Goal: Task Accomplishment & Management: Manage account settings

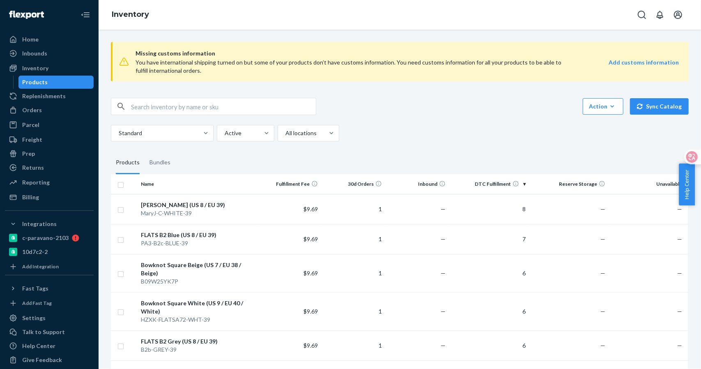
click at [168, 109] on input "text" at bounding box center [223, 106] width 185 height 16
type input "把"
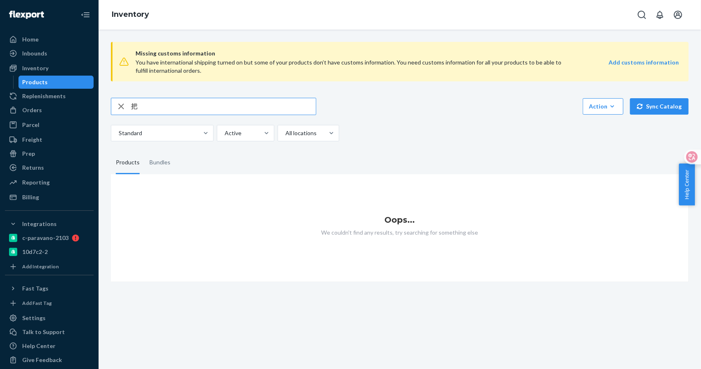
click at [179, 105] on input "把" at bounding box center [223, 106] width 185 height 16
type input "把"
type input "B2"
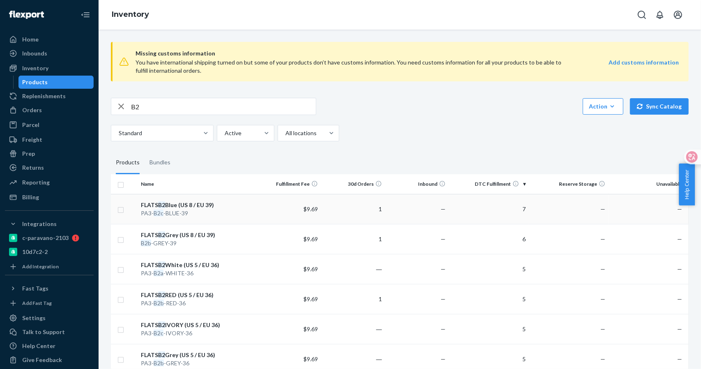
click at [171, 212] on div "PA3- B2c -BLUE-39" at bounding box center [197, 213] width 113 height 8
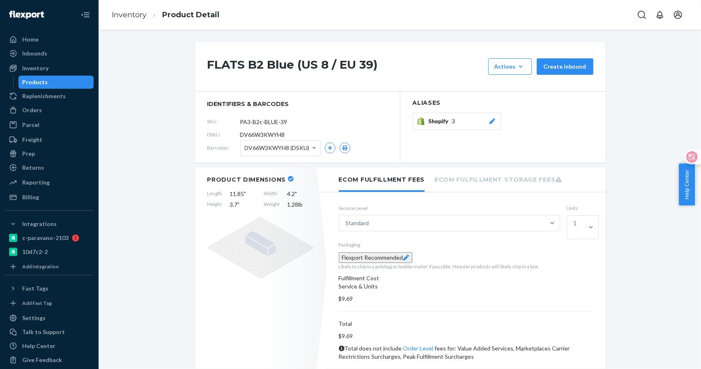
click at [263, 123] on input "PA3-B2c-BLUE-39" at bounding box center [277, 122] width 64 height 16
drag, startPoint x: 294, startPoint y: 122, endPoint x: 223, endPoint y: 121, distance: 71.5
click at [223, 121] on div "SKU PA3-B2c-BLUE-39" at bounding box center [297, 121] width 180 height 13
click at [318, 115] on div "SKU PA3-B2c-BLUE-39" at bounding box center [297, 121] width 180 height 13
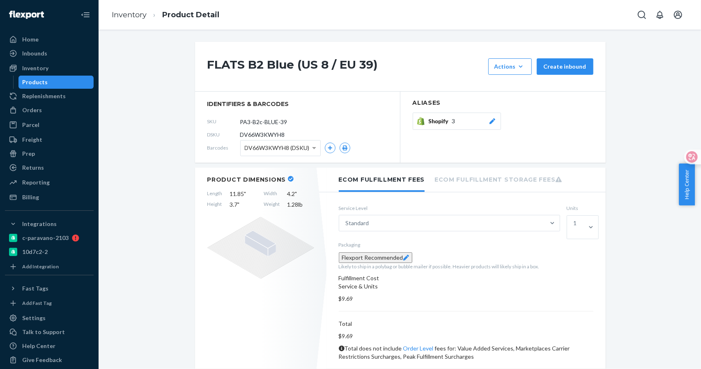
drag, startPoint x: 285, startPoint y: 120, endPoint x: 265, endPoint y: 107, distance: 23.8
click at [285, 120] on input "PA3-B2c-BLUE-39" at bounding box center [272, 122] width 64 height 16
click at [129, 19] on link "Inventory" at bounding box center [129, 14] width 35 height 9
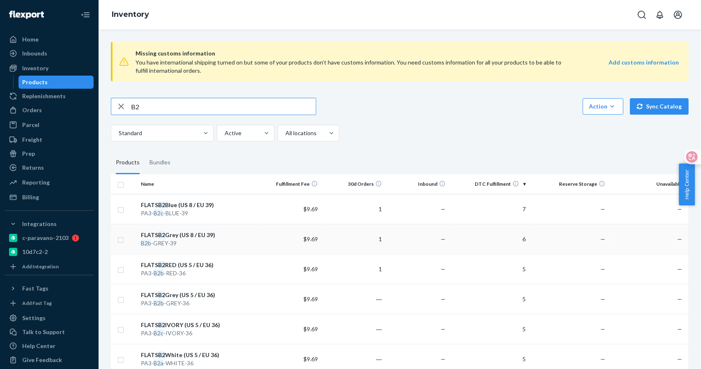
click at [173, 242] on div "B2b -GREY-39" at bounding box center [197, 243] width 113 height 8
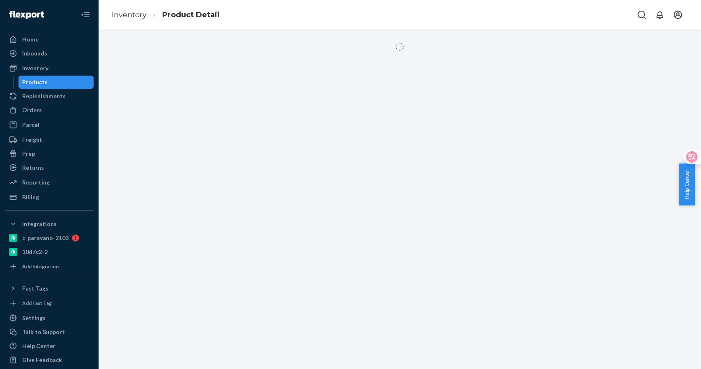
click at [335, 93] on div at bounding box center [400, 199] width 603 height 339
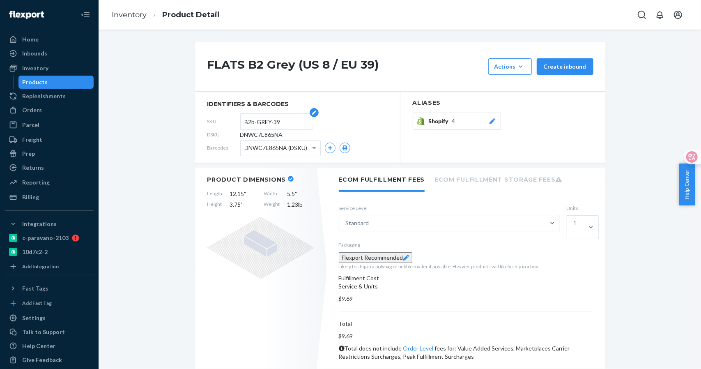
click at [285, 120] on input "B2b-GREY-39" at bounding box center [277, 122] width 64 height 16
drag, startPoint x: 239, startPoint y: 121, endPoint x: 284, endPoint y: 121, distance: 44.4
click at [284, 121] on form "B2b-GREY-39" at bounding box center [276, 121] width 73 height 16
click at [279, 121] on input "B2b-GREY-39" at bounding box center [277, 122] width 64 height 16
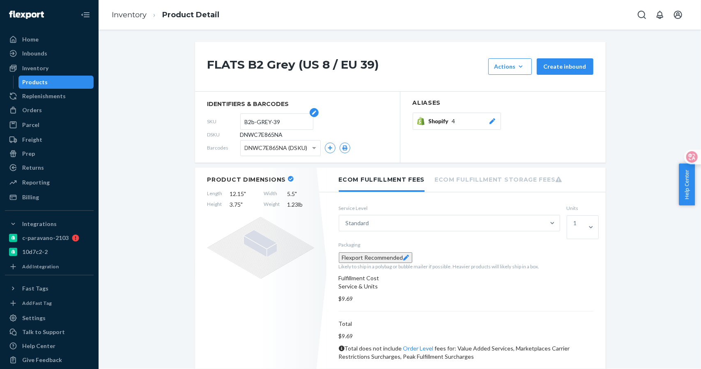
drag, startPoint x: 243, startPoint y: 121, endPoint x: 281, endPoint y: 121, distance: 37.8
click at [281, 121] on input "B2b-GREY-39" at bounding box center [277, 122] width 64 height 16
click at [282, 120] on input "B2b-GREY-39" at bounding box center [277, 122] width 64 height 16
drag, startPoint x: 281, startPoint y: 120, endPoint x: 224, endPoint y: 119, distance: 57.9
click at [224, 119] on div "SKU B2b-GREY-39" at bounding box center [297, 121] width 180 height 13
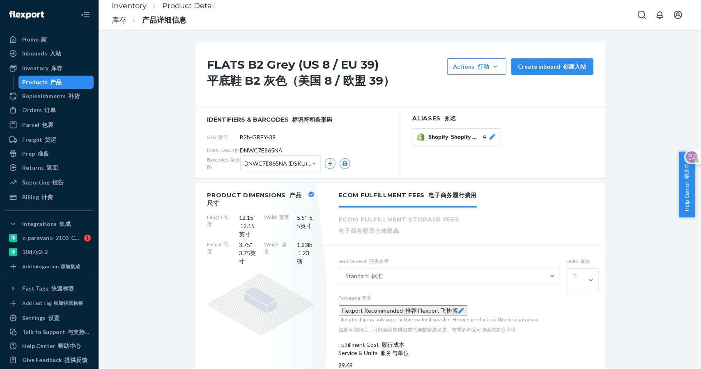
click at [36, 41] on div "Home 家" at bounding box center [34, 39] width 25 height 8
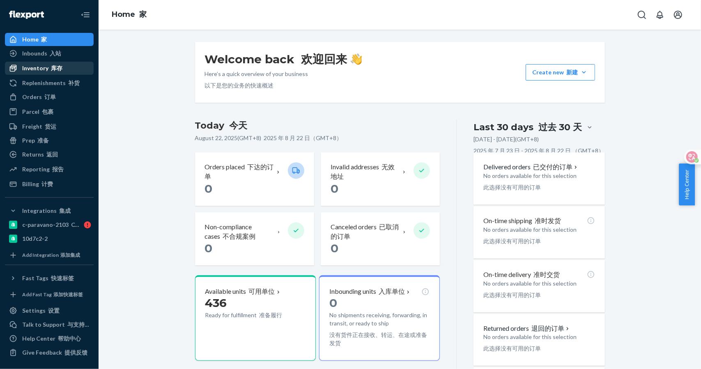
click at [56, 70] on font "库存" at bounding box center [57, 68] width 12 height 7
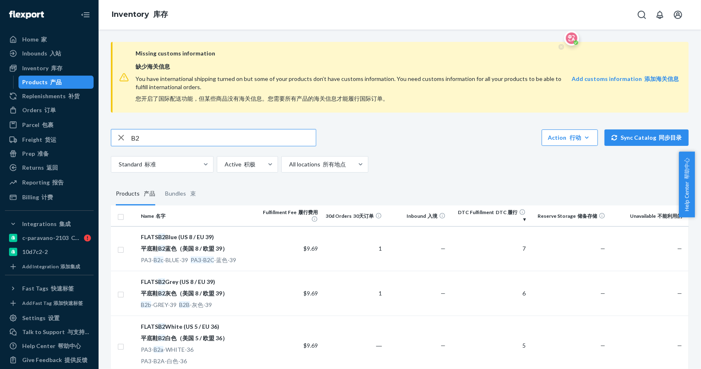
drag, startPoint x: 691, startPoint y: 155, endPoint x: 572, endPoint y: 38, distance: 166.5
click at [572, 38] on icon at bounding box center [572, 38] width 12 height 12
click at [680, 15] on icon "Open account menu" at bounding box center [678, 15] width 8 height 8
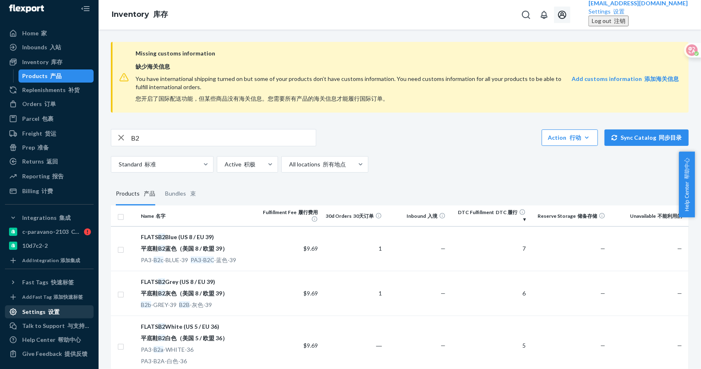
scroll to position [7, 0]
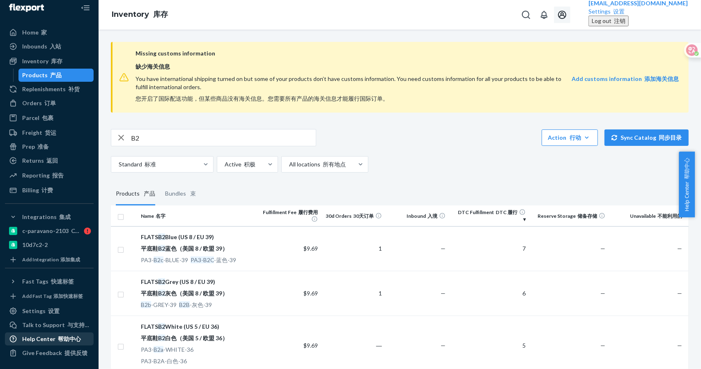
click at [47, 337] on div "Help Center 帮助中心" at bounding box center [51, 339] width 59 height 8
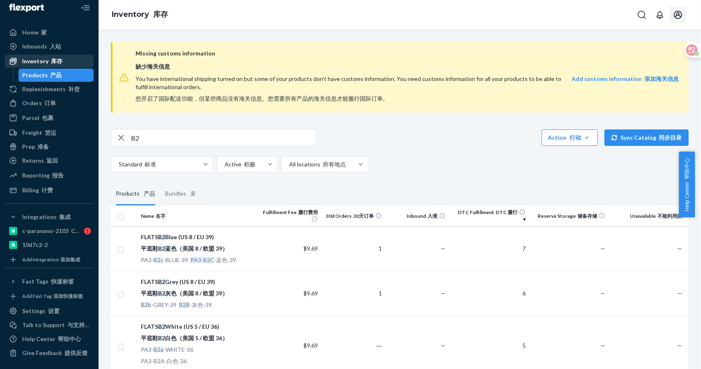
click at [44, 61] on div "Inventory 库存" at bounding box center [42, 61] width 40 height 8
click at [184, 239] on div "FLATS B2 Blue (US 8 / EU 39) 平底鞋 B2 蓝色（美国 8 / 欧盟 39）" at bounding box center [197, 244] width 113 height 23
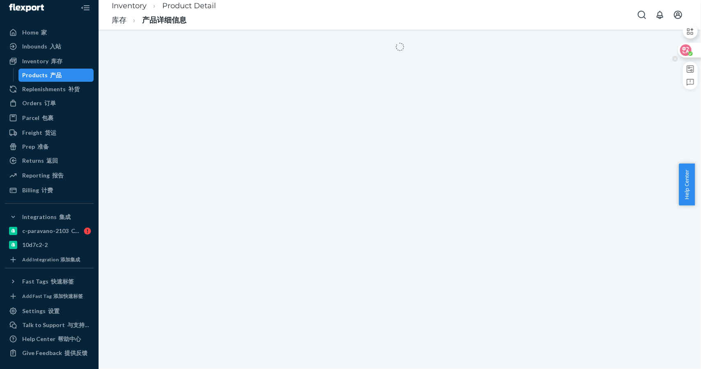
click at [683, 49] on icon at bounding box center [686, 50] width 7 height 7
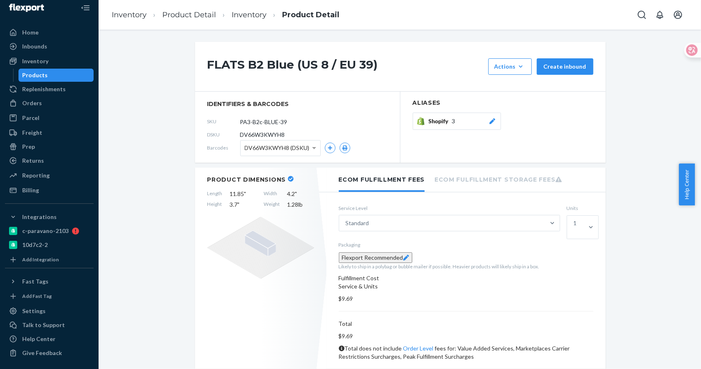
click at [452, 122] on span "3" at bounding box center [453, 121] width 3 height 8
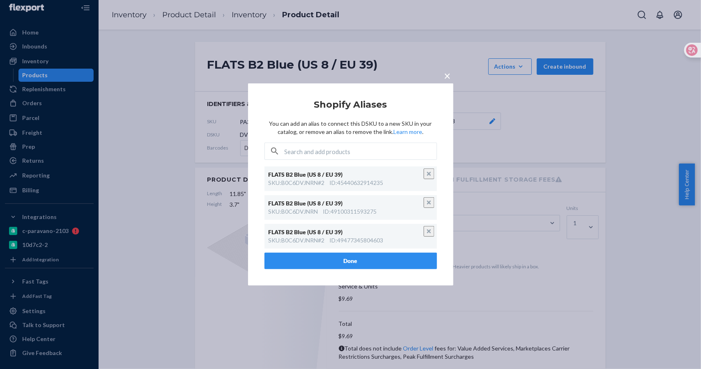
click at [161, 148] on div "× Shopify Aliases You can add an alias to connect this DSKU to a new SKU in you…" at bounding box center [350, 184] width 701 height 369
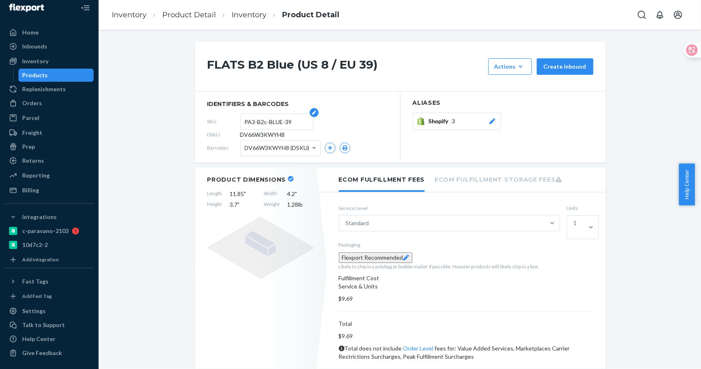
click at [283, 123] on input "PA3-B2c-BLUE-39" at bounding box center [277, 122] width 64 height 16
drag, startPoint x: 291, startPoint y: 122, endPoint x: 240, endPoint y: 120, distance: 51.0
click at [240, 120] on form "PA3-B2c-BLUE-39" at bounding box center [276, 121] width 73 height 16
click at [440, 121] on span "Shopify" at bounding box center [440, 121] width 23 height 8
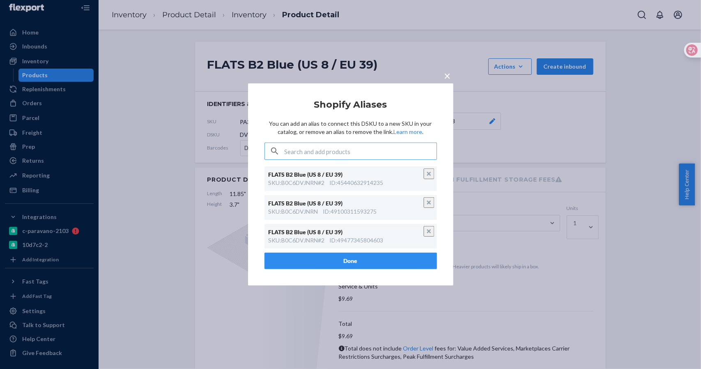
click at [347, 149] on input "text" at bounding box center [361, 151] width 152 height 16
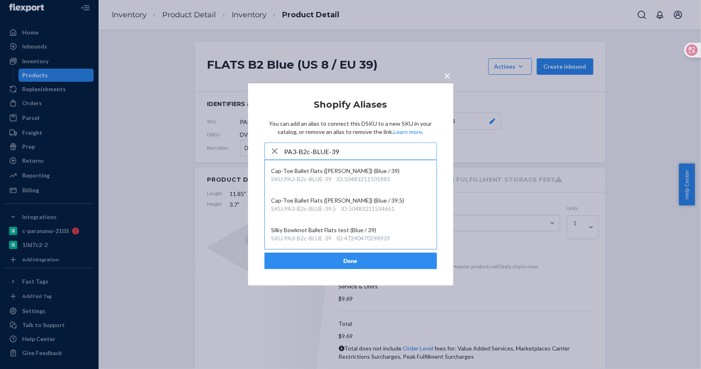
type input "PA3-B2c-BLUE-39"
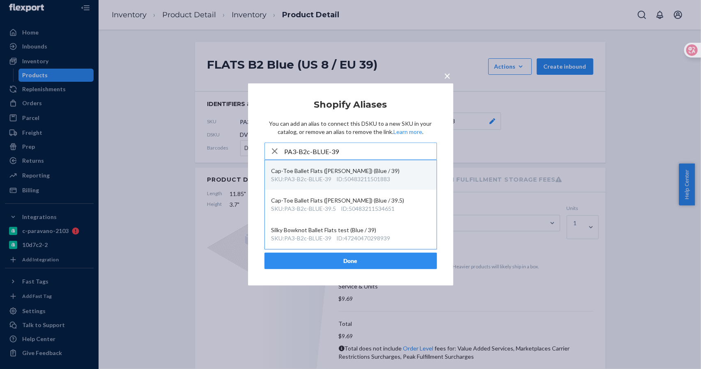
click at [338, 175] on div "ID : 50483211501883" at bounding box center [364, 179] width 54 height 8
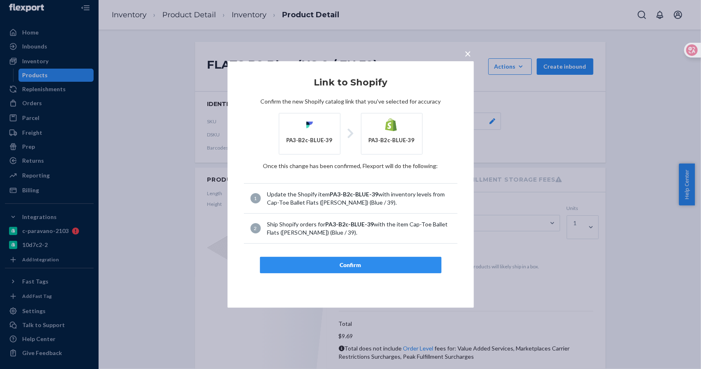
click at [340, 136] on div "PA3-B2c-BLUE-39" at bounding box center [310, 133] width 62 height 41
click at [320, 137] on div "PA3-B2c-BLUE-39" at bounding box center [310, 140] width 46 height 8
click at [320, 138] on div "PA3-B2c-BLUE-39" at bounding box center [310, 140] width 46 height 8
click at [501, 142] on div "× Link to Shopify Confirm the new Shopify catalog link that you've selected for…" at bounding box center [350, 184] width 701 height 369
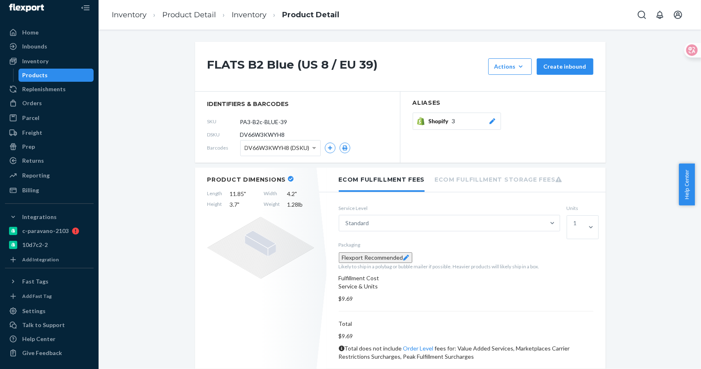
click at [463, 123] on div "Shopify 3" at bounding box center [463, 121] width 68 height 8
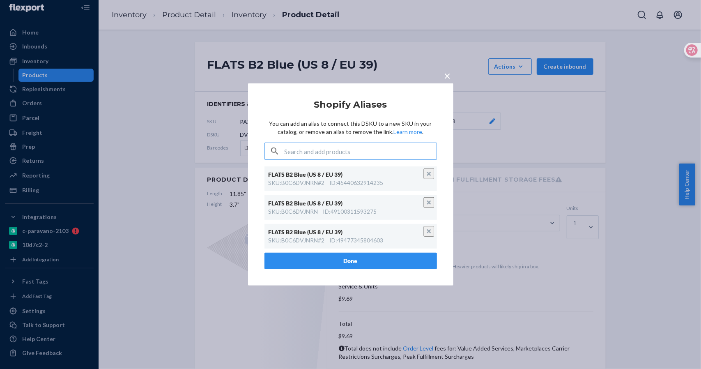
click at [348, 147] on input "text" at bounding box center [361, 151] width 152 height 16
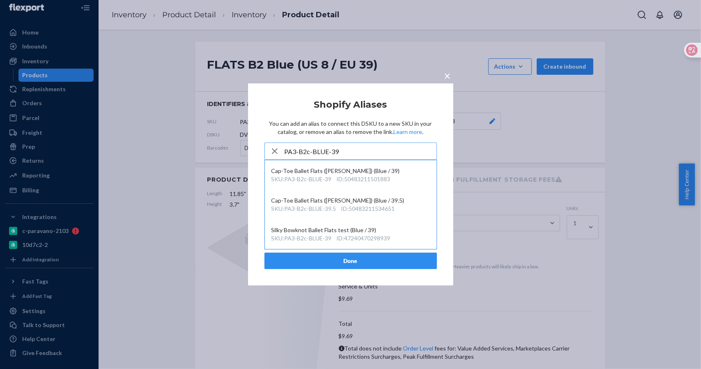
type input "PA3-B2c-BLUE-39"
click at [347, 150] on input "PA3-B2c-BLUE-39" at bounding box center [361, 151] width 152 height 16
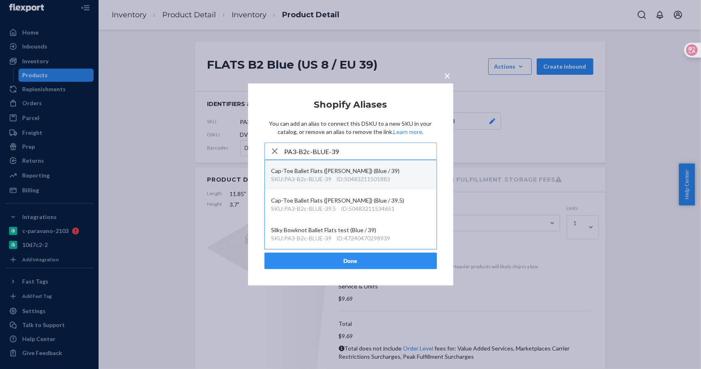
click at [326, 179] on div "SKU : PA3-B2c-BLUE-39" at bounding box center [302, 179] width 60 height 8
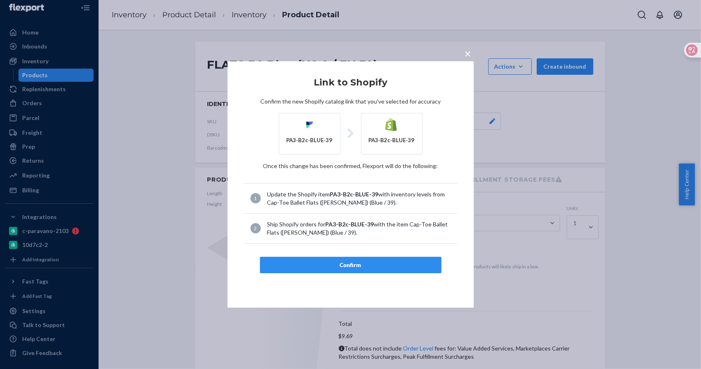
click at [361, 263] on div "Confirm" at bounding box center [351, 265] width 168 height 8
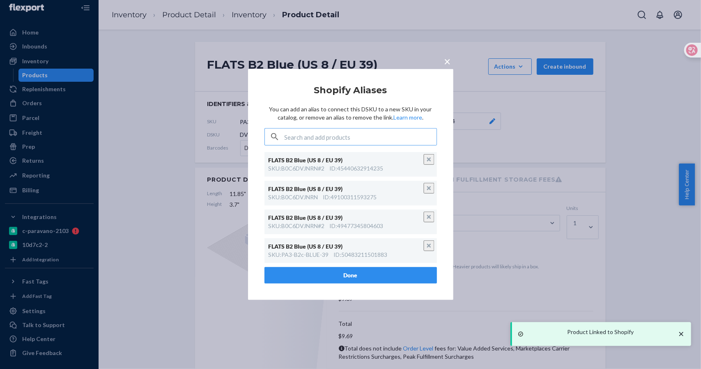
click at [448, 60] on span "×" at bounding box center [448, 61] width 7 height 14
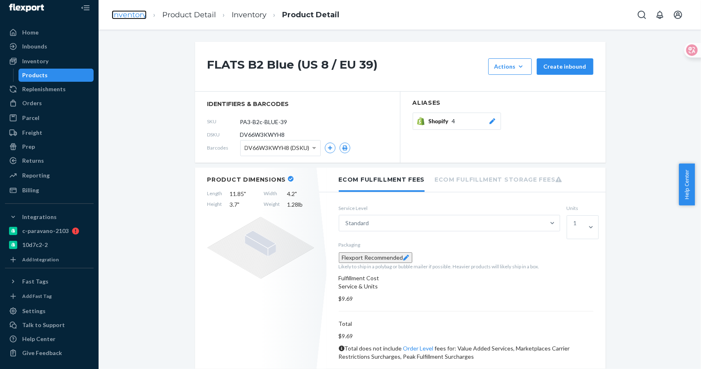
click at [127, 18] on link "Inventory" at bounding box center [129, 14] width 35 height 9
click at [138, 18] on link "Inventory" at bounding box center [129, 14] width 35 height 9
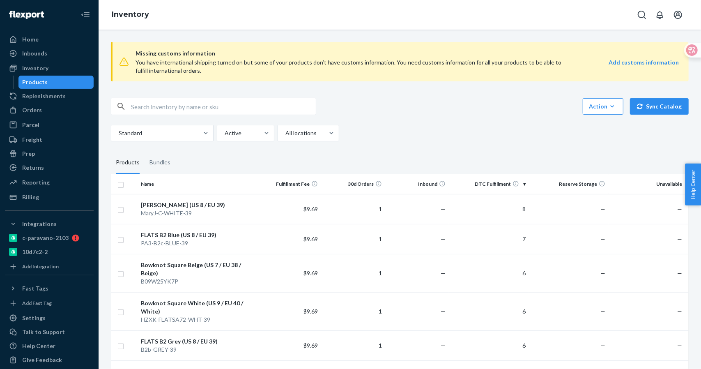
click at [329, 74] on div "You have international shipping turned on but some of your products don’t have …" at bounding box center [353, 66] width 435 height 16
click at [686, 50] on icon at bounding box center [686, 50] width 8 height 8
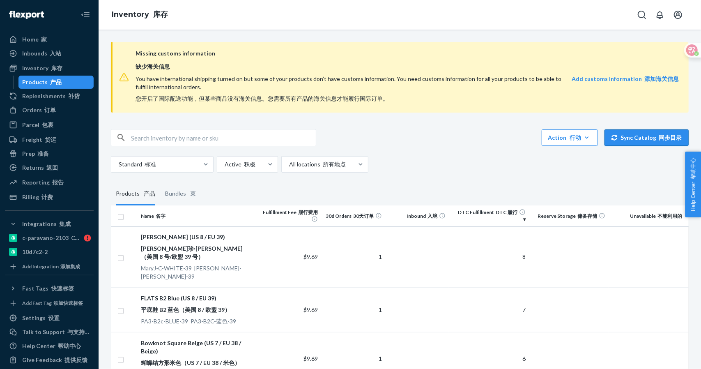
click at [640, 136] on button "Sync Catalog 同步目录" at bounding box center [647, 137] width 84 height 16
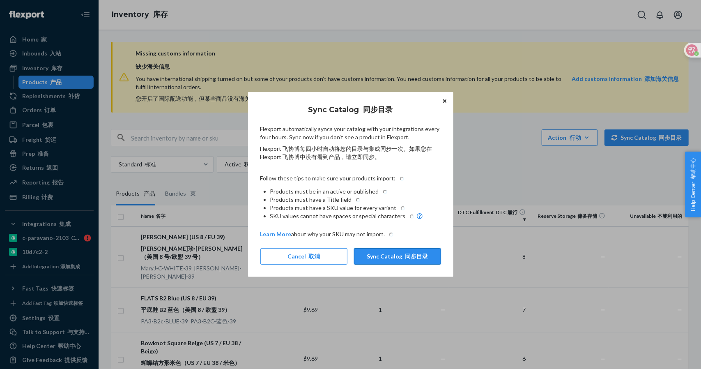
click at [386, 258] on div "Sync Catalog 同步目录 Flexport automatically syncs your catalog with your integrati…" at bounding box center [350, 184] width 181 height 170
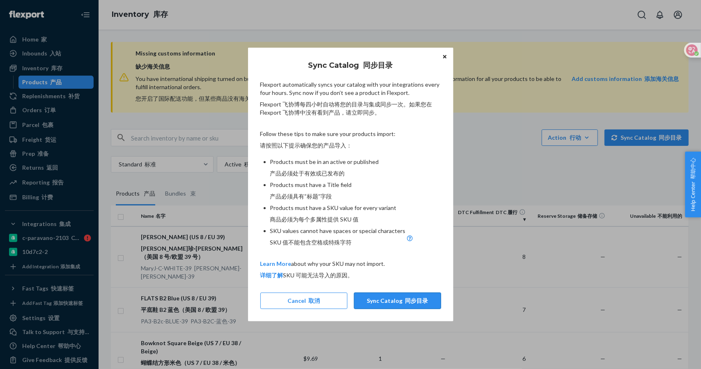
click at [391, 302] on button "Sync Catalog 同步目录" at bounding box center [397, 301] width 87 height 16
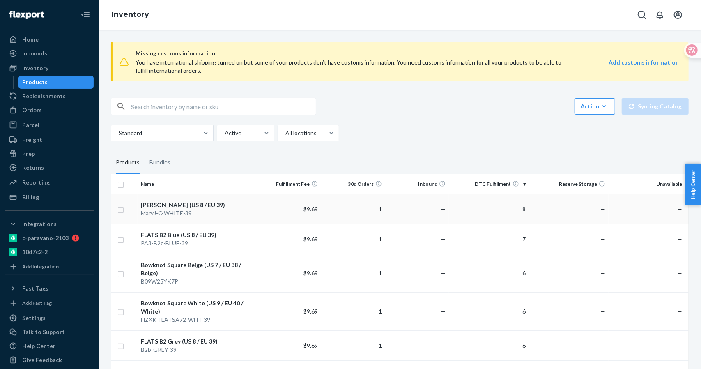
click at [184, 207] on div "[PERSON_NAME] (US 8 / EU 39)" at bounding box center [197, 205] width 113 height 8
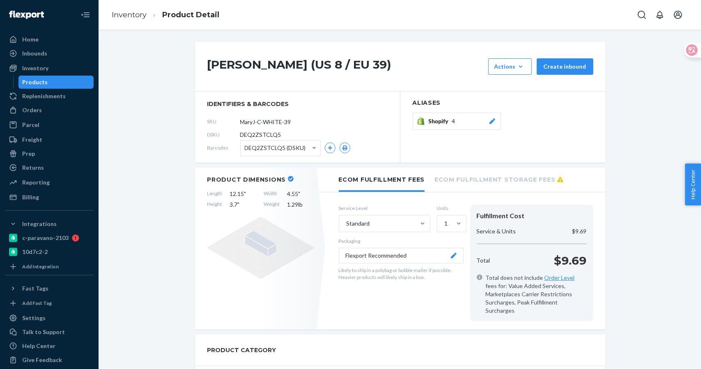
click at [454, 124] on div "Shopify 4" at bounding box center [463, 121] width 68 height 8
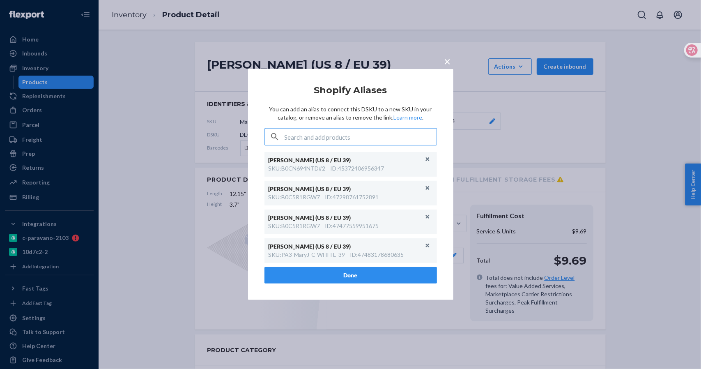
click at [351, 137] on input "text" at bounding box center [361, 137] width 152 height 16
click at [447, 61] on span "×" at bounding box center [448, 61] width 7 height 14
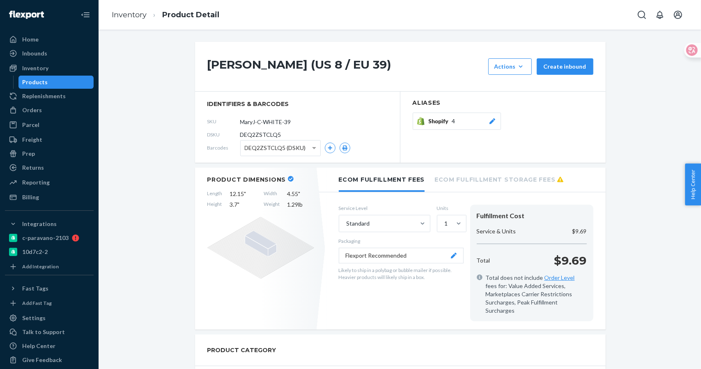
click at [452, 120] on span "4" at bounding box center [453, 121] width 3 height 8
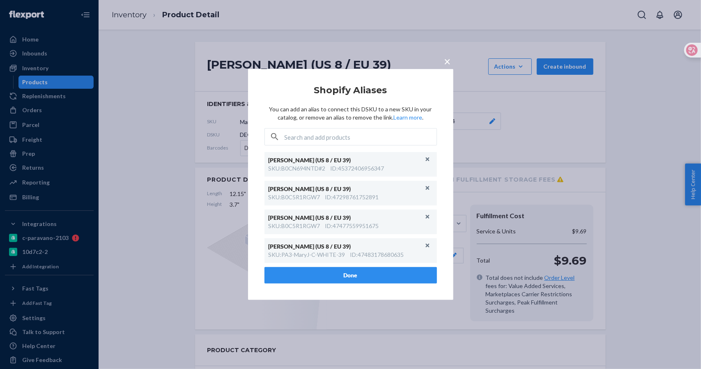
click at [479, 44] on div "× Shopify Aliases You can add an alias to connect this DSKU to a new SKU in you…" at bounding box center [350, 184] width 701 height 369
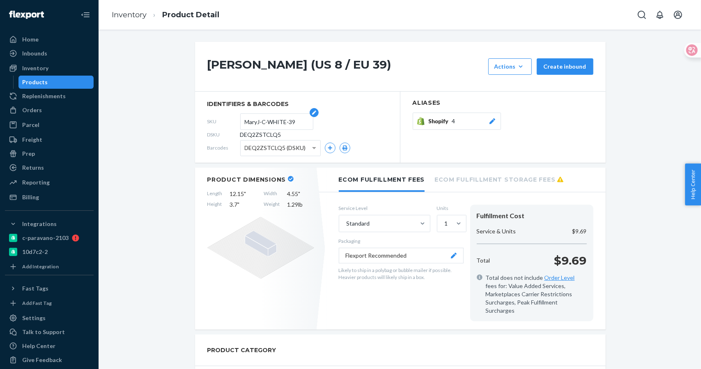
click at [293, 120] on input "MaryJ-C-WHITE-39" at bounding box center [277, 122] width 64 height 16
drag, startPoint x: 296, startPoint y: 121, endPoint x: 229, endPoint y: 120, distance: 66.6
click at [229, 120] on div "SKU MaryJ-C-WHITE-39" at bounding box center [297, 121] width 180 height 13
click at [301, 123] on input "MaryJ-C-WHITE-39" at bounding box center [277, 122] width 64 height 16
click at [296, 122] on input "MaryJ-C-WHITE-39" at bounding box center [277, 122] width 64 height 16
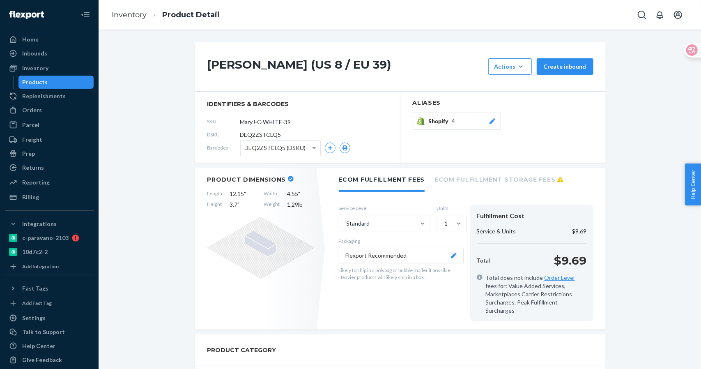
click at [458, 119] on div "Shopify 4" at bounding box center [463, 121] width 68 height 8
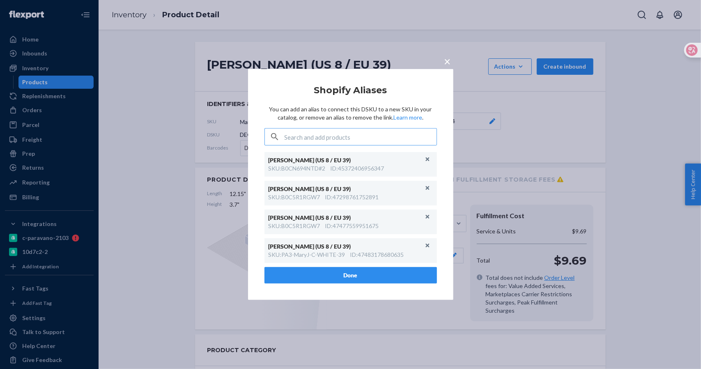
click at [455, 115] on div "× Shopify Aliases You can add an alias to connect this DSKU to a new SKU in you…" at bounding box center [351, 184] width 247 height 231
click at [476, 93] on div "× Shopify Aliases You can add an alias to connect this DSKU to a new SKU in you…" at bounding box center [350, 184] width 701 height 369
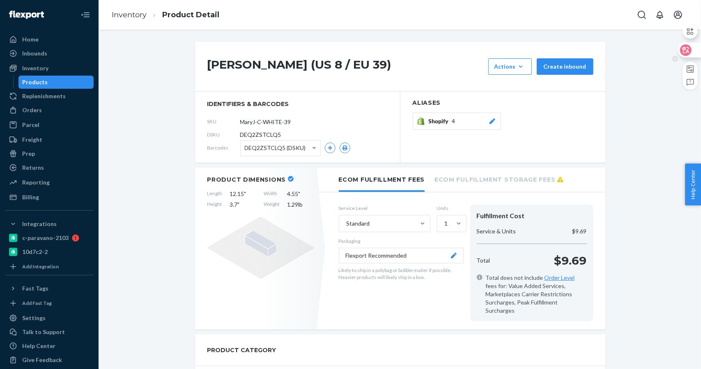
click at [694, 52] on div at bounding box center [689, 50] width 22 height 15
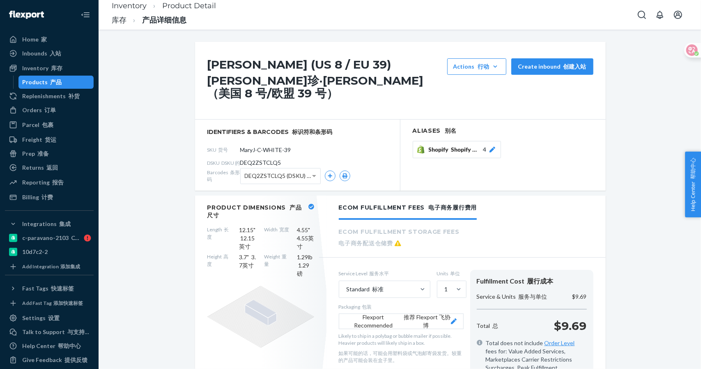
click at [489, 147] on icon at bounding box center [493, 150] width 8 height 6
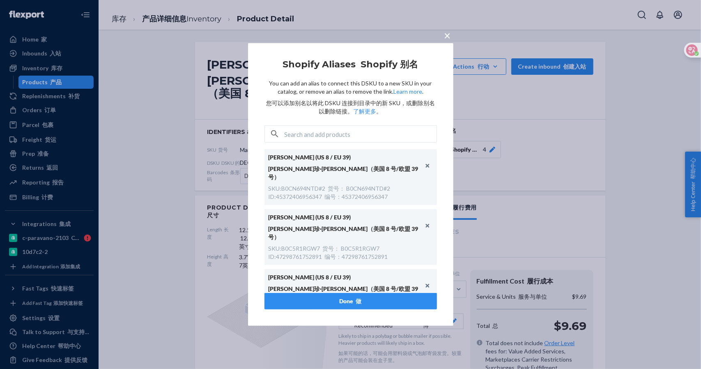
click at [560, 152] on div "× Shopify Aliases Shopify 别名 You can add an alias to connect this DSKU to a new…" at bounding box center [350, 184] width 701 height 369
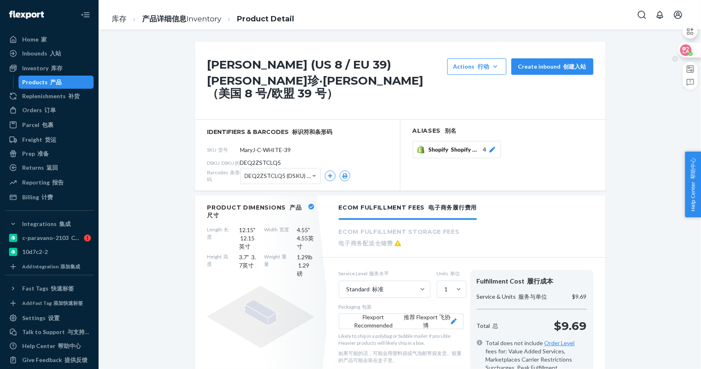
click at [694, 52] on div at bounding box center [689, 50] width 22 height 15
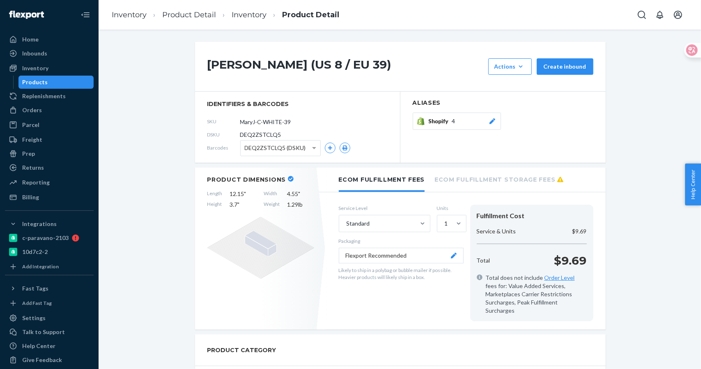
click at [455, 122] on div "Shopify 4" at bounding box center [463, 121] width 68 height 8
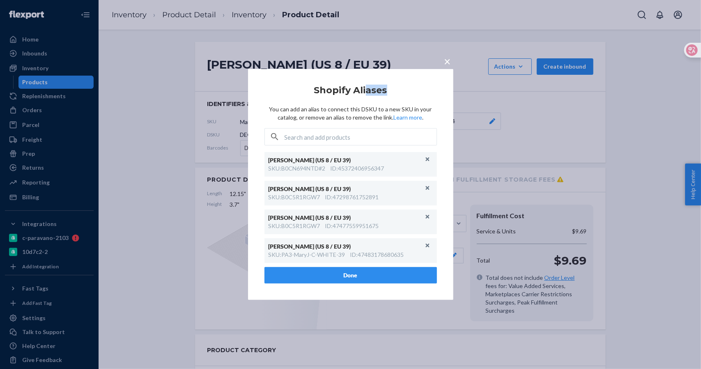
drag, startPoint x: 366, startPoint y: 76, endPoint x: 402, endPoint y: 82, distance: 36.7
click at [402, 82] on div "× Shopify Aliases You can add an alias to connect this DSKU to a new SKU in you…" at bounding box center [350, 184] width 205 height 231
click at [402, 83] on div "× Shopify Aliases You can add an alias to connect this DSKU to a new SKU in you…" at bounding box center [350, 184] width 205 height 231
drag, startPoint x: 317, startPoint y: 116, endPoint x: 319, endPoint y: 126, distance: 10.1
click at [318, 118] on p "You can add an alias to connect this DSKU to a new SKU in your catalog, or remo…" at bounding box center [351, 113] width 173 height 16
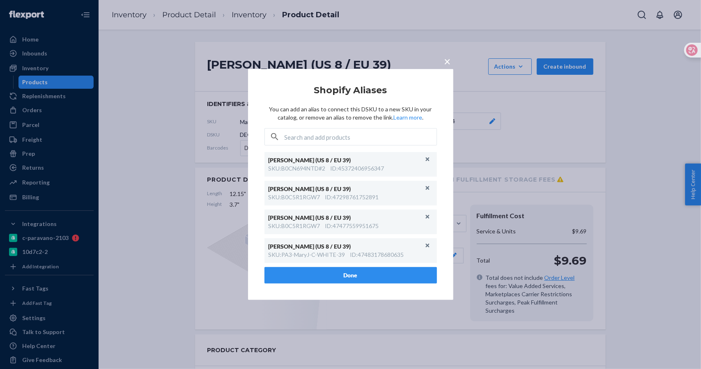
click at [315, 138] on input "text" at bounding box center [361, 137] width 152 height 16
paste input "47362667217211"
type input "47362667217211"
click at [448, 61] on span "×" at bounding box center [448, 61] width 7 height 14
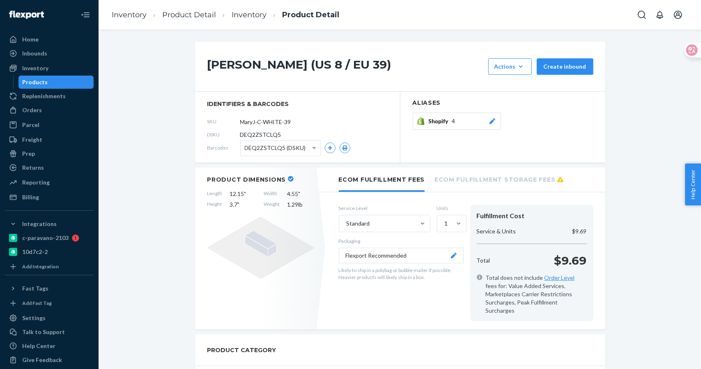
click at [446, 123] on span "Shopify" at bounding box center [440, 121] width 23 height 8
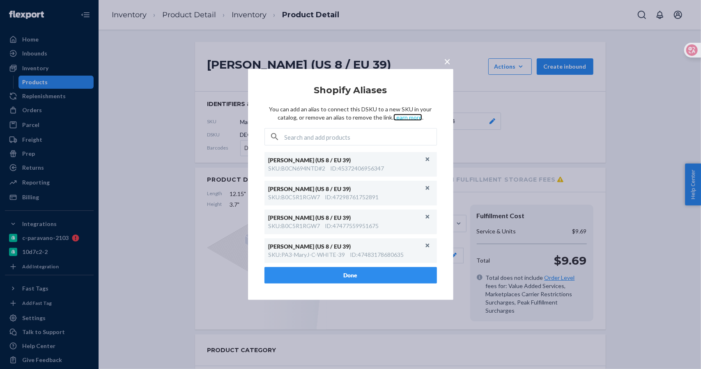
click at [410, 118] on link "Learn more" at bounding box center [408, 117] width 29 height 7
click at [447, 65] on span "×" at bounding box center [448, 61] width 7 height 14
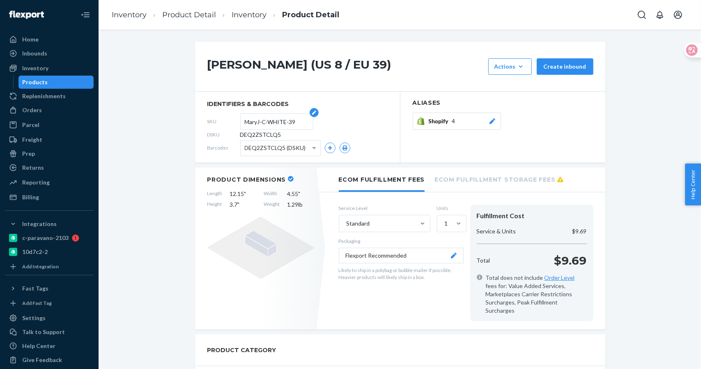
click at [288, 123] on input "MaryJ-C-WHITE-39" at bounding box center [277, 122] width 64 height 16
drag, startPoint x: 295, startPoint y: 122, endPoint x: 228, endPoint y: 118, distance: 66.3
click at [228, 118] on div "SKU MaryJ-C-WHITE-39" at bounding box center [297, 121] width 180 height 13
click at [447, 123] on span "Shopify" at bounding box center [440, 121] width 23 height 8
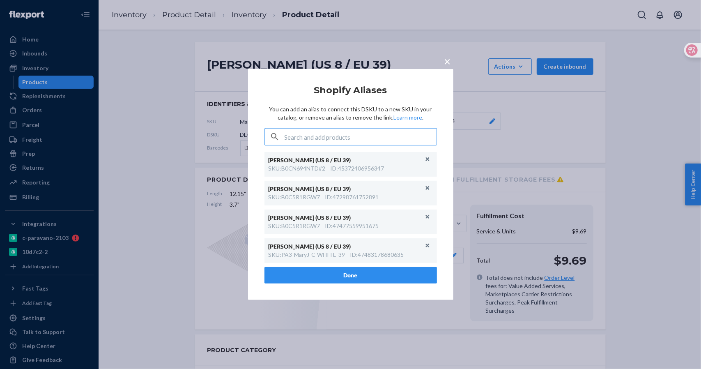
click at [344, 137] on input "text" at bounding box center [361, 137] width 152 height 16
click at [360, 140] on input "MaryJ-C-WHITE-39" at bounding box center [361, 137] width 152 height 16
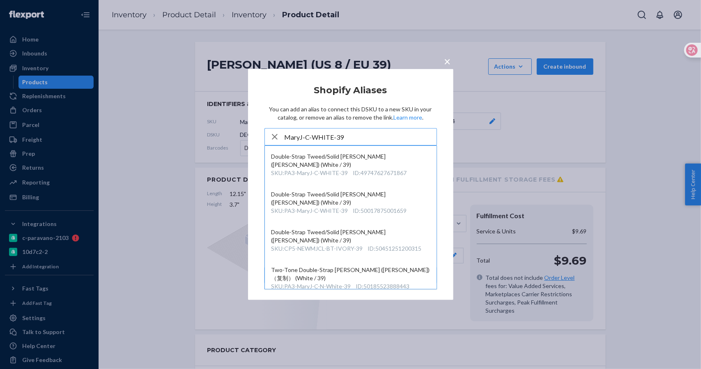
type input "MaryJ-C-WHITE-39"
click at [448, 63] on span "×" at bounding box center [448, 61] width 7 height 14
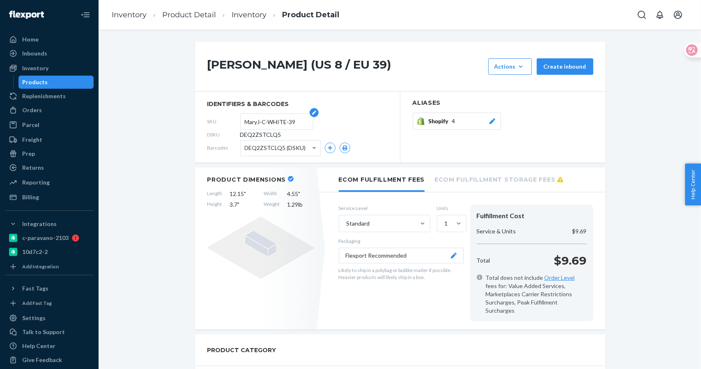
click at [272, 120] on input "MaryJ-C-WHITE-39" at bounding box center [277, 122] width 64 height 16
drag, startPoint x: 293, startPoint y: 122, endPoint x: 216, endPoint y: 122, distance: 76.4
click at [216, 122] on div "SKU MaryJ-C-WHITE-39" at bounding box center [297, 121] width 180 height 13
click at [446, 128] on button "Shopify 4" at bounding box center [457, 121] width 88 height 17
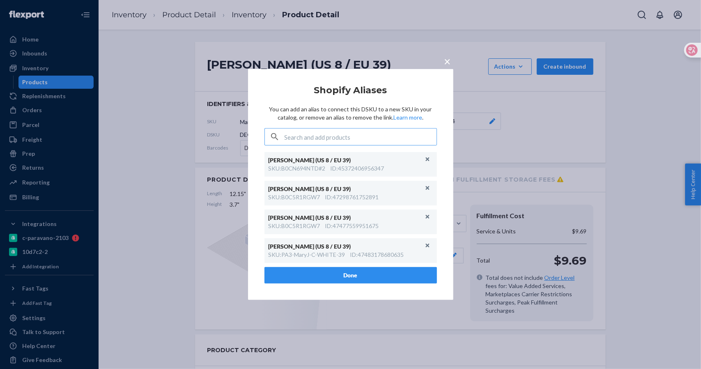
click at [302, 133] on input "text" at bounding box center [361, 137] width 152 height 16
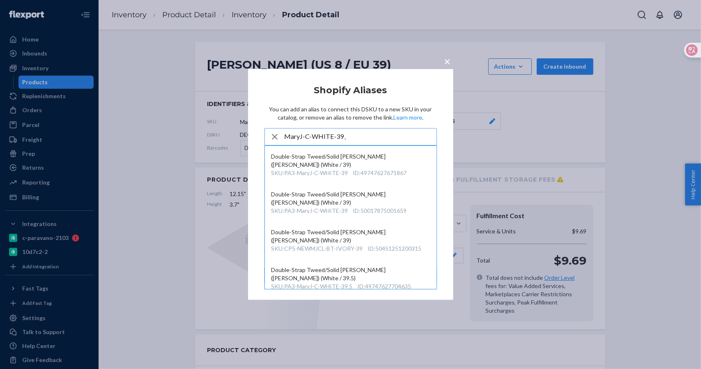
type input "MaryJ-C-WHITE-39"
drag, startPoint x: 357, startPoint y: 138, endPoint x: 224, endPoint y: 143, distance: 132.4
click at [224, 143] on div "× Shopify Aliases You can add an alias to connect this DSKU to a new SKU in you…" at bounding box center [350, 184] width 701 height 369
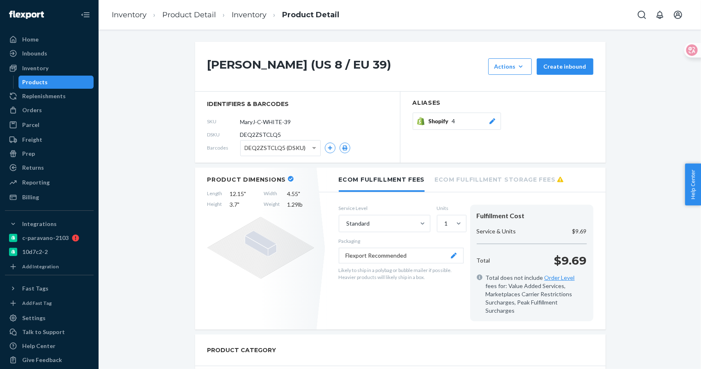
click at [444, 121] on span "Shopify" at bounding box center [440, 121] width 23 height 8
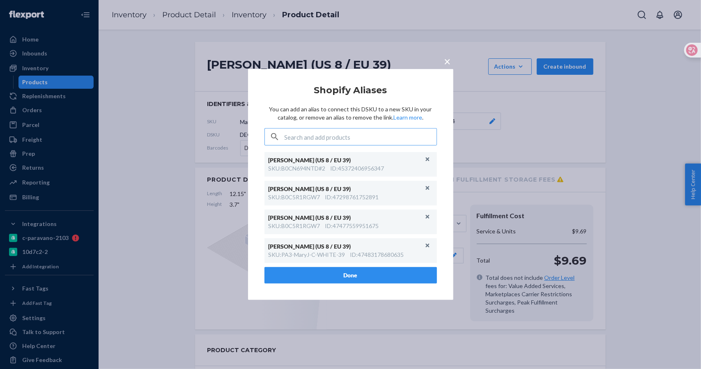
click at [350, 137] on input "text" at bounding box center [361, 137] width 152 height 16
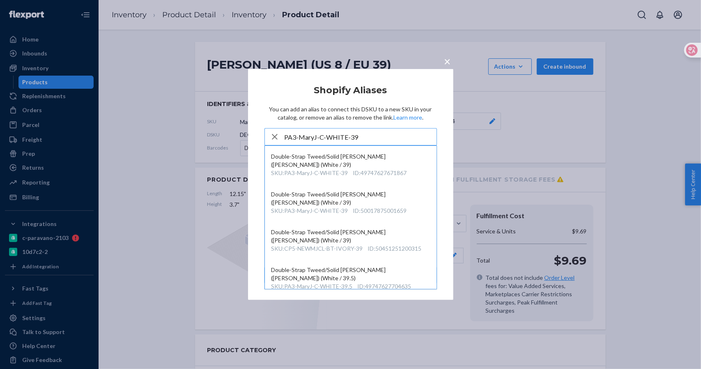
type input "PA3-MaryJ-C-WHITE-39"
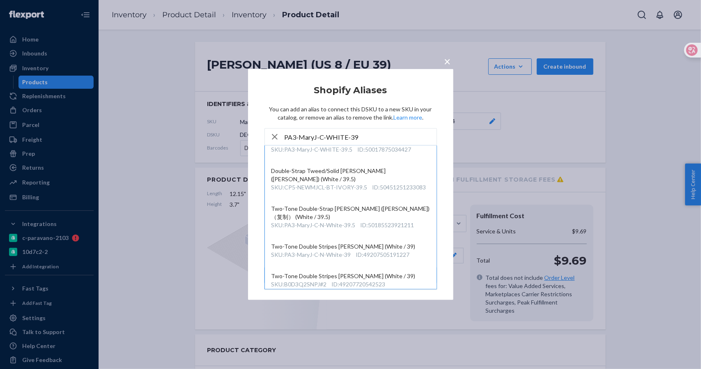
scroll to position [236, 0]
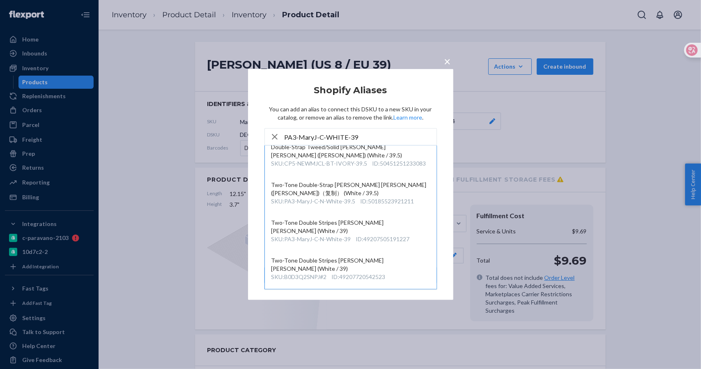
click span "×"
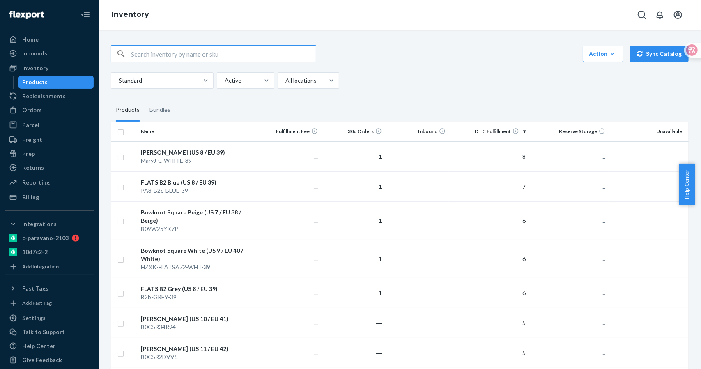
click at [187, 52] on input "text" at bounding box center [223, 54] width 185 height 16
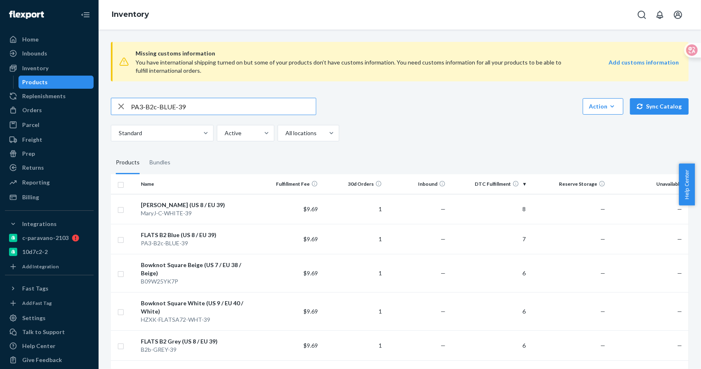
click at [192, 109] on input "PA3-B2c-BLUE-39" at bounding box center [223, 106] width 185 height 16
type input "PA3-B2c-BLUE-"
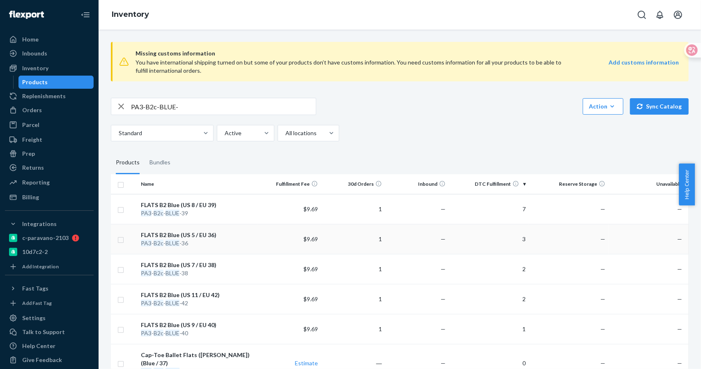
click at [189, 235] on div "FLATS B2 Blue (US 5 / EU 36)" at bounding box center [197, 235] width 113 height 8
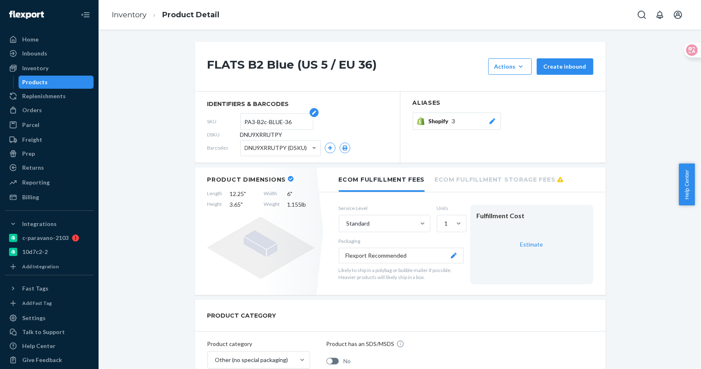
click at [295, 122] on input "PA3-B2c-BLUE-36" at bounding box center [277, 122] width 64 height 16
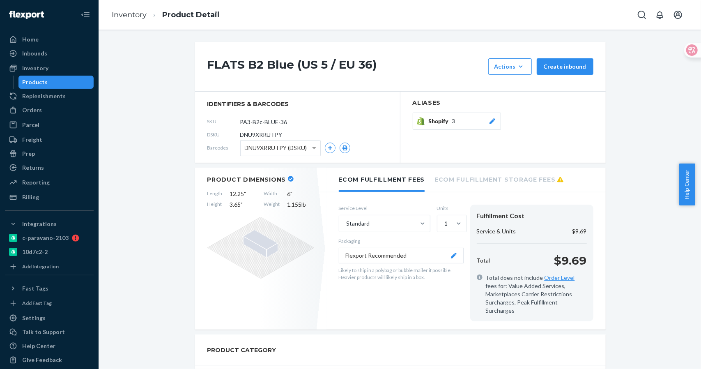
click at [452, 119] on span "3" at bounding box center [453, 121] width 3 height 8
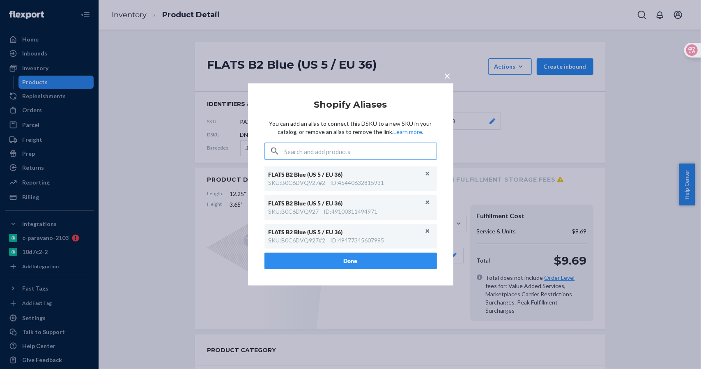
click at [347, 149] on input "text" at bounding box center [361, 151] width 152 height 16
type input "PA3-B2c-BLUE-36"
click at [272, 153] on icon "button" at bounding box center [275, 151] width 6 height 6
click at [444, 84] on div "× Shopify Aliases You can add an alias to connect this DSKU to a new SKU in you…" at bounding box center [350, 184] width 205 height 202
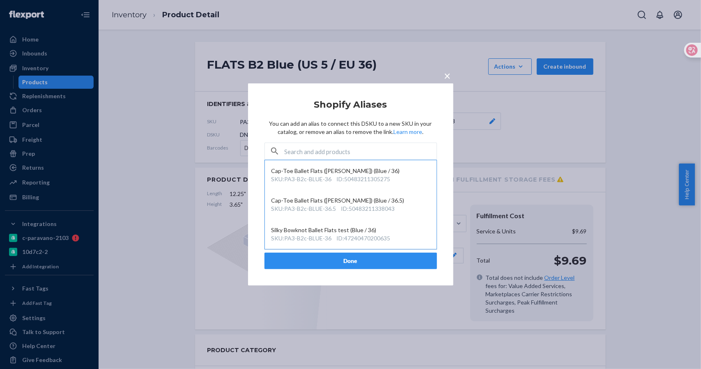
click at [445, 82] on span "×" at bounding box center [448, 76] width 7 height 14
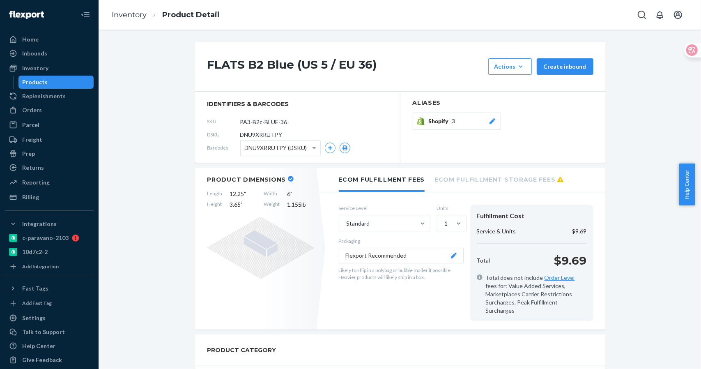
click at [456, 119] on div "Shopify 3" at bounding box center [463, 121] width 68 height 8
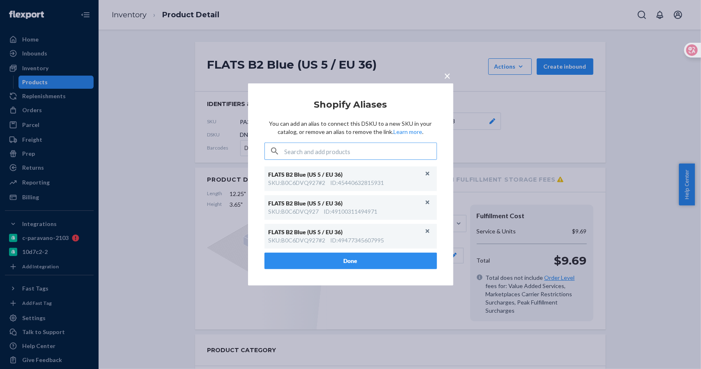
click at [331, 150] on input "text" at bounding box center [361, 151] width 152 height 16
type input "PA3-B2c-BLUE-36"
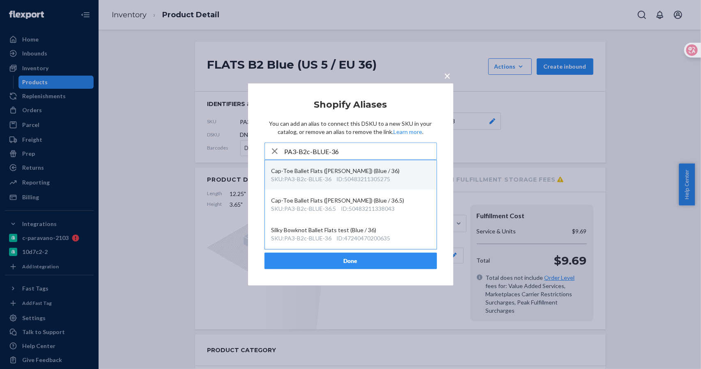
click at [334, 177] on div "SKU : PA3-B2c-BLUE-36 ID : 50483211305275" at bounding box center [351, 179] width 159 height 8
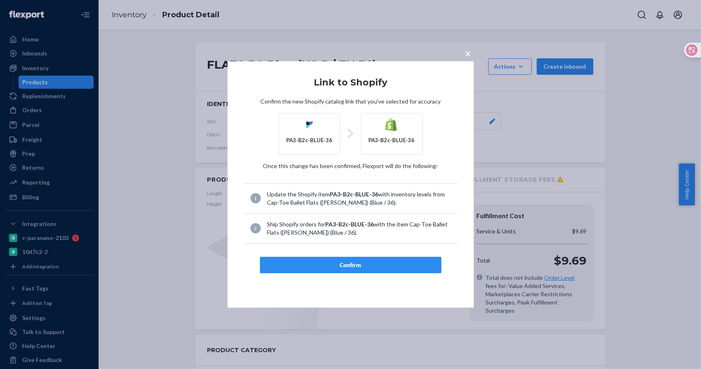
click at [352, 261] on div "Confirm" at bounding box center [351, 265] width 168 height 8
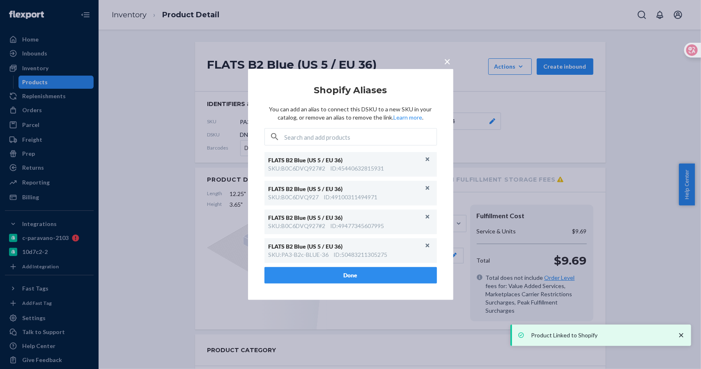
click at [448, 60] on span "×" at bounding box center [448, 61] width 7 height 14
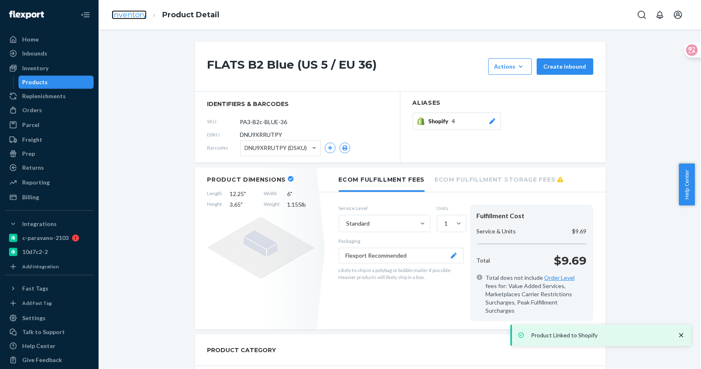
click at [134, 16] on link "Inventory" at bounding box center [129, 14] width 35 height 9
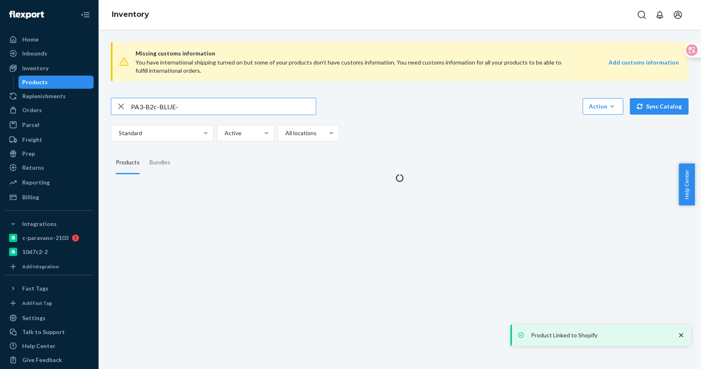
click at [198, 107] on input "PA3-B2c-BLUE-" at bounding box center [223, 106] width 185 height 16
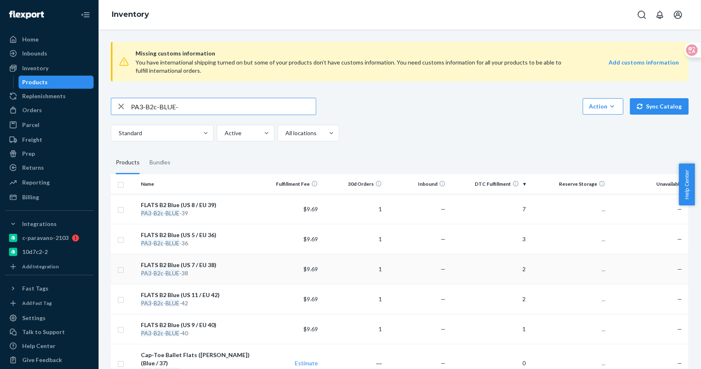
click at [180, 263] on div "FLATS B2 Blue (US 7 / EU 38)" at bounding box center [197, 265] width 113 height 8
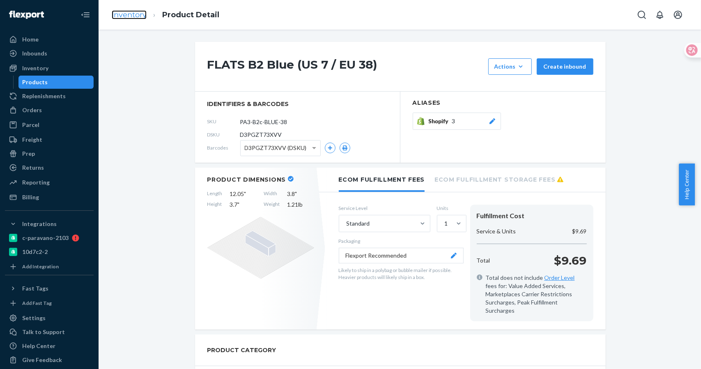
click at [136, 17] on link "Inventory" at bounding box center [129, 14] width 35 height 9
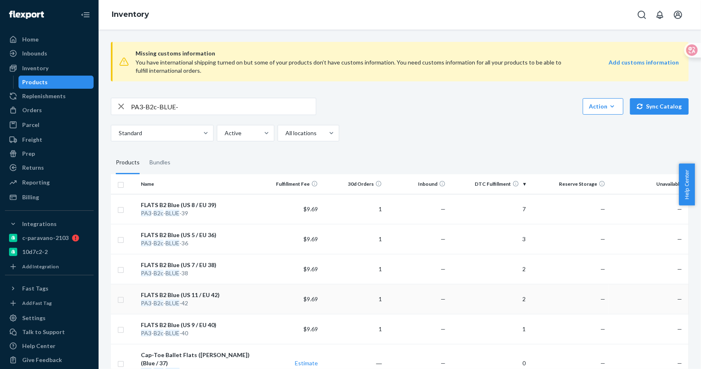
click at [183, 292] on div "FLATS B2 Blue (US 11 / EU 42)" at bounding box center [197, 295] width 113 height 8
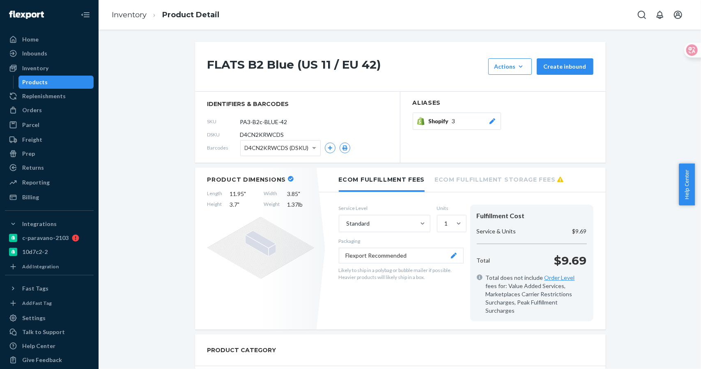
click at [133, 19] on li "Inventory" at bounding box center [129, 15] width 35 height 11
click at [133, 15] on link "Inventory" at bounding box center [129, 14] width 35 height 9
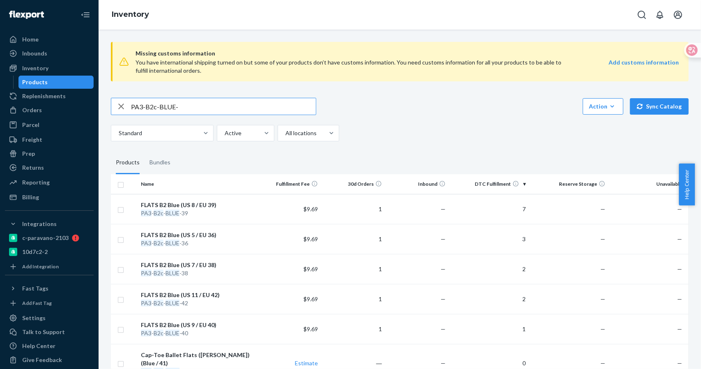
scroll to position [150, 0]
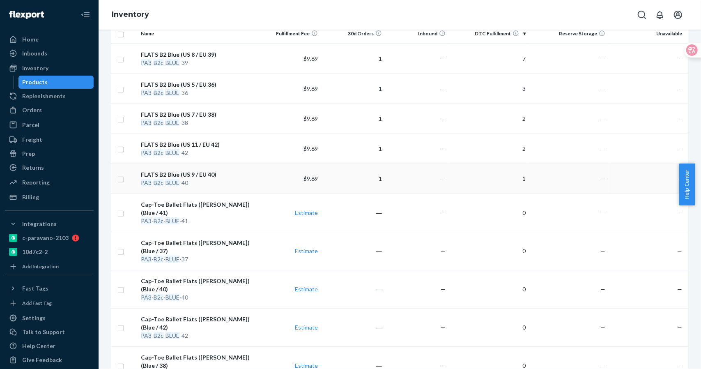
click at [178, 176] on div "FLATS B2 Blue (US 9 / EU 40)" at bounding box center [197, 175] width 113 height 8
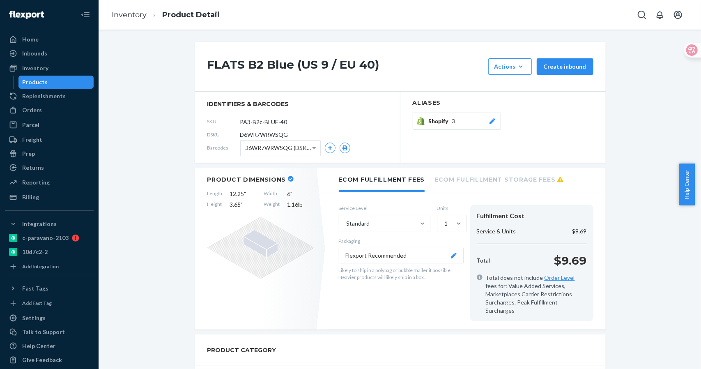
click at [452, 119] on span "3" at bounding box center [453, 121] width 3 height 8
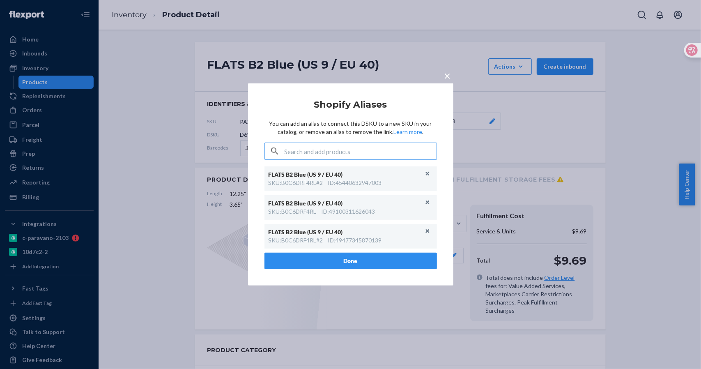
click at [328, 152] on input "text" at bounding box center [361, 151] width 152 height 16
type input "PA3-B2c-BLUE-40"
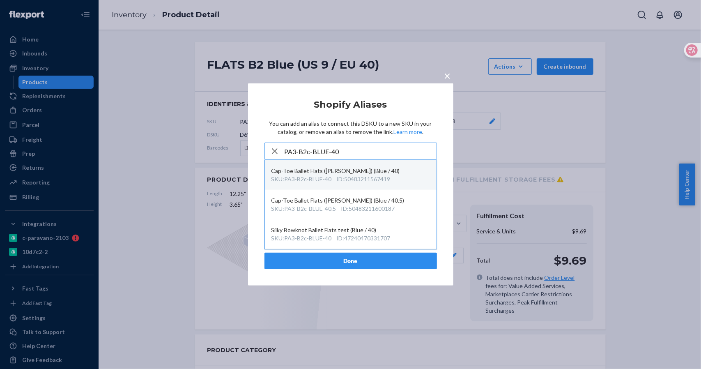
click at [361, 176] on div "ID : 50483211567419" at bounding box center [364, 179] width 54 height 8
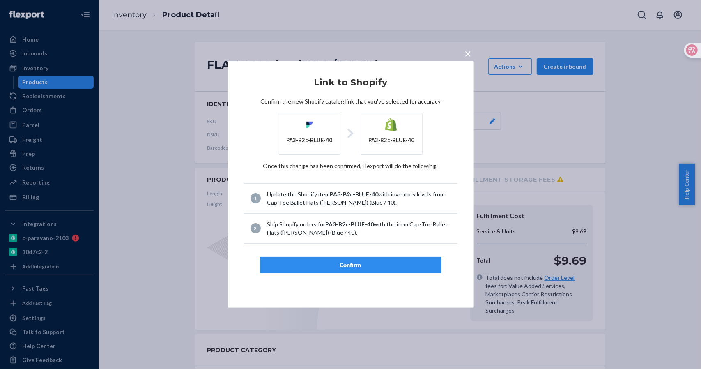
click at [353, 264] on div "Confirm" at bounding box center [351, 265] width 168 height 8
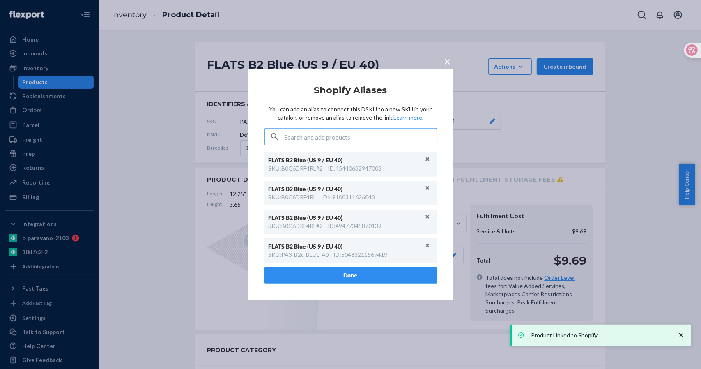
click at [447, 60] on span "×" at bounding box center [448, 61] width 7 height 14
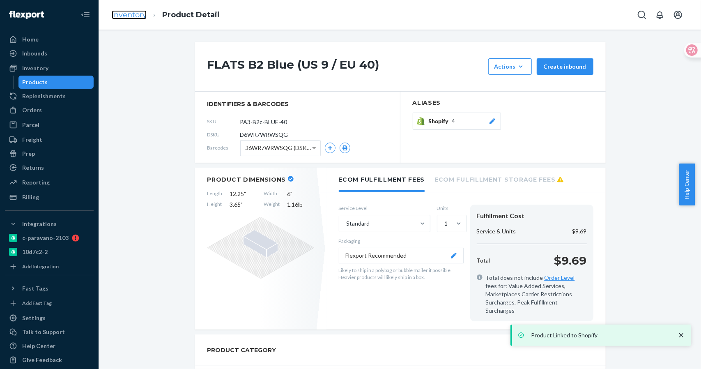
click at [120, 14] on link "Inventory" at bounding box center [129, 14] width 35 height 9
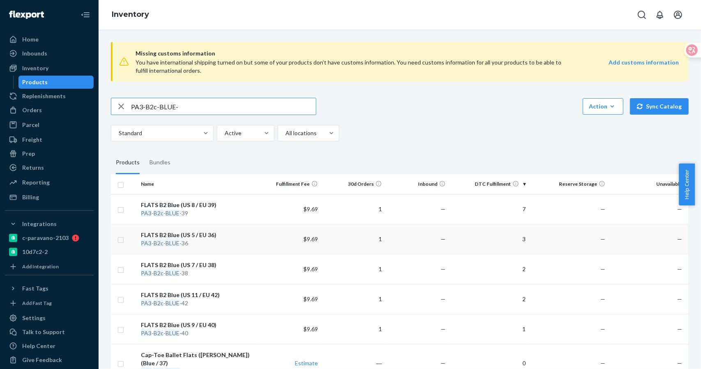
scroll to position [150, 0]
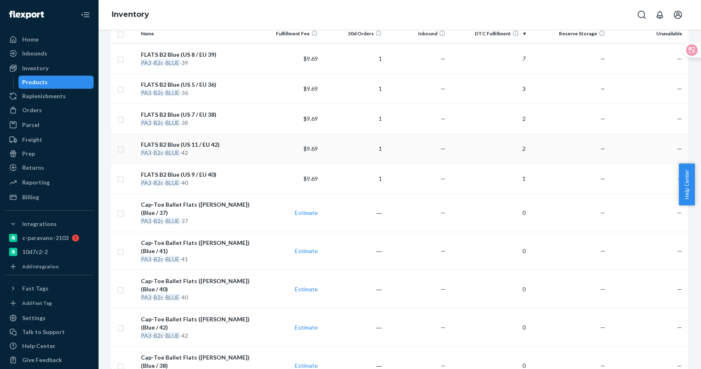
click at [181, 142] on div "FLATS B2 Blue (US 11 / EU 42)" at bounding box center [197, 145] width 113 height 8
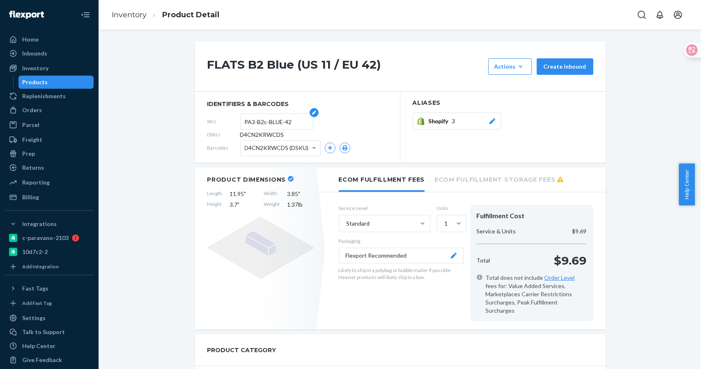
click at [280, 124] on input "PA3-B2c-BLUE-42" at bounding box center [277, 122] width 64 height 16
drag, startPoint x: 293, startPoint y: 123, endPoint x: 214, endPoint y: 122, distance: 78.5
click at [214, 122] on div "SKU PA3-B2c-BLUE-42" at bounding box center [297, 121] width 180 height 13
click at [296, 118] on input "PA3-B2c-BLUE-42" at bounding box center [277, 122] width 64 height 16
drag, startPoint x: 295, startPoint y: 120, endPoint x: 198, endPoint y: 121, distance: 97.0
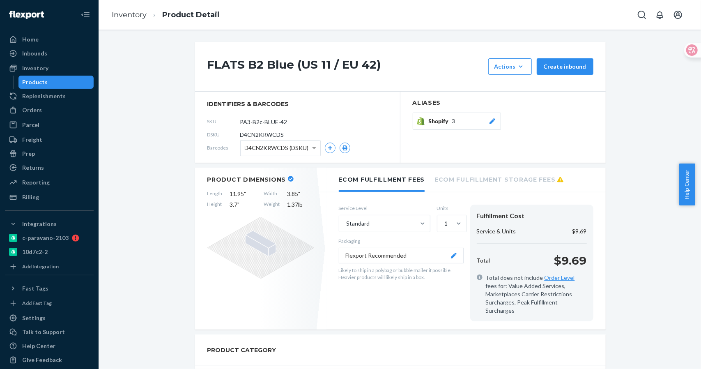
click at [198, 121] on section "identifiers & barcodes SKU PA3-B2c-BLUE-42 DSKU D4CN2KRWCDS Barcodes D4CN2KRWCD…" at bounding box center [297, 127] width 205 height 71
click at [445, 123] on span "Shopify" at bounding box center [440, 121] width 23 height 8
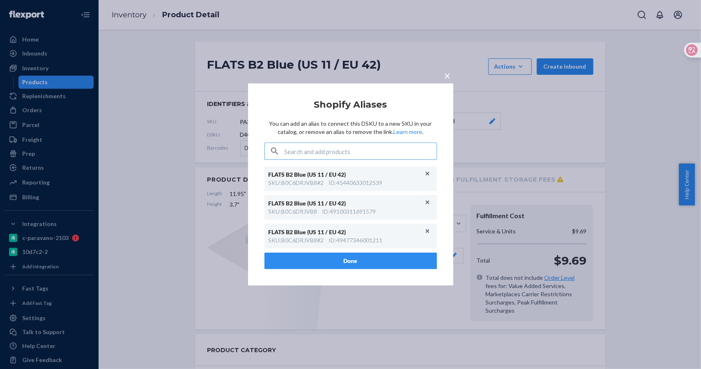
click at [343, 150] on input "text" at bounding box center [361, 151] width 152 height 16
type input "PA3-B2c-BLUE-42"
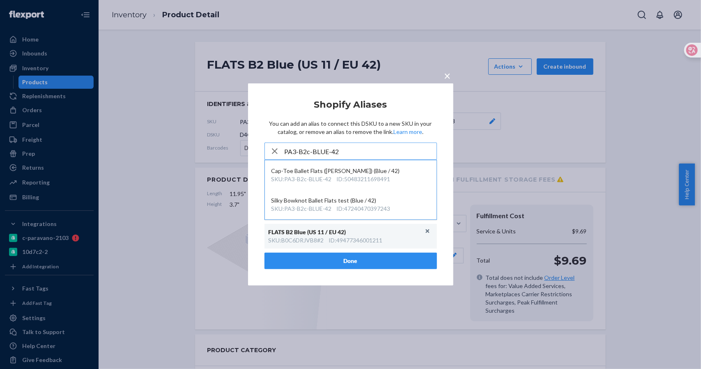
click at [355, 151] on input "PA3-B2c-BLUE-42" at bounding box center [361, 151] width 152 height 16
click at [361, 175] on div "ID : 50483211698491" at bounding box center [364, 179] width 54 height 8
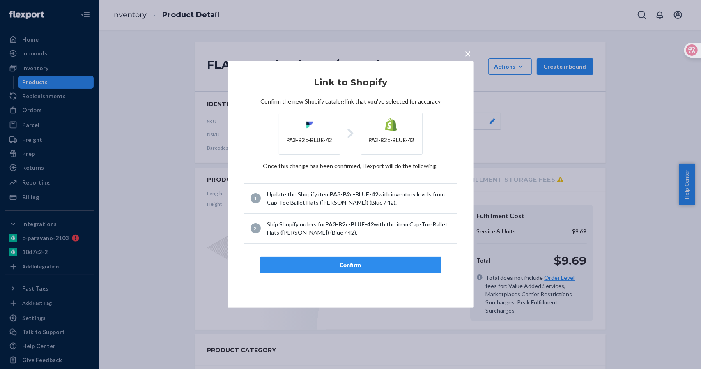
click at [362, 261] on div "Confirm" at bounding box center [351, 265] width 168 height 8
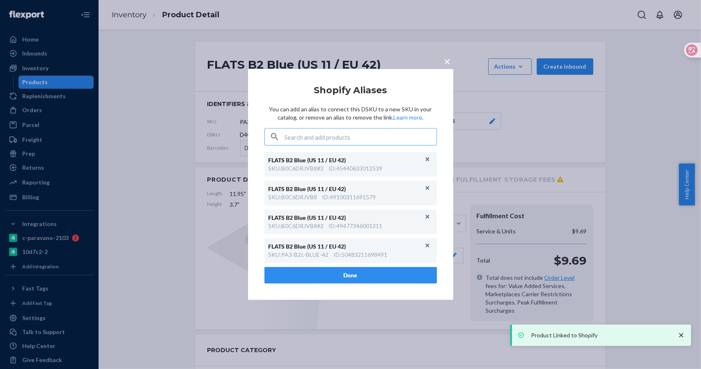
click at [450, 78] on div "× Shopify Aliases You can add an alias to connect this DSKU to a new SKU in you…" at bounding box center [350, 184] width 205 height 231
click at [446, 65] on span "×" at bounding box center [448, 61] width 7 height 14
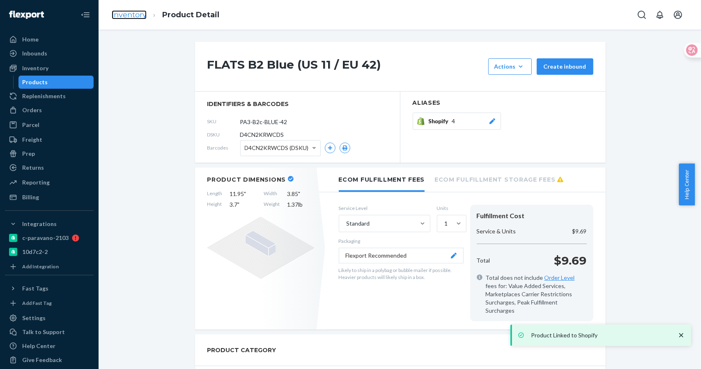
click at [130, 15] on link "Inventory" at bounding box center [129, 14] width 35 height 9
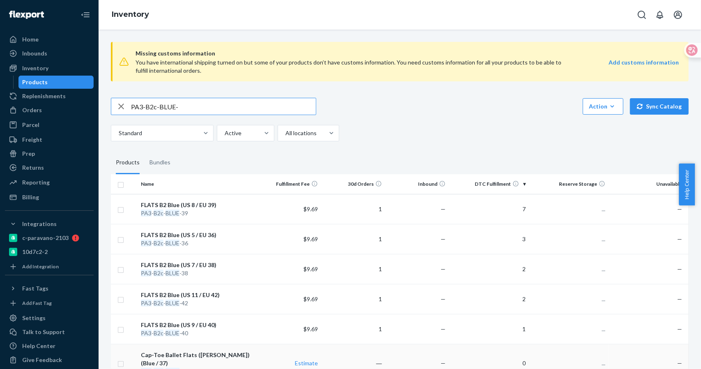
scroll to position [150, 0]
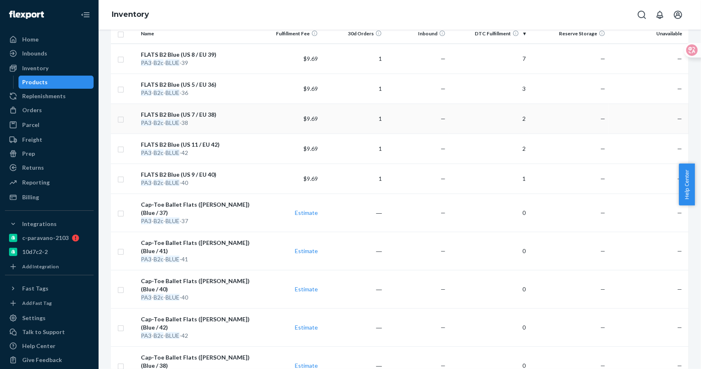
click at [187, 116] on div "FLATS B2 Blue (US 7 / EU 38)" at bounding box center [197, 115] width 113 height 8
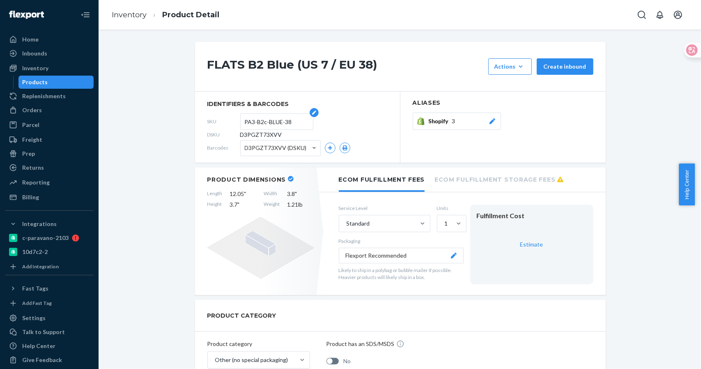
click at [294, 125] on input "PA3-B2c-BLUE-38" at bounding box center [277, 122] width 64 height 16
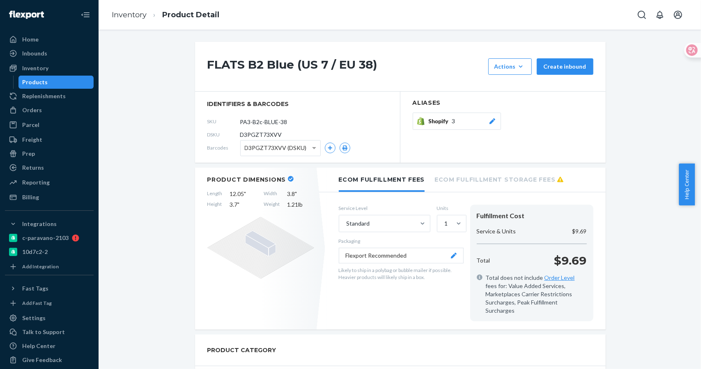
drag, startPoint x: 295, startPoint y: 123, endPoint x: 216, endPoint y: 123, distance: 79.3
click at [217, 123] on div "SKU PA3-B2c-BLUE-38" at bounding box center [297, 121] width 180 height 13
click at [461, 122] on div "Shopify 3" at bounding box center [463, 121] width 68 height 8
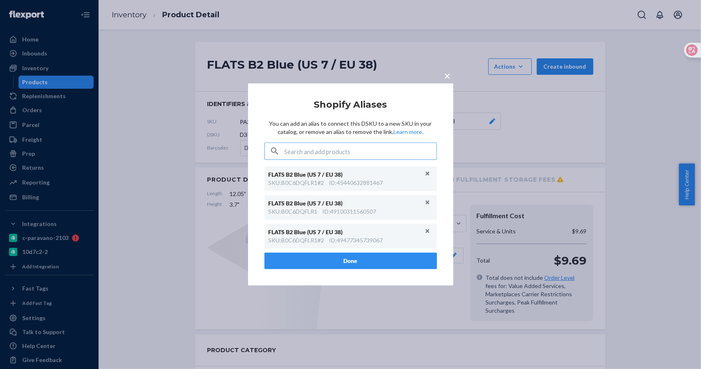
click at [367, 150] on input "text" at bounding box center [361, 151] width 152 height 16
type input "PA3-B2c-BLUE-38"
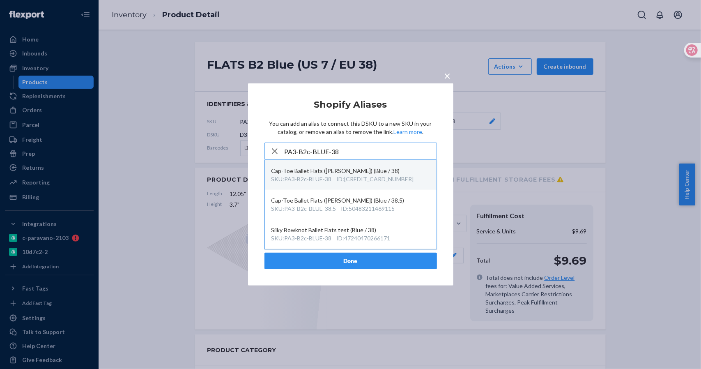
click at [376, 173] on div "Cap-Toe Ballet Flats (Elena) (Blue / 38)" at bounding box center [351, 171] width 159 height 8
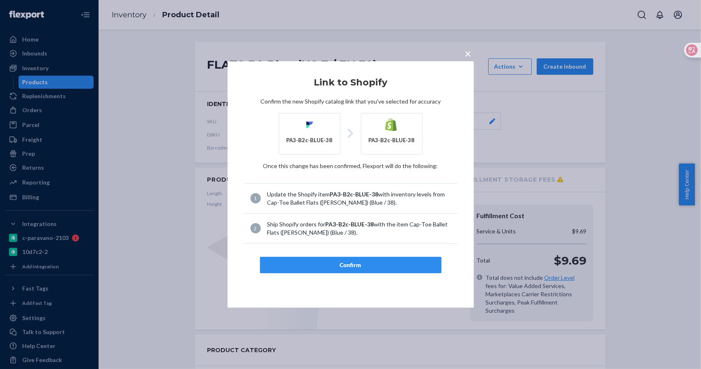
click at [360, 264] on div "Confirm" at bounding box center [351, 265] width 168 height 8
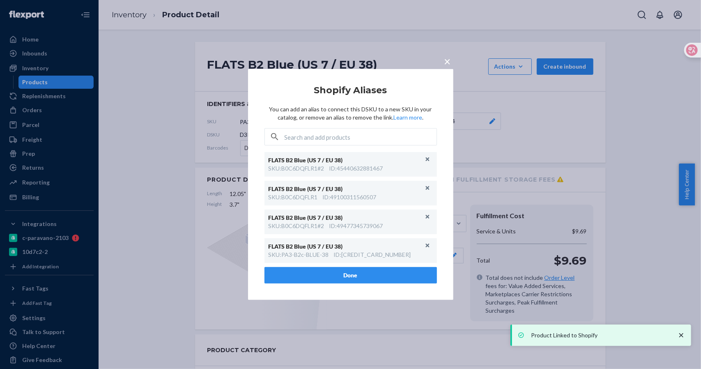
click at [449, 67] on span "×" at bounding box center [448, 61] width 7 height 14
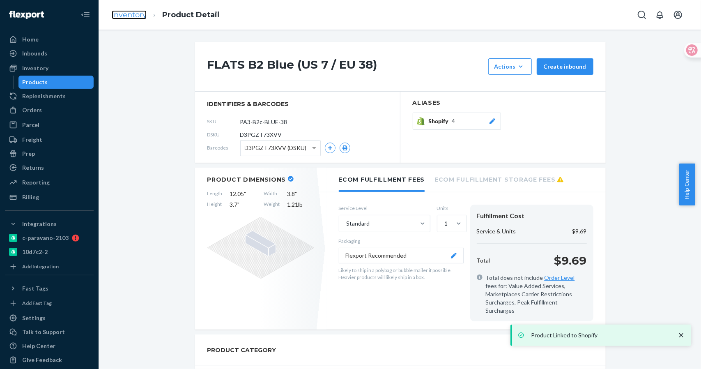
click at [136, 14] on link "Inventory" at bounding box center [129, 14] width 35 height 9
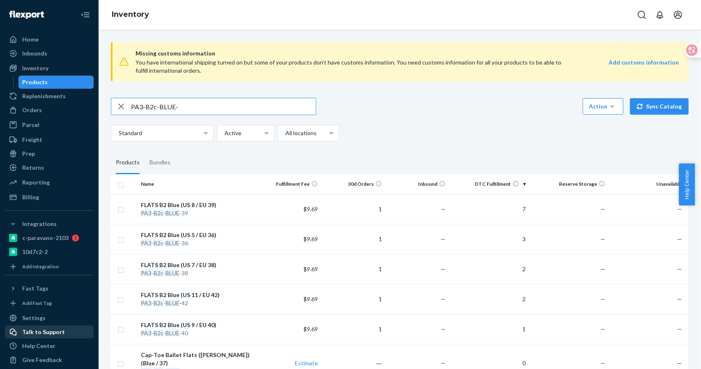
scroll to position [7, 0]
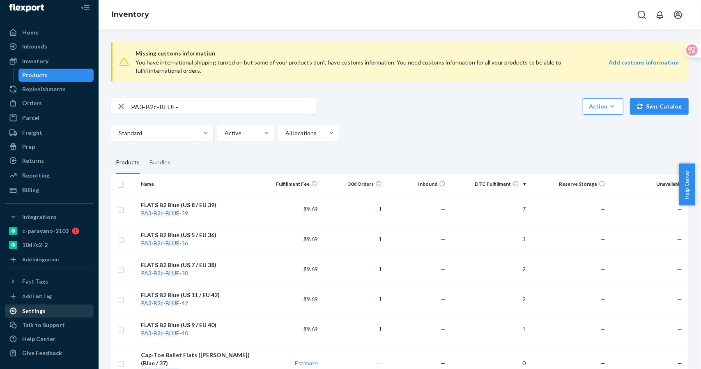
click at [37, 311] on div "Settings" at bounding box center [33, 311] width 23 height 8
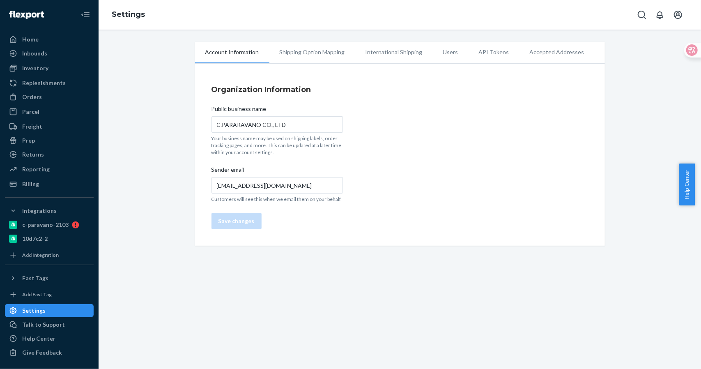
click at [441, 56] on li "Users" at bounding box center [451, 52] width 36 height 21
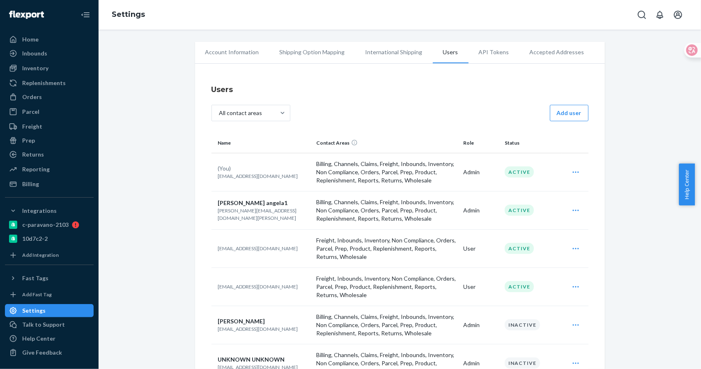
scroll to position [104, 0]
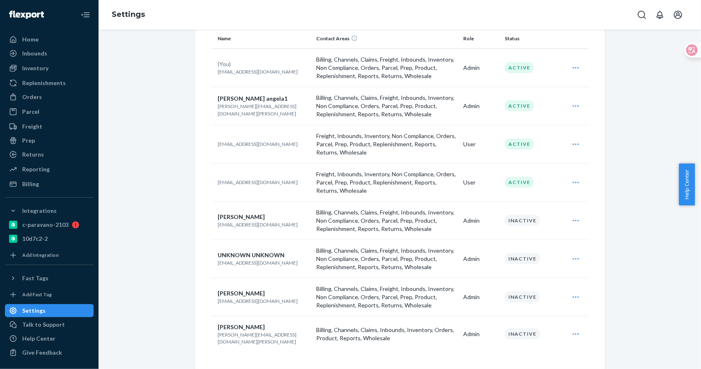
click at [568, 181] on div "Edit Archive" at bounding box center [575, 182] width 21 height 16
click at [507, 200] on button "Edit" at bounding box center [545, 203] width 79 height 18
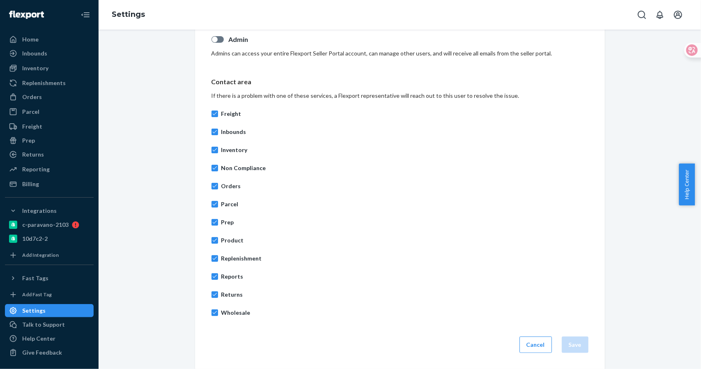
scroll to position [75, 0]
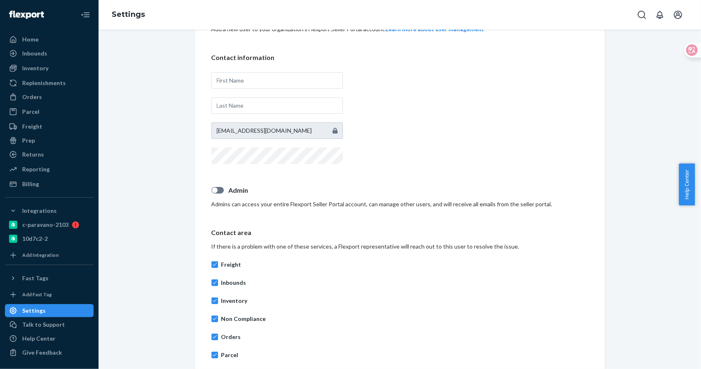
click at [206, 189] on div "Edit User Add a new user to your organization's Flexport Seller Portal account.…" at bounding box center [400, 256] width 410 height 527
click at [213, 190] on div at bounding box center [215, 190] width 6 height 6
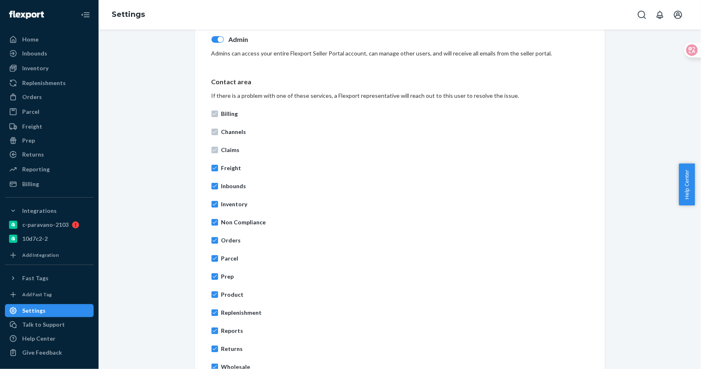
click at [219, 44] on div "Admin Admins can access your entire Flexport Seller Portal account, can manage …" at bounding box center [400, 46] width 377 height 23
click at [218, 41] on div at bounding box center [221, 40] width 6 height 6
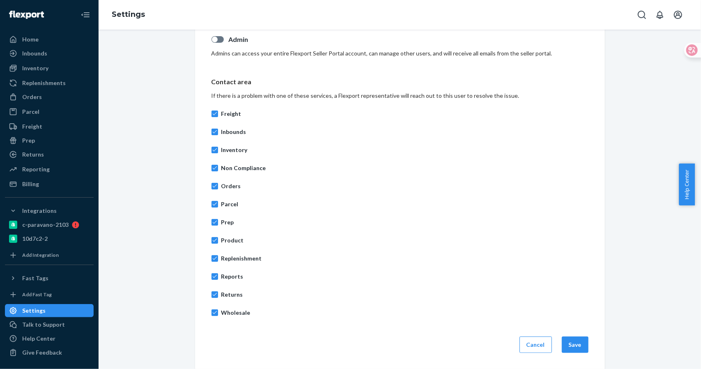
click at [217, 41] on div at bounding box center [218, 39] width 12 height 7
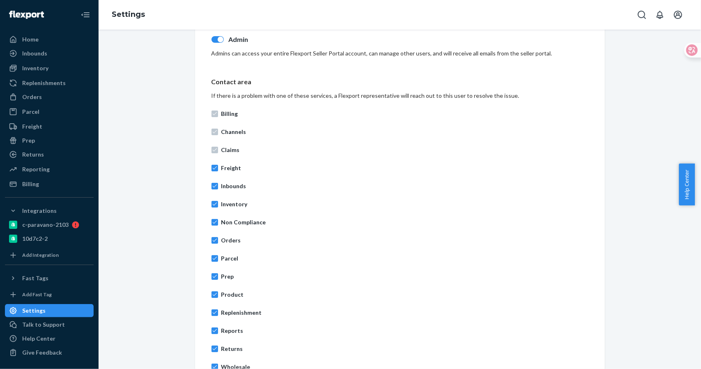
click at [212, 136] on div "Billing Channels Claims Freight Inbounds Inventory Non Compliance Orders Parcel…" at bounding box center [400, 240] width 377 height 271
click at [217, 118] on div "Billing Channels Claims Freight Inbounds Inventory Non Compliance Orders Parcel…" at bounding box center [400, 240] width 377 height 271
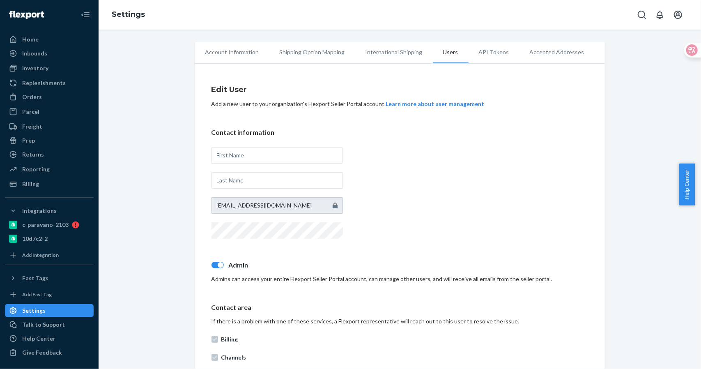
scroll to position [150, 0]
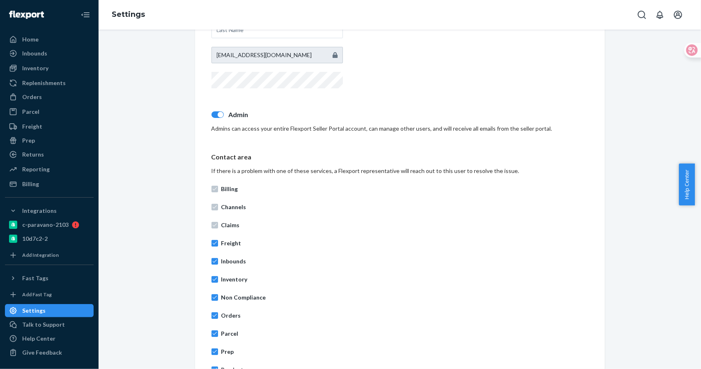
click at [286, 173] on div "If there is a problem with one of these services, a Flexport representative wil…" at bounding box center [400, 171] width 377 height 8
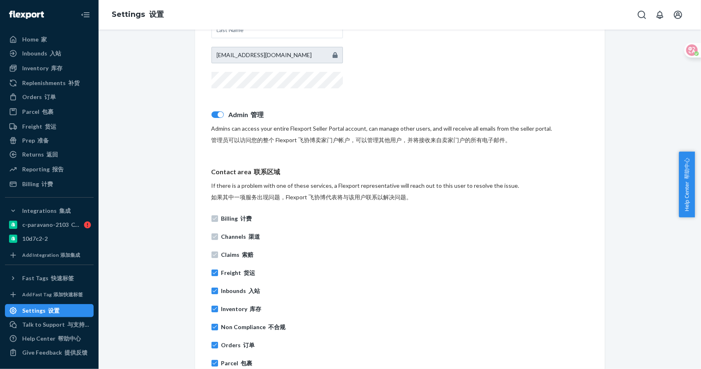
click at [424, 246] on div "Billing 计费 Channels 渠道 Claims 索赔 Freight 货运 Inbounds 入站 Inventory 库存 Non Compli…" at bounding box center [400, 345] width 377 height 271
click at [220, 113] on div at bounding box center [218, 114] width 12 height 7
click at [212, 114] on div at bounding box center [215, 115] width 6 height 6
checkbox input "true"
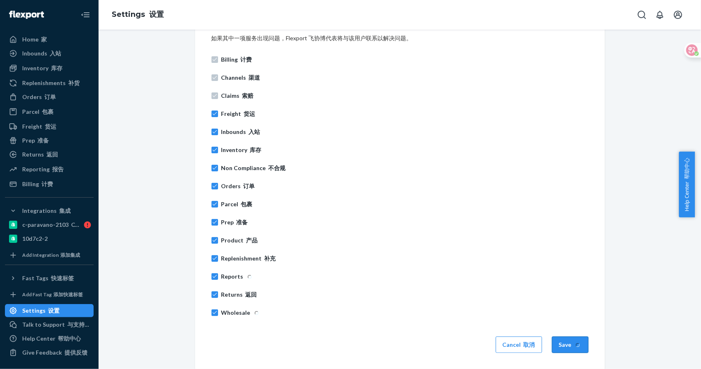
click at [568, 346] on button "Save" at bounding box center [570, 345] width 37 height 16
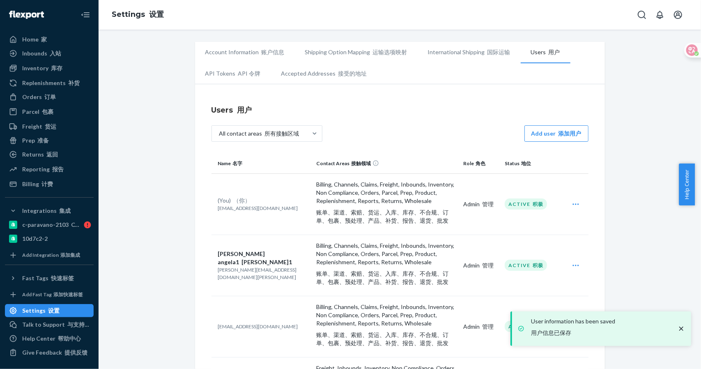
scroll to position [150, 0]
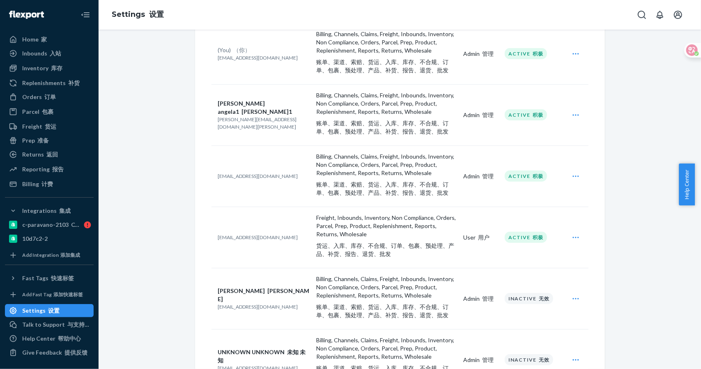
click at [572, 177] on icon "Open user actions" at bounding box center [576, 176] width 8 height 8
click at [530, 194] on font "编辑" at bounding box center [532, 196] width 12 height 7
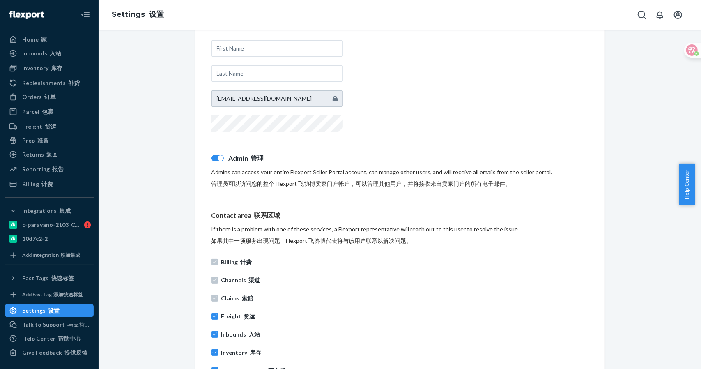
scroll to position [301, 0]
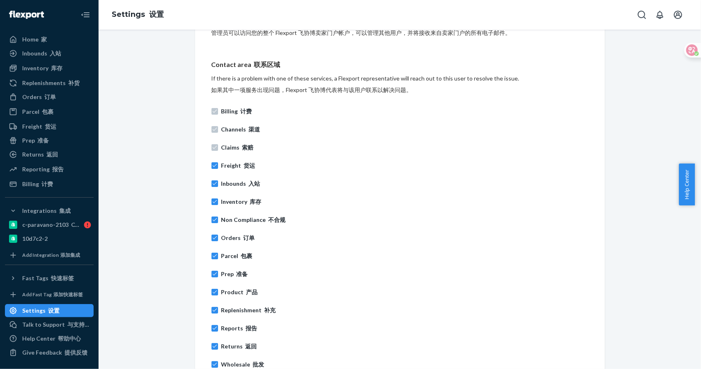
click at [215, 111] on label "Billing 计费" at bounding box center [400, 111] width 377 height 8
click at [215, 124] on div "Billing 计费 Channels 渠道 Claims 索赔 Freight 货运 Inbounds 入站 Inventory 库存 Non Compli…" at bounding box center [400, 237] width 377 height 271
click at [212, 155] on div "Billing 计费 Channels 渠道 Claims 索赔 Freight 货运 Inbounds 入站 Inventory 库存 Non Compli…" at bounding box center [400, 237] width 377 height 271
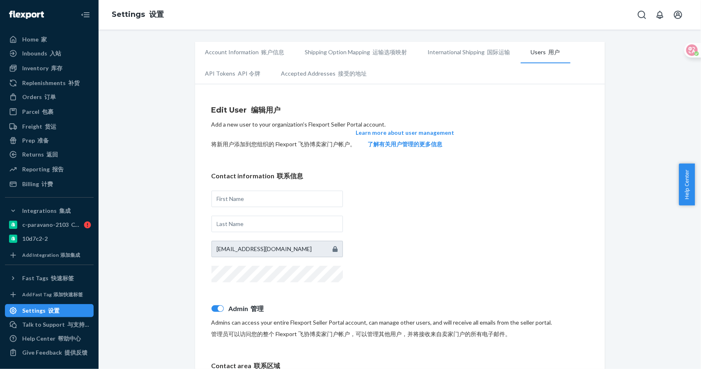
scroll to position [353, 0]
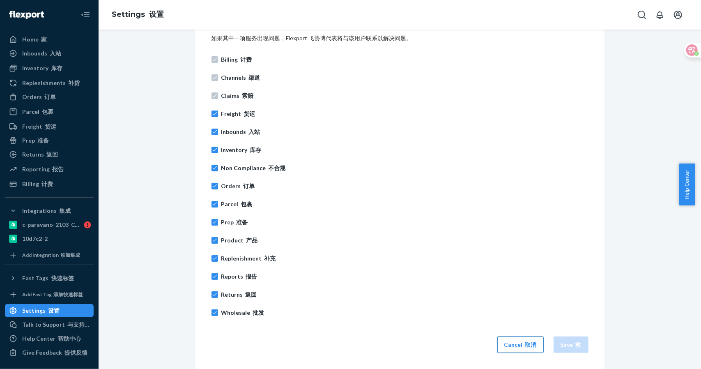
click at [523, 343] on font "button" at bounding box center [524, 344] width 2 height 7
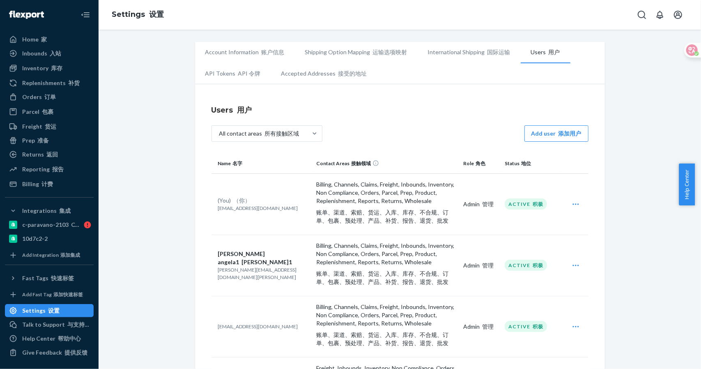
scroll to position [150, 0]
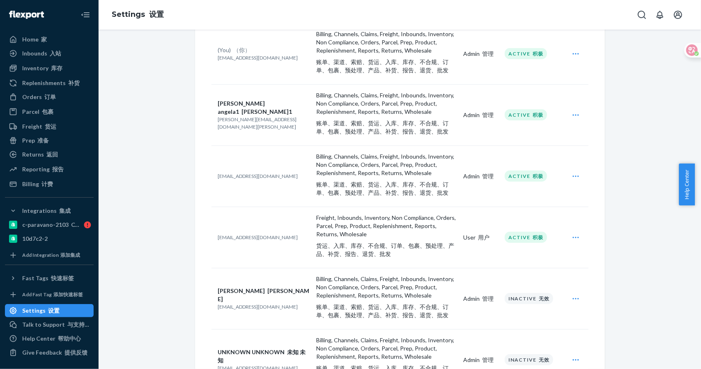
click at [572, 114] on icon "Open user actions" at bounding box center [576, 115] width 8 height 8
click at [527, 131] on font "编辑" at bounding box center [532, 134] width 12 height 7
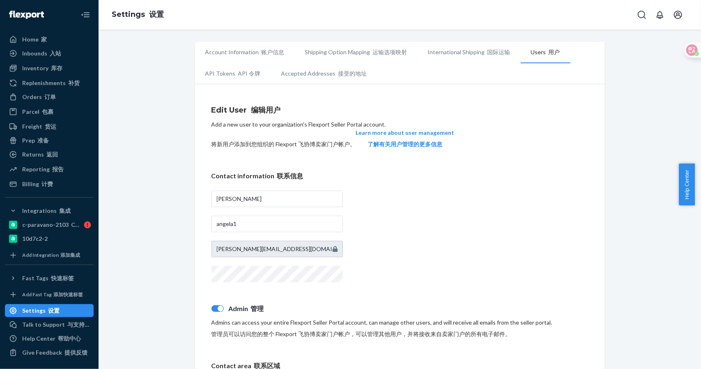
scroll to position [353, 0]
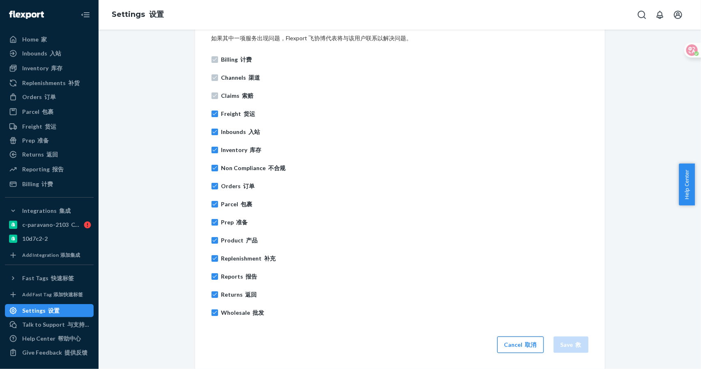
click at [529, 341] on font "取消" at bounding box center [532, 344] width 12 height 7
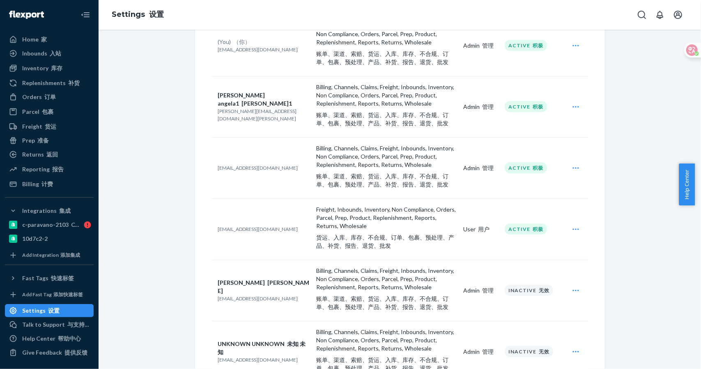
scroll to position [8, 0]
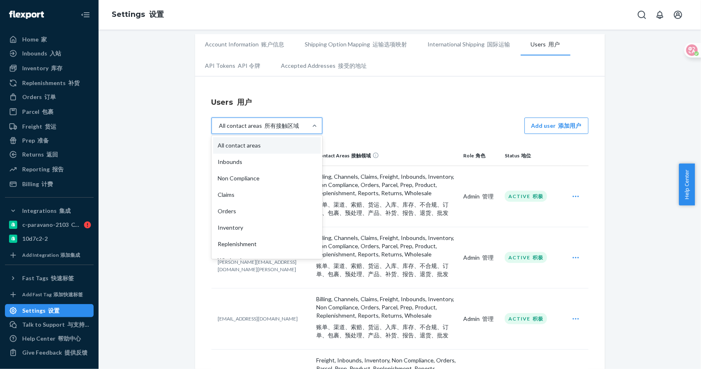
click at [265, 124] on font "所有接触区域" at bounding box center [282, 125] width 35 height 7
click at [258, 126] on input "option All contact areas focused, 1 of 16. 16 results available. Use Up and Dow…" at bounding box center [258, 126] width 0 height 0
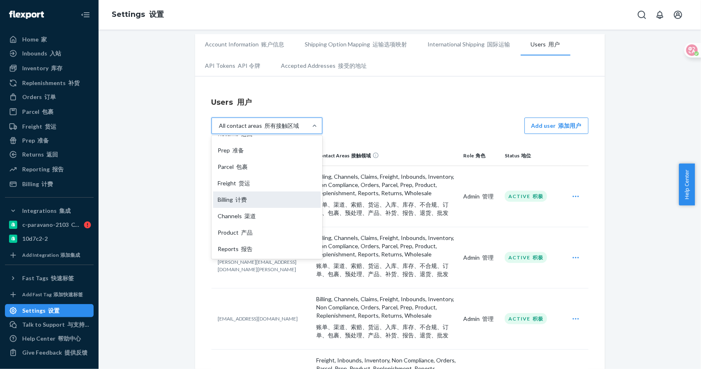
click at [254, 196] on div "Billing 计费" at bounding box center [267, 199] width 108 height 16
click at [258, 126] on input "option Billing focused, 13 of 16. 16 results available. Use Up and Down to choo…" at bounding box center [258, 126] width 0 height 0
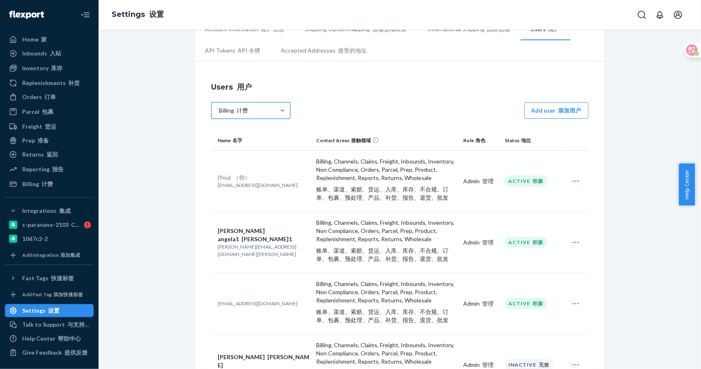
scroll to position [0, 0]
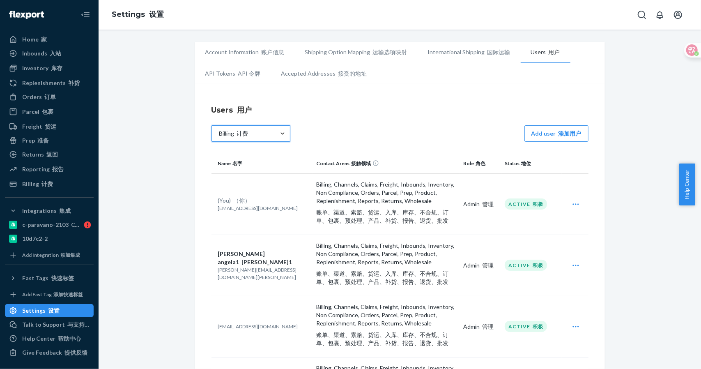
click at [275, 132] on div at bounding box center [282, 133] width 15 height 8
click at [208, 134] on input "option Billing, selected. 0 results available. Select is focused , press Down t…" at bounding box center [208, 134] width 0 height 0
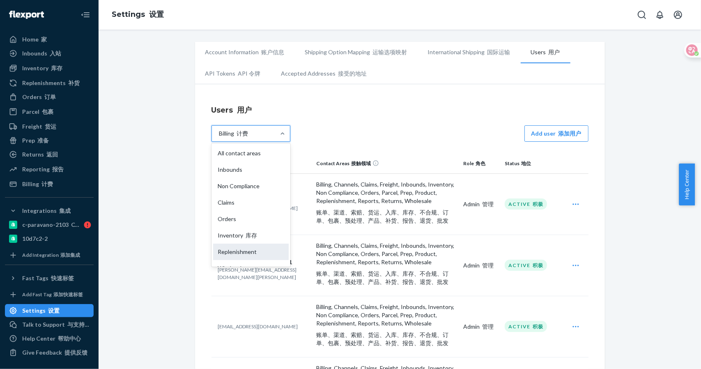
scroll to position [97, 0]
click at [249, 254] on div "Billing 计费" at bounding box center [251, 253] width 76 height 16
click at [208, 134] on input "option Billing, selected. option Billing focused, 13 of 16. 16 results availabl…" at bounding box center [208, 134] width 0 height 0
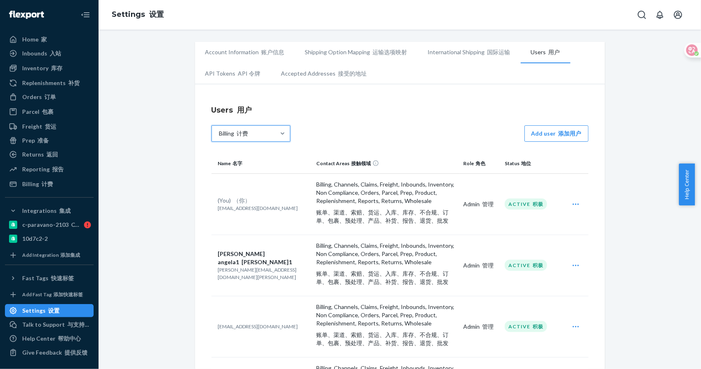
scroll to position [150, 0]
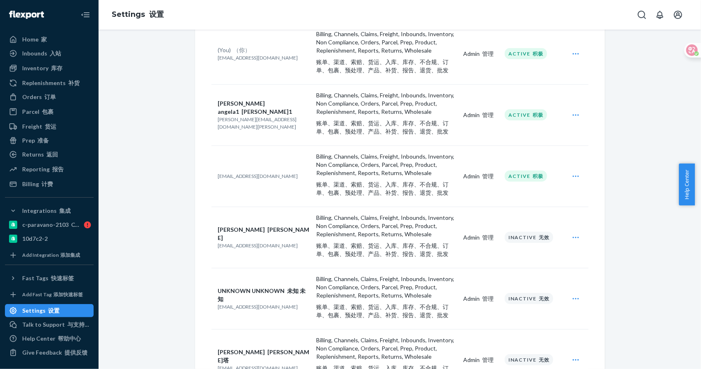
click at [573, 175] on icon "Open user actions" at bounding box center [576, 175] width 6 height 1
click at [529, 195] on font "编辑" at bounding box center [532, 196] width 12 height 7
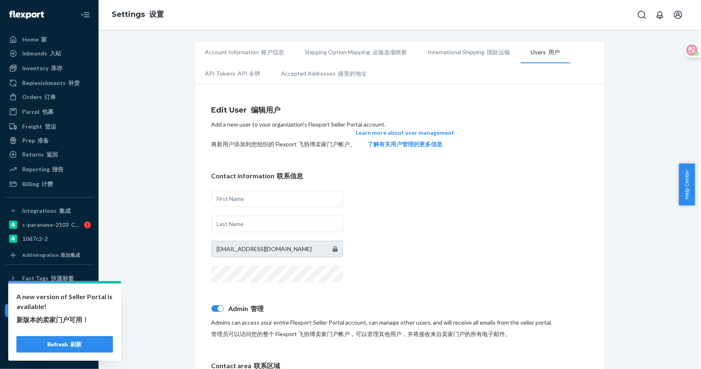
scroll to position [150, 0]
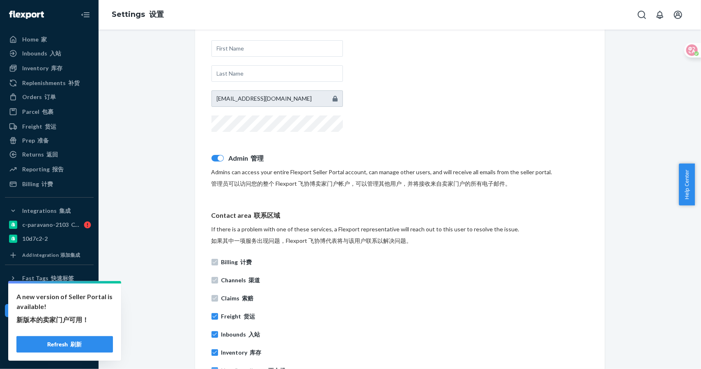
click at [160, 218] on div "Account Information 账户信息 Shipping Option Mapping 运输选项映射 International Shipping …" at bounding box center [400, 232] width 590 height 680
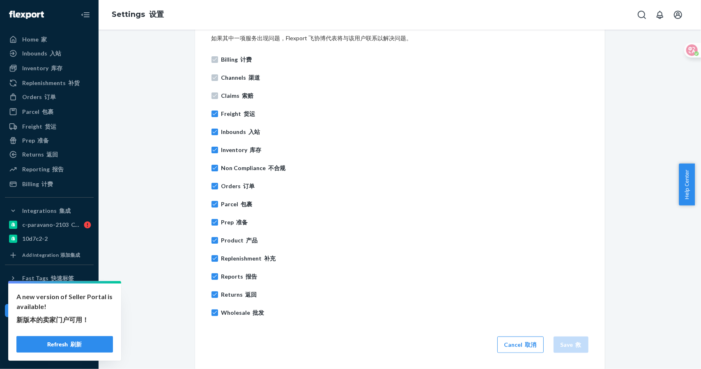
scroll to position [202, 0]
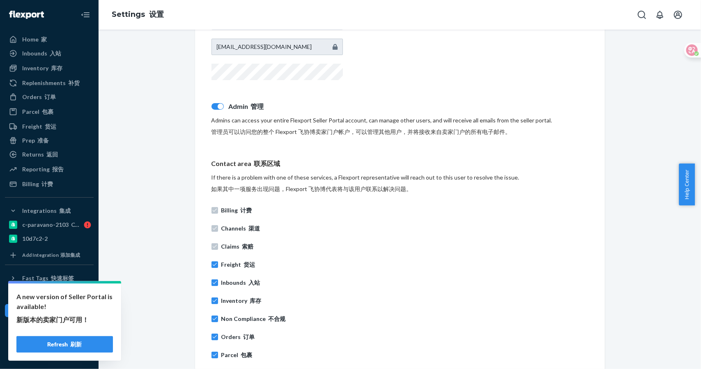
click at [214, 224] on label "Channels 渠道" at bounding box center [400, 228] width 377 height 8
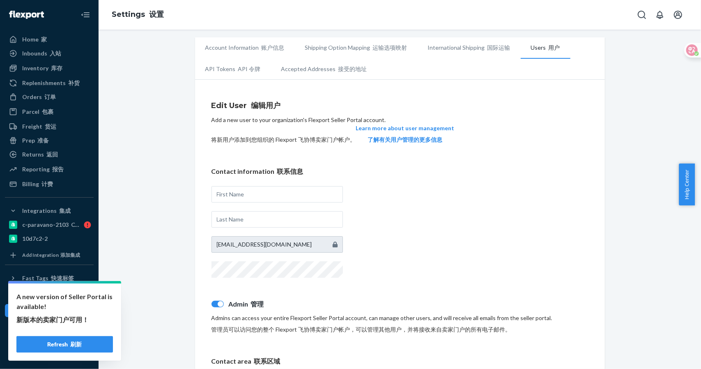
scroll to position [0, 0]
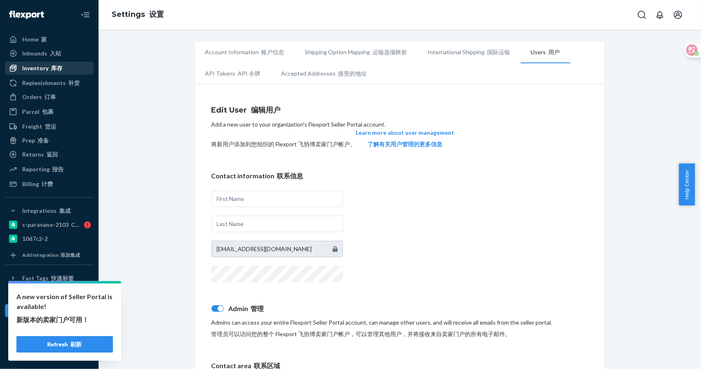
click at [54, 65] on font "库存" at bounding box center [57, 68] width 12 height 7
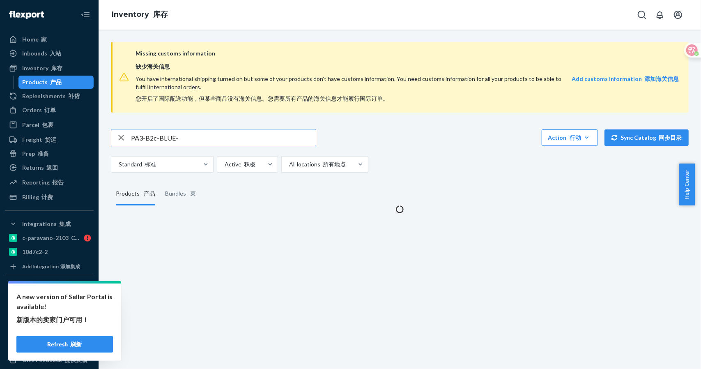
click at [195, 138] on input "PA3-B2c-BLUE-" at bounding box center [223, 137] width 185 height 16
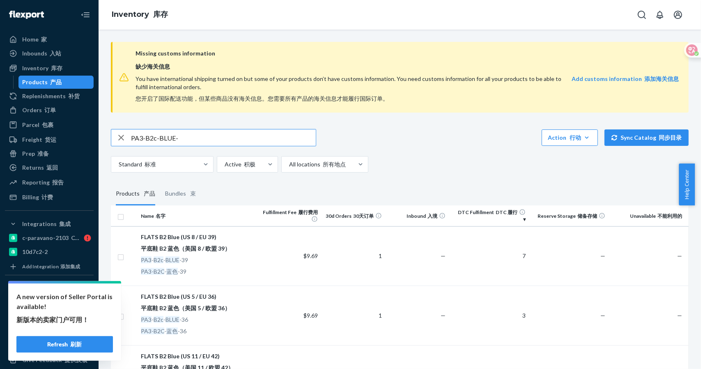
drag, startPoint x: 159, startPoint y: 135, endPoint x: 235, endPoint y: 134, distance: 76.4
click at [235, 134] on input "PA3-B2c-BLUE-" at bounding box center [223, 137] width 185 height 16
type input "PA3-B2c-"
click at [691, 51] on icon at bounding box center [686, 50] width 12 height 12
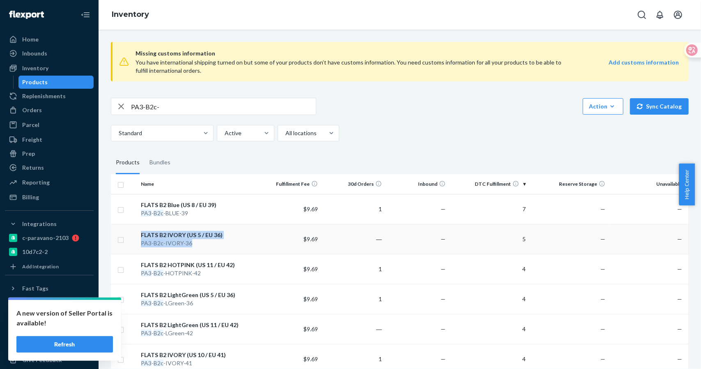
drag, startPoint x: 136, startPoint y: 243, endPoint x: 196, endPoint y: 242, distance: 60.4
click at [196, 242] on tr "FLATS B2 IVORY (US 5 / EU 36) PA3 - B2c -IVORY-36 $9.69 ― — 5 — —" at bounding box center [400, 239] width 578 height 30
click at [199, 244] on div "PA3 - B2c -IVORY-36" at bounding box center [197, 243] width 113 height 8
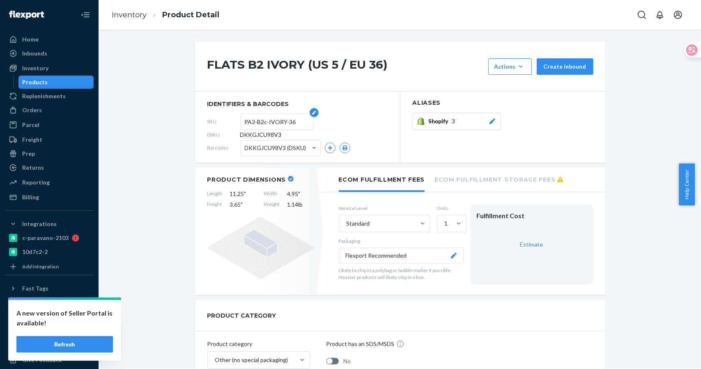
click at [287, 118] on input "PA3-B2c-IVORY-36" at bounding box center [277, 122] width 64 height 16
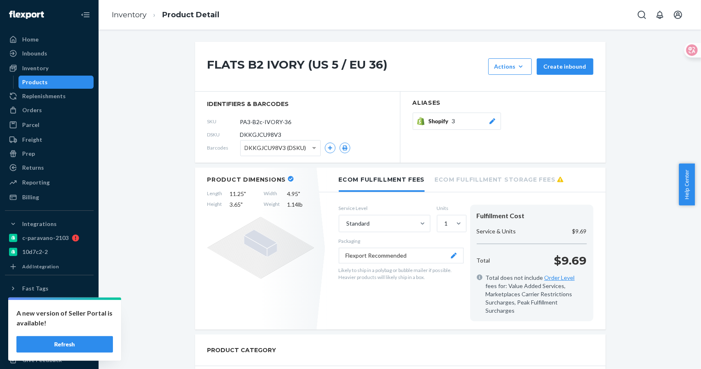
drag, startPoint x: 294, startPoint y: 119, endPoint x: 229, endPoint y: 119, distance: 64.9
click at [229, 119] on div "SKU PA3-B2c-IVORY-36" at bounding box center [297, 121] width 180 height 13
click at [133, 10] on link "Inventory" at bounding box center [129, 14] width 35 height 9
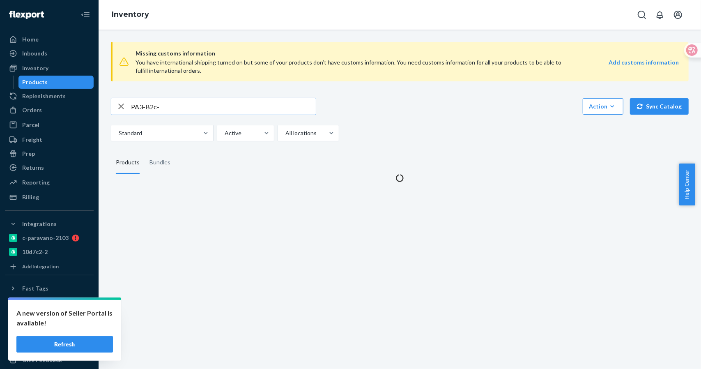
click at [96, 106] on div "Home Inbounds Shipping Plans Problems Inventory Products Replenishments Orders …" at bounding box center [350, 184] width 701 height 369
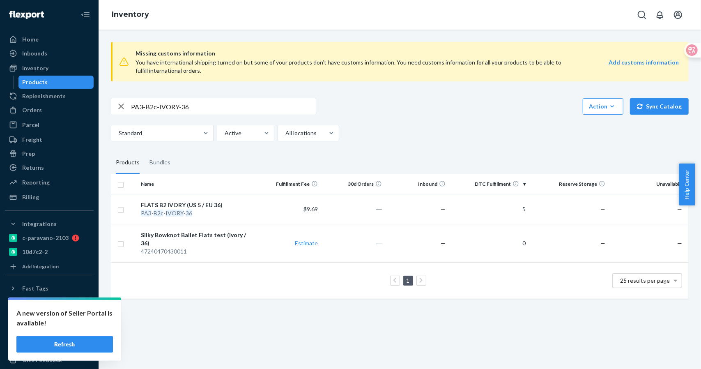
click at [188, 106] on input "PA3-B2c-IVORY-36" at bounding box center [223, 106] width 185 height 16
type input "PA3-B2c-IVORY-"
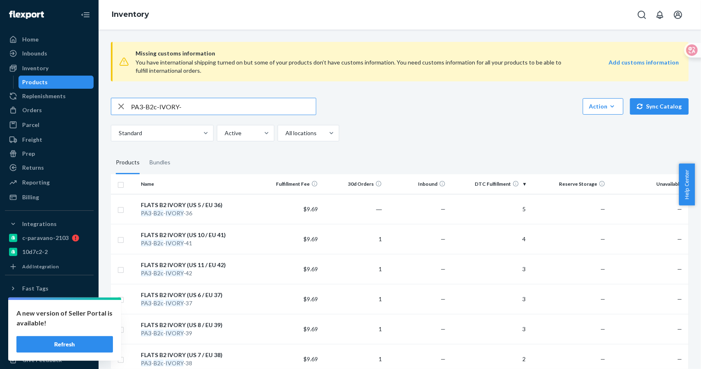
click at [190, 107] on input "PA3-B2c-IVORY-" at bounding box center [223, 106] width 185 height 16
click at [178, 214] on em "IVORY" at bounding box center [175, 213] width 18 height 7
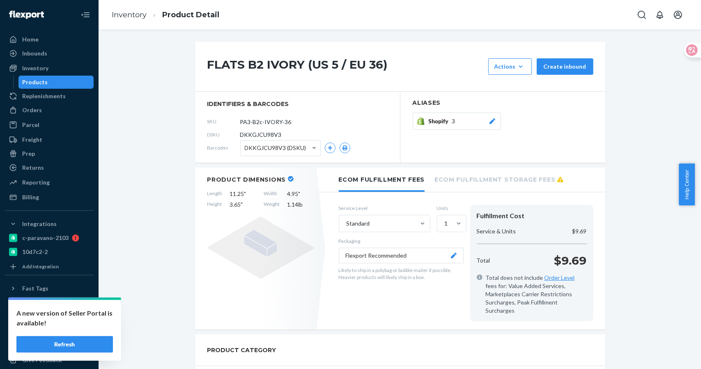
drag, startPoint x: 294, startPoint y: 120, endPoint x: 218, endPoint y: 120, distance: 76.0
click at [218, 120] on div "SKU PA3-B2c-IVORY-36" at bounding box center [297, 121] width 180 height 13
click at [452, 122] on span "3" at bounding box center [453, 121] width 3 height 8
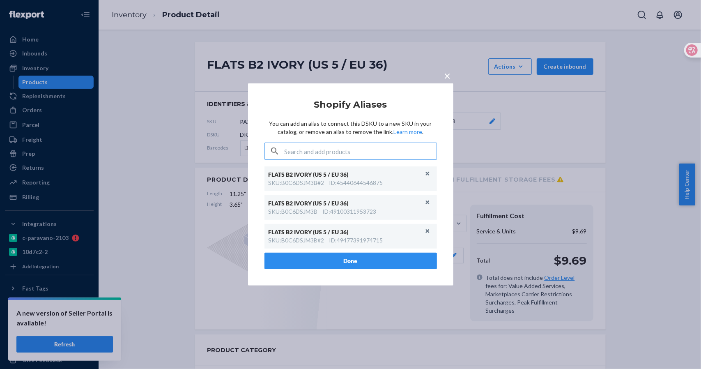
click at [329, 153] on input "text" at bounding box center [361, 151] width 152 height 16
type input "PA3-B2c-IVORY-36"
click at [331, 180] on div "SKU : PA3-B2c-IVORY-36" at bounding box center [304, 179] width 65 height 8
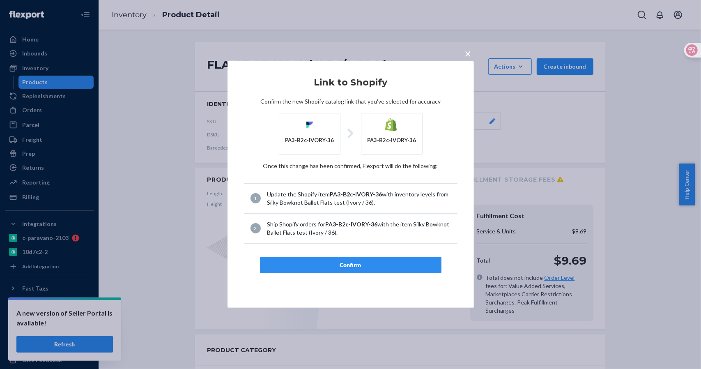
click at [348, 263] on div "Confirm" at bounding box center [351, 265] width 168 height 8
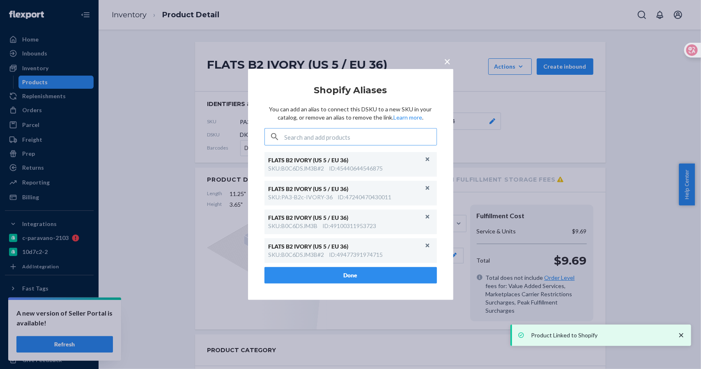
drag, startPoint x: 448, startPoint y: 65, endPoint x: 443, endPoint y: 60, distance: 6.1
click at [448, 65] on span "×" at bounding box center [448, 61] width 7 height 14
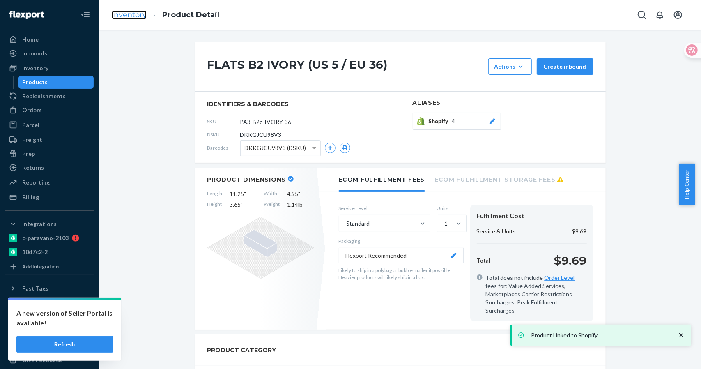
click at [120, 15] on link "Inventory" at bounding box center [129, 14] width 35 height 9
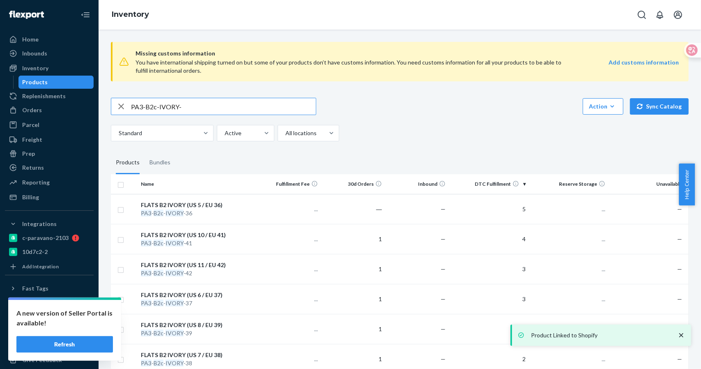
click at [195, 107] on input "PA3-B2c-IVORY-" at bounding box center [223, 106] width 185 height 16
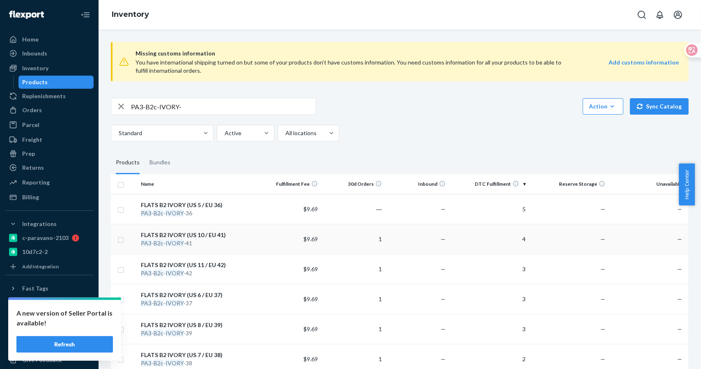
click at [200, 237] on div "FLATS B2 IVORY (US 10 / EU 41)" at bounding box center [197, 235] width 113 height 8
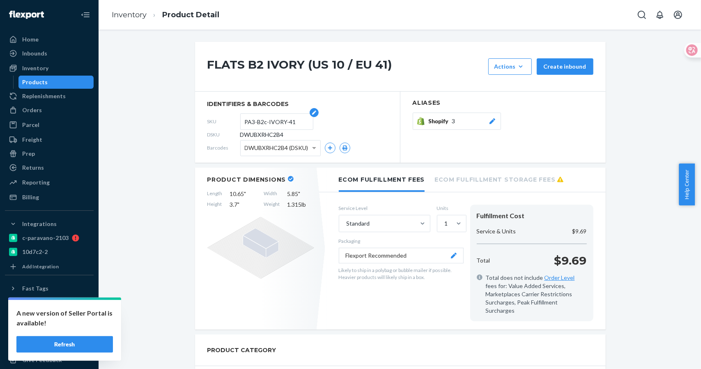
click at [274, 124] on input "PA3-B2c-IVORY-41" at bounding box center [277, 122] width 64 height 16
drag, startPoint x: 292, startPoint y: 122, endPoint x: 218, endPoint y: 122, distance: 74.0
click at [218, 122] on div "SKU PA3-B2c-IVORY-41" at bounding box center [297, 121] width 180 height 13
click at [452, 124] on span "3" at bounding box center [453, 121] width 3 height 8
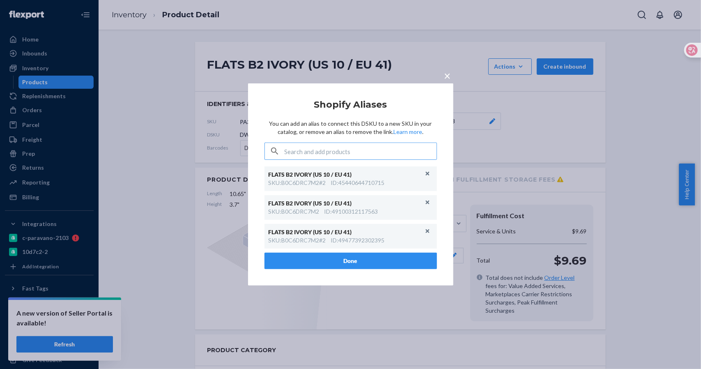
click at [323, 154] on input "text" at bounding box center [361, 151] width 152 height 16
type input "PA3-B2c-IVORY-41"
click at [370, 176] on div "ID : 47240470593851" at bounding box center [368, 179] width 54 height 8
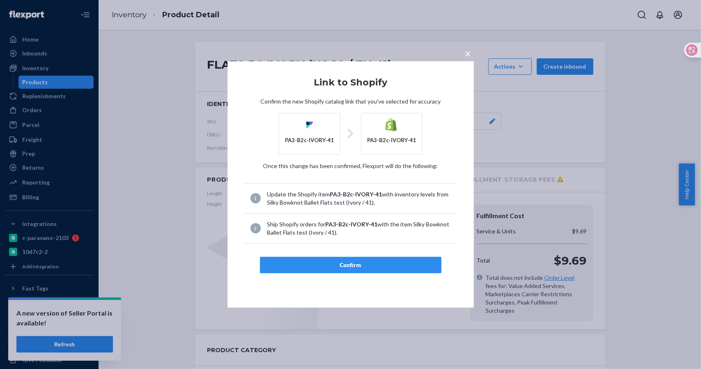
click at [352, 268] on div "Confirm" at bounding box center [351, 265] width 168 height 8
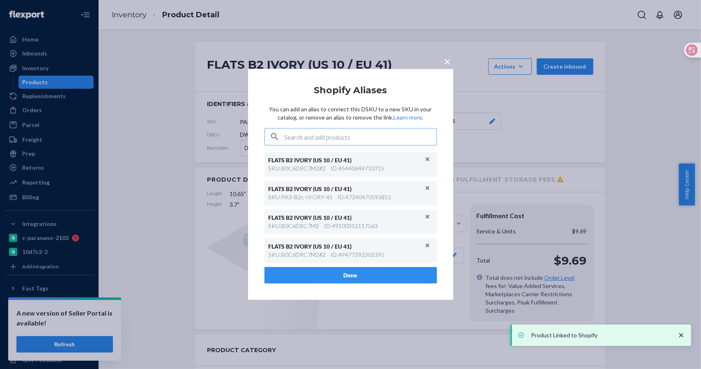
click at [445, 60] on span "×" at bounding box center [448, 61] width 7 height 14
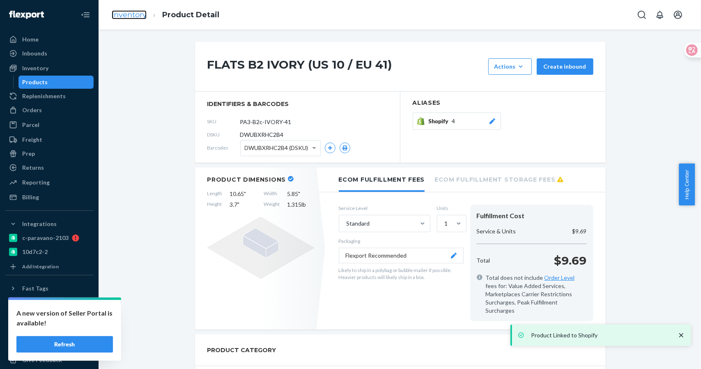
click at [128, 15] on link "Inventory" at bounding box center [129, 14] width 35 height 9
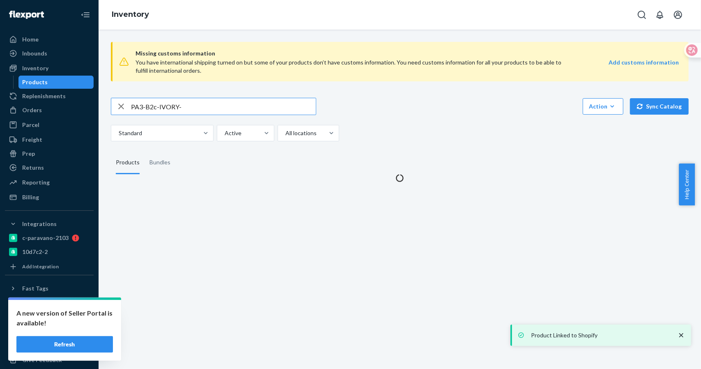
click at [203, 107] on input "PA3-B2c-IVORY-" at bounding box center [223, 106] width 185 height 16
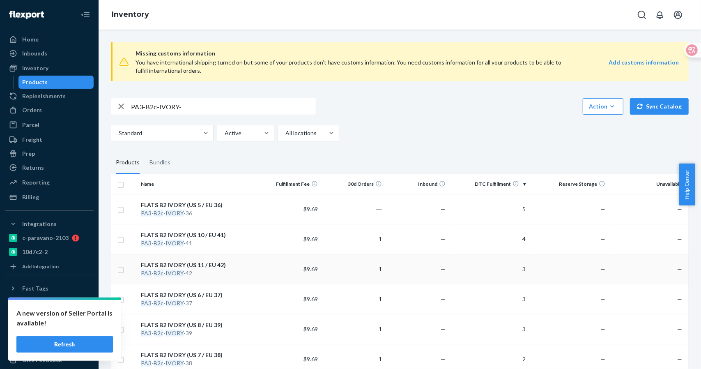
click at [205, 263] on div "FLATS B2 IVORY (US 11 / EU 42)" at bounding box center [197, 265] width 113 height 8
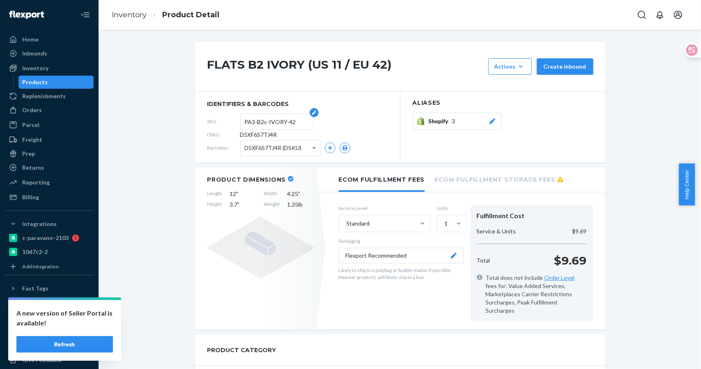
click at [287, 120] on input "PA3-B2c-IVORY-42" at bounding box center [277, 122] width 64 height 16
drag, startPoint x: 297, startPoint y: 121, endPoint x: 199, endPoint y: 116, distance: 98.7
click at [199, 116] on section "identifiers & barcodes SKU PA3-B2c-IVORY-42 DSKU D5XF6S7TJ4R Barcodes D5XF6S7TJ…" at bounding box center [297, 127] width 205 height 71
click at [459, 118] on div "Shopify 3" at bounding box center [463, 121] width 68 height 8
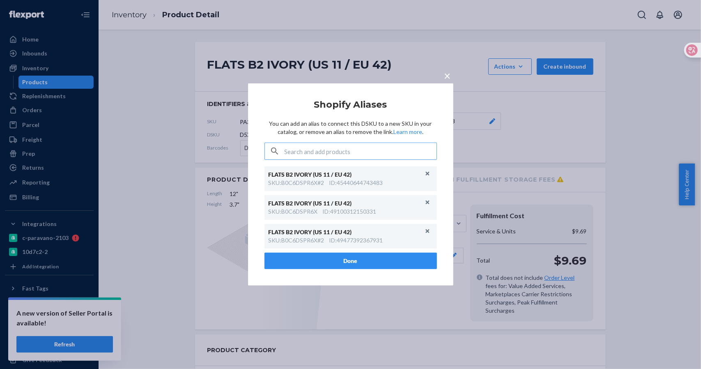
click at [349, 146] on input "text" at bounding box center [361, 151] width 152 height 16
type input "PA3-B2c-IVORY-42"
click at [350, 174] on div "Silky Bowknot Ballet Flats test (Ivory / 42)" at bounding box center [351, 171] width 159 height 8
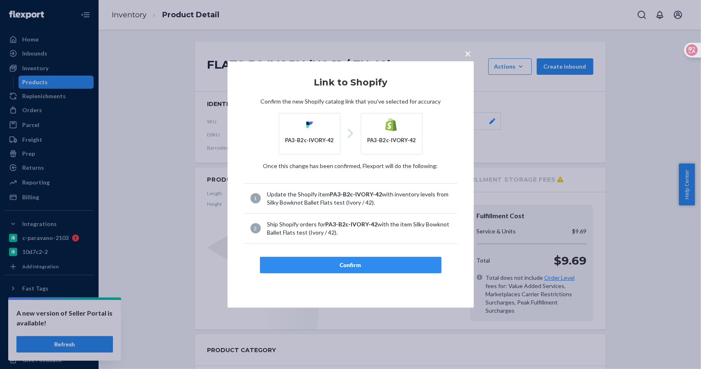
click at [356, 267] on div "Confirm" at bounding box center [351, 265] width 168 height 8
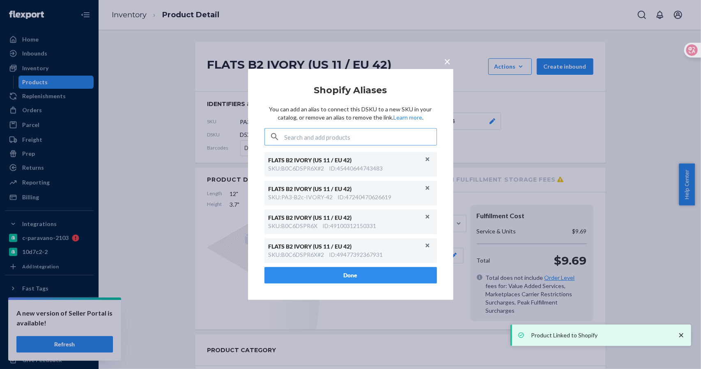
click at [129, 22] on div "× Shopify Aliases You can add an alias to connect this DSKU to a new SKU in you…" at bounding box center [350, 184] width 701 height 369
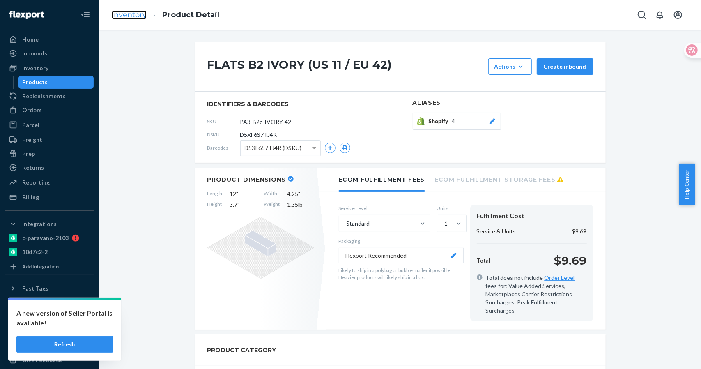
click at [141, 15] on link "Inventory" at bounding box center [129, 14] width 35 height 9
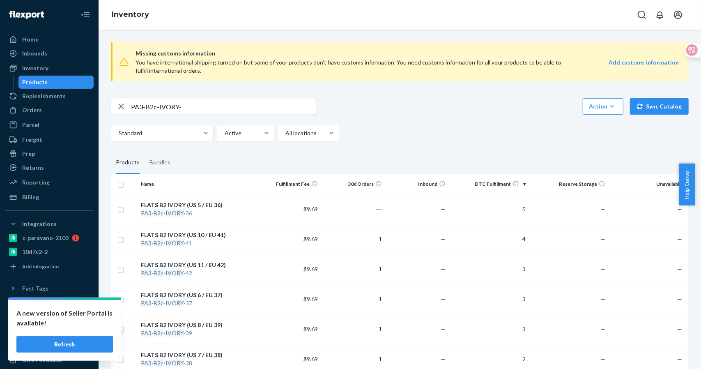
scroll to position [150, 0]
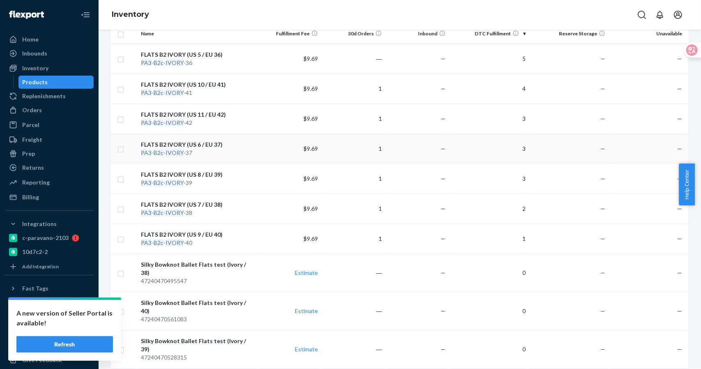
click at [203, 141] on div "FLATS B2 IVORY (US 6 / EU 37)" at bounding box center [197, 145] width 113 height 8
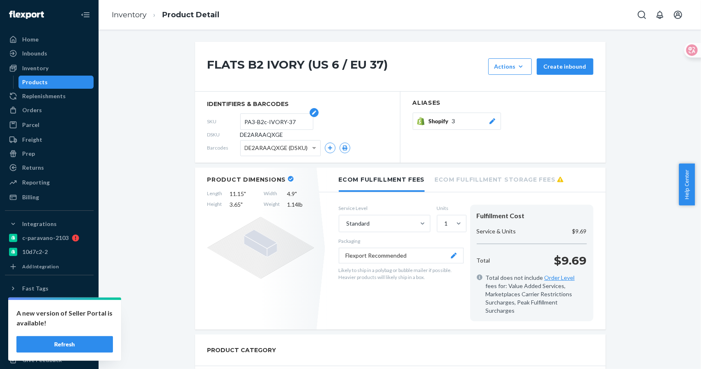
click at [287, 116] on input "PA3-B2c-IVORY-37" at bounding box center [277, 122] width 64 height 16
drag, startPoint x: 287, startPoint y: 120, endPoint x: 220, endPoint y: 120, distance: 66.6
click at [220, 120] on div "SKU PA3-B2c-IVORY-37" at bounding box center [297, 121] width 180 height 13
click at [458, 120] on div "Shopify 3" at bounding box center [463, 121] width 68 height 8
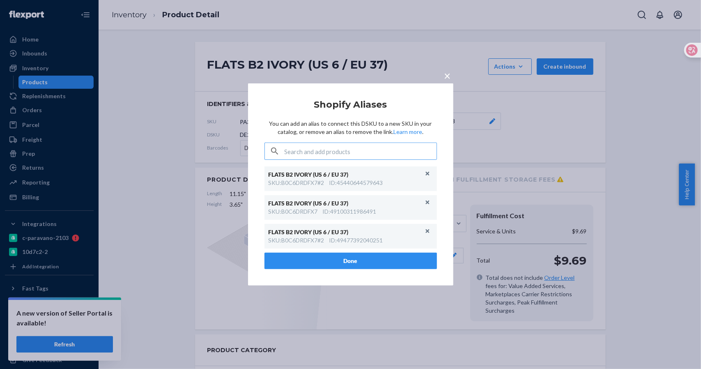
click at [348, 151] on input "text" at bounding box center [361, 151] width 152 height 16
type input "PA3-B2c-IVORY-37"
click at [371, 181] on div "ID : 47240470462779" at bounding box center [368, 179] width 54 height 8
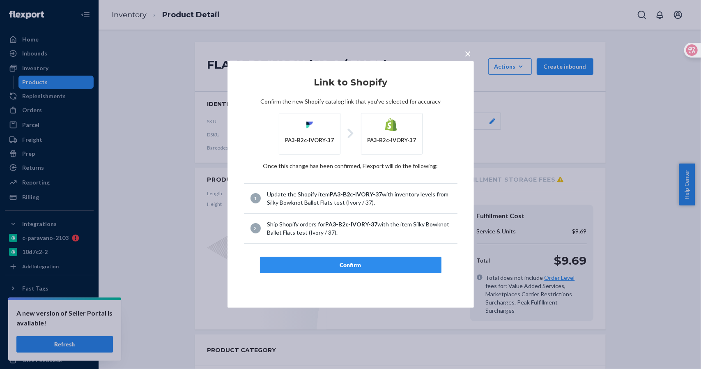
click at [314, 259] on button "Confirm" at bounding box center [351, 265] width 182 height 16
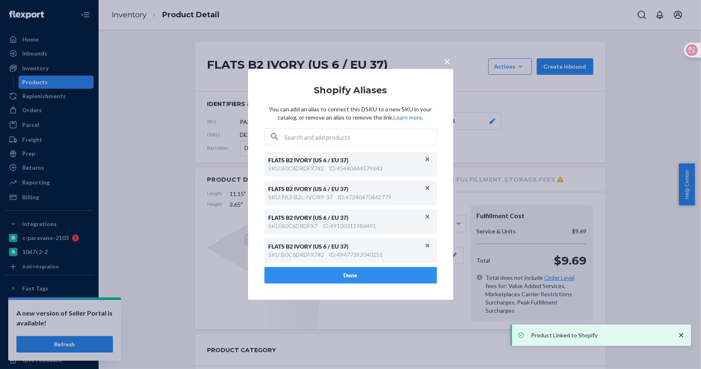
click at [450, 61] on span "×" at bounding box center [448, 61] width 7 height 14
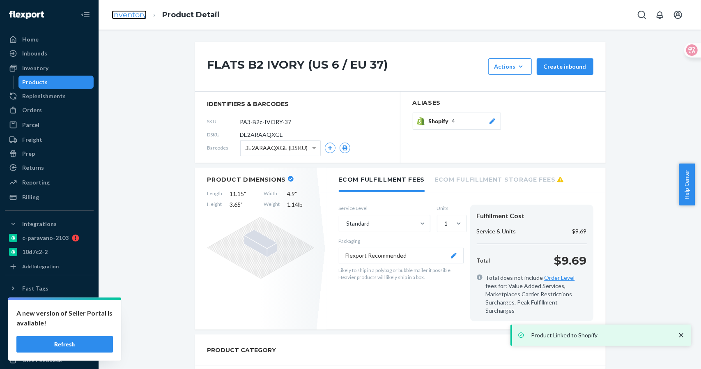
click at [136, 12] on link "Inventory" at bounding box center [129, 14] width 35 height 9
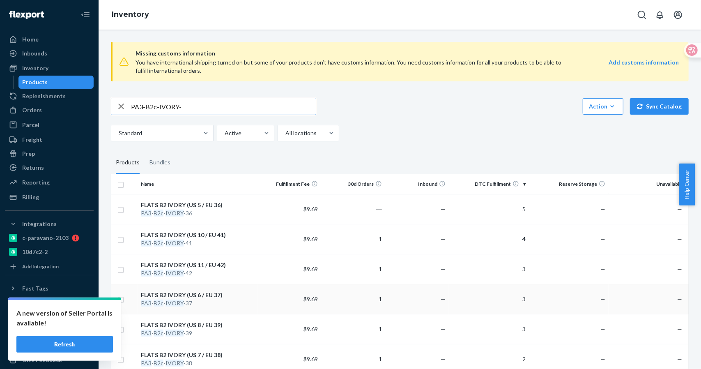
scroll to position [150, 0]
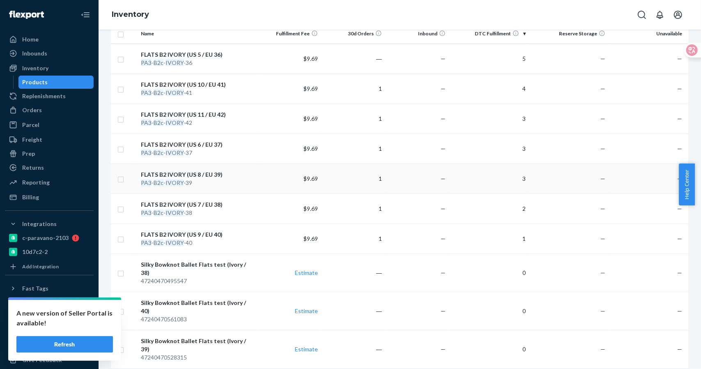
click at [191, 175] on div "FLATS B2 IVORY (US 8 / EU 39)" at bounding box center [197, 175] width 113 height 8
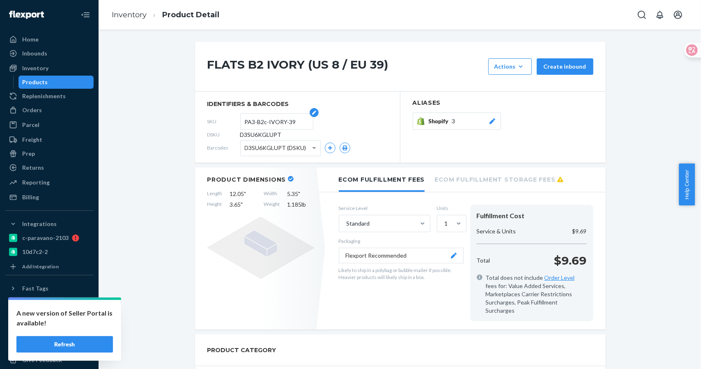
click at [298, 118] on input "PA3-B2c-IVORY-39" at bounding box center [277, 122] width 64 height 16
drag, startPoint x: 208, startPoint y: 121, endPoint x: 203, endPoint y: 122, distance: 5.8
click at [203, 122] on section "identifiers & barcodes SKU PA3-B2c-IVORY-39 DSKU D3SU6KGLUPT Barcodes D3SU6KGLU…" at bounding box center [297, 127] width 205 height 71
click at [441, 120] on span "Shopify" at bounding box center [440, 121] width 23 height 8
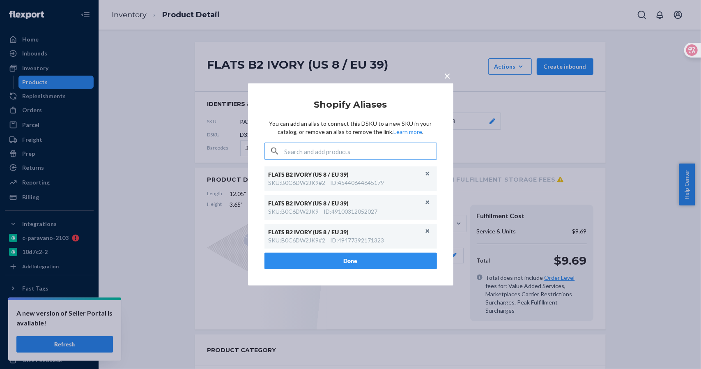
click at [349, 150] on input "text" at bounding box center [361, 151] width 152 height 16
type input "PA3-B2c-IVORY-39"
click at [348, 176] on div "ID : 47240470528315" at bounding box center [368, 179] width 54 height 8
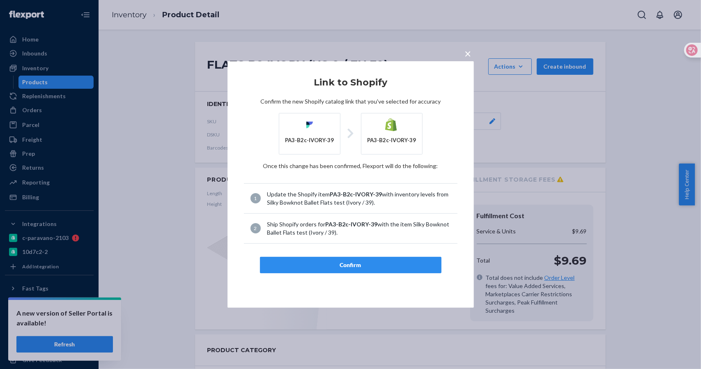
click at [340, 261] on div "Confirm" at bounding box center [351, 265] width 168 height 8
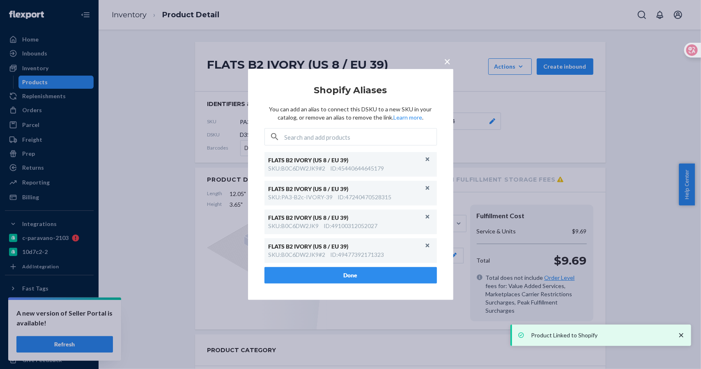
click at [451, 57] on span "×" at bounding box center [448, 61] width 7 height 14
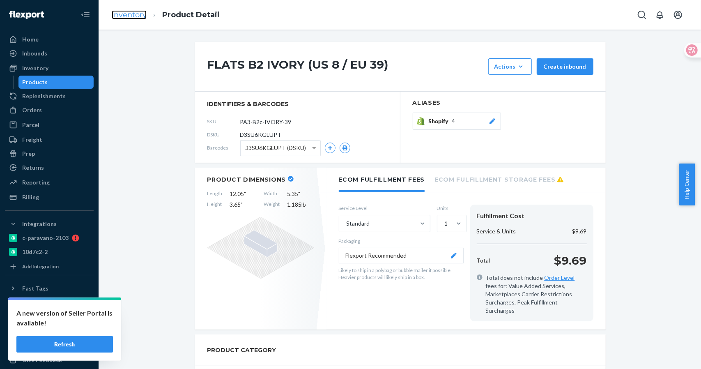
click at [127, 16] on link "Inventory" at bounding box center [129, 14] width 35 height 9
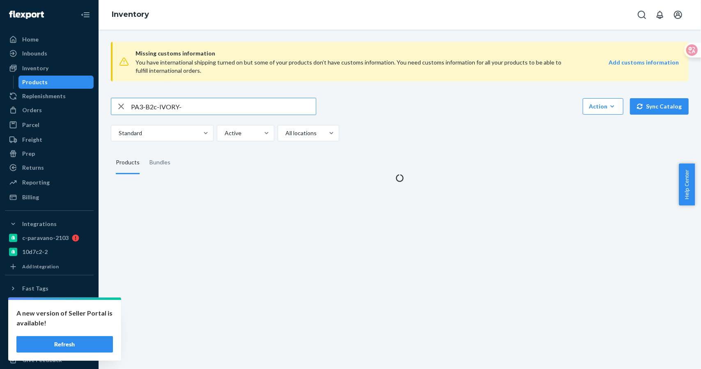
click at [196, 106] on input "PA3-B2c-IVORY-" at bounding box center [223, 106] width 185 height 16
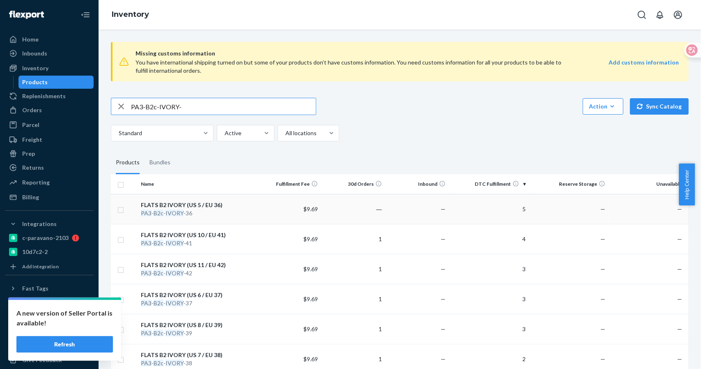
scroll to position [150, 0]
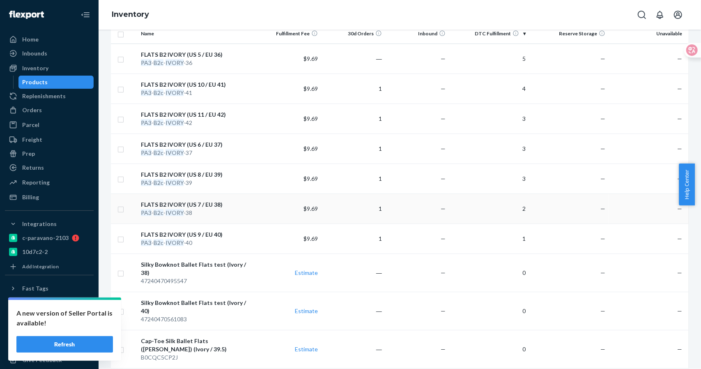
click at [198, 206] on div "FLATS B2 IVORY (US 7 / EU 38)" at bounding box center [197, 205] width 113 height 8
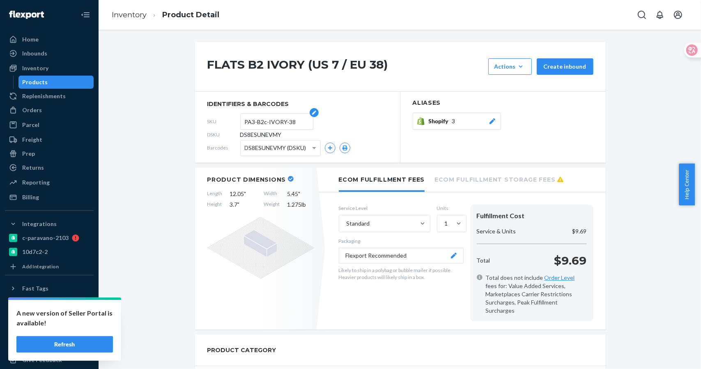
click at [287, 128] on input "PA3-B2c-IVORY-38" at bounding box center [277, 122] width 64 height 16
drag, startPoint x: 295, startPoint y: 123, endPoint x: 229, endPoint y: 122, distance: 65.7
click at [229, 122] on div "SKU PA3-B2c-IVORY-38" at bounding box center [297, 121] width 180 height 13
click at [453, 123] on div "Shopify 3" at bounding box center [463, 121] width 68 height 8
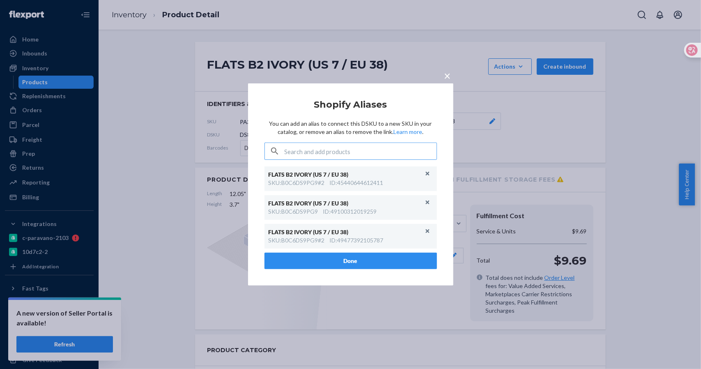
click at [340, 155] on input "text" at bounding box center [361, 151] width 152 height 16
type input "PA3-B2c-IVORY-38"
click at [354, 177] on div "ID : 47240470495547" at bounding box center [368, 179] width 54 height 8
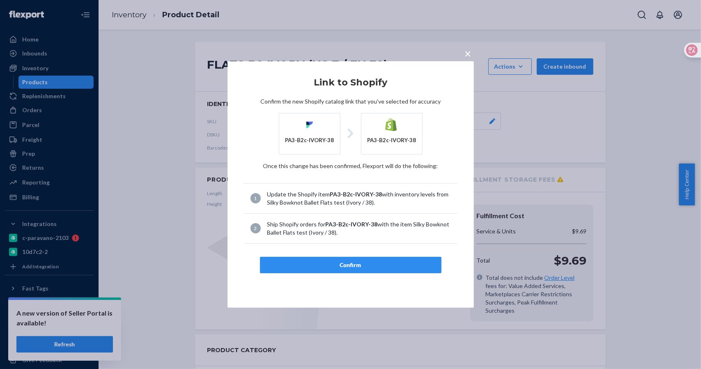
click at [347, 266] on div "Confirm" at bounding box center [351, 265] width 168 height 8
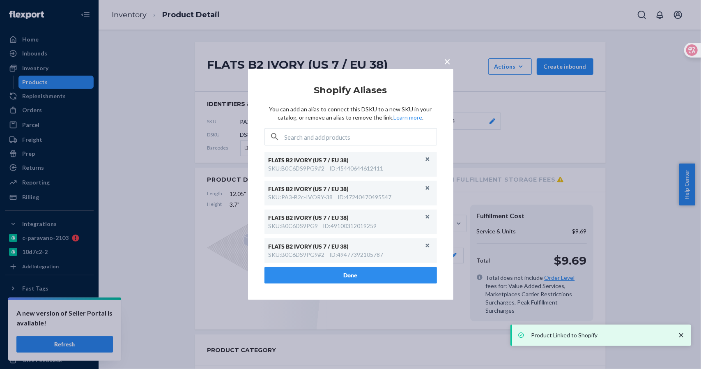
click at [448, 65] on span "×" at bounding box center [448, 61] width 7 height 14
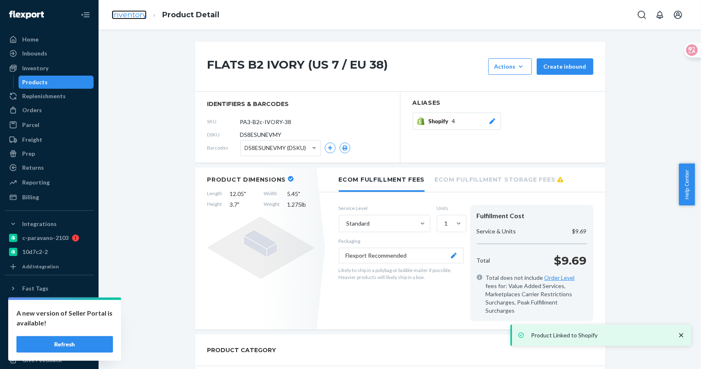
click at [114, 15] on link "Inventory" at bounding box center [129, 14] width 35 height 9
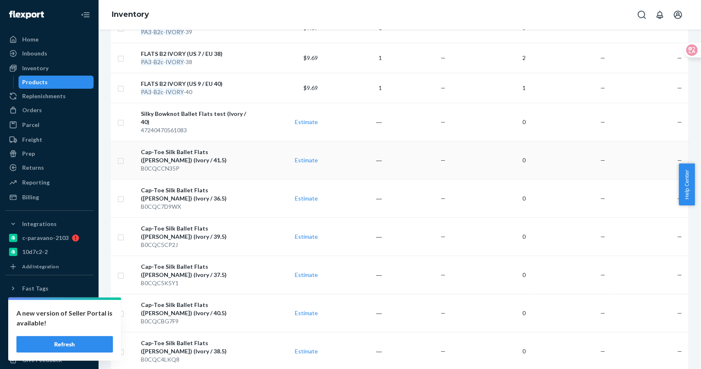
scroll to position [150, 0]
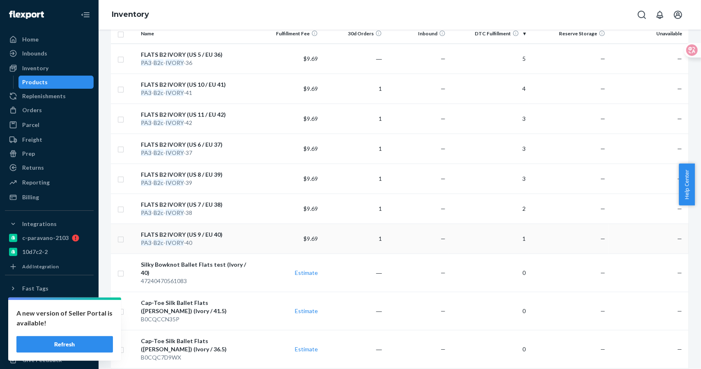
click at [199, 232] on div "FLATS B2 IVORY (US 9 / EU 40)" at bounding box center [197, 235] width 113 height 8
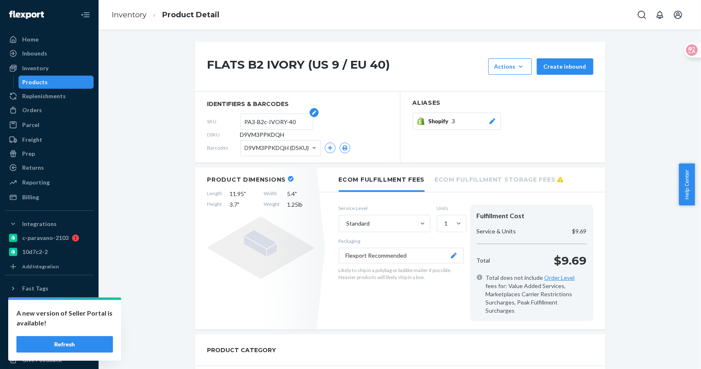
click at [291, 124] on input "PA3-B2c-IVORY-40" at bounding box center [277, 122] width 64 height 16
drag, startPoint x: 295, startPoint y: 122, endPoint x: 219, endPoint y: 121, distance: 75.6
click at [219, 121] on div "SKU PA3-B2c-IVORY-40" at bounding box center [297, 121] width 180 height 13
click at [460, 120] on div "Shopify 3" at bounding box center [463, 121] width 68 height 8
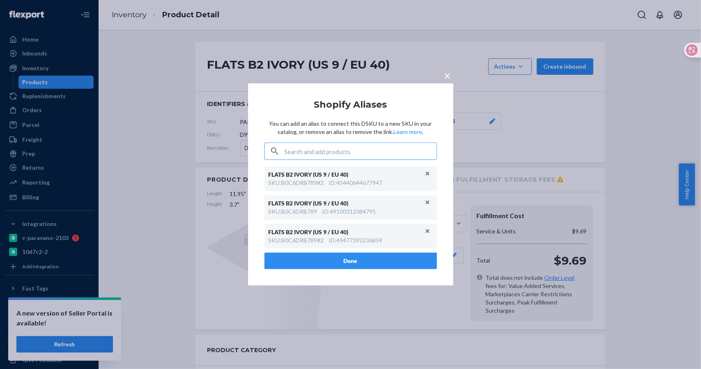
click at [329, 155] on input "text" at bounding box center [361, 151] width 152 height 16
type input "PA3-B2c-IVORY-40"
click at [353, 173] on div "Silky Bowknot Ballet Flats test (Ivory / 40)" at bounding box center [351, 171] width 159 height 8
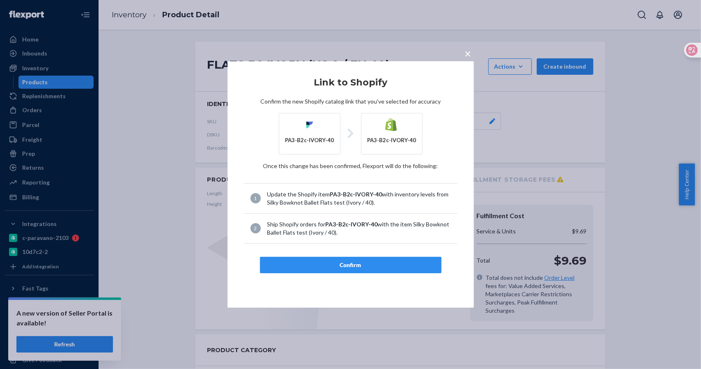
click at [351, 263] on div "Confirm" at bounding box center [351, 265] width 168 height 8
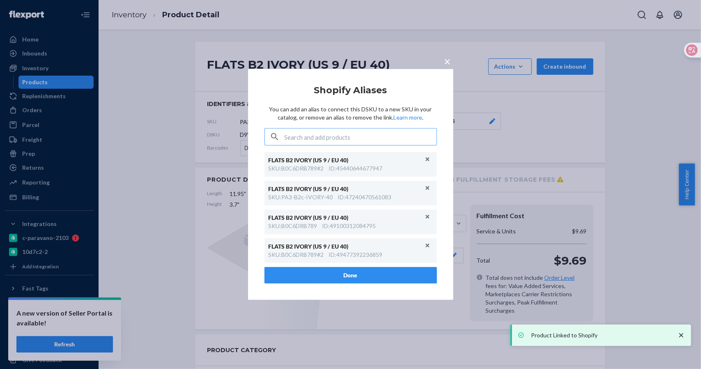
click at [451, 60] on span "×" at bounding box center [448, 61] width 7 height 14
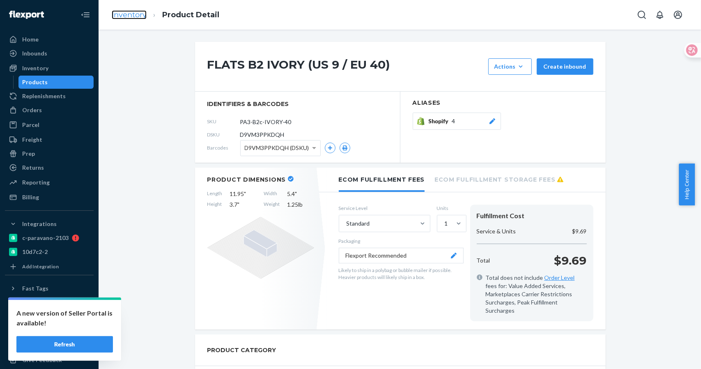
click at [131, 16] on link "Inventory" at bounding box center [129, 14] width 35 height 9
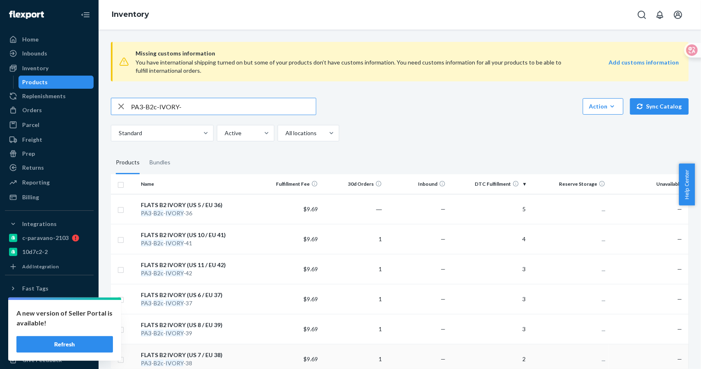
scroll to position [150, 0]
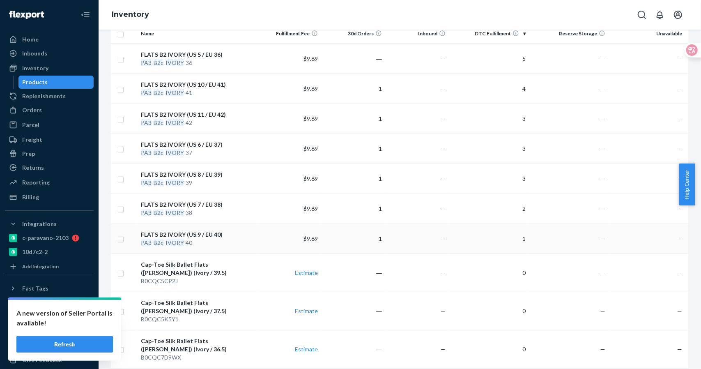
click at [203, 231] on div "FLATS B2 IVORY (US 9 / EU 40)" at bounding box center [197, 235] width 113 height 8
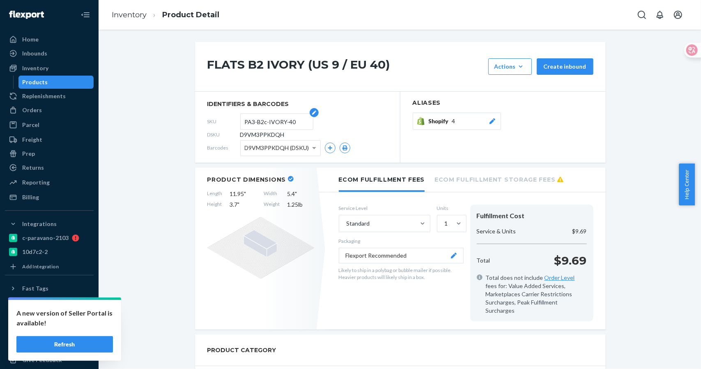
click at [290, 125] on input "PA3-B2c-IVORY-40" at bounding box center [277, 122] width 64 height 16
drag, startPoint x: 238, startPoint y: 120, endPoint x: 227, endPoint y: 120, distance: 11.1
click at [227, 120] on div "SKU PA3-B2c-IVORY-40" at bounding box center [297, 121] width 180 height 13
click at [454, 118] on div "Shopify 4" at bounding box center [463, 121] width 68 height 8
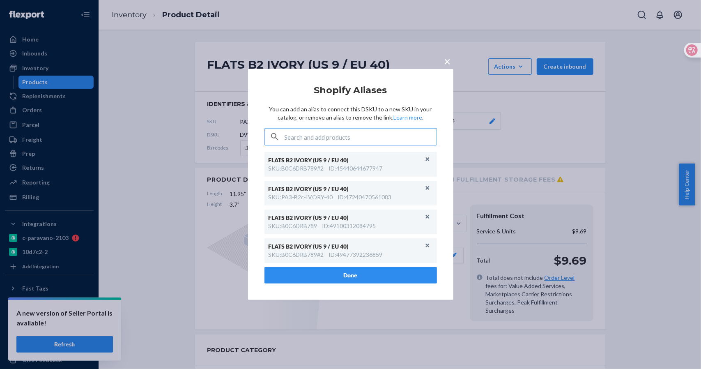
click at [364, 142] on input "text" at bounding box center [361, 137] width 152 height 16
type input "PA3-B2c-IVORY-40"
click at [284, 135] on div "PA3-B2c-IVORY-40" at bounding box center [351, 137] width 172 height 16
click at [286, 135] on input "PA3-B2c-IVORY-40" at bounding box center [361, 137] width 152 height 16
click at [356, 143] on input "PA3-B2c-IVORY-40" at bounding box center [361, 137] width 152 height 16
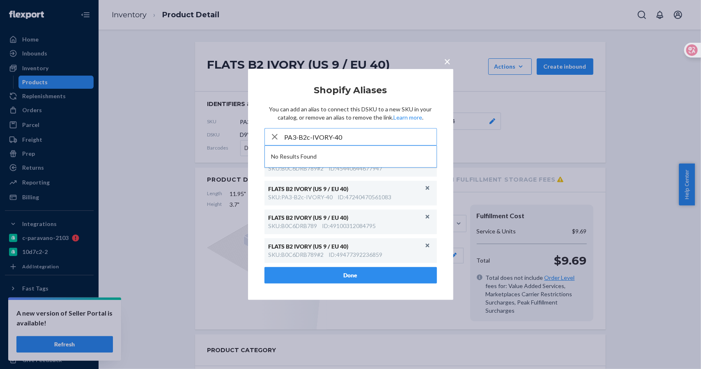
click at [355, 138] on input "PA3-B2c-IVORY-40" at bounding box center [361, 137] width 152 height 16
click at [355, 134] on input "PA3-B2c-IVORY-40" at bounding box center [361, 137] width 152 height 16
click at [451, 62] on button "×" at bounding box center [448, 60] width 12 height 14
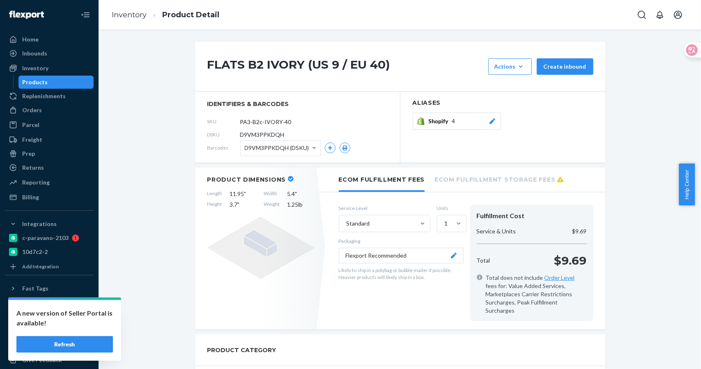
click at [443, 126] on button "Shopify 4" at bounding box center [457, 121] width 88 height 17
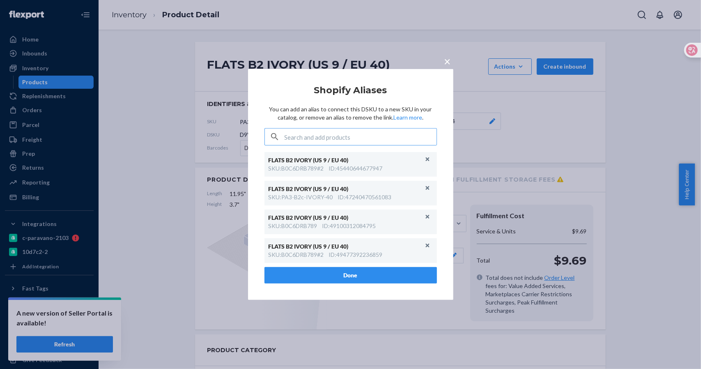
click at [384, 141] on input "text" at bounding box center [361, 137] width 152 height 16
type input "PA3-B2c-IVORY-40"
click at [446, 72] on div "× Shopify Aliases You can add an alias to connect this DSKU to a new SKU in you…" at bounding box center [350, 184] width 205 height 231
click at [446, 63] on span "×" at bounding box center [448, 61] width 7 height 14
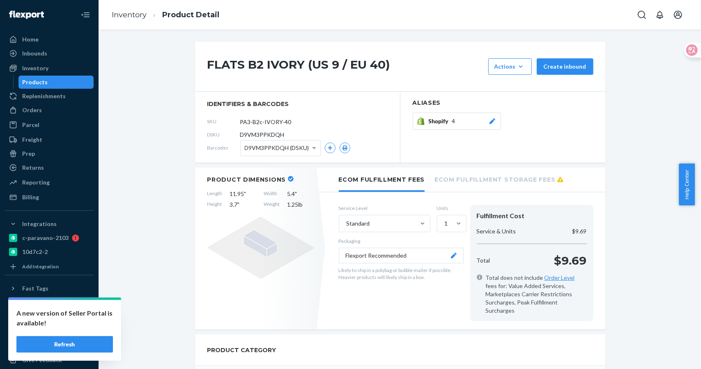
click at [307, 123] on div "SKU PA3-B2c-IVORY-40" at bounding box center [297, 121] width 180 height 13
click at [139, 23] on ol "Inventory Product Detail" at bounding box center [165, 15] width 121 height 24
click at [128, 15] on link "Inventory" at bounding box center [129, 14] width 35 height 9
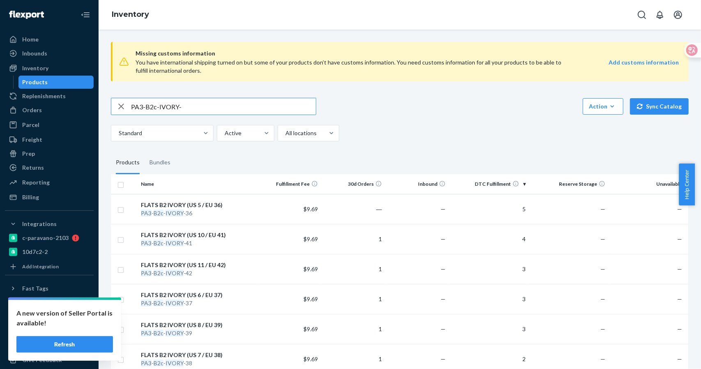
drag, startPoint x: 159, startPoint y: 106, endPoint x: 203, endPoint y: 106, distance: 43.1
click at [203, 106] on input "PA3-B2c-IVORY-" at bounding box center [223, 106] width 185 height 16
type input "PA3-B2c-"
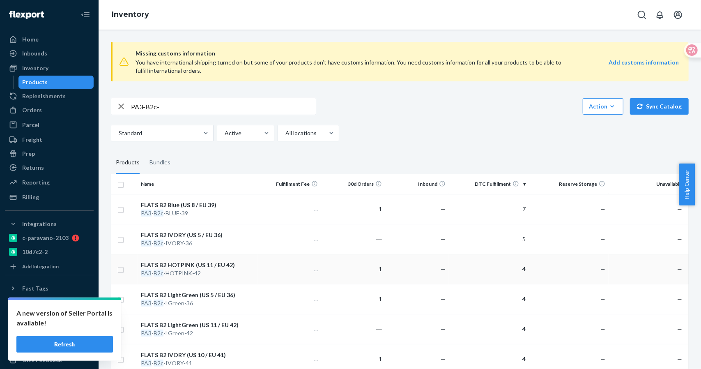
click at [202, 265] on div "FLATS B2 HOTPINK (US 11 / EU 42)" at bounding box center [197, 265] width 113 height 8
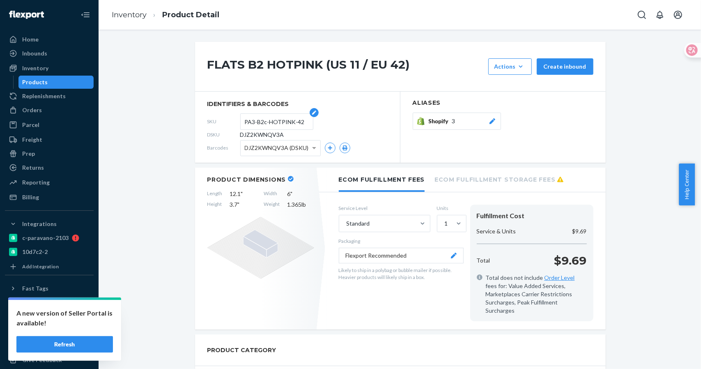
click at [284, 120] on input "PA3-B2c-HOTPINK-42" at bounding box center [277, 122] width 64 height 16
drag, startPoint x: 242, startPoint y: 120, endPoint x: 290, endPoint y: 122, distance: 48.5
click at [290, 122] on input "PA3-B2c-HOTPINK-42" at bounding box center [277, 122] width 64 height 16
click at [135, 18] on link "Inventory" at bounding box center [129, 14] width 35 height 9
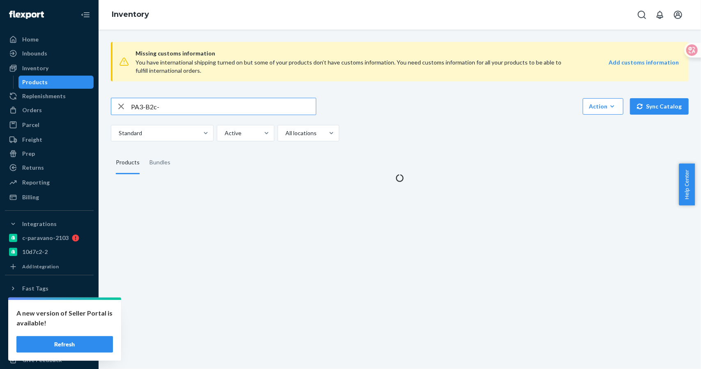
drag, startPoint x: 177, startPoint y: 107, endPoint x: 101, endPoint y: 108, distance: 75.6
click at [101, 108] on div "Missing customs information You have international shipping turned on but some …" at bounding box center [400, 199] width 603 height 339
type input "PA3-B2c-HOTPINK"
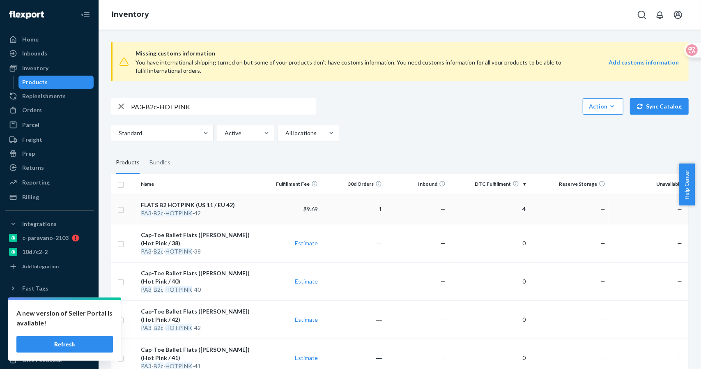
click at [204, 203] on div "FLATS B2 HOTPINK (US 11 / EU 42)" at bounding box center [197, 205] width 113 height 8
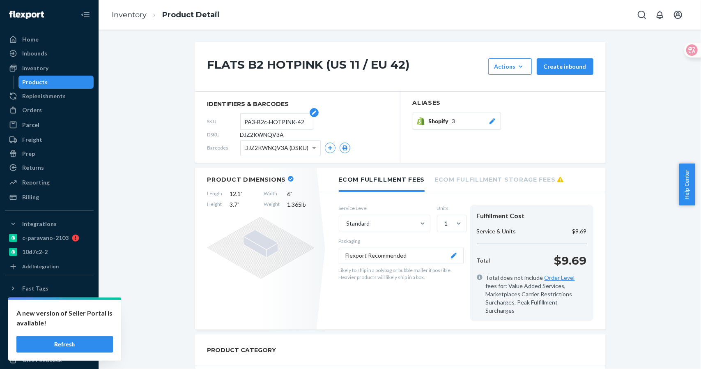
drag, startPoint x: 288, startPoint y: 120, endPoint x: 301, endPoint y: 122, distance: 13.7
click at [288, 120] on input "PA3-B2c-HOTPINK-42" at bounding box center [277, 122] width 64 height 16
drag, startPoint x: 303, startPoint y: 122, endPoint x: 223, endPoint y: 119, distance: 80.6
click at [223, 119] on div "SKU PA3-B2c-HOTPINK-42" at bounding box center [297, 121] width 180 height 13
click at [452, 124] on span "3" at bounding box center [453, 121] width 3 height 8
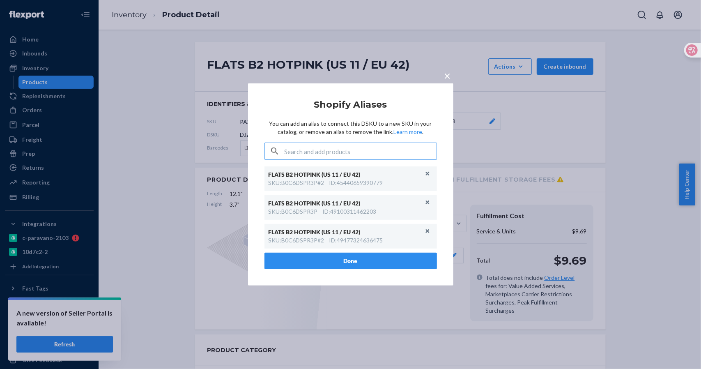
click at [318, 149] on input "text" at bounding box center [361, 151] width 152 height 16
type input "PA3-B2c-HOTPINK-42"
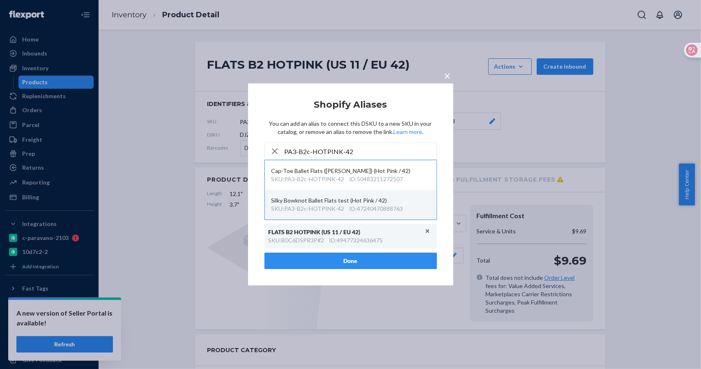
click at [333, 207] on div "SKU : PA3-B2c-HOTPINK-42" at bounding box center [308, 209] width 73 height 8
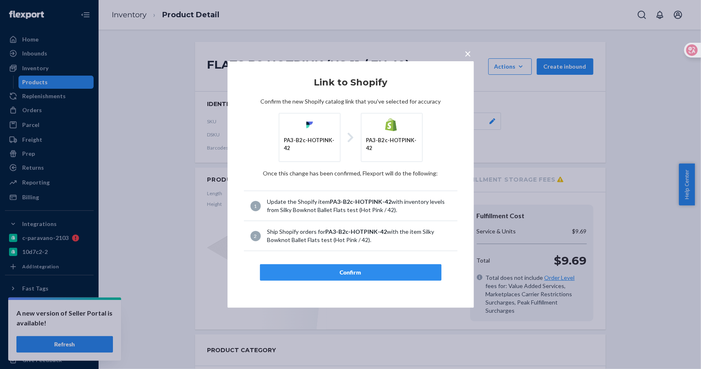
click at [357, 275] on div "Confirm" at bounding box center [351, 272] width 168 height 8
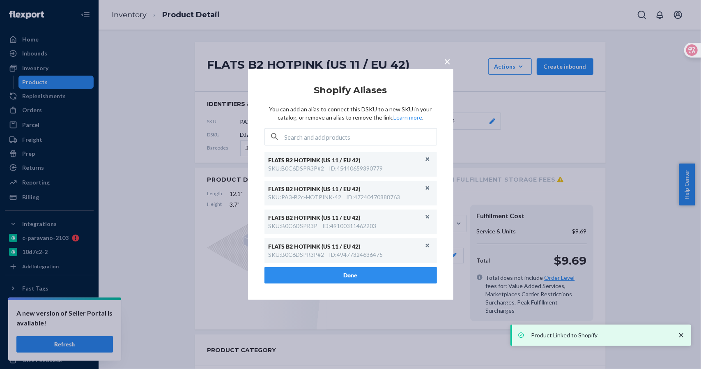
click at [451, 68] on span "×" at bounding box center [448, 61] width 7 height 14
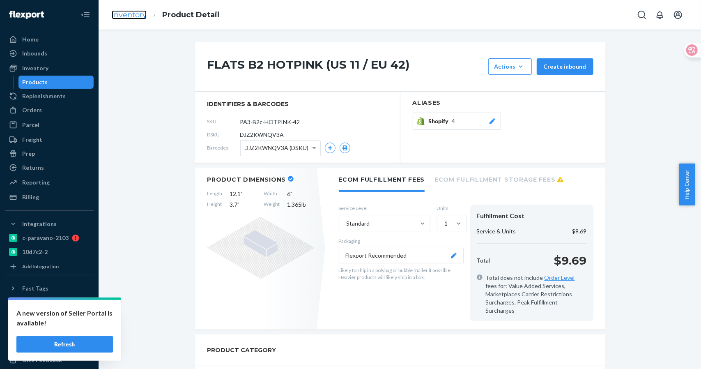
click at [135, 15] on link "Inventory" at bounding box center [129, 14] width 35 height 9
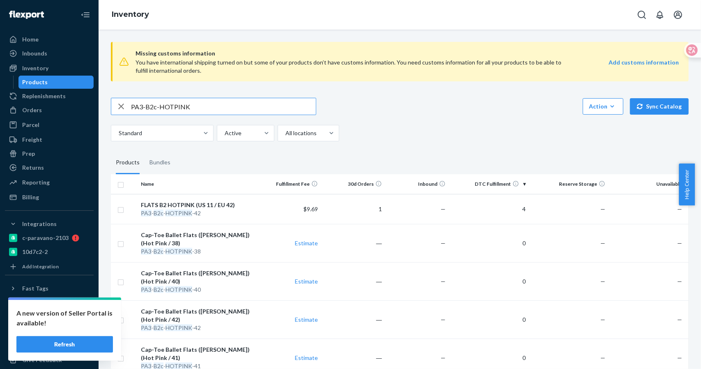
drag, startPoint x: 158, startPoint y: 106, endPoint x: 235, endPoint y: 106, distance: 76.8
click at [235, 106] on input "PA3-B2c-HOTPINK" at bounding box center [223, 106] width 185 height 16
type input "PA3-B2c-"
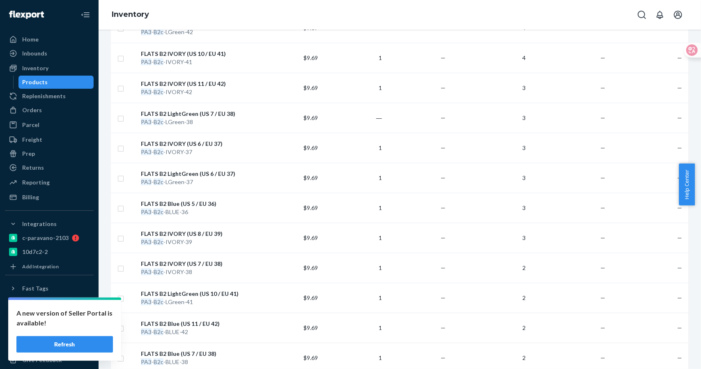
scroll to position [150, 0]
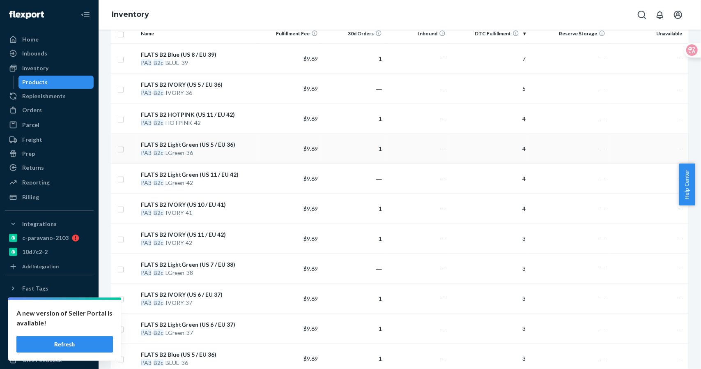
click at [177, 147] on div "FLATS B2 LightGreen (US 5 / EU 36)" at bounding box center [197, 145] width 113 height 8
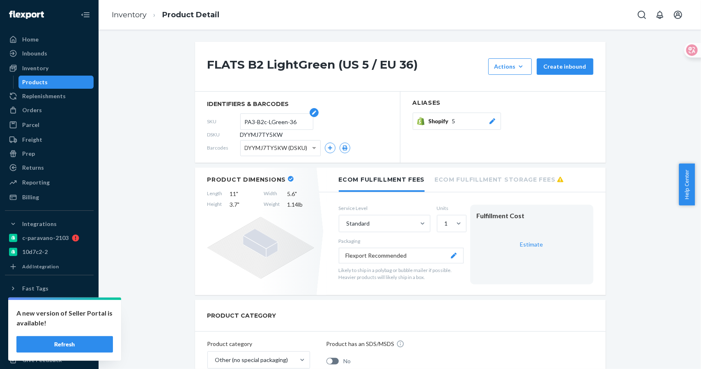
click at [297, 115] on input "PA3-B2c-LGreen-36" at bounding box center [277, 122] width 64 height 16
click at [231, 123] on div "SKU PA3-B2c-LGreen-36" at bounding box center [297, 121] width 180 height 13
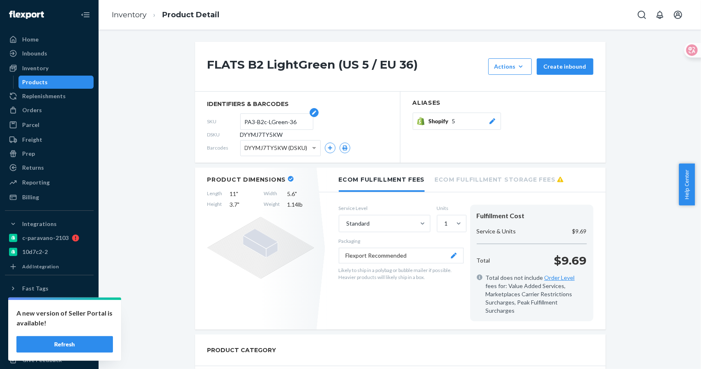
click at [273, 114] on input "PA3-B2c-LGreen-36" at bounding box center [277, 122] width 64 height 16
drag, startPoint x: 297, startPoint y: 119, endPoint x: 201, endPoint y: 119, distance: 96.6
click at [201, 119] on section "identifiers & barcodes SKU PA3-B2c-LGreen-36 DSKU DYYMJ7TY5KW Barcodes DYYMJ7TY…" at bounding box center [297, 127] width 205 height 71
click at [138, 20] on li "Inventory" at bounding box center [129, 15] width 35 height 11
click at [137, 16] on link "Inventory" at bounding box center [129, 14] width 35 height 9
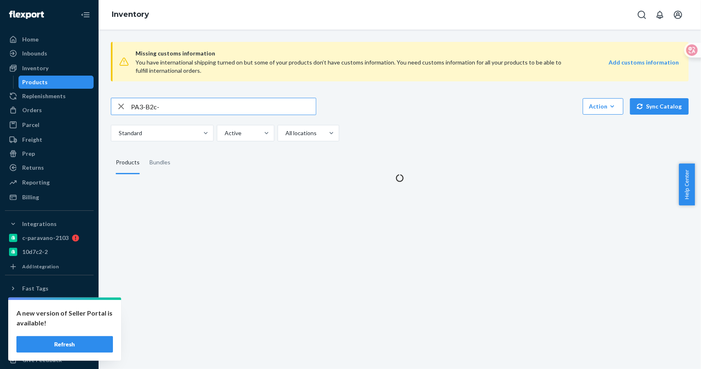
drag, startPoint x: 176, startPoint y: 105, endPoint x: 107, endPoint y: 105, distance: 69.4
click at [107, 105] on div "Missing customs information You have international shipping turned on but some …" at bounding box center [400, 108] width 590 height 147
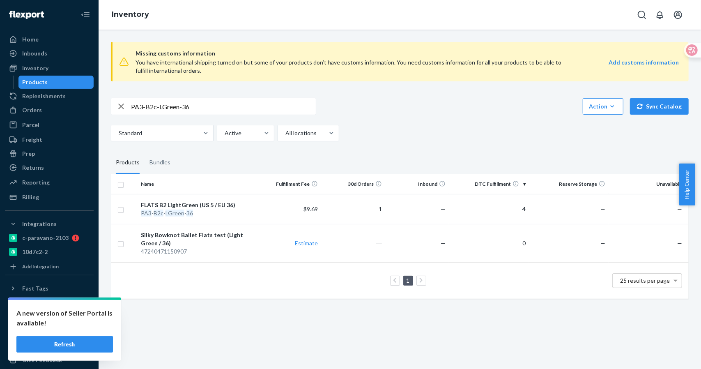
click at [197, 109] on input "PA3-B2c-LGreen-36" at bounding box center [223, 106] width 185 height 16
type input "PA3-B2c-LGreen-"
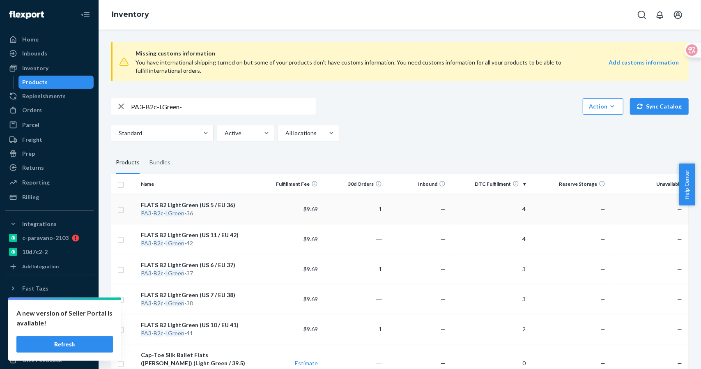
click at [203, 205] on div "FLATS B2 LightGreen (US 5 / EU 36)" at bounding box center [197, 205] width 113 height 8
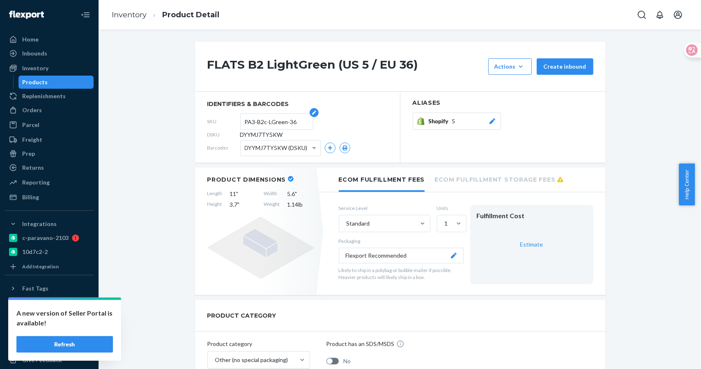
click at [283, 122] on input "PA3-B2c-LGreen-36" at bounding box center [277, 122] width 64 height 16
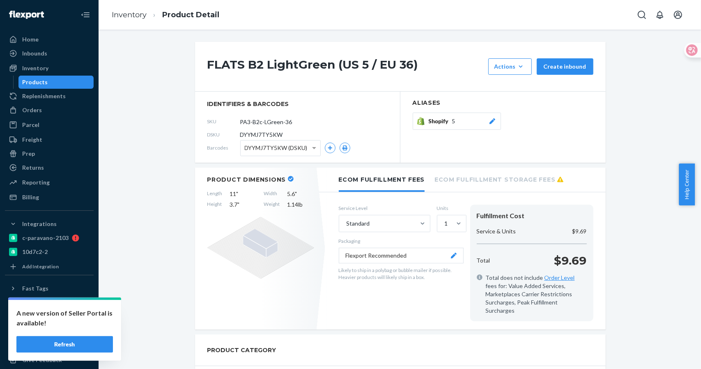
drag, startPoint x: 298, startPoint y: 120, endPoint x: 189, endPoint y: 120, distance: 109.7
click at [464, 124] on div "Shopify 5" at bounding box center [463, 121] width 68 height 8
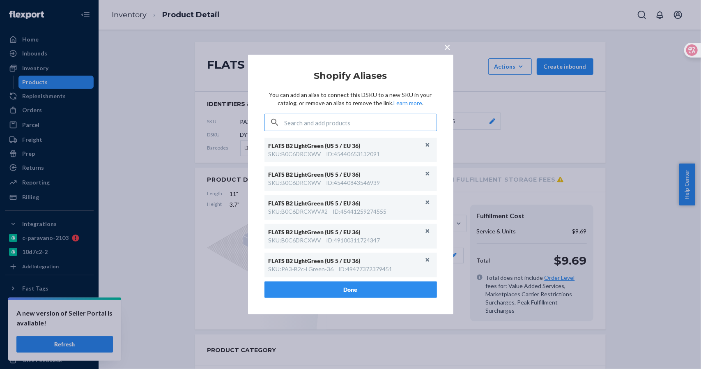
click at [315, 123] on input "text" at bounding box center [361, 122] width 152 height 16
type input "PA3-B2c-LGreen-36"
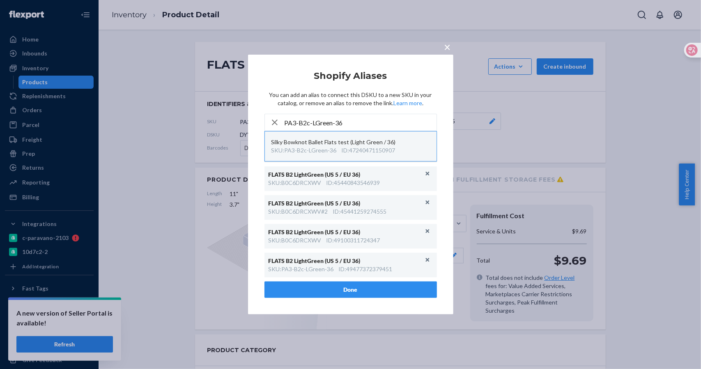
click at [322, 142] on div "Silky Bowknot Ballet Flats test (Light Green / 36)" at bounding box center [351, 142] width 159 height 8
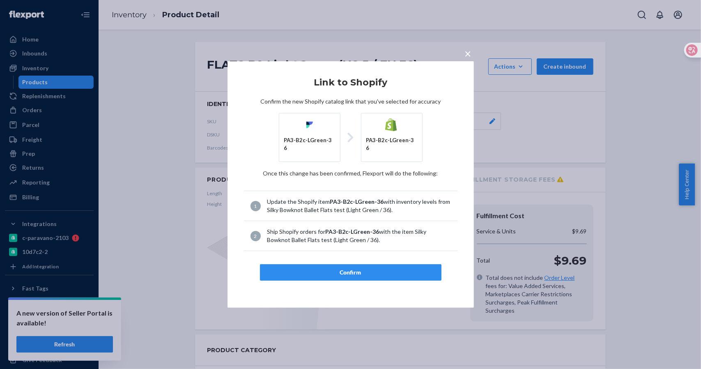
click at [351, 264] on button "Confirm" at bounding box center [351, 272] width 182 height 16
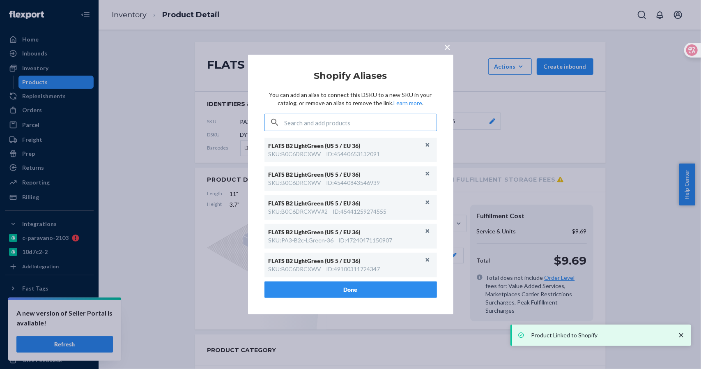
click at [446, 49] on span "×" at bounding box center [448, 47] width 7 height 14
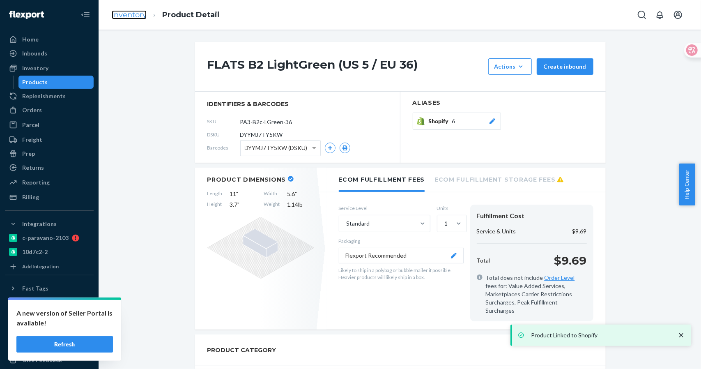
click at [126, 14] on link "Inventory" at bounding box center [129, 14] width 35 height 9
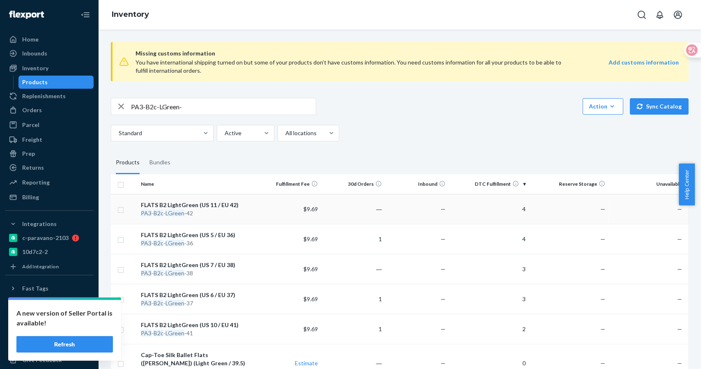
click at [216, 207] on div "FLATS B2 LightGreen (US 11 / EU 42)" at bounding box center [197, 205] width 113 height 8
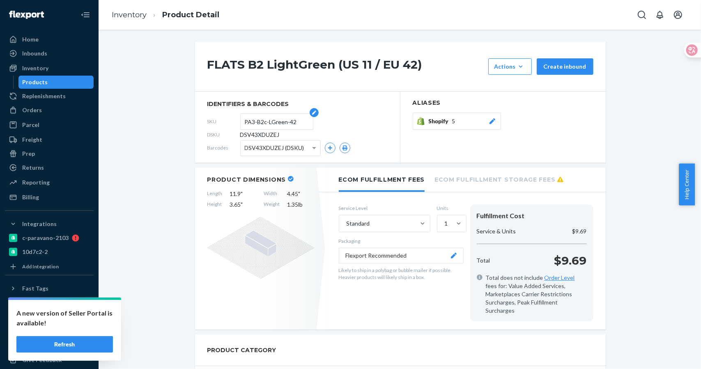
click at [296, 120] on input "PA3-B2c-LGreen-42" at bounding box center [277, 122] width 64 height 16
drag, startPoint x: 296, startPoint y: 120, endPoint x: 244, endPoint y: 118, distance: 51.4
click at [245, 118] on input "PA3-B2c-LGreen-42" at bounding box center [277, 122] width 64 height 16
click at [261, 130] on div "DSKU DSV43XDUZEJ" at bounding box center [297, 134] width 180 height 13
click at [245, 120] on input "PA3-B2c-LGreen-42" at bounding box center [277, 122] width 64 height 16
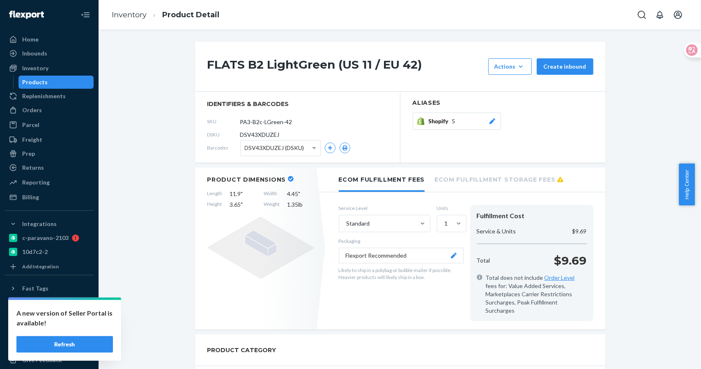
drag, startPoint x: 297, startPoint y: 120, endPoint x: 223, endPoint y: 118, distance: 74.8
click at [223, 118] on div "SKU PA3-B2c-LGreen-42" at bounding box center [297, 121] width 180 height 13
click at [443, 123] on span "Shopify" at bounding box center [440, 121] width 23 height 8
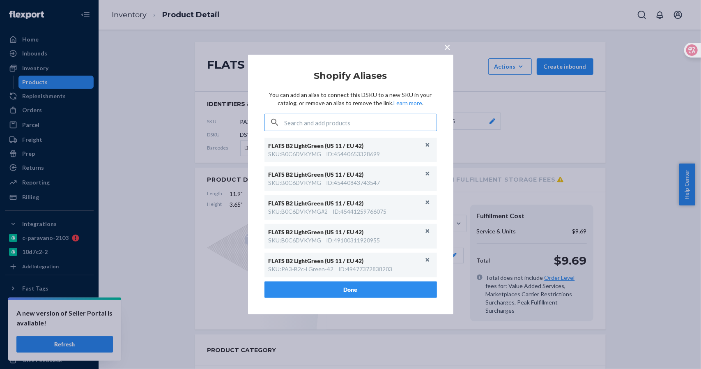
click at [358, 124] on input "text" at bounding box center [361, 122] width 152 height 16
type input "PA3-B2c-LGreen-42"
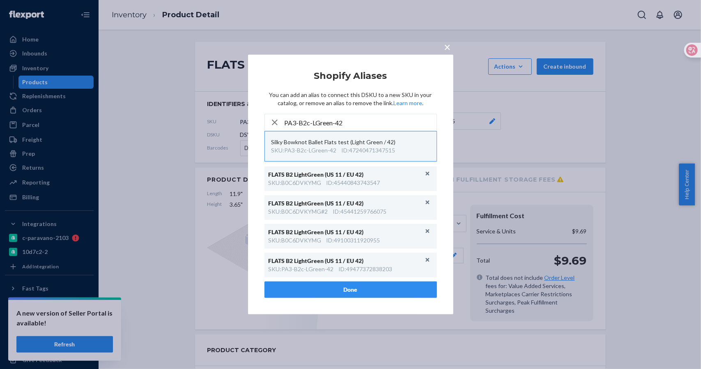
click at [358, 148] on div "ID : 47240471347515" at bounding box center [369, 150] width 54 height 8
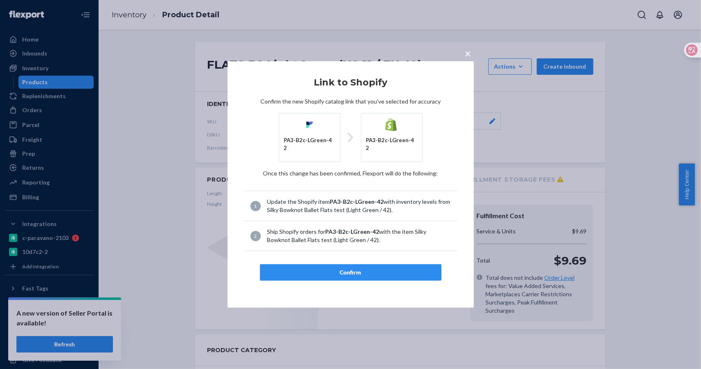
click at [350, 270] on button "Confirm" at bounding box center [351, 272] width 182 height 16
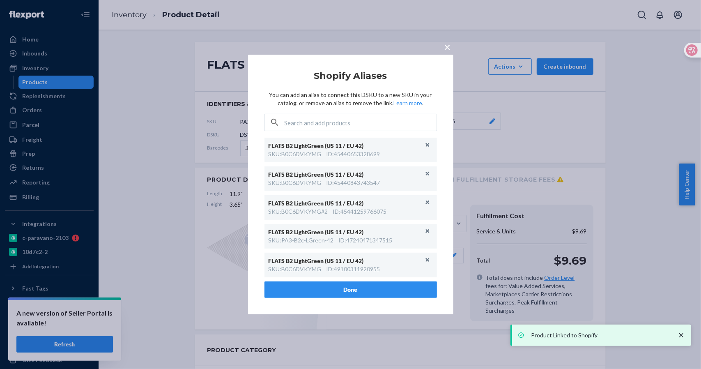
click at [449, 44] on span "×" at bounding box center [448, 47] width 7 height 14
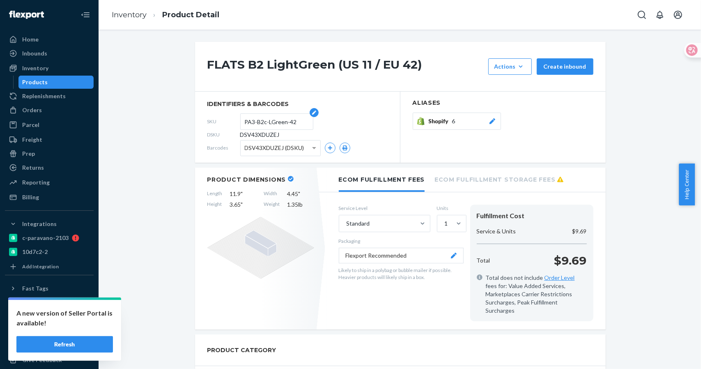
click at [292, 121] on input "PA3-B2c-LGreen-42" at bounding box center [277, 122] width 64 height 16
drag, startPoint x: 289, startPoint y: 120, endPoint x: 196, endPoint y: 120, distance: 93.7
click at [196, 120] on section "identifiers & barcodes SKU PA3-B2c-LGreen-42 DSKU DSV43XDUZEJ Barcodes DSV43XDU…" at bounding box center [297, 127] width 205 height 71
click at [440, 127] on button "Shopify 6" at bounding box center [457, 121] width 88 height 17
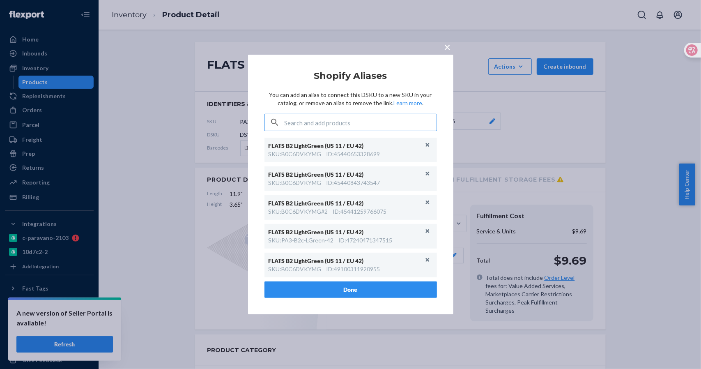
click at [352, 124] on input "text" at bounding box center [361, 122] width 152 height 16
type input "PA3-B2c-LGreen-42"
click at [452, 44] on button "×" at bounding box center [448, 45] width 12 height 14
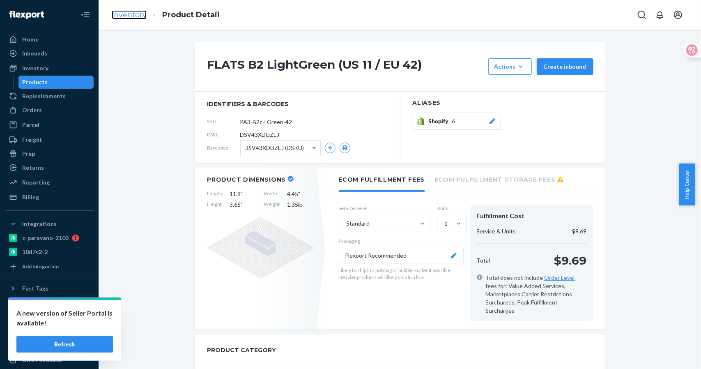
click at [139, 13] on link "Inventory" at bounding box center [129, 14] width 35 height 9
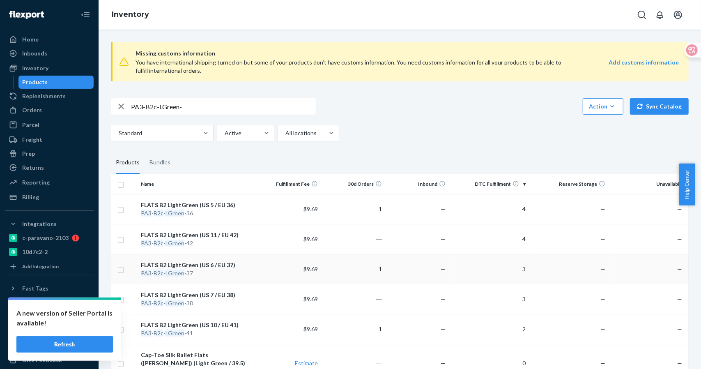
click at [209, 267] on div "FLATS B2 LightGreen (US 6 / EU 37)" at bounding box center [197, 265] width 113 height 8
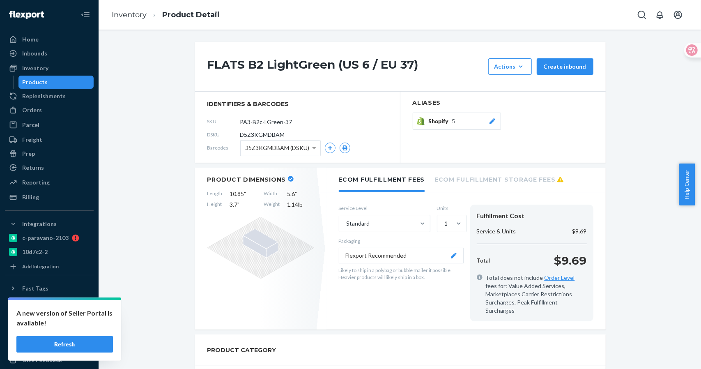
drag, startPoint x: 294, startPoint y: 120, endPoint x: 224, endPoint y: 119, distance: 70.7
click at [224, 119] on div "SKU PA3-B2c-LGreen-37" at bounding box center [297, 121] width 180 height 13
click at [466, 126] on button "Shopify 5" at bounding box center [457, 121] width 88 height 17
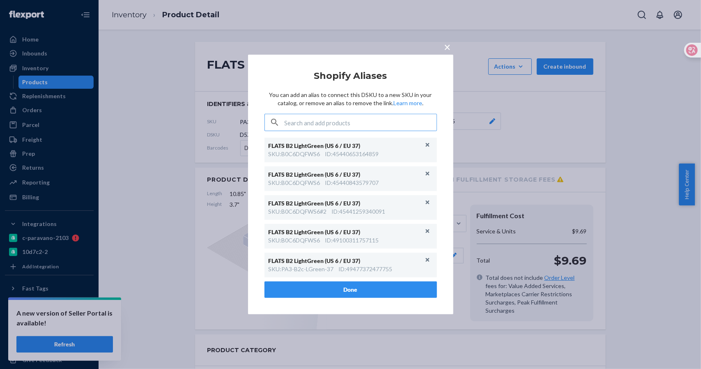
click at [371, 120] on input "text" at bounding box center [361, 122] width 152 height 16
type input "PA3-B2c-LGreen-37"
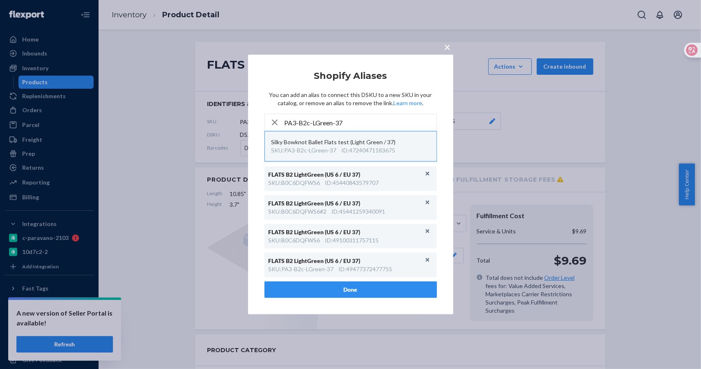
click at [367, 145] on div "Silky Bowknot Ballet Flats test (Light Green / 37)" at bounding box center [351, 142] width 159 height 8
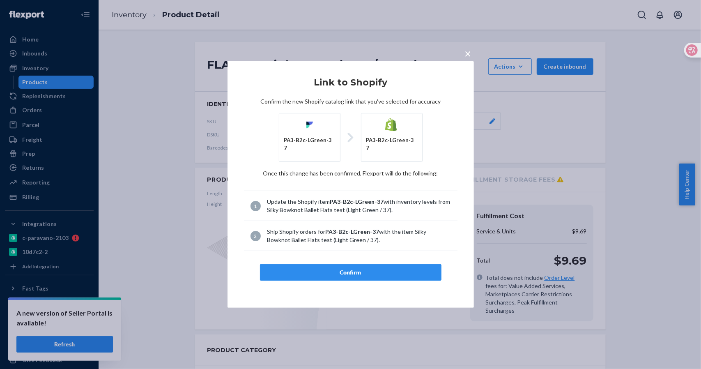
click at [361, 268] on div "Confirm" at bounding box center [351, 272] width 168 height 8
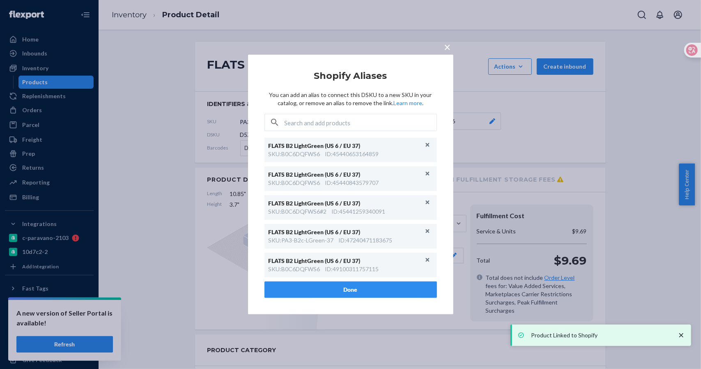
click at [448, 46] on span "×" at bounding box center [448, 47] width 7 height 14
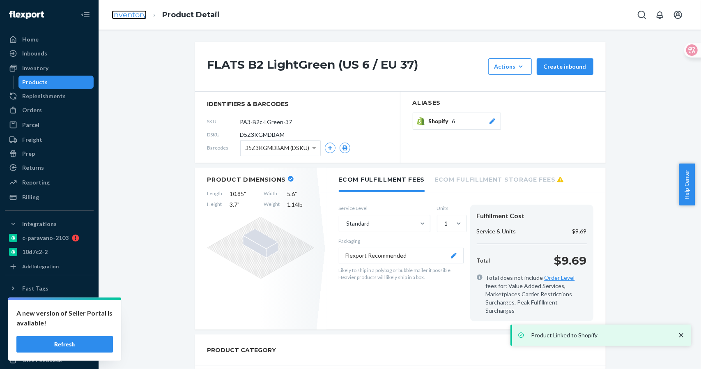
click at [129, 16] on link "Inventory" at bounding box center [129, 14] width 35 height 9
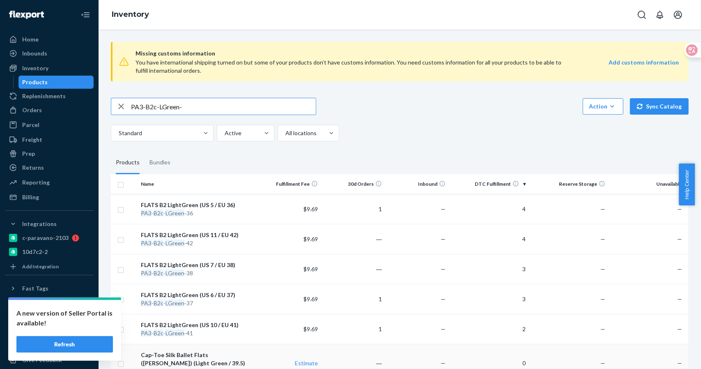
scroll to position [150, 0]
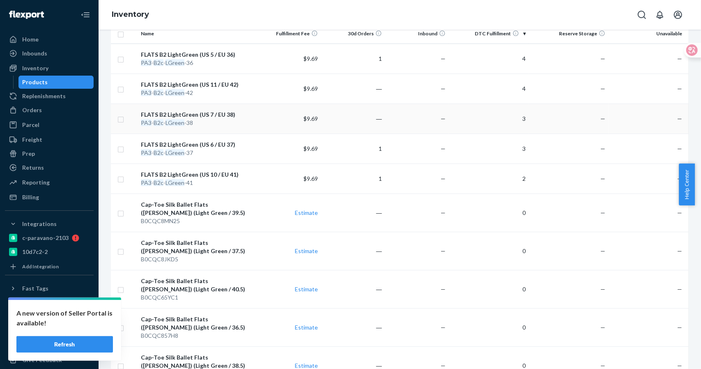
click at [209, 115] on div "FLATS B2 LightGreen (US 7 / EU 38)" at bounding box center [197, 115] width 113 height 8
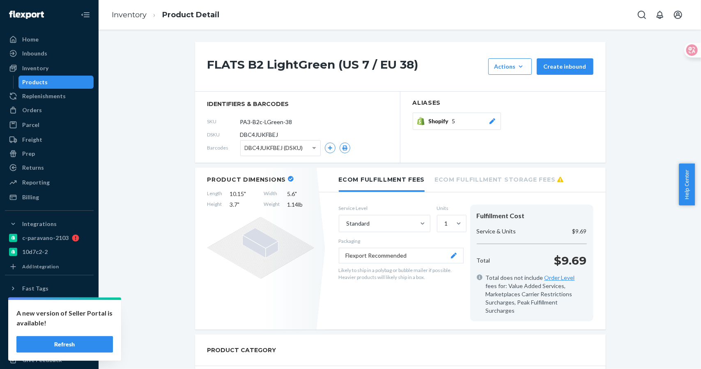
click at [195, 123] on section "identifiers & barcodes SKU PA3-B2c-LGreen-38 DSKU DBC4JUKFBEJ Barcodes DBC4JUKF…" at bounding box center [297, 127] width 205 height 71
click at [452, 122] on span "5" at bounding box center [453, 121] width 3 height 8
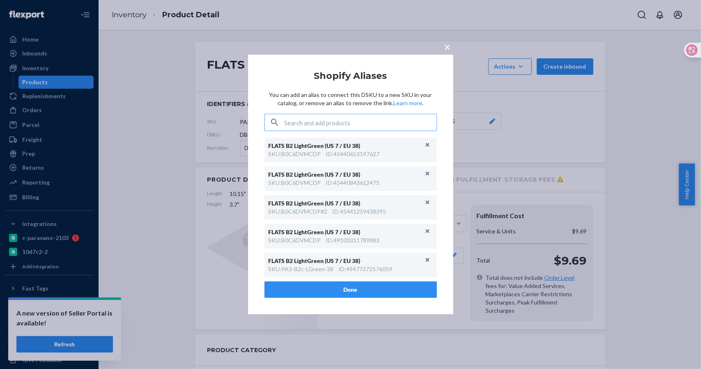
click at [358, 119] on input "text" at bounding box center [361, 122] width 152 height 16
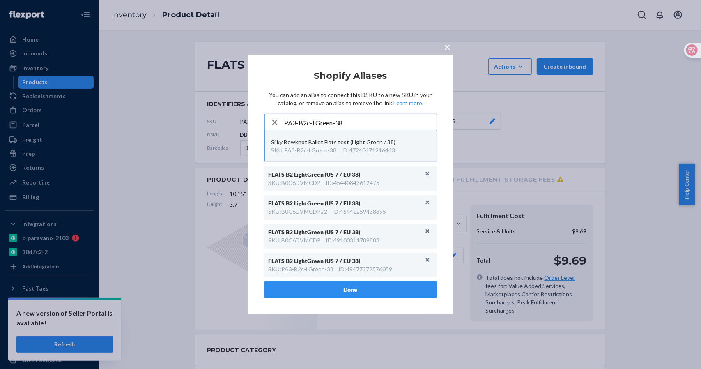
type input "PA3-B2c-LGreen-38"
click at [355, 145] on div "Silky Bowknot Ballet Flats test (Light Green / 38)" at bounding box center [351, 142] width 159 height 8
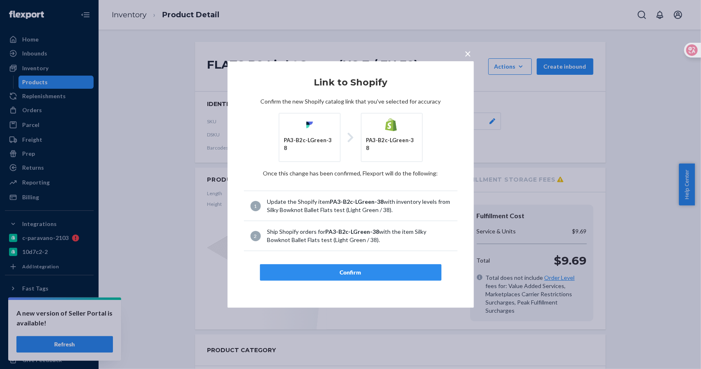
click at [361, 268] on div "Confirm" at bounding box center [351, 272] width 168 height 8
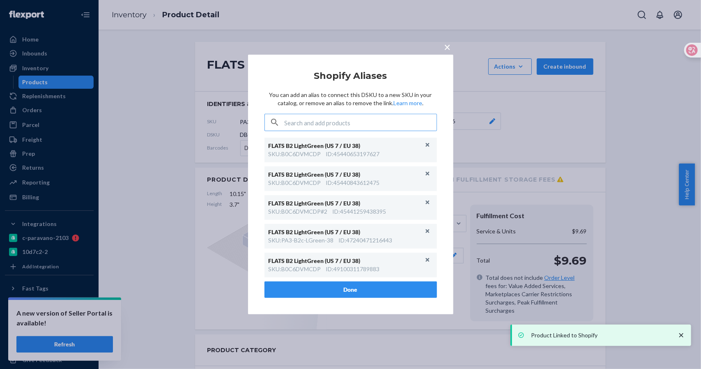
drag, startPoint x: 450, startPoint y: 46, endPoint x: 427, endPoint y: 38, distance: 24.3
click at [450, 46] on span "×" at bounding box center [448, 47] width 7 height 14
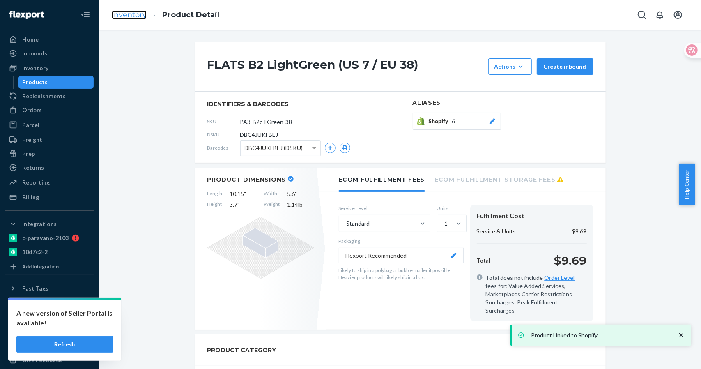
click at [134, 17] on link "Inventory" at bounding box center [129, 14] width 35 height 9
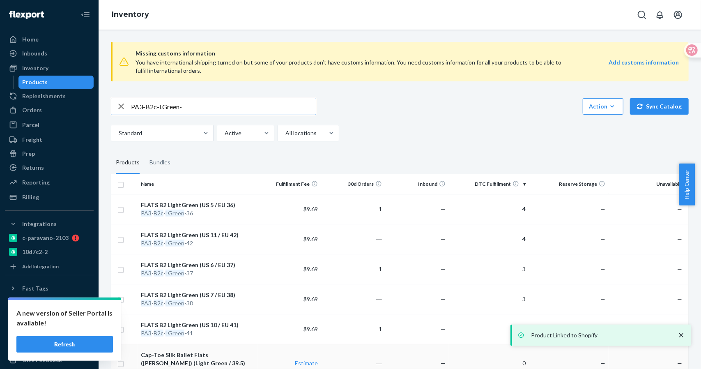
scroll to position [150, 0]
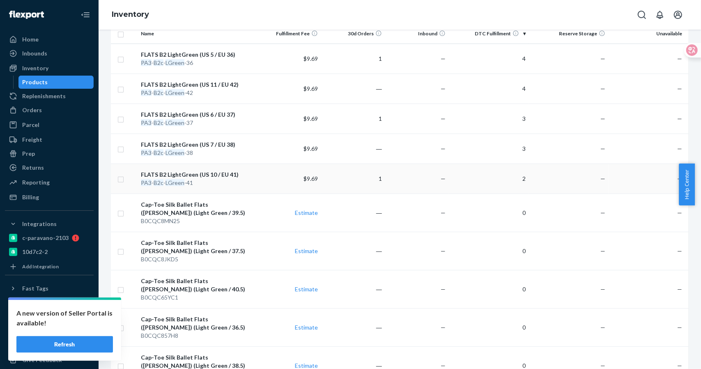
click at [216, 176] on div "FLATS B2 LightGreen (US 10 / EU 41)" at bounding box center [197, 175] width 113 height 8
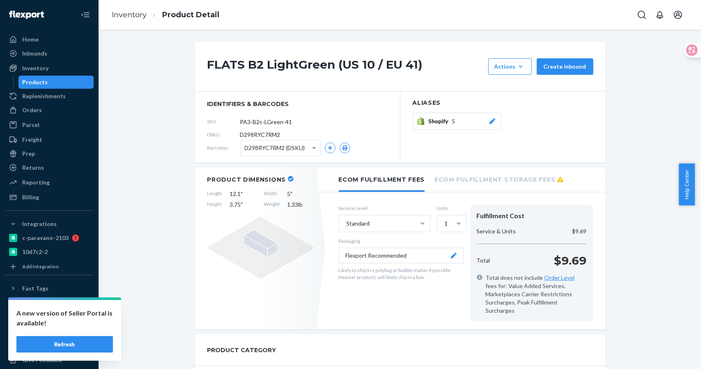
click at [288, 122] on input "PA3-B2c-LGreen-41" at bounding box center [277, 122] width 64 height 16
drag, startPoint x: 296, startPoint y: 120, endPoint x: 205, endPoint y: 120, distance: 91.6
click at [207, 120] on div "SKU PA3-B2c-LGreen-41" at bounding box center [297, 121] width 180 height 13
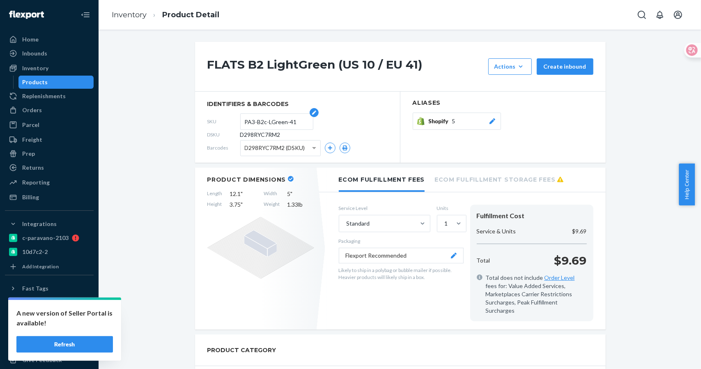
click at [283, 123] on input "PA3-B2c-LGreen-41" at bounding box center [277, 122] width 64 height 16
click at [296, 122] on input "PA3-B2c-LGreen-41" at bounding box center [277, 122] width 64 height 16
drag, startPoint x: 301, startPoint y: 122, endPoint x: 218, endPoint y: 122, distance: 82.6
click at [218, 122] on div "SKU PA3-B2c-LGreen-41" at bounding box center [297, 121] width 180 height 13
click at [445, 125] on button "Shopify 5" at bounding box center [457, 121] width 88 height 17
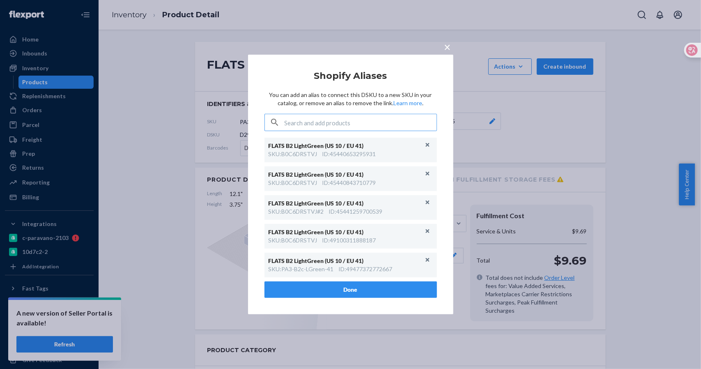
click at [353, 122] on input "text" at bounding box center [361, 122] width 152 height 16
type input "PA3-B2c-LGreen-41"
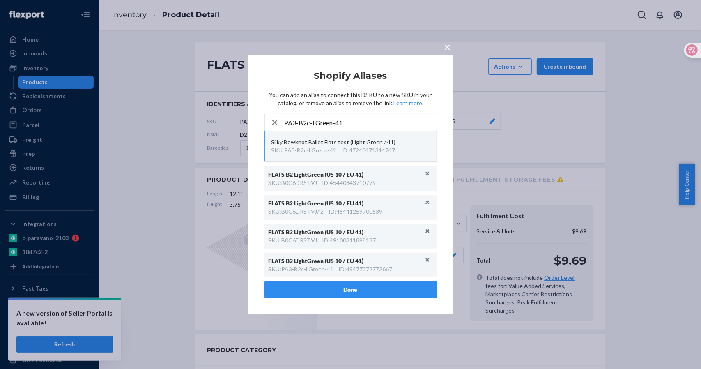
click at [363, 141] on div "Silky Bowknot Ballet Flats test (Light Green / 41)" at bounding box center [351, 142] width 159 height 8
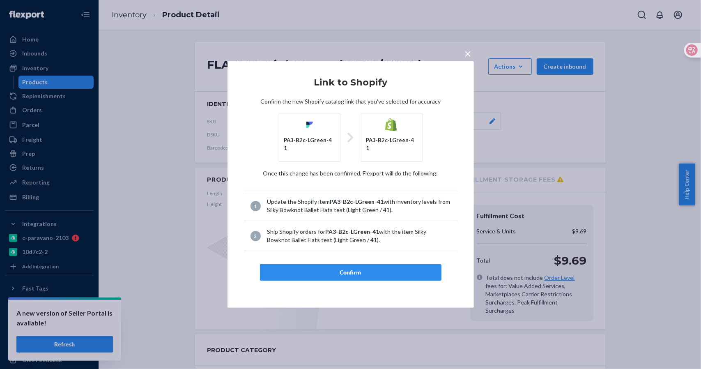
click at [357, 268] on div "Confirm" at bounding box center [351, 272] width 168 height 8
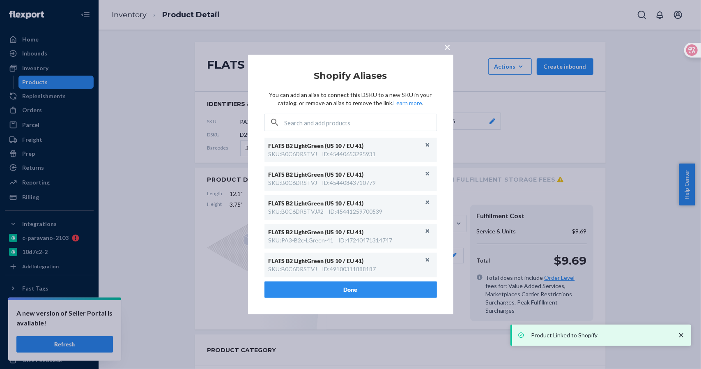
click at [156, 321] on div "× Shopify Aliases You can add an alias to connect this DSKU to a new SKU in you…" at bounding box center [350, 184] width 701 height 369
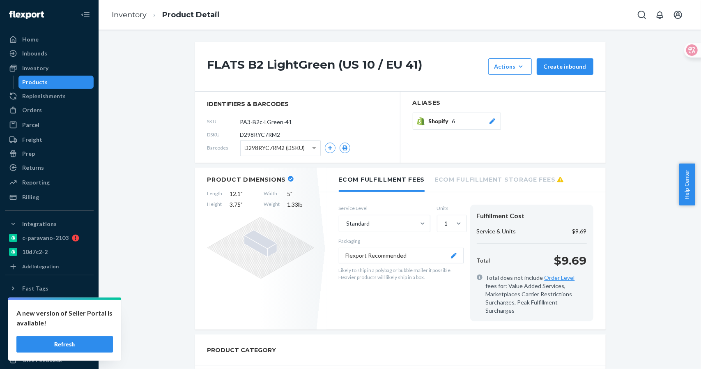
drag, startPoint x: 76, startPoint y: 346, endPoint x: 131, endPoint y: 332, distance: 57.1
click at [76, 346] on button "Refresh" at bounding box center [64, 344] width 97 height 16
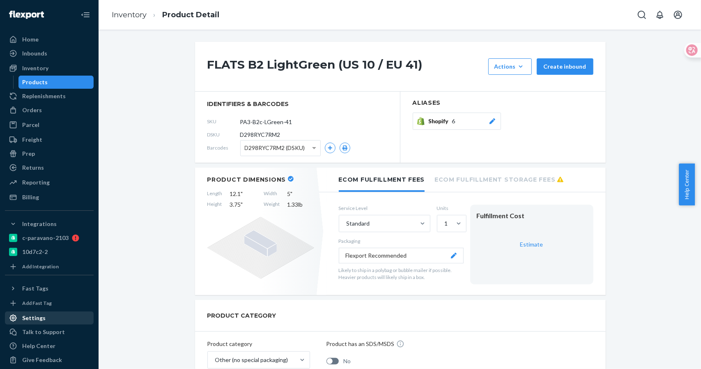
click at [41, 318] on div "Settings" at bounding box center [33, 318] width 23 height 8
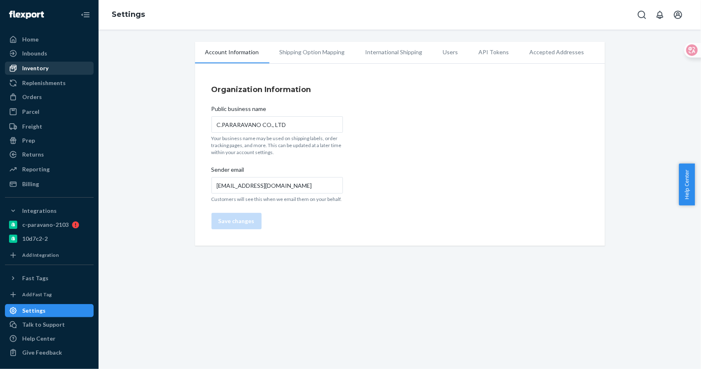
click at [38, 66] on div "Inventory" at bounding box center [35, 68] width 26 height 8
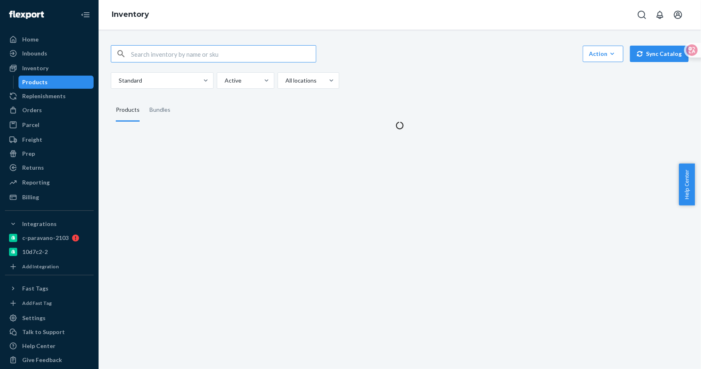
click at [37, 82] on div "Products" at bounding box center [35, 82] width 25 height 8
click at [187, 51] on input "text" at bounding box center [223, 54] width 185 height 16
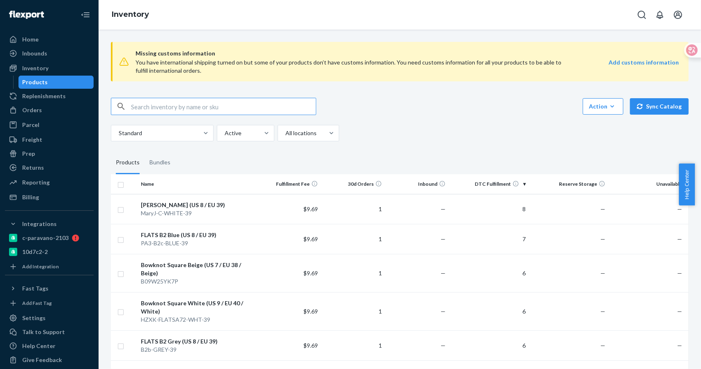
click at [159, 106] on input "text" at bounding box center [223, 106] width 185 height 16
click at [173, 106] on input "text" at bounding box center [223, 106] width 185 height 16
paste input "PA3-B2c-LGreen-41"
drag, startPoint x: 159, startPoint y: 107, endPoint x: 245, endPoint y: 106, distance: 85.9
click at [245, 106] on input "PA3-B2c-LGreen-41" at bounding box center [223, 106] width 185 height 16
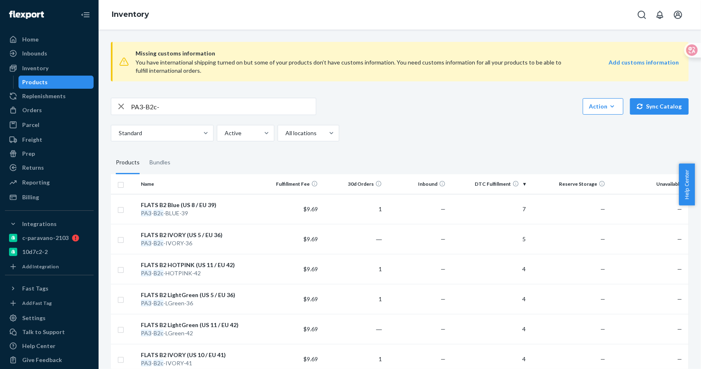
click at [164, 102] on input "PA3-B2c-" at bounding box center [223, 106] width 185 height 16
type input "PA3-B2a"
click at [196, 204] on div "FLATS B2 White (US 5 / EU 36)" at bounding box center [197, 205] width 113 height 8
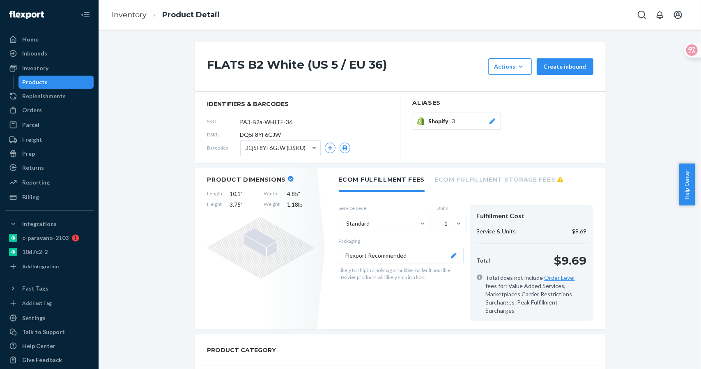
drag, startPoint x: 296, startPoint y: 120, endPoint x: 220, endPoint y: 120, distance: 76.0
click at [220, 120] on div "SKU PA3-B2a-WHITE-36" at bounding box center [297, 121] width 180 height 13
click at [293, 118] on input "PA3-B2a-WHITE-36" at bounding box center [277, 122] width 64 height 16
drag, startPoint x: 301, startPoint y: 122, endPoint x: 179, endPoint y: 117, distance: 122.1
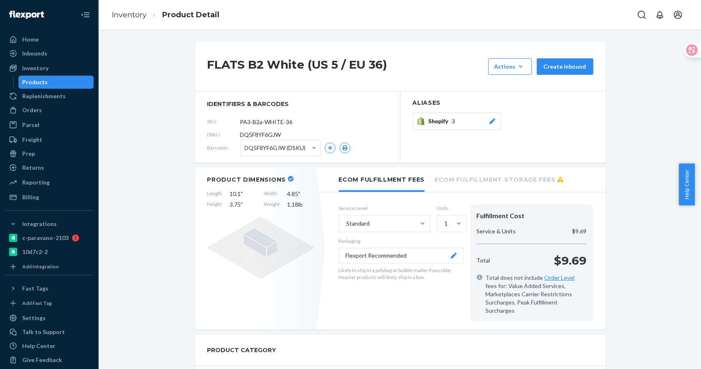
click at [454, 126] on button "Shopify 3" at bounding box center [457, 121] width 88 height 17
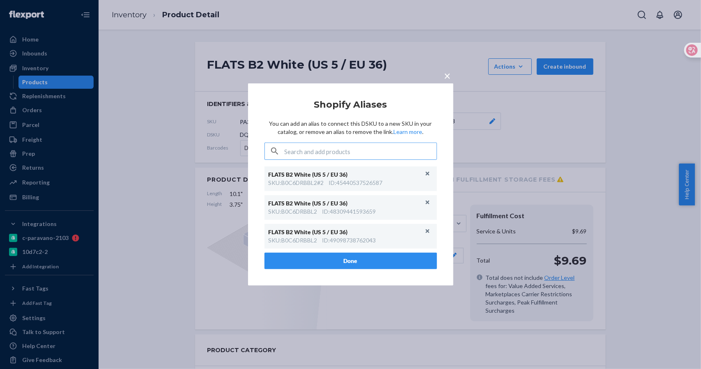
click at [341, 152] on input "text" at bounding box center [361, 151] width 152 height 16
type input "PA3-B2a-WHITE-36"
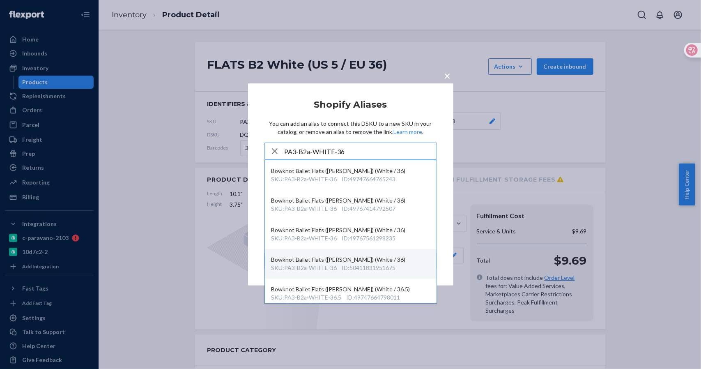
click at [362, 259] on div "Bowknot Ballet Flats (Elena) (White / 36)" at bounding box center [351, 260] width 159 height 8
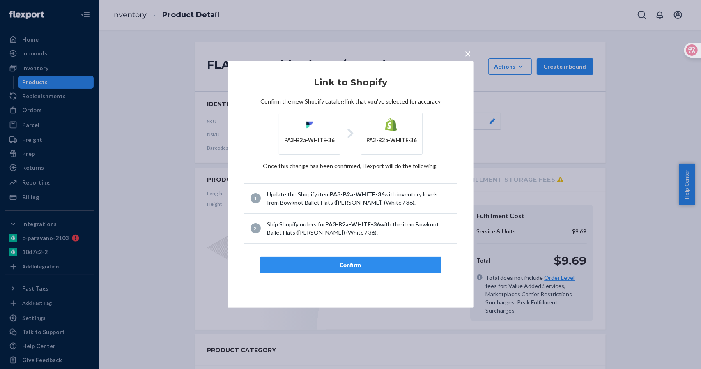
click at [356, 263] on div "Confirm" at bounding box center [351, 265] width 168 height 8
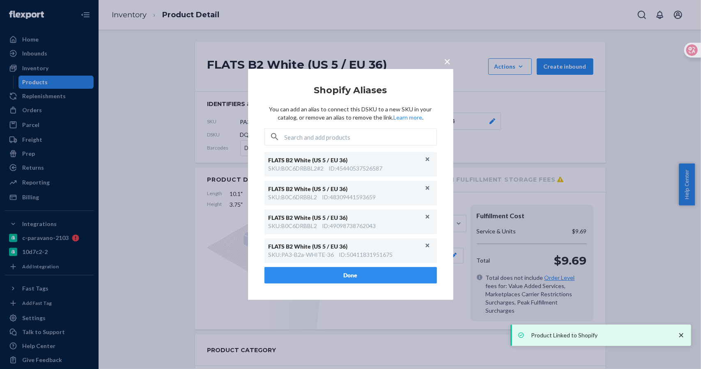
click at [447, 61] on span "×" at bounding box center [448, 61] width 7 height 14
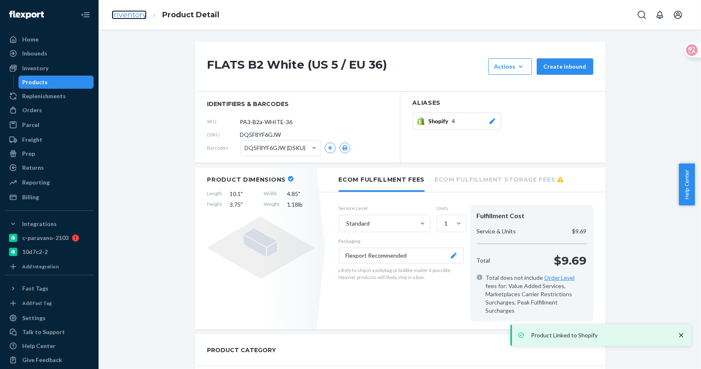
click at [131, 16] on link "Inventory" at bounding box center [129, 14] width 35 height 9
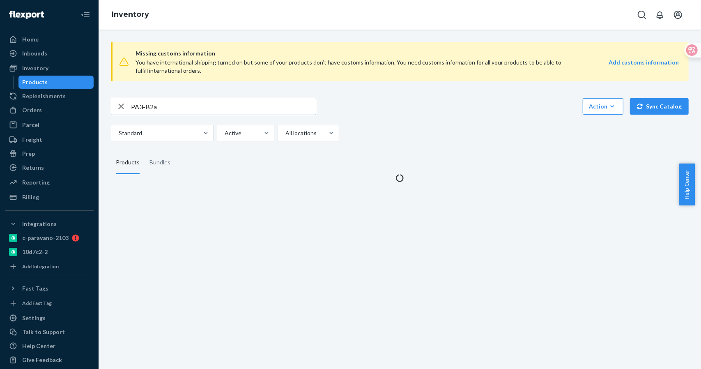
drag, startPoint x: 177, startPoint y: 107, endPoint x: 103, endPoint y: 107, distance: 74.0
click at [103, 107] on div "Missing customs information You have international shipping turned on but some …" at bounding box center [400, 199] width 603 height 339
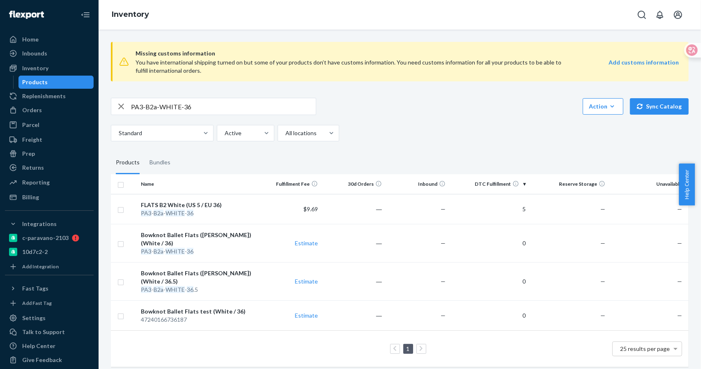
click at [213, 106] on input "PA3-B2a-WHITE-36" at bounding box center [223, 106] width 185 height 16
type input "PA3-B2a-WHITE-"
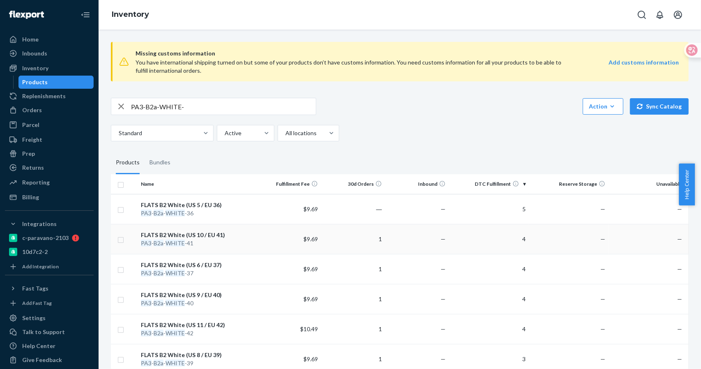
click at [203, 231] on div "FLATS B2 White (US 10 / EU 41)" at bounding box center [197, 235] width 113 height 8
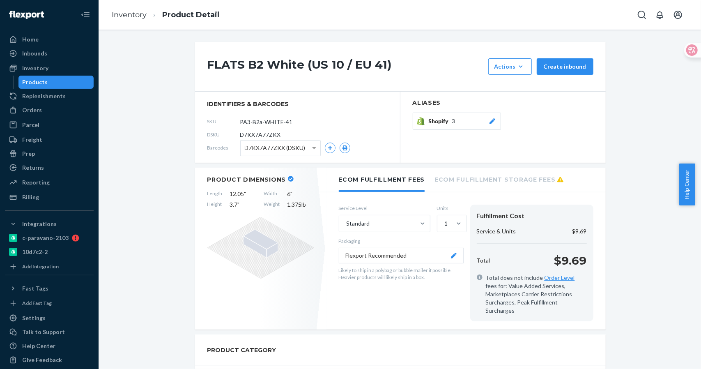
click at [318, 124] on div "SKU PA3-B2a-WHITE-41" at bounding box center [297, 121] width 180 height 13
click at [296, 122] on input "PA3-B2a-WHITE-41" at bounding box center [277, 122] width 64 height 16
drag, startPoint x: 277, startPoint y: 119, endPoint x: 215, endPoint y: 119, distance: 61.2
click at [215, 119] on div "SKU PA3-B2a-WHITE-41" at bounding box center [297, 121] width 180 height 13
click at [460, 120] on div "Shopify 3" at bounding box center [463, 121] width 68 height 8
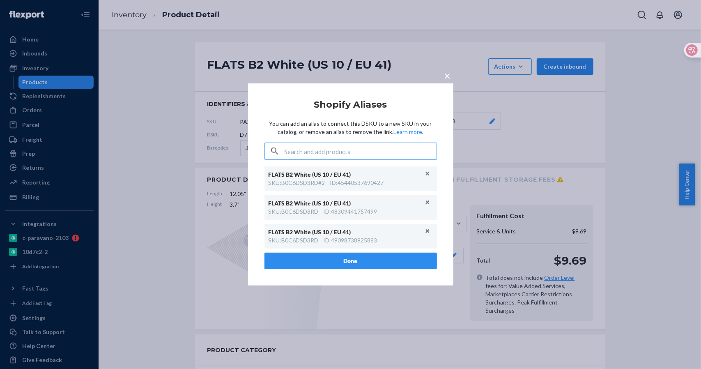
click at [360, 148] on input "text" at bounding box center [361, 151] width 152 height 16
type input "PA3-B2a-WHITE-41"
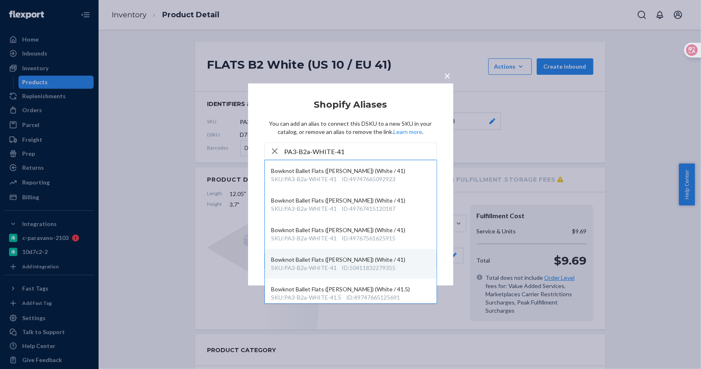
click at [393, 267] on div "ID : 50411832279355" at bounding box center [369, 268] width 54 height 8
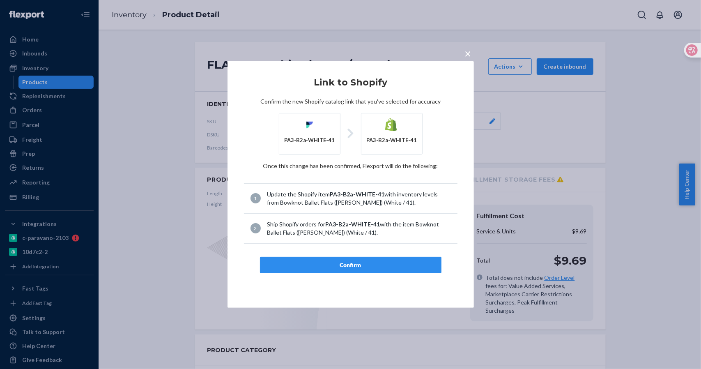
click at [356, 267] on div "Confirm" at bounding box center [351, 265] width 168 height 8
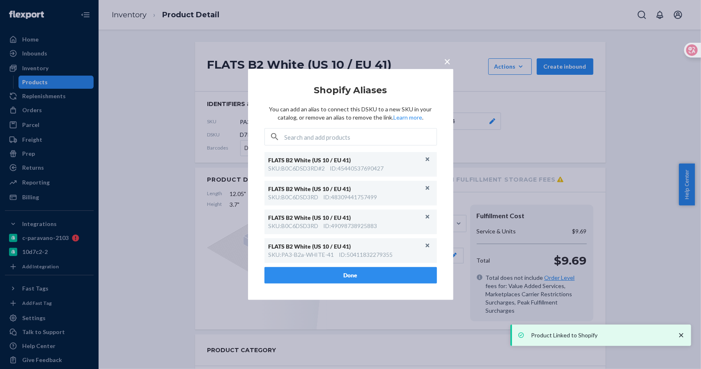
click at [450, 64] on span "×" at bounding box center [448, 61] width 7 height 14
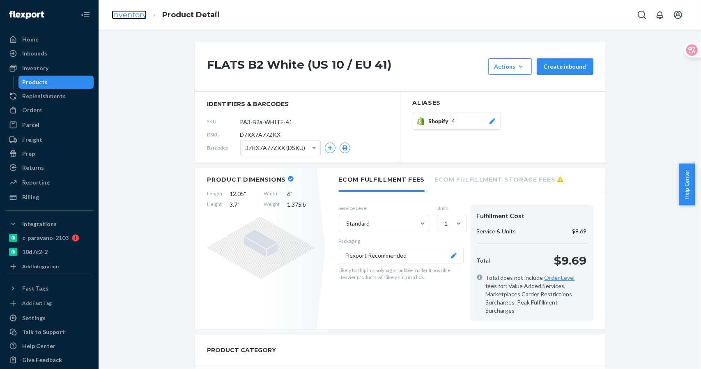
click at [131, 13] on link "Inventory" at bounding box center [129, 14] width 35 height 9
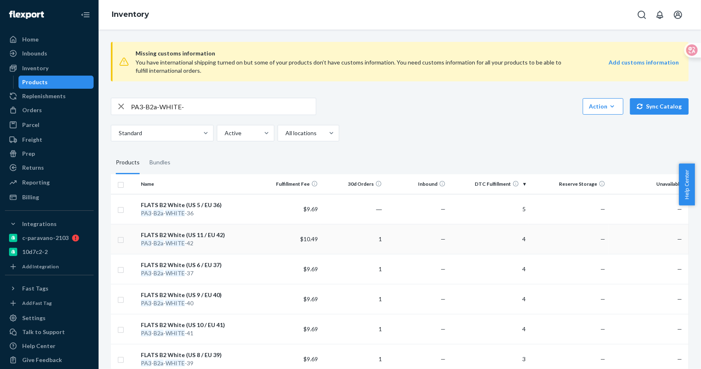
click at [205, 230] on td "FLATS B2 White (US 11 / EU 42) PA3 - B2a - WHITE -42" at bounding box center [198, 239] width 120 height 30
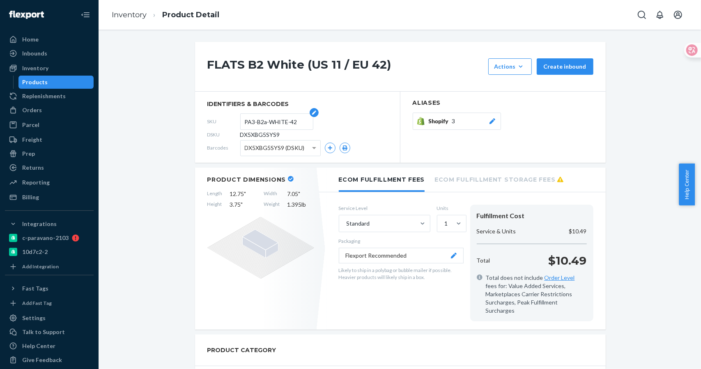
click at [297, 120] on input "PA3-B2a-WHITE-42" at bounding box center [277, 122] width 64 height 16
drag, startPoint x: 299, startPoint y: 124, endPoint x: 191, endPoint y: 129, distance: 108.6
click at [445, 123] on span "Shopify" at bounding box center [440, 121] width 23 height 8
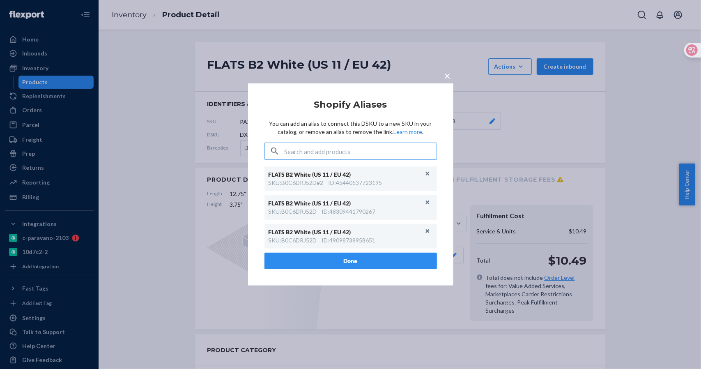
click at [349, 153] on input "text" at bounding box center [361, 151] width 152 height 16
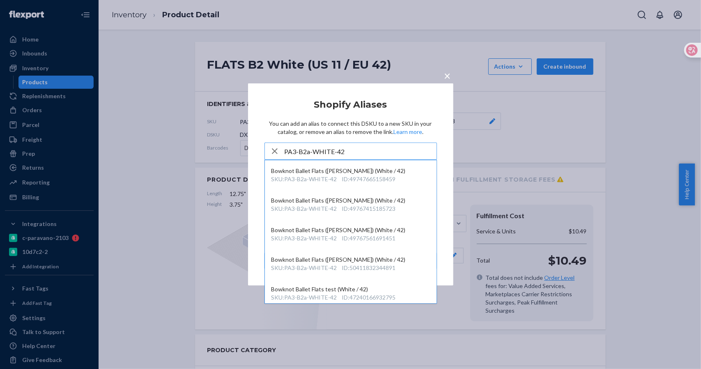
type input "PA3-B2a-WHITE-42"
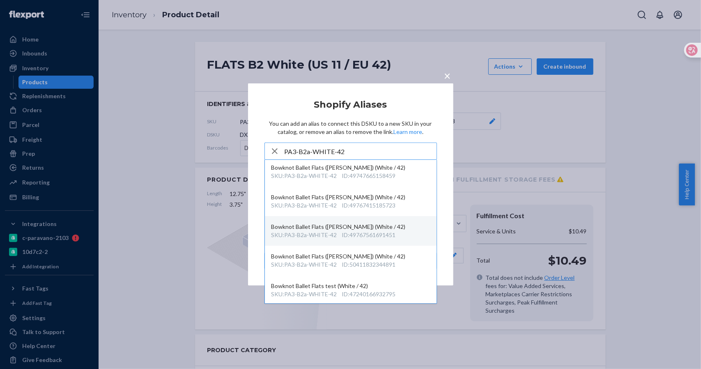
scroll to position [5, 0]
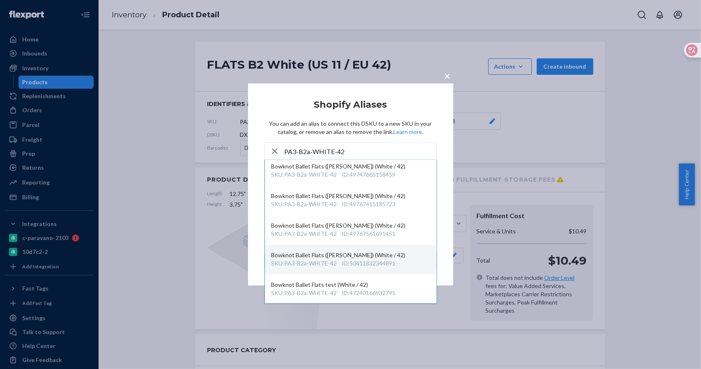
click at [392, 260] on div "ID : 50411832344891" at bounding box center [369, 263] width 54 height 8
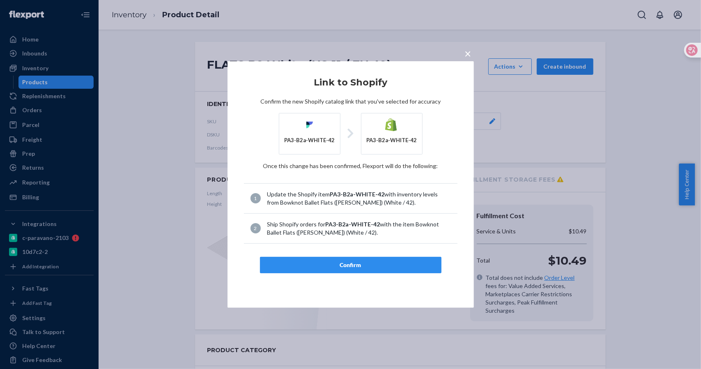
click at [372, 263] on div "Confirm" at bounding box center [351, 265] width 168 height 8
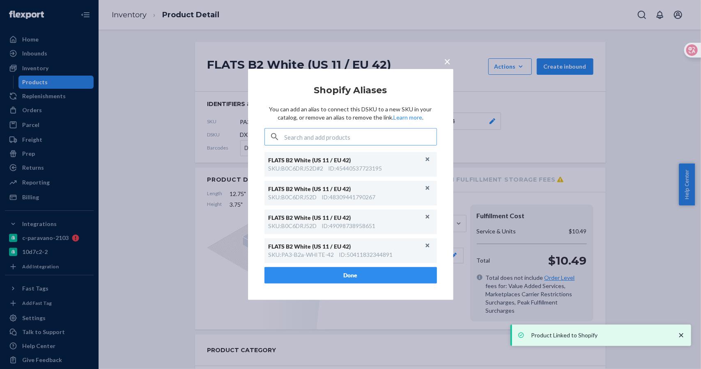
click at [448, 63] on span "×" at bounding box center [448, 61] width 7 height 14
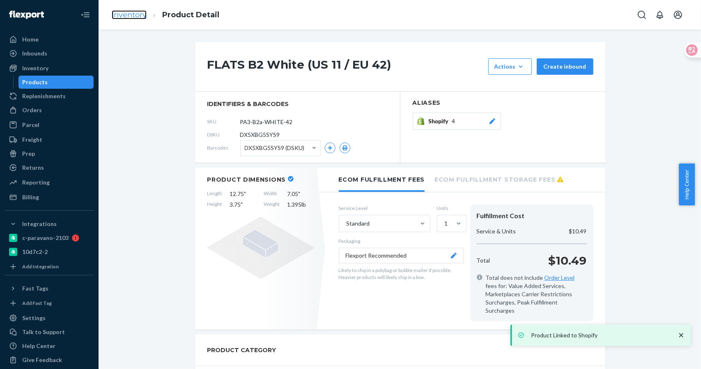
click at [135, 13] on link "Inventory" at bounding box center [129, 14] width 35 height 9
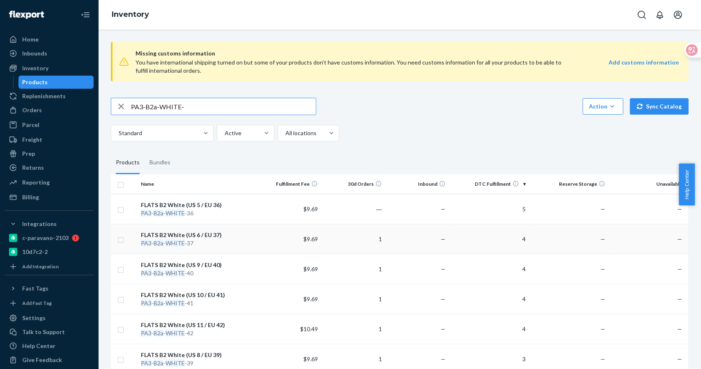
scroll to position [150, 0]
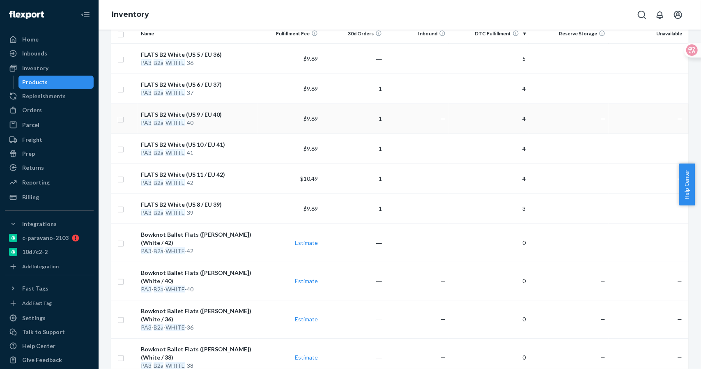
click at [194, 112] on div "FLATS B2 White (US 9 / EU 40)" at bounding box center [197, 115] width 113 height 8
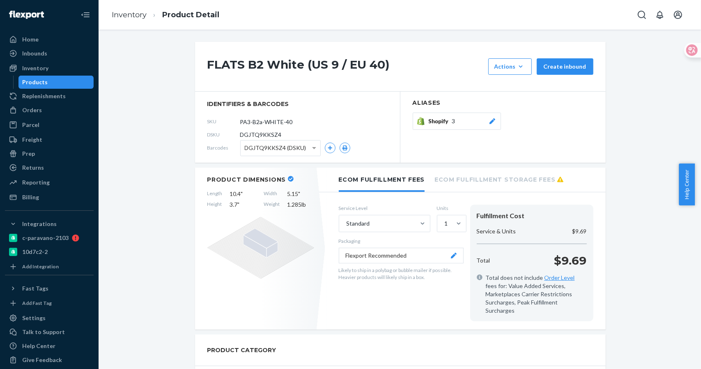
click at [280, 130] on div "DSKU DGJTQ9KKSZ4" at bounding box center [297, 134] width 180 height 13
click at [292, 121] on input "PA3-B2a-WHITE-40" at bounding box center [277, 122] width 64 height 16
drag, startPoint x: 297, startPoint y: 121, endPoint x: 214, endPoint y: 120, distance: 83.0
click at [214, 120] on div "SKU PA3-B2a-WHITE-40" at bounding box center [297, 121] width 180 height 13
click at [440, 122] on span "Shopify" at bounding box center [440, 121] width 23 height 8
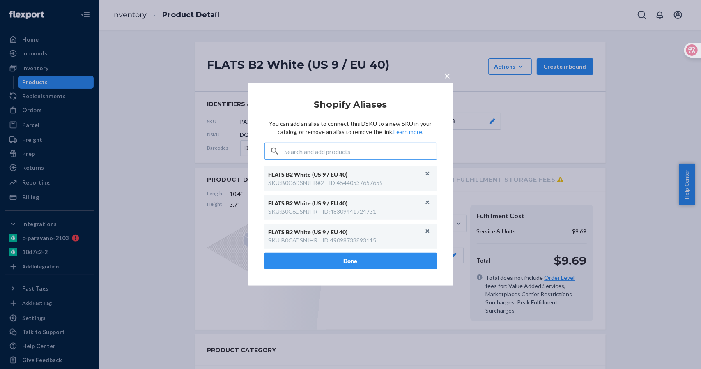
click at [360, 153] on input "text" at bounding box center [361, 151] width 152 height 16
type input "PA3-B2a-WHITE-40"
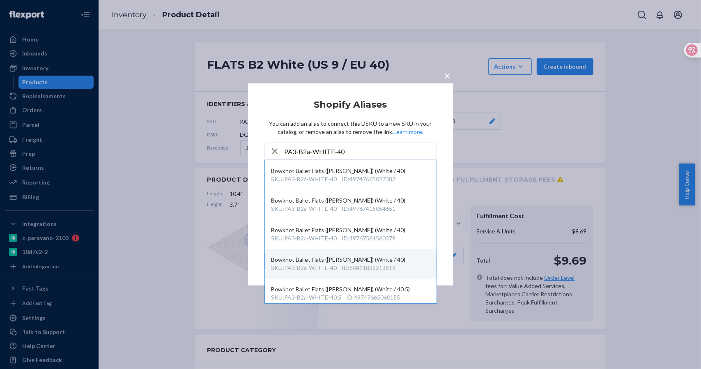
click at [396, 267] on div "ID : 50411832213819" at bounding box center [369, 268] width 54 height 8
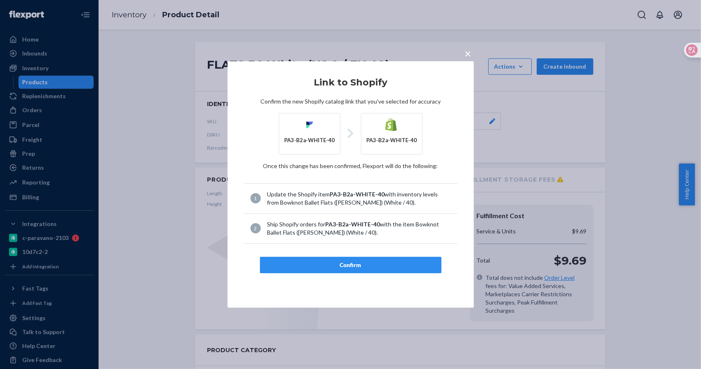
click at [357, 263] on div "Confirm" at bounding box center [351, 265] width 168 height 8
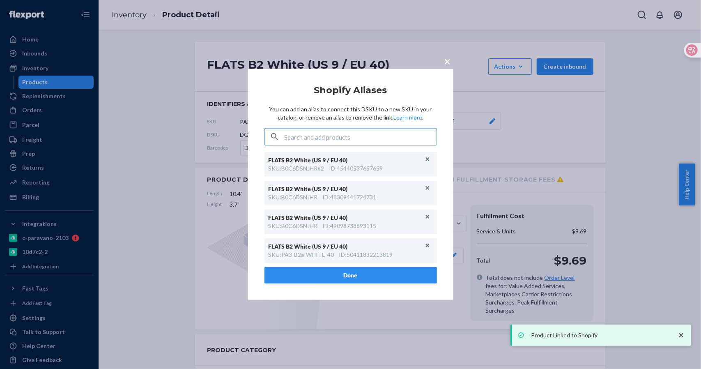
drag, startPoint x: 444, startPoint y: 62, endPoint x: 430, endPoint y: 58, distance: 14.5
click at [444, 62] on button "×" at bounding box center [448, 60] width 12 height 14
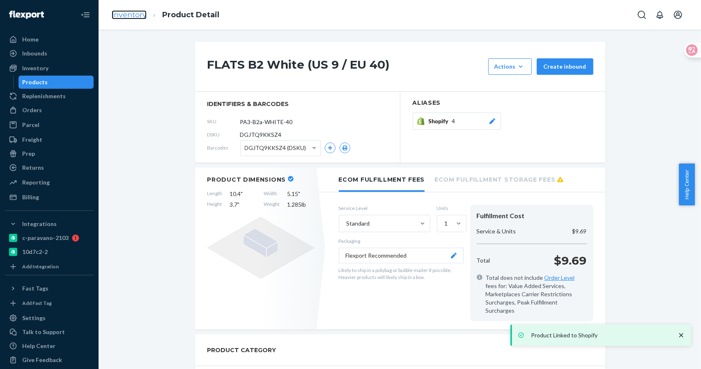
click at [130, 16] on link "Inventory" at bounding box center [129, 14] width 35 height 9
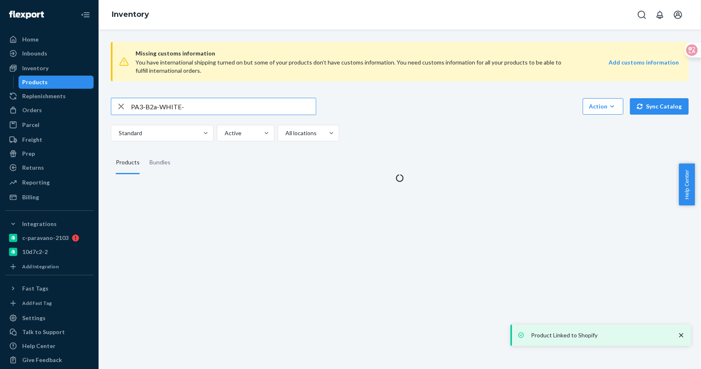
click at [197, 103] on input "PA3-B2a-WHITE-" at bounding box center [223, 106] width 185 height 16
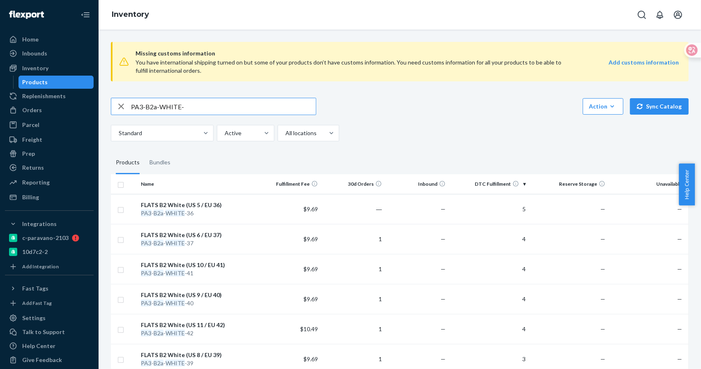
scroll to position [150, 0]
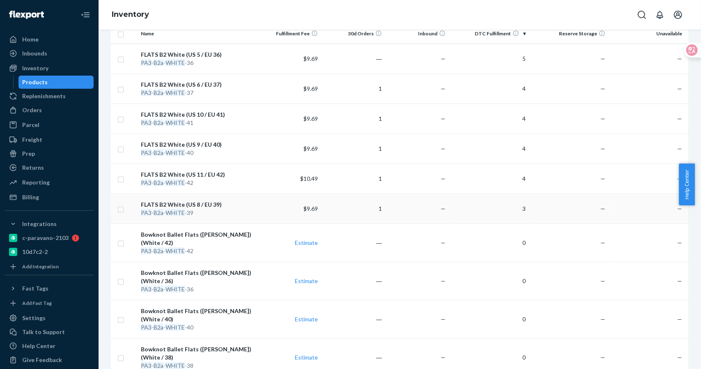
click at [210, 203] on div "FLATS B2 White (US 8 / EU 39)" at bounding box center [197, 205] width 113 height 8
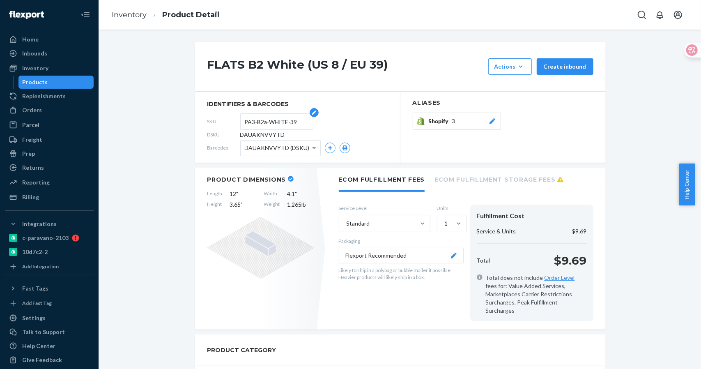
click at [281, 120] on input "PA3-B2a-WHITE-39" at bounding box center [277, 122] width 64 height 16
drag, startPoint x: 296, startPoint y: 120, endPoint x: 219, endPoint y: 120, distance: 76.8
click at [219, 120] on div "SKU PA3-B2a-WHITE-39" at bounding box center [297, 121] width 180 height 13
click at [468, 121] on div "Shopify 3" at bounding box center [463, 121] width 68 height 8
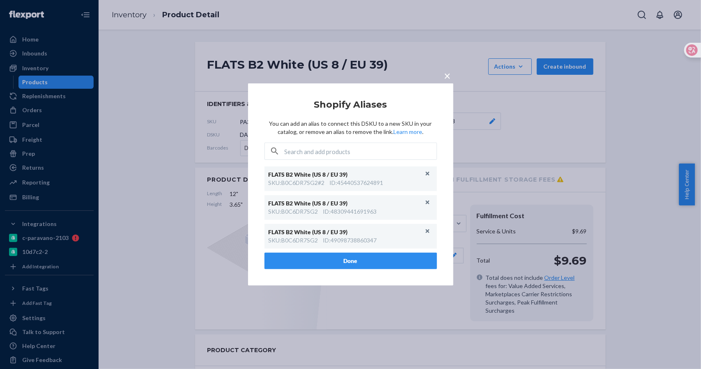
click at [314, 160] on article "Shopify Aliases You can add an alias to connect this DSKU to a new SKU in your …" at bounding box center [351, 184] width 173 height 169
click at [314, 154] on input "text" at bounding box center [361, 151] width 152 height 16
paste input "PA3-B2a-WHITE-39"
type input "PA3-B2a-WHITE-39"
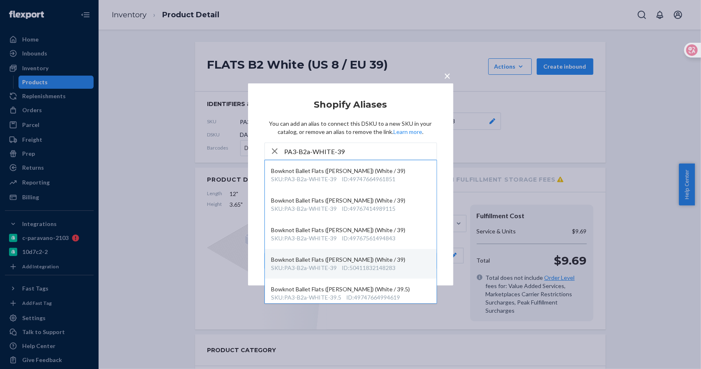
click at [359, 262] on div "Bowknot Ballet Flats (Elena) (White / 39)" at bounding box center [351, 260] width 159 height 8
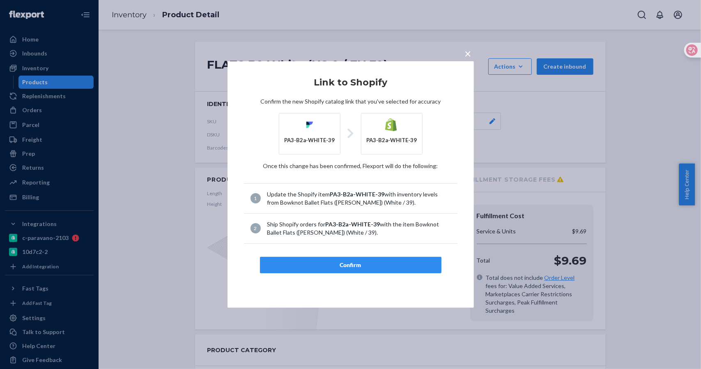
click at [354, 261] on div "Confirm" at bounding box center [351, 265] width 168 height 8
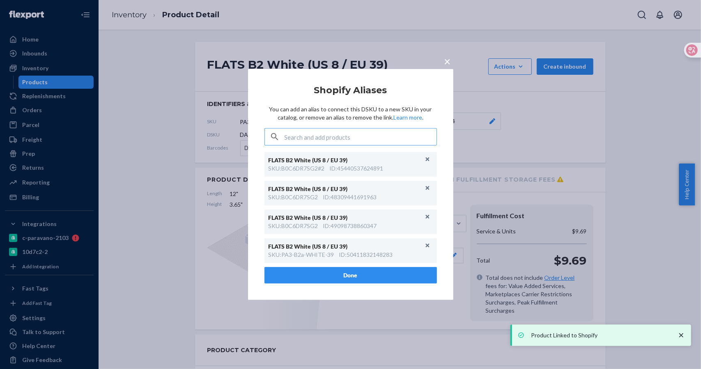
click at [447, 59] on span "×" at bounding box center [448, 61] width 7 height 14
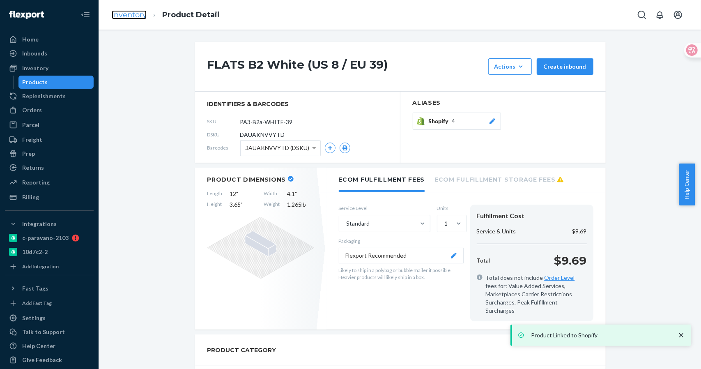
click at [123, 16] on link "Inventory" at bounding box center [129, 14] width 35 height 9
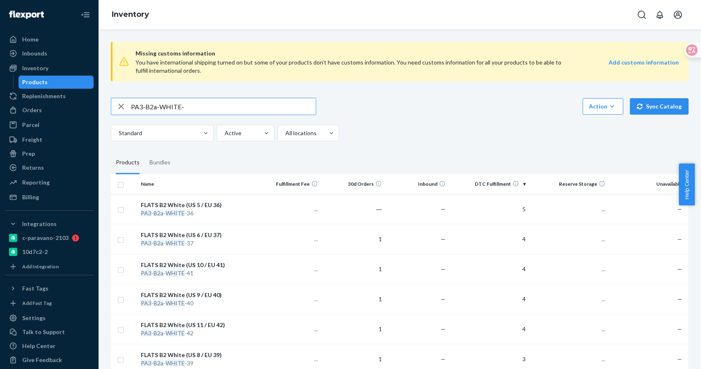
scroll to position [150, 0]
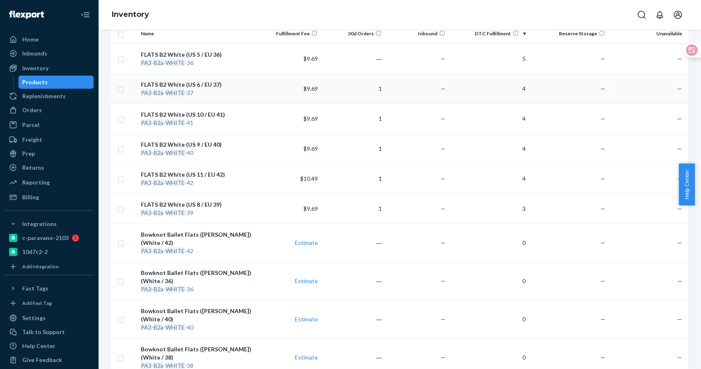
click at [209, 85] on div "FLATS B2 White (US 6 / EU 37)" at bounding box center [197, 85] width 113 height 8
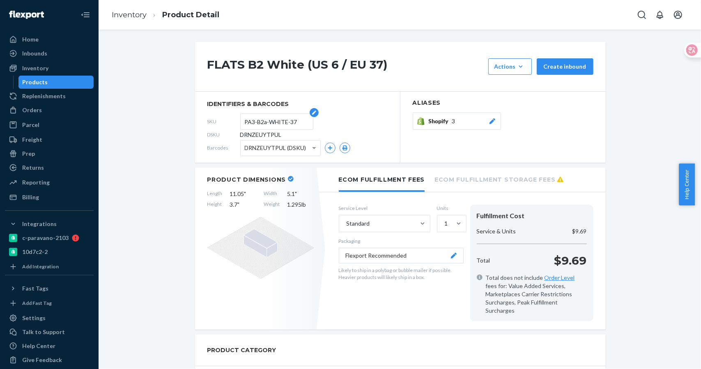
click at [283, 127] on input "PA3-B2a-WHITE-37" at bounding box center [277, 122] width 64 height 16
drag, startPoint x: 299, startPoint y: 122, endPoint x: 191, endPoint y: 122, distance: 108.5
click at [460, 124] on div "Shopify 3" at bounding box center [463, 121] width 68 height 8
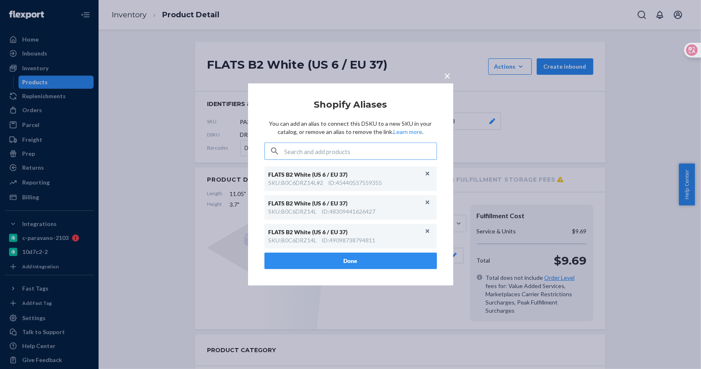
click at [373, 156] on input "text" at bounding box center [361, 151] width 152 height 16
type input "PA3-B2a-WHITE-37"
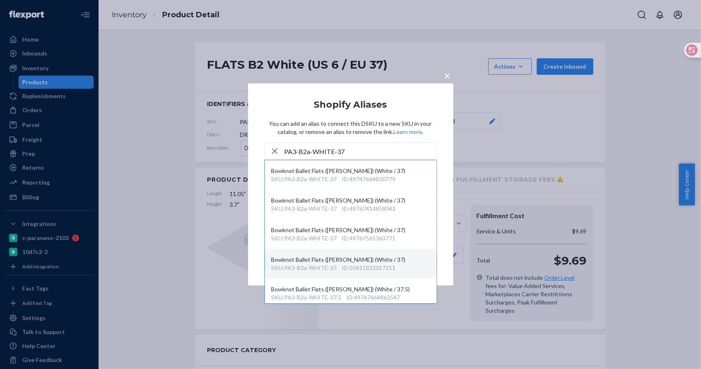
click at [399, 264] on div "SKU : PA3-B2a-WHITE-37 ID : 50411832017211" at bounding box center [351, 268] width 159 height 8
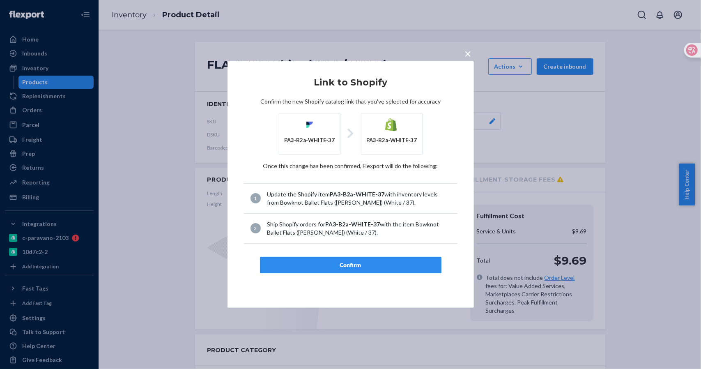
click at [376, 262] on div "Confirm" at bounding box center [351, 265] width 168 height 8
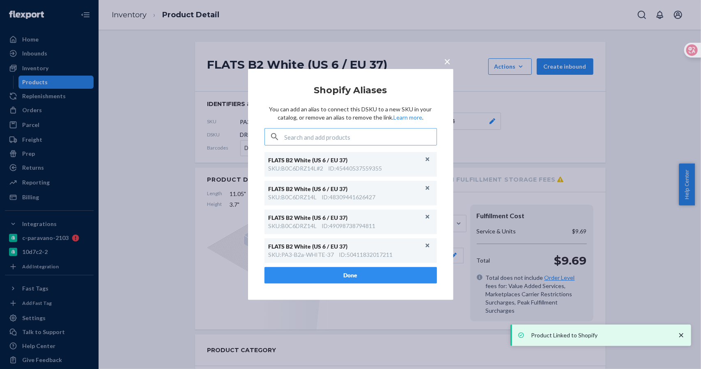
drag, startPoint x: 444, startPoint y: 64, endPoint x: 402, endPoint y: 54, distance: 43.5
click at [445, 63] on span "×" at bounding box center [448, 61] width 7 height 14
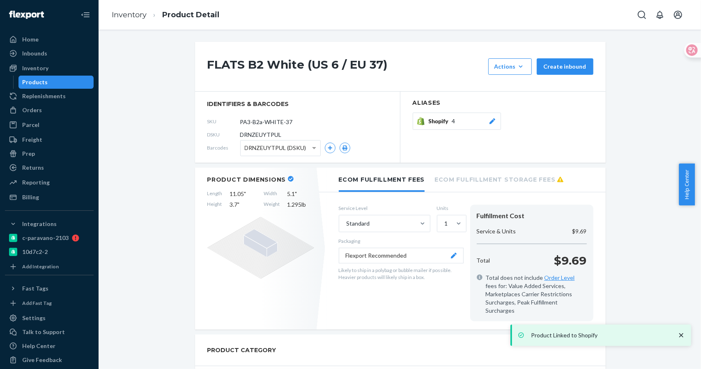
click at [136, 22] on ol "Inventory Product Detail" at bounding box center [165, 15] width 121 height 24
click at [132, 7] on ol "Inventory Product Detail" at bounding box center [165, 15] width 121 height 24
click at [135, 21] on ol "Inventory Product Detail" at bounding box center [165, 15] width 121 height 24
click at [136, 17] on link "Inventory" at bounding box center [129, 14] width 35 height 9
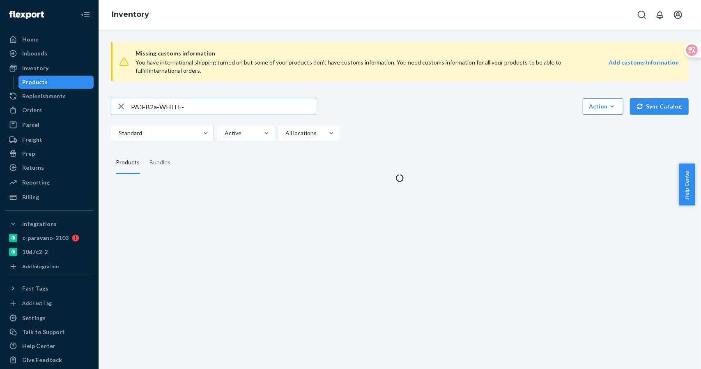
click at [196, 108] on input "PA3-B2a-WHITE-" at bounding box center [223, 106] width 185 height 16
drag, startPoint x: 160, startPoint y: 106, endPoint x: 213, endPoint y: 106, distance: 52.6
click at [213, 106] on input "PA3-B2a-WHITE-" at bounding box center [223, 106] width 185 height 16
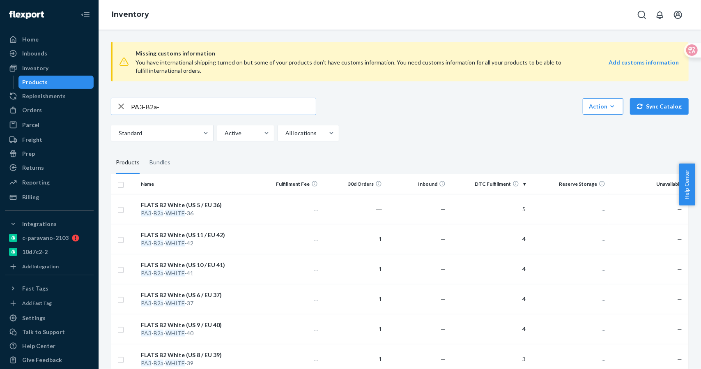
type input "PA3-B2a-"
click at [187, 242] on div "PA3 - B2a -BROWN-41" at bounding box center [197, 243] width 113 height 8
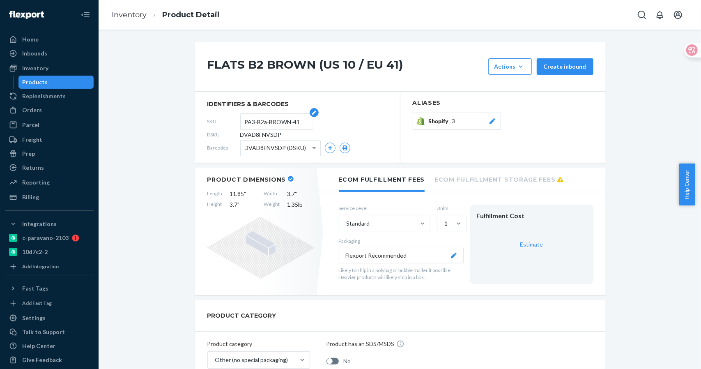
click at [288, 121] on input "PA3-B2a-BROWN-41" at bounding box center [277, 122] width 64 height 16
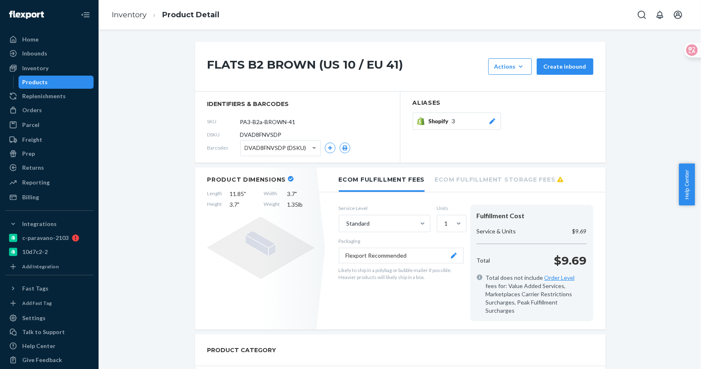
drag, startPoint x: 204, startPoint y: 125, endPoint x: 196, endPoint y: 126, distance: 7.8
click at [196, 126] on section "identifiers & barcodes SKU PA3-B2a-BROWN-41 DSKU DVAD8FNVSDP Barcodes DVAD8FNVS…" at bounding box center [297, 127] width 205 height 71
click at [280, 124] on input "PA3-B2a-BROWN-41" at bounding box center [277, 122] width 64 height 16
drag, startPoint x: 298, startPoint y: 120, endPoint x: 217, endPoint y: 124, distance: 81.8
click at [217, 124] on div "SKU PA3-B2a-BROWN-41" at bounding box center [297, 121] width 180 height 13
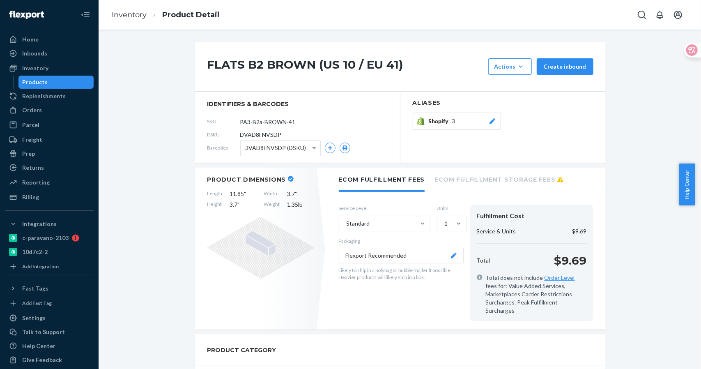
click at [453, 124] on div "Shopify 3" at bounding box center [463, 121] width 68 height 8
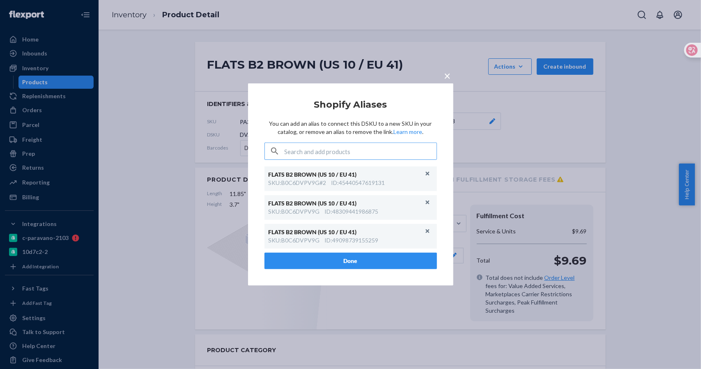
click at [365, 148] on input "text" at bounding box center [361, 151] width 152 height 16
type input "PA3-B2a-BROWN-41"
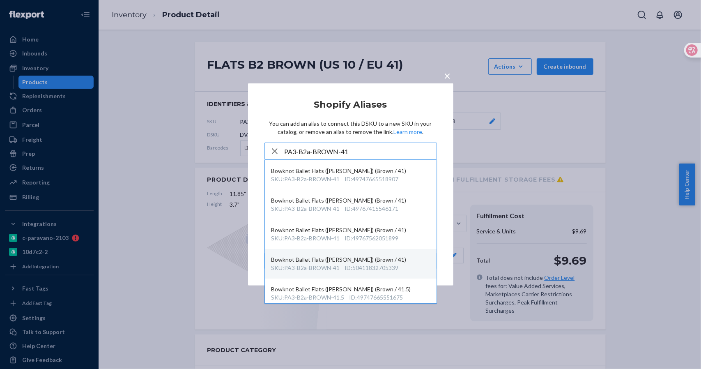
click at [370, 265] on div "ID : 50411832705339" at bounding box center [372, 268] width 54 height 8
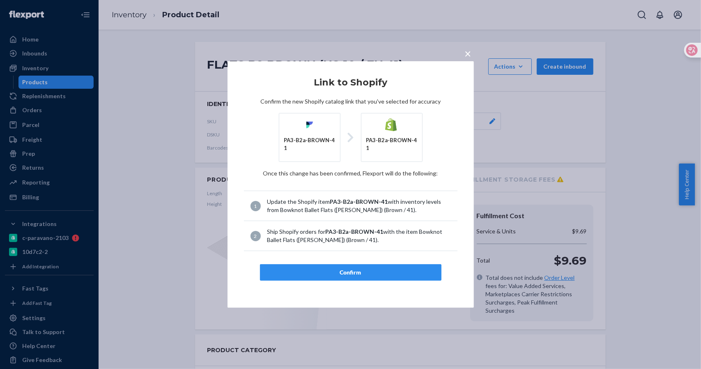
click at [346, 269] on div "Confirm" at bounding box center [351, 272] width 168 height 8
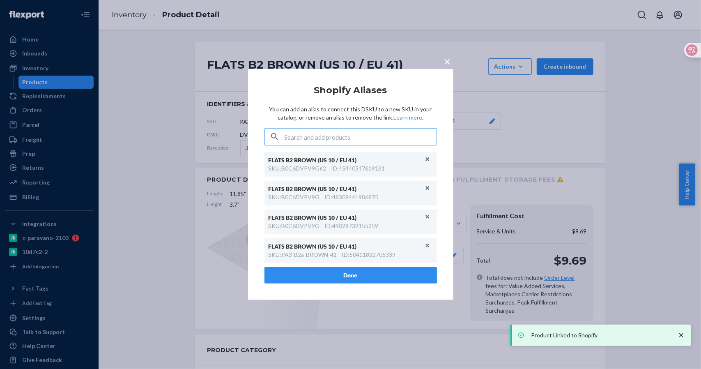
click at [452, 66] on button "×" at bounding box center [448, 60] width 12 height 14
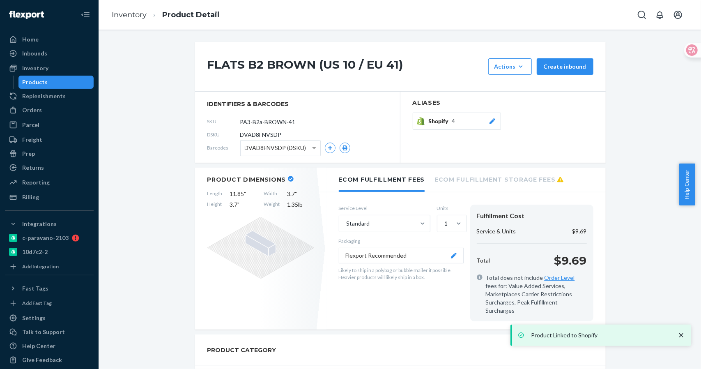
click at [134, 8] on ol "Inventory Product Detail" at bounding box center [165, 15] width 121 height 24
click at [136, 14] on link "Inventory" at bounding box center [129, 14] width 35 height 9
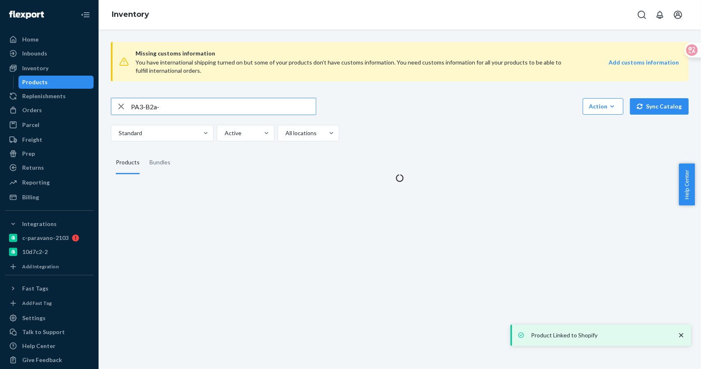
click at [173, 107] on input "PA3-B2a-" at bounding box center [223, 106] width 185 height 16
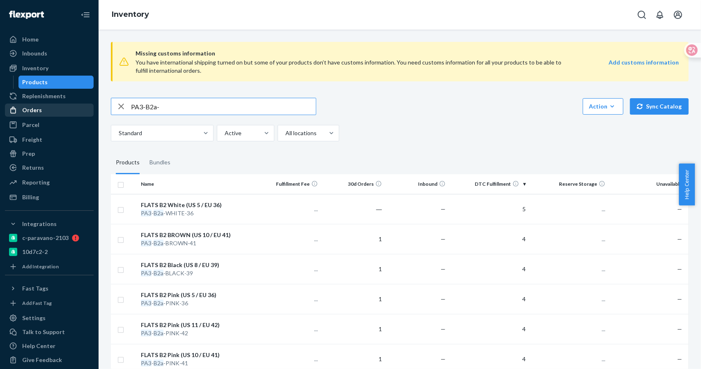
click at [81, 108] on div "Home Inbounds Shipping Plans Problems Inventory Products Replenishments Orders …" at bounding box center [350, 184] width 701 height 369
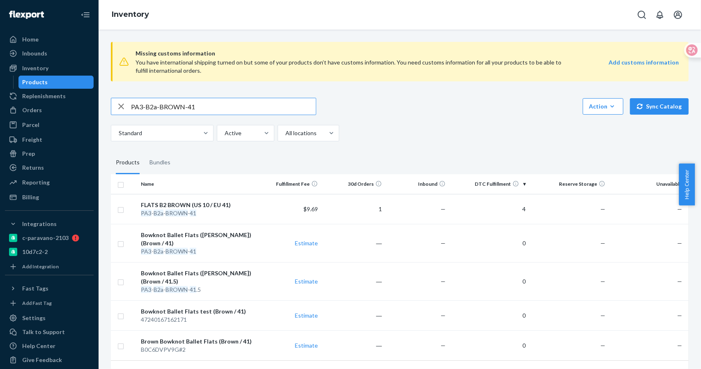
click at [197, 107] on input "PA3-B2a-BROWN-41" at bounding box center [223, 106] width 185 height 16
type input "PA3-B2a-BROWN-"
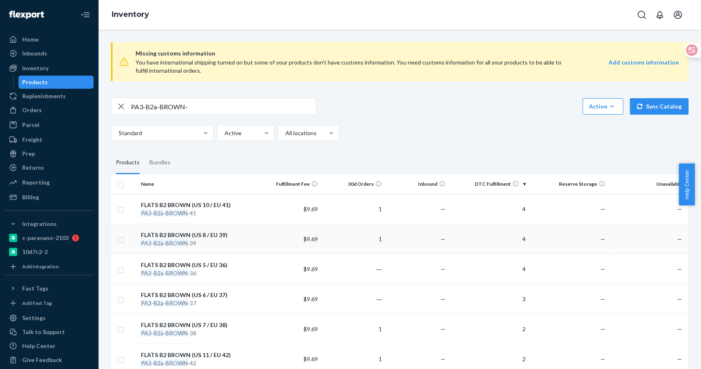
click at [196, 234] on div "FLATS B2 BROWN (US 8 / EU 39)" at bounding box center [197, 235] width 113 height 8
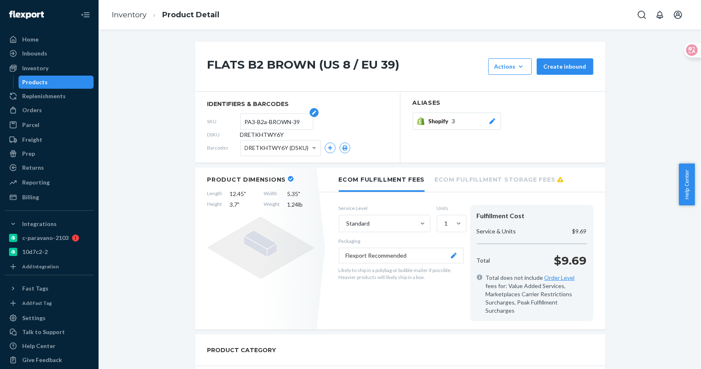
click at [290, 125] on input "PA3-B2a-BROWN-39" at bounding box center [277, 122] width 64 height 16
drag, startPoint x: 302, startPoint y: 120, endPoint x: 216, endPoint y: 120, distance: 85.5
click at [216, 120] on div "SKU PA3-B2a-BROWN-39" at bounding box center [297, 121] width 180 height 13
click at [300, 122] on input "PA3-B2a-BROWN-39" at bounding box center [277, 122] width 64 height 16
drag, startPoint x: 246, startPoint y: 120, endPoint x: 233, endPoint y: 122, distance: 12.4
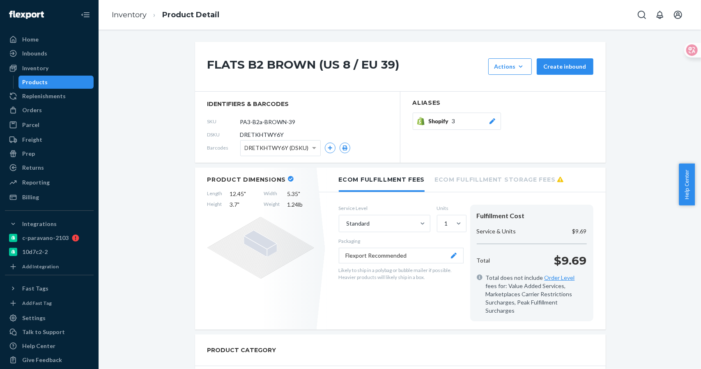
click at [208, 120] on div "SKU PA3-B2a-BROWN-39" at bounding box center [297, 121] width 180 height 13
click at [454, 120] on div "Shopify 3" at bounding box center [463, 121] width 68 height 8
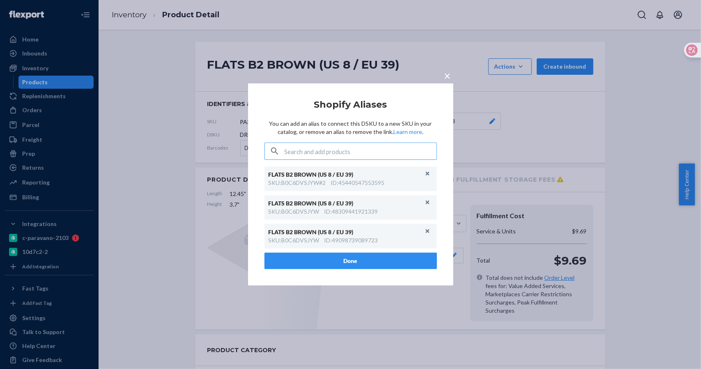
click at [343, 153] on input "text" at bounding box center [361, 151] width 152 height 16
type input "PA3-B2a-BROWN-39"
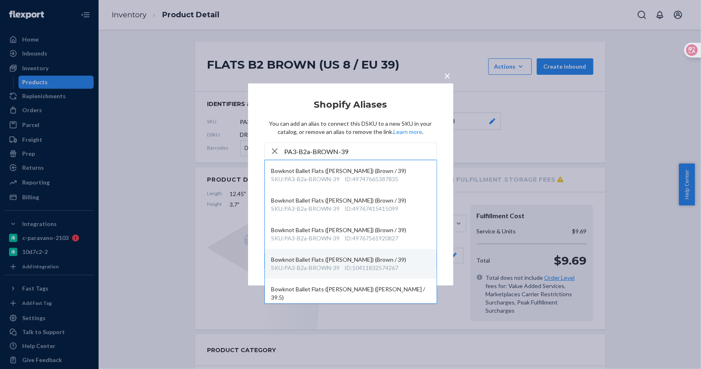
click at [376, 262] on div "Bowknot Ballet Flats (Elena) (Brown / 39)" at bounding box center [351, 260] width 159 height 8
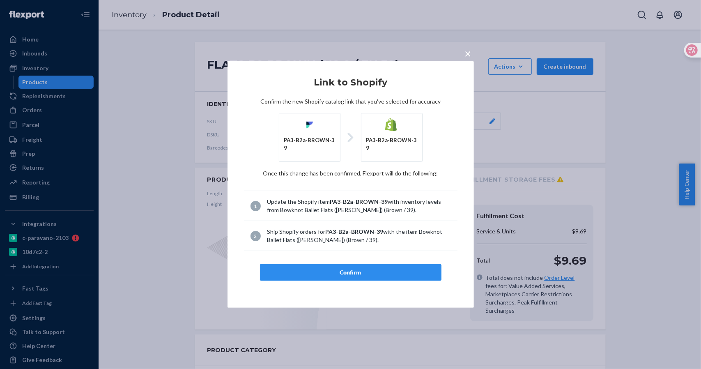
click at [355, 270] on div "Confirm" at bounding box center [351, 272] width 168 height 8
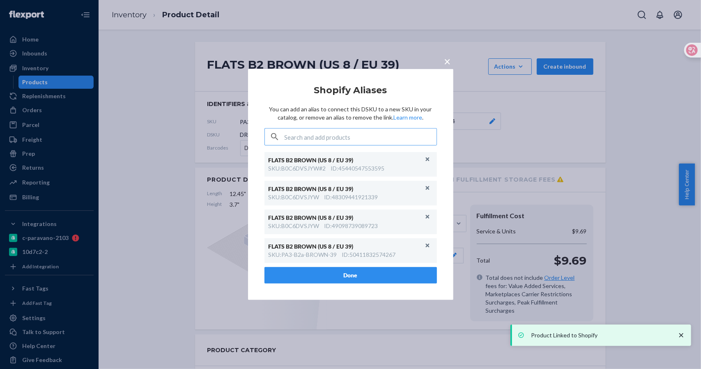
click at [449, 62] on span "×" at bounding box center [448, 61] width 7 height 14
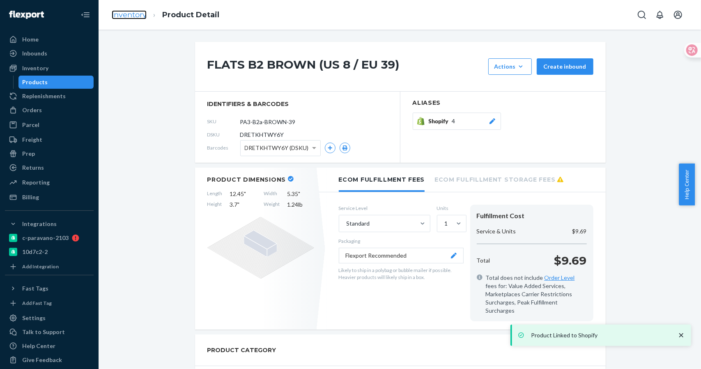
click at [117, 16] on link "Inventory" at bounding box center [129, 14] width 35 height 9
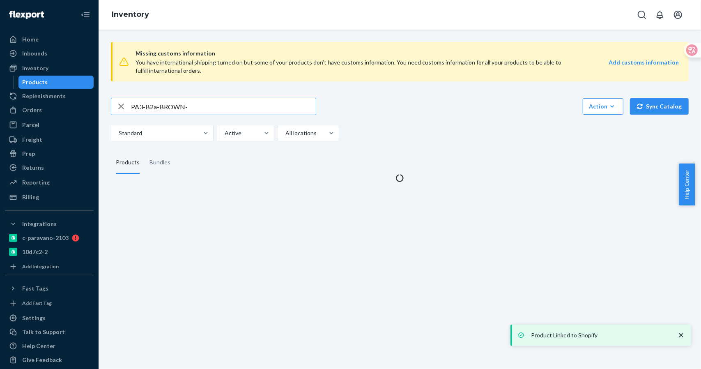
drag, startPoint x: 207, startPoint y: 110, endPoint x: 203, endPoint y: 106, distance: 5.9
click at [207, 110] on input "PA3-B2a-BROWN-" at bounding box center [223, 106] width 185 height 16
click at [202, 106] on input "PA3-B2a-BROWN-" at bounding box center [223, 106] width 185 height 16
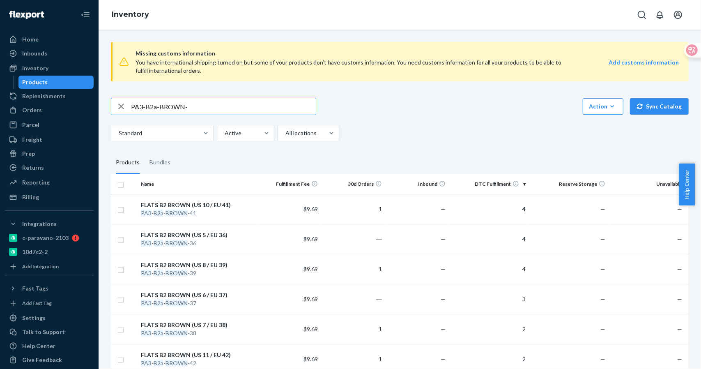
scroll to position [150, 0]
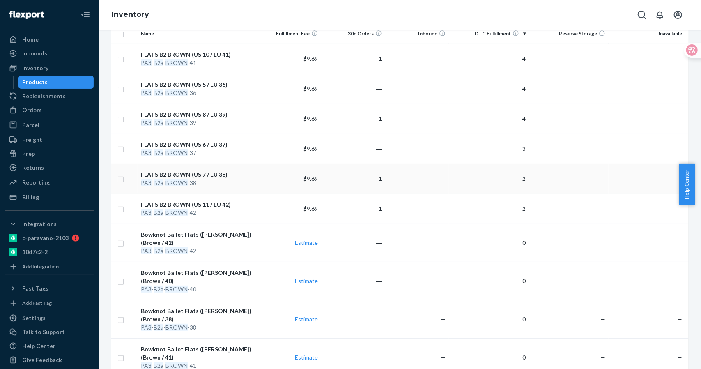
click at [215, 174] on div "FLATS B2 BROWN (US 7 / EU 38)" at bounding box center [197, 175] width 113 height 8
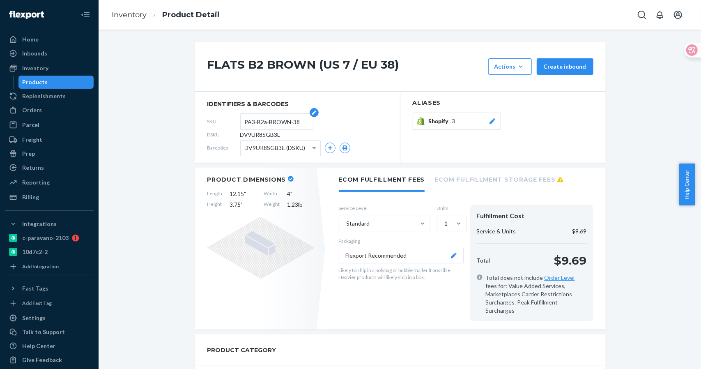
click at [284, 120] on input "PA3-B2a-BROWN-38" at bounding box center [277, 122] width 64 height 16
drag, startPoint x: 299, startPoint y: 120, endPoint x: 210, endPoint y: 123, distance: 88.4
click at [210, 123] on div "SKU PA3-B2a-BROWN-38" at bounding box center [297, 121] width 180 height 13
click at [450, 115] on button "Shopify 3" at bounding box center [457, 121] width 88 height 17
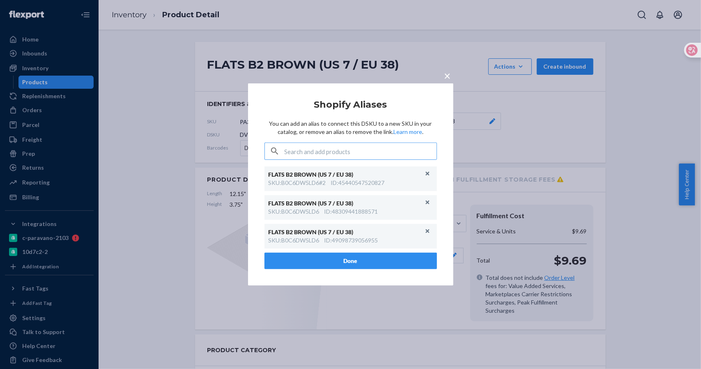
click at [359, 156] on input "text" at bounding box center [361, 151] width 152 height 16
type input "PA3-B2a-BROWN-38"
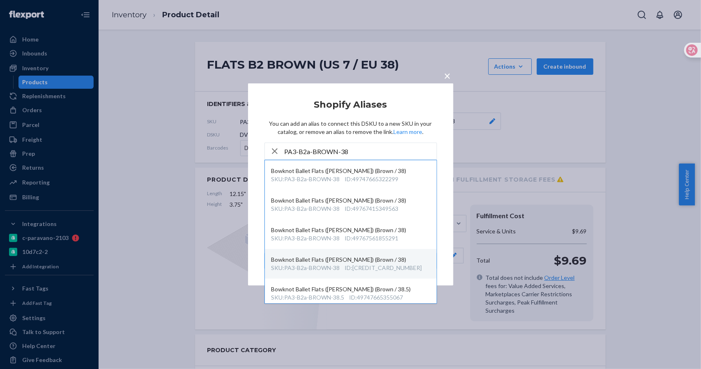
click at [400, 265] on div "ID : 50411832508731" at bounding box center [383, 268] width 77 height 8
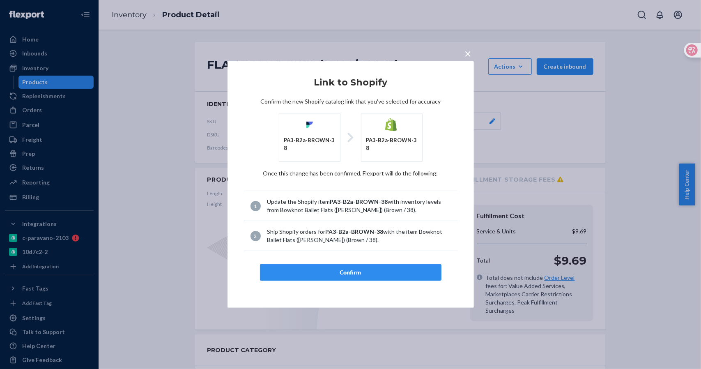
click at [371, 268] on div "Confirm" at bounding box center [351, 272] width 168 height 8
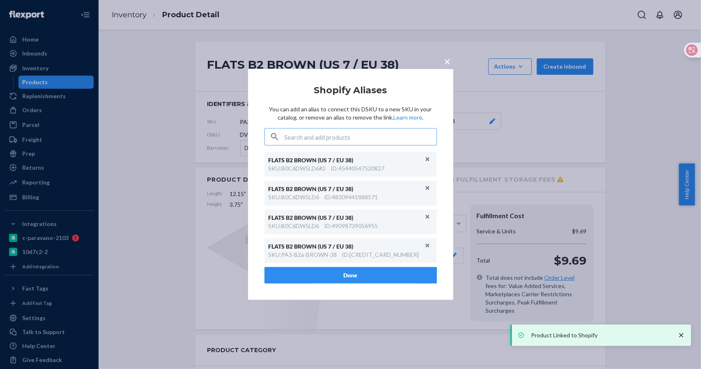
click at [449, 66] on span "×" at bounding box center [448, 61] width 7 height 14
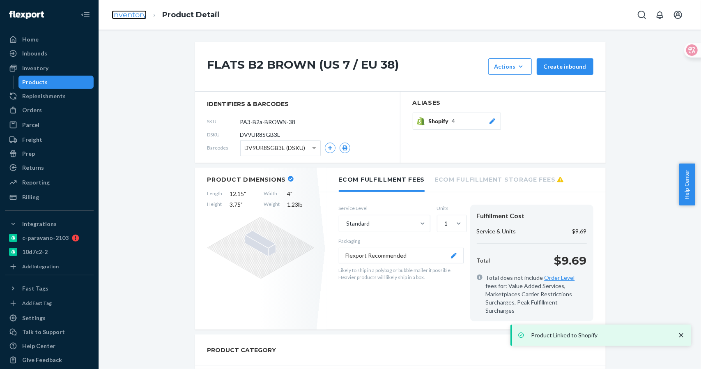
click at [130, 10] on link "Inventory" at bounding box center [129, 14] width 35 height 9
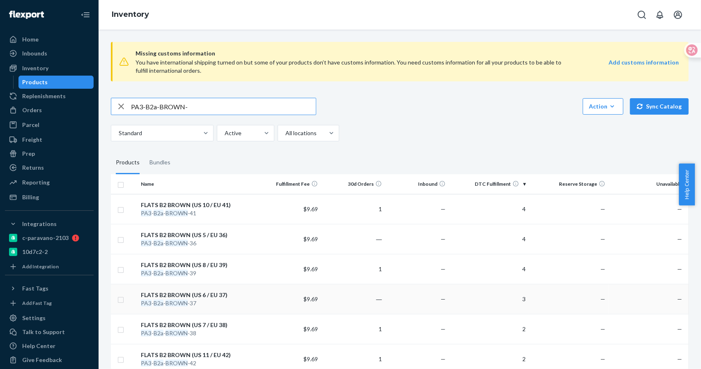
click at [211, 294] on div "FLATS B2 BROWN (US 6 / EU 37)" at bounding box center [197, 295] width 113 height 8
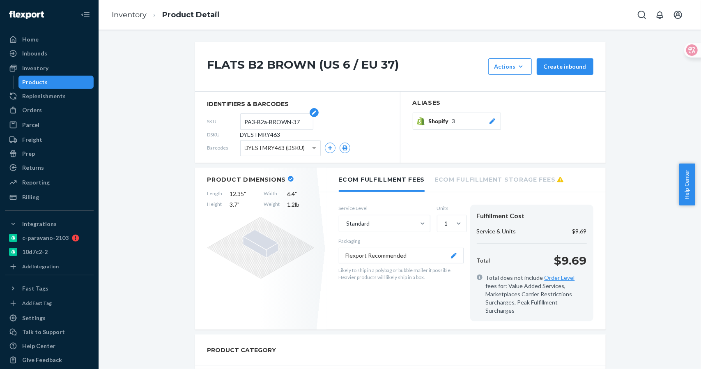
click at [298, 126] on input "PA3-B2a-BROWN-37" at bounding box center [277, 122] width 64 height 16
drag, startPoint x: 191, startPoint y: 124, endPoint x: 184, endPoint y: 124, distance: 6.2
click at [461, 127] on button "Shopify 3" at bounding box center [457, 121] width 88 height 17
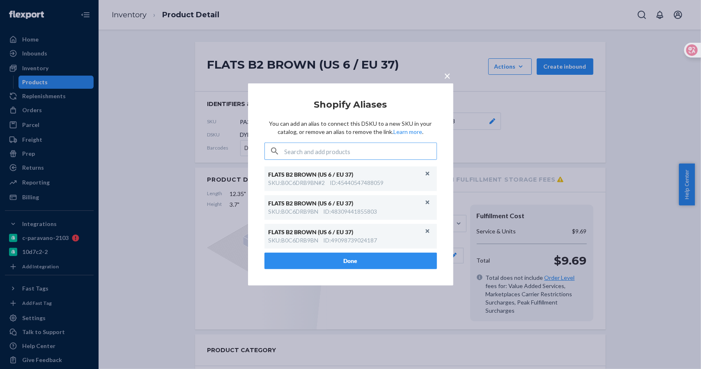
click at [380, 157] on input "text" at bounding box center [361, 151] width 152 height 16
type input "PA3-B2a-BROWN-37"
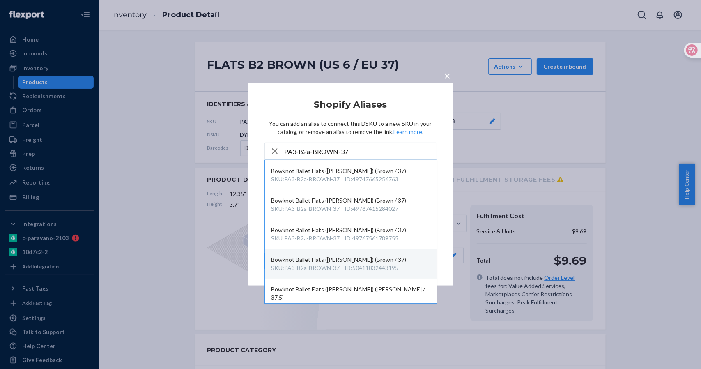
click at [384, 267] on div "ID : 50411832443195" at bounding box center [372, 268] width 54 height 8
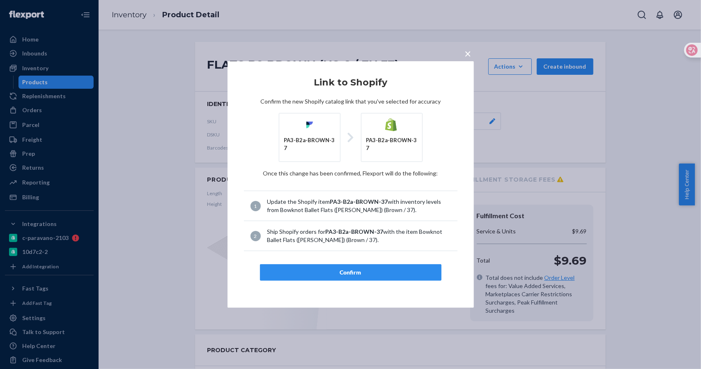
click at [350, 265] on button "Confirm" at bounding box center [351, 272] width 182 height 16
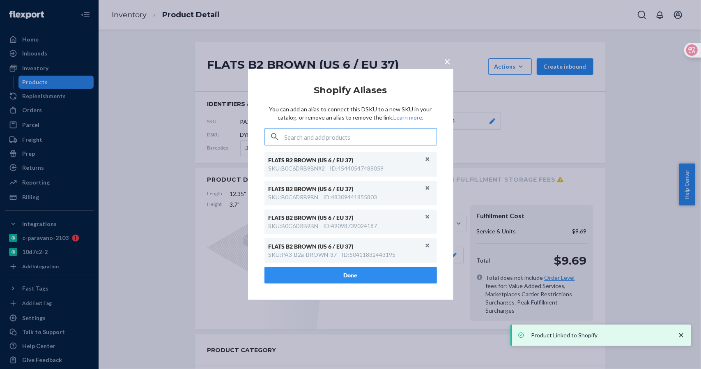
click at [442, 65] on button "×" at bounding box center [448, 60] width 12 height 14
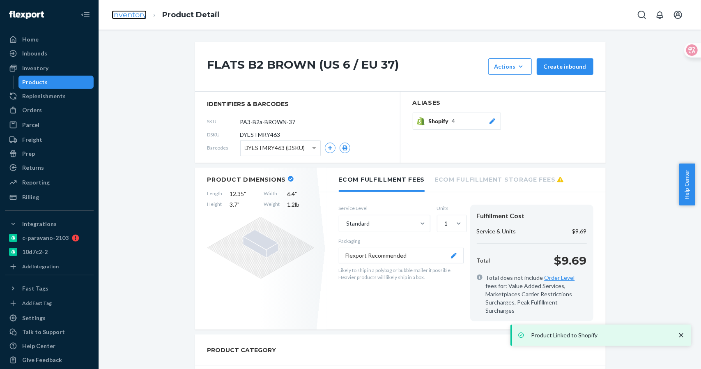
click at [128, 18] on link "Inventory" at bounding box center [129, 14] width 35 height 9
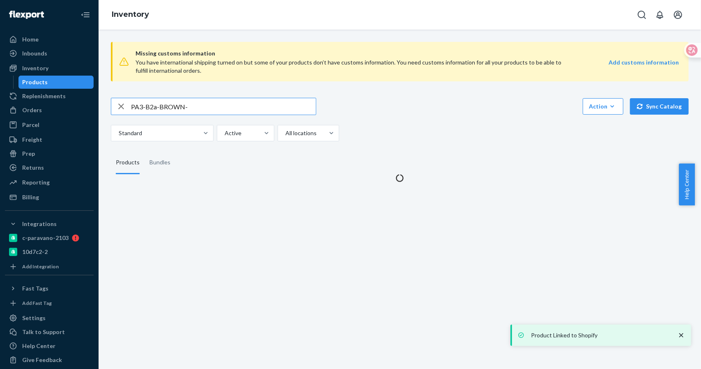
click at [196, 103] on input "PA3-B2a-BROWN-" at bounding box center [223, 106] width 185 height 16
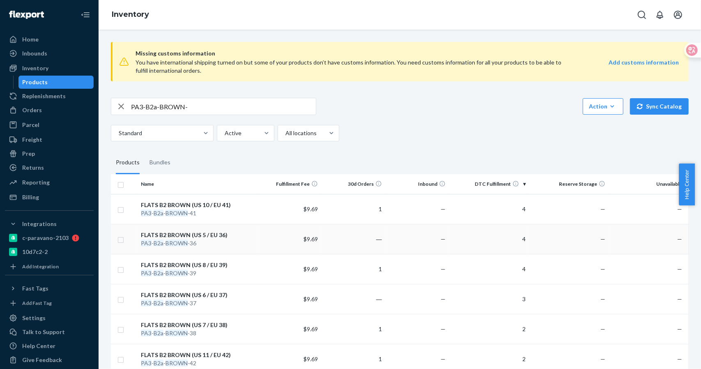
click at [197, 235] on div "FLATS B2 BROWN (US 5 / EU 36)" at bounding box center [197, 235] width 113 height 8
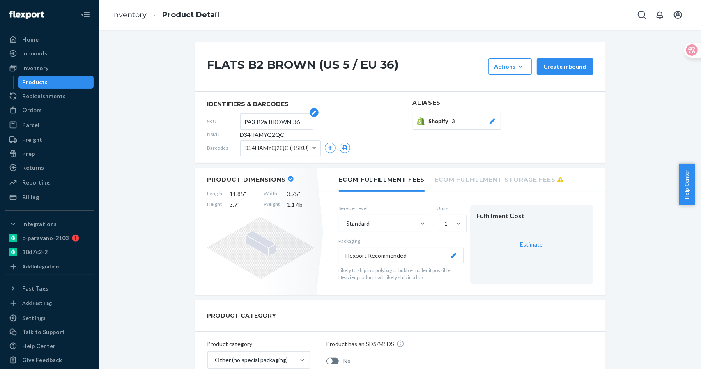
click at [280, 125] on input "PA3-B2a-BROWN-36" at bounding box center [277, 122] width 64 height 16
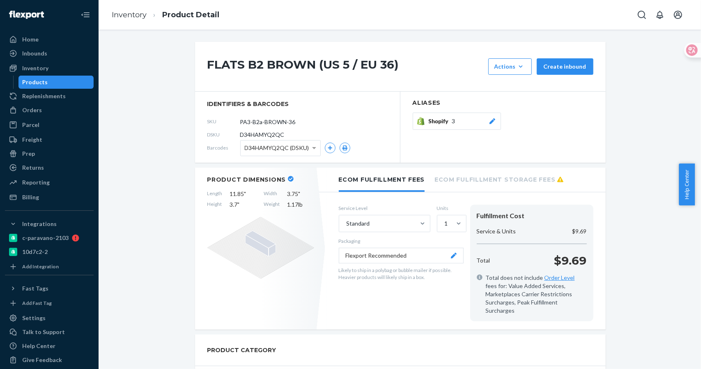
drag, startPoint x: 302, startPoint y: 122, endPoint x: 223, endPoint y: 122, distance: 79.7
click at [223, 122] on div "SKU PA3-B2a-BROWN-36" at bounding box center [297, 121] width 180 height 13
click at [442, 120] on span "Shopify" at bounding box center [440, 121] width 23 height 8
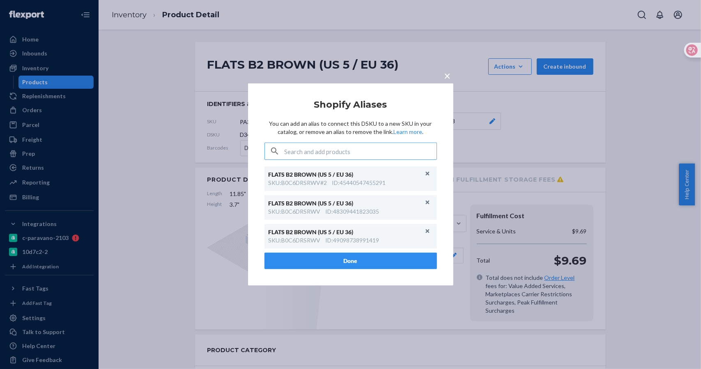
click at [367, 148] on input "text" at bounding box center [361, 151] width 152 height 16
type input "PA3-B2a-BROWN-36"
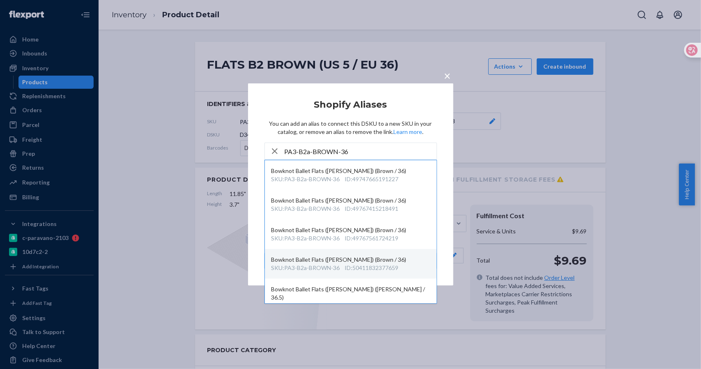
click at [339, 262] on div "Bowknot Ballet Flats (Elena) (Brown / 36)" at bounding box center [351, 260] width 159 height 8
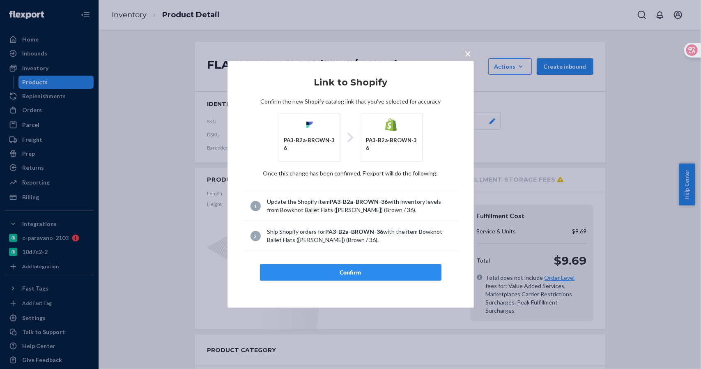
click at [342, 268] on div "Confirm" at bounding box center [351, 272] width 168 height 8
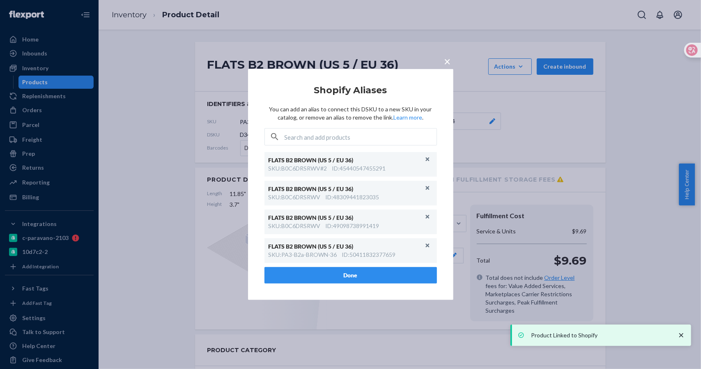
click at [444, 59] on button "×" at bounding box center [448, 60] width 12 height 14
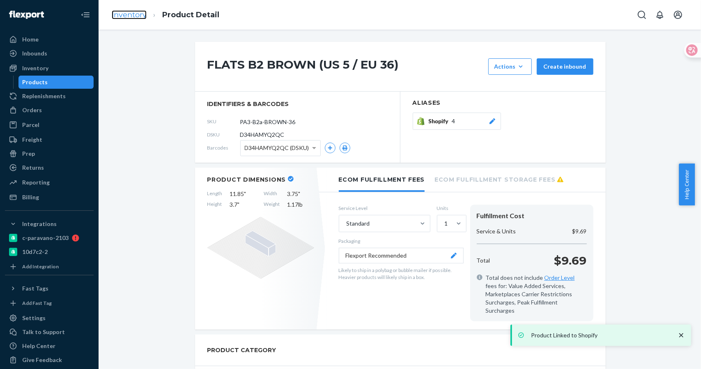
click at [129, 16] on link "Inventory" at bounding box center [129, 14] width 35 height 9
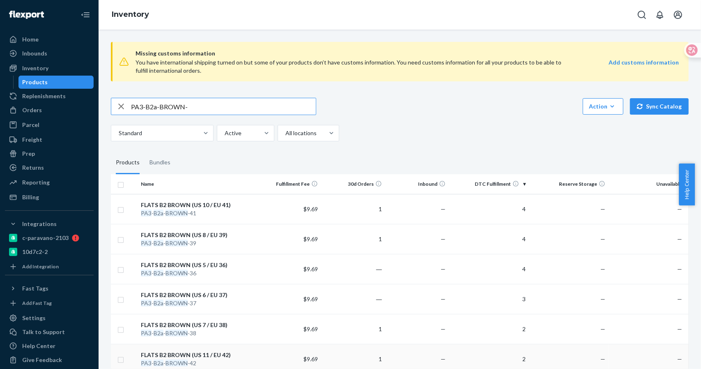
scroll to position [150, 0]
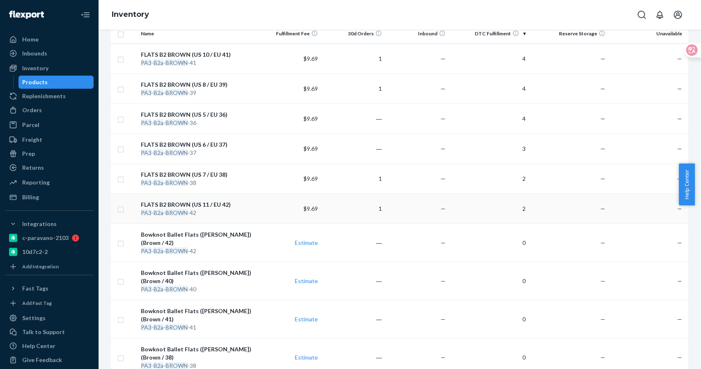
click at [206, 207] on div "FLATS B2 BROWN (US 11 / EU 42)" at bounding box center [197, 205] width 113 height 8
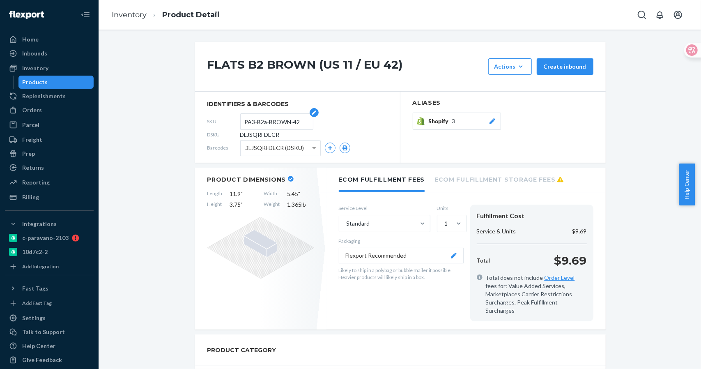
click at [297, 120] on input "PA3-B2a-BROWN-42" at bounding box center [277, 122] width 64 height 16
drag, startPoint x: 297, startPoint y: 120, endPoint x: 212, endPoint y: 120, distance: 85.5
click at [212, 120] on div "SKU PA3-B2a-BROWN-42" at bounding box center [297, 121] width 180 height 13
click at [441, 122] on span "Shopify" at bounding box center [440, 121] width 23 height 8
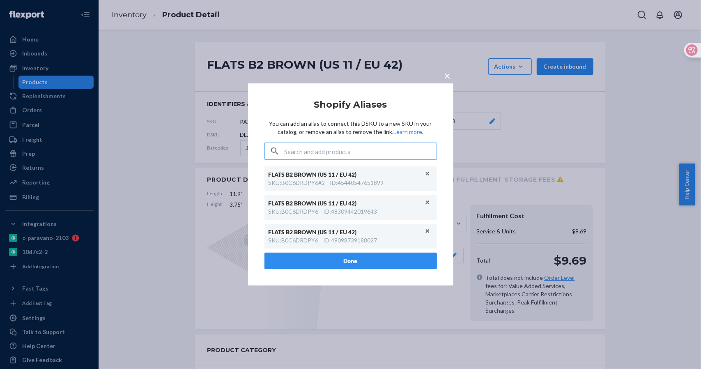
click at [348, 148] on input "text" at bounding box center [361, 151] width 152 height 16
type input "PA3-B2a-BROWN-42"
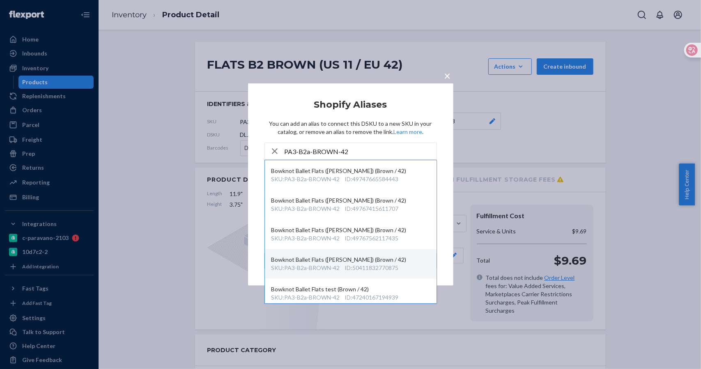
click at [385, 267] on div "ID : 50411832770875" at bounding box center [372, 268] width 54 height 8
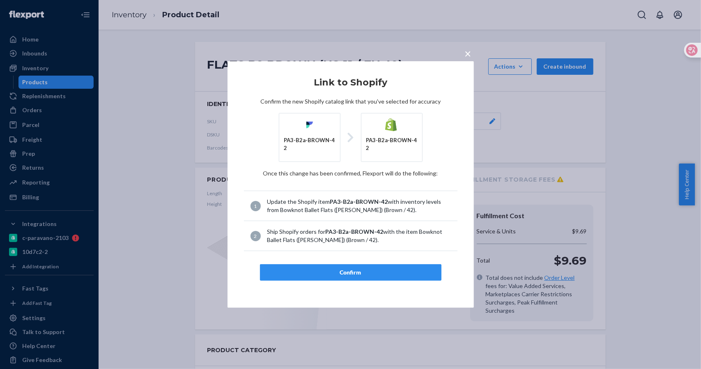
click at [346, 268] on div "Confirm" at bounding box center [351, 272] width 168 height 8
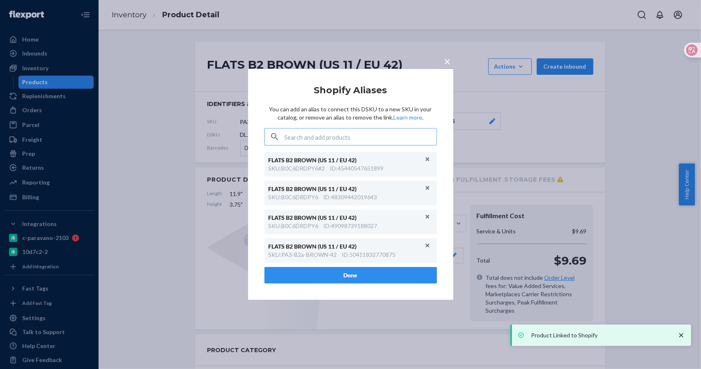
click at [447, 62] on span "×" at bounding box center [448, 61] width 7 height 14
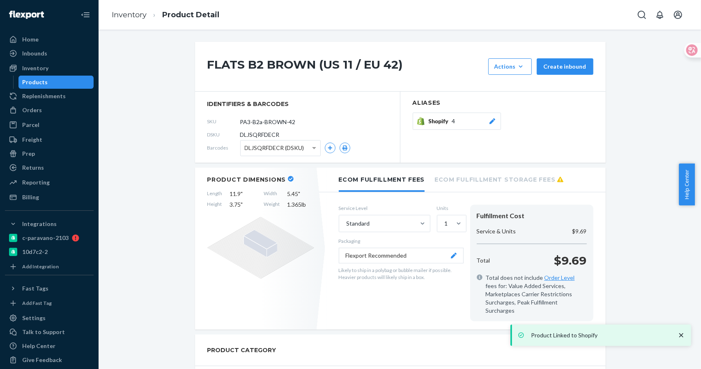
click at [147, 14] on li "Product Detail" at bounding box center [183, 14] width 73 height 11
click at [132, 16] on link "Inventory" at bounding box center [129, 14] width 35 height 9
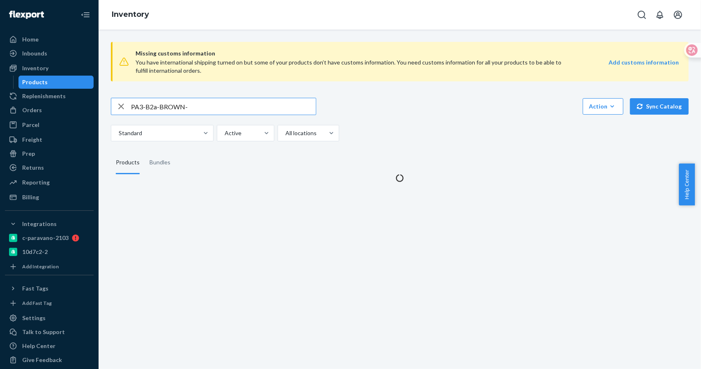
click at [206, 106] on input "PA3-B2a-BROWN-" at bounding box center [223, 106] width 185 height 16
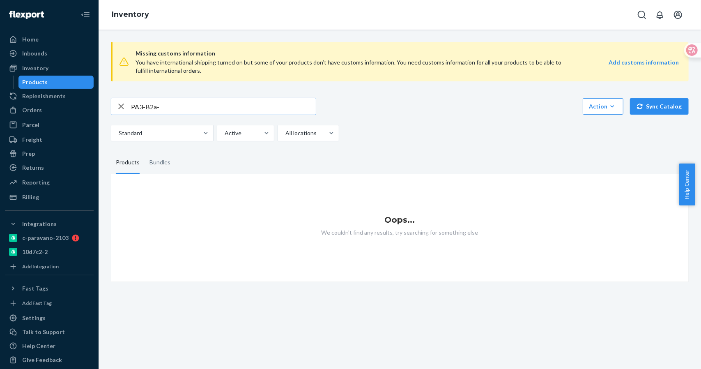
click at [196, 105] on input "PA3-B2a-" at bounding box center [223, 106] width 185 height 16
drag, startPoint x: 193, startPoint y: 105, endPoint x: 94, endPoint y: 105, distance: 99.0
click at [94, 105] on div "Home Inbounds Shipping Plans Problems Inventory Products Replenishments Orders …" at bounding box center [350, 184] width 701 height 369
paste input "BROWN-42"
type input "PA3-B2a-BROWN-42"
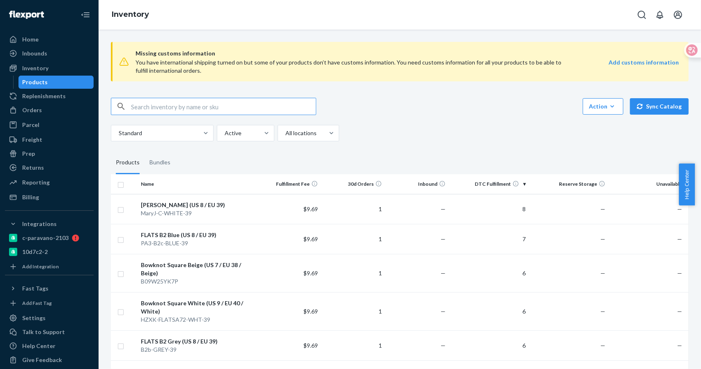
click at [53, 0] on div at bounding box center [49, 15] width 89 height 30
drag, startPoint x: 167, startPoint y: 117, endPoint x: 165, endPoint y: 106, distance: 10.5
click at [168, 116] on div "Action Create product Create bundle Bulk create products Bulk update products B…" at bounding box center [400, 120] width 578 height 44
click at [165, 106] on input "text" at bounding box center [223, 106] width 185 height 16
paste input "PA3-B2a-BROWN-42"
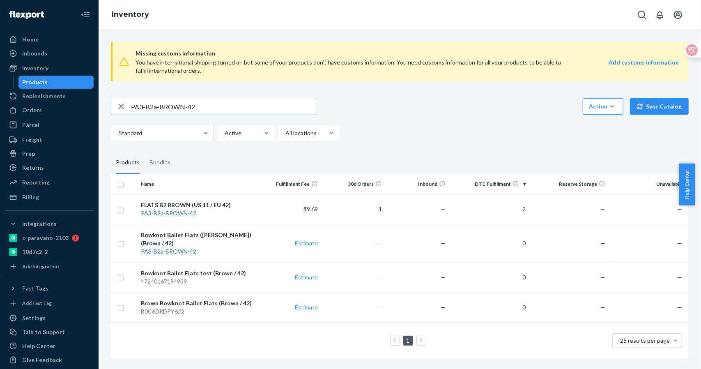
drag, startPoint x: 160, startPoint y: 104, endPoint x: 221, endPoint y: 101, distance: 61.3
click at [221, 101] on input "PA3-B2a-BROWN-42" at bounding box center [223, 106] width 185 height 16
type input "PA3-B2a-"
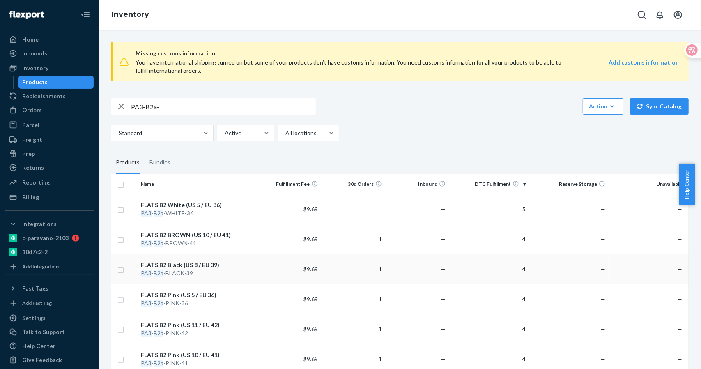
click at [191, 264] on div "FLATS B2 Black (US 8 / EU 39)" at bounding box center [197, 265] width 113 height 8
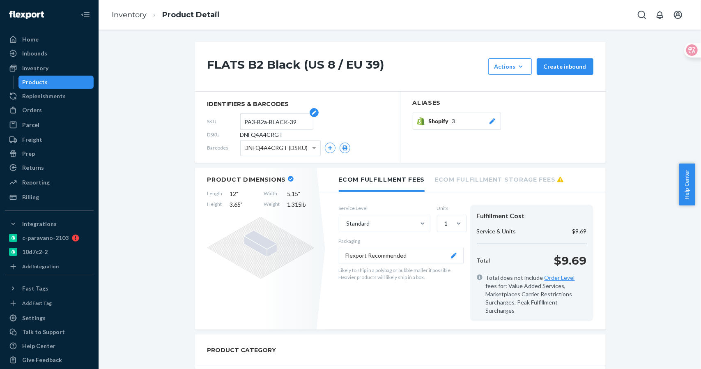
click at [284, 126] on input "PA3-B2a-BLACK-39" at bounding box center [277, 122] width 64 height 16
drag, startPoint x: 296, startPoint y: 120, endPoint x: 220, endPoint y: 120, distance: 76.0
click at [220, 120] on div "SKU PA3-B2a-BLACK-39" at bounding box center [297, 121] width 180 height 13
click at [287, 121] on input "PA3-B2a-BLACK-39" at bounding box center [277, 122] width 64 height 16
drag, startPoint x: 301, startPoint y: 120, endPoint x: 208, endPoint y: 120, distance: 92.9
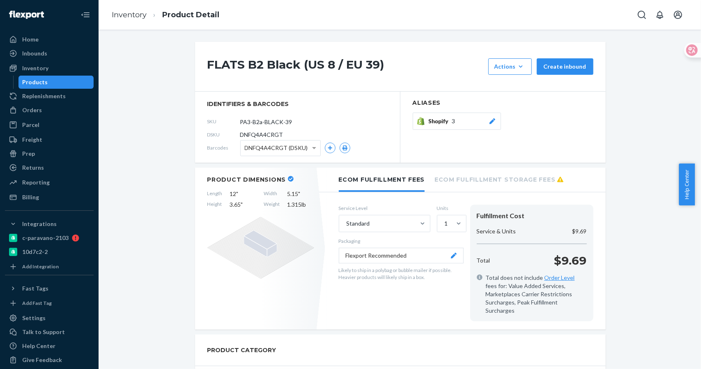
click at [208, 120] on div "SKU PA3-B2a-BLACK-39" at bounding box center [297, 121] width 180 height 13
click at [448, 122] on span "Shopify" at bounding box center [440, 121] width 23 height 8
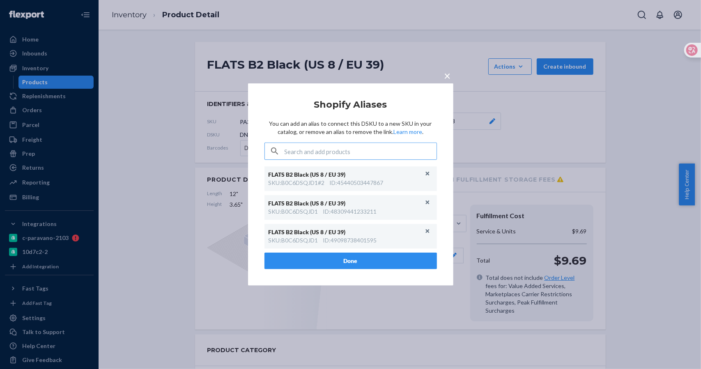
click at [383, 153] on input "text" at bounding box center [361, 151] width 152 height 16
paste input "PA3-B2a-BLACK-39"
type input "PA3-B2a-BLACK-39"
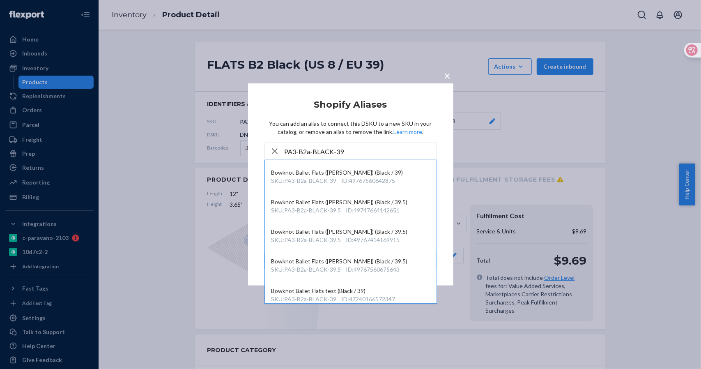
scroll to position [64, 0]
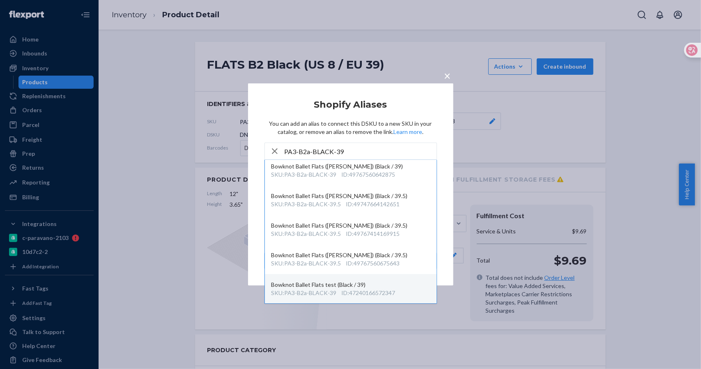
click at [375, 293] on div "ID : 47240166572347" at bounding box center [369, 293] width 54 height 8
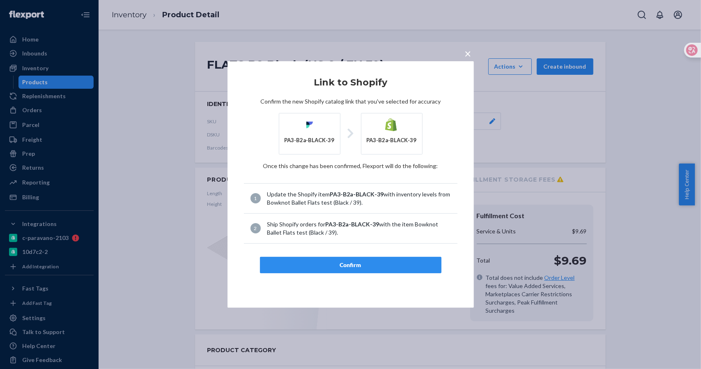
click at [351, 267] on div "Confirm" at bounding box center [351, 265] width 168 height 8
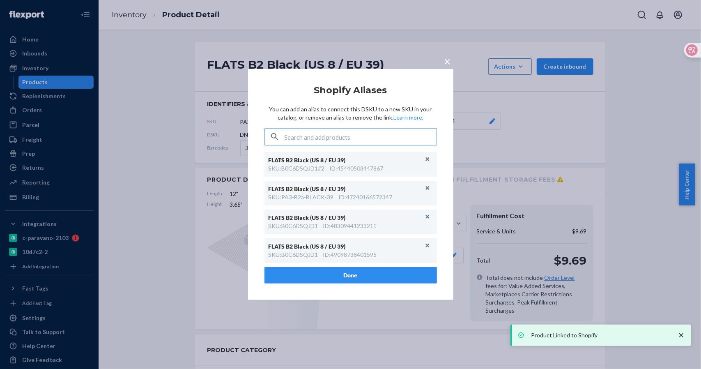
click at [129, 18] on div "× Shopify Aliases You can add an alias to connect this DSKU to a new SKU in you…" at bounding box center [350, 184] width 701 height 369
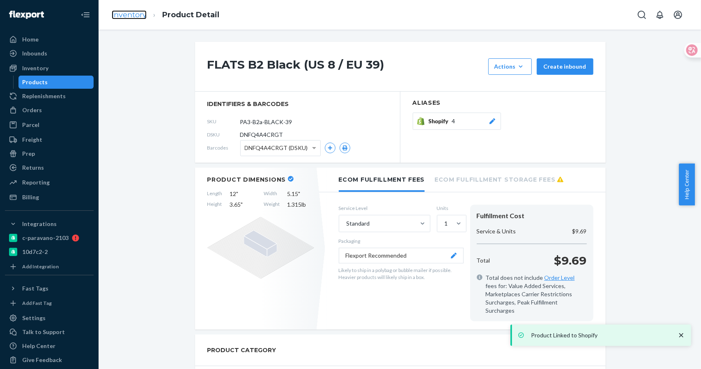
click at [133, 16] on link "Inventory" at bounding box center [129, 14] width 35 height 9
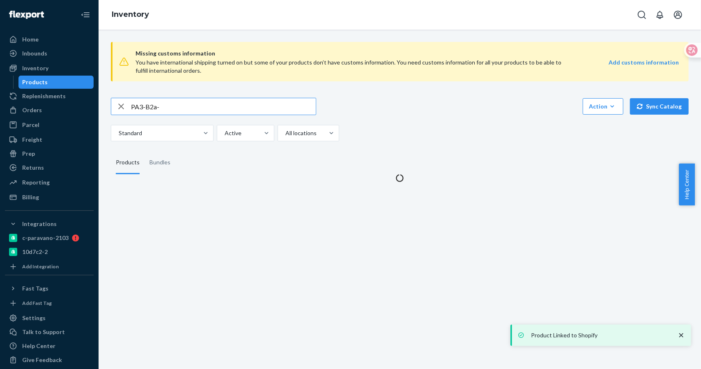
click at [191, 107] on input "PA3-B2a-" at bounding box center [223, 106] width 185 height 16
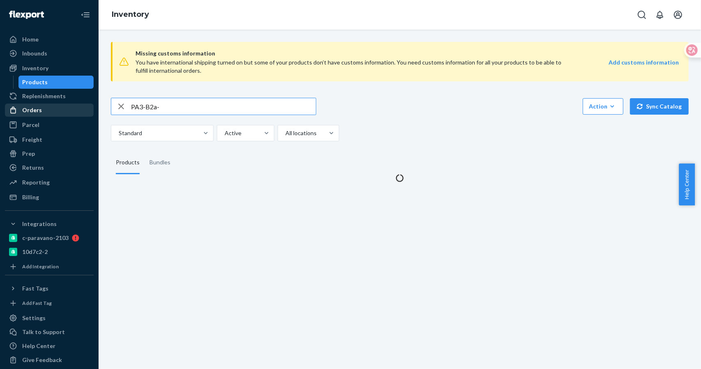
drag, startPoint x: 108, startPoint y: 107, endPoint x: 81, endPoint y: 110, distance: 26.8
click at [81, 110] on div "Home Inbounds Shipping Plans Problems Inventory Products Replenishments Orders …" at bounding box center [350, 184] width 701 height 369
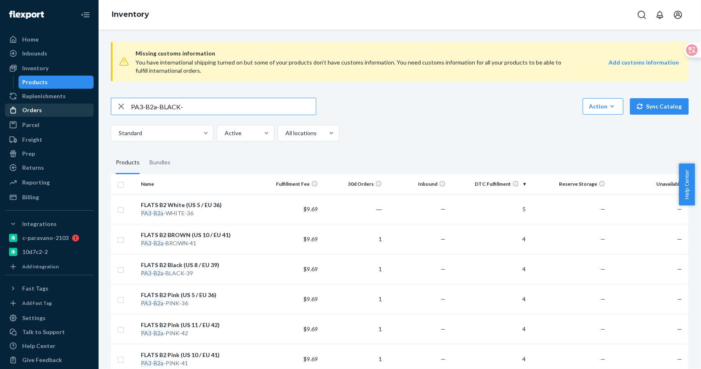
type input "PA3-B2a-BLACK-"
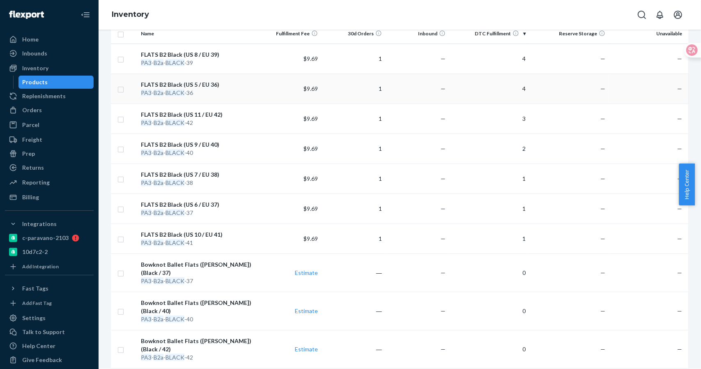
click at [207, 85] on div "FLATS B2 Black (US 5 / EU 36)" at bounding box center [197, 85] width 113 height 8
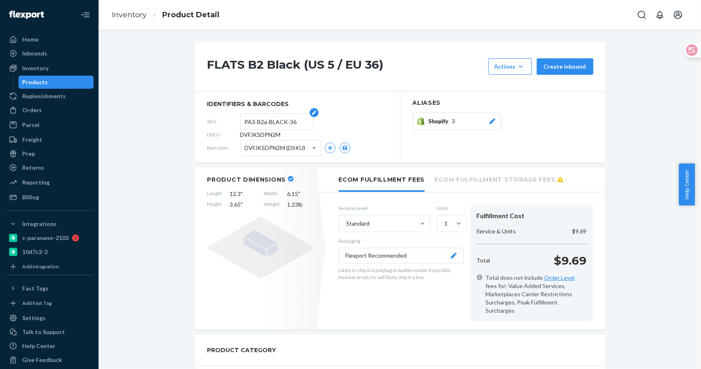
click at [283, 120] on input "PA3-B2a-BLACK-36" at bounding box center [277, 122] width 64 height 16
click at [296, 123] on input "PA3-B2a-BLACK-36" at bounding box center [277, 122] width 64 height 16
drag, startPoint x: 297, startPoint y: 122, endPoint x: 198, endPoint y: 122, distance: 99.8
click at [198, 122] on section "identifiers & barcodes SKU PA3-B2a-BLACK-36 DSKU DVFJKSDPN2M Barcodes DVFJKSDPN…" at bounding box center [297, 127] width 205 height 71
click at [459, 128] on button "Shopify 3" at bounding box center [457, 121] width 88 height 17
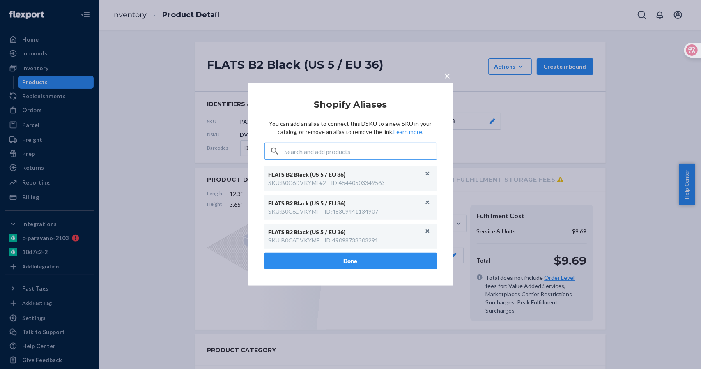
click at [360, 150] on input "text" at bounding box center [361, 151] width 152 height 16
type input "PA3-B2a-BLACK-36"
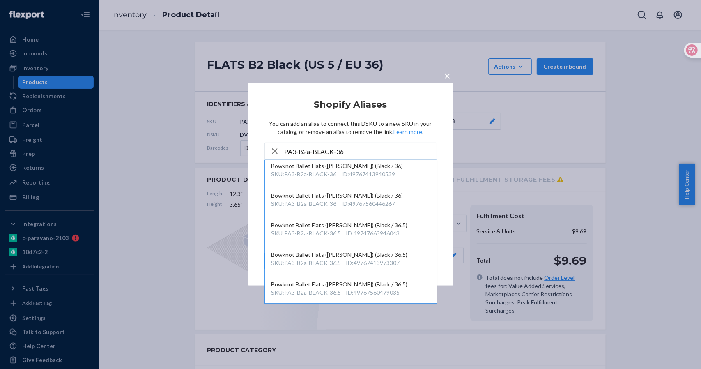
scroll to position [64, 0]
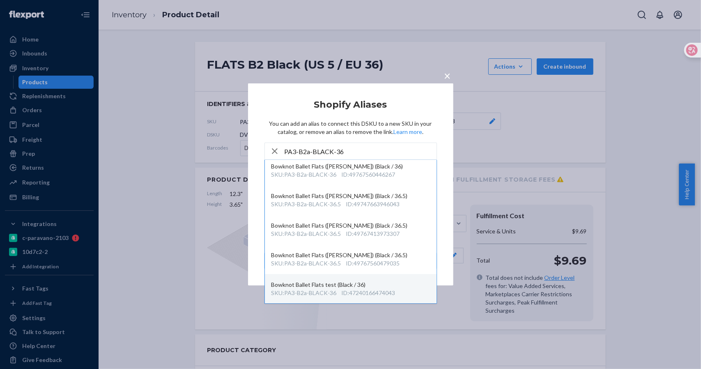
click at [380, 291] on div "ID : 47240166474043" at bounding box center [369, 293] width 54 height 8
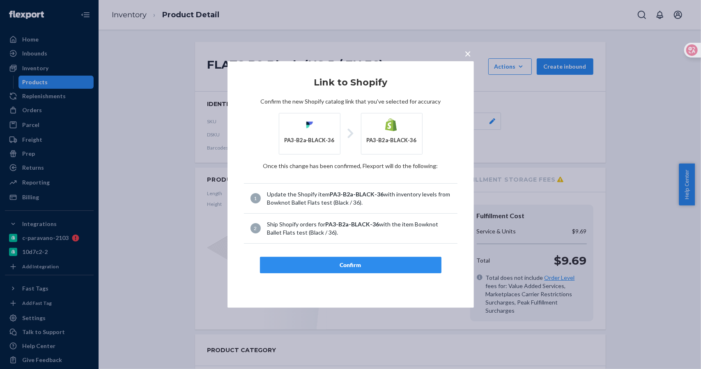
click at [365, 265] on div "Confirm" at bounding box center [351, 265] width 168 height 8
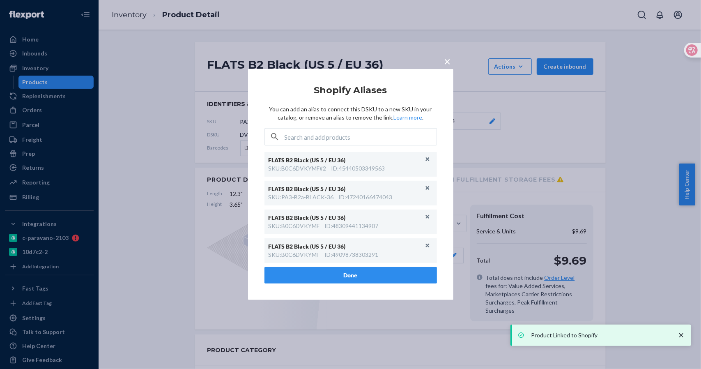
click at [449, 63] on span "×" at bounding box center [448, 61] width 7 height 14
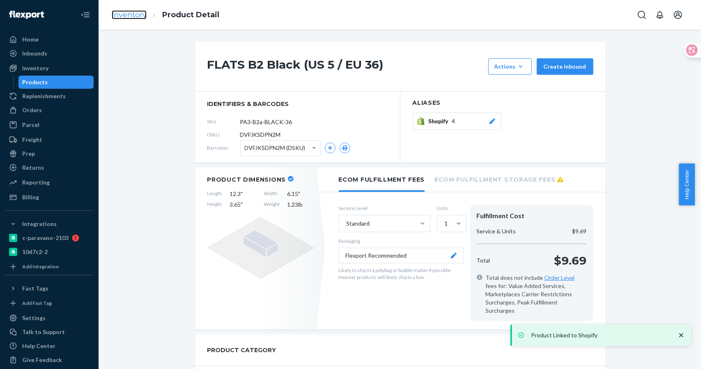
click at [135, 15] on link "Inventory" at bounding box center [129, 14] width 35 height 9
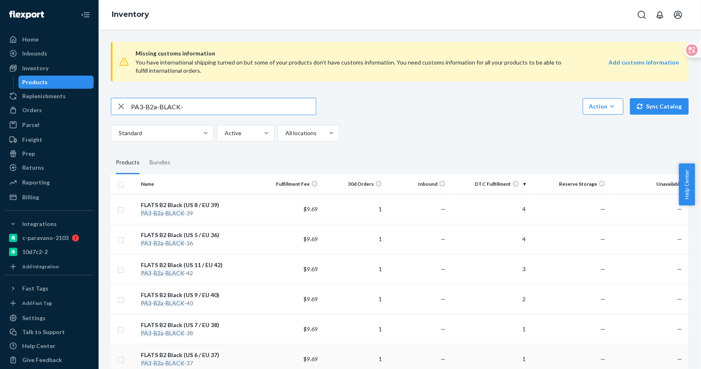
scroll to position [150, 0]
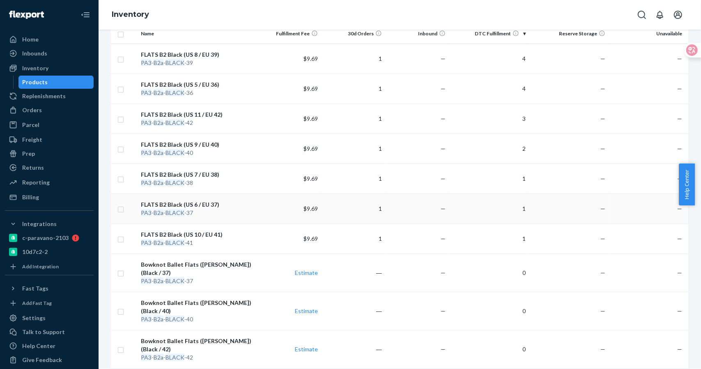
click at [205, 205] on div "FLATS B2 Black (US 6 / EU 37)" at bounding box center [197, 205] width 113 height 8
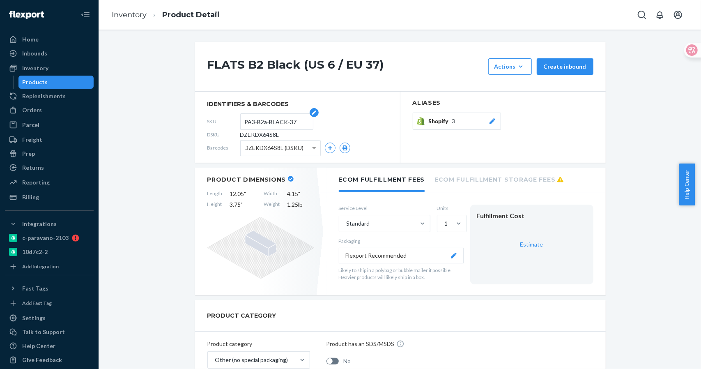
click at [287, 124] on input "PA3-B2a-BLACK-37" at bounding box center [277, 122] width 64 height 16
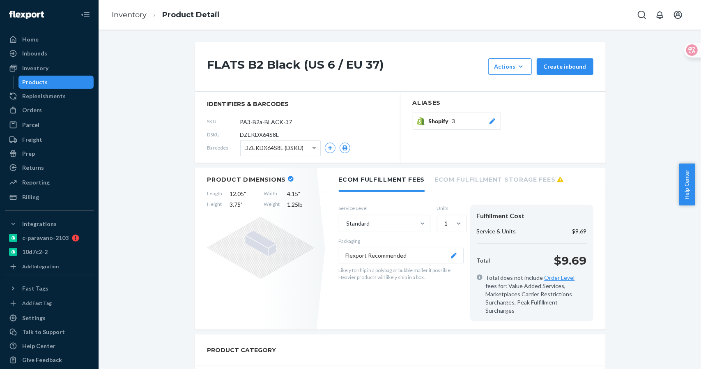
drag, startPoint x: 299, startPoint y: 121, endPoint x: 216, endPoint y: 125, distance: 83.1
click at [216, 125] on div "SKU PA3-B2a-BLACK-37" at bounding box center [297, 121] width 180 height 13
click at [455, 124] on div "Shopify 3" at bounding box center [463, 121] width 68 height 8
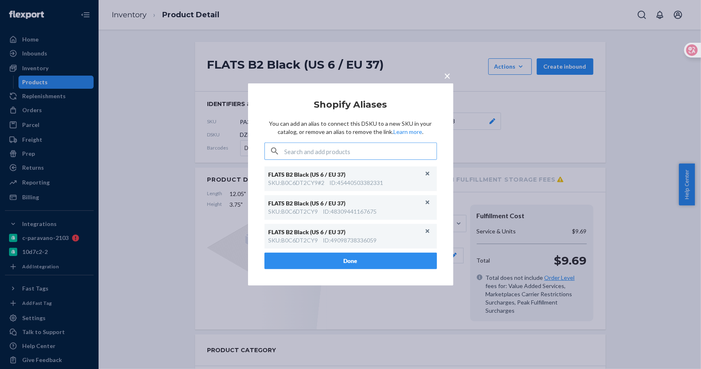
click at [353, 148] on input "text" at bounding box center [361, 151] width 152 height 16
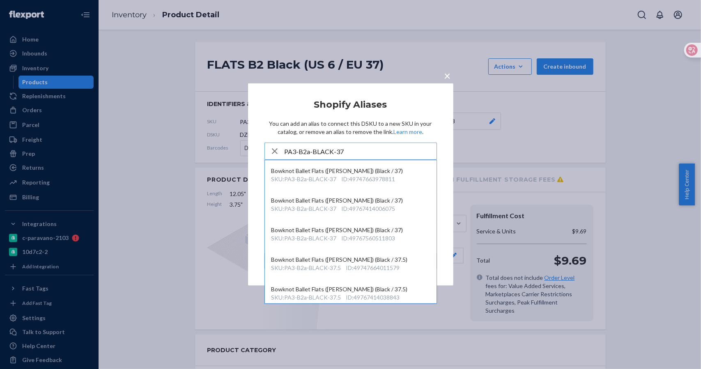
type input "PA3-B2a-BLACK-37"
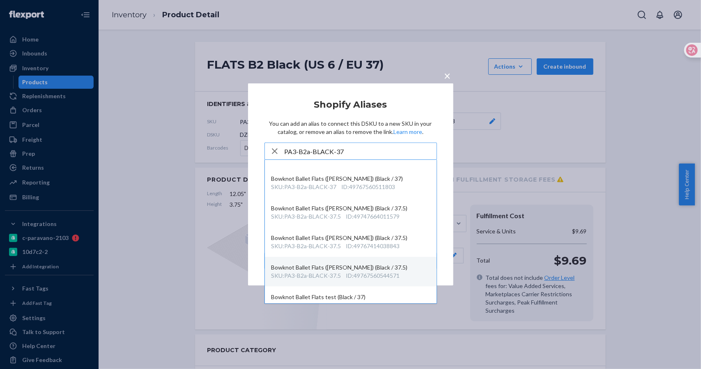
scroll to position [64, 0]
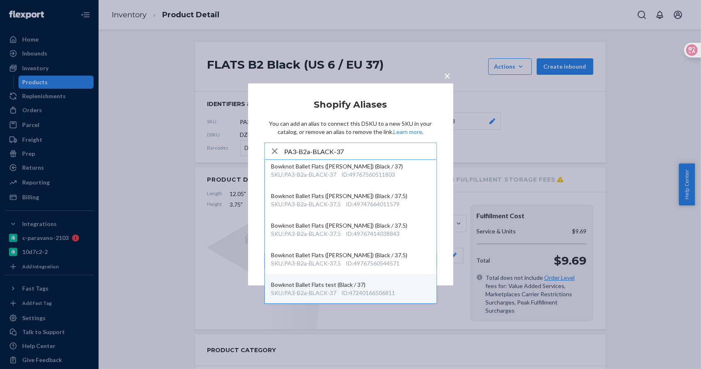
click at [386, 293] on div "ID : 47240166506811" at bounding box center [369, 293] width 54 height 8
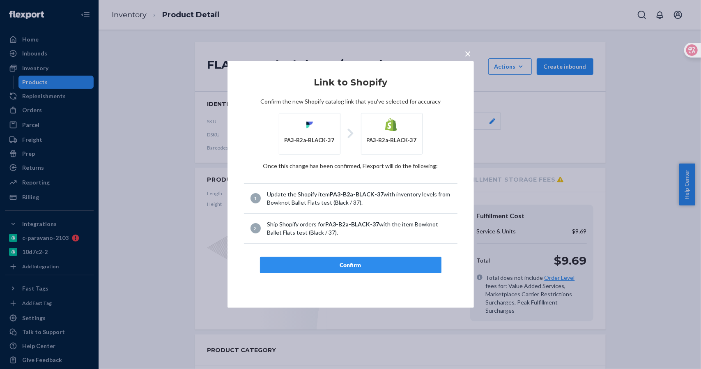
click at [362, 269] on button "Confirm" at bounding box center [351, 265] width 182 height 16
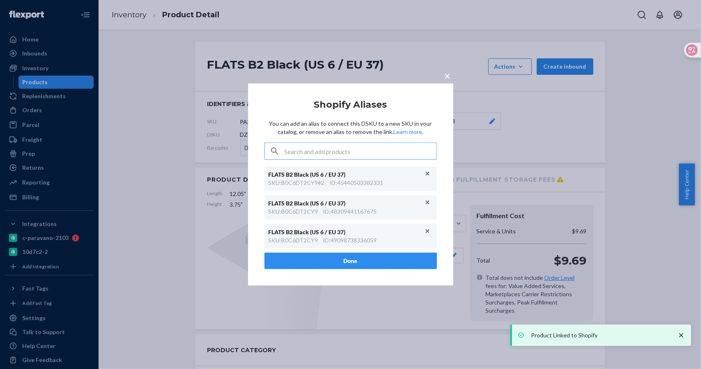
click at [452, 80] on button "×" at bounding box center [448, 74] width 12 height 14
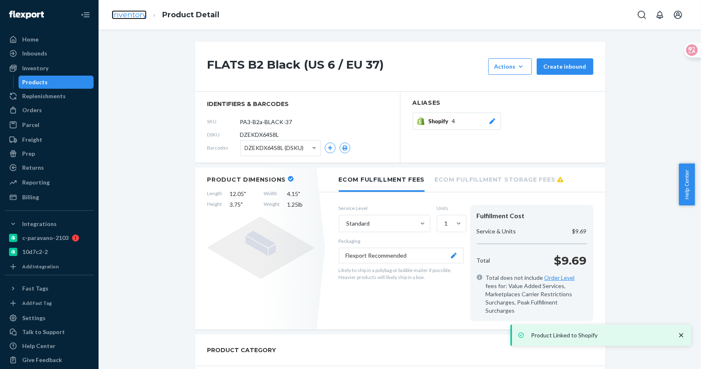
click at [135, 11] on link "Inventory" at bounding box center [129, 14] width 35 height 9
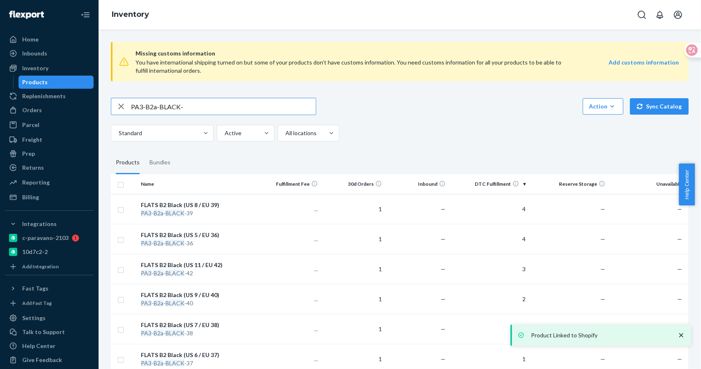
scroll to position [150, 0]
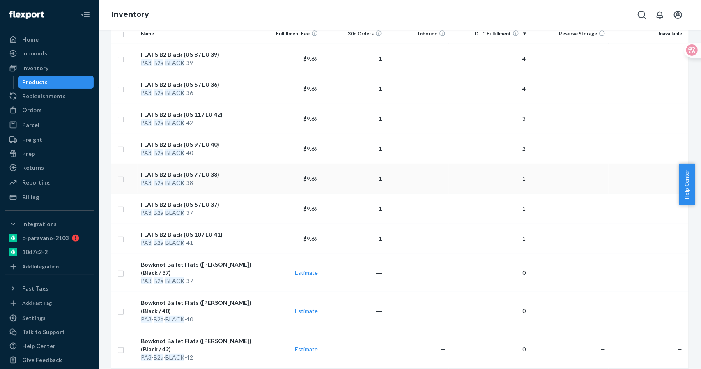
click at [204, 173] on div "FLATS B2 Black (US 7 / EU 38)" at bounding box center [197, 175] width 113 height 8
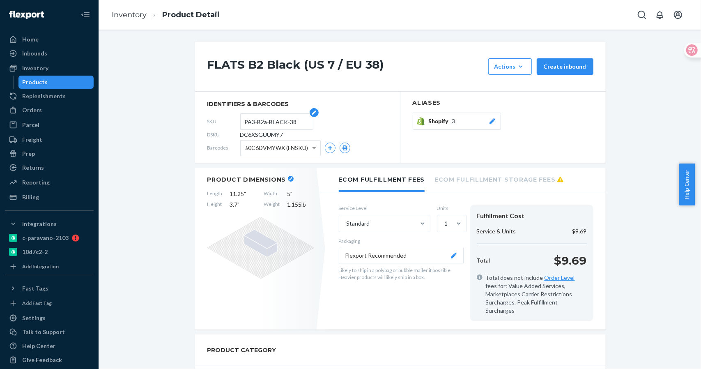
click at [289, 122] on input "PA3-B2a-BLACK-38" at bounding box center [277, 122] width 64 height 16
click at [276, 125] on input "PA3-B2a-BLACK-38" at bounding box center [277, 122] width 64 height 16
drag, startPoint x: 298, startPoint y: 120, endPoint x: 239, endPoint y: 121, distance: 58.8
click at [240, 121] on form "PA3-B2a-BLACK-38" at bounding box center [276, 121] width 73 height 16
click at [446, 124] on span "Shopify" at bounding box center [440, 121] width 23 height 8
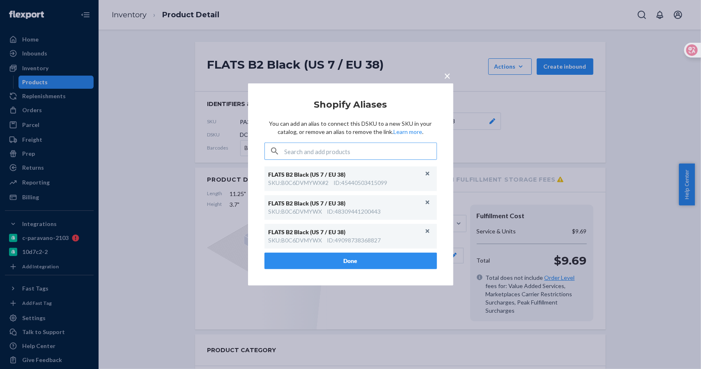
click at [380, 151] on input "text" at bounding box center [361, 151] width 152 height 16
type input "PA3-B2a-BLACK-38"
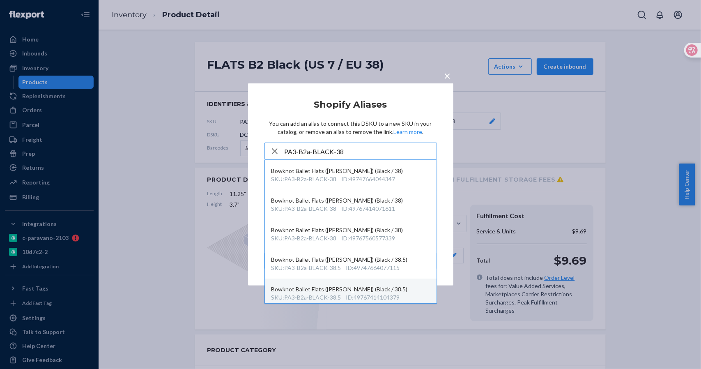
scroll to position [64, 0]
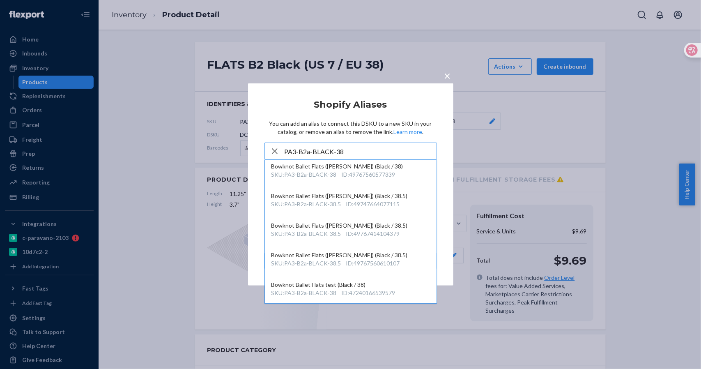
click at [379, 290] on div "ID : 47240166539579" at bounding box center [369, 293] width 54 height 8
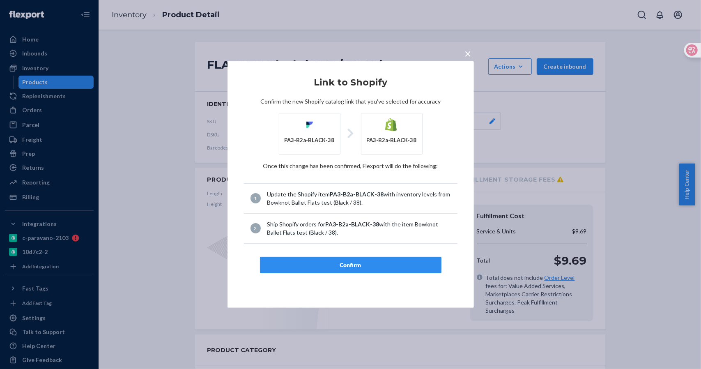
click at [352, 267] on div "Confirm" at bounding box center [351, 265] width 168 height 8
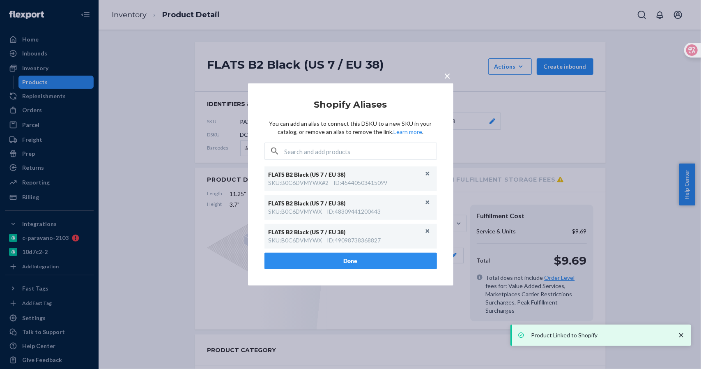
drag, startPoint x: 446, startPoint y: 77, endPoint x: 425, endPoint y: 71, distance: 21.7
click at [446, 77] on span "×" at bounding box center [448, 76] width 7 height 14
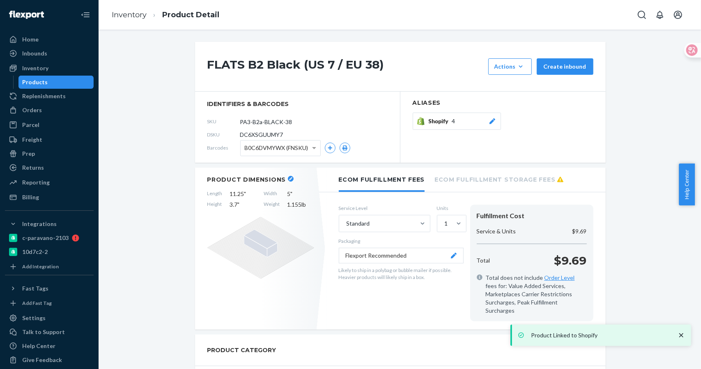
click at [138, 13] on link "Inventory" at bounding box center [129, 14] width 35 height 9
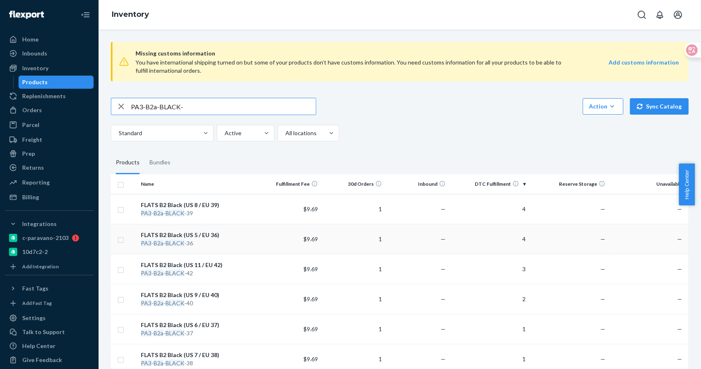
scroll to position [150, 0]
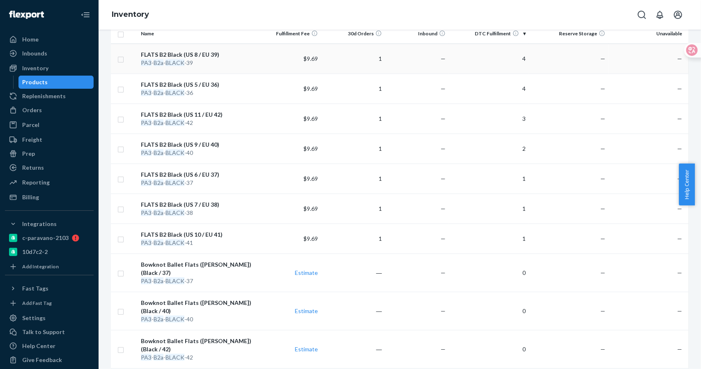
click at [201, 60] on div "PA3 - B2a - BLACK -39" at bounding box center [197, 63] width 113 height 8
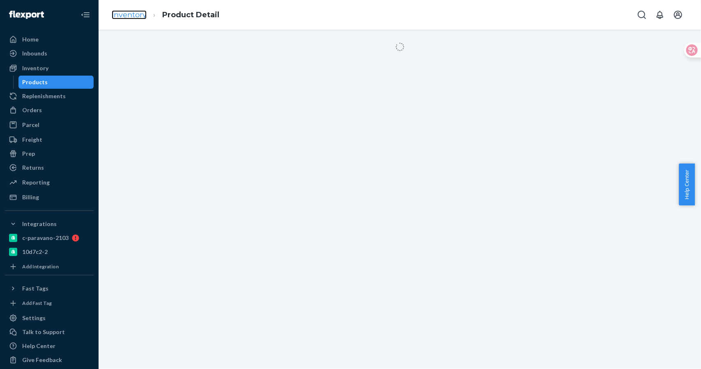
click at [134, 17] on link "Inventory" at bounding box center [129, 14] width 35 height 9
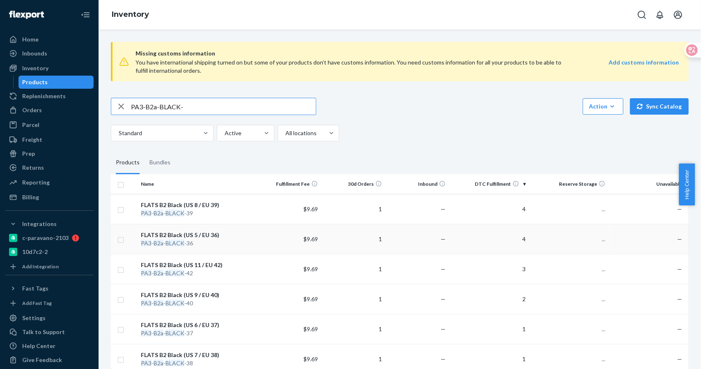
scroll to position [150, 0]
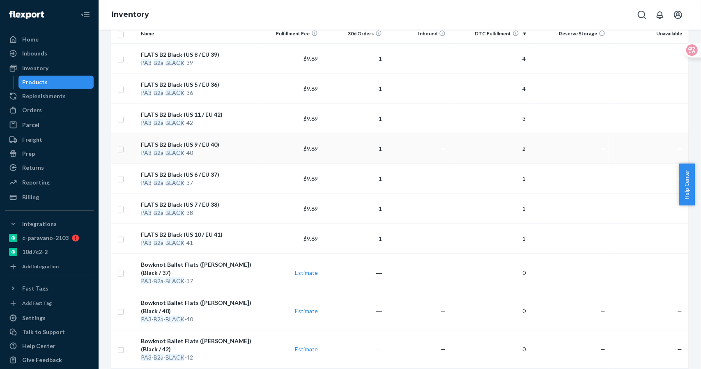
click at [200, 145] on div "FLATS B2 Black (US 9 / EU 40)" at bounding box center [197, 145] width 113 height 8
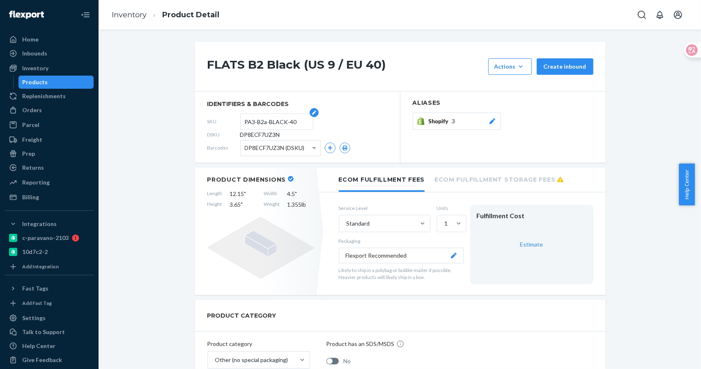
click at [286, 126] on input "PA3-B2a-BLACK-40" at bounding box center [277, 122] width 64 height 16
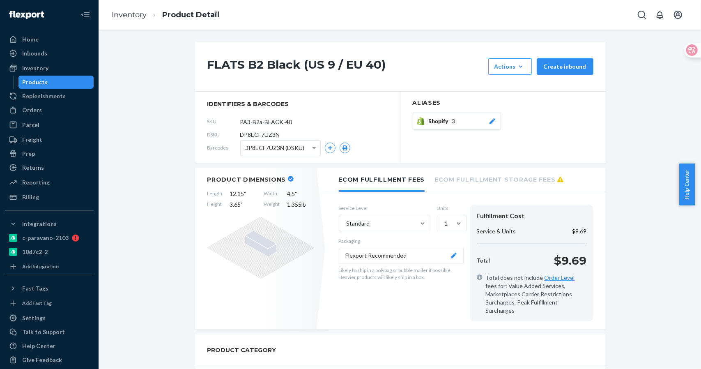
drag, startPoint x: 279, startPoint y: 122, endPoint x: 207, endPoint y: 128, distance: 72.1
click at [207, 128] on div "SKU PA3-B2a-BLACK-40" at bounding box center [297, 121] width 180 height 13
click at [457, 121] on div "Shopify 3" at bounding box center [463, 121] width 68 height 8
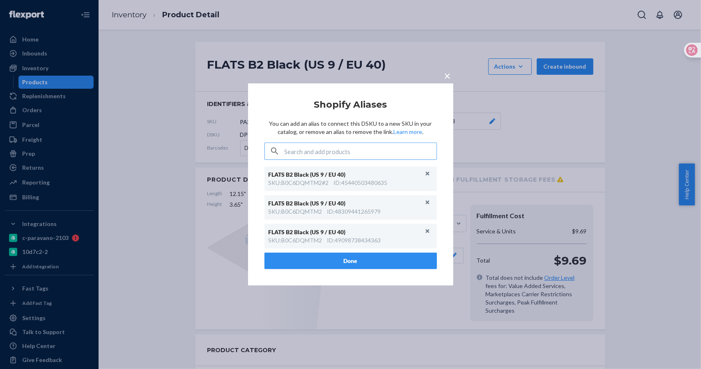
click at [364, 154] on input "text" at bounding box center [361, 151] width 152 height 16
type input "PA3-B2a-BLACK-40"
click at [369, 152] on input "PA3-B2a-BLACK-40" at bounding box center [361, 151] width 152 height 16
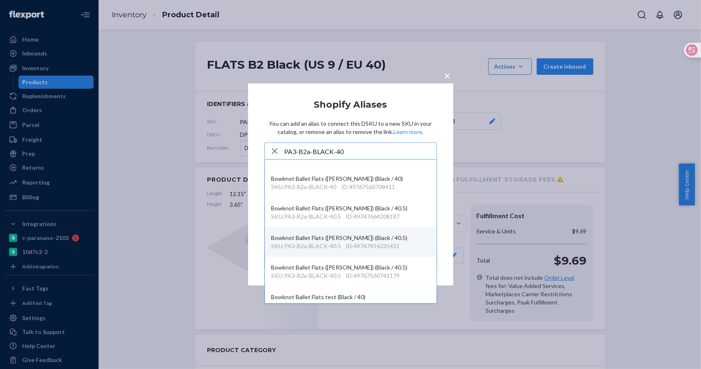
scroll to position [64, 0]
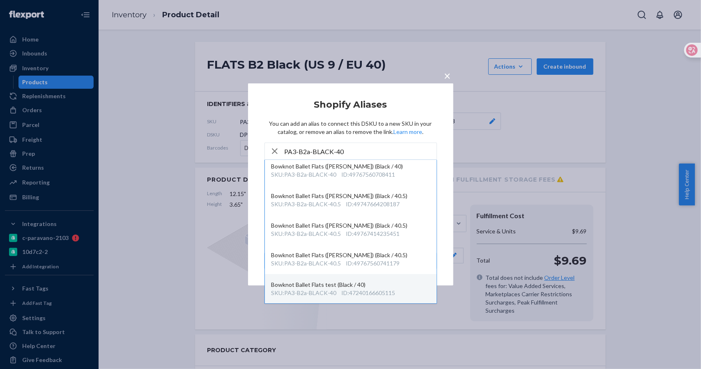
click at [386, 289] on div "ID : 47240166605115" at bounding box center [369, 293] width 54 height 8
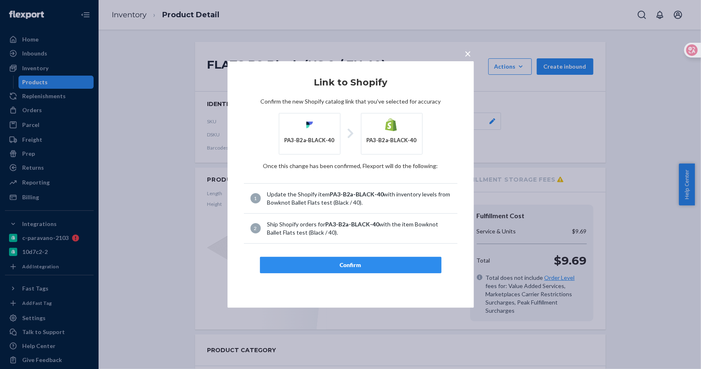
click at [361, 263] on div "Confirm" at bounding box center [351, 265] width 168 height 8
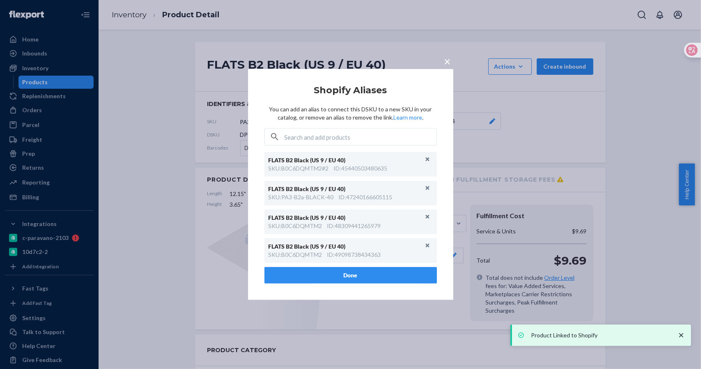
click at [444, 75] on div "× Shopify Aliases You can add an alias to connect this DSKU to a new SKU in you…" at bounding box center [350, 184] width 205 height 231
click at [447, 58] on span "×" at bounding box center [448, 61] width 7 height 14
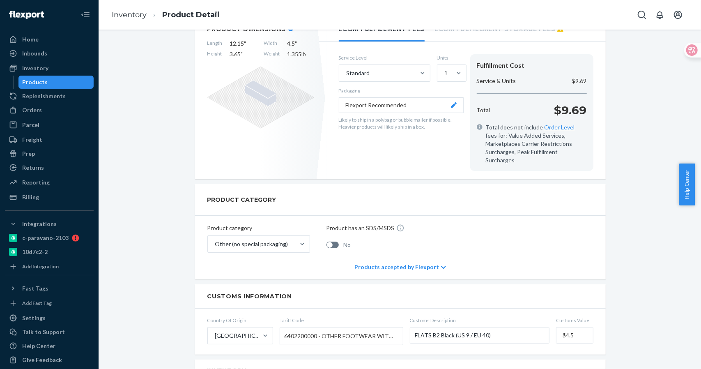
scroll to position [0, 0]
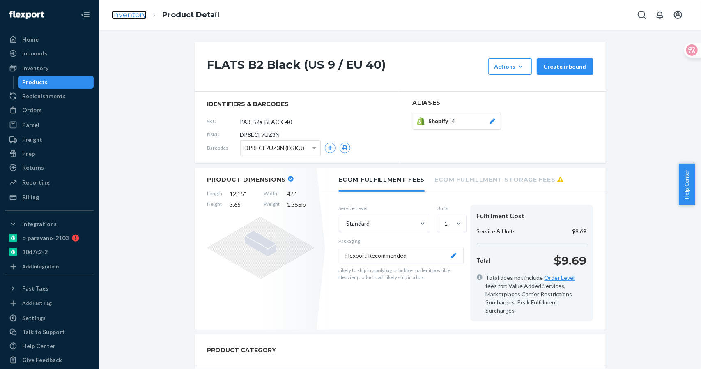
click at [134, 14] on link "Inventory" at bounding box center [129, 14] width 35 height 9
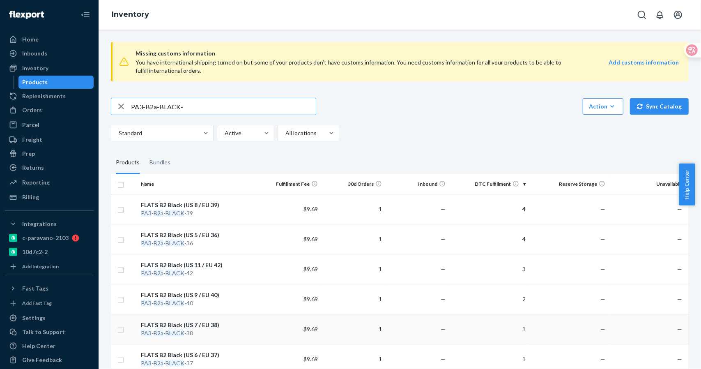
scroll to position [150, 0]
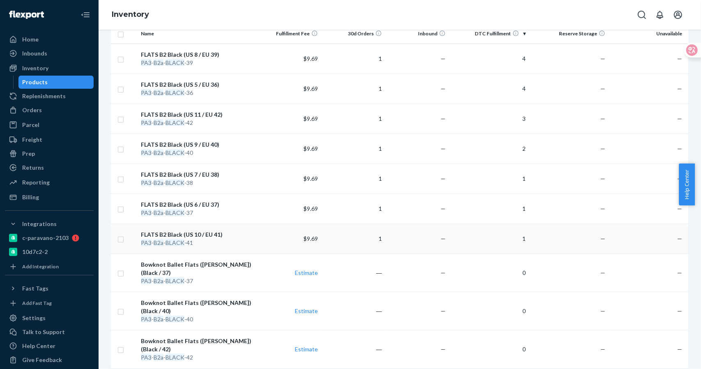
click at [210, 231] on div "FLATS B2 Black (US 10 / EU 41)" at bounding box center [197, 235] width 113 height 8
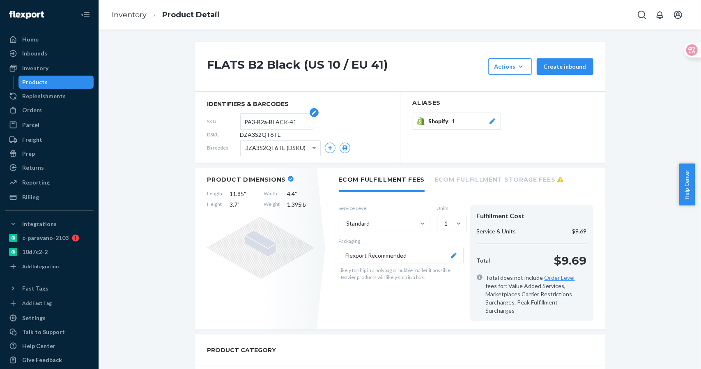
click at [293, 123] on input "PA3-B2a-BLACK-41" at bounding box center [277, 122] width 64 height 16
drag, startPoint x: 217, startPoint y: 118, endPoint x: 205, endPoint y: 118, distance: 12.3
click at [207, 118] on div "SKU PA3-B2a-BLACK-41" at bounding box center [297, 121] width 180 height 13
click at [452, 124] on span "1" at bounding box center [453, 121] width 3 height 8
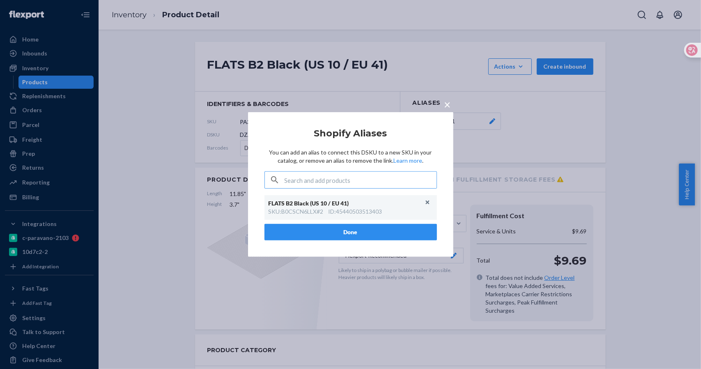
click at [354, 182] on input "text" at bounding box center [361, 180] width 152 height 16
type input "PA3-B2a-BLACK-41"
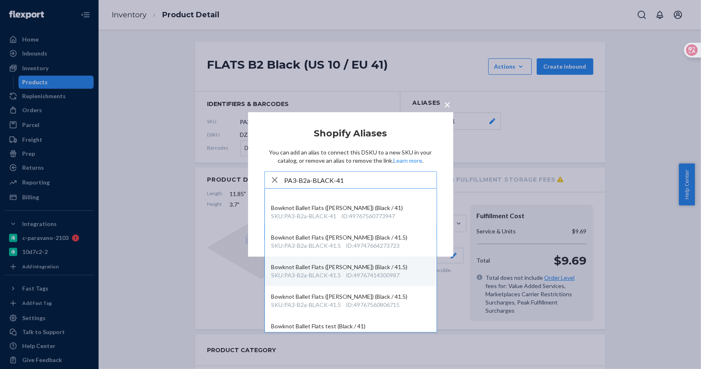
scroll to position [64, 0]
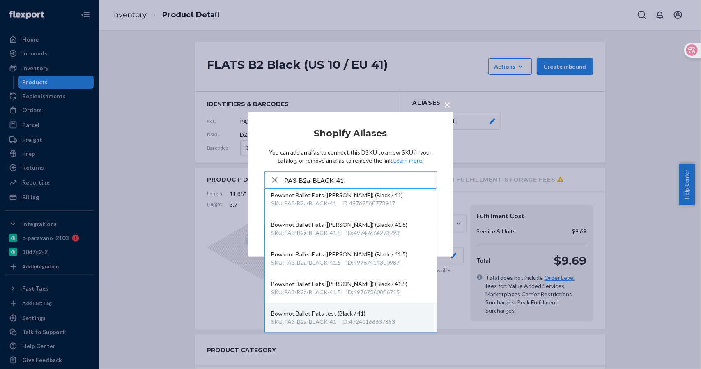
click at [371, 319] on div "ID : 47240166637883" at bounding box center [369, 322] width 54 height 8
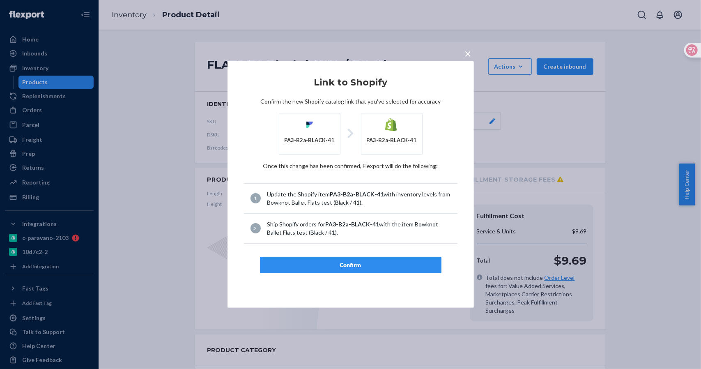
click at [347, 261] on div "Confirm" at bounding box center [351, 265] width 168 height 8
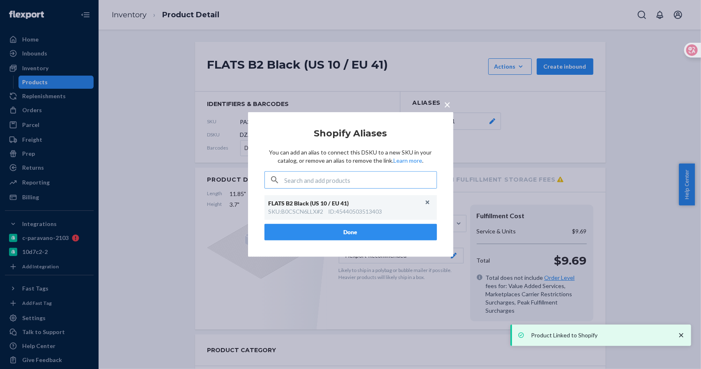
click at [447, 106] on span "×" at bounding box center [448, 104] width 7 height 14
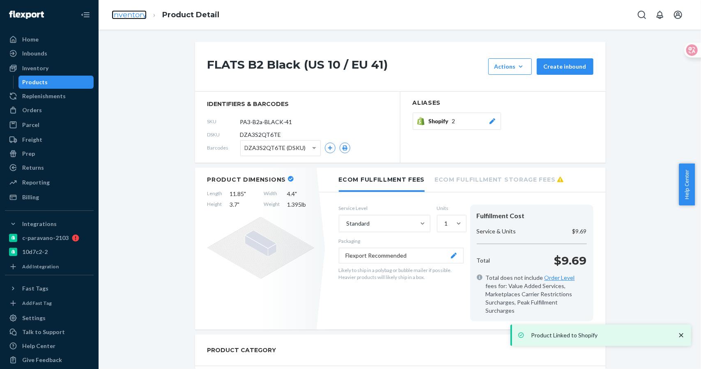
click at [133, 16] on link "Inventory" at bounding box center [129, 14] width 35 height 9
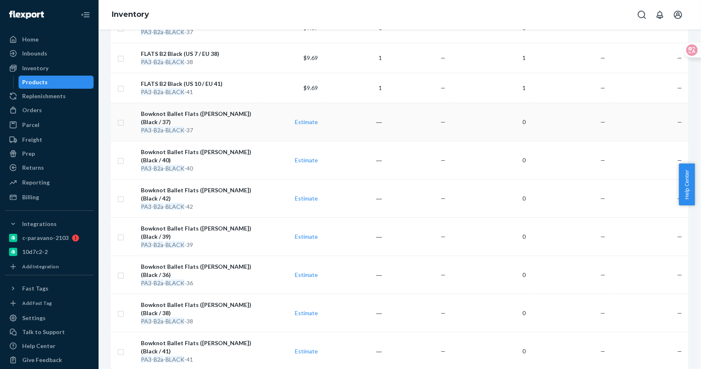
scroll to position [150, 0]
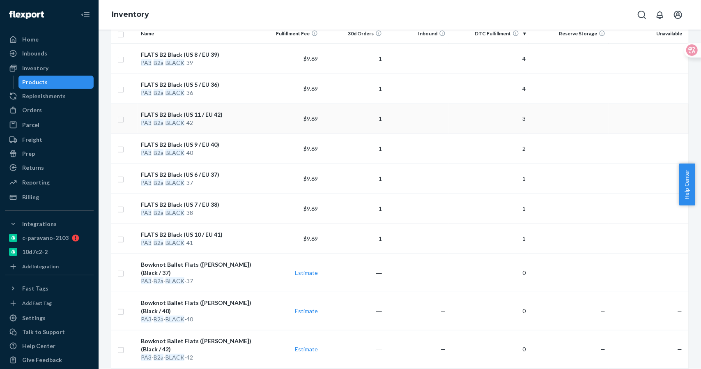
click at [192, 115] on div "FLATS B2 Black (US 11 / EU 42)" at bounding box center [197, 115] width 113 height 8
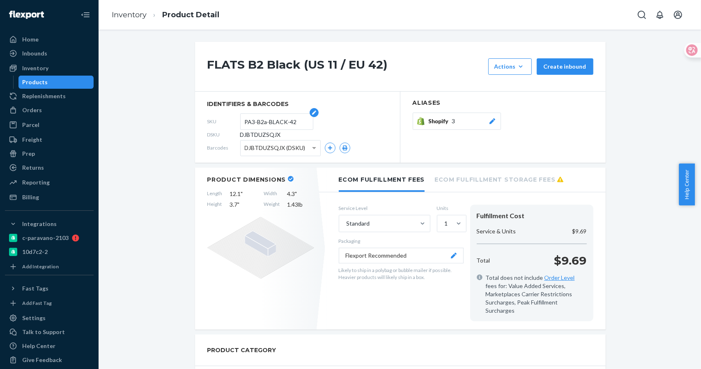
click at [292, 123] on input "PA3-B2a-BLACK-42" at bounding box center [277, 122] width 64 height 16
drag, startPoint x: 279, startPoint y: 121, endPoint x: 217, endPoint y: 121, distance: 62.5
click at [217, 121] on div "SKU PA3-B2a-BLACK-42" at bounding box center [297, 121] width 180 height 13
click at [301, 125] on input "PA3-B2a-BLACK-42" at bounding box center [277, 122] width 64 height 16
drag, startPoint x: 278, startPoint y: 123, endPoint x: 220, endPoint y: 123, distance: 58.3
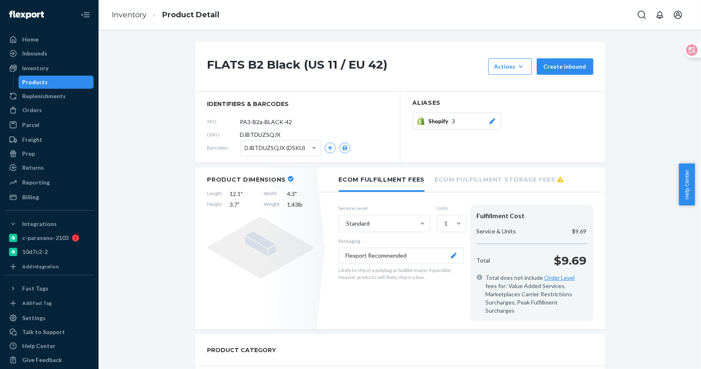
click at [220, 123] on div "SKU PA3-B2a-BLACK-42" at bounding box center [297, 121] width 180 height 13
click at [454, 120] on div "Shopify 3" at bounding box center [463, 121] width 68 height 8
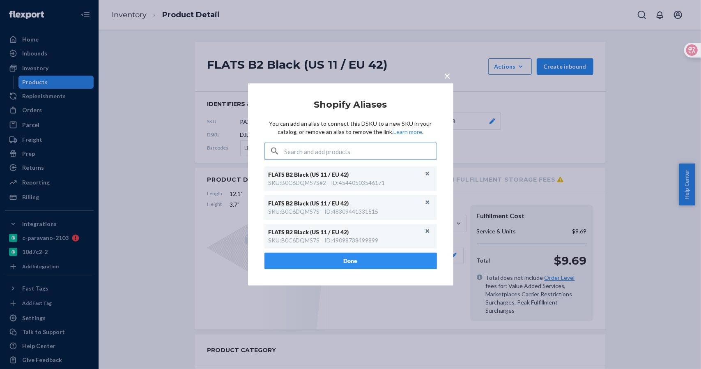
click at [331, 150] on input "text" at bounding box center [361, 151] width 152 height 16
type input "PA3-B2a-BLACK-42"
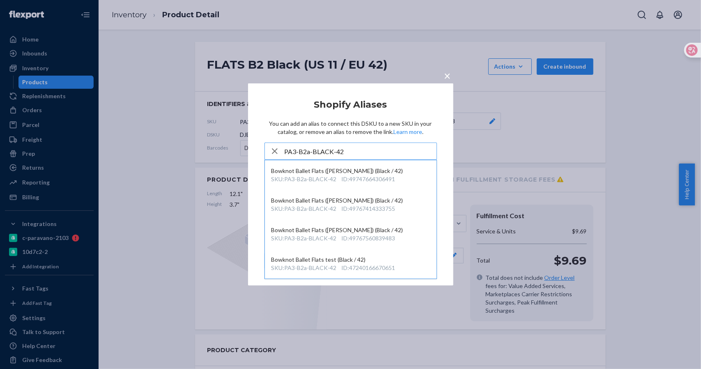
click at [366, 154] on input "PA3-B2a-BLACK-42" at bounding box center [361, 151] width 152 height 16
click at [385, 260] on div "Bowknot Ballet Flats test (Black / 42)" at bounding box center [351, 260] width 159 height 8
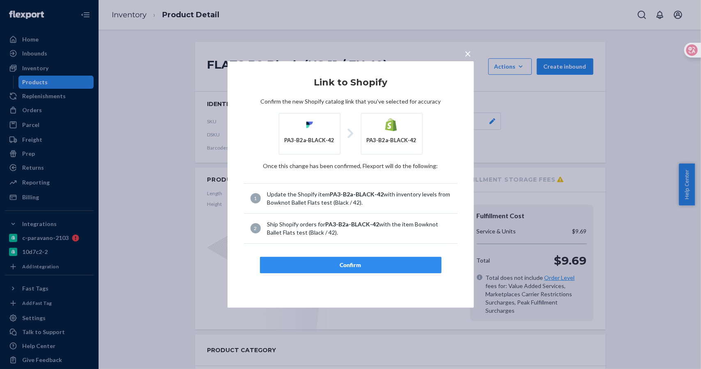
click at [357, 265] on div "Confirm" at bounding box center [351, 265] width 168 height 8
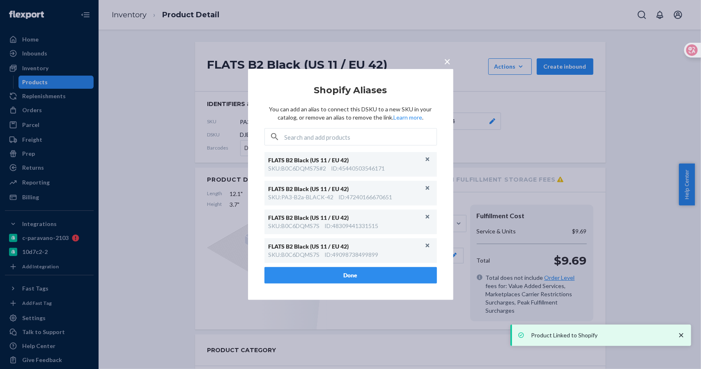
drag, startPoint x: 436, startPoint y: 70, endPoint x: 382, endPoint y: 52, distance: 56.8
click at [438, 73] on div "× Shopify Aliases You can add an alias to connect this DSKU to a new SKU in you…" at bounding box center [350, 184] width 701 height 369
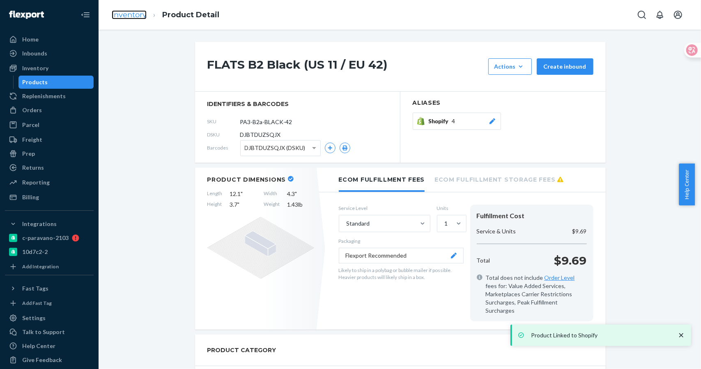
click at [129, 11] on link "Inventory" at bounding box center [129, 14] width 35 height 9
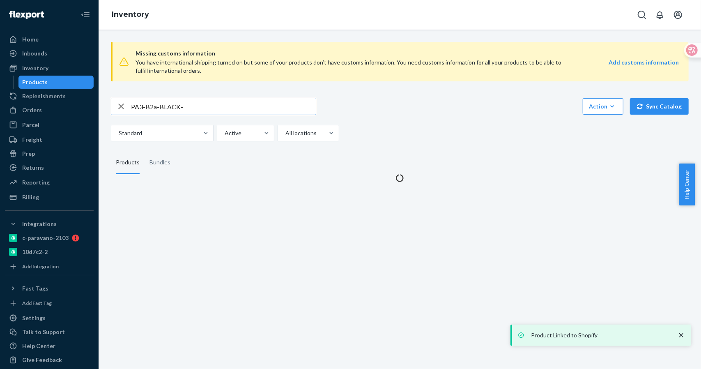
click at [205, 100] on input "PA3-B2a-BLACK-" at bounding box center [223, 106] width 185 height 16
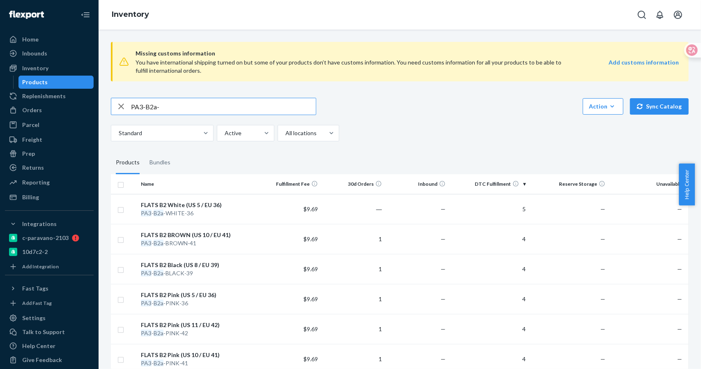
click at [168, 109] on input "PA3-B2a-" at bounding box center [223, 106] width 185 height 16
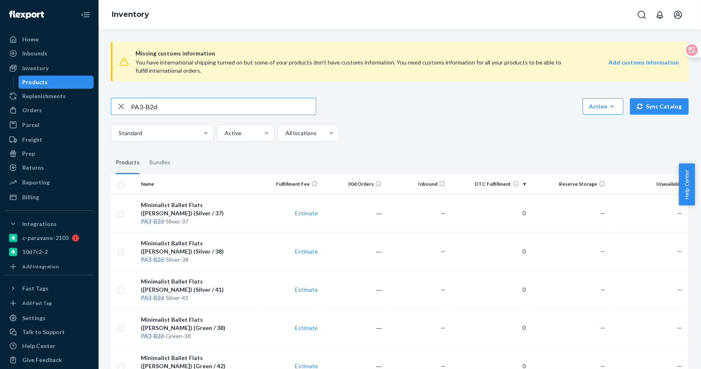
click at [171, 104] on input "PA3-B2d" at bounding box center [223, 106] width 185 height 16
type input "PA3-B2b"
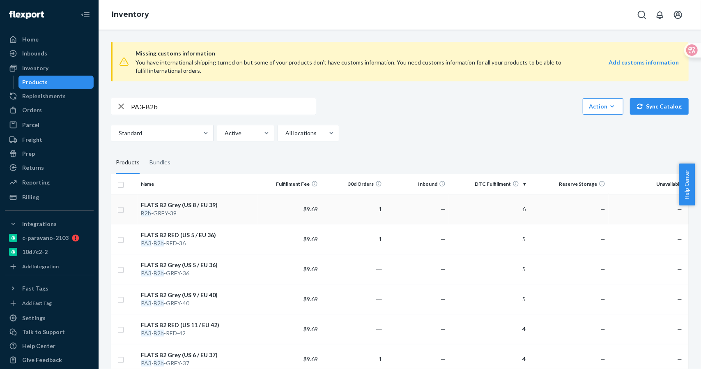
click at [191, 205] on div "FLATS B2 Grey (US 8 / EU 39)" at bounding box center [197, 205] width 113 height 8
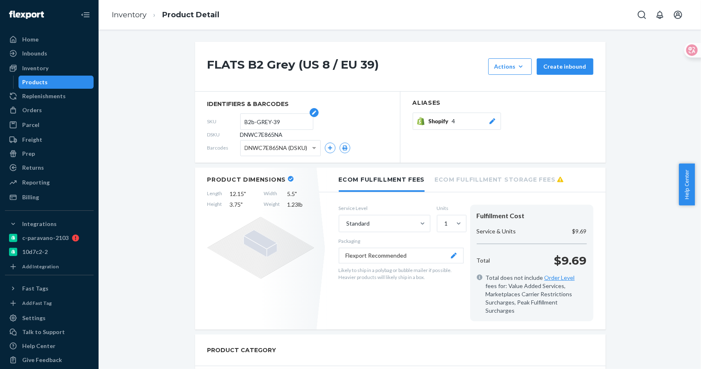
click at [272, 124] on input "B2b-GREY-39" at bounding box center [277, 122] width 64 height 16
drag, startPoint x: 279, startPoint y: 121, endPoint x: 209, endPoint y: 124, distance: 70.3
click at [209, 124] on div "SKU B2b-GREY-39" at bounding box center [297, 121] width 180 height 13
click at [131, 14] on link "Inventory" at bounding box center [129, 14] width 35 height 9
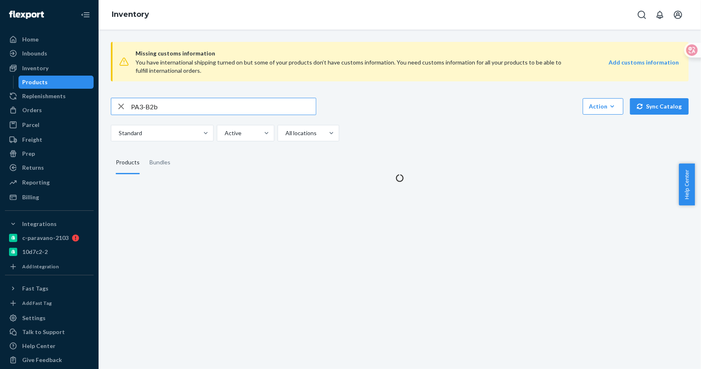
drag, startPoint x: 167, startPoint y: 105, endPoint x: 98, endPoint y: 108, distance: 68.7
click at [98, 108] on div "Home Inbounds Shipping Plans Problems Inventory Products Replenishments Orders …" at bounding box center [350, 184] width 701 height 369
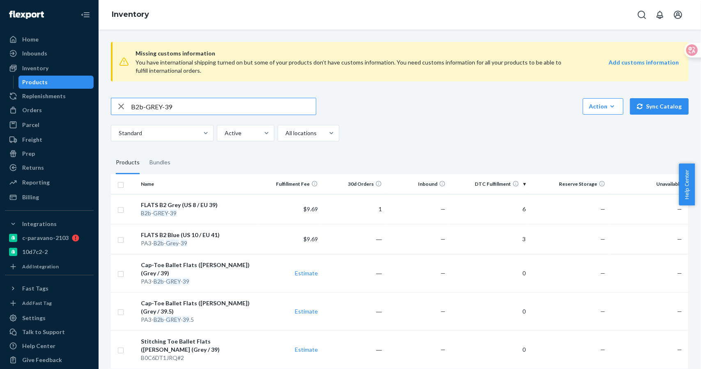
drag, startPoint x: 164, startPoint y: 107, endPoint x: 195, endPoint y: 106, distance: 30.8
click at [195, 106] on input "B2b-GREY-39" at bounding box center [223, 106] width 185 height 16
type input "B2b-GREY-"
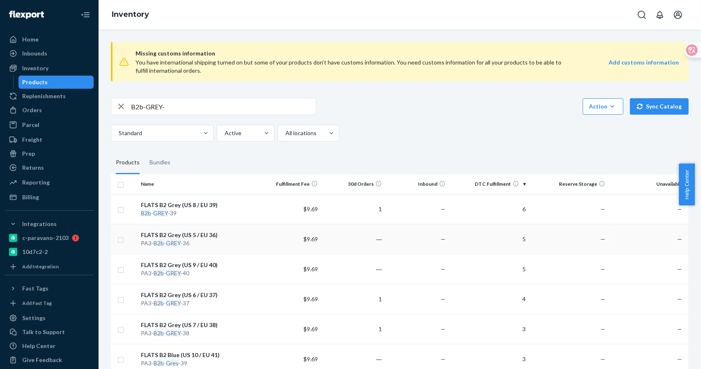
click at [194, 233] on div "FLATS B2 Grey (US 5 / EU 36)" at bounding box center [197, 235] width 113 height 8
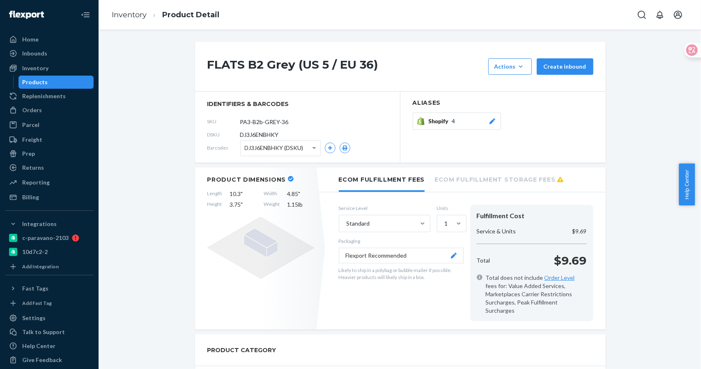
click at [302, 124] on div "SKU PA3-B2b-GREY-36" at bounding box center [297, 121] width 180 height 13
click at [297, 122] on input "PA3-B2b-GREY-36" at bounding box center [277, 122] width 64 height 16
drag, startPoint x: 206, startPoint y: 122, endPoint x: 202, endPoint y: 123, distance: 4.1
click at [202, 123] on section "identifiers & barcodes SKU PA3-B2b-GREY-36 DSKU DJ3J6ENBHKY Barcodes DJ3J6ENBHK…" at bounding box center [297, 127] width 205 height 71
click at [452, 121] on span "4" at bounding box center [453, 121] width 3 height 8
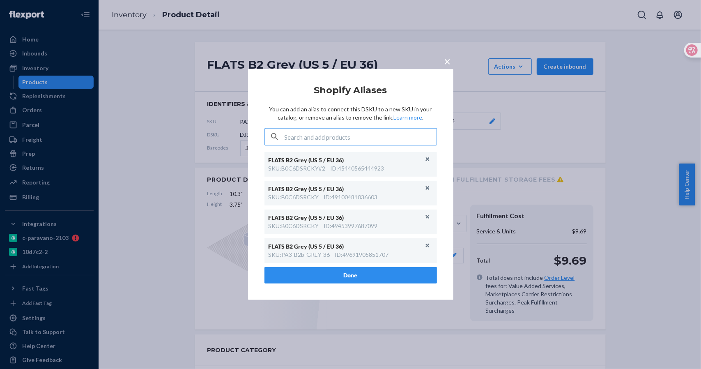
click at [382, 140] on input "text" at bounding box center [361, 137] width 152 height 16
type input "PA3-B2b-GREY-36"
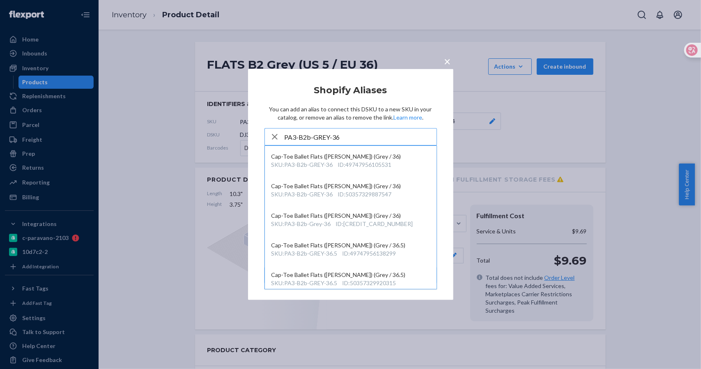
click at [368, 136] on input "PA3-B2b-GREY-36" at bounding box center [361, 137] width 152 height 16
click at [388, 194] on div "ID : 50357329887547" at bounding box center [365, 194] width 54 height 8
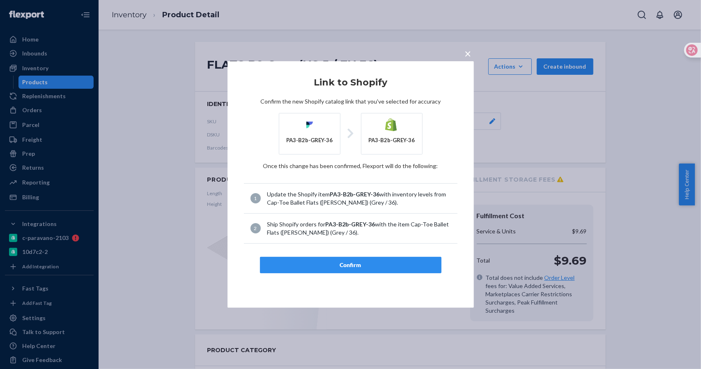
click at [371, 259] on button "Confirm" at bounding box center [351, 265] width 182 height 16
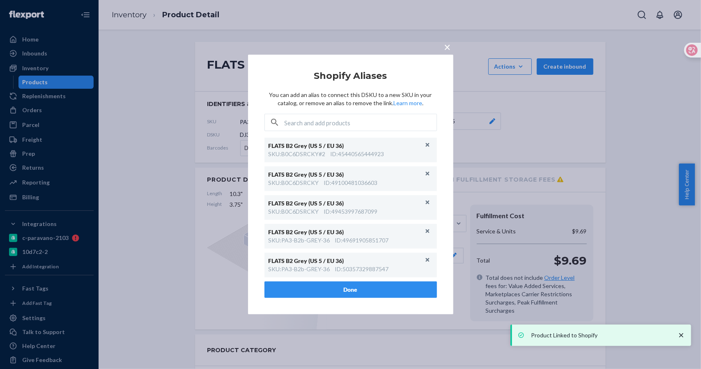
drag, startPoint x: 448, startPoint y: 62, endPoint x: 379, endPoint y: 48, distance: 70.0
click at [448, 62] on div "× Shopify Aliases You can add an alias to connect this DSKU to a new SKU in you…" at bounding box center [350, 185] width 205 height 260
click at [445, 46] on span "×" at bounding box center [448, 47] width 7 height 14
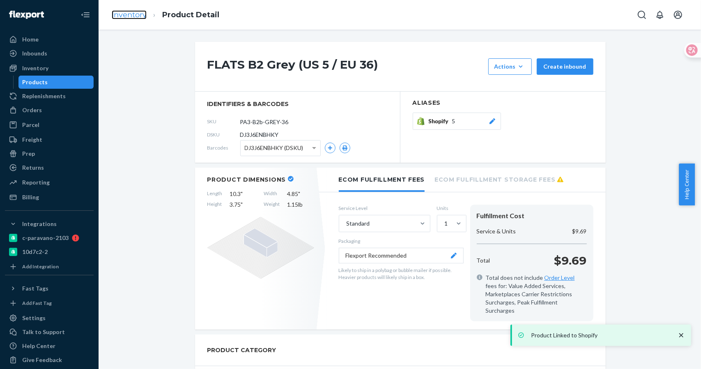
click at [131, 14] on link "Inventory" at bounding box center [129, 14] width 35 height 9
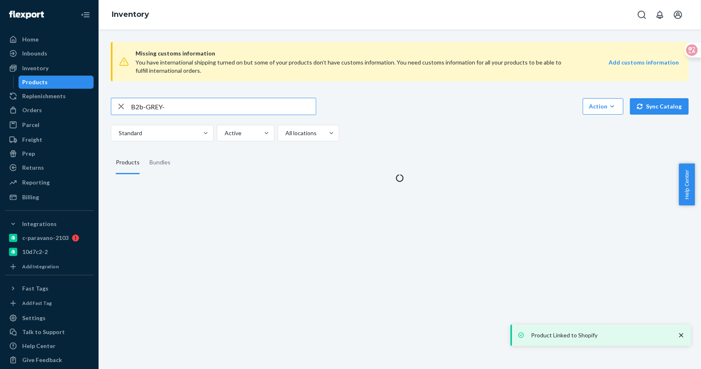
click at [180, 107] on input "B2b-GREY-" at bounding box center [223, 106] width 185 height 16
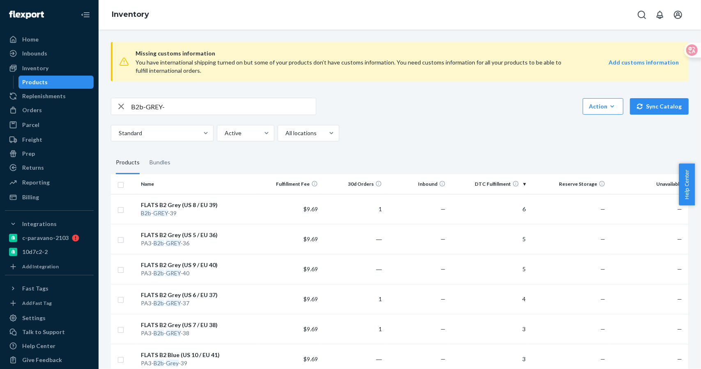
click at [196, 295] on div "FLATS B2 Grey (US 6 / EU 37)" at bounding box center [197, 295] width 113 height 8
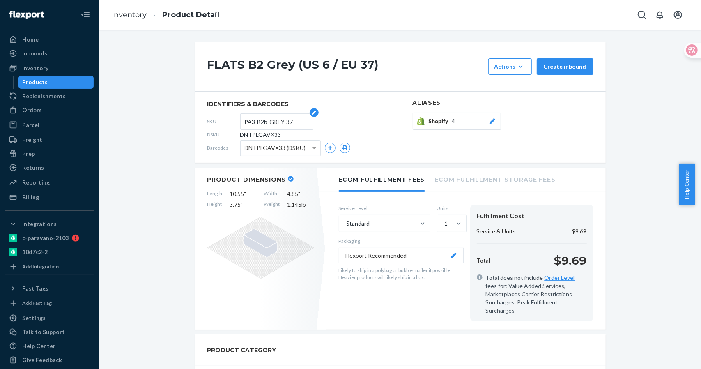
click at [288, 125] on input "PA3-B2b-GREY-37" at bounding box center [277, 122] width 64 height 16
drag, startPoint x: 292, startPoint y: 123, endPoint x: 210, endPoint y: 122, distance: 82.6
click at [210, 122] on div "SKU PA3-B2b-GREY-37" at bounding box center [297, 121] width 180 height 13
click at [455, 123] on div "Shopify 4" at bounding box center [463, 121] width 68 height 8
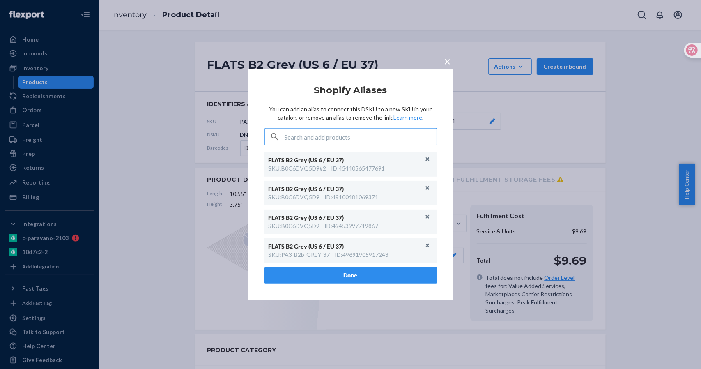
click at [373, 133] on input "text" at bounding box center [361, 137] width 152 height 16
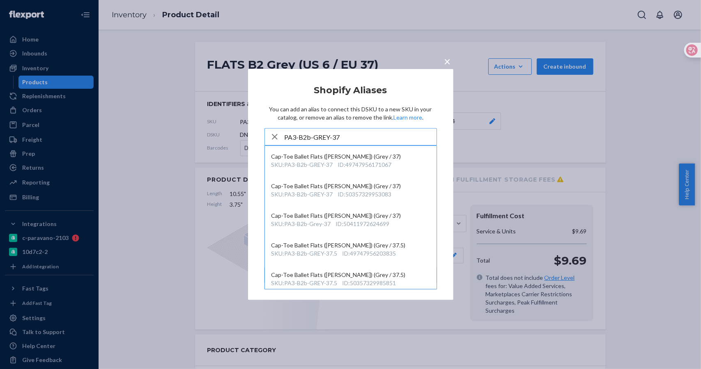
type input "PA3-B2b-GREY-37"
click at [393, 191] on div "SKU : PA3-B2b-GREY-37 ID : 50357329953083" at bounding box center [351, 194] width 159 height 8
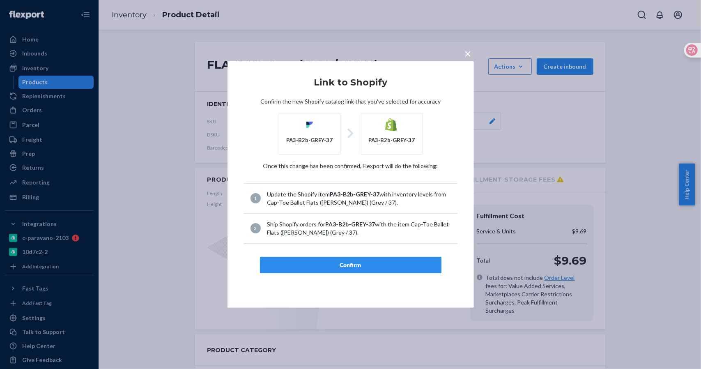
click at [362, 263] on div "Confirm" at bounding box center [351, 265] width 168 height 8
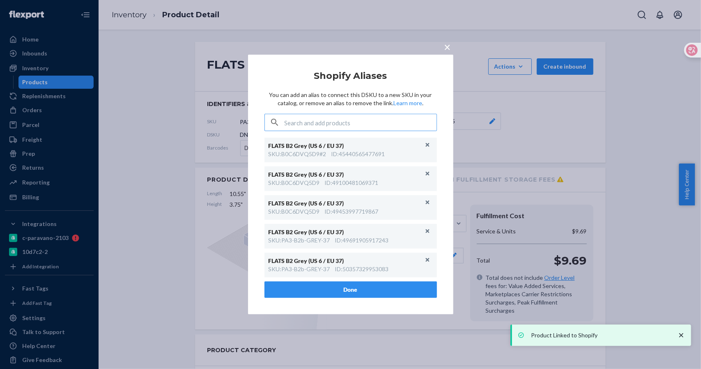
click at [450, 45] on span "×" at bounding box center [448, 47] width 7 height 14
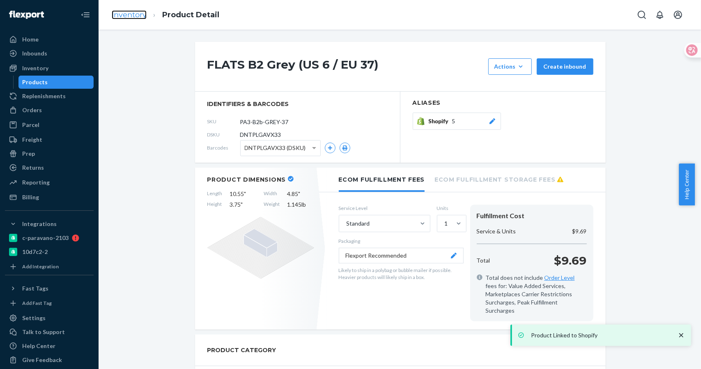
click at [124, 14] on link "Inventory" at bounding box center [129, 14] width 35 height 9
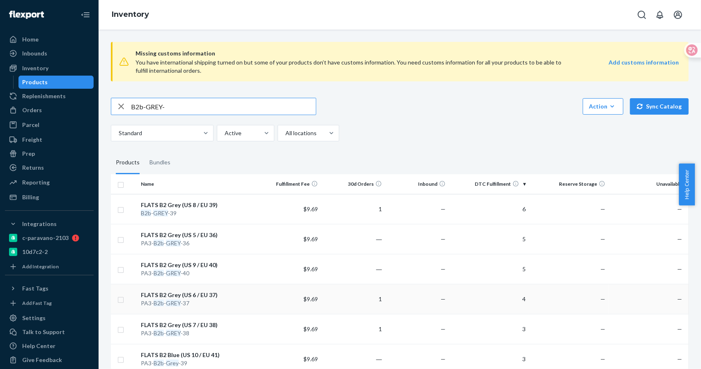
scroll to position [150, 0]
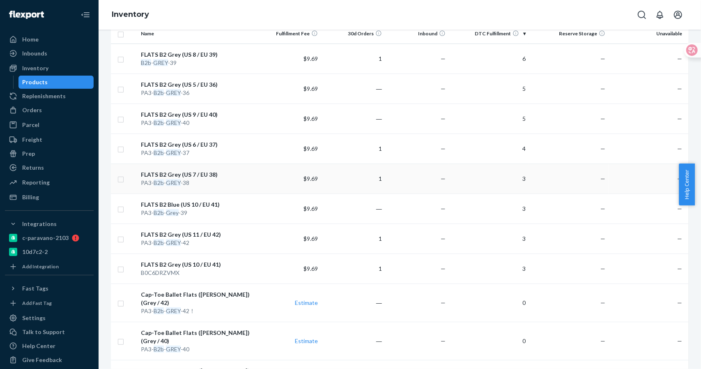
click at [194, 176] on div "FLATS B2 Grey (US 7 / EU 38)" at bounding box center [197, 175] width 113 height 8
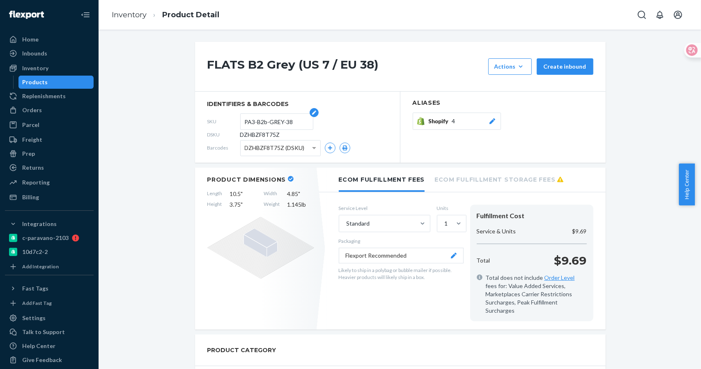
click at [295, 117] on input "PA3-B2b-GREY-38" at bounding box center [277, 122] width 64 height 16
drag, startPoint x: 294, startPoint y: 119, endPoint x: 237, endPoint y: 122, distance: 56.4
click at [240, 122] on form "PA3-B2b-GREY-38" at bounding box center [276, 121] width 73 height 16
click at [463, 120] on div "Shopify 4" at bounding box center [463, 121] width 68 height 8
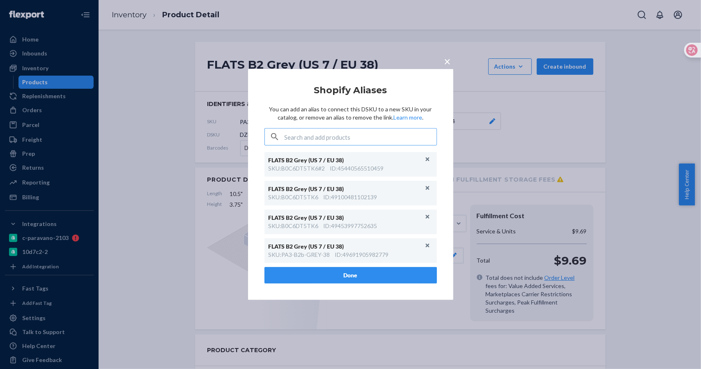
click at [314, 136] on input "text" at bounding box center [361, 137] width 152 height 16
type input "PA3-B2b-GREY-38"
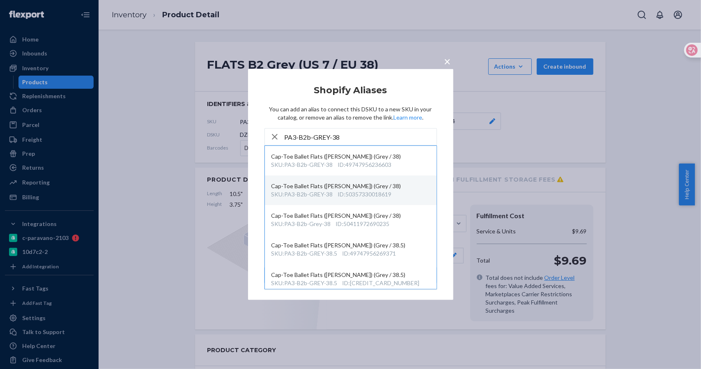
click at [376, 190] on div "ID : 50357330018619" at bounding box center [365, 194] width 54 height 8
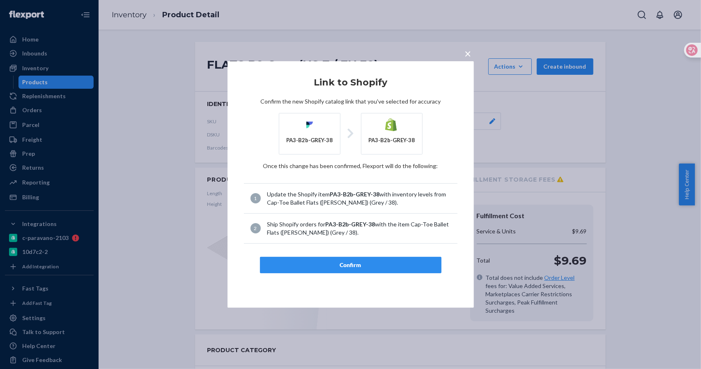
click at [354, 261] on div "Confirm" at bounding box center [351, 265] width 168 height 8
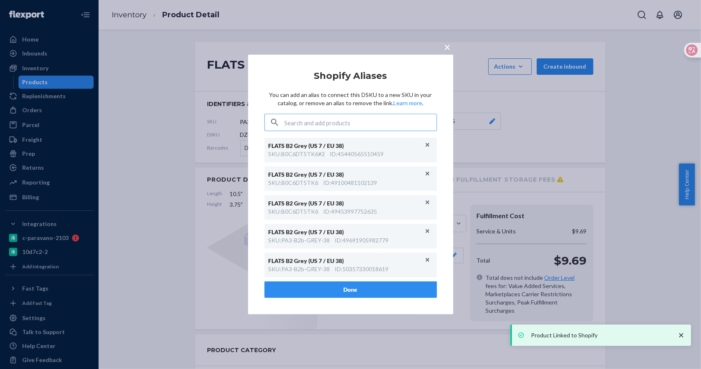
drag, startPoint x: 446, startPoint y: 63, endPoint x: 430, endPoint y: 56, distance: 17.9
click at [447, 63] on div "× Shopify Aliases You can add an alias to connect this DSKU to a new SKU in you…" at bounding box center [350, 185] width 205 height 260
click at [448, 47] on span "×" at bounding box center [448, 47] width 7 height 14
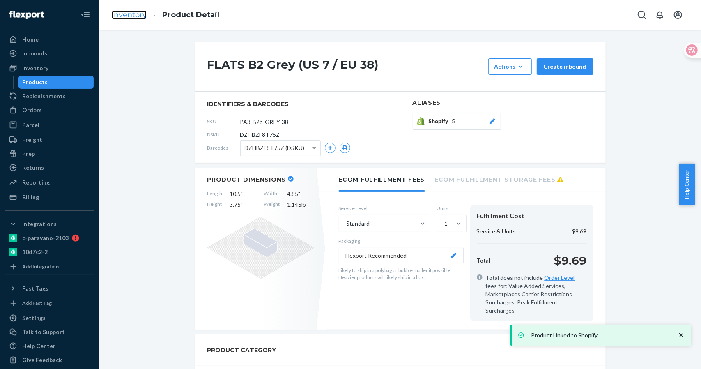
click at [128, 17] on link "Inventory" at bounding box center [129, 14] width 35 height 9
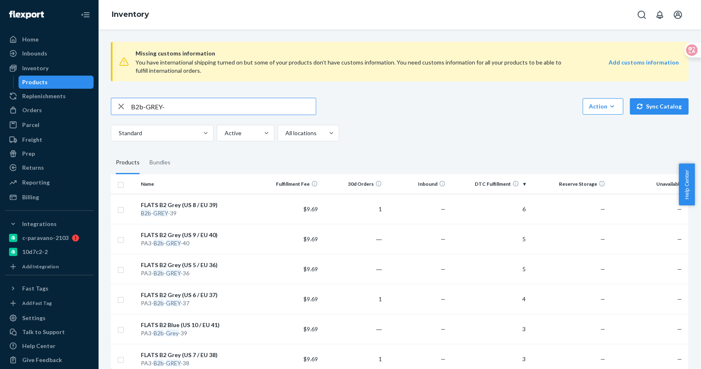
scroll to position [150, 0]
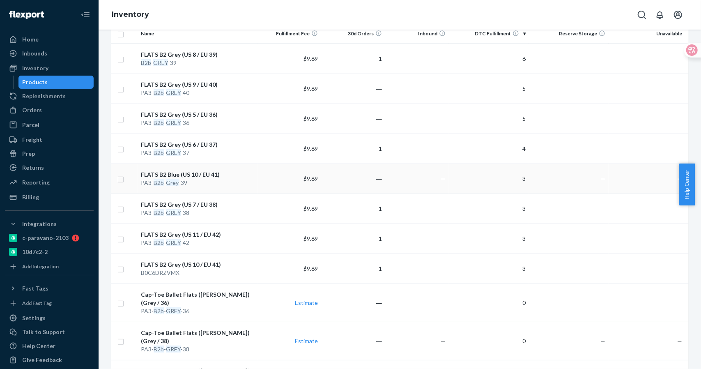
click at [204, 174] on div "FLATS B2 Blue (US 10 / EU 41)" at bounding box center [197, 175] width 113 height 8
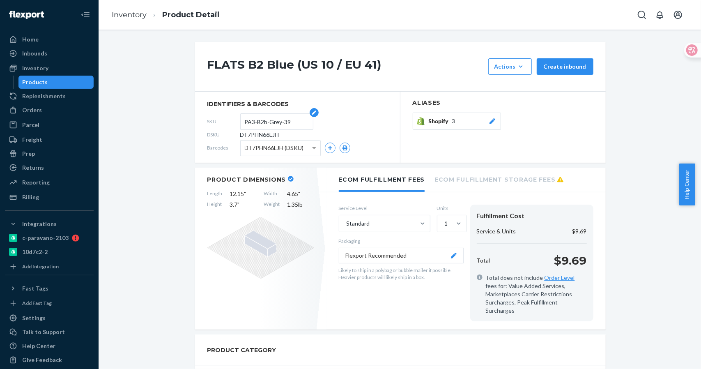
click at [285, 121] on input "PA3-B2b-Grey-39" at bounding box center [277, 122] width 64 height 16
drag, startPoint x: 290, startPoint y: 120, endPoint x: 219, endPoint y: 120, distance: 71.5
click at [219, 120] on div "SKU PA3-B2b-Grey-39" at bounding box center [297, 121] width 180 height 13
click at [447, 119] on span "Shopify" at bounding box center [440, 121] width 23 height 8
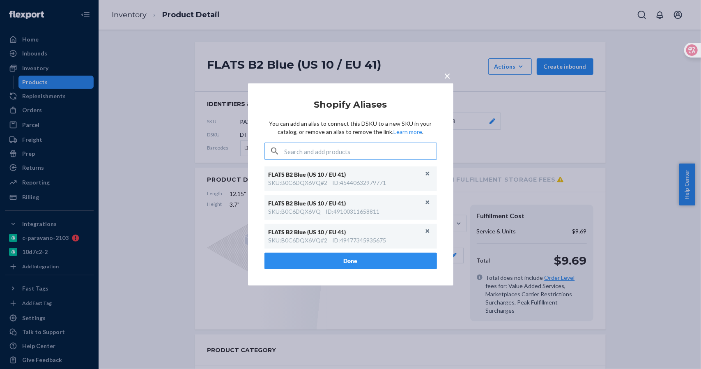
click at [357, 149] on input "text" at bounding box center [361, 151] width 152 height 16
type input "PA3-B2b-Grey-39"
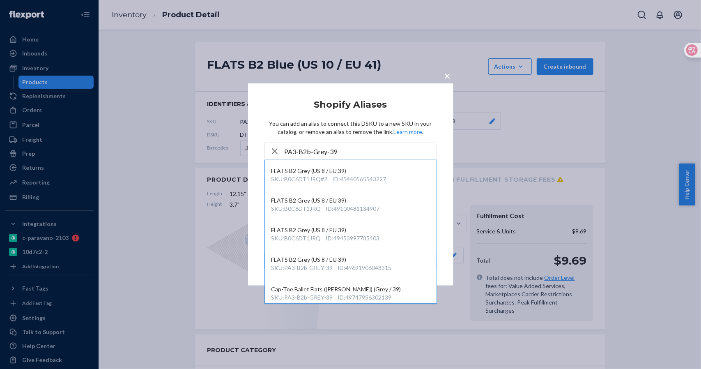
click at [365, 140] on article "Shopify Aliases You can add an alias to connect this DSKU to a new SKU in your …" at bounding box center [351, 184] width 173 height 169
click at [356, 148] on input "PA3-B2b-Grey-39" at bounding box center [361, 151] width 152 height 16
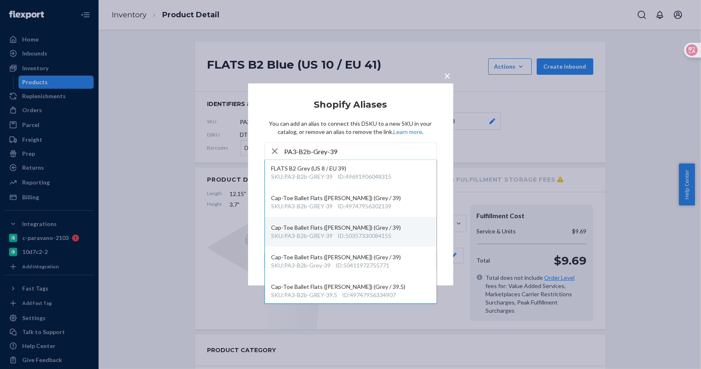
scroll to position [92, 0]
click at [360, 234] on div "ID : 50357330084155" at bounding box center [365, 235] width 54 height 8
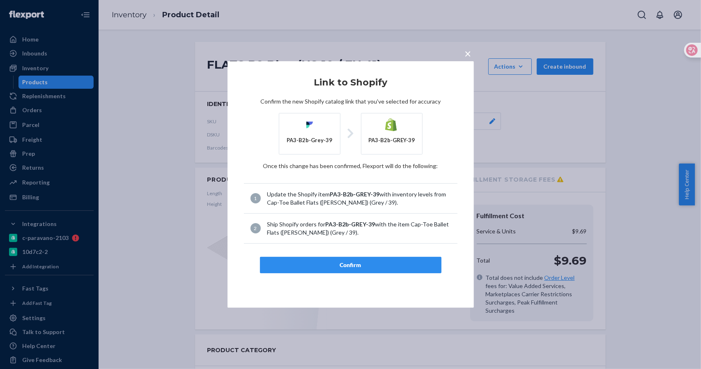
click at [329, 266] on div "Confirm" at bounding box center [351, 265] width 168 height 8
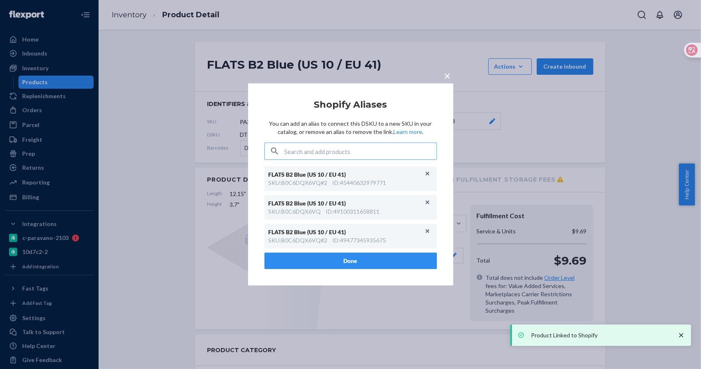
drag, startPoint x: 449, startPoint y: 77, endPoint x: 424, endPoint y: 65, distance: 27.4
click at [449, 83] on div "× Shopify Aliases You can add an alias to connect this DSKU to a new SKU in you…" at bounding box center [350, 184] width 205 height 202
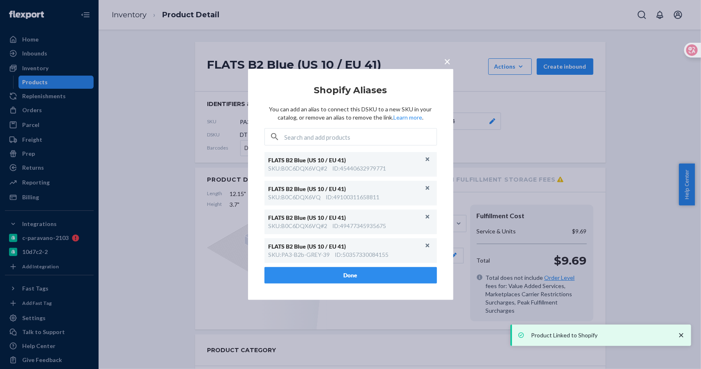
click at [442, 61] on button "×" at bounding box center [448, 60] width 12 height 14
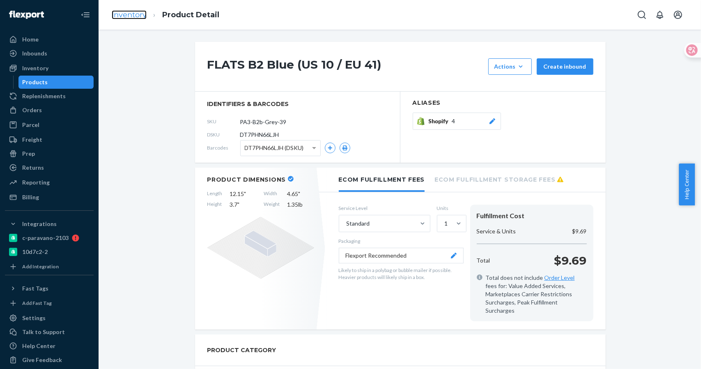
click at [132, 14] on link "Inventory" at bounding box center [129, 14] width 35 height 9
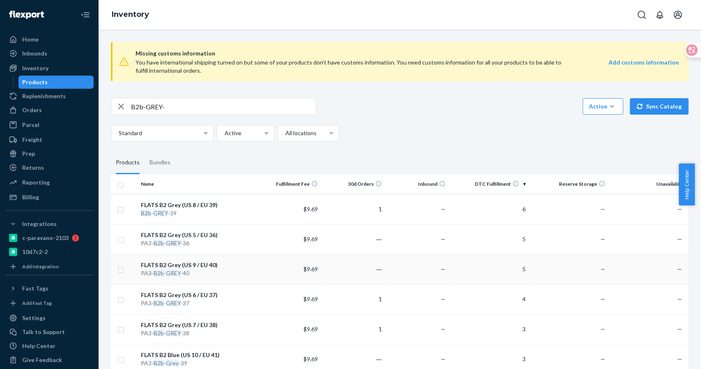
click at [210, 265] on div "FLATS B2 Grey (US 9 / EU 40)" at bounding box center [197, 265] width 113 height 8
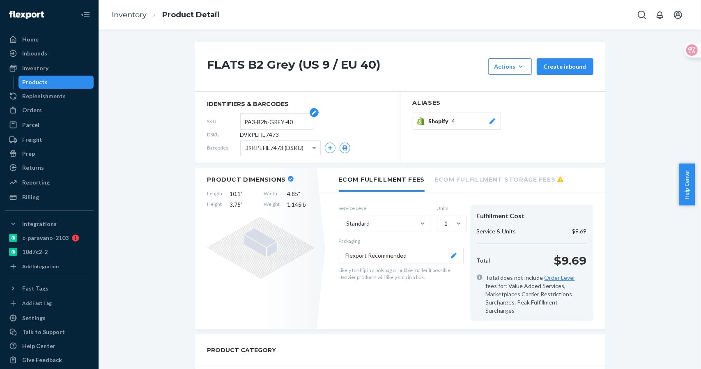
click at [291, 116] on input "PA3-B2b-GREY-40" at bounding box center [277, 122] width 64 height 16
drag, startPoint x: 295, startPoint y: 120, endPoint x: 224, endPoint y: 118, distance: 70.3
click at [224, 118] on div "SKU PA3-B2b-GREY-40" at bounding box center [297, 121] width 180 height 13
click at [469, 117] on div "Shopify 4" at bounding box center [463, 121] width 68 height 8
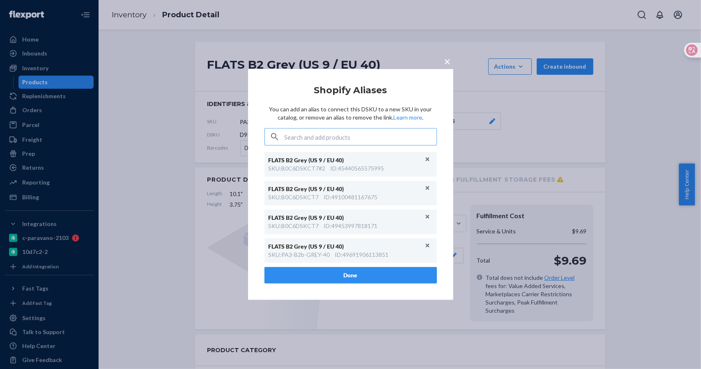
click at [356, 138] on input "text" at bounding box center [361, 137] width 152 height 16
type input "PA3-B2b-GREY-40"
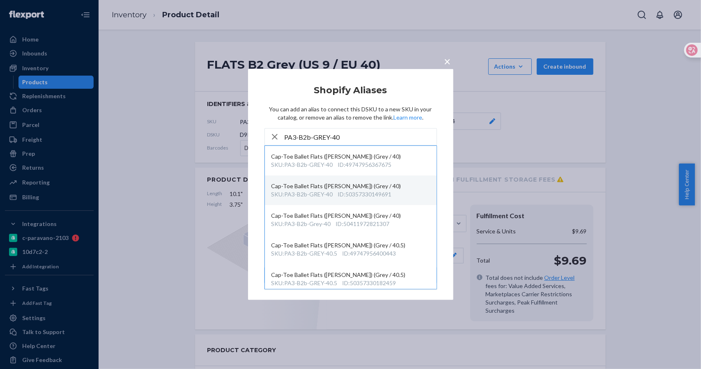
click at [380, 190] on div "ID : 50357330149691" at bounding box center [365, 194] width 54 height 8
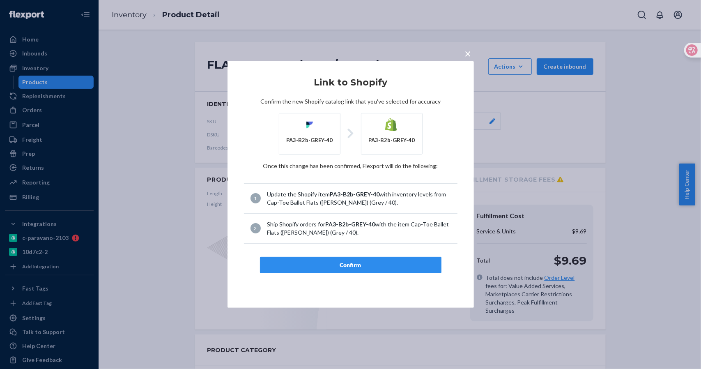
click at [376, 265] on div "Confirm" at bounding box center [351, 265] width 168 height 8
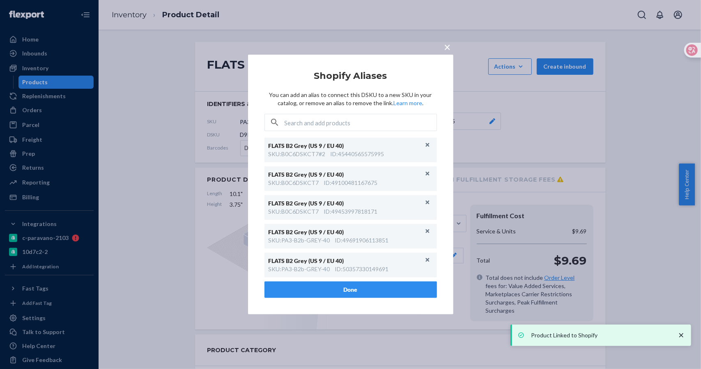
click at [443, 45] on button "×" at bounding box center [448, 45] width 12 height 14
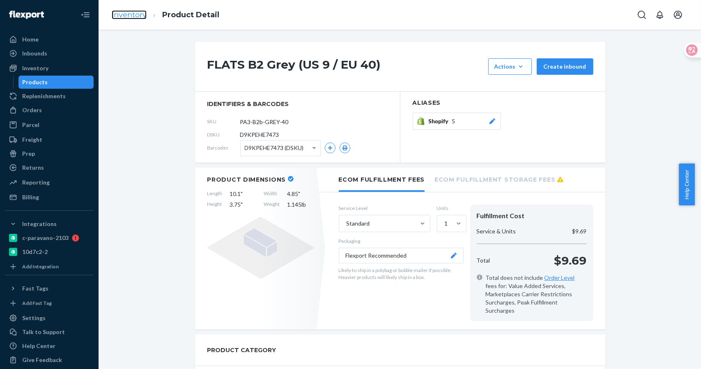
click at [125, 16] on link "Inventory" at bounding box center [129, 14] width 35 height 9
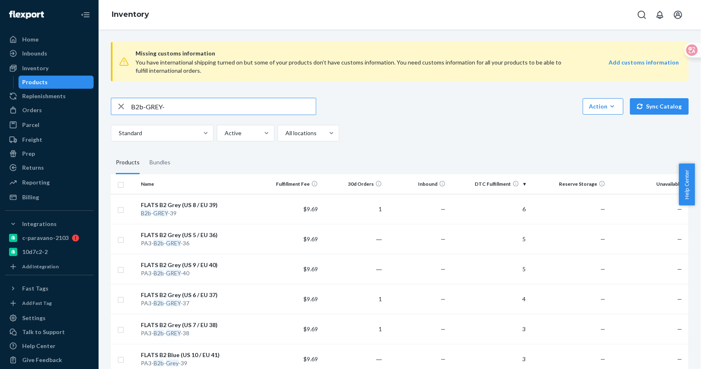
scroll to position [150, 0]
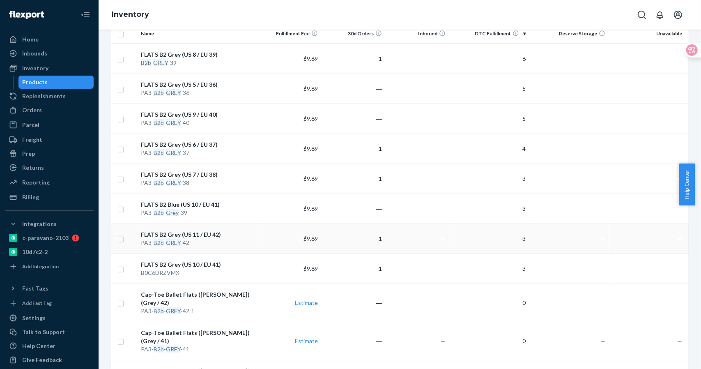
click at [203, 234] on div "FLATS B2 Grey (US 11 / EU 42)" at bounding box center [197, 235] width 113 height 8
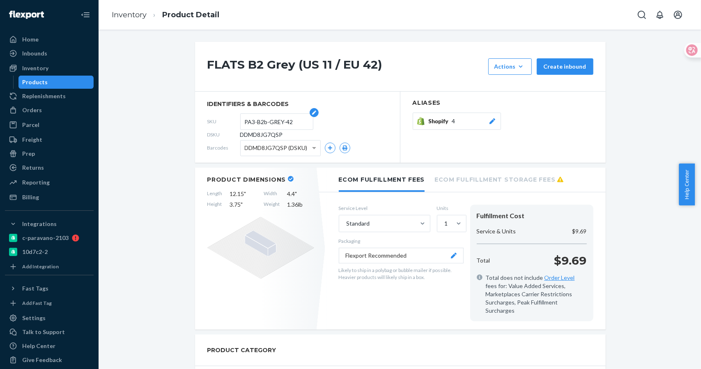
click at [286, 121] on input "PA3-B2b-GREY-42" at bounding box center [277, 122] width 64 height 16
drag, startPoint x: 295, startPoint y: 120, endPoint x: 197, endPoint y: 120, distance: 97.4
click at [197, 120] on section "identifiers & barcodes SKU PA3-B2b-GREY-42 DSKU DDMD8JG7QSP Barcodes DDMD8JG7QS…" at bounding box center [297, 127] width 205 height 71
click at [456, 120] on div "Shopify 4" at bounding box center [463, 121] width 68 height 8
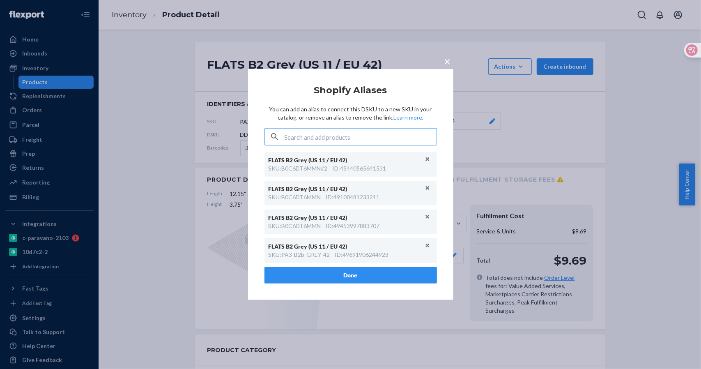
click at [376, 142] on input "text" at bounding box center [361, 137] width 152 height 16
type input "PA3-B2b-GREY-42"
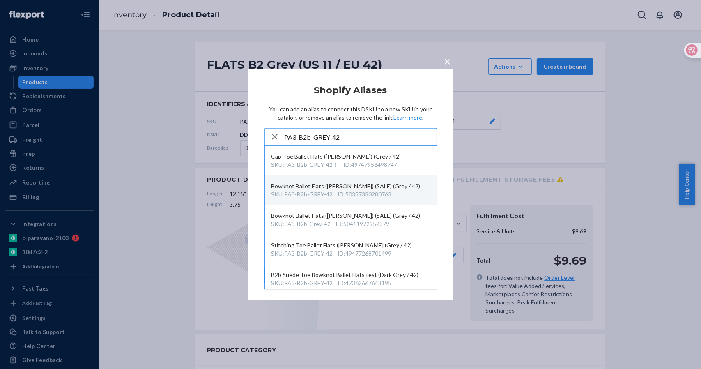
click at [390, 196] on div "ID : 50357330280763" at bounding box center [365, 194] width 54 height 8
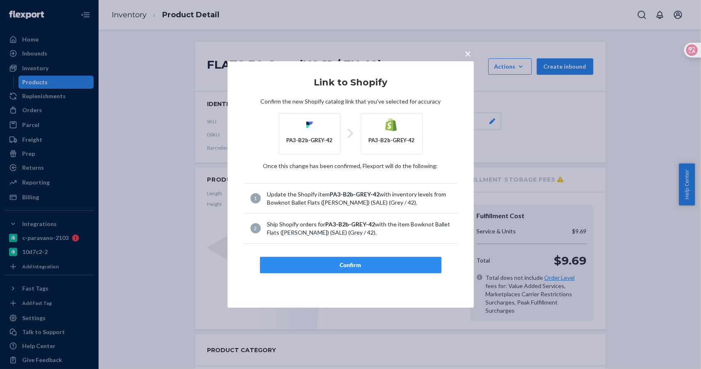
click at [346, 265] on div "Confirm" at bounding box center [351, 265] width 168 height 8
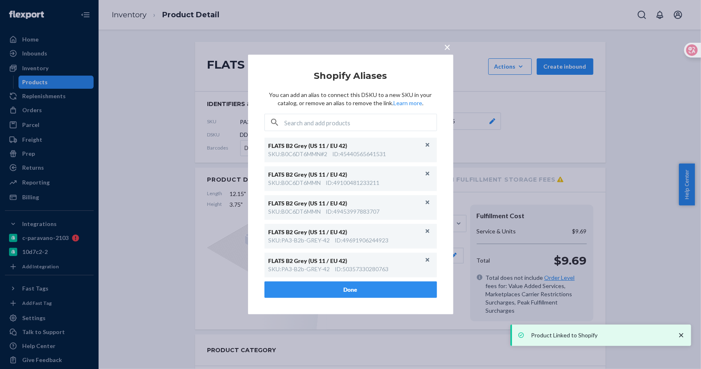
drag, startPoint x: 449, startPoint y: 45, endPoint x: 310, endPoint y: 45, distance: 138.9
click at [449, 45] on span "×" at bounding box center [448, 47] width 7 height 14
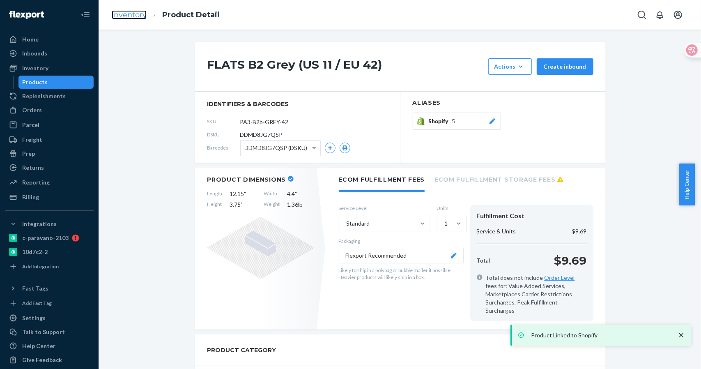
click at [132, 13] on link "Inventory" at bounding box center [129, 14] width 35 height 9
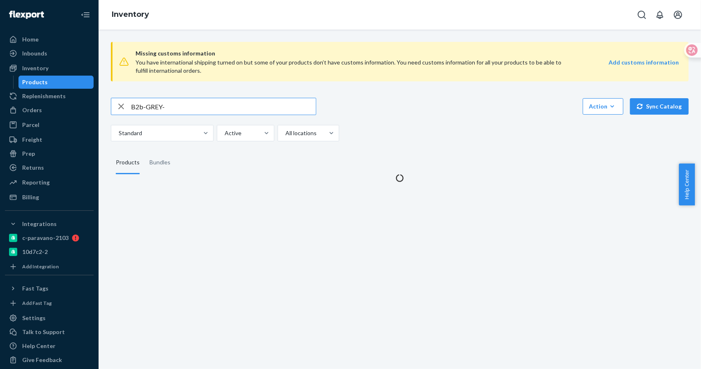
click at [172, 107] on input "B2b-GREY-" at bounding box center [223, 106] width 185 height 16
drag, startPoint x: 145, startPoint y: 106, endPoint x: 190, endPoint y: 105, distance: 44.4
click at [190, 105] on input "B2b-GREY-" at bounding box center [223, 106] width 185 height 16
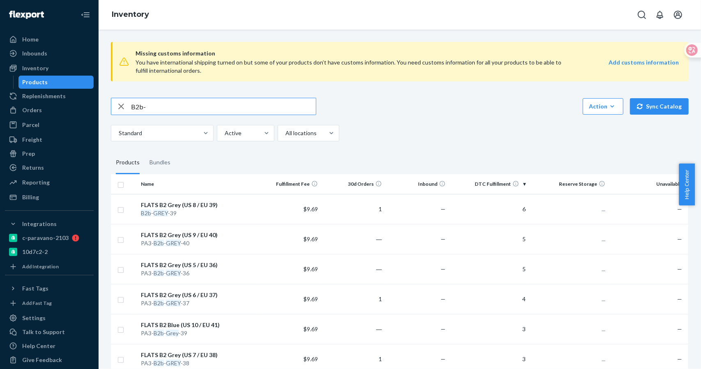
type input "B2b-"
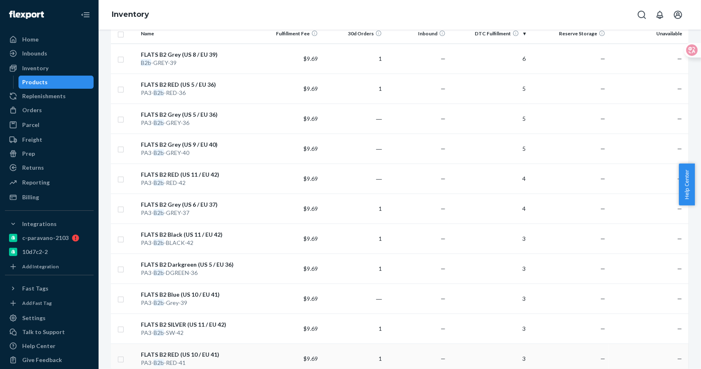
scroll to position [301, 0]
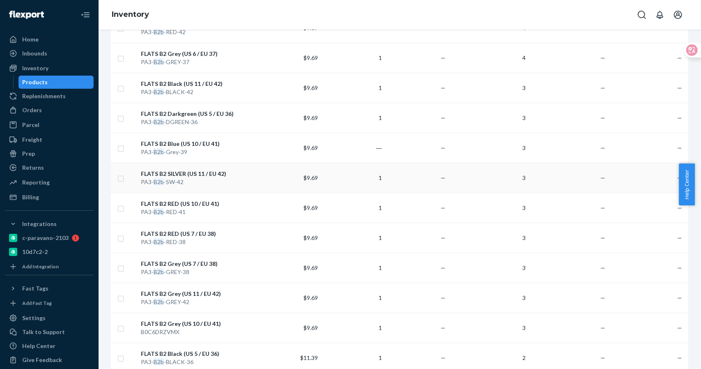
click at [187, 171] on div "FLATS B2 SILVER (US 11 / EU 42)" at bounding box center [197, 174] width 113 height 8
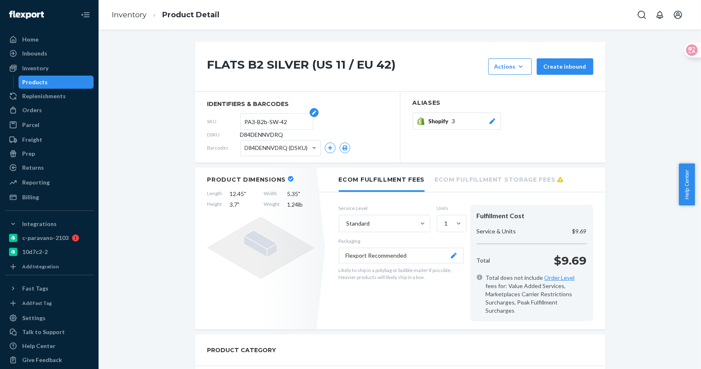
click at [262, 120] on input "PA3-B2b-SW-42" at bounding box center [277, 122] width 64 height 16
drag, startPoint x: 275, startPoint y: 120, endPoint x: 234, endPoint y: 122, distance: 41.1
click at [234, 122] on div "SKU PA3-B2b-SW-42" at bounding box center [297, 121] width 180 height 13
click at [129, 10] on link "Inventory" at bounding box center [129, 14] width 35 height 9
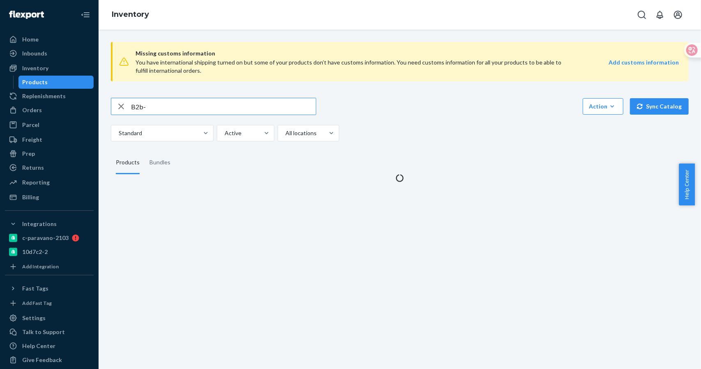
drag, startPoint x: 154, startPoint y: 108, endPoint x: 120, endPoint y: 110, distance: 33.8
click at [120, 110] on div "B2b-" at bounding box center [213, 106] width 205 height 16
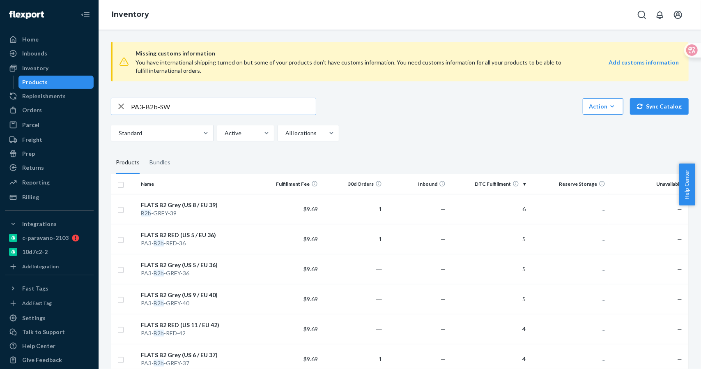
type input "PA3-B2b-SW"
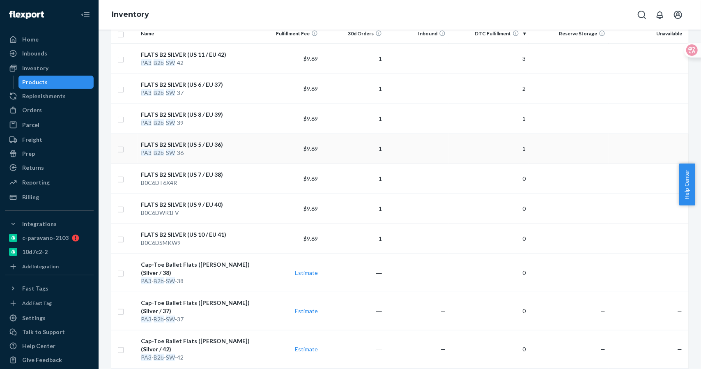
click at [191, 143] on div "FLATS B2 SILVER (US 5 / EU 36)" at bounding box center [197, 145] width 113 height 8
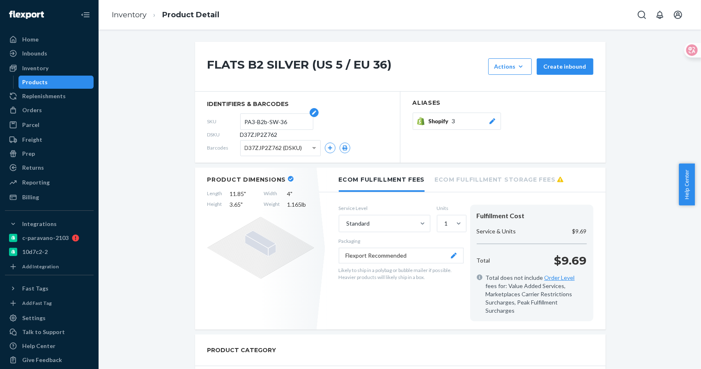
click at [267, 122] on input "PA3-B2b-SW-36" at bounding box center [277, 122] width 64 height 16
drag, startPoint x: 288, startPoint y: 120, endPoint x: 216, endPoint y: 120, distance: 71.9
click at [216, 120] on div "SKU PA3-B2b-SW-36" at bounding box center [297, 121] width 180 height 13
click at [436, 120] on span "Shopify" at bounding box center [440, 121] width 23 height 8
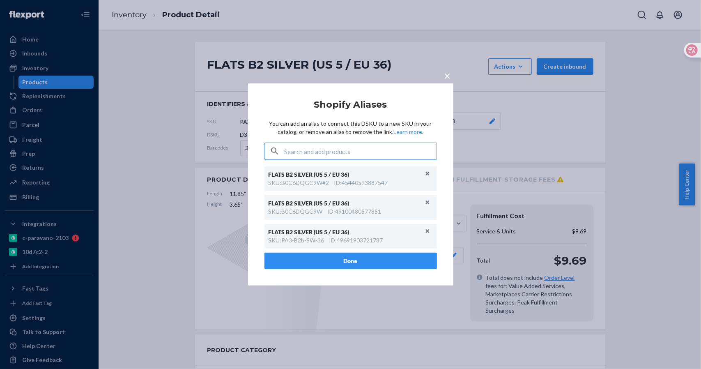
click at [319, 149] on input "text" at bounding box center [361, 151] width 152 height 16
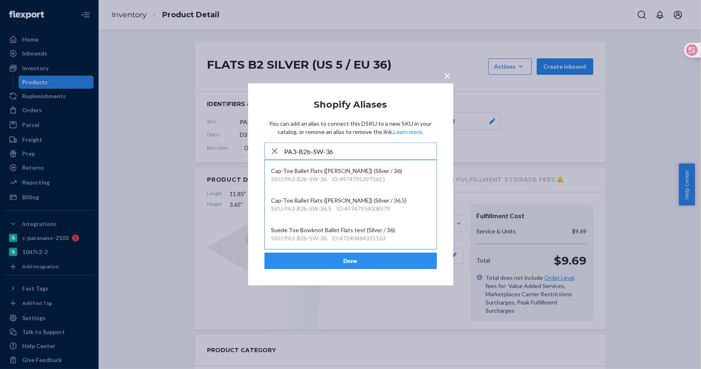
click at [346, 152] on input "PA3-B2b-SW-36" at bounding box center [361, 151] width 152 height 16
click at [343, 150] on input "PA3-B2b-SW-36" at bounding box center [361, 151] width 152 height 16
drag, startPoint x: 328, startPoint y: 152, endPoint x: 357, endPoint y: 149, distance: 29.4
click at [357, 149] on input "PA3-B2b-SW-36" at bounding box center [361, 151] width 152 height 16
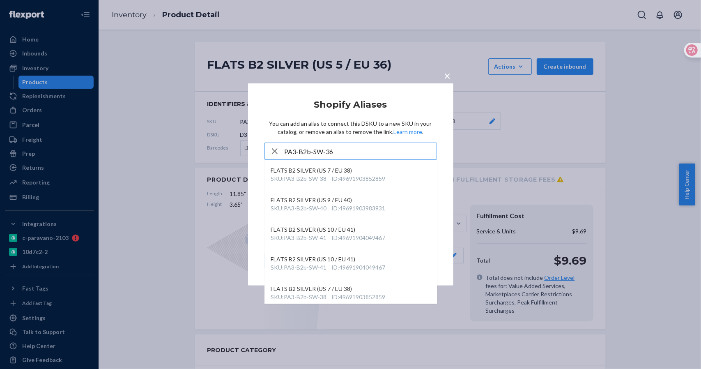
type input "PA3-B2b-SW-36"
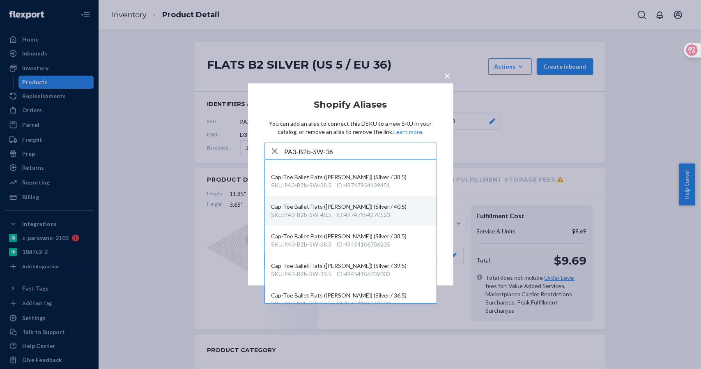
scroll to position [301, 0]
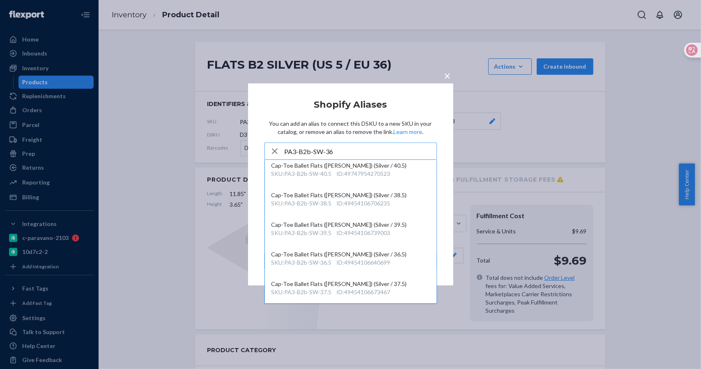
click at [342, 148] on input "PA3-B2b-SW-36" at bounding box center [361, 151] width 152 height 16
click at [448, 77] on span "×" at bounding box center [448, 76] width 7 height 14
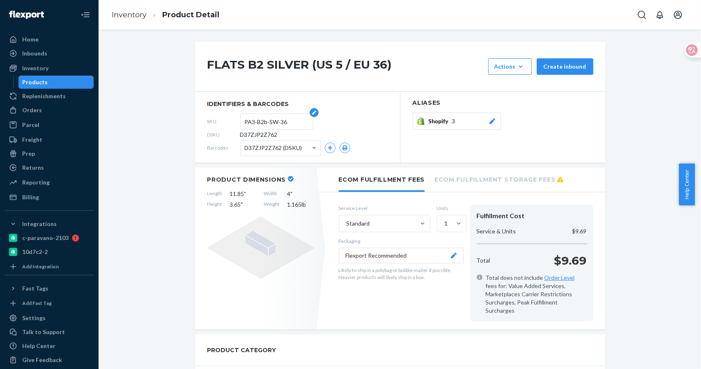
click at [283, 121] on input "PA3-B2b-SW-36" at bounding box center [277, 122] width 64 height 16
click at [203, 120] on section "identifiers & barcodes SKU PA3-B2b-SW-36 DSKU D37ZJP2Z762 Barcodes D37ZJP2Z762 …" at bounding box center [297, 127] width 205 height 71
click at [458, 121] on div "Shopify 3" at bounding box center [463, 121] width 68 height 8
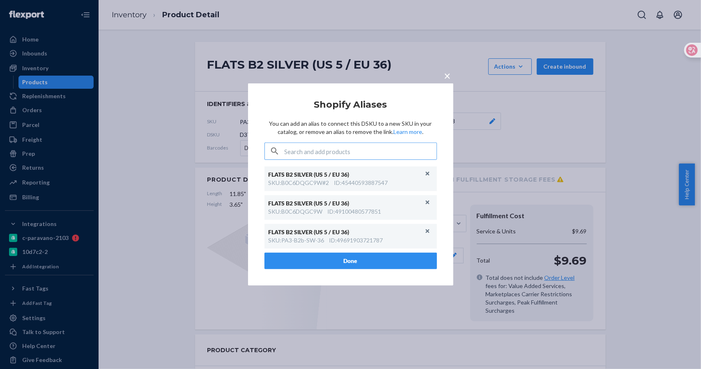
click at [325, 152] on input "text" at bounding box center [361, 151] width 152 height 16
type input "PA3-B2b-SW-36"
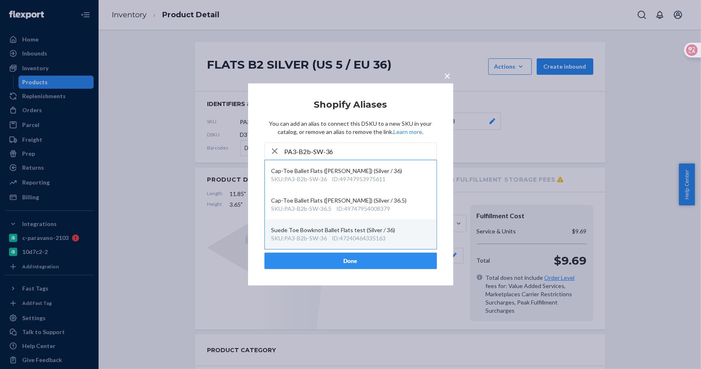
click at [376, 235] on div "ID : 47240464335163" at bounding box center [359, 238] width 54 height 8
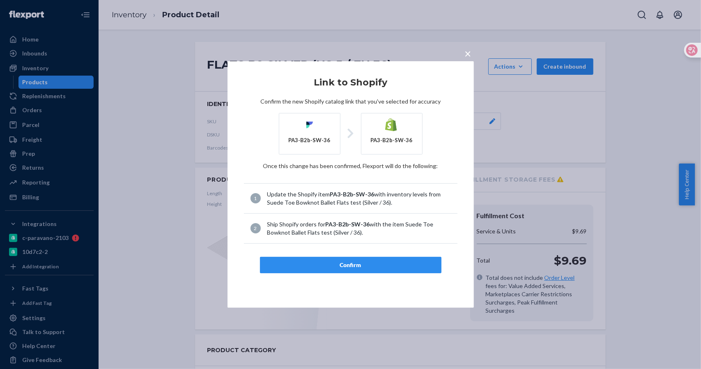
click at [349, 263] on div "Confirm" at bounding box center [351, 265] width 168 height 8
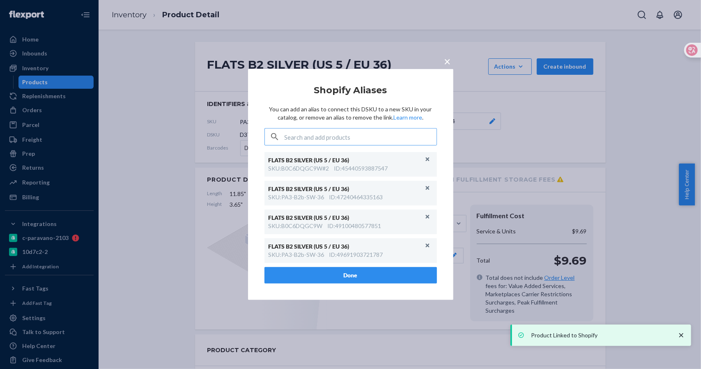
click at [447, 74] on div "× Shopify Aliases You can add an alias to connect this DSKU to a new SKU in you…" at bounding box center [350, 184] width 205 height 231
click at [447, 61] on span "×" at bounding box center [448, 61] width 7 height 14
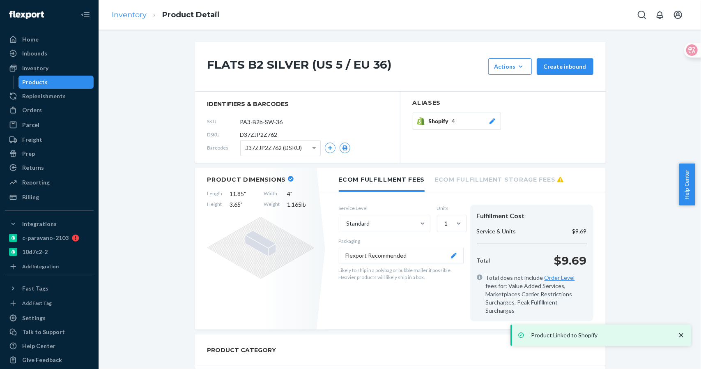
drag, startPoint x: 143, startPoint y: 25, endPoint x: 136, endPoint y: 13, distance: 14.0
click at [143, 23] on ol "Inventory Product Detail" at bounding box center [165, 15] width 121 height 24
click at [136, 13] on link "Inventory" at bounding box center [129, 14] width 35 height 9
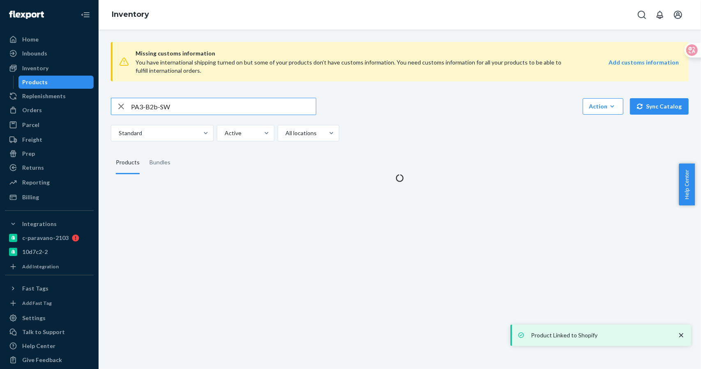
click at [182, 108] on input "PA3-B2b-SW" at bounding box center [223, 106] width 185 height 16
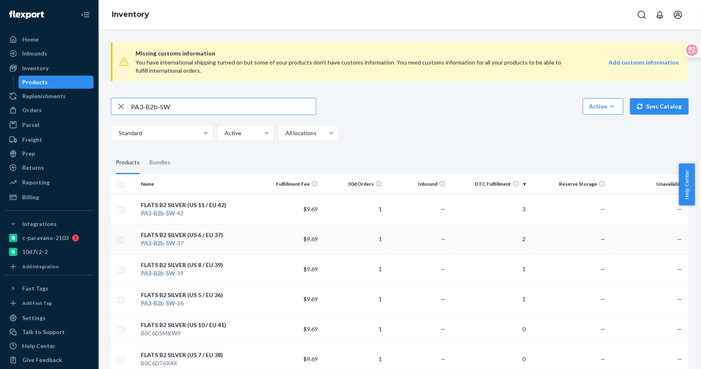
click at [205, 235] on div "FLATS B2 SILVER (US 6 / EU 37)" at bounding box center [197, 235] width 113 height 8
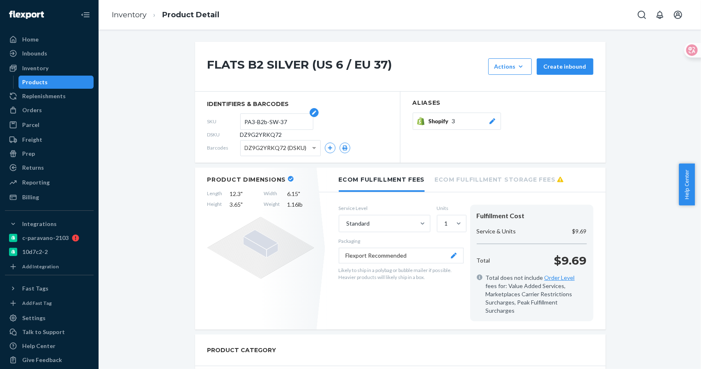
click at [267, 128] on input "PA3-B2b-SW-37" at bounding box center [277, 122] width 64 height 16
drag, startPoint x: 286, startPoint y: 120, endPoint x: 207, endPoint y: 120, distance: 79.3
click at [207, 120] on div "SKU PA3-B2b-SW-37" at bounding box center [297, 121] width 180 height 13
click at [448, 119] on span "Shopify" at bounding box center [440, 121] width 23 height 8
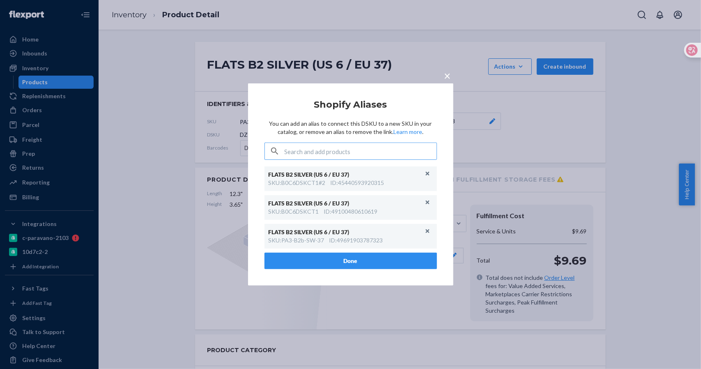
click at [377, 145] on input "text" at bounding box center [361, 151] width 152 height 16
type input "PA3-B2b-SW-37"
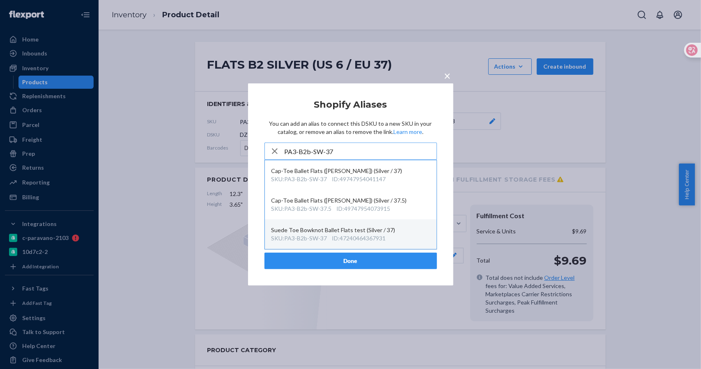
click at [361, 236] on div "ID : 47240464367931" at bounding box center [359, 238] width 54 height 8
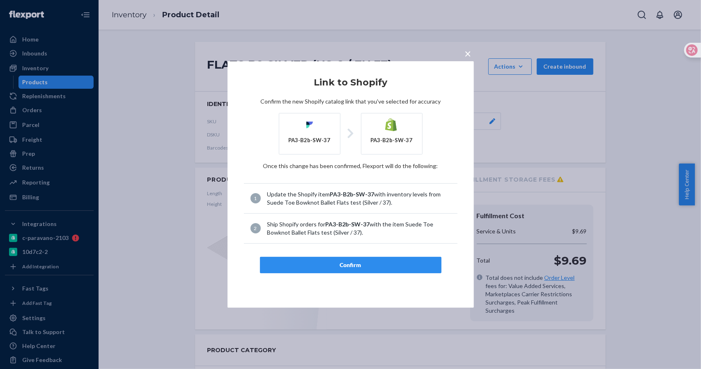
click at [348, 261] on div "Confirm" at bounding box center [351, 265] width 168 height 8
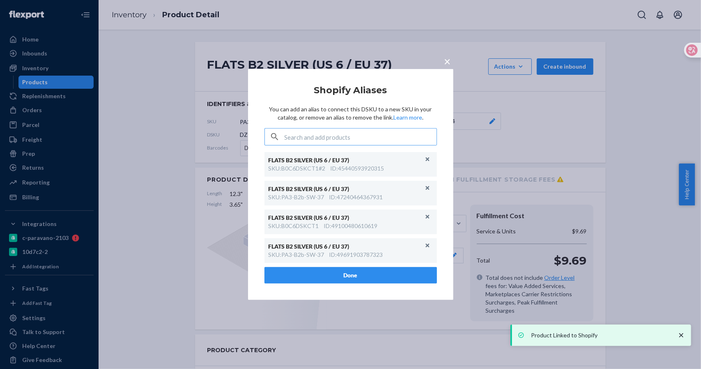
click at [447, 75] on div "× Shopify Aliases You can add an alias to connect this DSKU to a new SKU in you…" at bounding box center [350, 184] width 205 height 231
click at [447, 63] on span "×" at bounding box center [448, 61] width 7 height 14
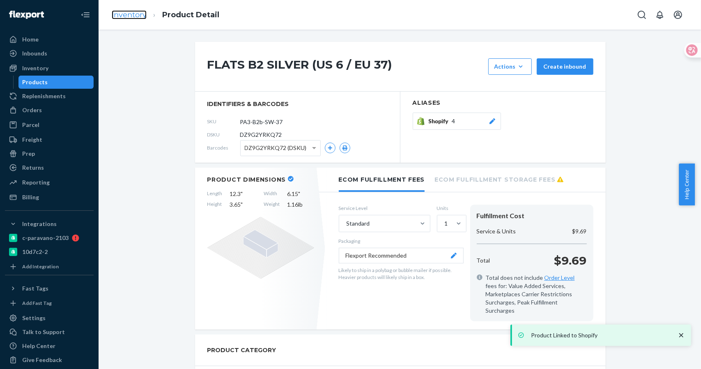
click at [132, 16] on link "Inventory" at bounding box center [129, 14] width 35 height 9
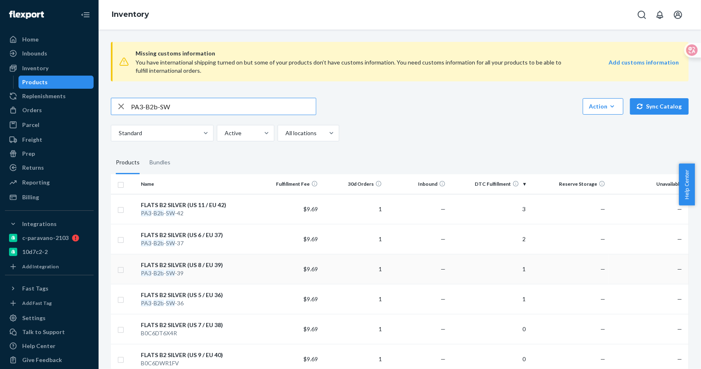
scroll to position [150, 0]
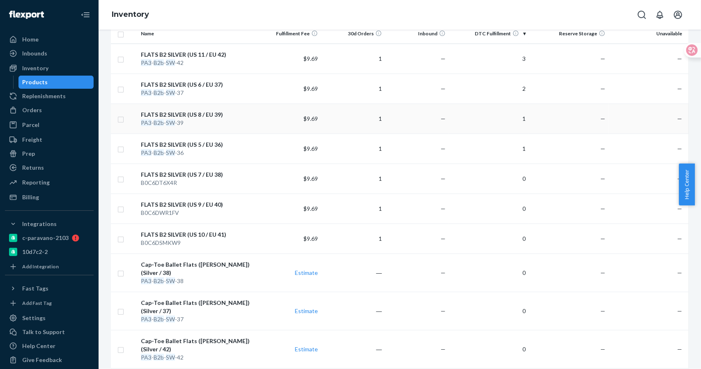
click at [200, 115] on div "FLATS B2 SILVER (US 8 / EU 39)" at bounding box center [197, 115] width 113 height 8
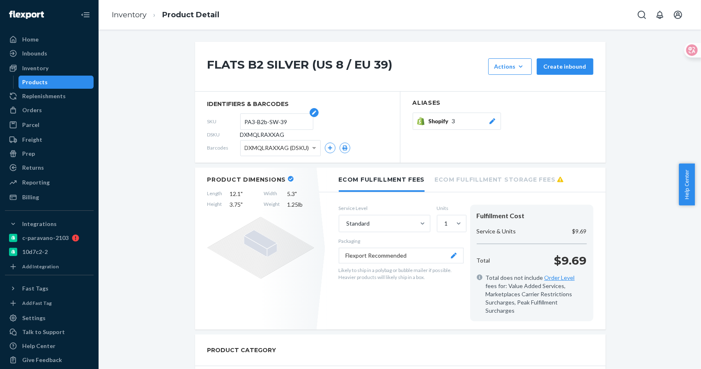
click at [283, 125] on input "PA3-B2b-SW-39" at bounding box center [277, 122] width 64 height 16
click at [248, 122] on input "PA3-B2b-SW-39" at bounding box center [277, 122] width 64 height 16
drag, startPoint x: 240, startPoint y: 120, endPoint x: 297, endPoint y: 121, distance: 56.7
click at [297, 121] on form "PA3-B2b-SW-39" at bounding box center [276, 121] width 73 height 16
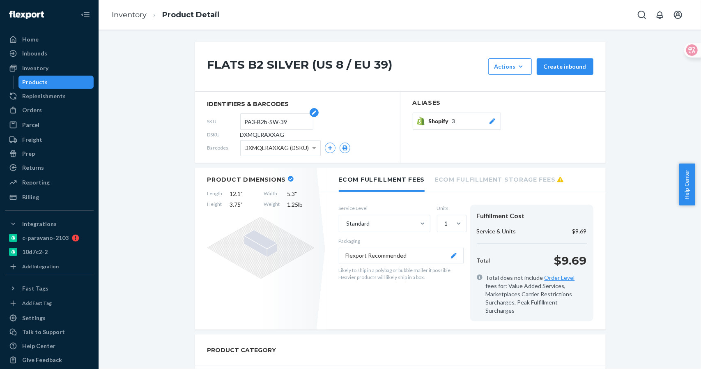
click at [284, 121] on input "PA3-B2b-SW-39" at bounding box center [277, 122] width 64 height 16
drag, startPoint x: 257, startPoint y: 118, endPoint x: 240, endPoint y: 115, distance: 17.6
click at [240, 115] on form "PA3-B2b-SW-39" at bounding box center [276, 121] width 73 height 16
click at [460, 117] on div "Shopify 3" at bounding box center [463, 121] width 68 height 8
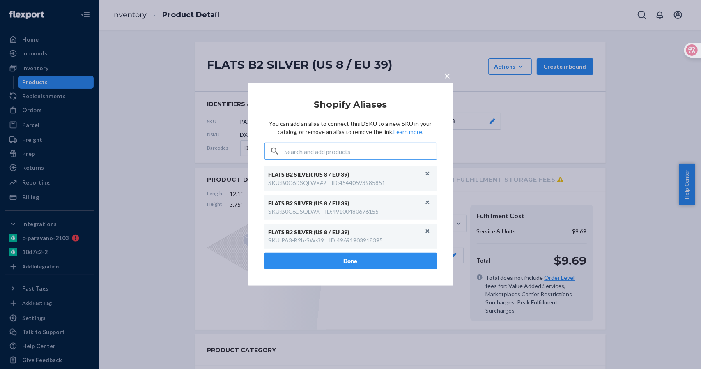
click at [381, 150] on input "text" at bounding box center [361, 151] width 152 height 16
type input "PA3-B2b-SW-39"
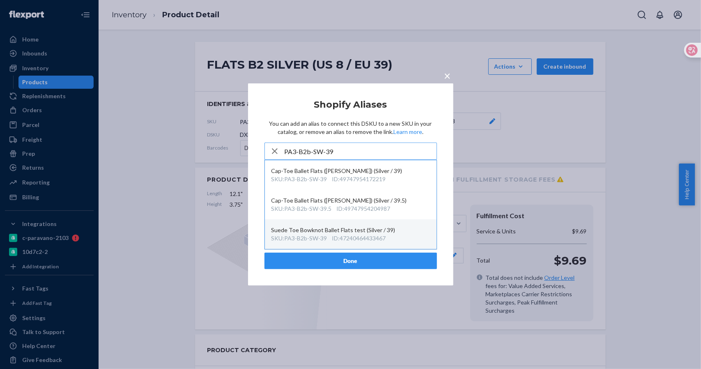
click at [386, 238] on div "ID : 47240464433467" at bounding box center [359, 238] width 54 height 8
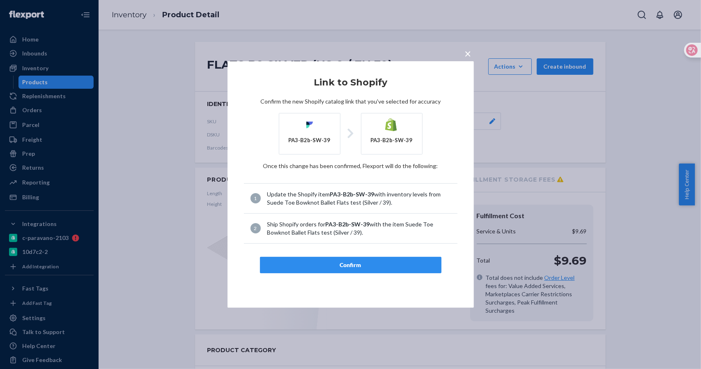
click at [357, 267] on div "Confirm" at bounding box center [351, 265] width 168 height 8
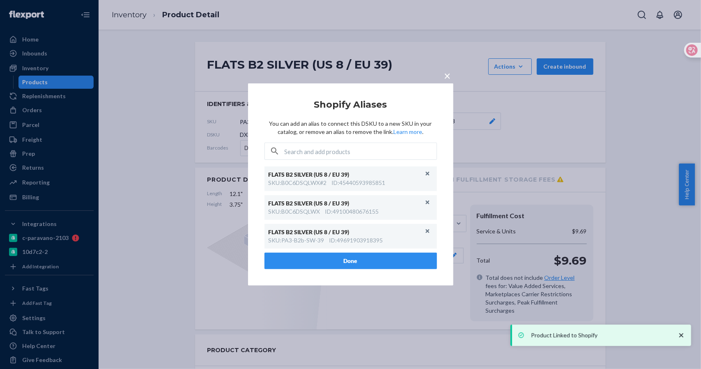
click at [467, 53] on div "× Shopify Aliases You can add an alias to connect this DSKU to a new SKU in you…" at bounding box center [350, 184] width 701 height 369
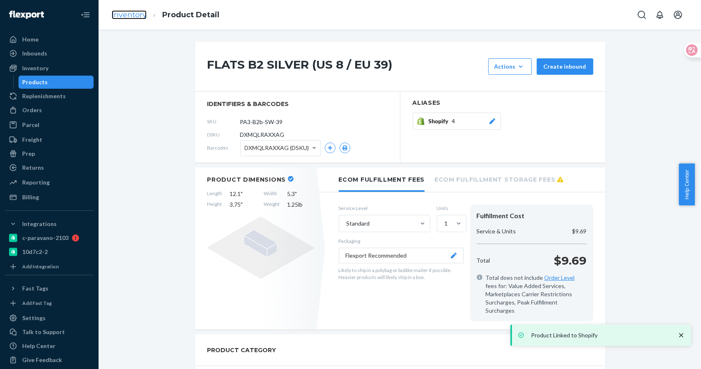
click at [136, 14] on link "Inventory" at bounding box center [129, 14] width 35 height 9
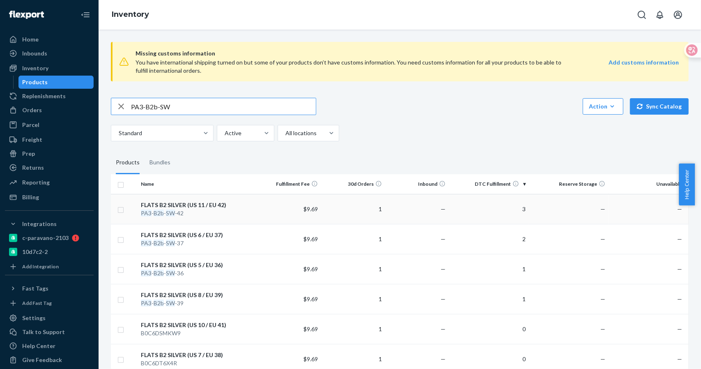
click at [195, 207] on div "FLATS B2 SILVER (US 11 / EU 42)" at bounding box center [197, 205] width 113 height 8
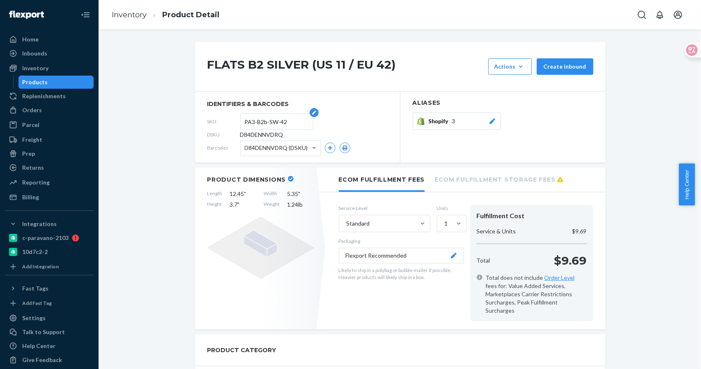
click at [282, 120] on input "PA3-B2b-SW-42" at bounding box center [277, 122] width 64 height 16
drag, startPoint x: 289, startPoint y: 120, endPoint x: 239, endPoint y: 120, distance: 49.7
click at [240, 120] on form "PA3-B2b-SW-42" at bounding box center [276, 121] width 73 height 16
click at [452, 123] on span "3" at bounding box center [453, 121] width 3 height 8
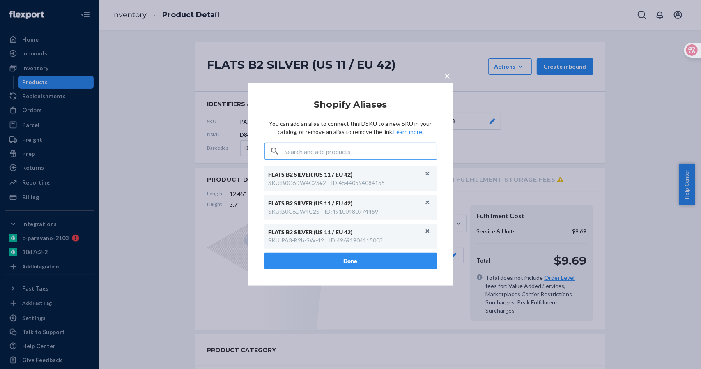
click at [384, 149] on input "text" at bounding box center [361, 151] width 152 height 16
type input "PA3-B2b-SW-42"
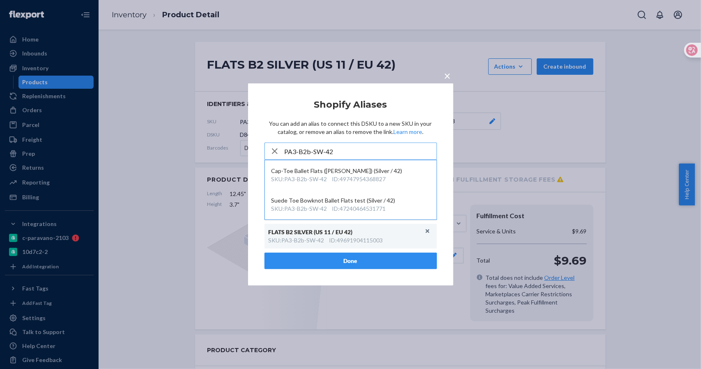
click at [380, 151] on input "PA3-B2b-SW-42" at bounding box center [361, 151] width 152 height 16
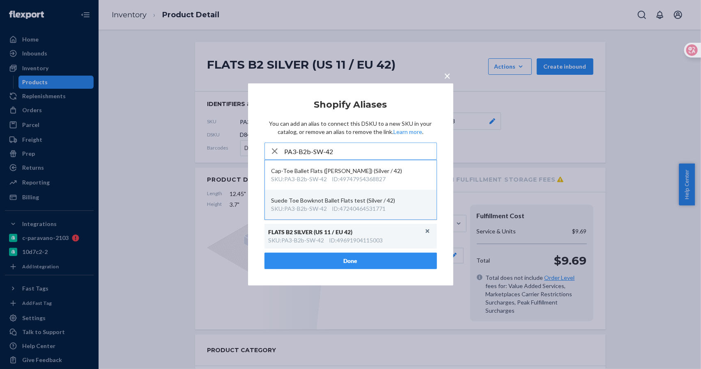
click at [379, 199] on div "Suede Toe Bowknot Ballet Flats test (Silver / 42)" at bounding box center [351, 200] width 159 height 8
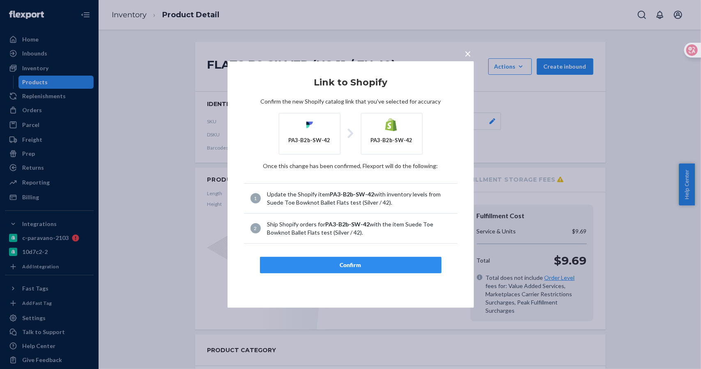
click at [362, 263] on div "Confirm" at bounding box center [351, 265] width 168 height 8
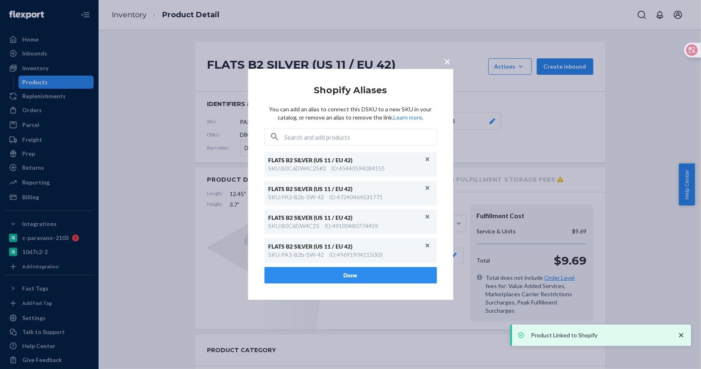
drag, startPoint x: 447, startPoint y: 75, endPoint x: 447, endPoint y: 62, distance: 12.7
click at [447, 75] on div "× Shopify Aliases You can add an alias to connect this DSKU to a new SKU in you…" at bounding box center [350, 184] width 205 height 231
click at [447, 62] on span "×" at bounding box center [448, 61] width 7 height 14
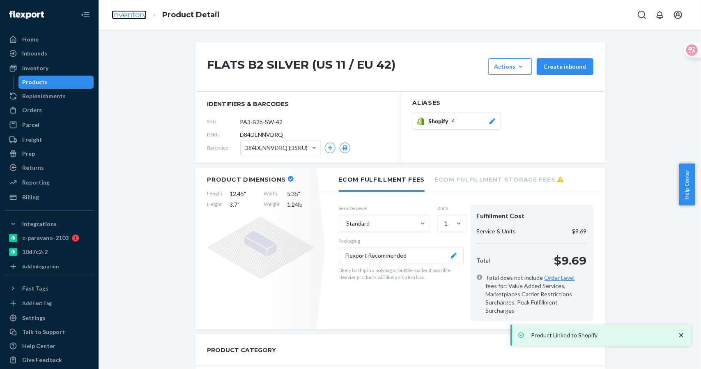
click at [127, 15] on link "Inventory" at bounding box center [129, 14] width 35 height 9
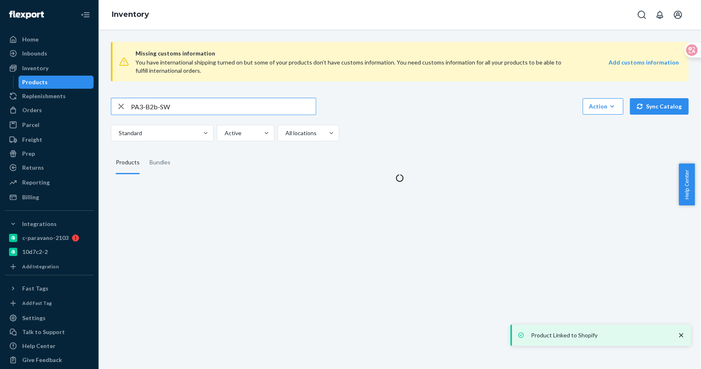
drag, startPoint x: 162, startPoint y: 106, endPoint x: 201, endPoint y: 108, distance: 39.1
click at [201, 108] on input "PA3-B2b-SW" at bounding box center [223, 106] width 185 height 16
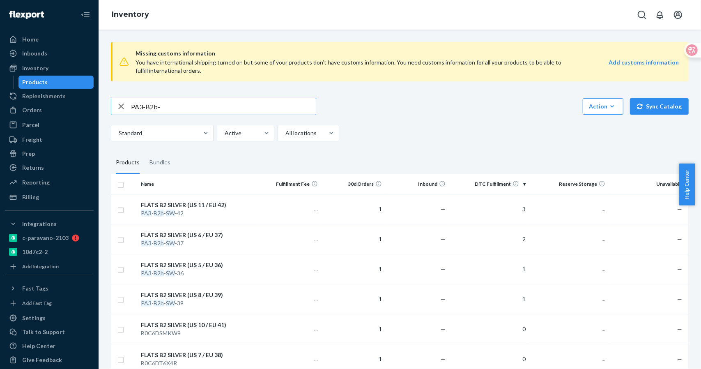
type input "PA3-B2b-"
click at [188, 235] on div "FLATS B2 RED (US 5 / EU 36)" at bounding box center [197, 235] width 113 height 8
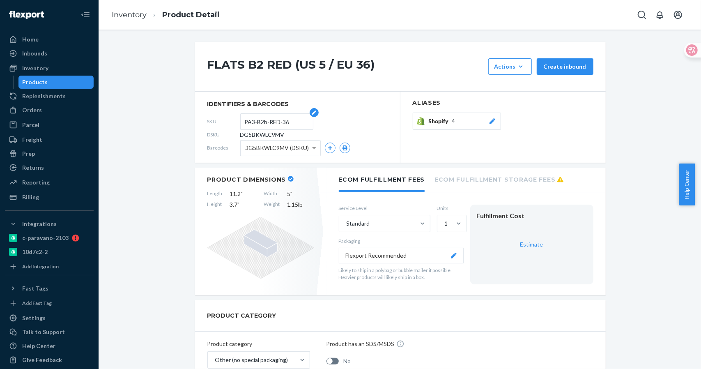
click at [265, 120] on input "PA3-B2b-RED-36" at bounding box center [277, 122] width 64 height 16
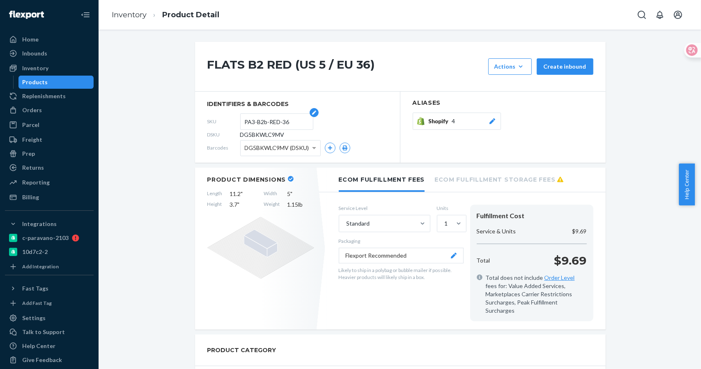
drag, startPoint x: 242, startPoint y: 119, endPoint x: 287, endPoint y: 121, distance: 44.9
click at [287, 121] on input "PA3-B2b-RED-36" at bounding box center [277, 122] width 64 height 16
click at [448, 123] on span "Shopify" at bounding box center [440, 121] width 23 height 8
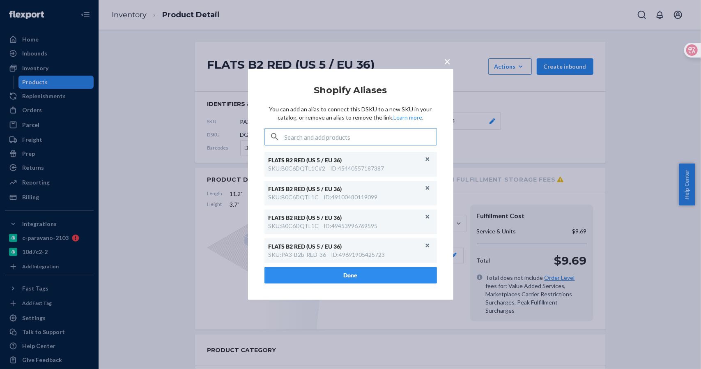
click at [341, 134] on input "text" at bounding box center [361, 137] width 152 height 16
type input "PA3-B2b-RED-36"
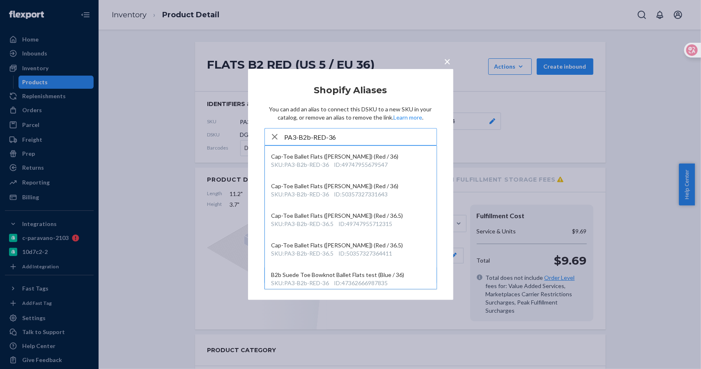
click at [348, 140] on input "PA3-B2b-RED-36" at bounding box center [361, 137] width 152 height 16
click at [362, 193] on div "ID : 50357327331643" at bounding box center [361, 194] width 54 height 8
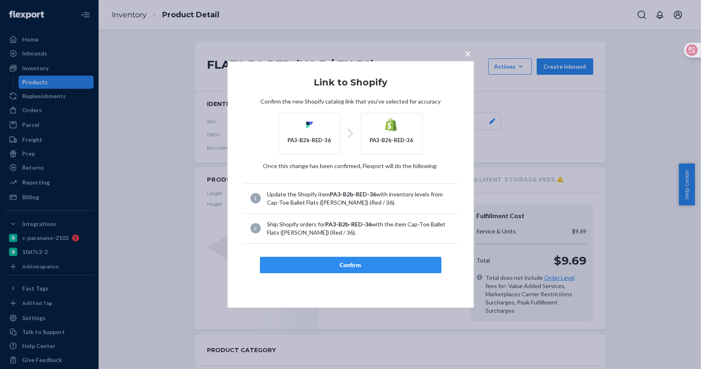
click at [357, 267] on div "Confirm" at bounding box center [351, 265] width 168 height 8
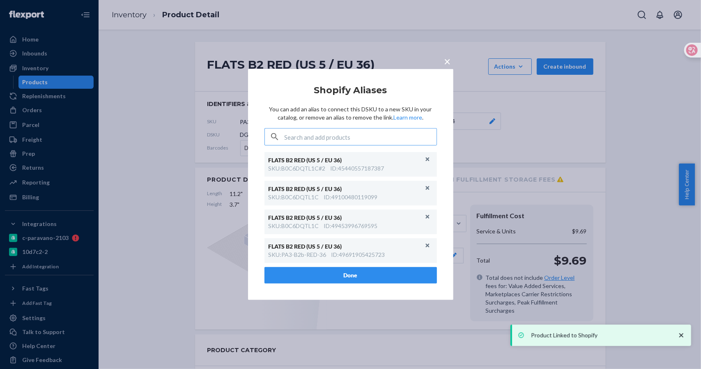
click at [450, 59] on span "×" at bounding box center [448, 61] width 7 height 14
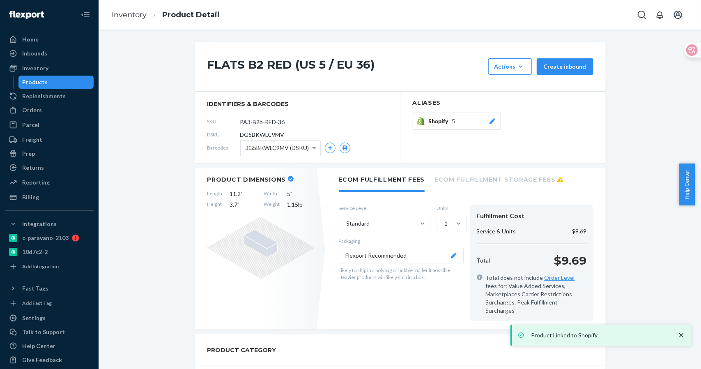
click at [136, 8] on ol "Inventory Product Detail" at bounding box center [165, 15] width 121 height 24
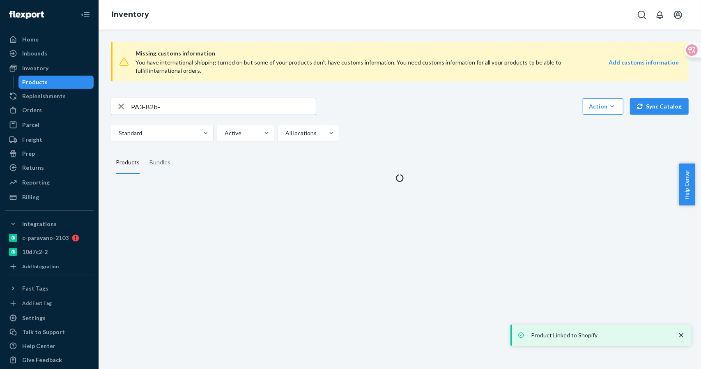
drag, startPoint x: 175, startPoint y: 110, endPoint x: 101, endPoint y: 112, distance: 74.4
click at [101, 112] on div "Missing customs information You have international shipping turned on but some …" at bounding box center [400, 199] width 603 height 339
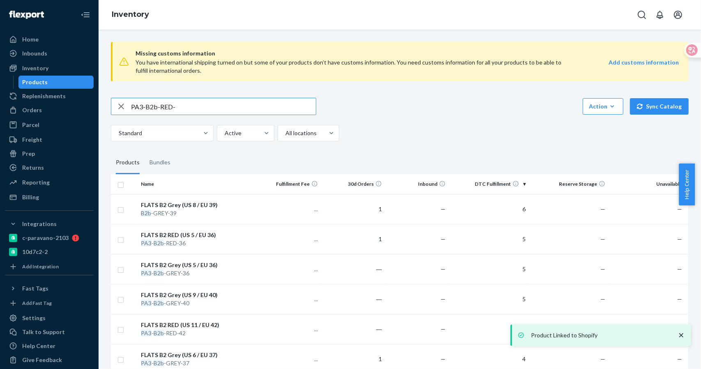
type input "PA3-B2b-RED-"
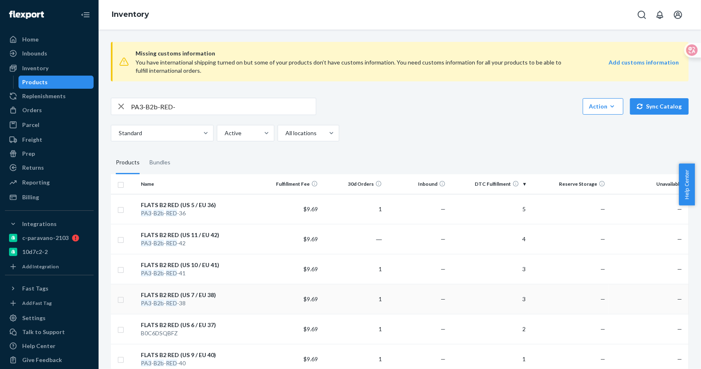
scroll to position [150, 0]
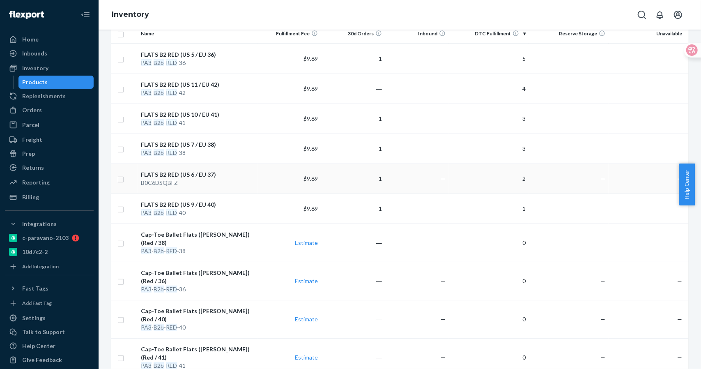
click at [194, 172] on div "FLATS B2 RED (US 6 / EU 37)" at bounding box center [197, 175] width 113 height 8
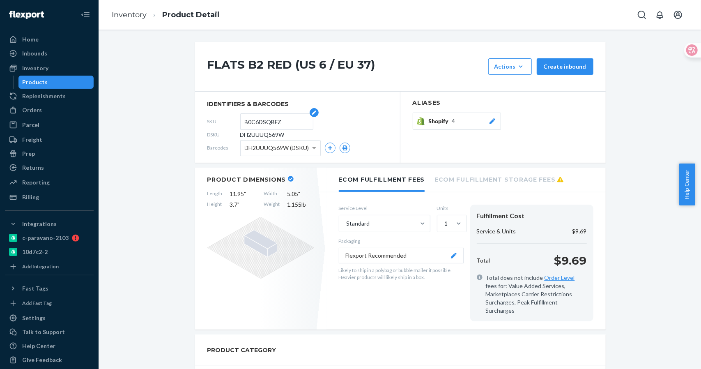
click at [281, 124] on input "B0C6DSQBFZ" at bounding box center [277, 122] width 64 height 16
drag, startPoint x: 290, startPoint y: 122, endPoint x: 202, endPoint y: 122, distance: 87.9
click at [202, 122] on section "identifiers & barcodes SKU B0C6DSQBFZ DSKU DH2UUUQ569W Barcodes DH2UUUQ569W (DS…" at bounding box center [297, 127] width 205 height 71
click at [284, 119] on input "B0C6DSQBFZ" at bounding box center [277, 122] width 64 height 16
drag, startPoint x: 285, startPoint y: 121, endPoint x: 220, endPoint y: 122, distance: 64.9
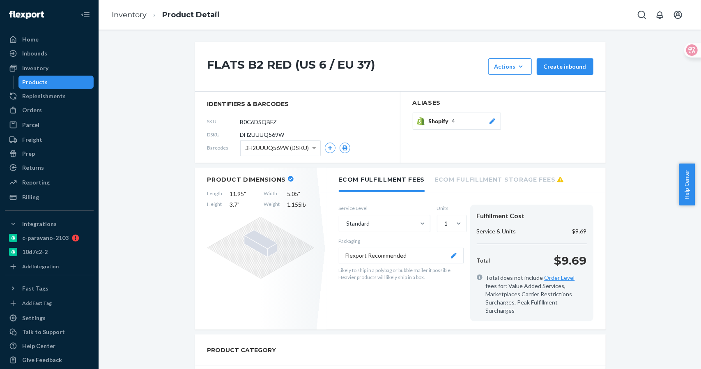
click at [220, 122] on div "SKU B0C6DSQBFZ" at bounding box center [297, 121] width 180 height 13
paste input "PA3-B2b-RED-37"
type input "PA3-B2b-RED-37"
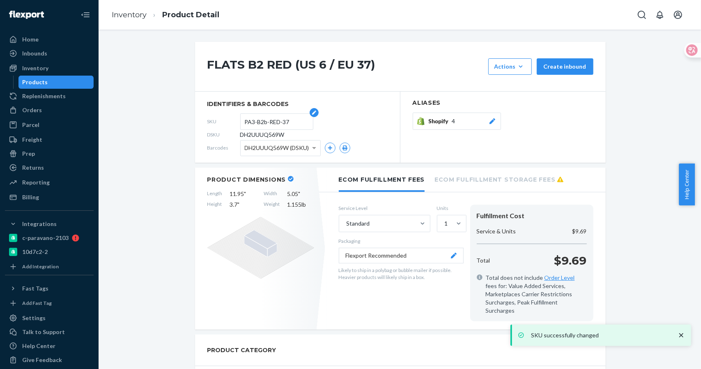
click at [282, 119] on input "PA3-B2b-RED-37" at bounding box center [277, 122] width 64 height 16
drag, startPoint x: 290, startPoint y: 120, endPoint x: 227, endPoint y: 129, distance: 64.3
click at [227, 129] on section "identifiers & barcodes SKU PA3-B2b-RED-37 DSKU DH2UUUQ569W Barcodes DH2UUUQ569W…" at bounding box center [297, 127] width 205 height 71
click at [440, 123] on span "Shopify" at bounding box center [440, 121] width 23 height 8
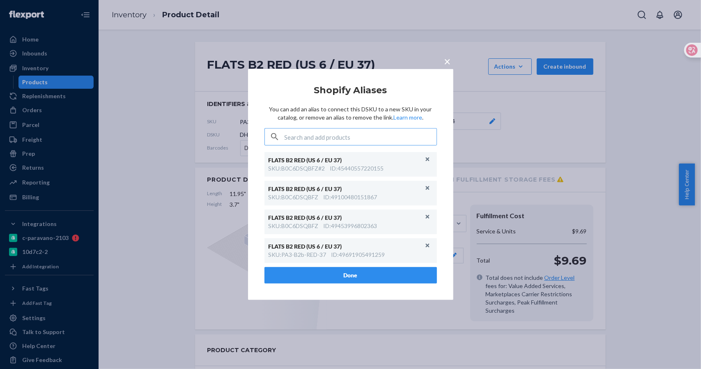
click at [335, 134] on input "text" at bounding box center [361, 137] width 152 height 16
type input "PA3-B2b-RED-37"
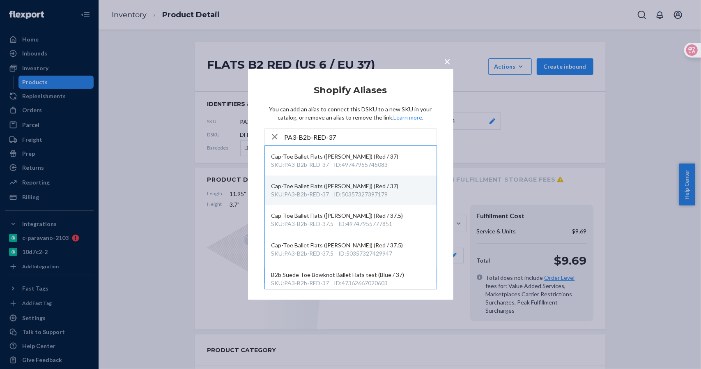
click at [369, 189] on div "Cap-Toe Ballet Flats (Elena) (Red / 37)" at bounding box center [351, 186] width 159 height 8
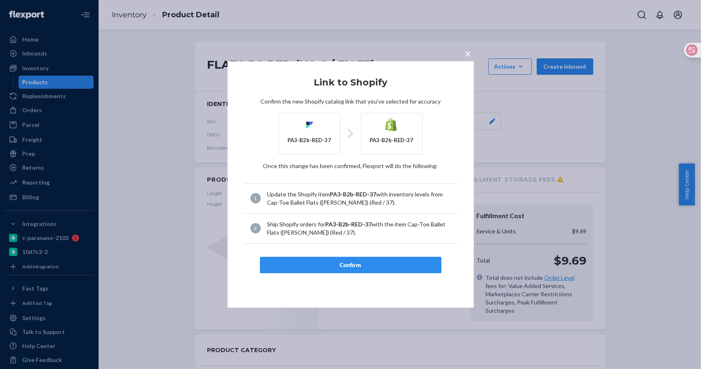
click at [359, 266] on div "Confirm" at bounding box center [351, 265] width 168 height 8
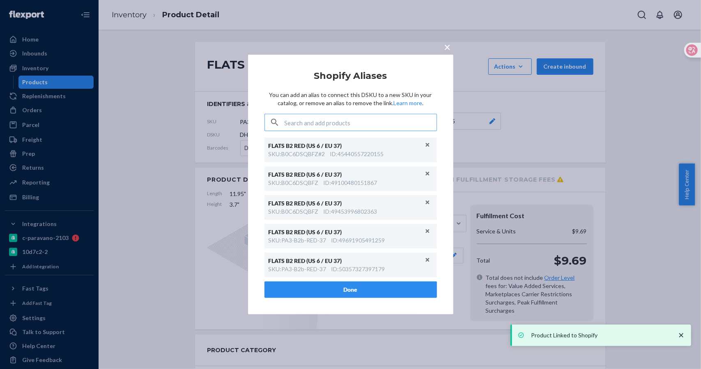
click at [447, 49] on span "×" at bounding box center [448, 47] width 7 height 14
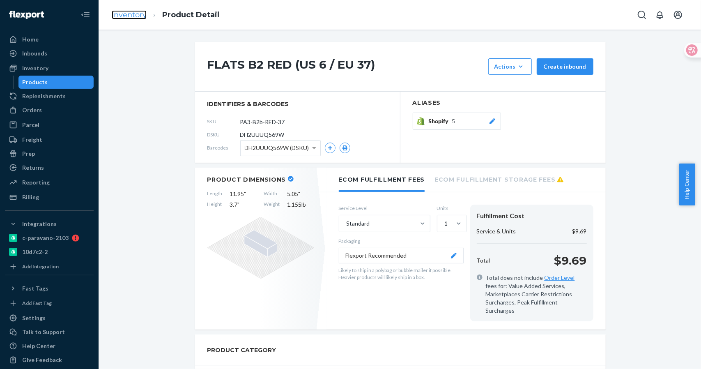
click at [127, 15] on link "Inventory" at bounding box center [129, 14] width 35 height 9
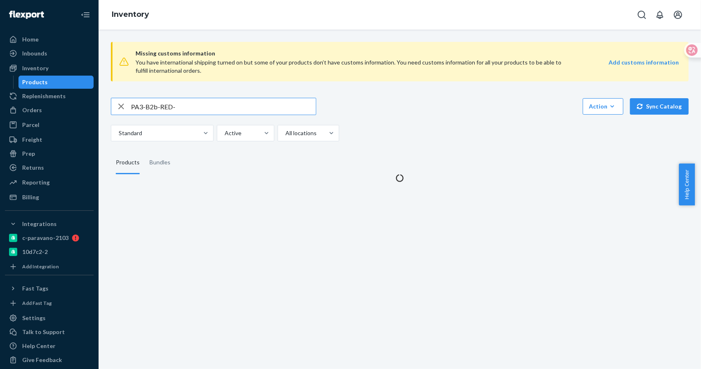
click at [192, 109] on input "PA3-B2b-RED-" at bounding box center [223, 106] width 185 height 16
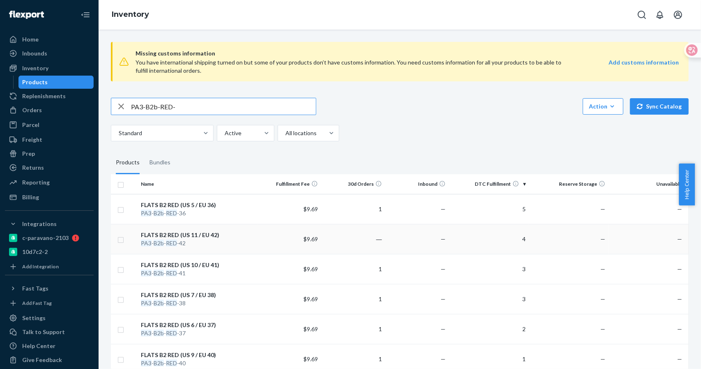
scroll to position [150, 0]
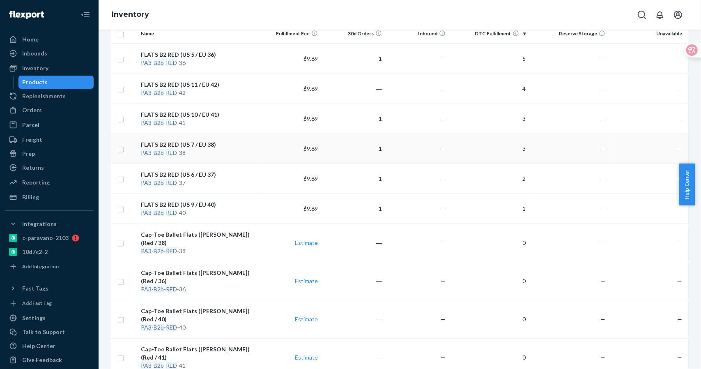
click at [198, 142] on div "FLATS B2 RED (US 7 / EU 38)" at bounding box center [197, 145] width 113 height 8
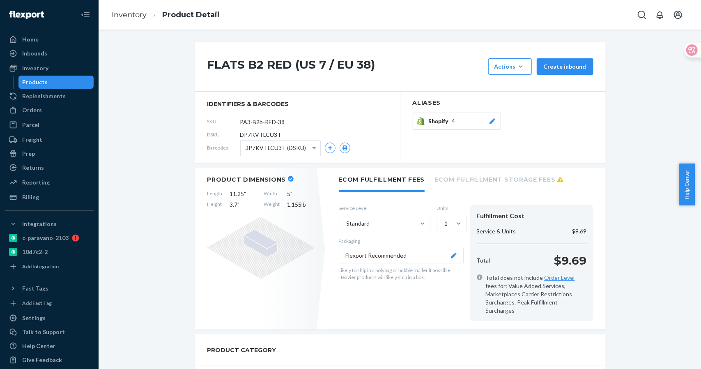
click at [430, 120] on span "Shopify" at bounding box center [440, 121] width 23 height 8
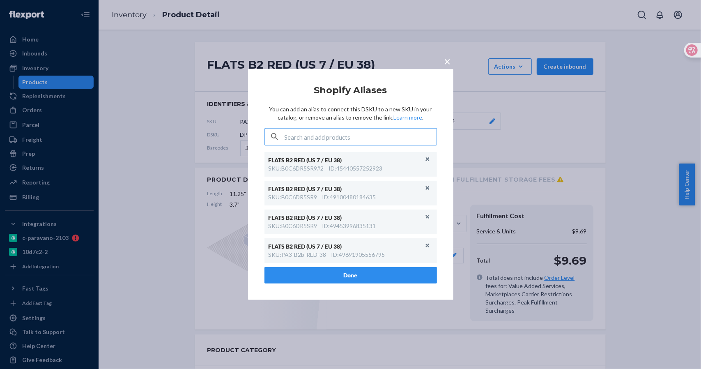
click at [339, 136] on input "text" at bounding box center [361, 137] width 152 height 16
type input "PA3-B2b-RED-38"
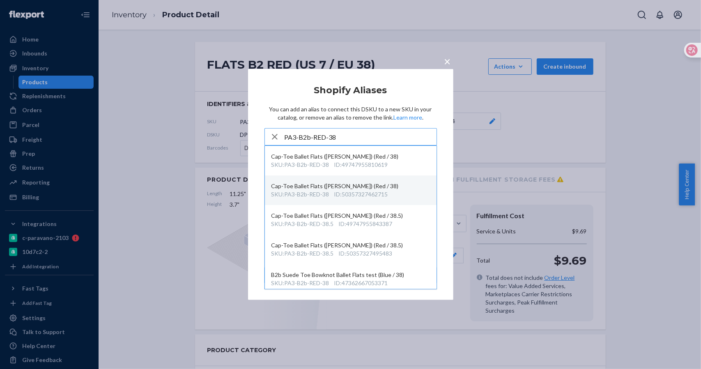
click at [375, 190] on div "ID : 50357327462715" at bounding box center [361, 194] width 54 height 8
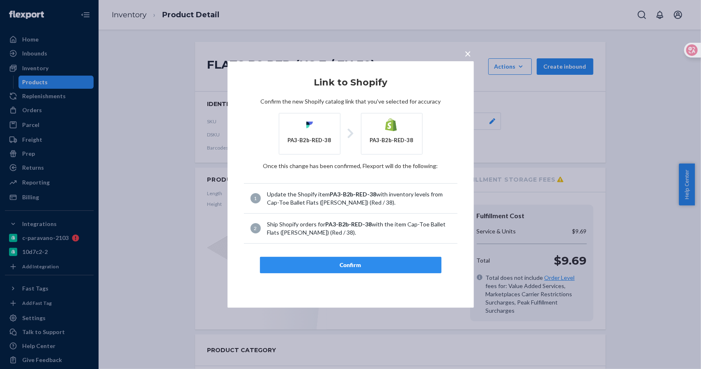
click at [364, 263] on div "Confirm" at bounding box center [351, 265] width 168 height 8
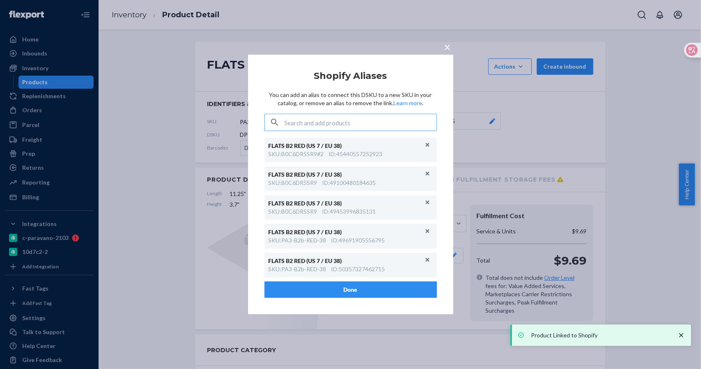
drag, startPoint x: 450, startPoint y: 49, endPoint x: 440, endPoint y: 46, distance: 10.3
click at [450, 49] on span "×" at bounding box center [448, 47] width 7 height 14
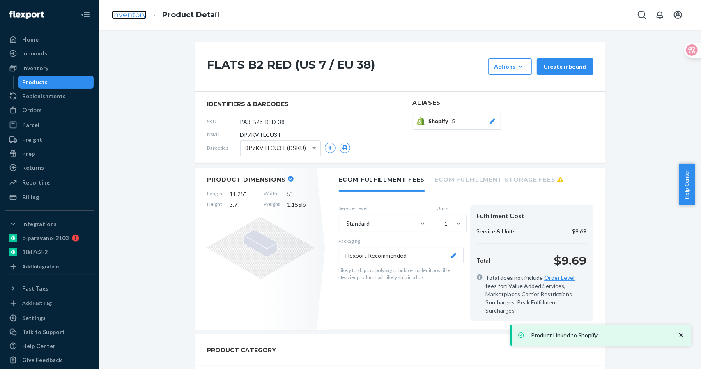
click at [138, 11] on link "Inventory" at bounding box center [129, 14] width 35 height 9
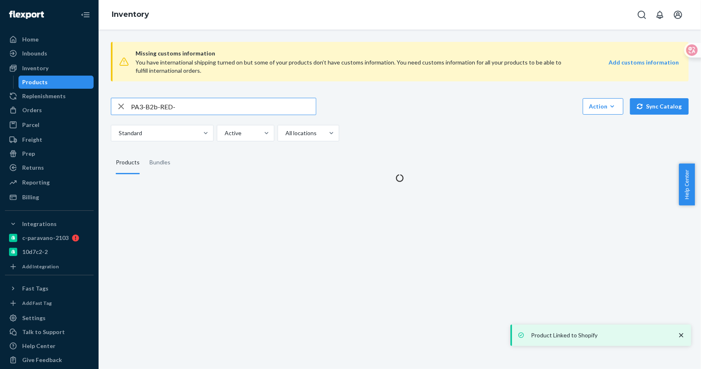
click at [201, 109] on input "PA3-B2b-RED-" at bounding box center [223, 106] width 185 height 16
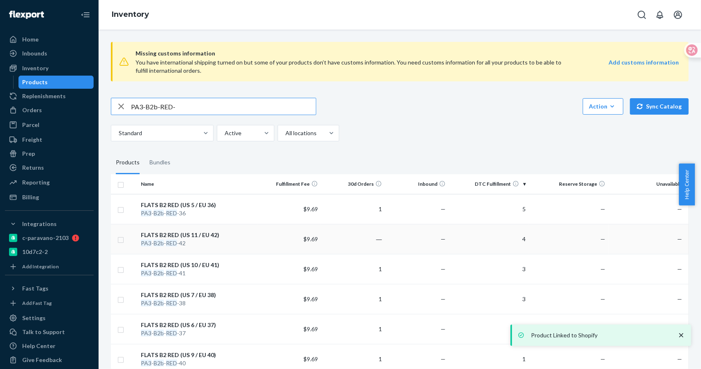
scroll to position [150, 0]
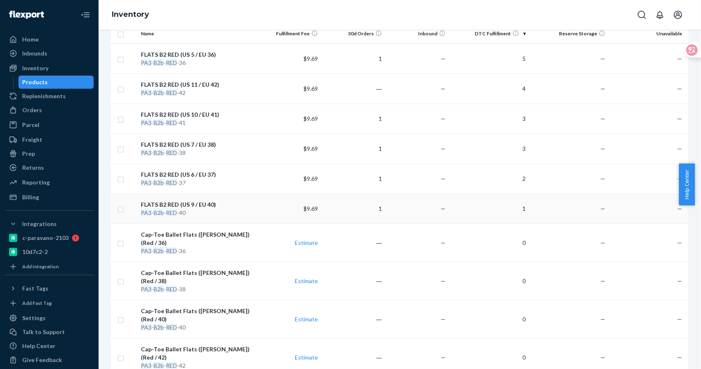
click at [208, 202] on div "FLATS B2 RED (US 9 / EU 40)" at bounding box center [197, 205] width 113 height 8
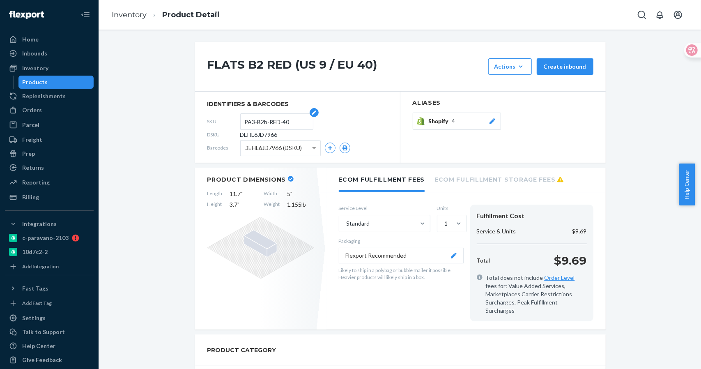
drag, startPoint x: 280, startPoint y: 121, endPoint x: 285, endPoint y: 121, distance: 4.9
click at [280, 121] on input "PA3-B2b-RED-40" at bounding box center [277, 122] width 64 height 16
drag, startPoint x: 290, startPoint y: 120, endPoint x: 203, endPoint y: 122, distance: 87.5
click at [203, 122] on section "identifiers & barcodes SKU PA3-B2b-RED-40 DSKU DEHL6JD7966 Barcodes DEHL6JD7966…" at bounding box center [297, 127] width 205 height 71
click at [456, 125] on div "Shopify 4" at bounding box center [463, 121] width 68 height 8
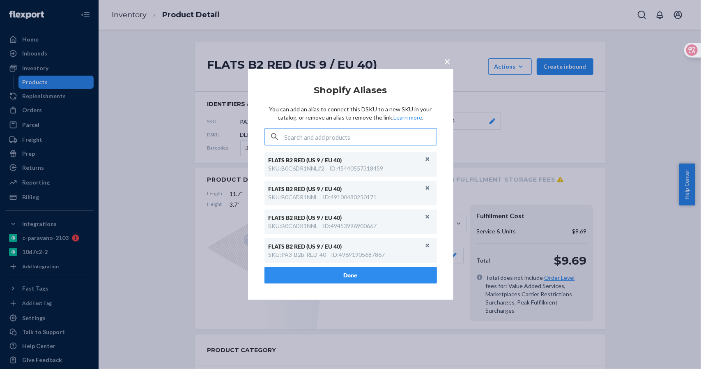
click at [340, 136] on input "text" at bounding box center [361, 137] width 152 height 16
type input "PA3-B2b-RED-40"
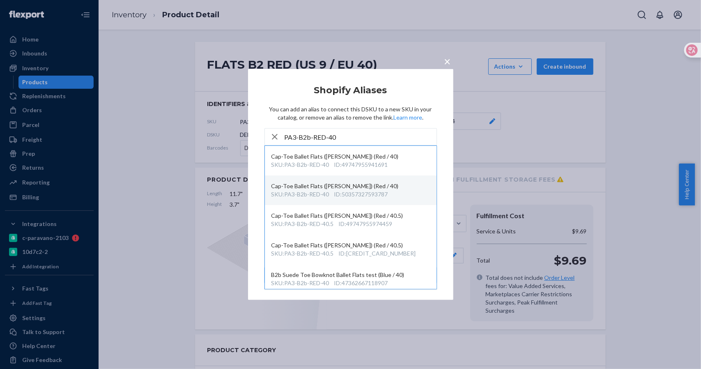
click at [371, 197] on div "ID : 50357327593787" at bounding box center [361, 194] width 54 height 8
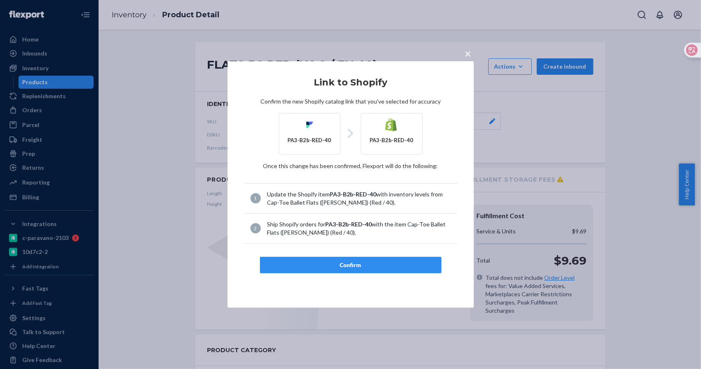
click at [363, 262] on div "Confirm" at bounding box center [351, 265] width 168 height 8
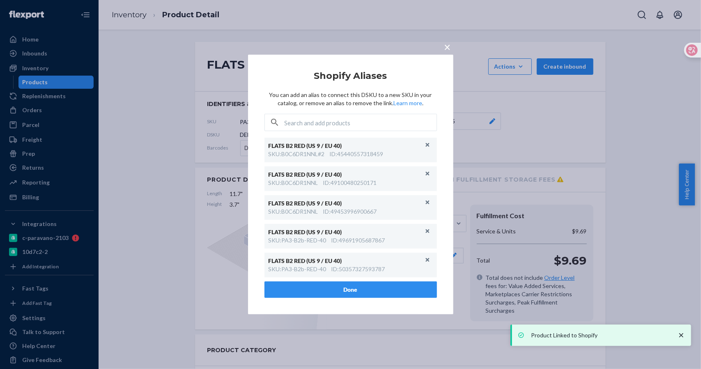
click at [449, 46] on span "×" at bounding box center [448, 47] width 7 height 14
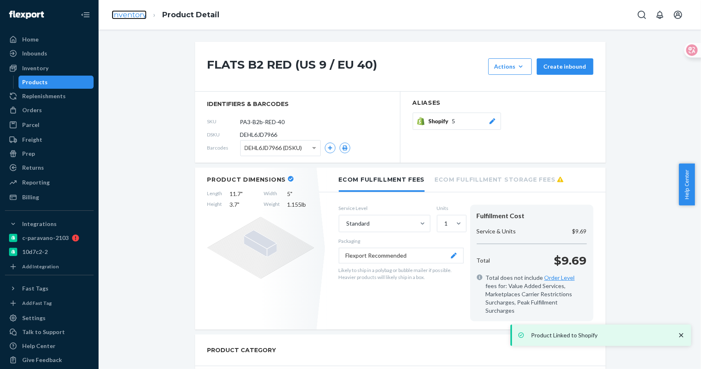
click at [135, 14] on link "Inventory" at bounding box center [129, 14] width 35 height 9
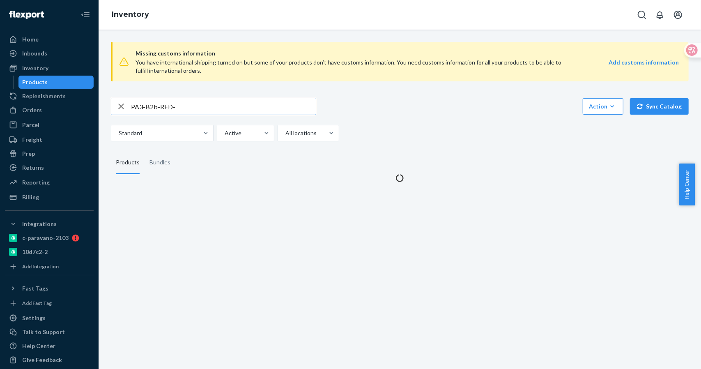
click at [187, 108] on input "PA3-B2b-RED-" at bounding box center [223, 106] width 185 height 16
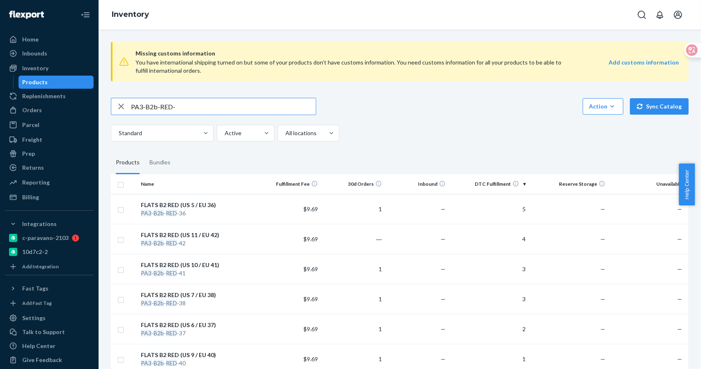
click at [207, 265] on div "FLATS B2 RED (US 10 / EU 41)" at bounding box center [197, 265] width 113 height 8
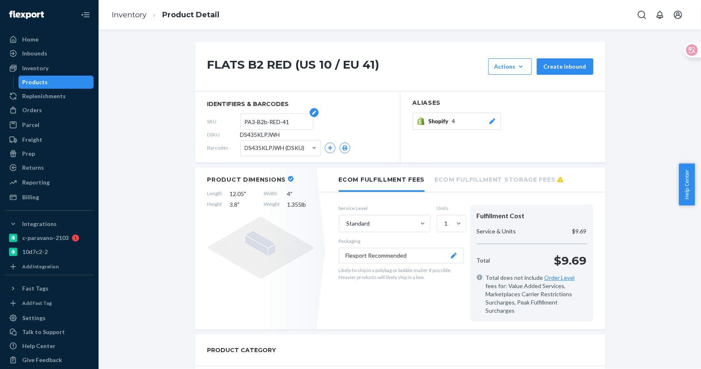
click at [292, 118] on input "PA3-B2b-RED-41" at bounding box center [277, 122] width 64 height 16
drag, startPoint x: 204, startPoint y: 126, endPoint x: 198, endPoint y: 127, distance: 5.4
click at [198, 127] on section "identifiers & barcodes SKU PA3-B2b-RED-41 DSKU DS435KLPJWH Barcodes DS435KLPJWH…" at bounding box center [297, 127] width 205 height 71
click at [439, 125] on button "Shopify 4" at bounding box center [457, 121] width 88 height 17
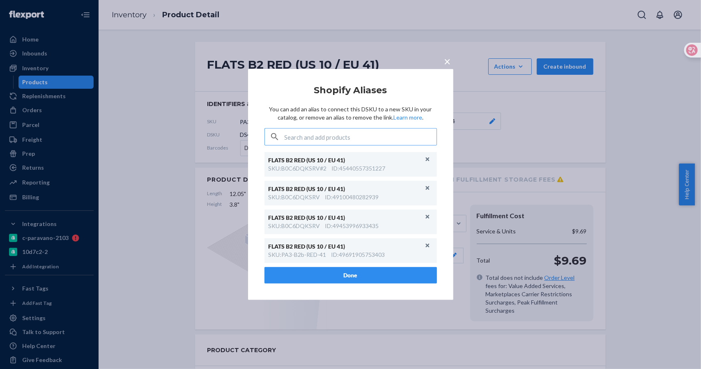
click at [345, 140] on input "text" at bounding box center [361, 137] width 152 height 16
type input "PA3-B2b-RED-41"
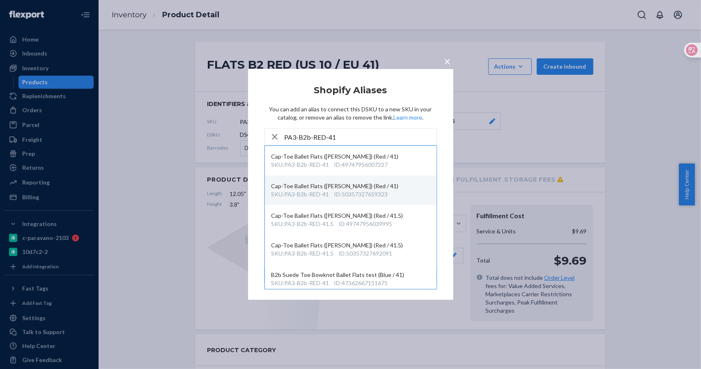
click at [366, 191] on div "ID : 50357327659323" at bounding box center [361, 194] width 54 height 8
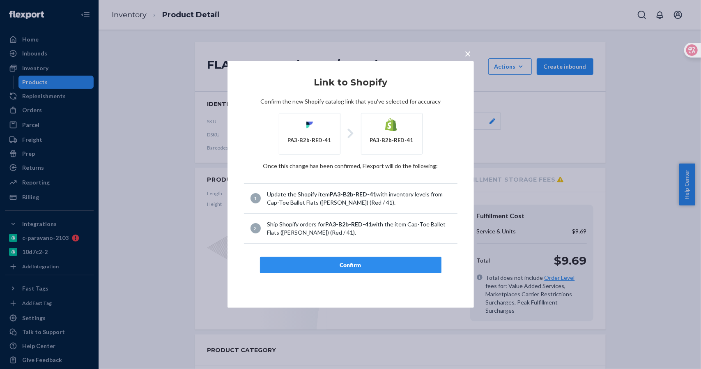
click at [353, 266] on div "Confirm" at bounding box center [351, 265] width 168 height 8
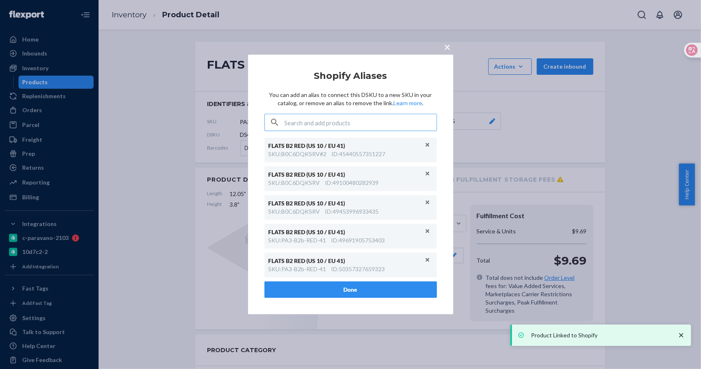
click at [452, 47] on button "×" at bounding box center [448, 45] width 12 height 14
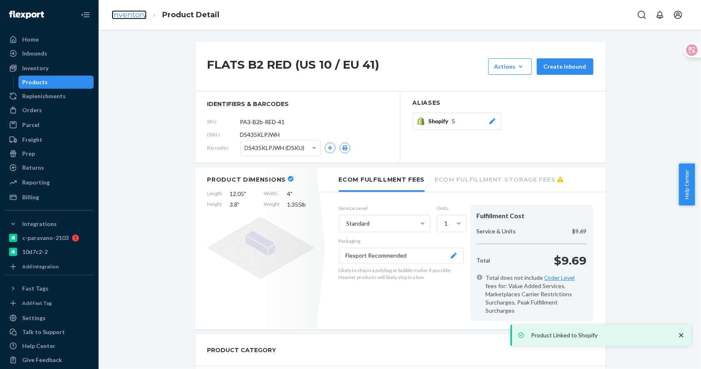
click at [138, 14] on link "Inventory" at bounding box center [129, 14] width 35 height 9
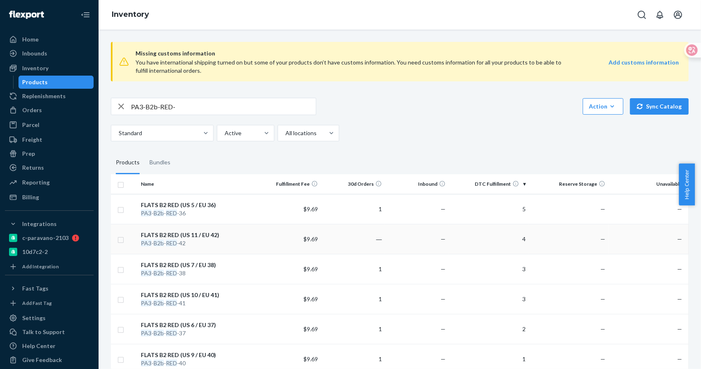
click at [207, 233] on div "FLATS B2 RED (US 11 / EU 42)" at bounding box center [197, 235] width 113 height 8
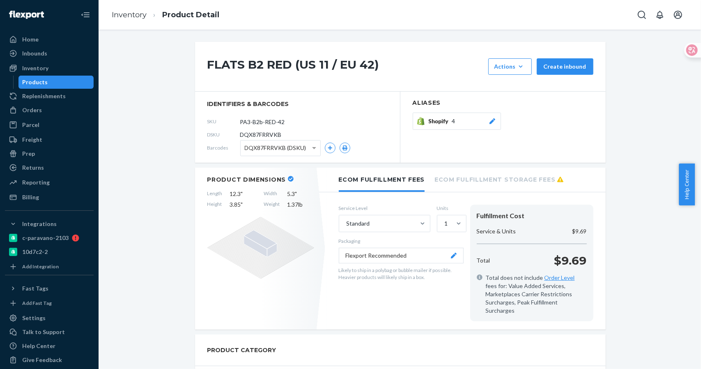
click at [443, 124] on span "Shopify" at bounding box center [440, 121] width 23 height 8
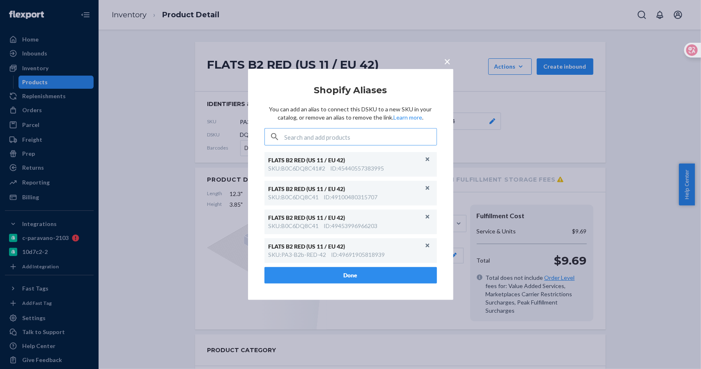
click at [337, 136] on input "text" at bounding box center [361, 137] width 152 height 16
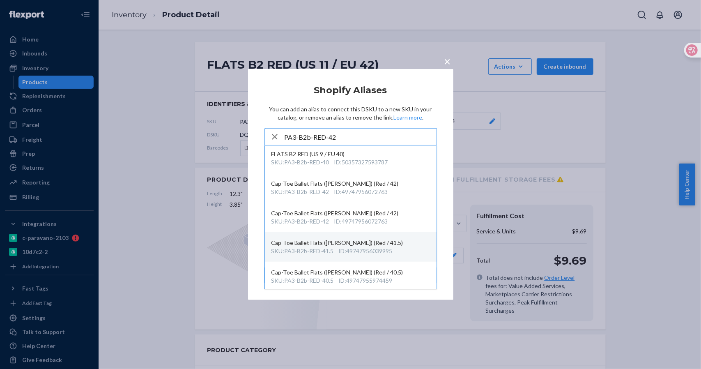
scroll to position [271, 0]
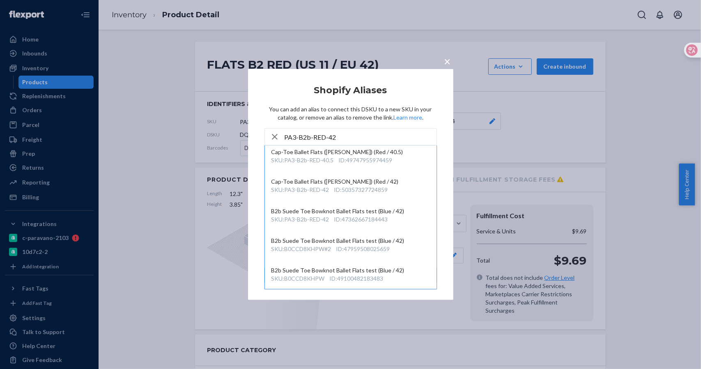
drag, startPoint x: 430, startPoint y: 260, endPoint x: 437, endPoint y: 235, distance: 26.0
click at [437, 235] on div "FLATS B2 RED (US 10 / EU 41) SKU : B0C6DQKSRV ID : 49100480282939 FLATS B2 RED …" at bounding box center [351, 217] width 173 height 144
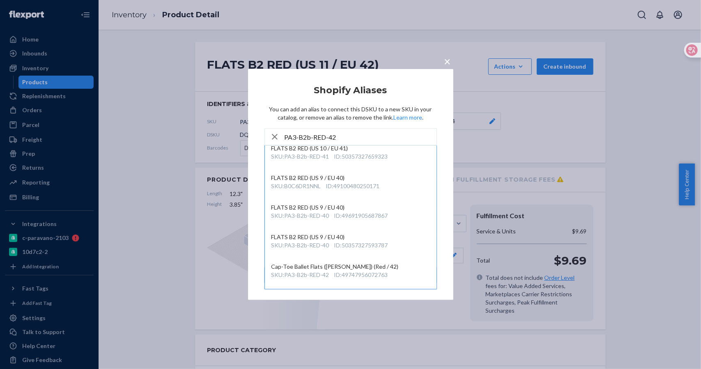
scroll to position [0, 0]
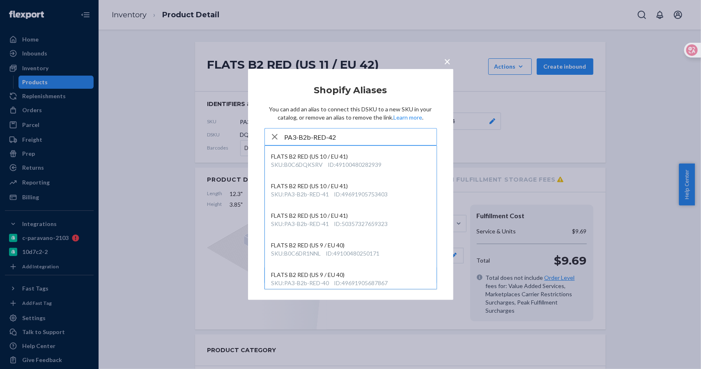
click at [353, 138] on input "PA3-B2b-RED-42" at bounding box center [361, 137] width 152 height 16
type input "PA3-B2b-RED-42"
drag, startPoint x: 447, startPoint y: 62, endPoint x: 456, endPoint y: 91, distance: 30.3
click at [447, 62] on span "×" at bounding box center [448, 61] width 7 height 14
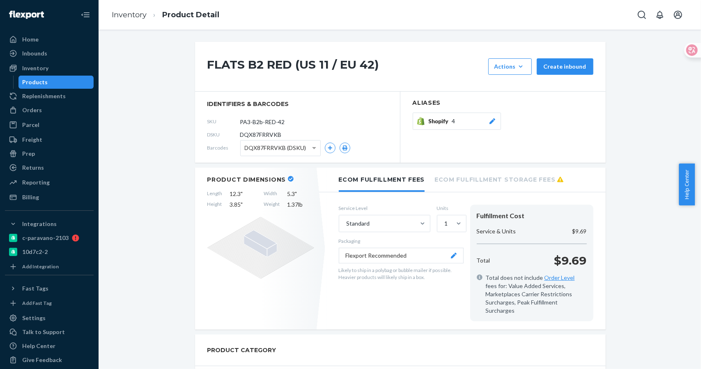
click at [455, 117] on div "Shopify 4" at bounding box center [463, 121] width 68 height 8
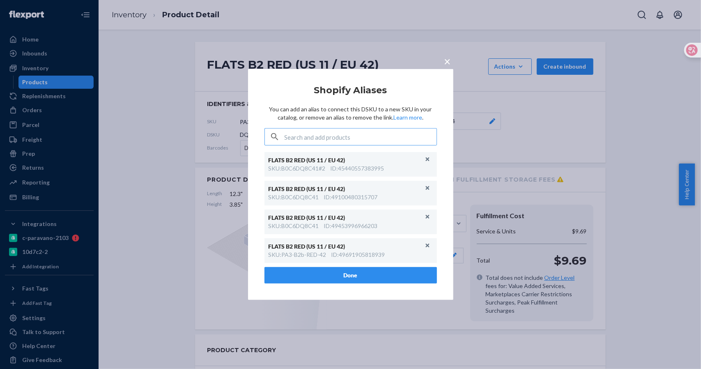
click at [360, 139] on input "text" at bounding box center [361, 137] width 152 height 16
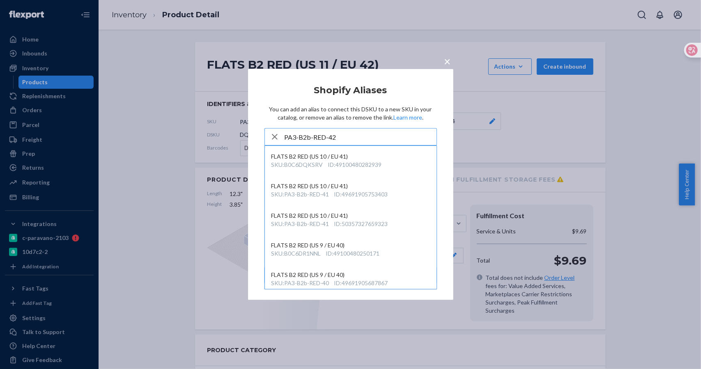
type input "PA3-B2b-RED-42"
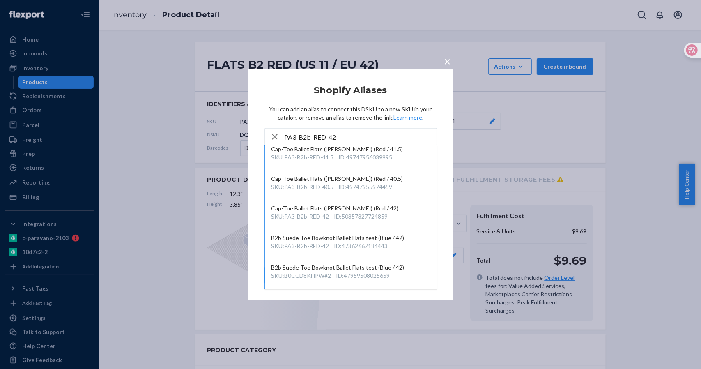
scroll to position [226, 0]
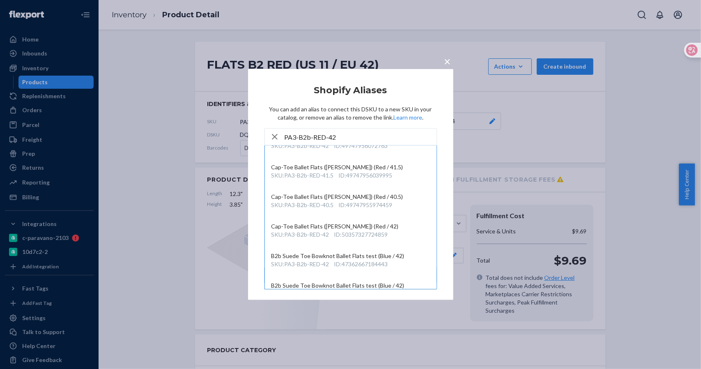
click at [448, 60] on span "×" at bounding box center [448, 61] width 7 height 14
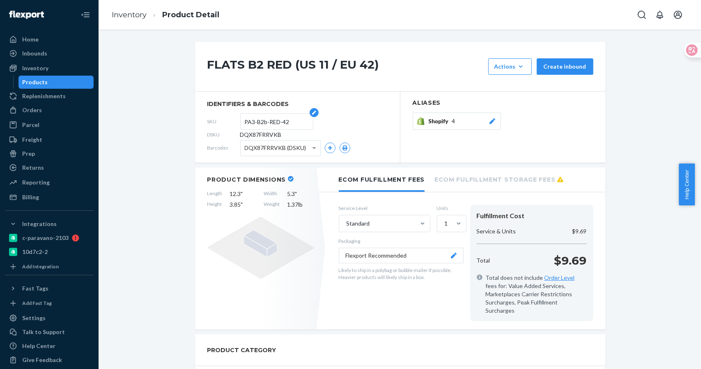
click at [280, 126] on input "PA3-B2b-RED-42" at bounding box center [277, 122] width 64 height 16
drag, startPoint x: 290, startPoint y: 120, endPoint x: 218, endPoint y: 120, distance: 72.3
click at [218, 120] on div "SKU PA3-B2b-RED-42" at bounding box center [297, 121] width 180 height 13
click at [448, 117] on span "Shopify" at bounding box center [440, 121] width 23 height 8
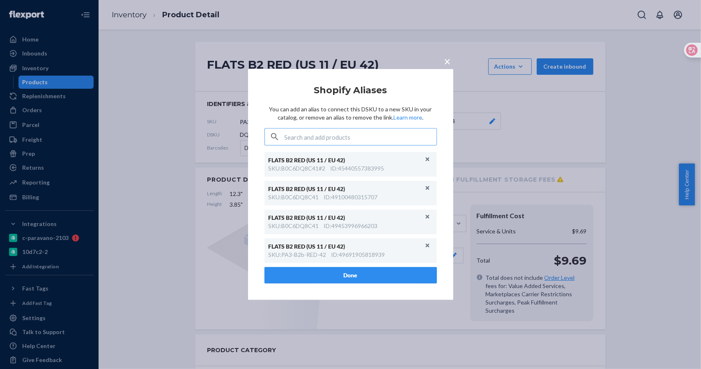
click at [376, 140] on input "text" at bounding box center [361, 137] width 152 height 16
type input "PA3-B2b-RED-42"
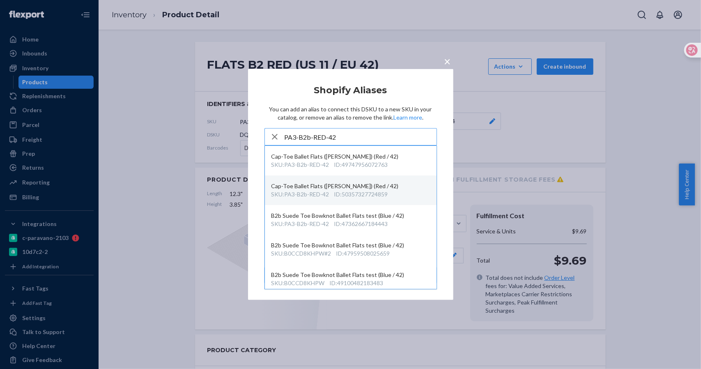
click at [378, 186] on div "Cap-Toe Ballet Flats (Elena) (Red / 42)" at bounding box center [351, 186] width 159 height 8
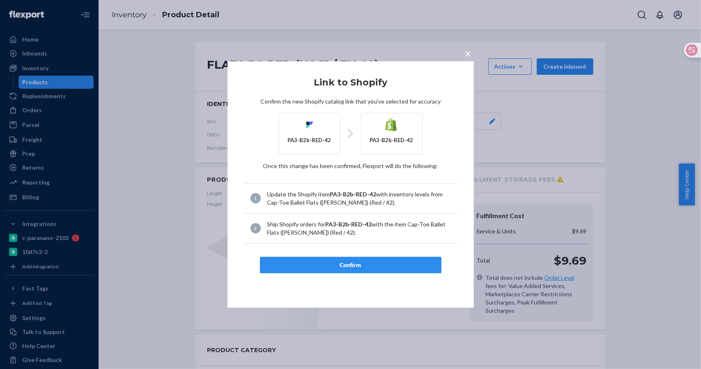
click at [357, 264] on div "Confirm" at bounding box center [351, 265] width 168 height 8
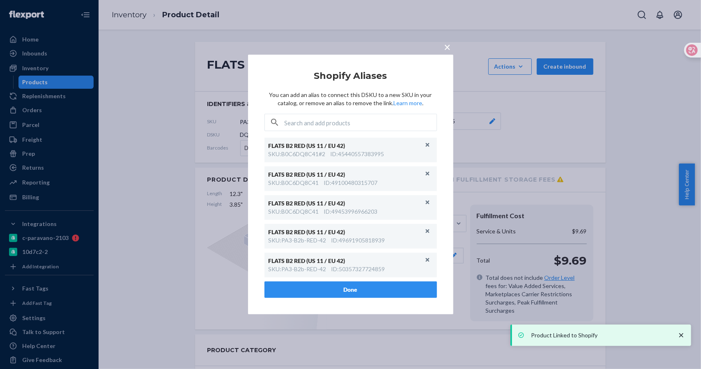
click at [445, 47] on span "×" at bounding box center [448, 47] width 7 height 14
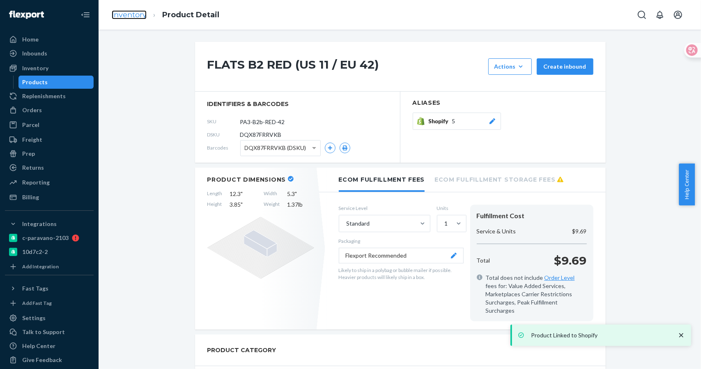
click at [132, 18] on link "Inventory" at bounding box center [129, 14] width 35 height 9
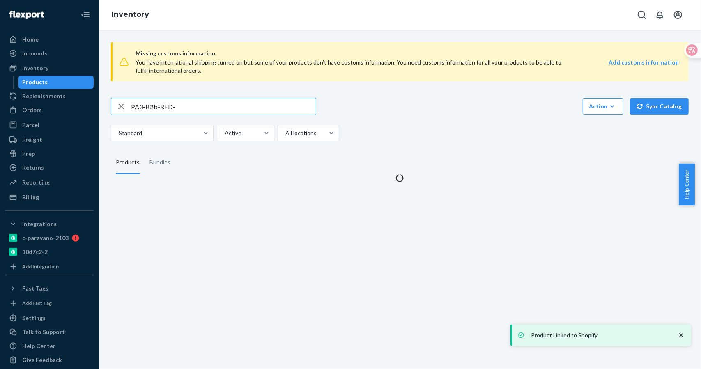
click at [185, 106] on input "PA3-B2b-RED-" at bounding box center [223, 106] width 185 height 16
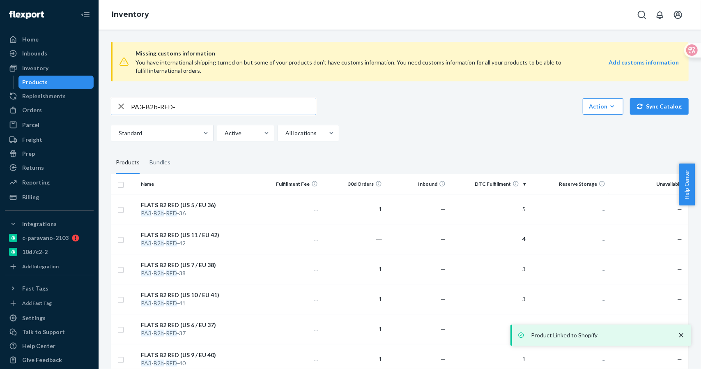
drag, startPoint x: 157, startPoint y: 106, endPoint x: 199, endPoint y: 107, distance: 41.5
click at [199, 107] on input "PA3-B2b-RED-" at bounding box center [223, 106] width 185 height 16
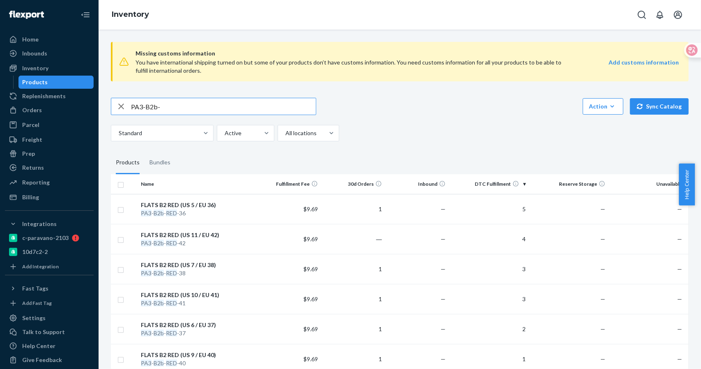
type input "PA3-B2b-"
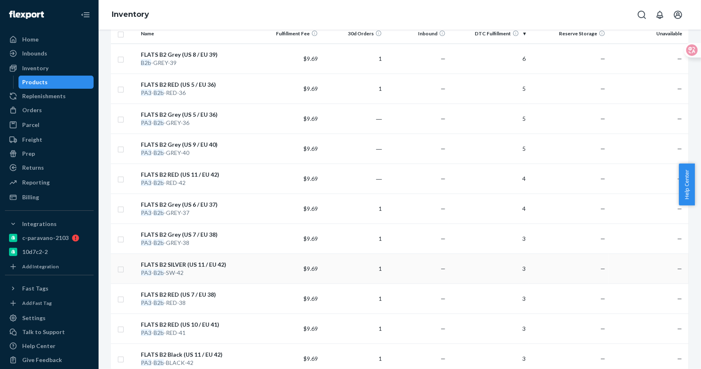
scroll to position [301, 0]
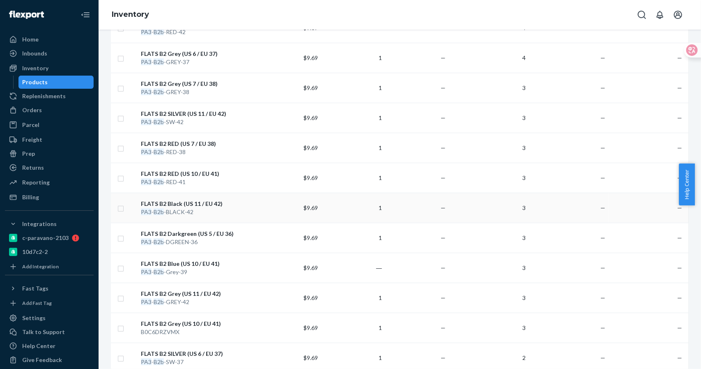
click at [199, 201] on div "FLATS B2 Black (US 11 / EU 42)" at bounding box center [197, 204] width 113 height 8
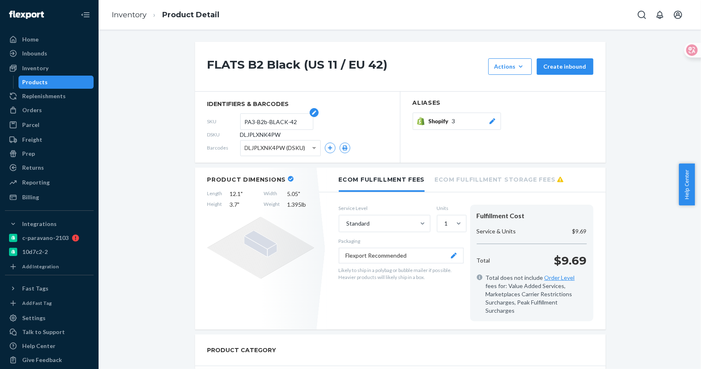
click at [277, 123] on input "PA3-B2b-BLACK-42" at bounding box center [277, 122] width 64 height 16
drag, startPoint x: 286, startPoint y: 120, endPoint x: 220, endPoint y: 120, distance: 65.3
click at [220, 120] on div "SKU PA3-B2b-BLACK-42" at bounding box center [297, 121] width 180 height 13
click at [127, 15] on link "Inventory" at bounding box center [129, 14] width 35 height 9
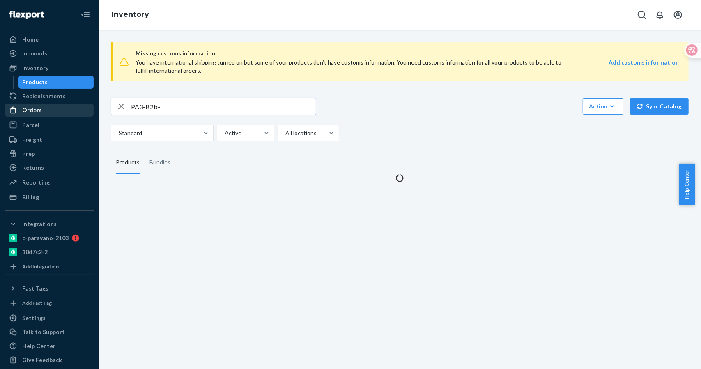
drag, startPoint x: 176, startPoint y: 104, endPoint x: 75, endPoint y: 106, distance: 100.7
click at [75, 106] on div "Home Inbounds Shipping Plans Problems Inventory Products Replenishments Orders …" at bounding box center [350, 184] width 701 height 369
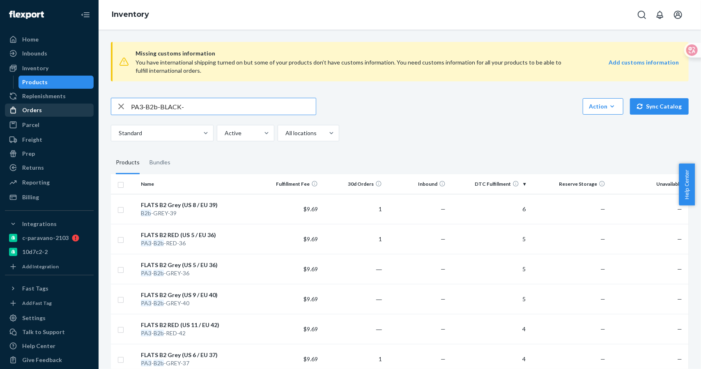
type input "PA3-B2b-BLACK-"
click at [192, 106] on input "PA3-B2b-BLACK-" at bounding box center [223, 106] width 185 height 16
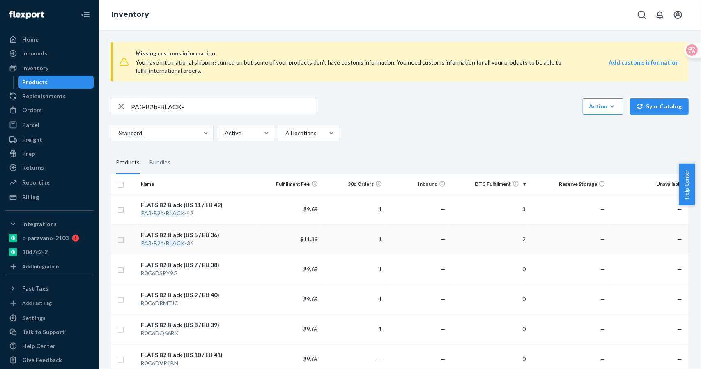
click at [203, 232] on div "FLATS B2 Black (US 5 / EU 36)" at bounding box center [197, 235] width 113 height 8
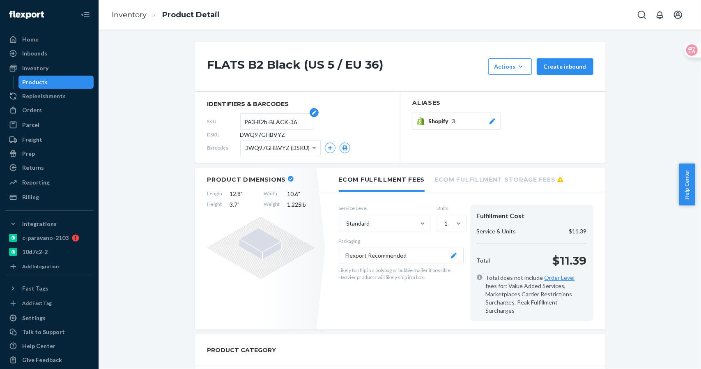
click at [288, 122] on input "PA3-B2b-BLACK-36" at bounding box center [277, 122] width 64 height 16
drag, startPoint x: 298, startPoint y: 121, endPoint x: 206, endPoint y: 127, distance: 92.2
click at [207, 127] on div "SKU PA3-B2b-BLACK-36" at bounding box center [297, 121] width 180 height 13
click at [442, 120] on span "Shopify" at bounding box center [440, 121] width 23 height 8
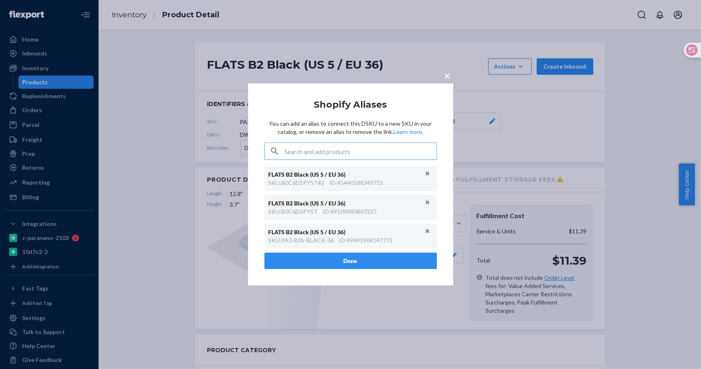
click at [311, 149] on input "text" at bounding box center [361, 151] width 152 height 16
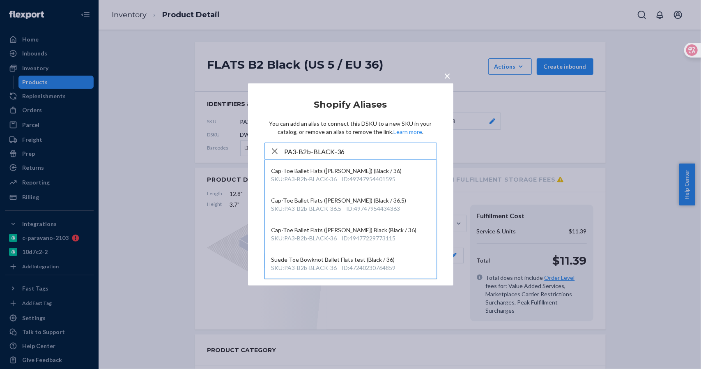
type input "PA3-B2b-BLACK-36"
click at [385, 262] on div "Suede Toe Bowknot Ballet Flats test (Black / 36)" at bounding box center [351, 260] width 159 height 8
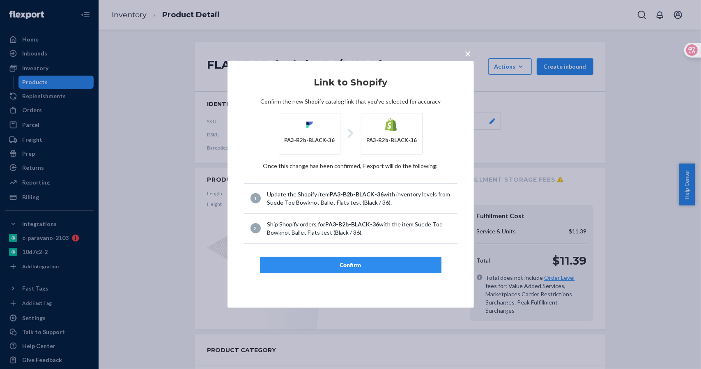
click at [361, 263] on div "Confirm" at bounding box center [351, 265] width 168 height 8
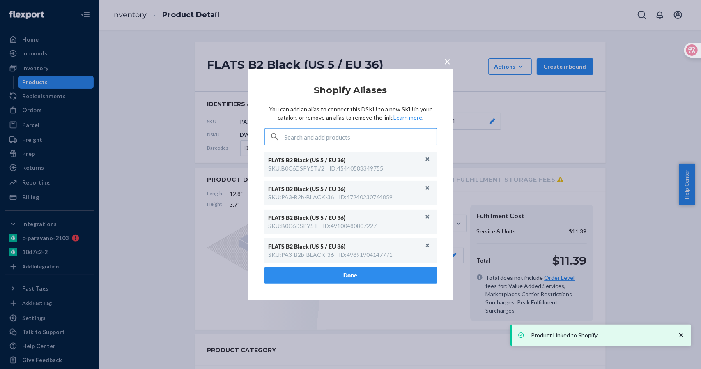
drag, startPoint x: 446, startPoint y: 62, endPoint x: 359, endPoint y: 19, distance: 97.0
click at [445, 61] on span "×" at bounding box center [448, 61] width 7 height 14
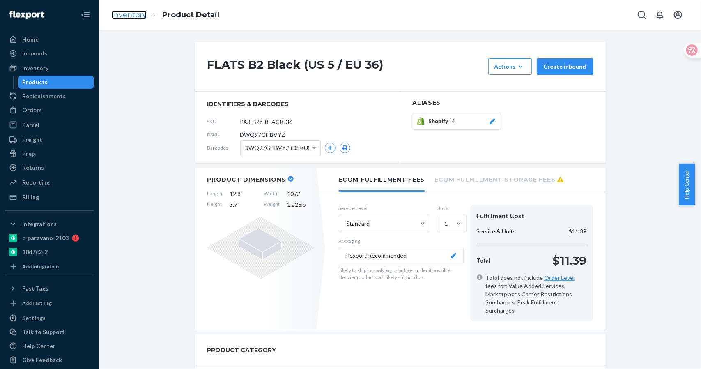
click at [137, 14] on link "Inventory" at bounding box center [129, 14] width 35 height 9
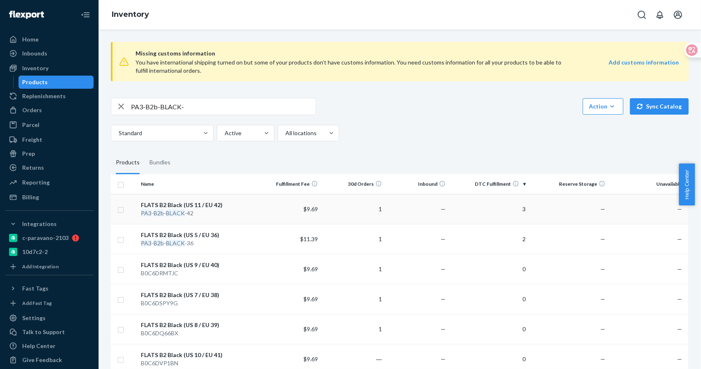
click at [197, 205] on div "FLATS B2 Black (US 11 / EU 42)" at bounding box center [197, 205] width 113 height 8
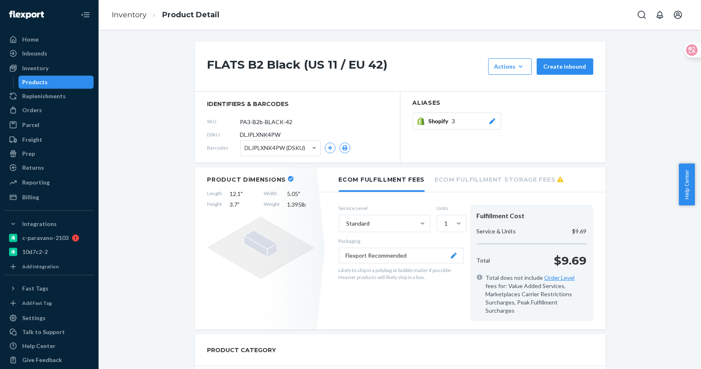
drag, startPoint x: 295, startPoint y: 123, endPoint x: 226, endPoint y: 120, distance: 69.1
click at [226, 120] on div "SKU PA3-B2b-BLACK-42" at bounding box center [297, 121] width 180 height 13
click at [458, 116] on button "Shopify 3" at bounding box center [457, 121] width 88 height 17
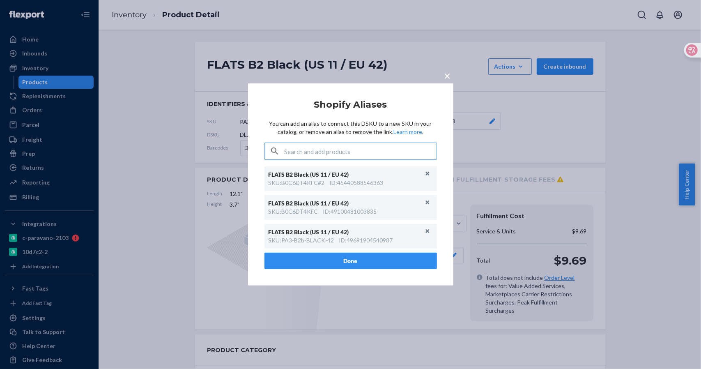
click at [347, 150] on input "text" at bounding box center [361, 151] width 152 height 16
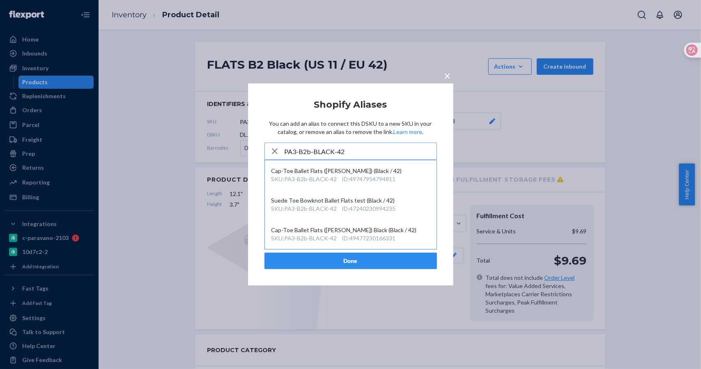
type input "PA3-B2b-BLACK-42"
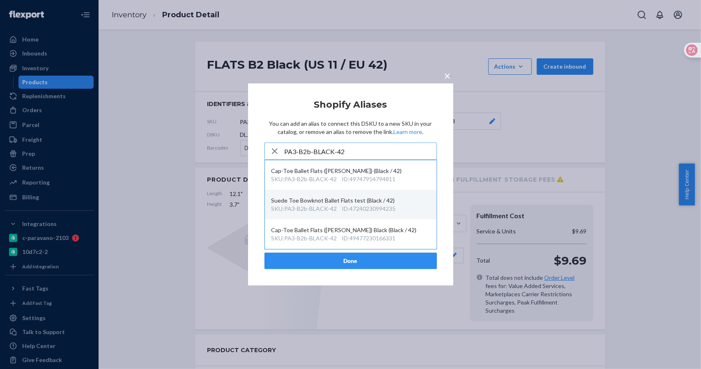
click at [368, 207] on div "ID : 47240230994235" at bounding box center [369, 209] width 54 height 8
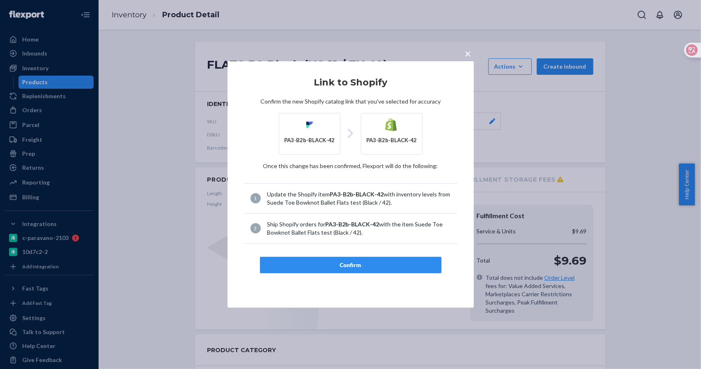
click at [353, 266] on div "Confirm" at bounding box center [351, 265] width 168 height 8
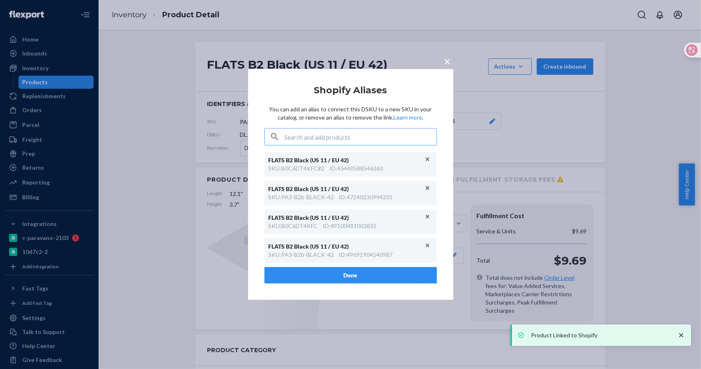
drag, startPoint x: 448, startPoint y: 58, endPoint x: 364, endPoint y: 41, distance: 86.3
click at [448, 58] on span "×" at bounding box center [448, 61] width 7 height 14
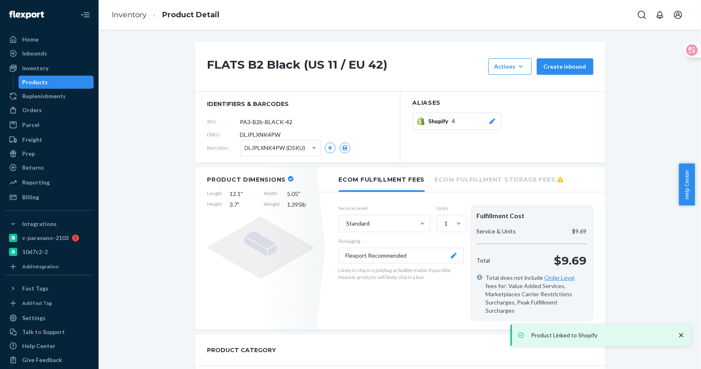
click at [126, 7] on ol "Inventory Product Detail" at bounding box center [165, 15] width 121 height 24
click at [126, 10] on ol "Inventory Product Detail" at bounding box center [165, 15] width 121 height 24
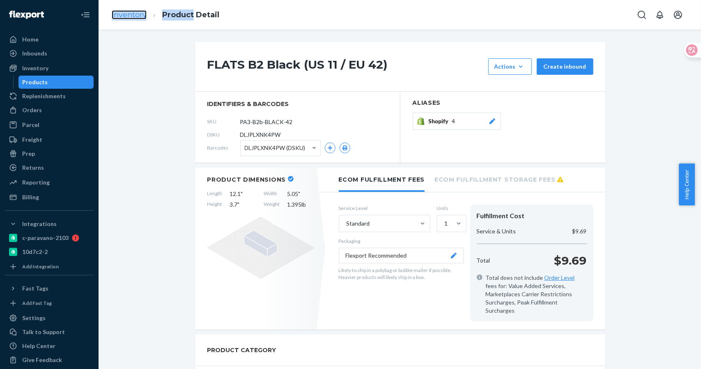
click at [126, 10] on link "Inventory" at bounding box center [129, 14] width 35 height 9
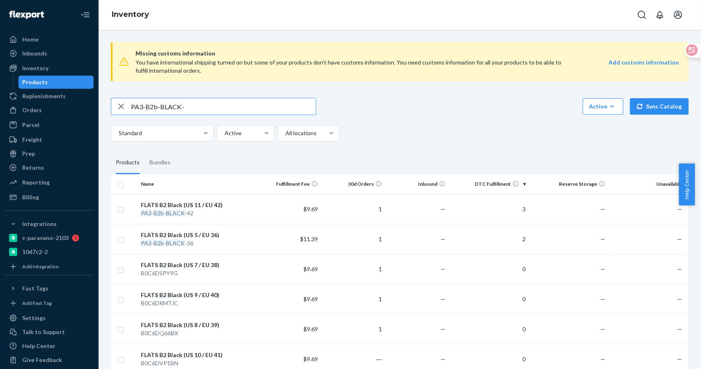
drag, startPoint x: 161, startPoint y: 106, endPoint x: 203, endPoint y: 106, distance: 42.3
click at [203, 106] on input "PA3-B2b-BLACK-" at bounding box center [223, 106] width 185 height 16
type input "PA3-B2b-"
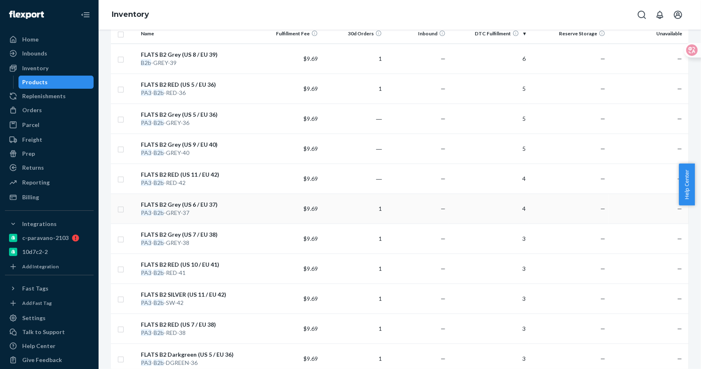
scroll to position [301, 0]
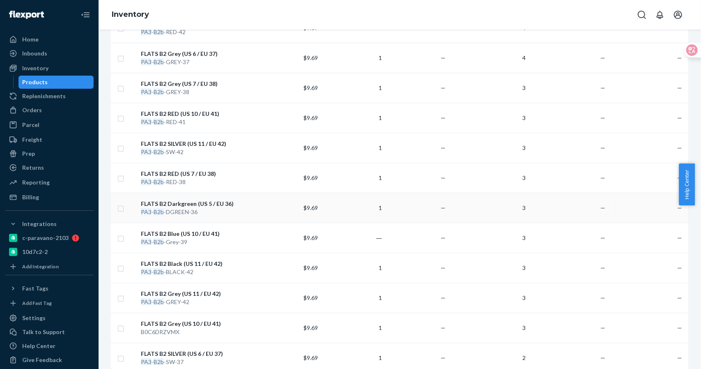
click at [194, 208] on div "PA3 - B2b -DGREEN-36" at bounding box center [197, 212] width 113 height 8
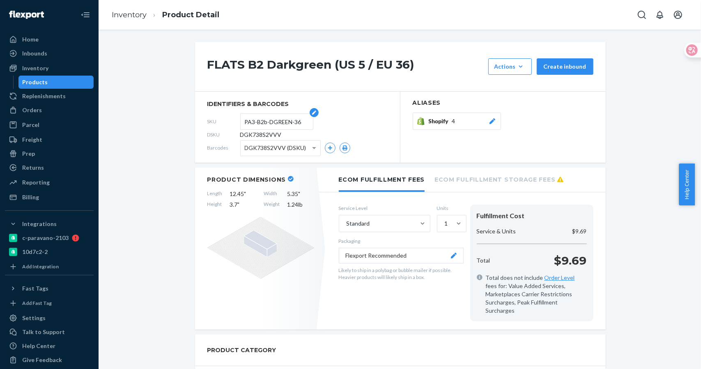
click at [268, 121] on input "PA3-B2b-DGREEN-36" at bounding box center [277, 122] width 64 height 16
drag, startPoint x: 289, startPoint y: 120, endPoint x: 228, endPoint y: 123, distance: 60.5
click at [228, 123] on div "SKU PA3-B2b-DGREEN-36" at bounding box center [297, 121] width 180 height 13
click at [131, 10] on link "Inventory" at bounding box center [129, 14] width 35 height 9
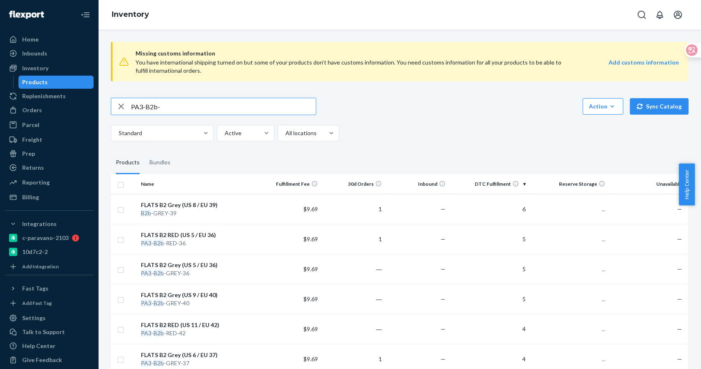
click at [179, 101] on input "PA3-B2b-" at bounding box center [223, 106] width 185 height 16
drag, startPoint x: 189, startPoint y: 105, endPoint x: 18, endPoint y: 105, distance: 171.3
click at [18, 105] on div "Home Inbounds Shipping Plans Problems Inventory Products Replenishments Orders …" at bounding box center [350, 184] width 701 height 369
type input "PA3-B2b-DGREEN"
click at [218, 203] on div "FLATS B2 Darkgreen (US 5 / EU 36)" at bounding box center [197, 205] width 113 height 8
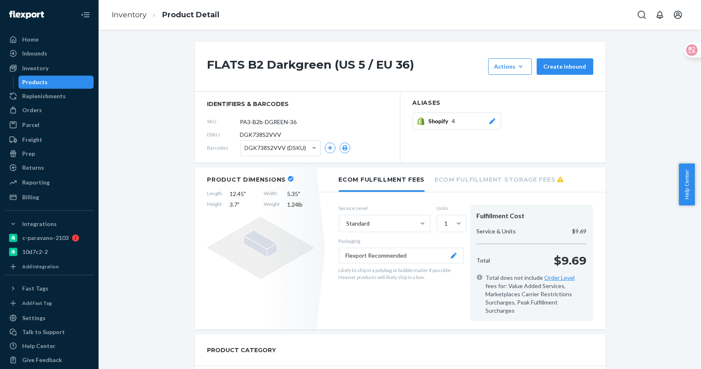
click at [469, 116] on button "Shopify 4" at bounding box center [457, 121] width 88 height 17
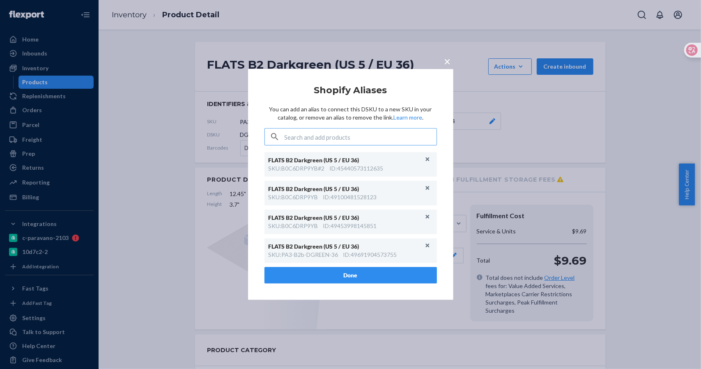
click at [351, 132] on input "text" at bounding box center [361, 137] width 152 height 16
paste input "PA3-B2b-DGREEN"
type input "PA3-B2b-DGREEN"
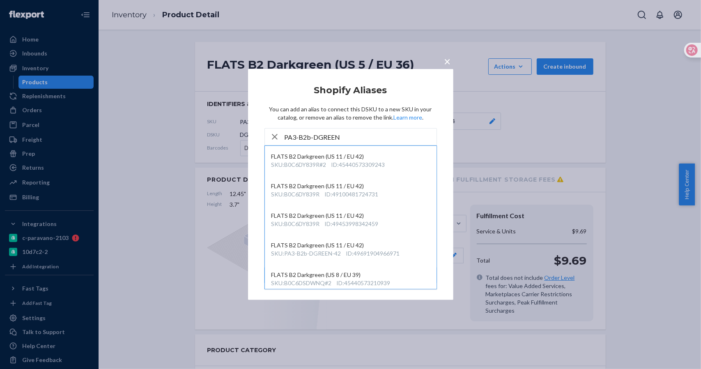
drag, startPoint x: 445, startPoint y: 61, endPoint x: 447, endPoint y: 67, distance: 6.4
click at [445, 61] on span "×" at bounding box center [448, 61] width 7 height 14
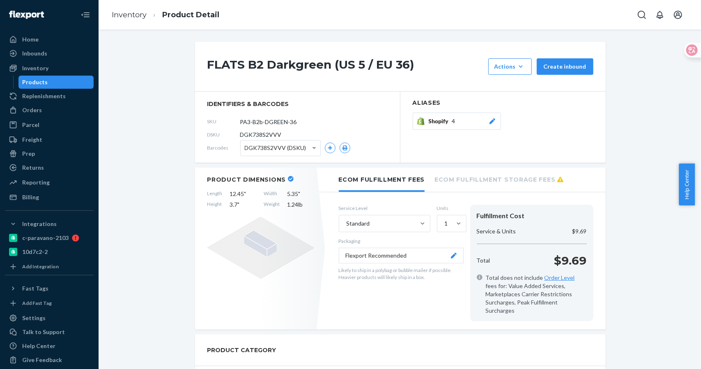
click at [458, 120] on div "Shopify 4" at bounding box center [463, 121] width 68 height 8
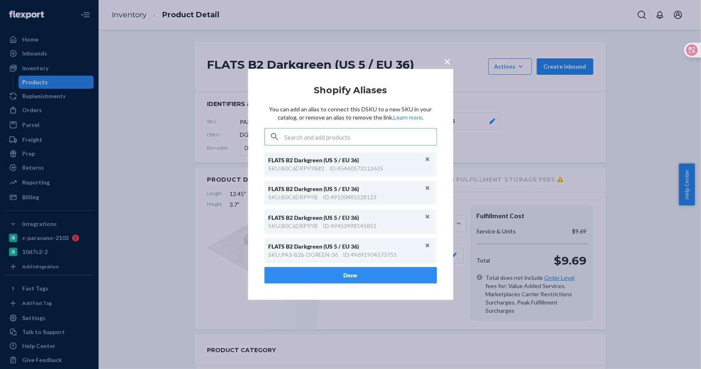
click at [350, 138] on input "text" at bounding box center [361, 137] width 152 height 16
type input "PA3-B2b-DGREEN-36"
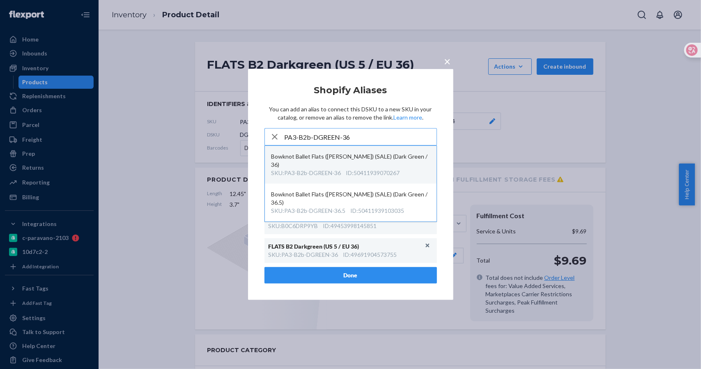
click at [362, 169] on div "ID : 50411939070267" at bounding box center [373, 173] width 54 height 8
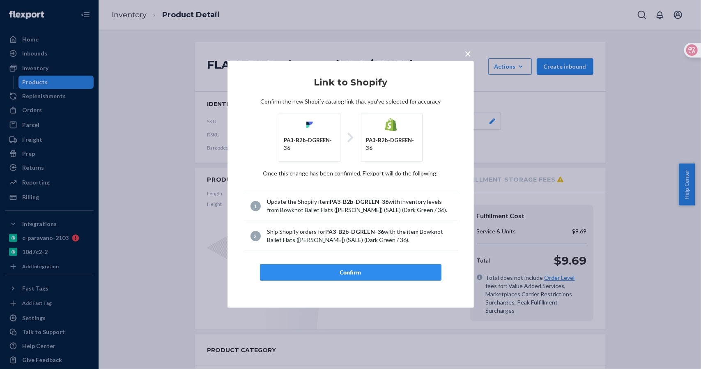
click at [356, 275] on div "Confirm" at bounding box center [351, 272] width 168 height 8
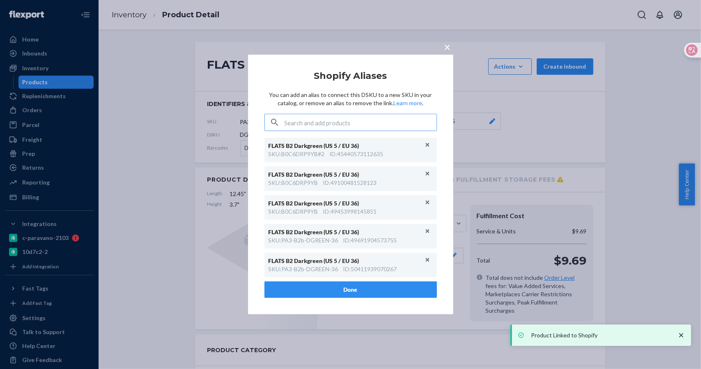
drag, startPoint x: 446, startPoint y: 46, endPoint x: 417, endPoint y: 38, distance: 30.7
click at [446, 46] on span "×" at bounding box center [448, 47] width 7 height 14
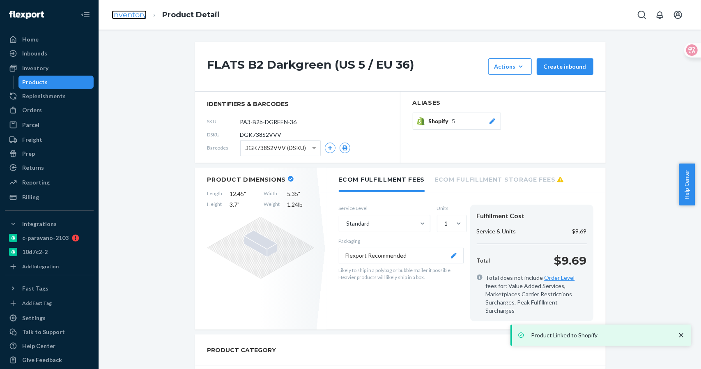
click at [138, 16] on link "Inventory" at bounding box center [129, 14] width 35 height 9
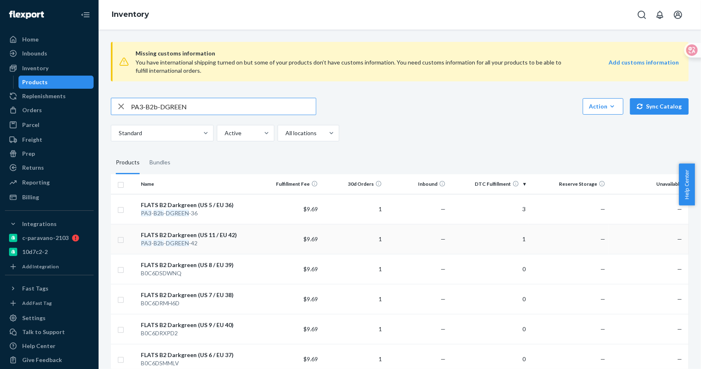
click at [221, 235] on div "FLATS B2 Darkgreen (US 11 / EU 42)" at bounding box center [197, 235] width 113 height 8
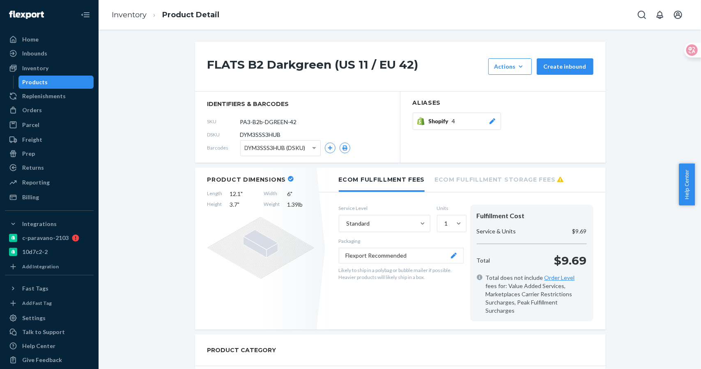
click at [436, 123] on span "Shopify" at bounding box center [440, 121] width 23 height 8
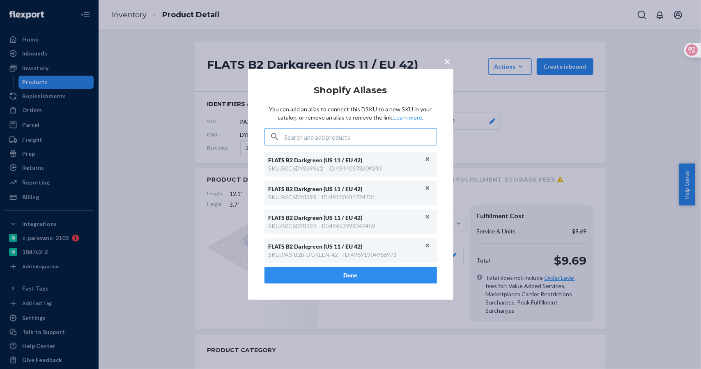
click at [362, 142] on input "text" at bounding box center [361, 137] width 152 height 16
type input "PA3-B2b-DGREEN-42"
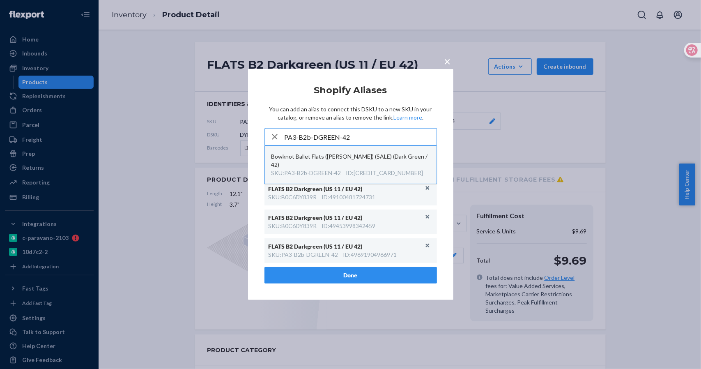
click at [357, 157] on div "Bowknot Ballet Flats (Elena) (SALE) (Dark Green / 42)" at bounding box center [351, 160] width 159 height 16
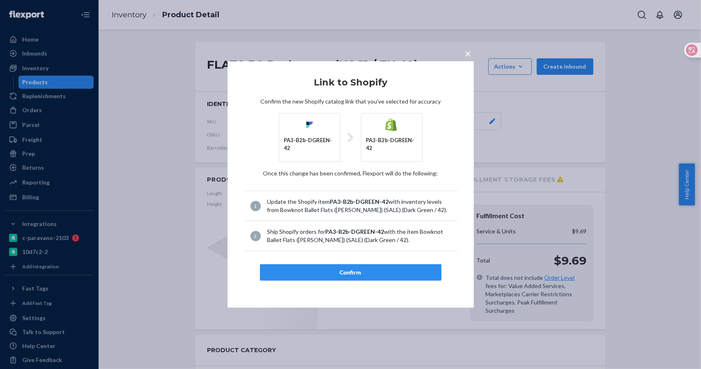
click at [357, 273] on div "Confirm" at bounding box center [351, 272] width 168 height 8
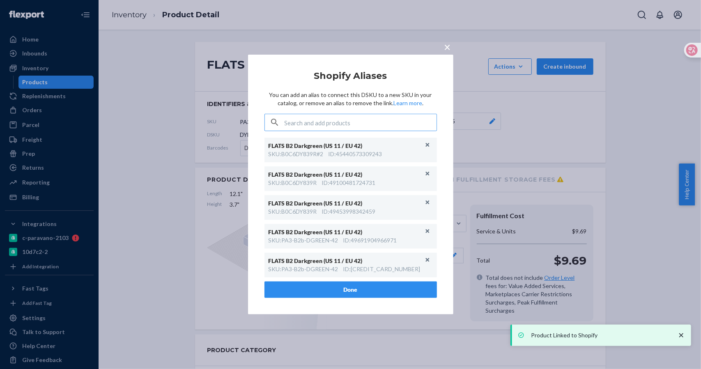
click at [126, 12] on div "× Shopify Aliases You can add an alias to connect this DSKU to a new SKU in you…" at bounding box center [350, 184] width 701 height 369
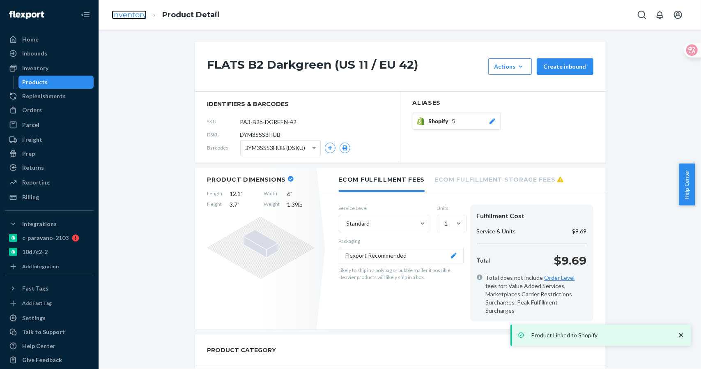
click at [129, 15] on link "Inventory" at bounding box center [129, 14] width 35 height 9
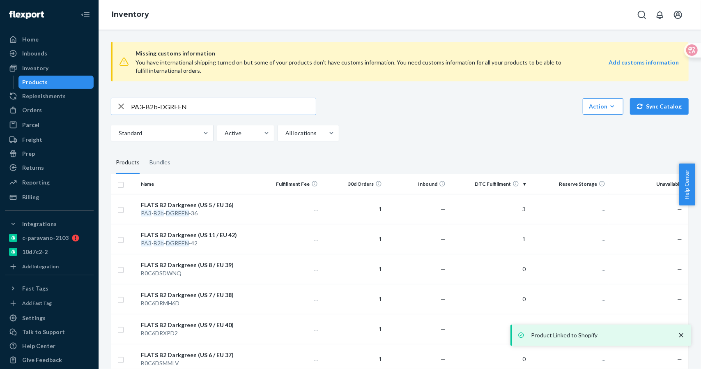
drag, startPoint x: 160, startPoint y: 107, endPoint x: 205, endPoint y: 107, distance: 45.2
click at [205, 107] on input "PA3-B2b-DGREEN" at bounding box center [223, 106] width 185 height 16
type input "PA3-B2b-"
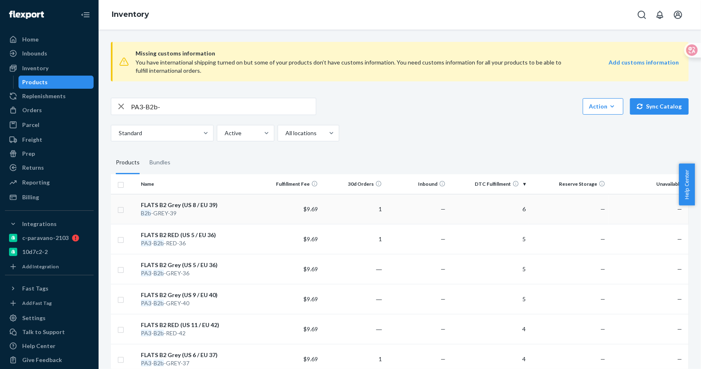
click at [163, 212] on div "B2b -GREY-39" at bounding box center [197, 213] width 113 height 8
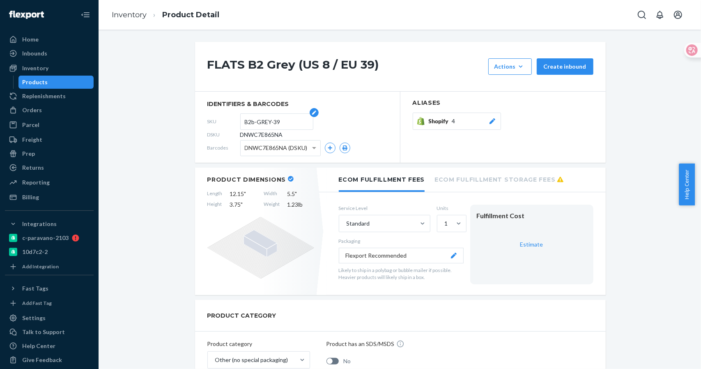
click at [279, 124] on input "B2b-GREY-39" at bounding box center [277, 122] width 64 height 16
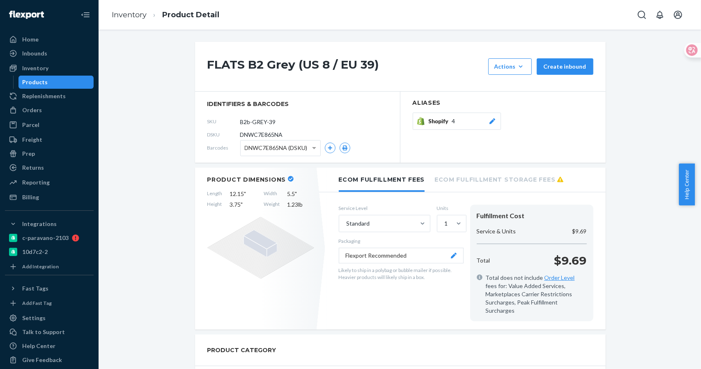
drag, startPoint x: 248, startPoint y: 122, endPoint x: 210, endPoint y: 121, distance: 38.7
click at [209, 122] on div "SKU B2b-GREY-39" at bounding box center [297, 121] width 180 height 13
click at [129, 18] on link "Inventory" at bounding box center [129, 14] width 35 height 9
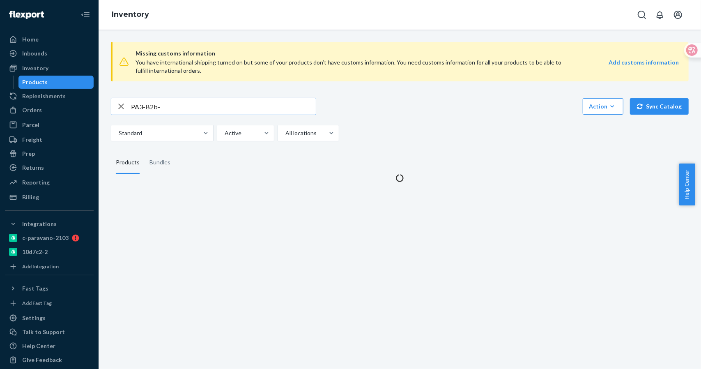
click at [180, 107] on input "PA3-B2b-" at bounding box center [223, 106] width 185 height 16
drag, startPoint x: 185, startPoint y: 108, endPoint x: 71, endPoint y: 106, distance: 113.8
click at [71, 106] on div "Home Inbounds Shipping Plans Problems Inventory Products Replenishments Orders …" at bounding box center [350, 184] width 701 height 369
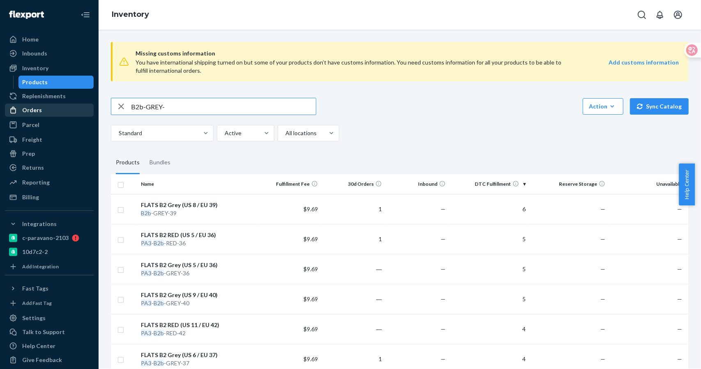
type input "B2b-GREY-"
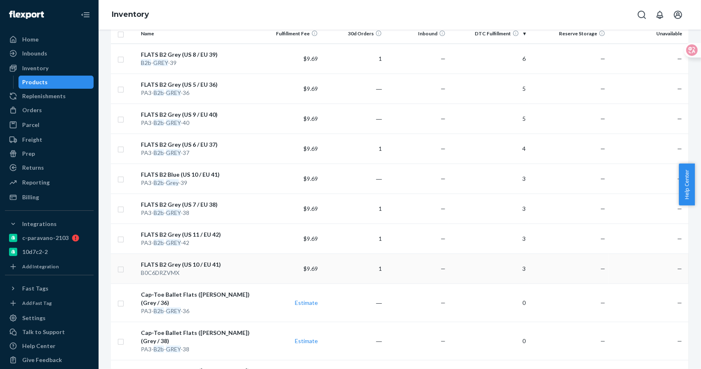
click at [209, 263] on div "FLATS B2 Grey (US 10 / EU 41)" at bounding box center [197, 264] width 113 height 8
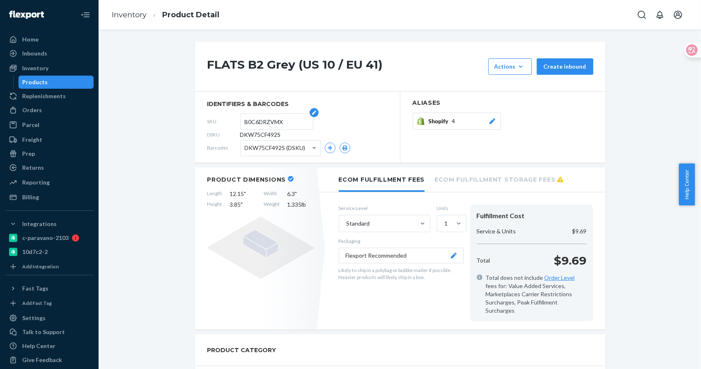
click at [288, 129] on input "B0C6DRZVMX" at bounding box center [277, 122] width 64 height 16
drag, startPoint x: 285, startPoint y: 124, endPoint x: 201, endPoint y: 123, distance: 83.8
click at [201, 123] on section "identifiers & barcodes SKU B0C6DRZVMX DSKU DKW75CF492S Barcodes DKW75CF492S (DS…" at bounding box center [297, 127] width 205 height 71
paste input "2b-GREY-39"
click at [284, 122] on input "B2b-GREY-39" at bounding box center [277, 122] width 64 height 16
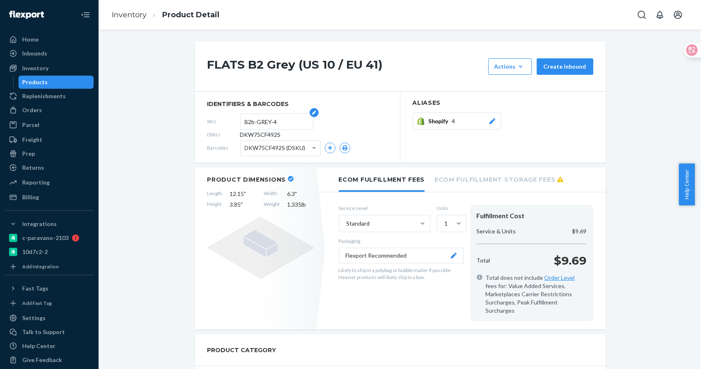
type input "B2b-GREY-41"
drag, startPoint x: 288, startPoint y: 119, endPoint x: 217, endPoint y: 122, distance: 71.1
click at [217, 122] on div "SKU B2b-GREY-41" at bounding box center [297, 121] width 180 height 13
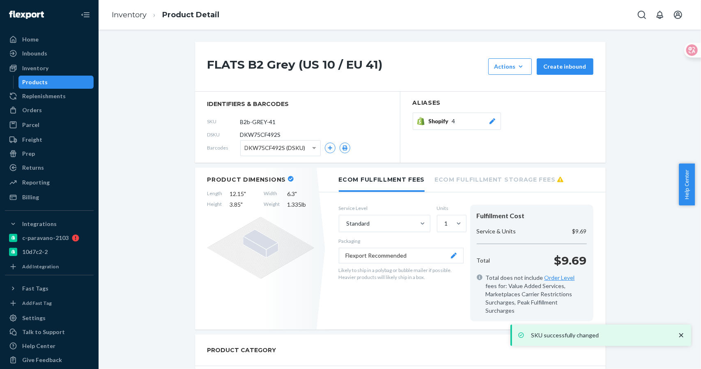
click at [456, 119] on div "Shopify 4" at bounding box center [463, 121] width 68 height 8
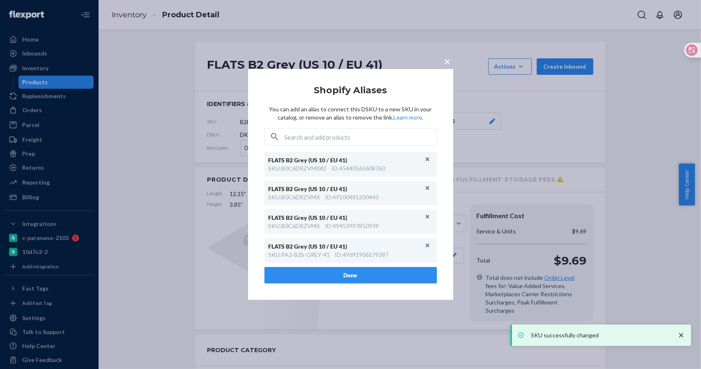
click at [314, 128] on article "Shopify Aliases You can add an alias to connect this DSKU to a new SKU in your …" at bounding box center [351, 184] width 173 height 198
click at [312, 132] on input "text" at bounding box center [361, 137] width 152 height 16
paste input "B2b-GREY-41"
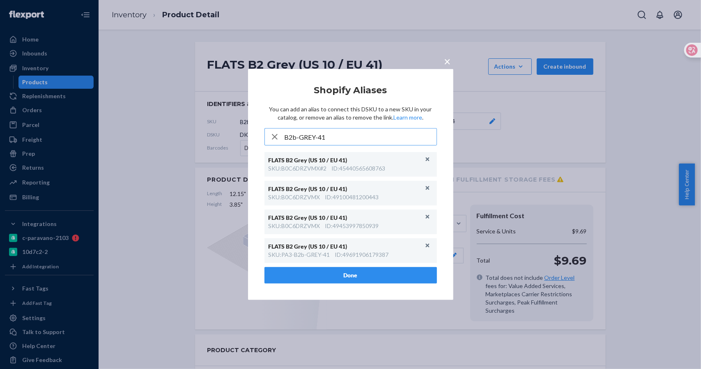
type input "B2b-GREY-41"
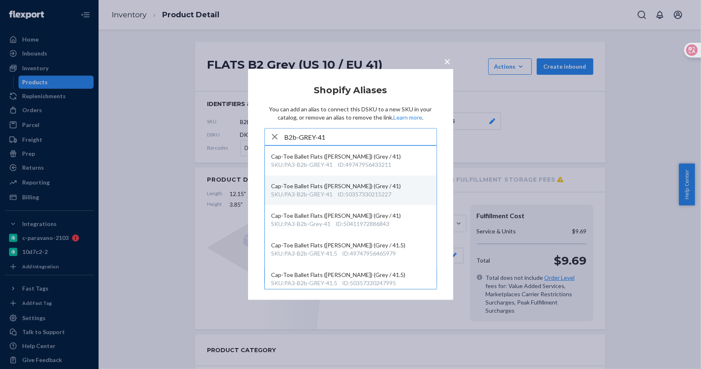
click at [332, 190] on div "SKU : PA3-B2b-GREY-41" at bounding box center [303, 194] width 62 height 8
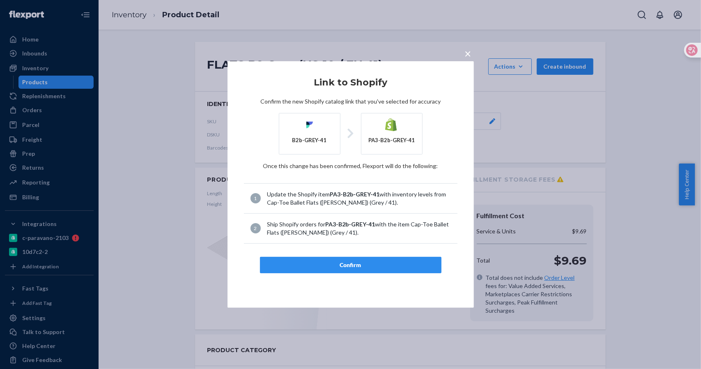
click at [339, 264] on div "Confirm" at bounding box center [351, 265] width 168 height 8
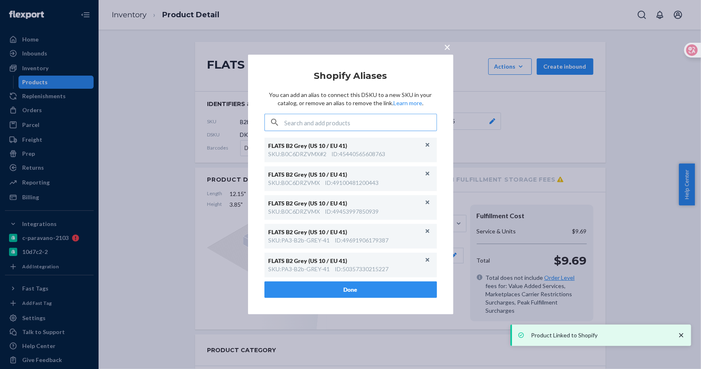
click at [445, 53] on span "×" at bounding box center [448, 47] width 7 height 14
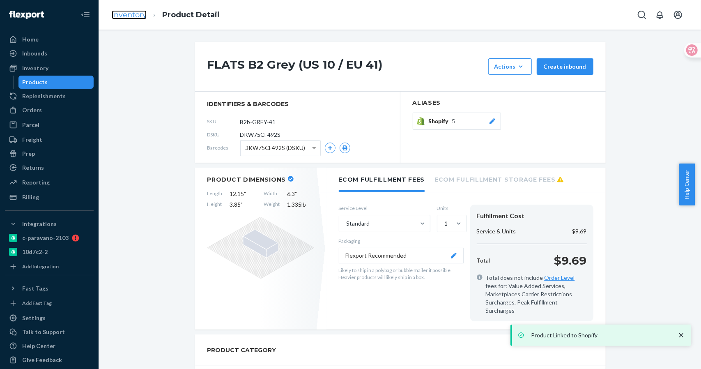
click at [123, 16] on link "Inventory" at bounding box center [129, 14] width 35 height 9
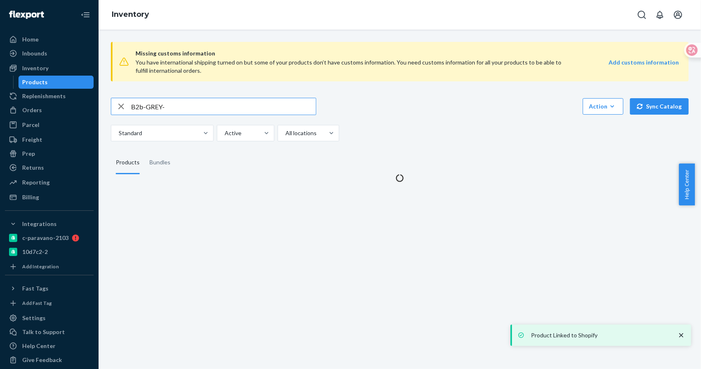
click at [180, 107] on input "B2b-GREY-" at bounding box center [223, 106] width 185 height 16
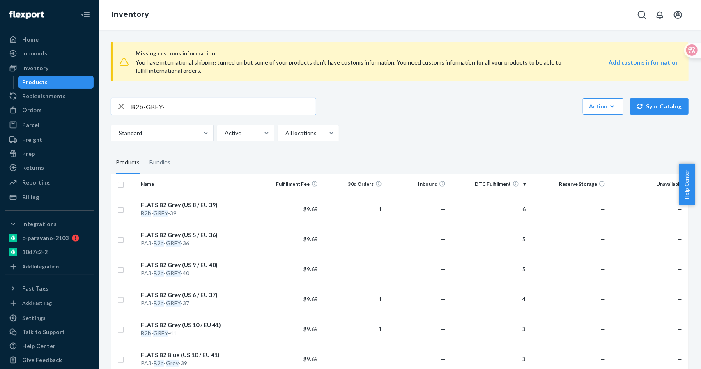
click at [178, 108] on input "B2b-GREY-" at bounding box center [223, 106] width 185 height 16
drag, startPoint x: 146, startPoint y: 104, endPoint x: 202, endPoint y: 103, distance: 55.9
click at [202, 103] on input "B2b-GREY-" at bounding box center [223, 106] width 185 height 16
click at [157, 109] on input "B2b-" at bounding box center [223, 106] width 185 height 16
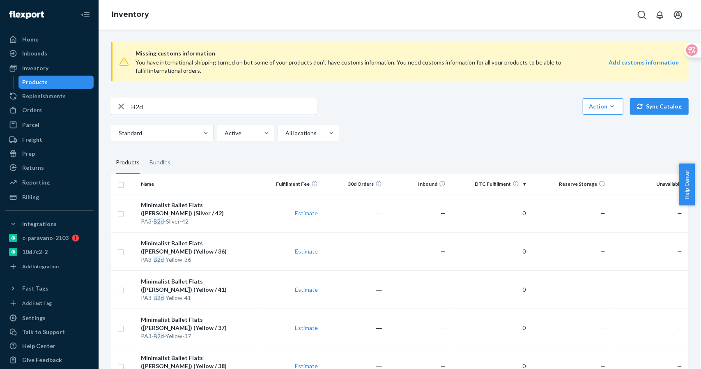
click at [154, 102] on input "B2d" at bounding box center [223, 106] width 185 height 16
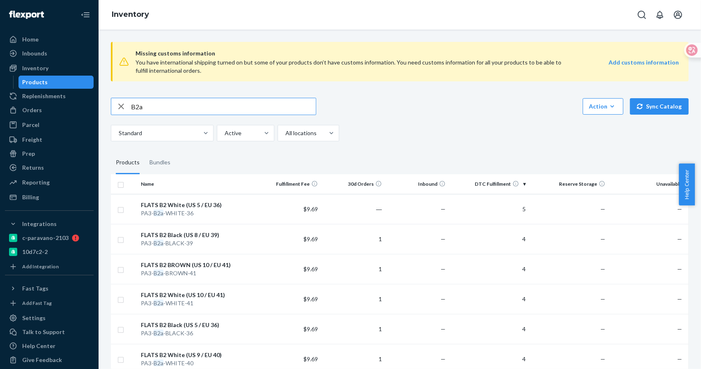
click at [157, 106] on input "B2a" at bounding box center [223, 106] width 185 height 16
drag, startPoint x: 127, startPoint y: 108, endPoint x: 103, endPoint y: 112, distance: 24.1
click at [103, 112] on div "Missing customs information You have international shipping turned on but some …" at bounding box center [400, 199] width 603 height 339
paste input "PA3-F72-Red-42"
type input "PA3-F72-Red"
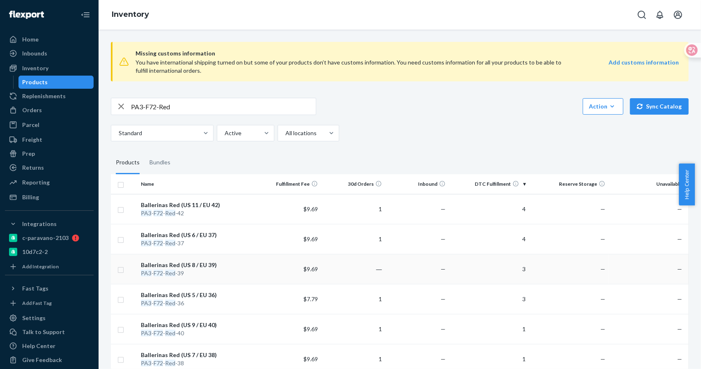
scroll to position [150, 0]
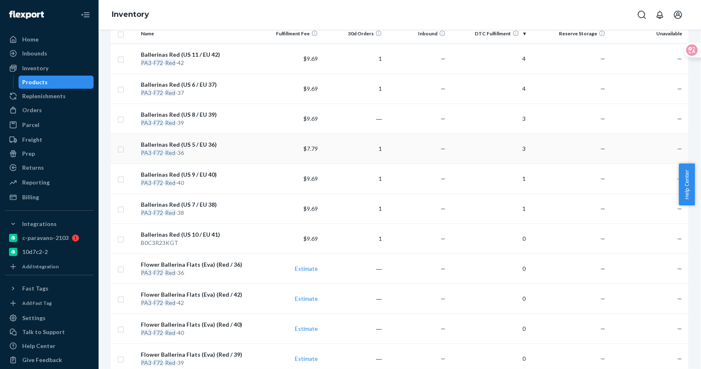
click at [187, 145] on div "Ballerinas Red (US 5 / EU 36)" at bounding box center [197, 145] width 113 height 8
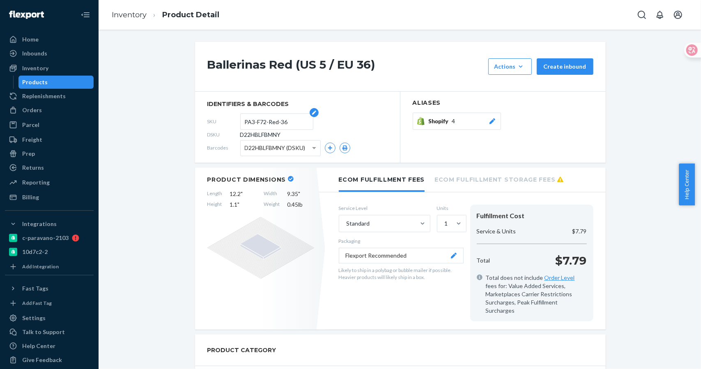
click at [296, 122] on input "PA3-F72-Red-36" at bounding box center [277, 122] width 64 height 16
drag, startPoint x: 291, startPoint y: 121, endPoint x: 199, endPoint y: 121, distance: 92.4
click at [199, 121] on section "identifiers & barcodes SKU PA3-F72-Red-36 DSKU D22HBLFBMNY Barcodes D22HBLFBMNY…" at bounding box center [297, 127] width 205 height 71
click at [447, 122] on span "Shopify" at bounding box center [440, 121] width 23 height 8
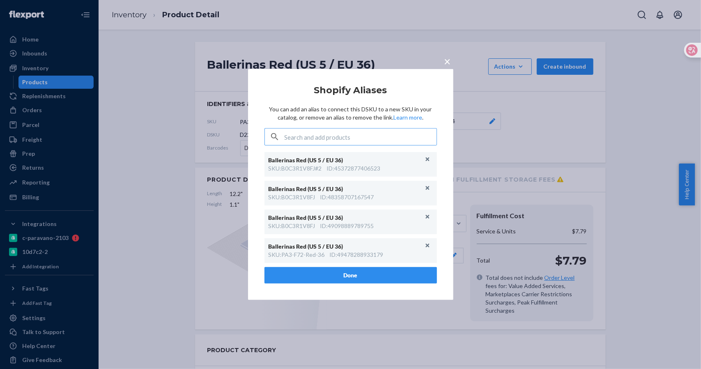
click at [325, 141] on input "text" at bounding box center [361, 137] width 152 height 16
type input "PA3-F72-Red-36"
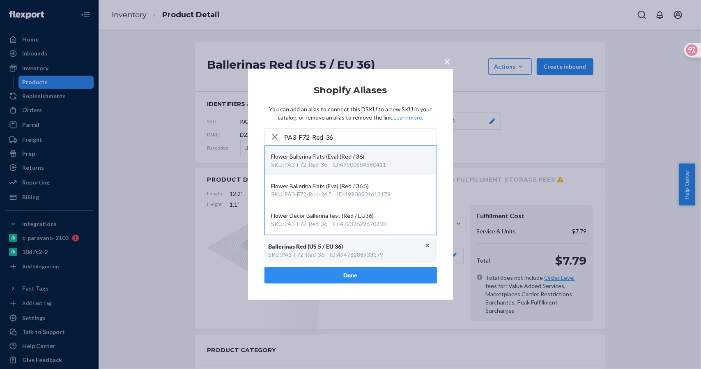
click at [359, 166] on div "ID : 49900504580411" at bounding box center [360, 165] width 54 height 8
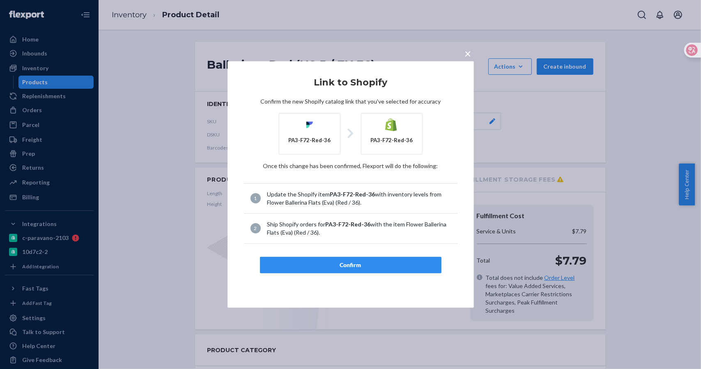
click at [335, 267] on div "Confirm" at bounding box center [351, 265] width 168 height 8
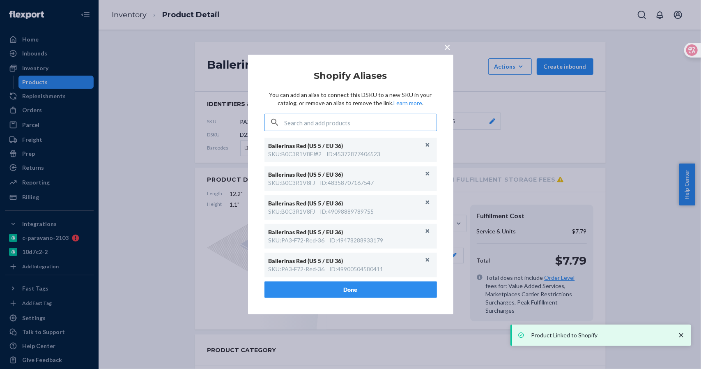
click at [445, 47] on button "×" at bounding box center [448, 45] width 12 height 14
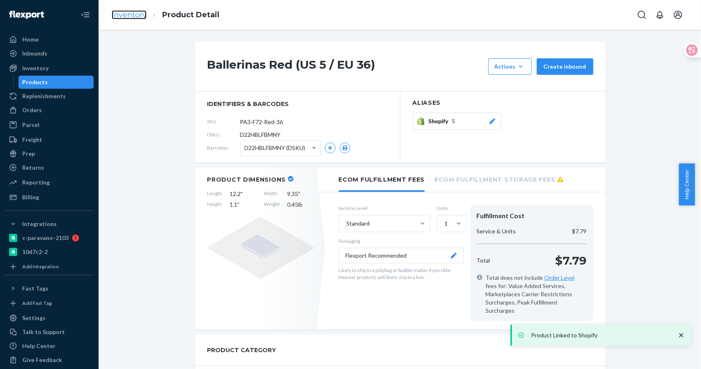
click at [140, 16] on link "Inventory" at bounding box center [129, 14] width 35 height 9
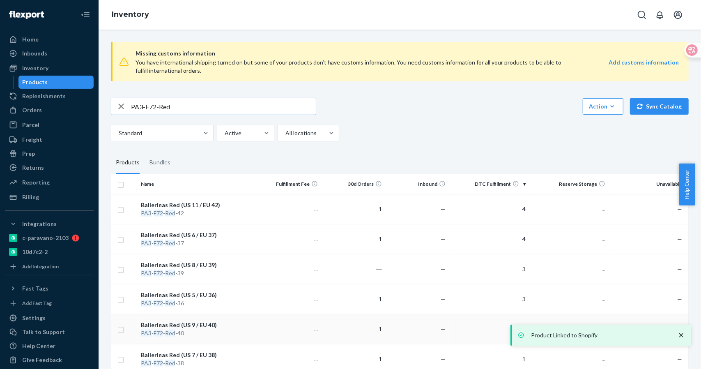
scroll to position [150, 0]
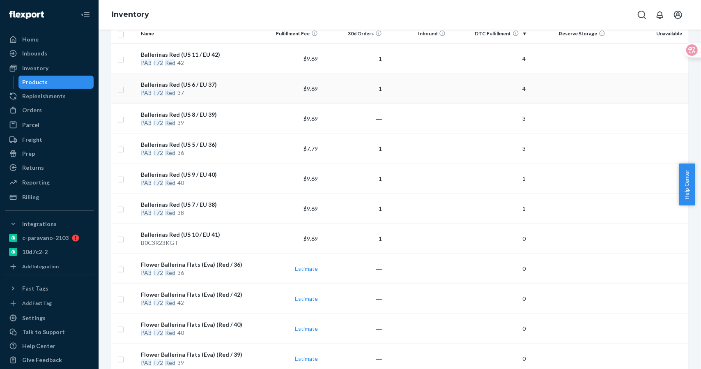
click at [200, 83] on div "Ballerinas Red (US 6 / EU 37)" at bounding box center [197, 85] width 113 height 8
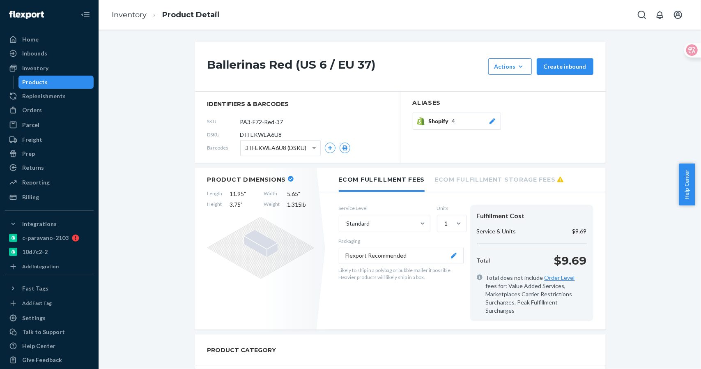
drag, startPoint x: 284, startPoint y: 123, endPoint x: 220, endPoint y: 123, distance: 64.1
click at [220, 123] on div "SKU PA3-F72-Red-37" at bounding box center [297, 121] width 180 height 13
click at [448, 123] on span "Shopify" at bounding box center [440, 121] width 23 height 8
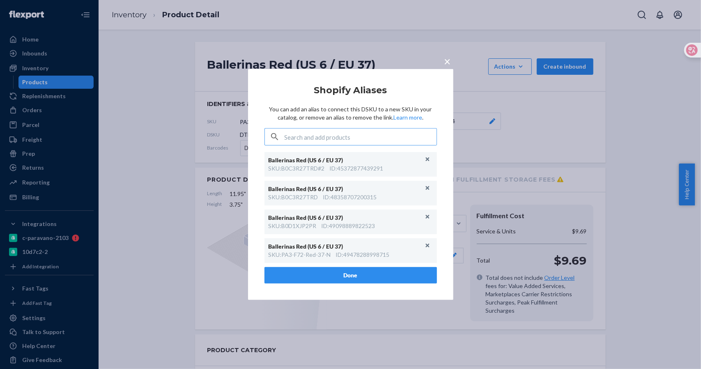
click at [335, 140] on input "text" at bounding box center [361, 137] width 152 height 16
type input "PA3-F72-Red-37"
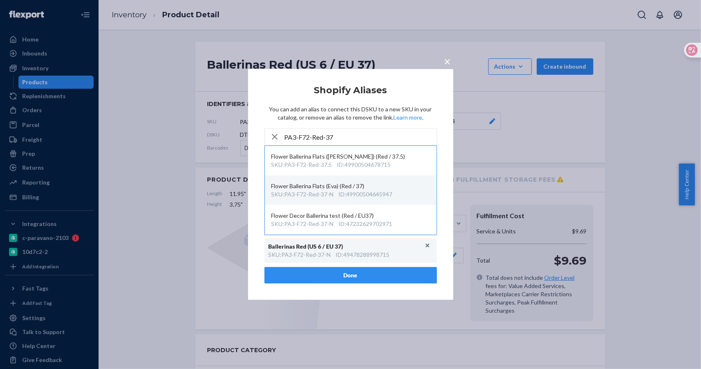
click at [367, 189] on div "Flower Ballerina Flats (Eva) (Red / 37)" at bounding box center [351, 186] width 159 height 8
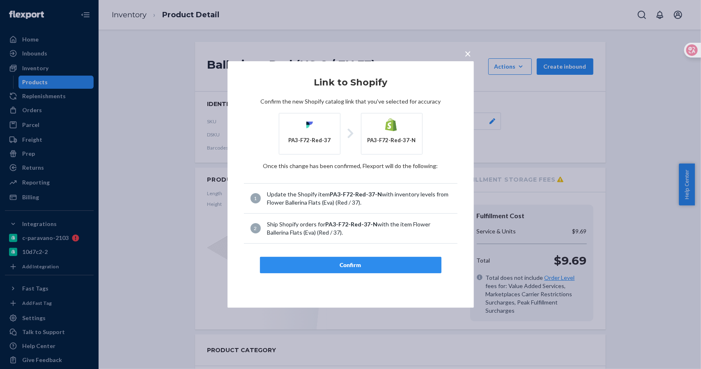
click at [347, 267] on div "Confirm" at bounding box center [351, 265] width 168 height 8
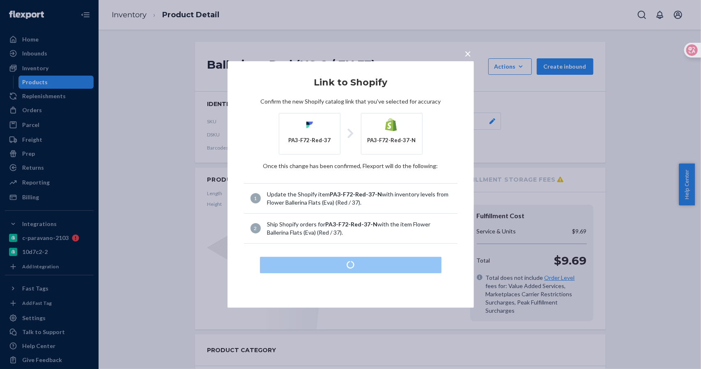
click at [470, 55] on span "×" at bounding box center [468, 53] width 7 height 14
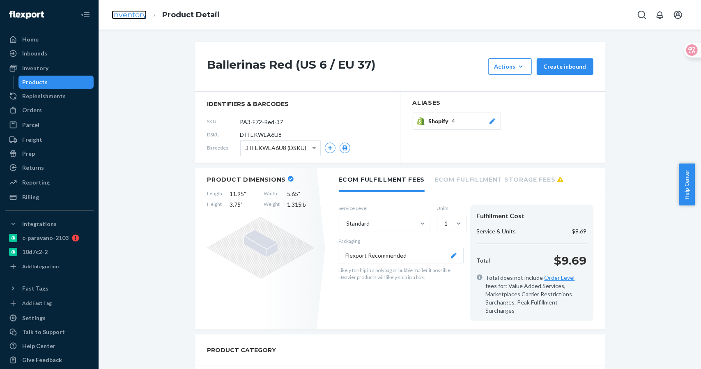
click at [145, 15] on link "Inventory" at bounding box center [129, 14] width 35 height 9
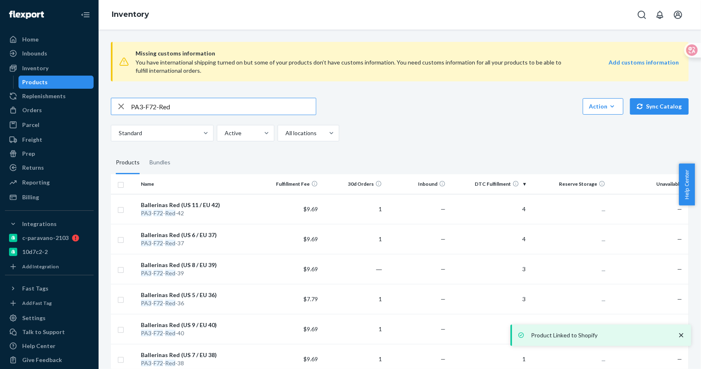
scroll to position [150, 0]
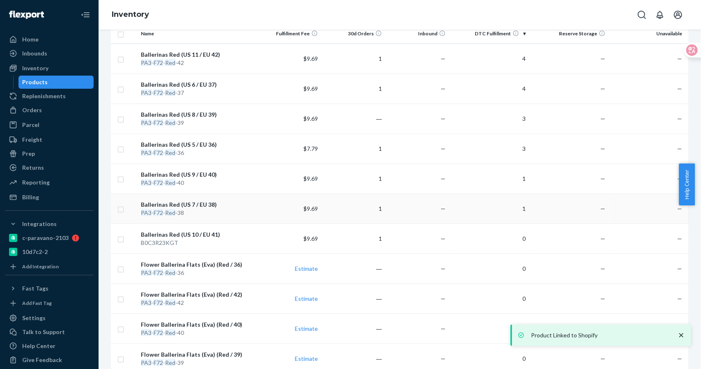
click at [195, 201] on div "Ballerinas Red (US 7 / EU 38)" at bounding box center [197, 205] width 113 height 8
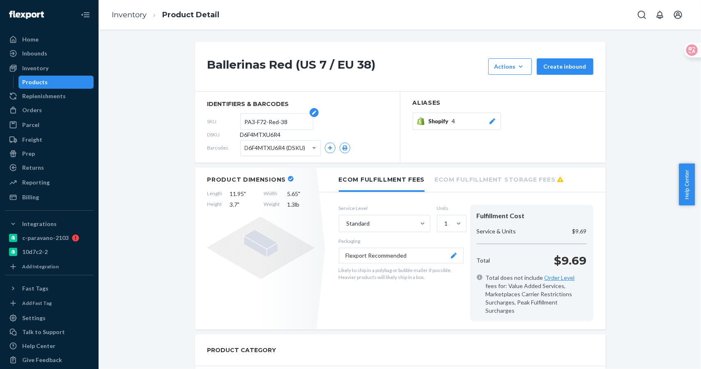
click at [289, 116] on input "PA3-F72-Red-38" at bounding box center [277, 122] width 64 height 16
drag, startPoint x: 283, startPoint y: 119, endPoint x: 204, endPoint y: 118, distance: 79.3
click at [207, 118] on div "SKU PA3-F72-Red-38" at bounding box center [297, 121] width 180 height 13
click at [462, 124] on div "Shopify 4" at bounding box center [463, 121] width 68 height 8
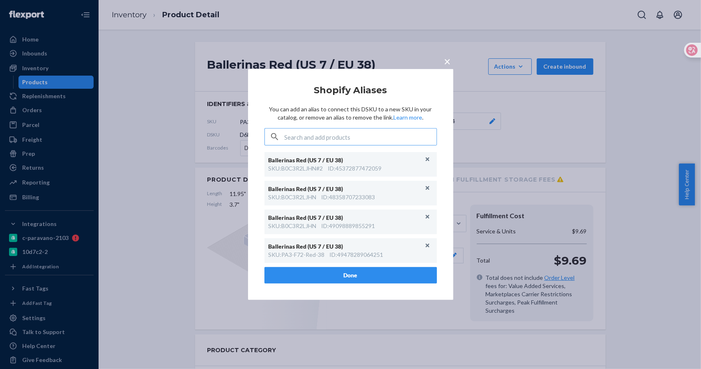
click at [350, 134] on input "text" at bounding box center [361, 137] width 152 height 16
type input "PA3-F72-Red-38"
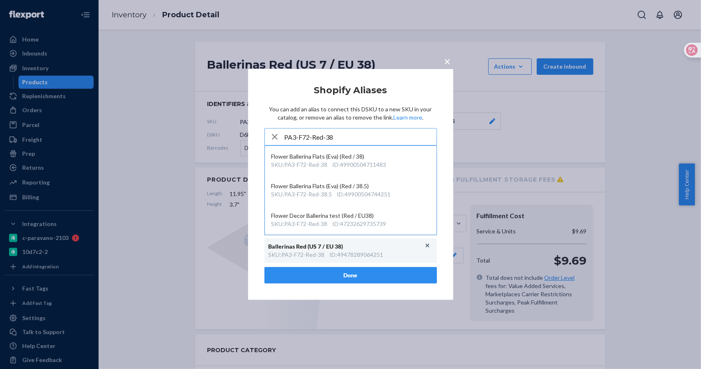
click at [444, 65] on button "×" at bounding box center [448, 60] width 12 height 14
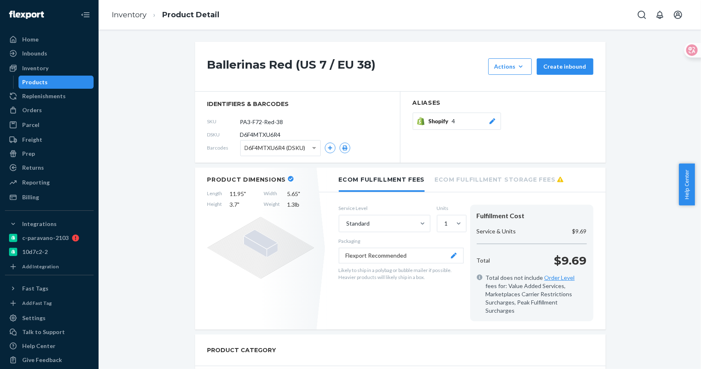
click at [137, 24] on ol "Inventory Product Detail" at bounding box center [165, 15] width 121 height 24
click at [131, 14] on link "Inventory" at bounding box center [129, 14] width 35 height 9
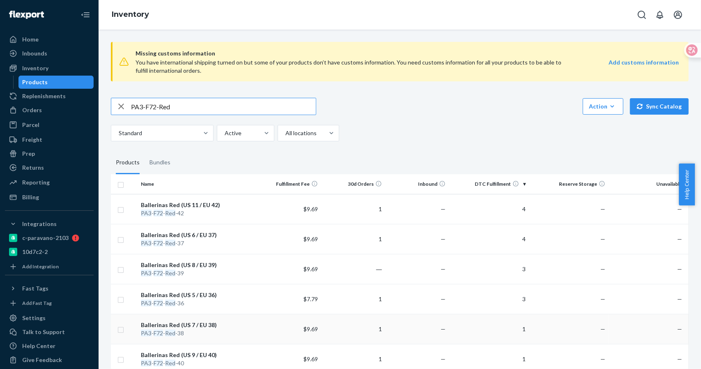
click at [205, 323] on div "Ballerinas Red (US 7 / EU 38)" at bounding box center [197, 325] width 113 height 8
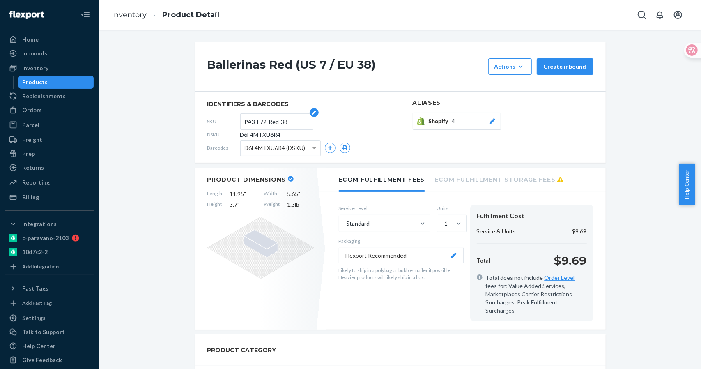
click at [286, 123] on input "PA3-F72-Red-38" at bounding box center [277, 122] width 64 height 16
drag, startPoint x: 288, startPoint y: 122, endPoint x: 211, endPoint y: 121, distance: 76.8
click at [211, 121] on div "SKU PA3-F72-Red-38" at bounding box center [297, 121] width 180 height 13
click at [468, 120] on div "Shopify 4" at bounding box center [463, 121] width 68 height 8
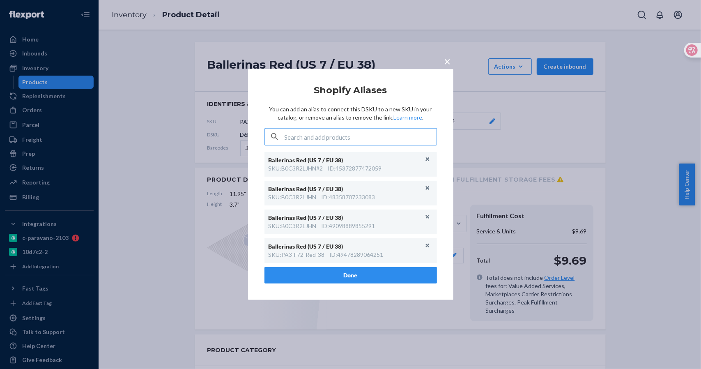
click at [333, 135] on input "text" at bounding box center [361, 137] width 152 height 16
type input "PA3-F72-Red-38"
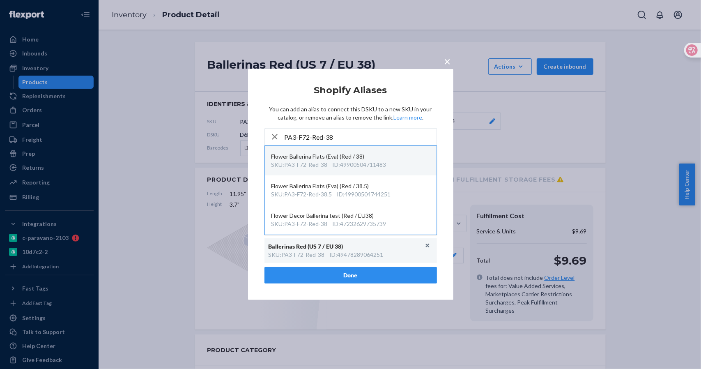
click at [352, 162] on div "ID : 49900504711483" at bounding box center [360, 165] width 54 height 8
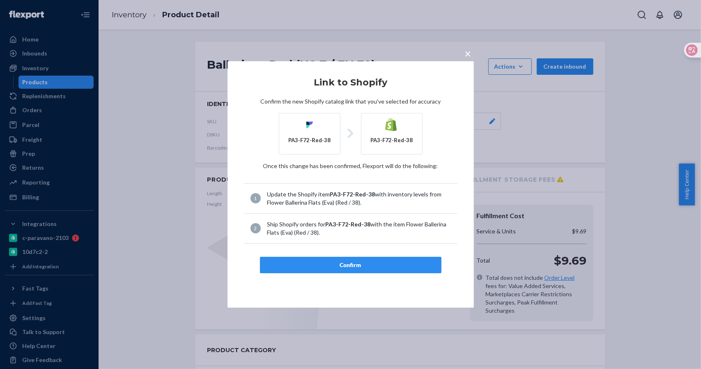
click at [351, 263] on div "Confirm" at bounding box center [351, 265] width 168 height 8
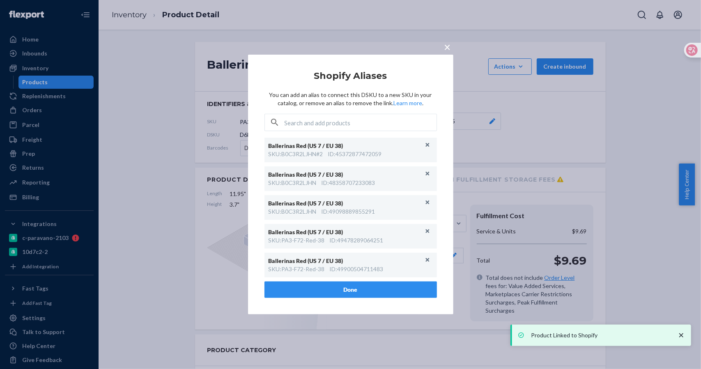
click at [449, 61] on div "× Shopify Aliases You can add an alias to connect this DSKU to a new SKU in you…" at bounding box center [350, 185] width 205 height 260
click at [448, 44] on span "×" at bounding box center [448, 47] width 7 height 14
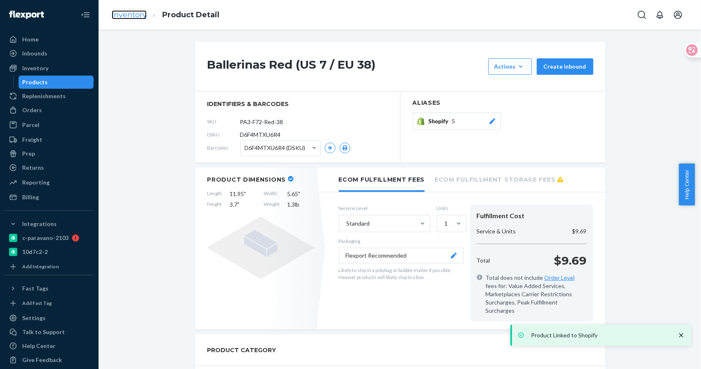
click at [118, 14] on link "Inventory" at bounding box center [129, 14] width 35 height 9
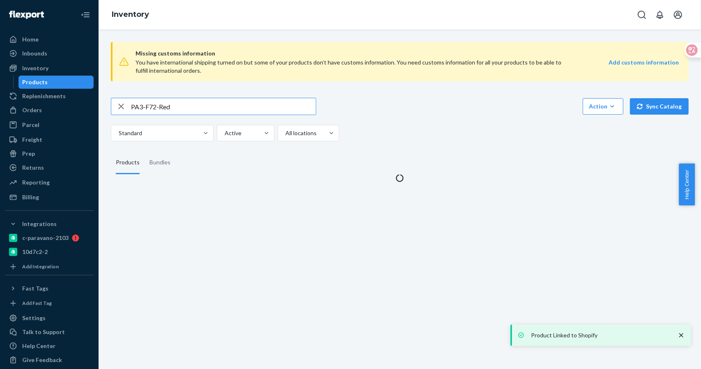
click at [184, 103] on input "PA3-F72-Red" at bounding box center [223, 106] width 185 height 16
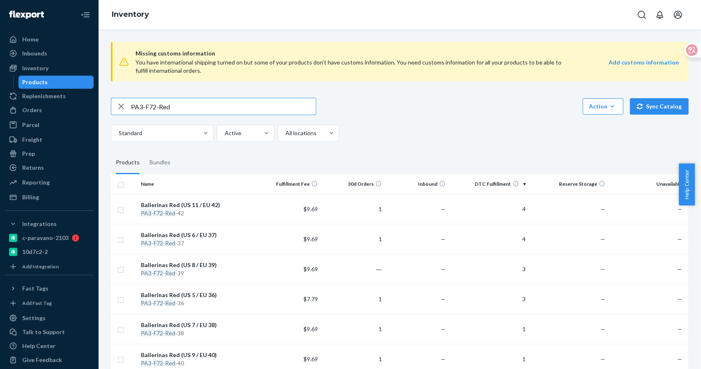
scroll to position [150, 0]
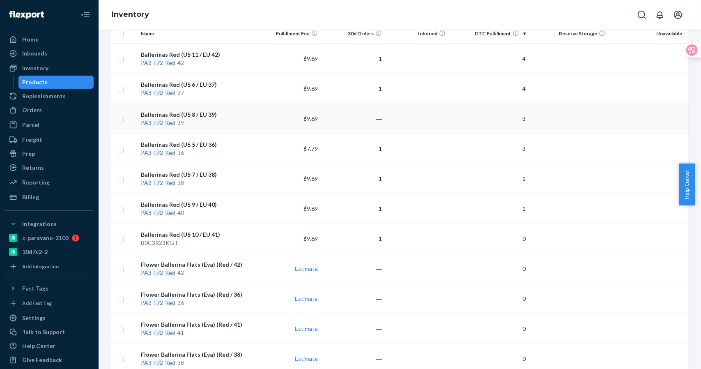
click at [196, 120] on div "PA3 - F72 - Red -39" at bounding box center [197, 123] width 113 height 8
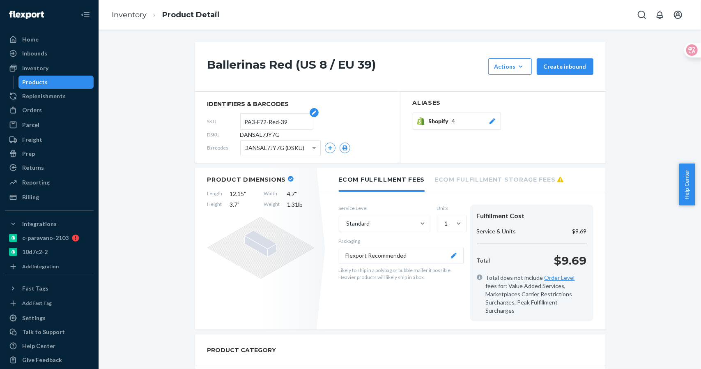
click at [291, 123] on input "PA3-F72-Red-39" at bounding box center [277, 122] width 64 height 16
drag, startPoint x: 192, startPoint y: 124, endPoint x: 182, endPoint y: 124, distance: 10.7
click at [440, 123] on span "Shopify" at bounding box center [440, 121] width 23 height 8
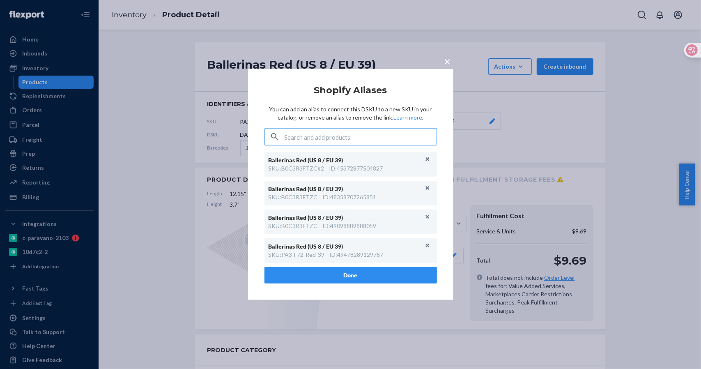
click at [376, 132] on input "text" at bounding box center [361, 137] width 152 height 16
type input "PA3-F72-Red-39"
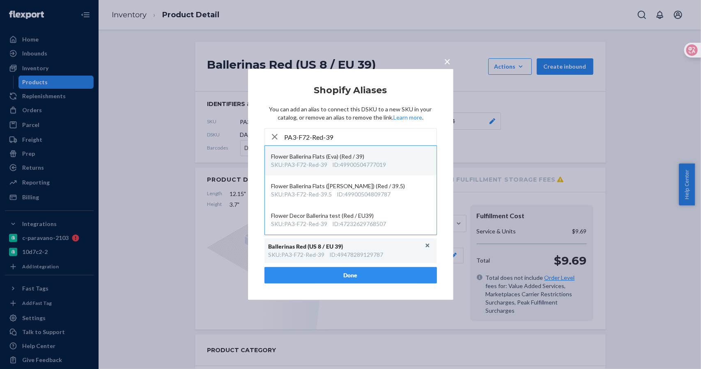
click at [372, 159] on div "Flower Ballerina Flats (Eva) (Red / 39)" at bounding box center [351, 156] width 159 height 8
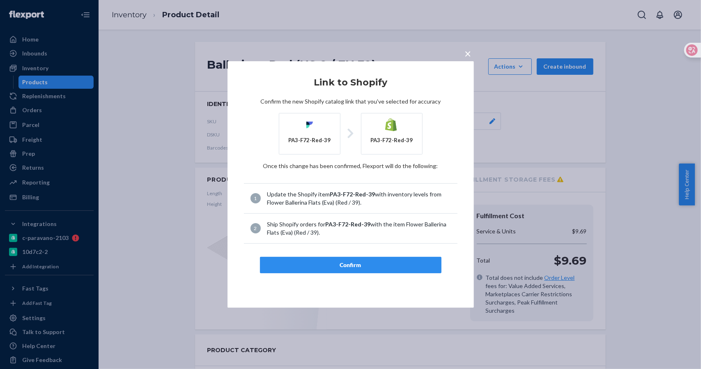
click at [355, 267] on div "Confirm" at bounding box center [351, 265] width 168 height 8
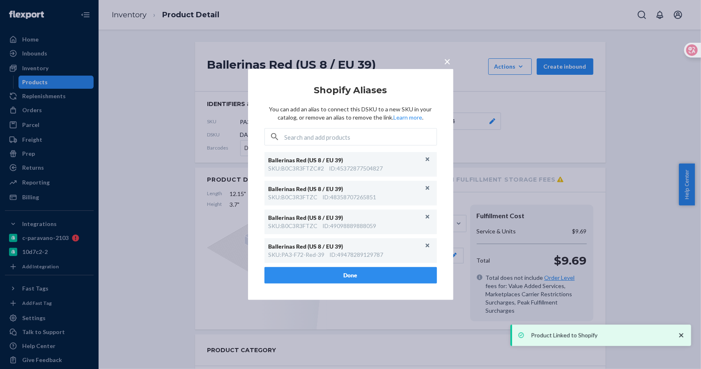
click at [467, 54] on div "× Shopify Aliases You can add an alias to connect this DSKU to a new SKU in you…" at bounding box center [350, 184] width 701 height 369
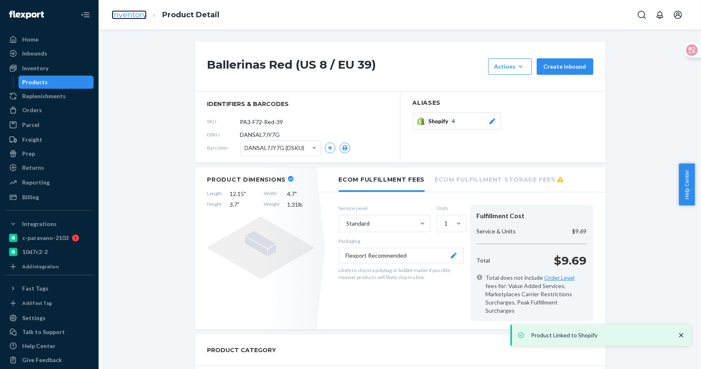
click at [136, 17] on link "Inventory" at bounding box center [129, 14] width 35 height 9
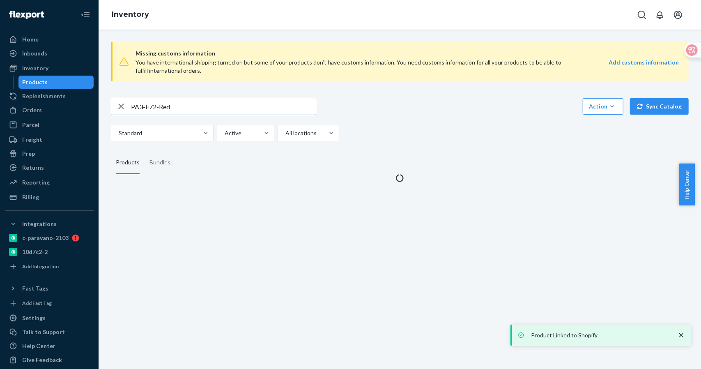
click at [186, 106] on input "PA3-F72-Red" at bounding box center [223, 106] width 185 height 16
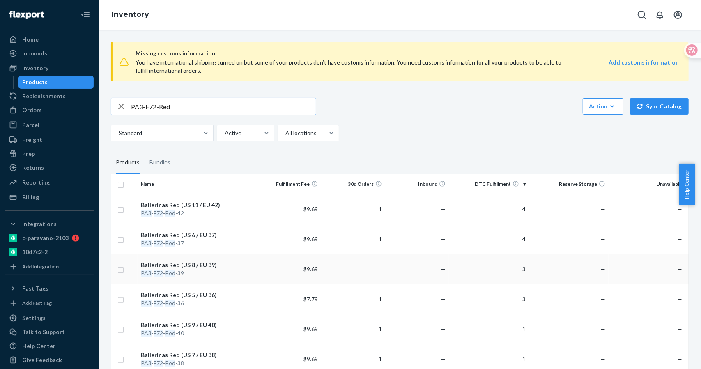
scroll to position [150, 0]
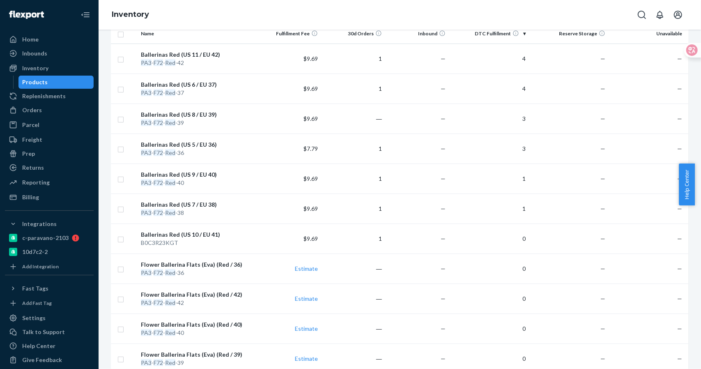
drag, startPoint x: 198, startPoint y: 171, endPoint x: 188, endPoint y: 127, distance: 45.6
click at [198, 171] on div "Ballerinas Red (US 9 / EU 40)" at bounding box center [197, 175] width 113 height 8
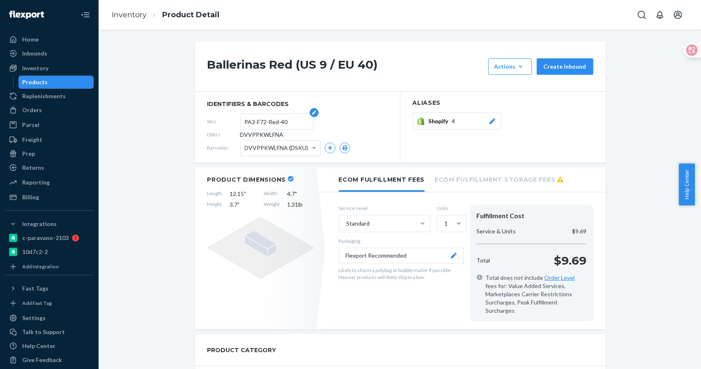
click at [291, 125] on input "PA3-F72-Red-40" at bounding box center [277, 122] width 64 height 16
drag, startPoint x: 292, startPoint y: 123, endPoint x: 226, endPoint y: 123, distance: 65.7
click at [226, 123] on div "SKU PA3-F72-Red-40" at bounding box center [297, 121] width 180 height 13
click at [443, 124] on span "Shopify" at bounding box center [440, 121] width 23 height 8
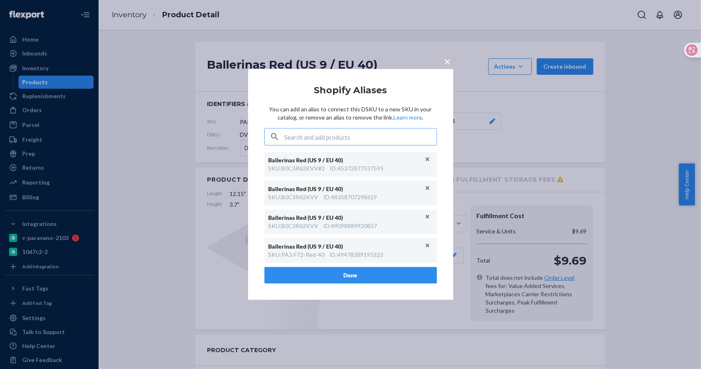
click at [359, 143] on input "text" at bounding box center [361, 137] width 152 height 16
type input "PA3-F72-Red-40"
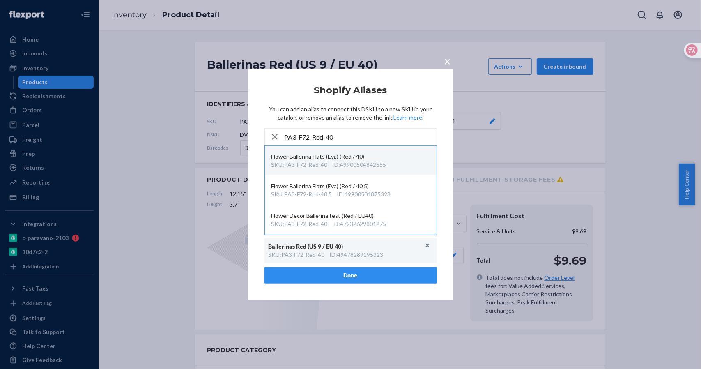
click at [368, 160] on div "Flower Ballerina Flats (Eva) (Red / 40)" at bounding box center [351, 156] width 159 height 8
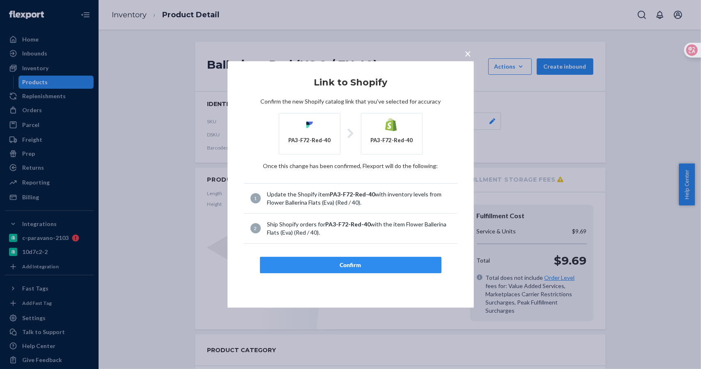
click at [356, 264] on div "Confirm" at bounding box center [351, 265] width 168 height 8
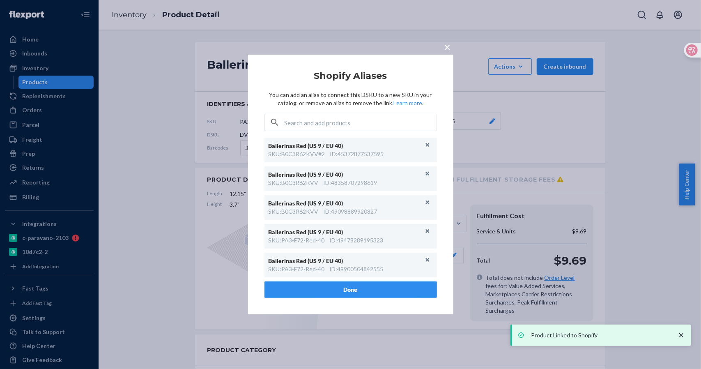
drag, startPoint x: 445, startPoint y: 48, endPoint x: 213, endPoint y: 28, distance: 232.5
click at [445, 48] on span "×" at bounding box center [448, 47] width 7 height 14
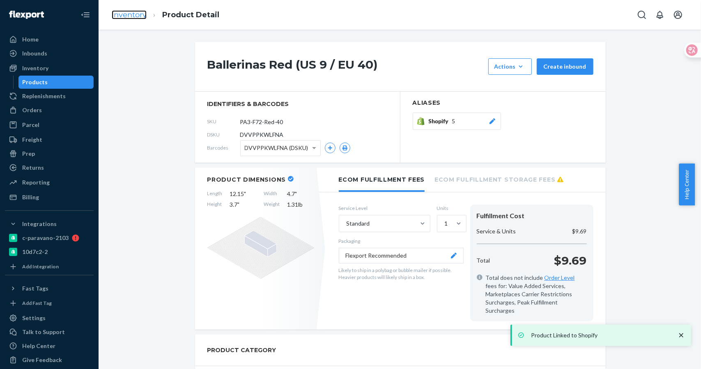
click at [133, 16] on link "Inventory" at bounding box center [129, 14] width 35 height 9
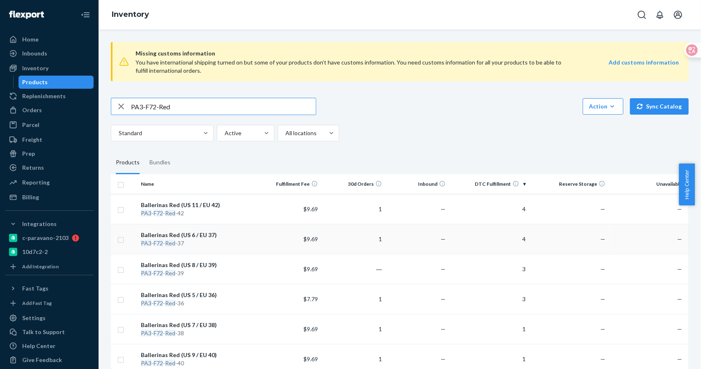
scroll to position [150, 0]
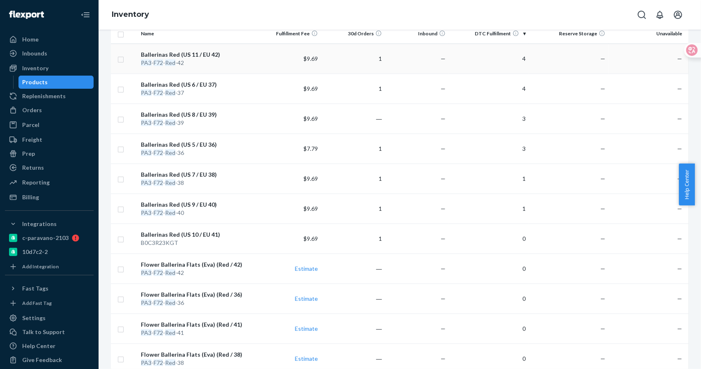
click at [190, 53] on div "Ballerinas Red (US 11 / EU 42)" at bounding box center [197, 55] width 113 height 8
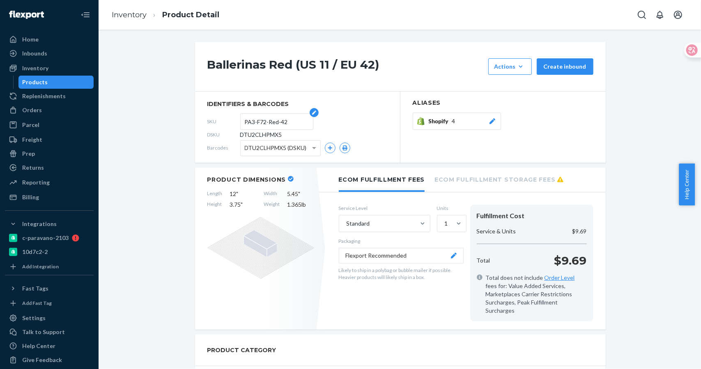
click at [290, 120] on input "PA3-F72-Red-42" at bounding box center [277, 122] width 64 height 16
drag, startPoint x: 285, startPoint y: 122, endPoint x: 180, endPoint y: 122, distance: 104.8
click at [445, 123] on span "Shopify" at bounding box center [440, 121] width 23 height 8
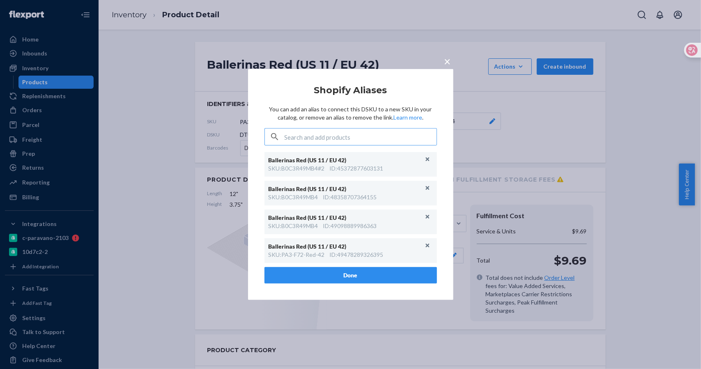
click at [367, 140] on input "text" at bounding box center [361, 137] width 152 height 16
type input "PA3-F72-Red-42"
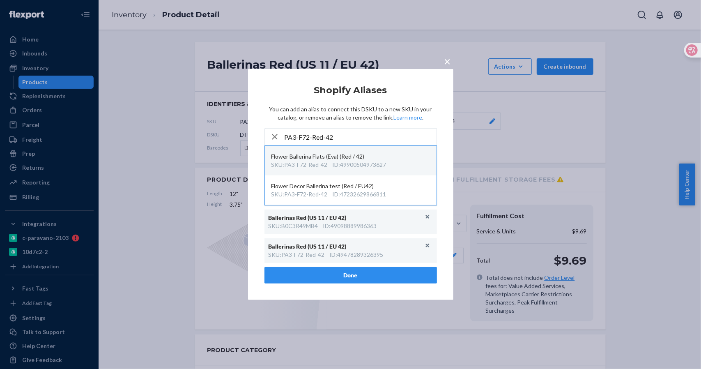
click at [369, 166] on div "ID : 49900504973627" at bounding box center [360, 165] width 54 height 8
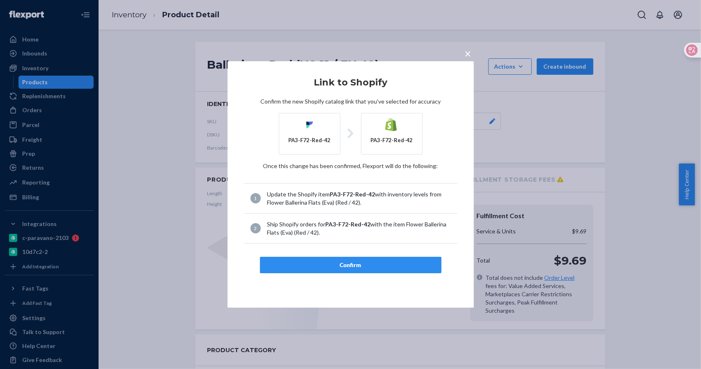
click at [340, 264] on div "Confirm" at bounding box center [351, 265] width 168 height 8
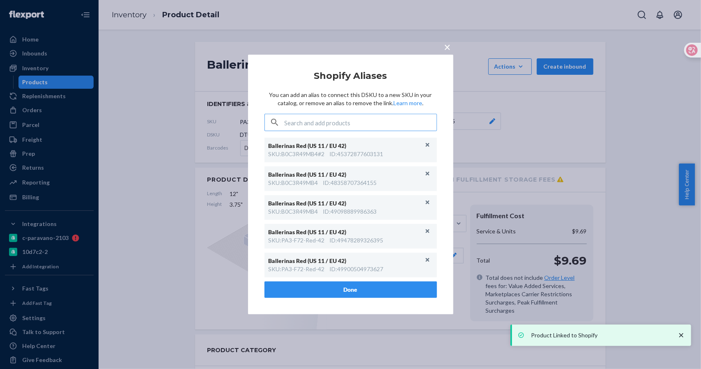
drag, startPoint x: 450, startPoint y: 49, endPoint x: 445, endPoint y: 47, distance: 4.6
click at [450, 49] on span "×" at bounding box center [448, 47] width 7 height 14
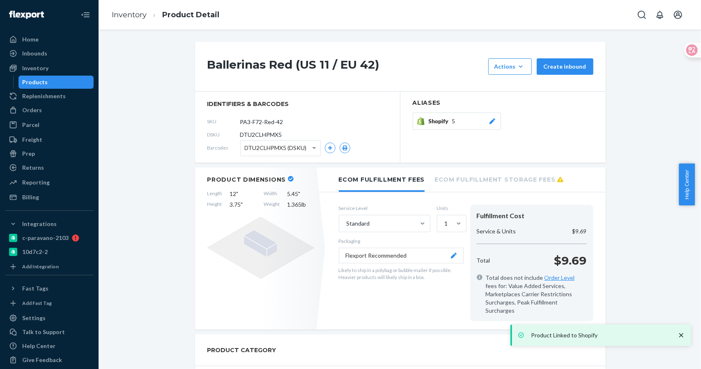
click at [141, 21] on ol "Inventory Product Detail" at bounding box center [165, 15] width 121 height 24
click at [136, 18] on link "Inventory" at bounding box center [129, 14] width 35 height 9
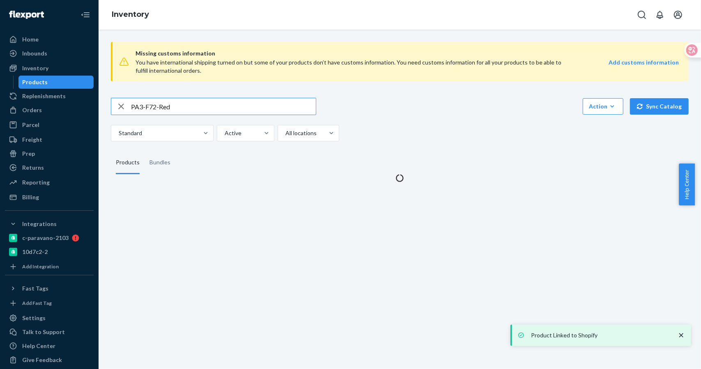
drag, startPoint x: 158, startPoint y: 106, endPoint x: 195, endPoint y: 105, distance: 37.0
click at [195, 105] on input "PA3-F72-Red" at bounding box center [223, 106] width 185 height 16
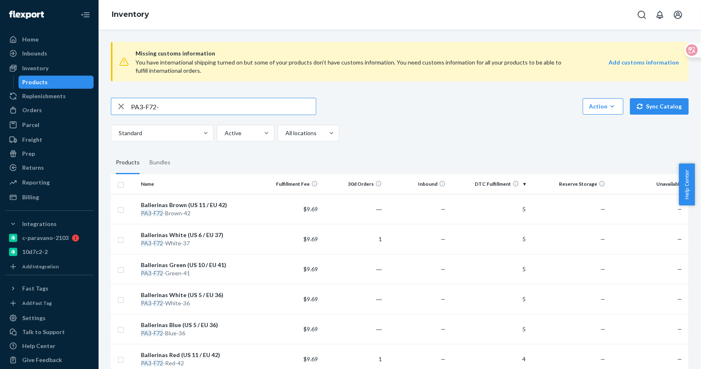
click at [164, 107] on input "PA3-F72-" at bounding box center [223, 106] width 185 height 16
type input "PA3-F72-brown"
click at [204, 203] on div "Ballerinas Brown (US 11 / EU 42)" at bounding box center [197, 205] width 113 height 8
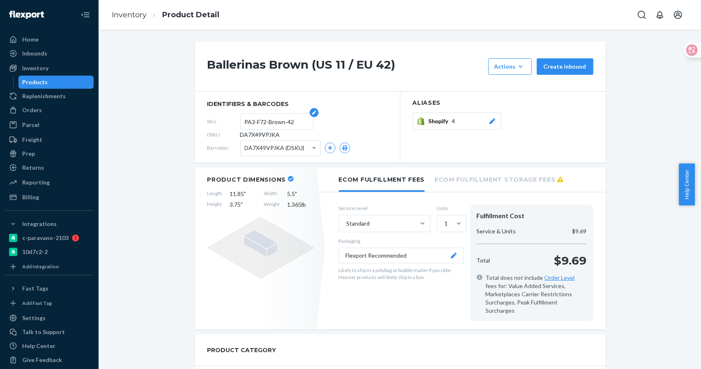
click at [289, 118] on input "PA3-F72-Brown-42" at bounding box center [277, 122] width 64 height 16
drag, startPoint x: 299, startPoint y: 120, endPoint x: 228, endPoint y: 120, distance: 70.7
click at [228, 120] on div "SKU PA3-F72-Brown-42" at bounding box center [297, 121] width 180 height 13
click at [295, 114] on input "PA3-F72-Brown-42" at bounding box center [277, 122] width 64 height 16
drag, startPoint x: 297, startPoint y: 120, endPoint x: 189, endPoint y: 118, distance: 108.1
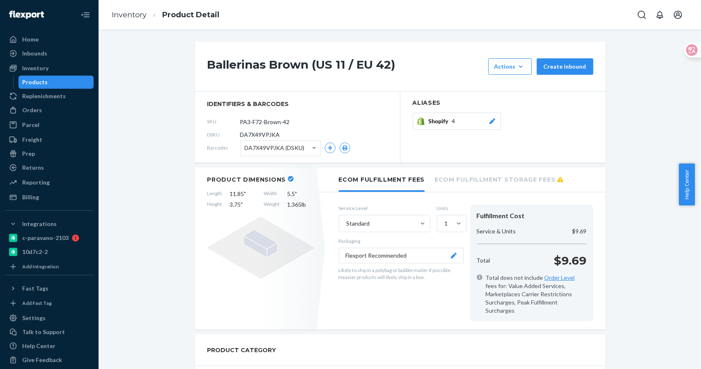
click at [444, 120] on span "Shopify" at bounding box center [440, 121] width 23 height 8
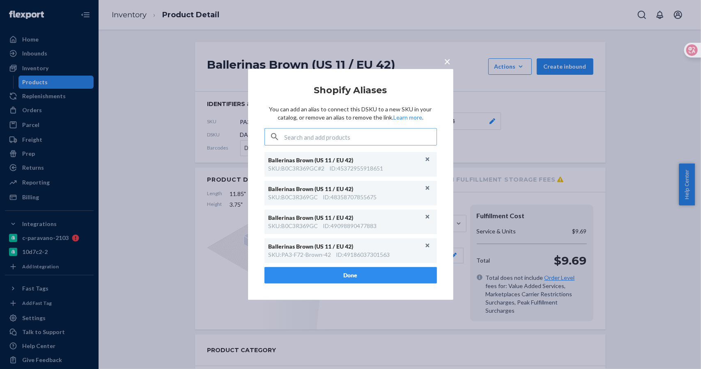
click at [376, 129] on input "text" at bounding box center [361, 137] width 152 height 16
type input "PA3-F72-Brown-42"
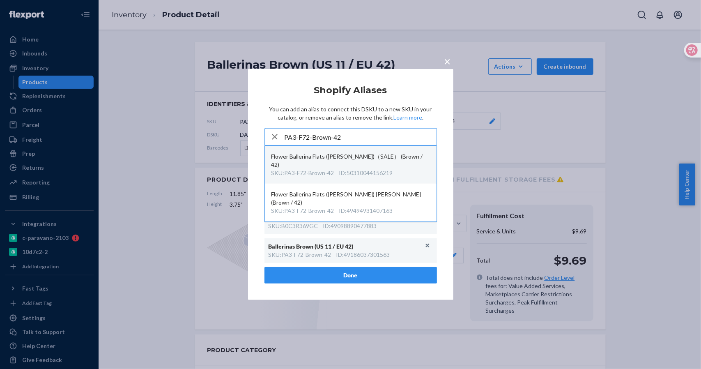
click at [370, 169] on div "ID : 50310044156219" at bounding box center [366, 173] width 54 height 8
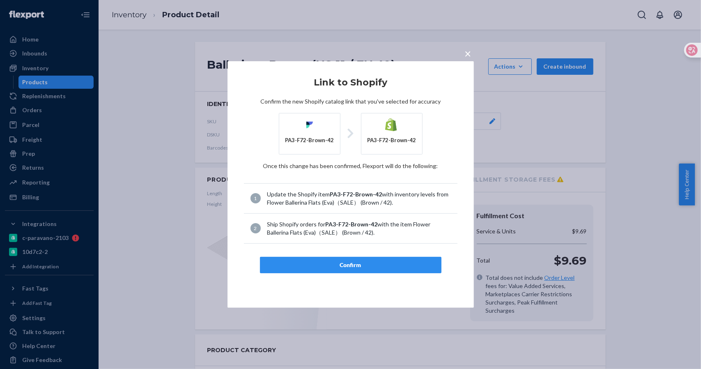
click at [359, 265] on div "Confirm" at bounding box center [351, 265] width 168 height 8
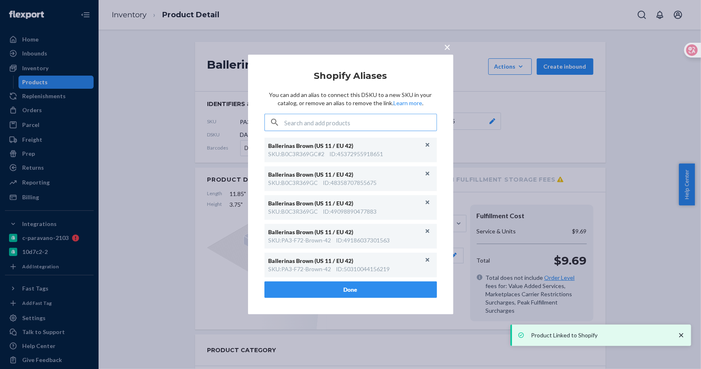
click at [450, 49] on span "×" at bounding box center [448, 47] width 7 height 14
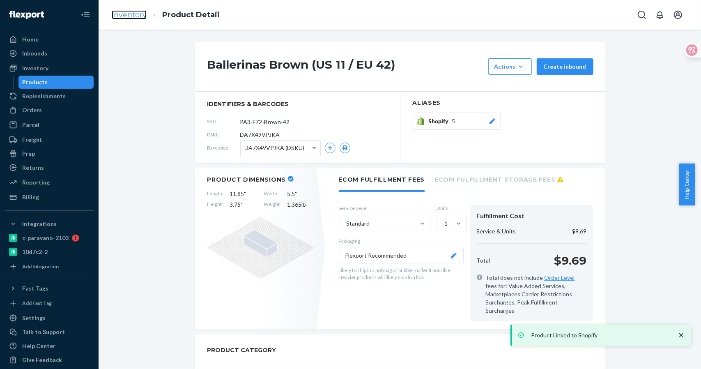
click at [112, 14] on link "Inventory" at bounding box center [129, 14] width 35 height 9
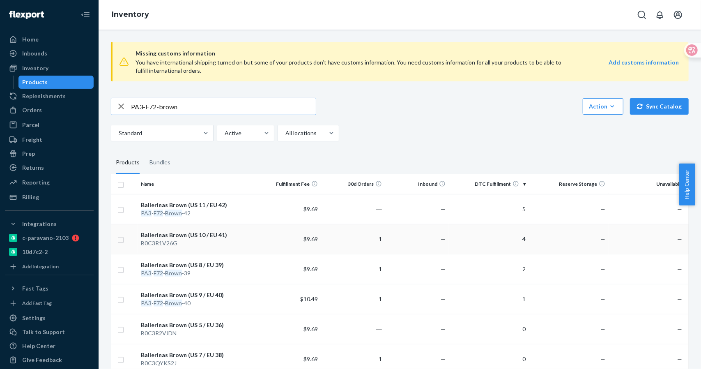
click at [196, 234] on div "Ballerinas Brown (US 10 / EU 41)" at bounding box center [197, 235] width 113 height 8
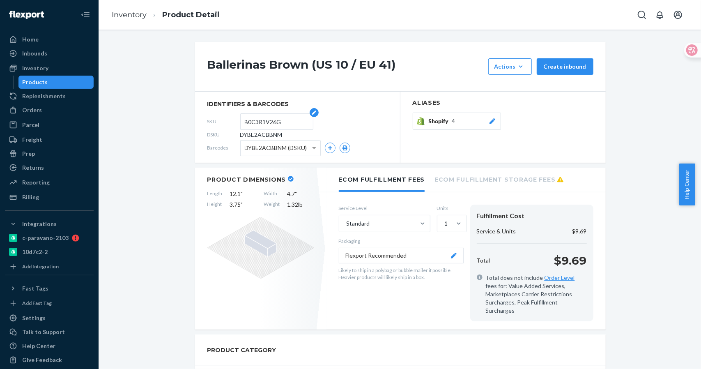
click at [284, 125] on input "B0C3R1V26G" at bounding box center [277, 122] width 64 height 16
drag, startPoint x: 288, startPoint y: 123, endPoint x: 195, endPoint y: 123, distance: 93.7
click at [195, 123] on section "identifiers & barcodes SKU B0C3R1V26G DSKU DYBE2ACBBNM Barcodes DYBE2ACBBNM (DS…" at bounding box center [297, 127] width 205 height 71
paste input "PA3-F72-Brown-42"
type input "PA3-F72-[PERSON_NAME]-41"
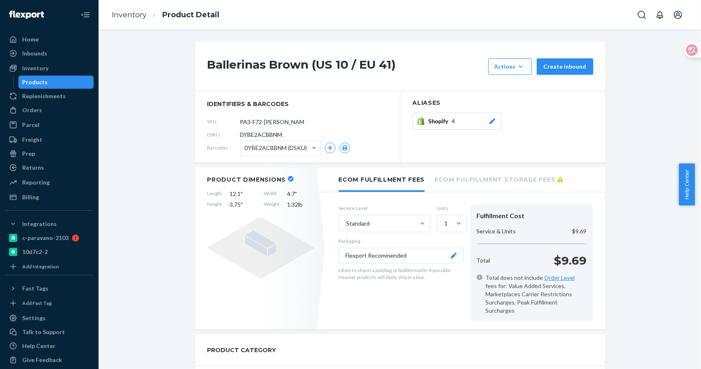
click at [443, 121] on span "Shopify" at bounding box center [440, 121] width 23 height 8
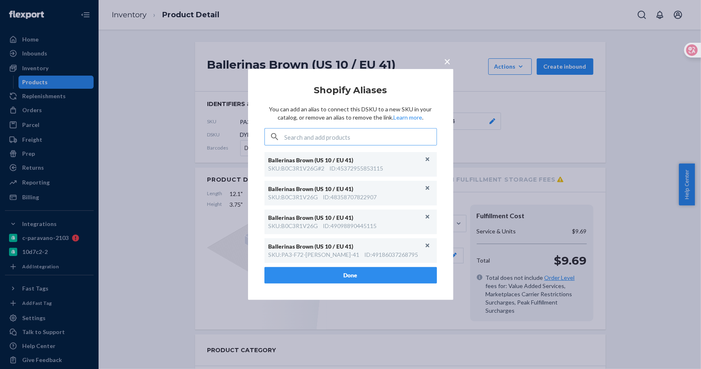
click at [365, 128] on article "Shopify Aliases You can add an alias to connect this DSKU to a new SKU in your …" at bounding box center [351, 184] width 173 height 198
click at [352, 137] on input "text" at bounding box center [361, 137] width 152 height 16
paste input "PA3-F72-Brown-42"
type input "PA3-F72-[PERSON_NAME]-41"
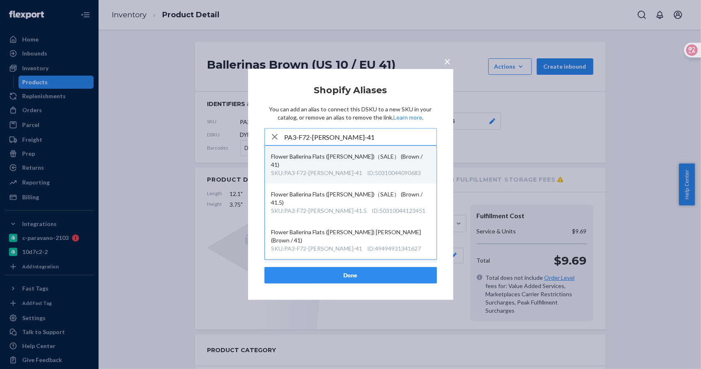
click at [362, 160] on div "Flower Ballerina Flats ([PERSON_NAME])（SALE） (Brown / 41)" at bounding box center [351, 160] width 159 height 16
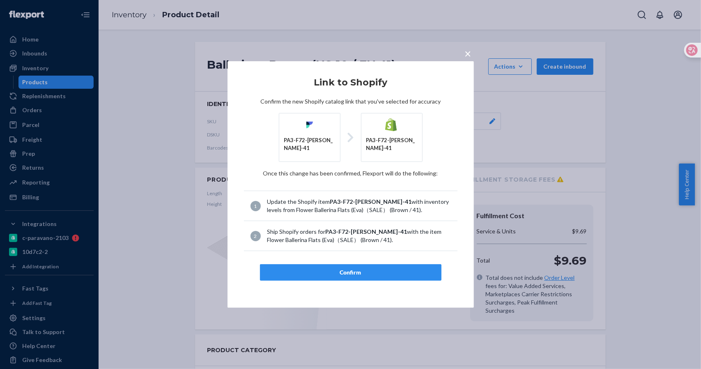
click at [350, 268] on div "Confirm" at bounding box center [351, 272] width 168 height 8
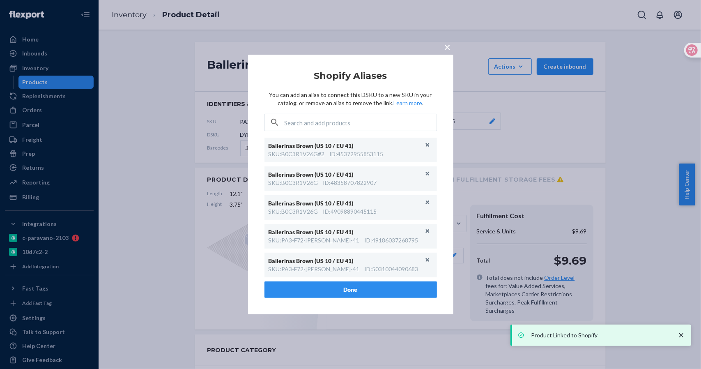
click at [448, 47] on span "×" at bounding box center [448, 47] width 7 height 14
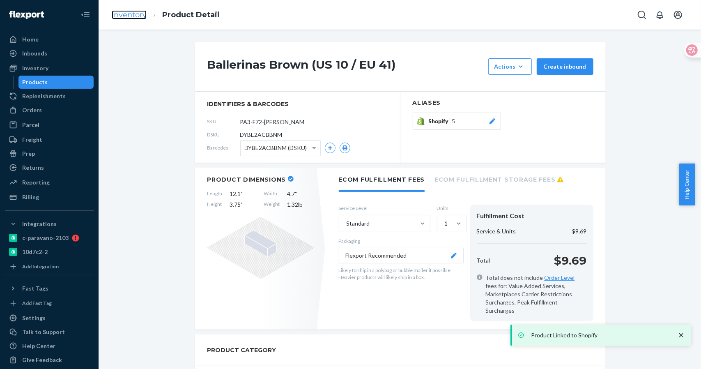
click at [133, 16] on link "Inventory" at bounding box center [129, 14] width 35 height 9
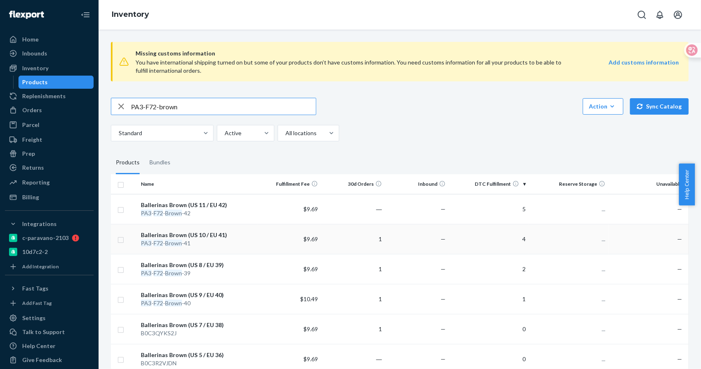
scroll to position [150, 0]
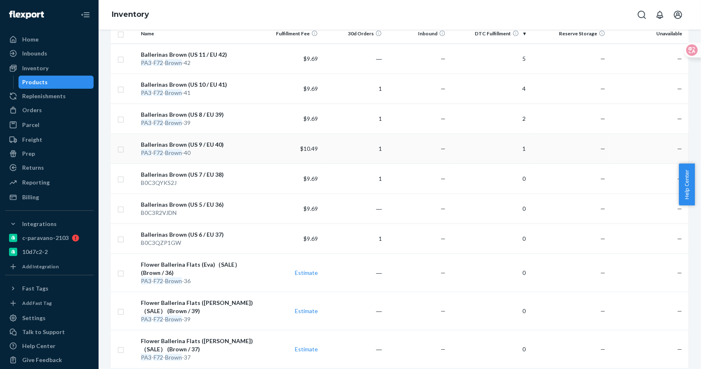
click at [210, 141] on div "Ballerinas Brown (US 9 / EU 40)" at bounding box center [197, 145] width 113 height 8
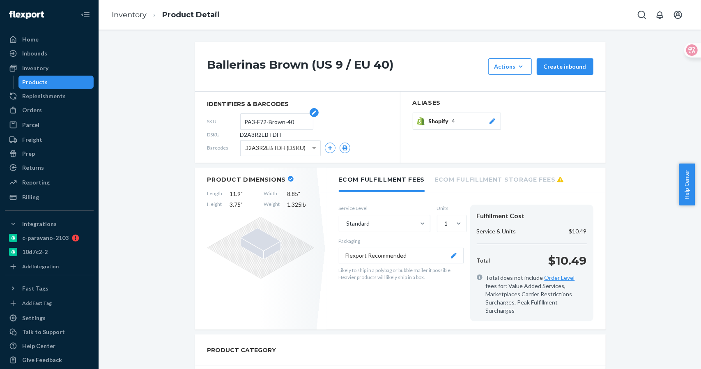
click at [289, 125] on input "PA3-F72-Brown-40" at bounding box center [277, 122] width 64 height 16
click at [219, 122] on div "SKU PA3-F72-Brown-40" at bounding box center [297, 121] width 180 height 13
click at [456, 123] on div "Shopify 4" at bounding box center [463, 121] width 68 height 8
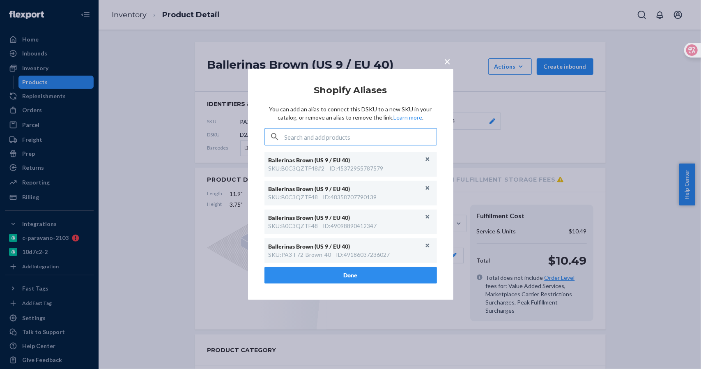
click at [361, 139] on input "text" at bounding box center [361, 137] width 152 height 16
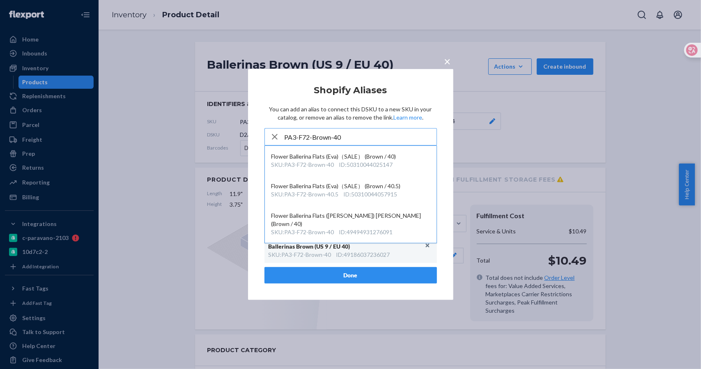
type input "PA3-F72-Brown-40"
drag, startPoint x: 449, startPoint y: 69, endPoint x: 449, endPoint y: 62, distance: 6.2
click at [449, 69] on div "× Shopify Aliases You can add an alias to connect this DSKU to a new SKU in you…" at bounding box center [350, 184] width 205 height 231
click at [449, 62] on span "×" at bounding box center [448, 61] width 7 height 14
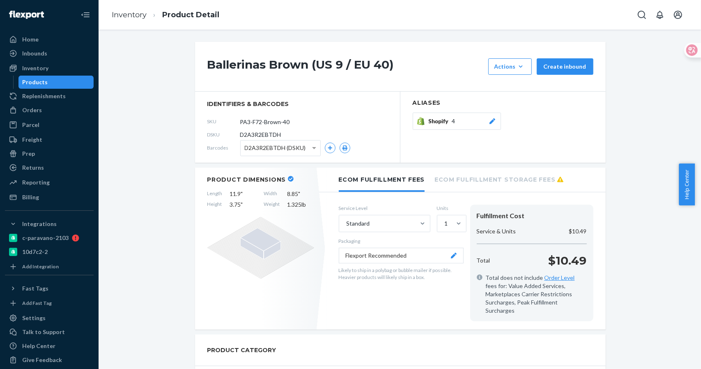
click at [458, 122] on div "Shopify 4" at bounding box center [463, 121] width 68 height 8
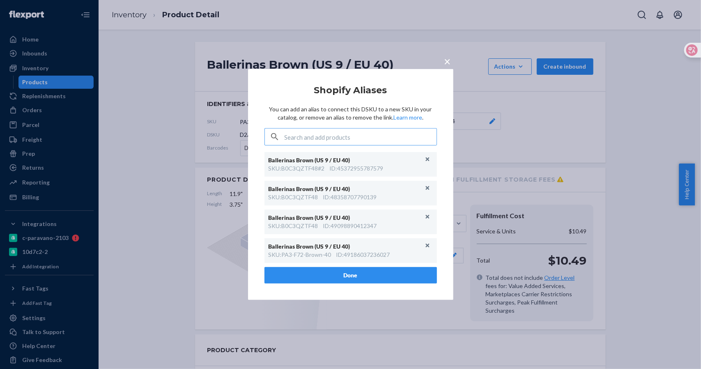
click at [334, 140] on input "text" at bounding box center [361, 137] width 152 height 16
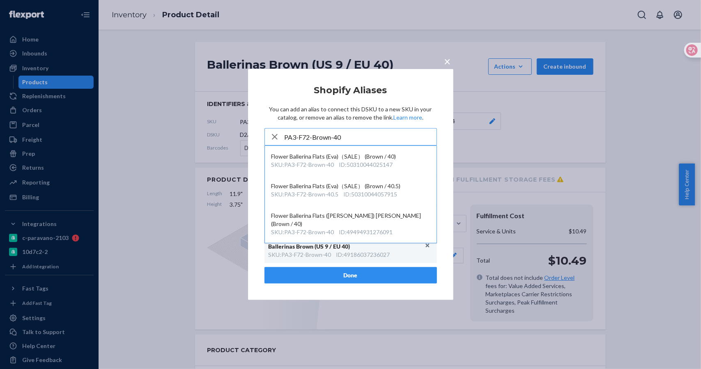
type input "PA3-F72-Brown-40"
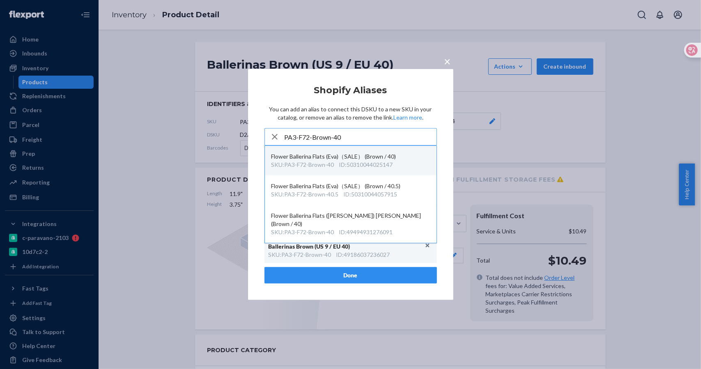
click at [353, 161] on div "ID : 50310044025147" at bounding box center [366, 165] width 54 height 8
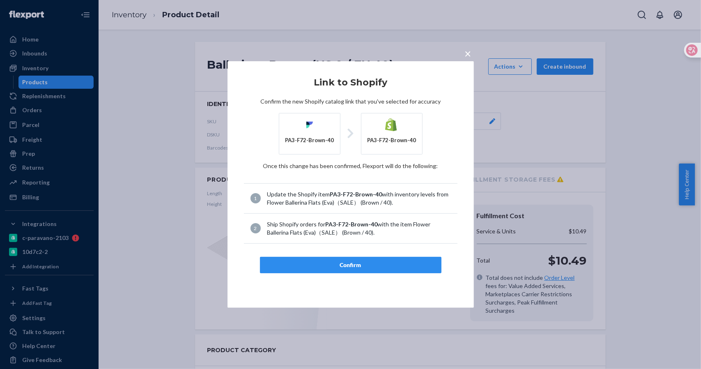
click at [350, 263] on div "Confirm" at bounding box center [351, 265] width 168 height 8
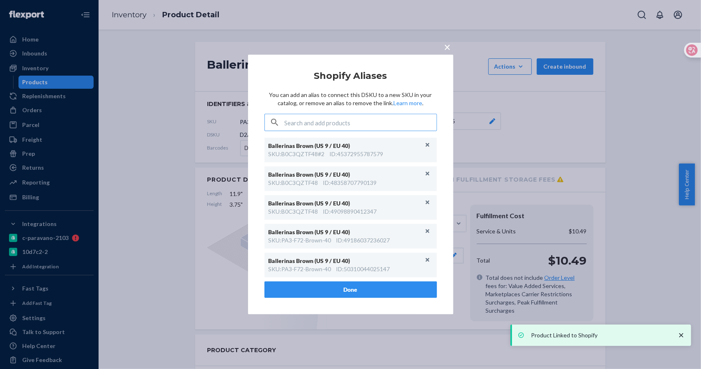
click at [452, 47] on button "×" at bounding box center [448, 45] width 12 height 14
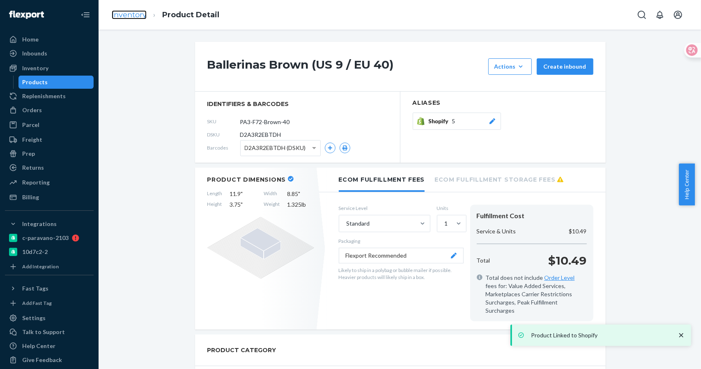
click at [133, 12] on link "Inventory" at bounding box center [129, 14] width 35 height 9
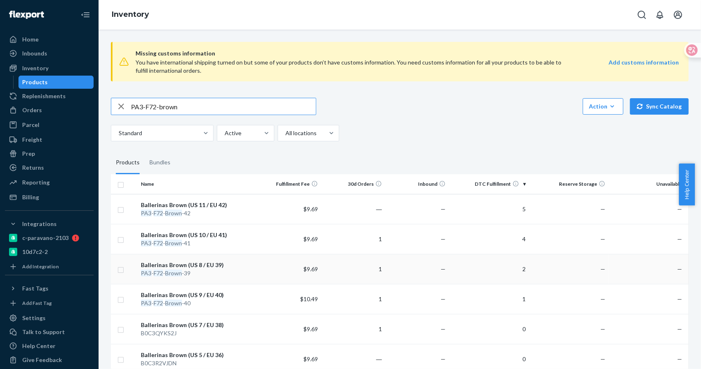
click at [198, 265] on div "Ballerinas Brown (US 8 / EU 39)" at bounding box center [197, 265] width 113 height 8
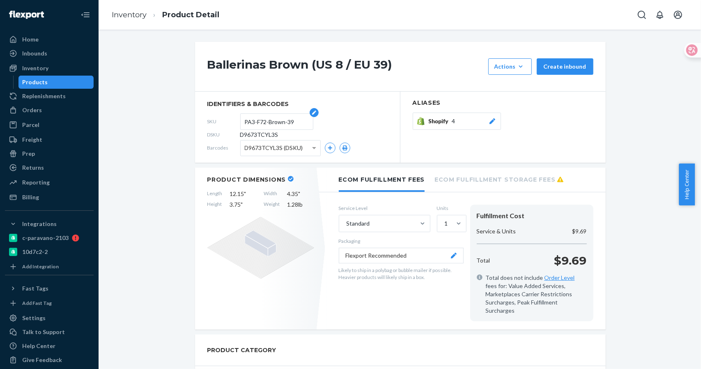
click at [274, 123] on input "PA3-F72-Brown-39" at bounding box center [277, 122] width 64 height 16
drag, startPoint x: 299, startPoint y: 121, endPoint x: 210, endPoint y: 122, distance: 88.8
click at [210, 122] on div "SKU PA3-F72-Brown-39" at bounding box center [297, 121] width 180 height 13
click at [453, 120] on div "Shopify 4" at bounding box center [463, 121] width 68 height 8
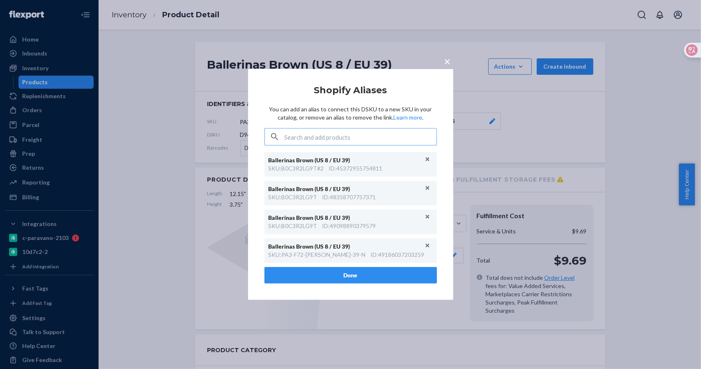
click at [367, 138] on input "text" at bounding box center [361, 137] width 152 height 16
type input "PA3-F72-Brown-39"
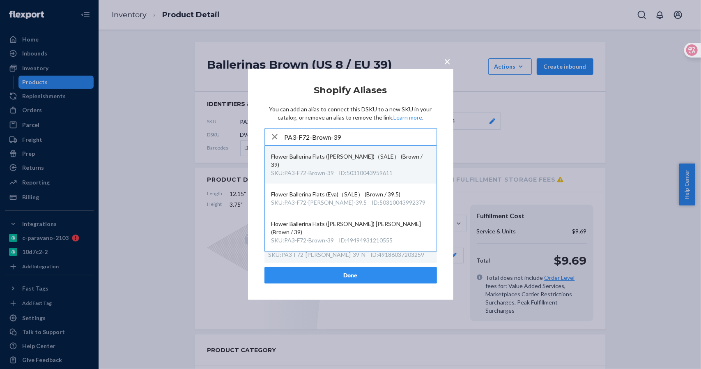
click at [369, 169] on div "ID : 50310043959611" at bounding box center [366, 173] width 54 height 8
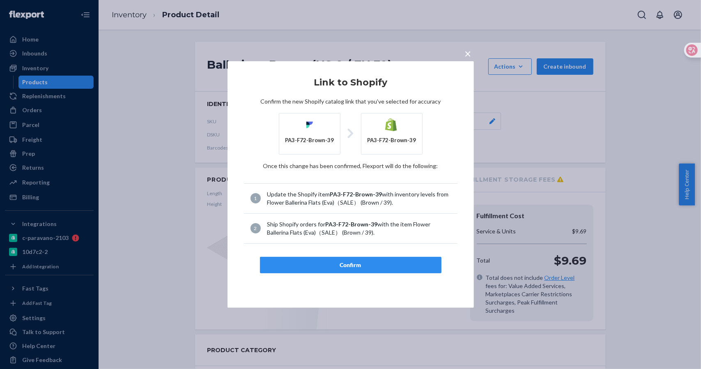
drag, startPoint x: 343, startPoint y: 261, endPoint x: 259, endPoint y: 125, distance: 160.2
click at [341, 255] on article "Link to Shopify Confirm the new Shopify catalog link that you've selected for a…" at bounding box center [351, 176] width 214 height 196
click at [341, 263] on div "Confirm" at bounding box center [351, 265] width 168 height 8
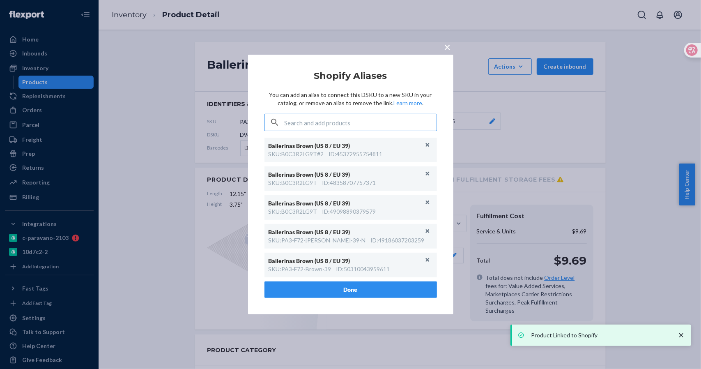
click at [449, 61] on div "× Shopify Aliases You can add an alias to connect this DSKU to a new SKU in you…" at bounding box center [350, 185] width 205 height 260
drag, startPoint x: 447, startPoint y: 48, endPoint x: 373, endPoint y: 29, distance: 76.3
click at [447, 47] on span "×" at bounding box center [448, 47] width 7 height 14
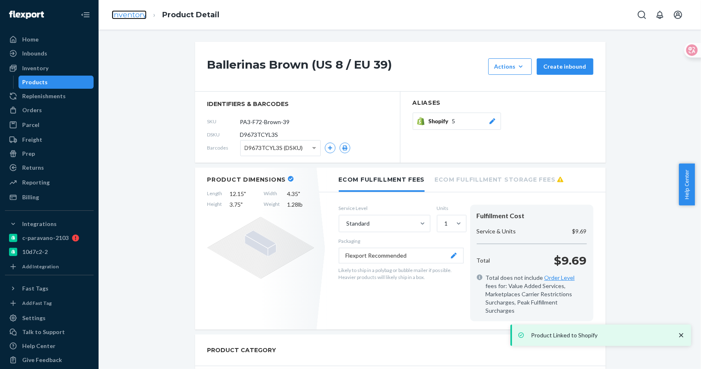
click at [137, 15] on link "Inventory" at bounding box center [129, 14] width 35 height 9
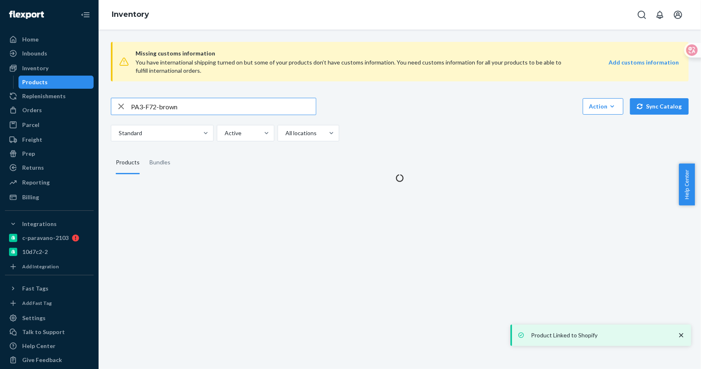
drag, startPoint x: 160, startPoint y: 106, endPoint x: 203, endPoint y: 106, distance: 43.1
click at [203, 106] on input "PA3-F72-brown" at bounding box center [223, 106] width 185 height 16
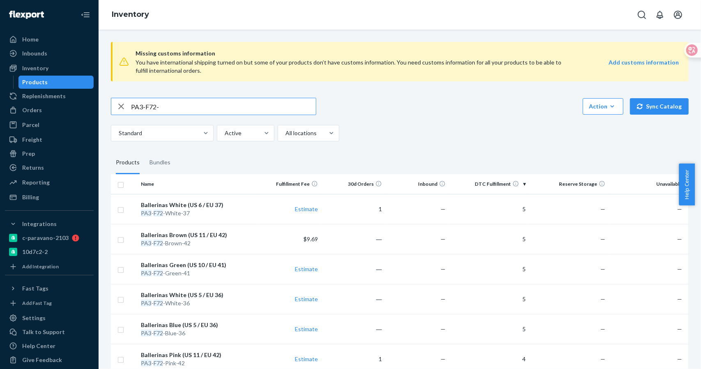
click at [201, 108] on input "PA3-F72-" at bounding box center [223, 106] width 185 height 16
type input "PA3-F72-green"
drag, startPoint x: 187, startPoint y: 109, endPoint x: 99, endPoint y: 108, distance: 88.3
click at [99, 108] on div "Missing customs information You have international shipping turned on but some …" at bounding box center [400, 199] width 603 height 339
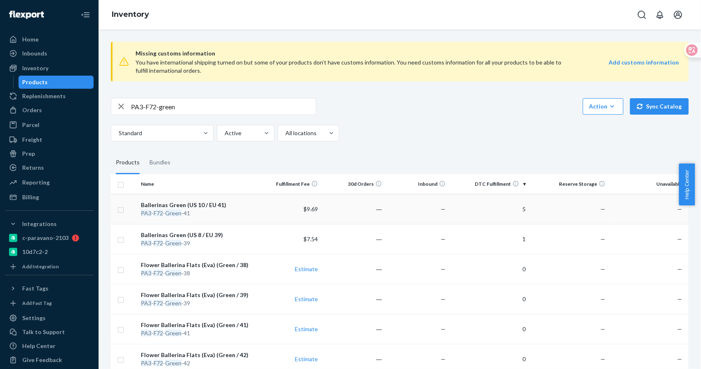
click at [181, 207] on div "Ballerinas Green (US 10 / EU 41)" at bounding box center [197, 205] width 113 height 8
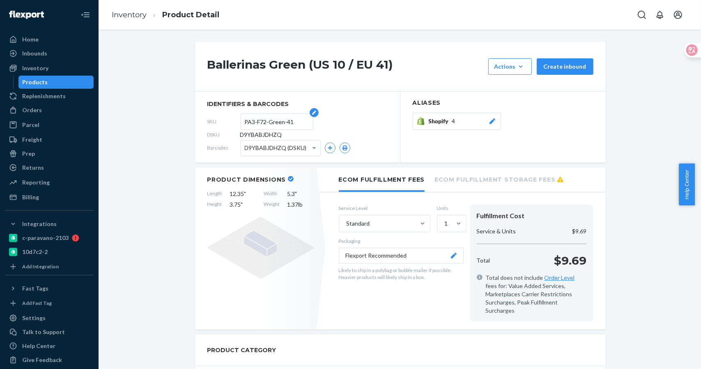
click at [280, 121] on input "PA3-F72-Green-41" at bounding box center [277, 122] width 64 height 16
drag, startPoint x: 293, startPoint y: 120, endPoint x: 205, endPoint y: 120, distance: 88.3
click at [207, 120] on div "SKU PA3-F72-Green-41" at bounding box center [297, 121] width 180 height 13
click at [457, 119] on div "Shopify 4" at bounding box center [463, 121] width 68 height 8
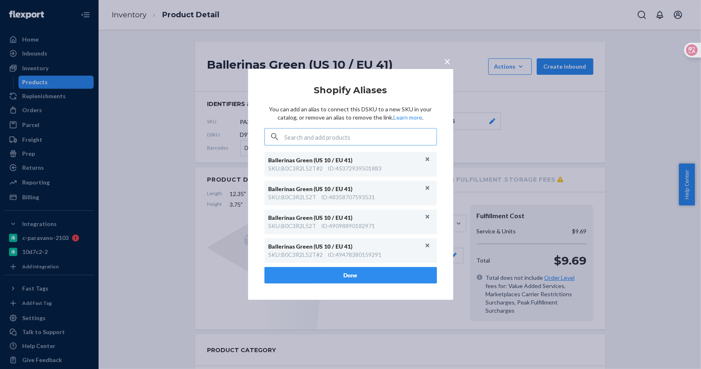
click at [320, 134] on input "text" at bounding box center [361, 137] width 152 height 16
type input "PA3-F72-Green-41"
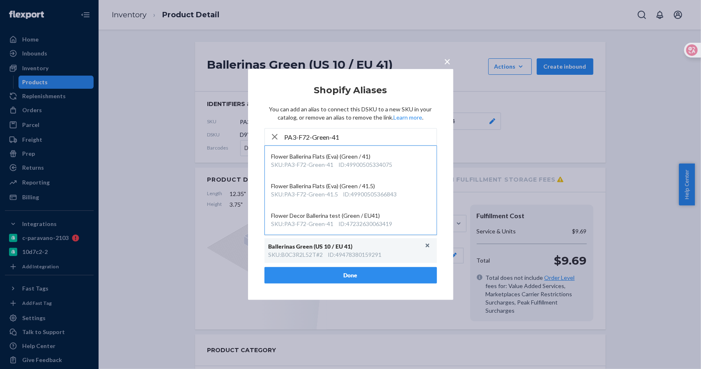
click at [448, 60] on span "×" at bounding box center [448, 61] width 7 height 14
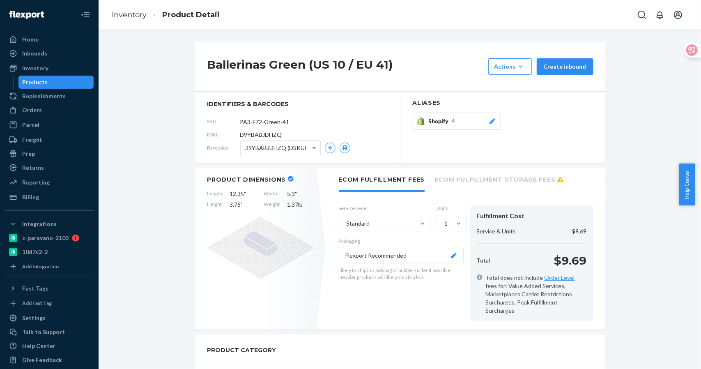
click at [467, 122] on div "Shopify 4" at bounding box center [463, 121] width 68 height 8
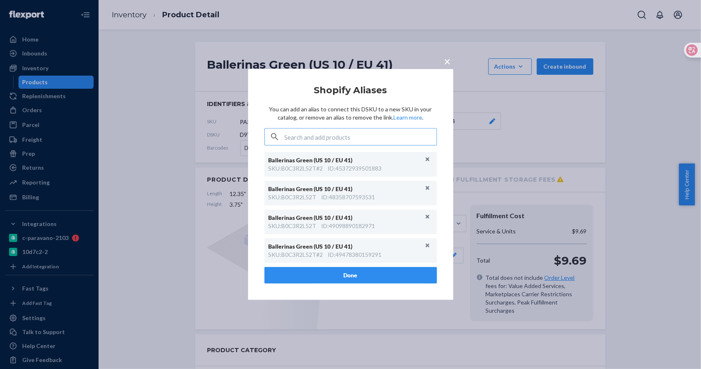
click at [349, 135] on input "text" at bounding box center [361, 137] width 152 height 16
type input "PA3-F72-Green-41"
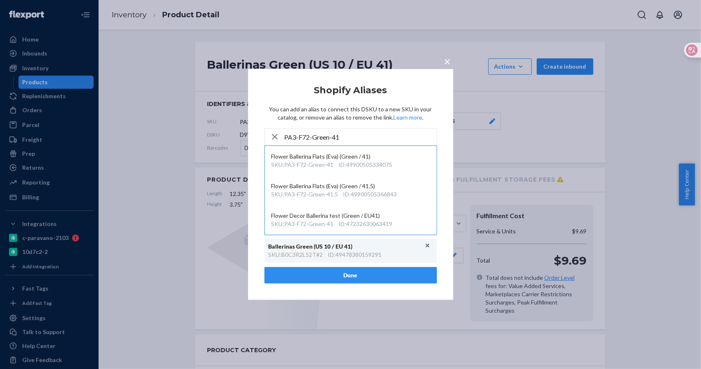
click at [444, 65] on button "×" at bounding box center [448, 60] width 12 height 14
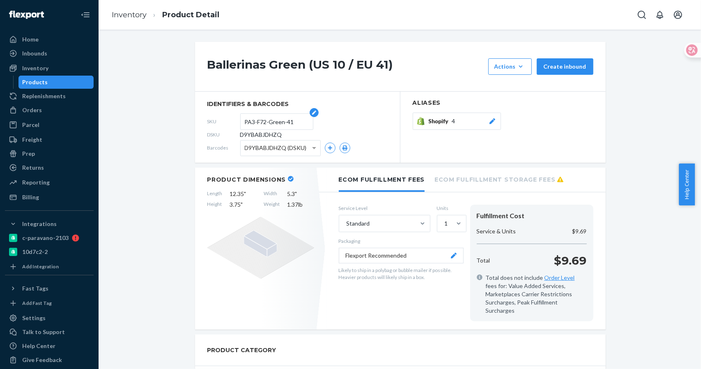
click at [279, 120] on input "PA3-F72-Green-41" at bounding box center [277, 122] width 64 height 16
click at [295, 119] on input "PA3-F72-Green-41" at bounding box center [277, 122] width 64 height 16
drag, startPoint x: 270, startPoint y: 120, endPoint x: 189, endPoint y: 120, distance: 81.4
click at [299, 126] on input "PA3-F72-Green-41" at bounding box center [277, 122] width 64 height 16
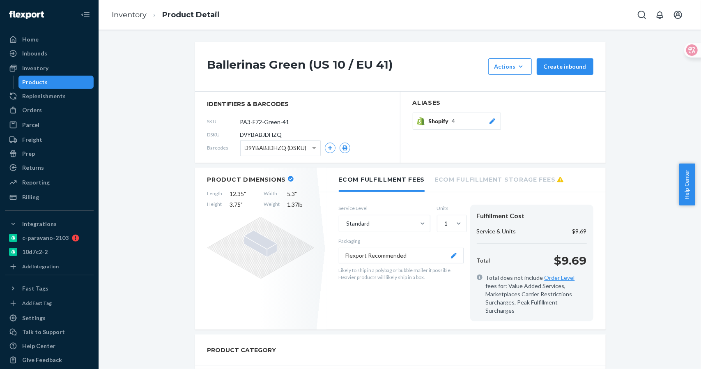
click at [227, 122] on div "SKU PA3-F72-Green-41" at bounding box center [297, 121] width 180 height 13
click at [437, 121] on span "Shopify" at bounding box center [440, 121] width 23 height 8
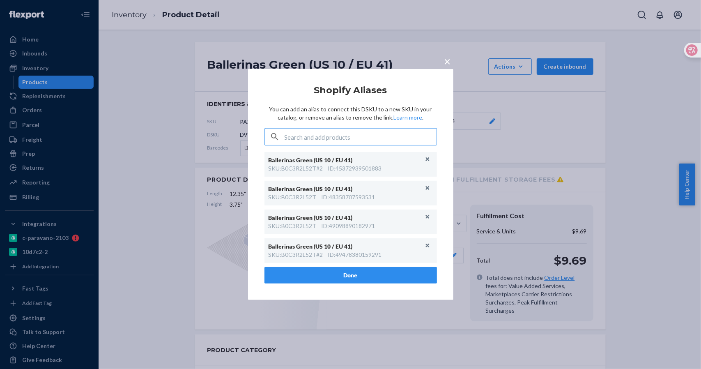
click at [346, 135] on input "text" at bounding box center [361, 137] width 152 height 16
type input "PA3-F72-Green-41"
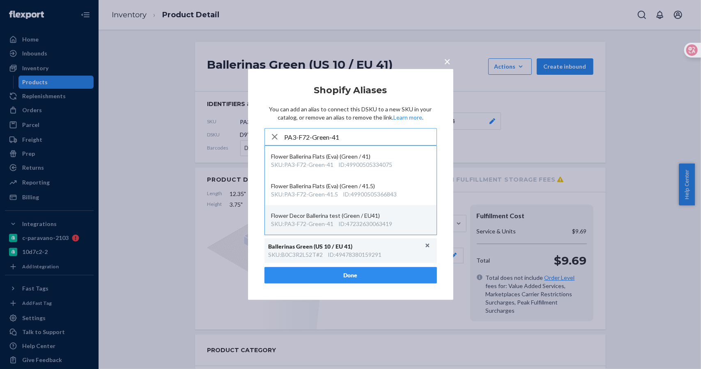
click at [366, 223] on div "ID : 47232630063419" at bounding box center [366, 224] width 54 height 8
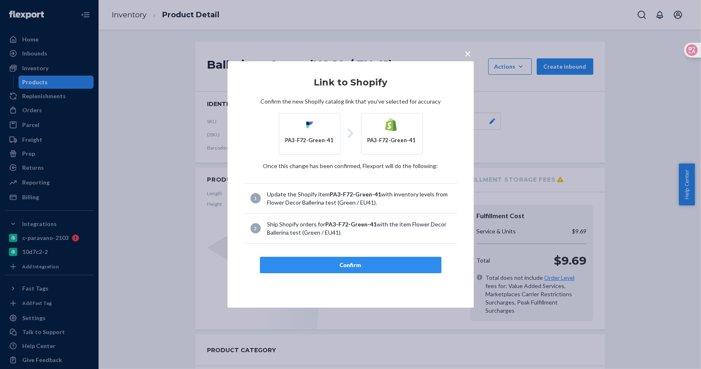
click at [357, 263] on div "Confirm" at bounding box center [351, 265] width 168 height 8
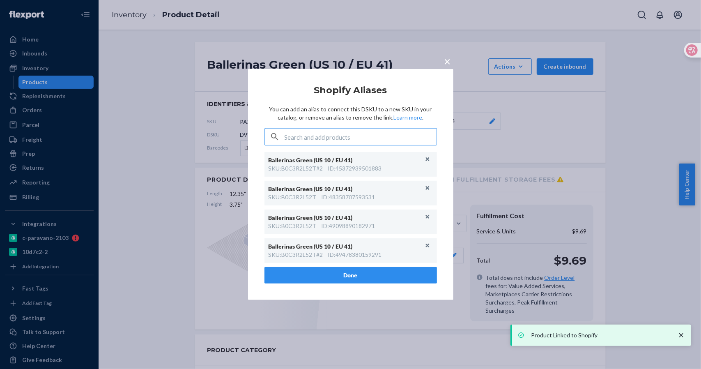
drag, startPoint x: 450, startPoint y: 60, endPoint x: 430, endPoint y: 49, distance: 22.6
click at [450, 60] on span "×" at bounding box center [448, 61] width 7 height 14
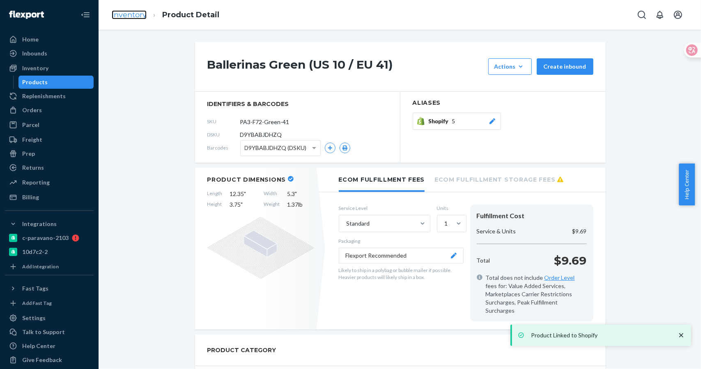
click at [134, 14] on link "Inventory" at bounding box center [129, 14] width 35 height 9
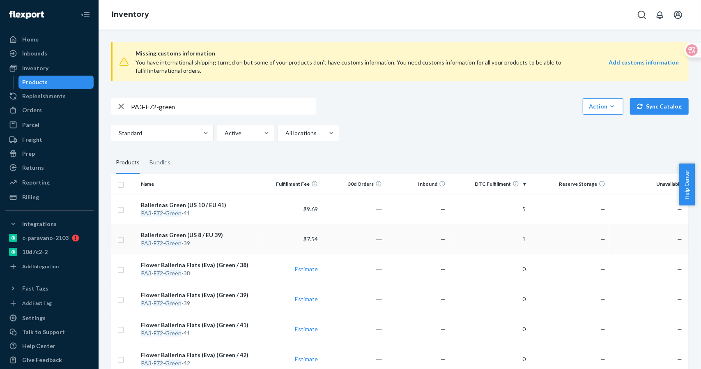
click at [203, 235] on div "Ballerinas Green (US 8 / EU 39)" at bounding box center [197, 235] width 113 height 8
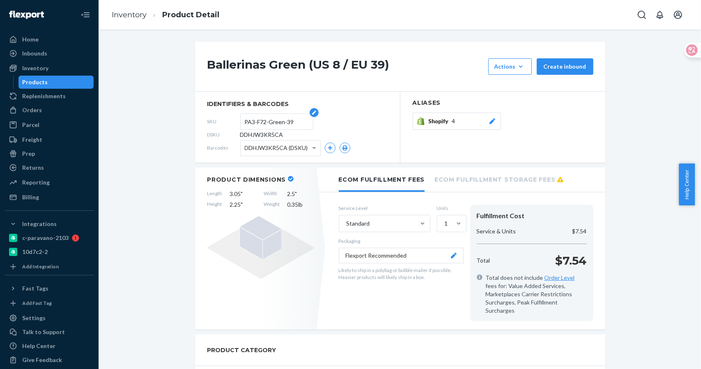
click at [284, 123] on input "PA3-F72-Green-39" at bounding box center [277, 122] width 64 height 16
drag, startPoint x: 291, startPoint y: 120, endPoint x: 224, endPoint y: 120, distance: 67.0
click at [224, 120] on div "SKU PA3-F72-Green-39" at bounding box center [297, 121] width 180 height 13
click at [455, 123] on div "Shopify 4" at bounding box center [463, 121] width 68 height 8
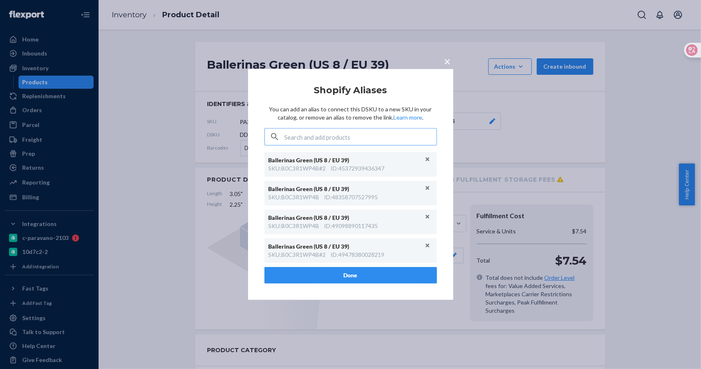
click at [362, 136] on input "text" at bounding box center [361, 137] width 152 height 16
type input "PA3-F72-Green-39"
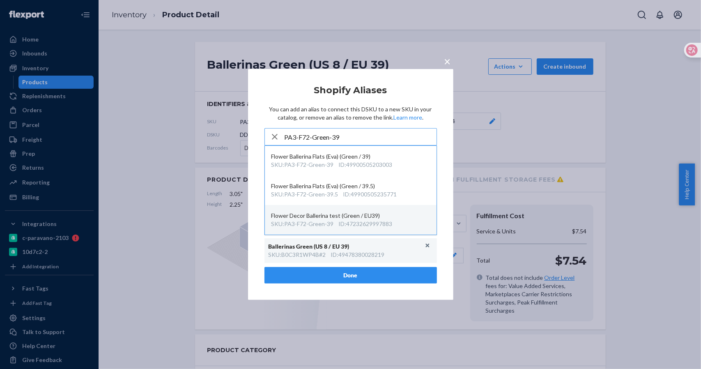
click at [380, 220] on div "ID : 47232629997883" at bounding box center [366, 224] width 54 height 8
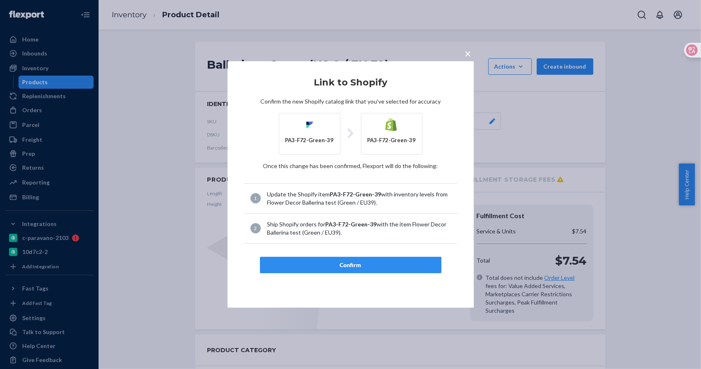
click at [362, 258] on button "Confirm" at bounding box center [351, 265] width 182 height 16
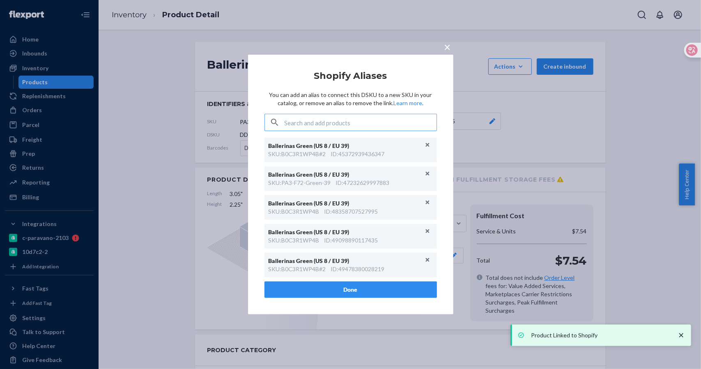
drag, startPoint x: 446, startPoint y: 47, endPoint x: 328, endPoint y: 25, distance: 120.5
click at [446, 47] on span "×" at bounding box center [448, 47] width 7 height 14
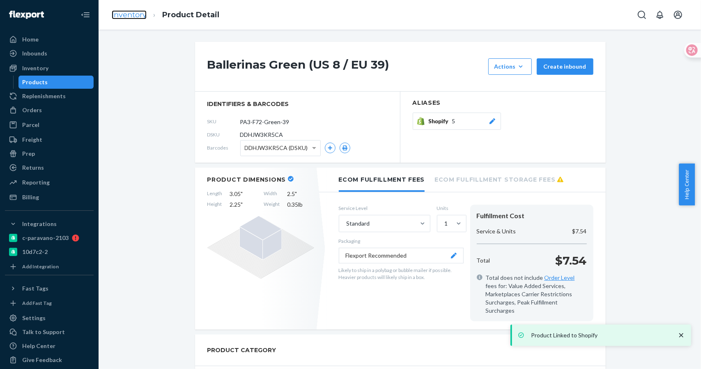
click at [135, 14] on link "Inventory" at bounding box center [129, 14] width 35 height 9
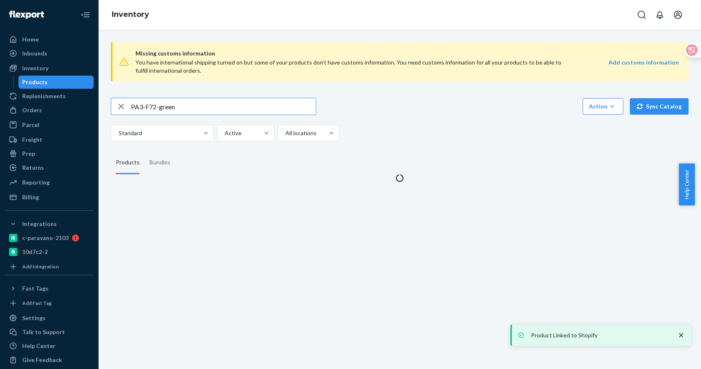
drag, startPoint x: 159, startPoint y: 107, endPoint x: 228, endPoint y: 110, distance: 69.1
click at [228, 110] on input "PA3-F72-green" at bounding box center [223, 106] width 185 height 16
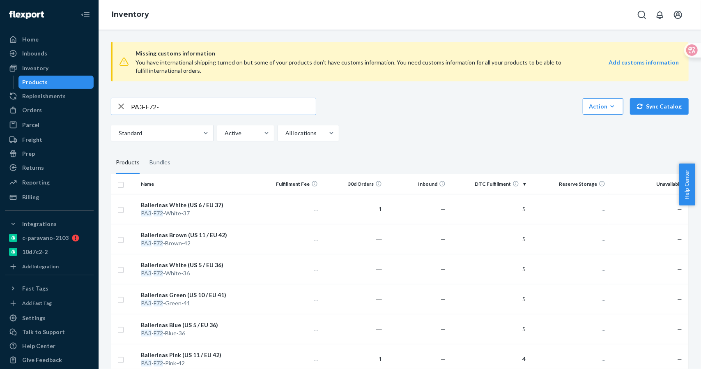
click at [226, 109] on input "PA3-F72-" at bounding box center [223, 106] width 185 height 16
click at [167, 105] on input "PA3-F72-" at bounding box center [223, 106] width 185 height 16
type input "PA3-F72-blue"
click at [190, 202] on div "Ballerinas Blue (US 5 / EU 36)" at bounding box center [197, 205] width 113 height 8
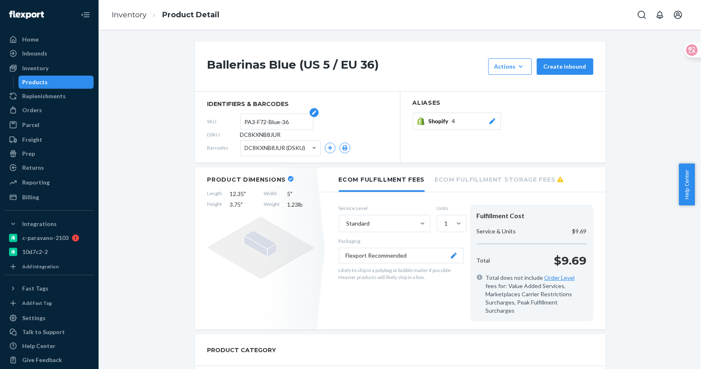
click at [287, 124] on input "PA3-F72-Blue-36" at bounding box center [277, 122] width 64 height 16
click at [213, 122] on div "SKU PA3-F72-Blue-36" at bounding box center [297, 121] width 180 height 13
click at [460, 126] on button "Shopify 4" at bounding box center [457, 121] width 88 height 17
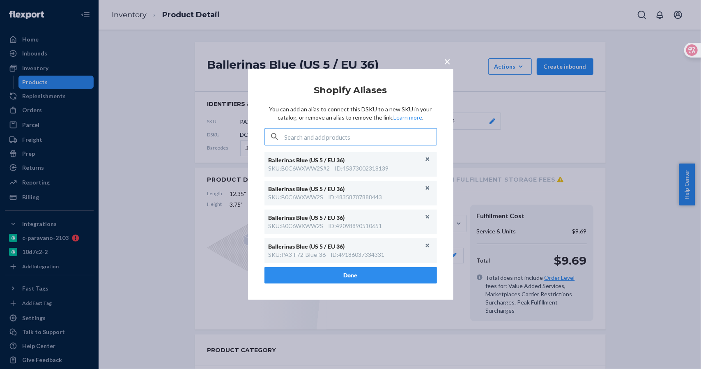
click at [371, 141] on input "text" at bounding box center [361, 137] width 152 height 16
type input "PA3-F72-Blue-36"
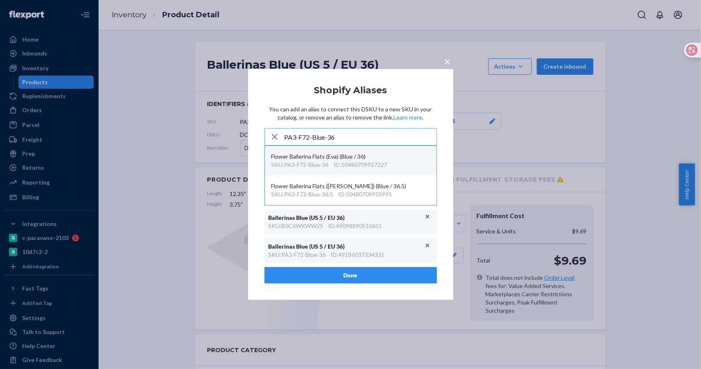
click at [373, 162] on div "ID : 50480709927227" at bounding box center [361, 165] width 54 height 8
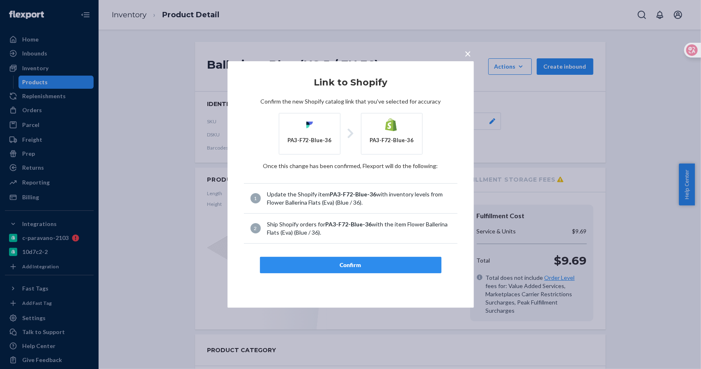
click at [348, 265] on div "Confirm" at bounding box center [351, 265] width 168 height 8
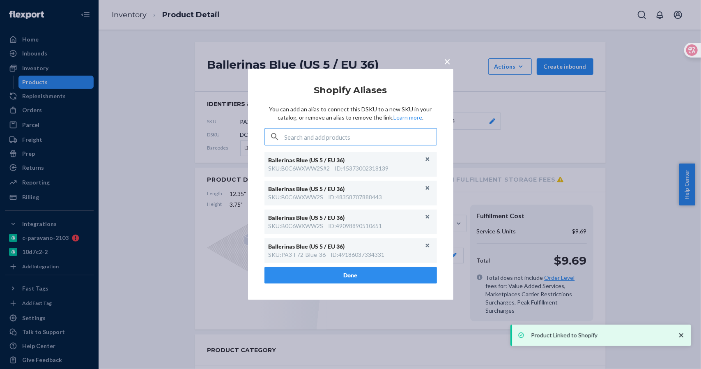
click at [131, 18] on div "× Shopify Aliases You can add an alias to connect this DSKU to a new SKU in you…" at bounding box center [350, 184] width 701 height 369
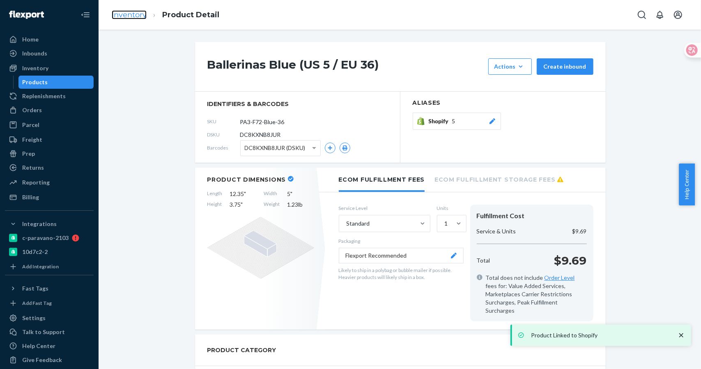
click at [133, 17] on link "Inventory" at bounding box center [129, 14] width 35 height 9
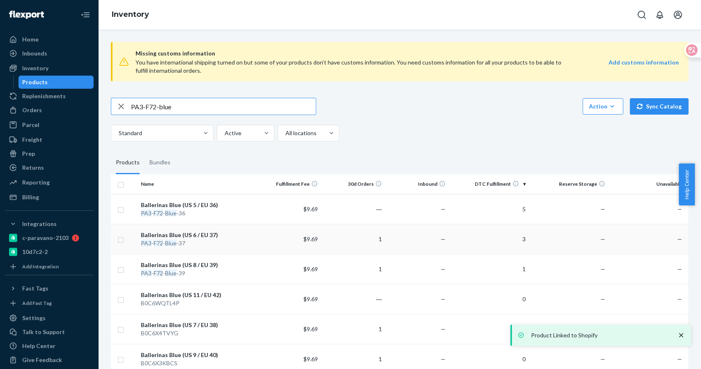
click at [201, 235] on div "Ballerinas Blue (US 6 / EU 37)" at bounding box center [197, 235] width 113 height 8
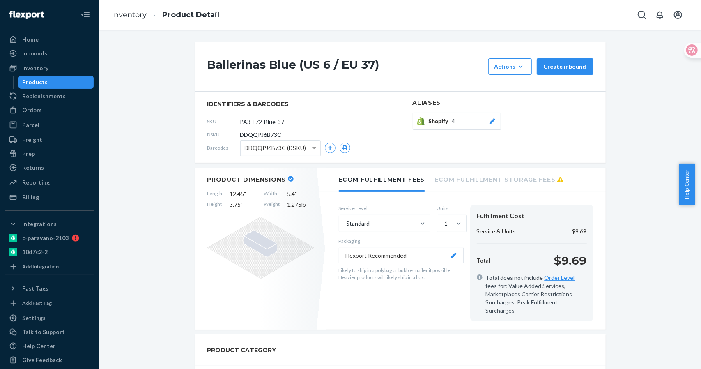
drag, startPoint x: 289, startPoint y: 120, endPoint x: 221, endPoint y: 120, distance: 68.2
click at [221, 120] on div "SKU PA3-F72-Blue-37" at bounding box center [297, 121] width 180 height 13
click at [462, 122] on div "Shopify 4" at bounding box center [463, 121] width 68 height 8
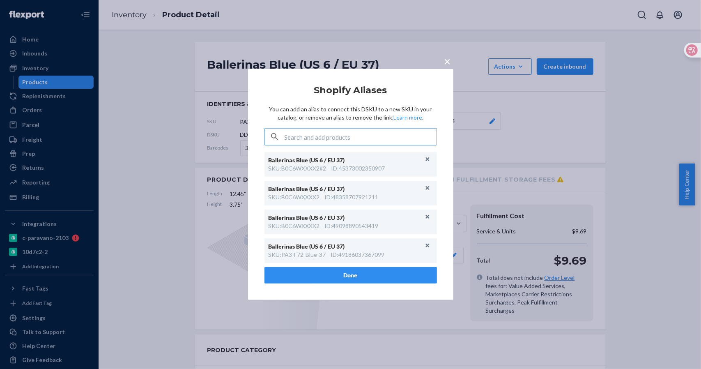
click at [332, 132] on input "text" at bounding box center [361, 137] width 152 height 16
type input "PA3-F72-Blue-37"
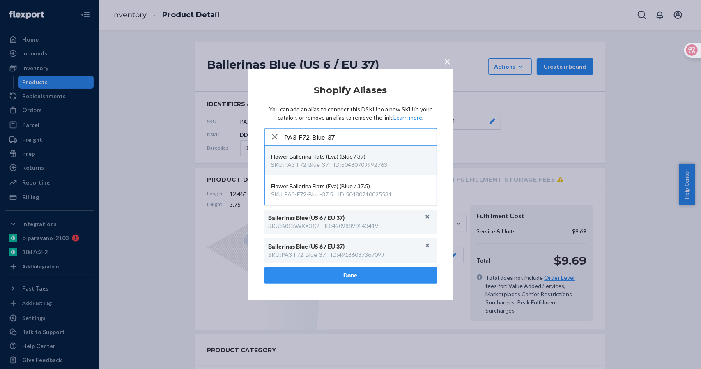
click at [362, 157] on div "Flower Ballerina Flats (Eva) (Blue / 37)" at bounding box center [351, 156] width 159 height 8
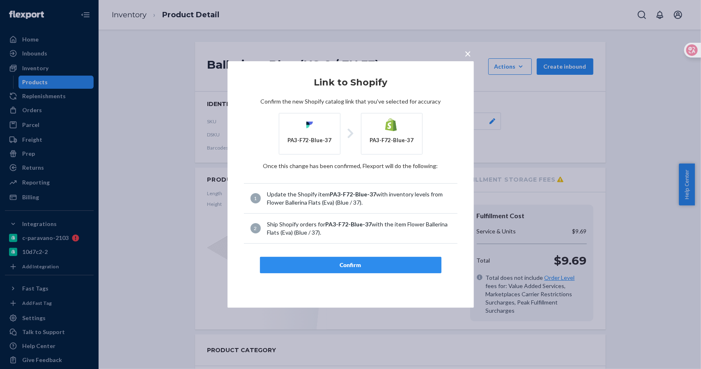
click at [360, 261] on div "Confirm" at bounding box center [351, 265] width 168 height 8
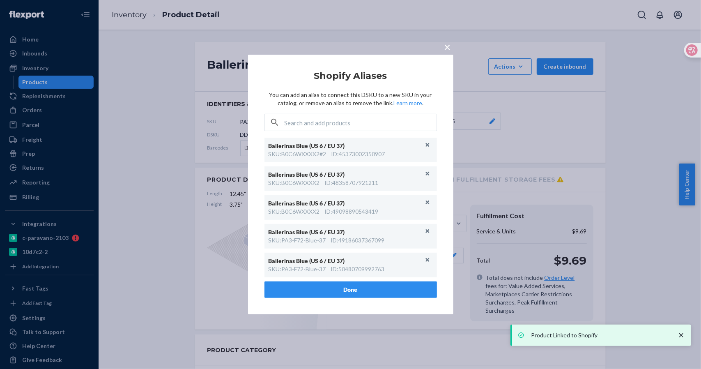
drag, startPoint x: 446, startPoint y: 47, endPoint x: 407, endPoint y: 34, distance: 40.8
click at [446, 47] on span "×" at bounding box center [448, 47] width 7 height 14
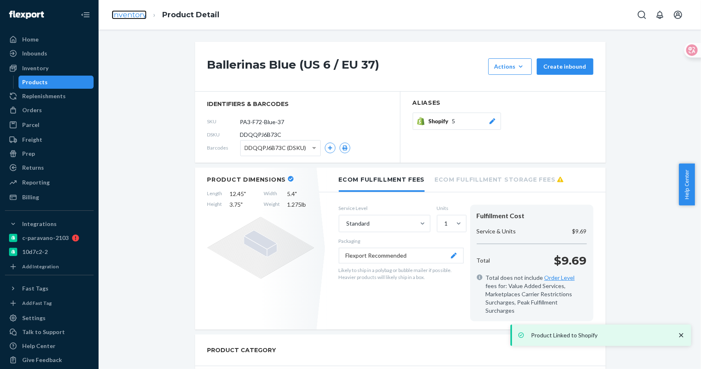
click at [135, 18] on link "Inventory" at bounding box center [129, 14] width 35 height 9
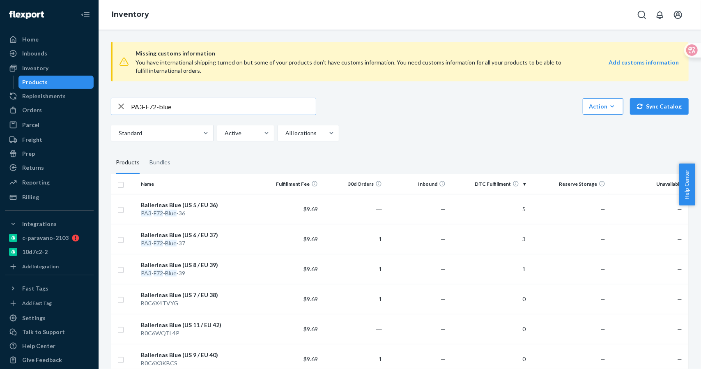
drag, startPoint x: 197, startPoint y: 262, endPoint x: 152, endPoint y: 172, distance: 100.3
click at [197, 262] on div "Ballerinas Blue (US 8 / EU 39)" at bounding box center [197, 265] width 113 height 8
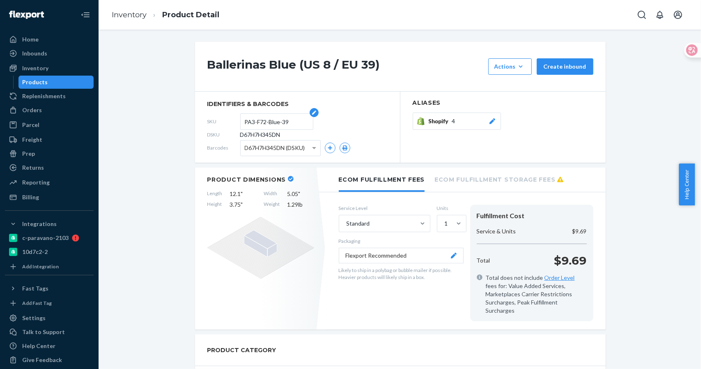
click at [287, 120] on input "PA3-F72-Blue-39" at bounding box center [277, 122] width 64 height 16
drag, startPoint x: 288, startPoint y: 120, endPoint x: 203, endPoint y: 120, distance: 84.2
click at [204, 120] on section "identifiers & barcodes SKU PA3-F72-Blue-39 DSKU D67H7H345DN Barcodes D67H7H345D…" at bounding box center [297, 127] width 205 height 71
click at [454, 124] on div "Shopify 4" at bounding box center [463, 121] width 68 height 8
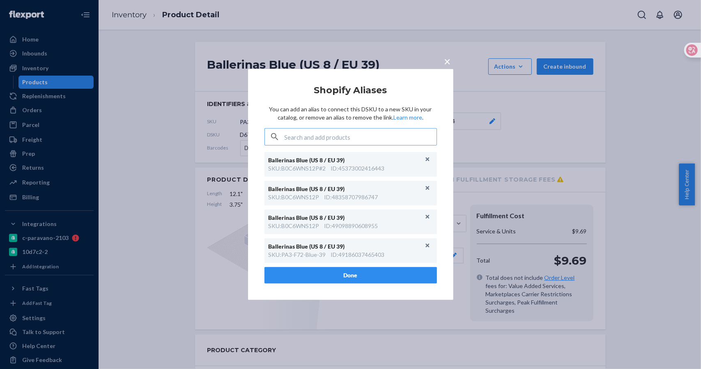
click at [341, 136] on input "text" at bounding box center [361, 137] width 152 height 16
type input "PA3-F72-Blue-39"
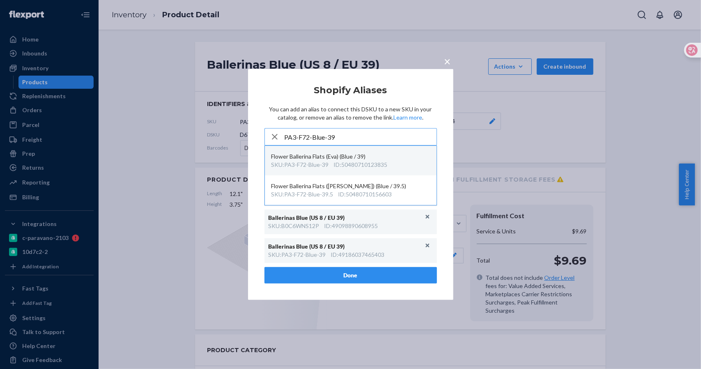
click at [363, 162] on div "ID : 50480710123835" at bounding box center [361, 165] width 54 height 8
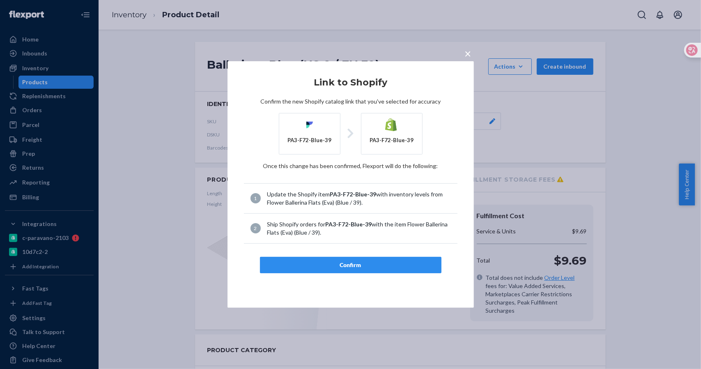
click at [343, 265] on div "Confirm" at bounding box center [351, 265] width 168 height 8
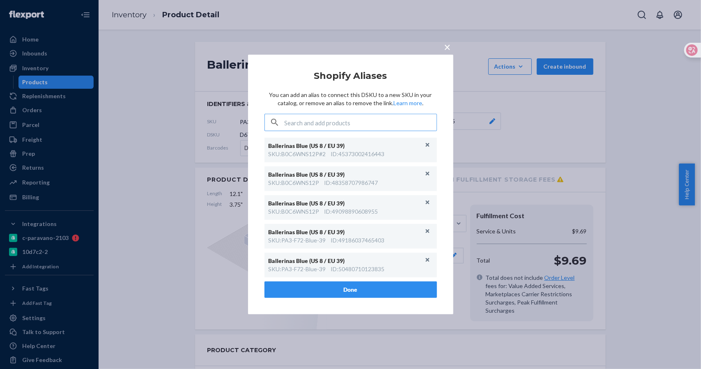
click at [348, 291] on button "Done" at bounding box center [351, 289] width 173 height 16
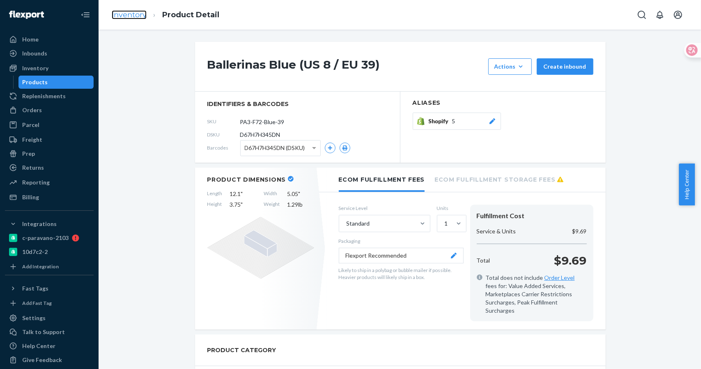
click at [130, 10] on link "Inventory" at bounding box center [129, 14] width 35 height 9
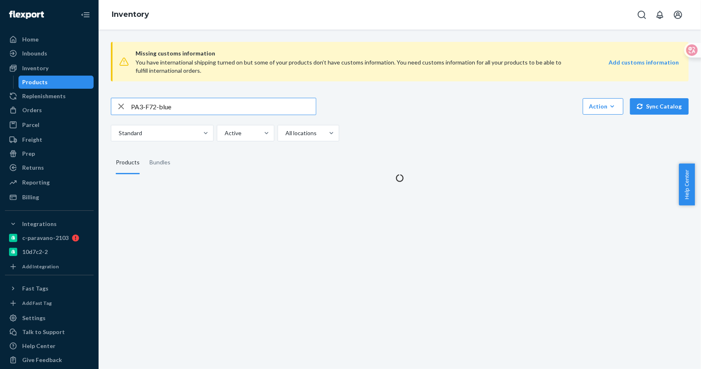
click at [181, 102] on input "PA3-F72-blue" at bounding box center [223, 106] width 185 height 16
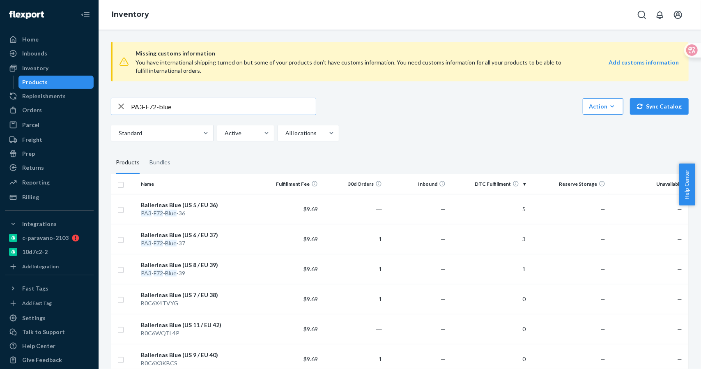
click at [181, 108] on input "PA3-F72-blue" at bounding box center [223, 106] width 185 height 16
drag, startPoint x: 159, startPoint y: 106, endPoint x: 193, endPoint y: 106, distance: 34.1
click at [193, 106] on input "PA3-F72-blue" at bounding box center [223, 106] width 185 height 16
click at [172, 106] on input "PA3-F72-" at bounding box center [223, 106] width 185 height 16
type input "PA3-F72-red"
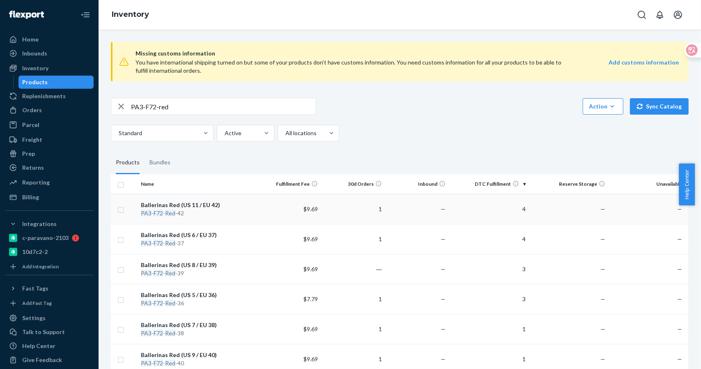
click at [173, 205] on div "Ballerinas Red (US 11 / EU 42)" at bounding box center [197, 205] width 113 height 8
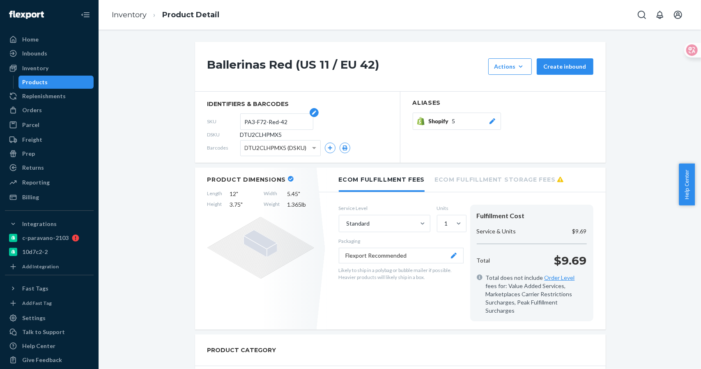
click at [277, 116] on input "PA3-F72-Red-42" at bounding box center [277, 122] width 64 height 16
drag, startPoint x: 293, startPoint y: 120, endPoint x: 218, endPoint y: 120, distance: 74.8
click at [218, 120] on div "SKU PA3-F72-Red-42" at bounding box center [297, 121] width 180 height 13
click at [126, 15] on link "Inventory" at bounding box center [129, 14] width 35 height 9
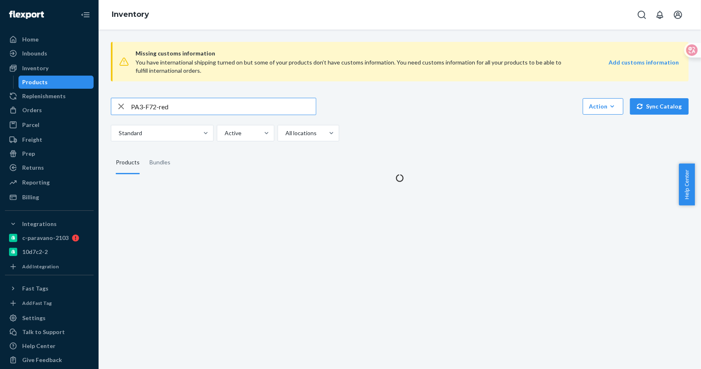
drag, startPoint x: 118, startPoint y: 108, endPoint x: 108, endPoint y: 108, distance: 9.9
click at [108, 108] on div "Missing customs information You have international shipping turned on but some …" at bounding box center [400, 108] width 590 height 147
drag, startPoint x: 161, startPoint y: 106, endPoint x: 237, endPoint y: 106, distance: 75.2
click at [237, 106] on input "PA3-F72-Red-42" at bounding box center [223, 106] width 185 height 16
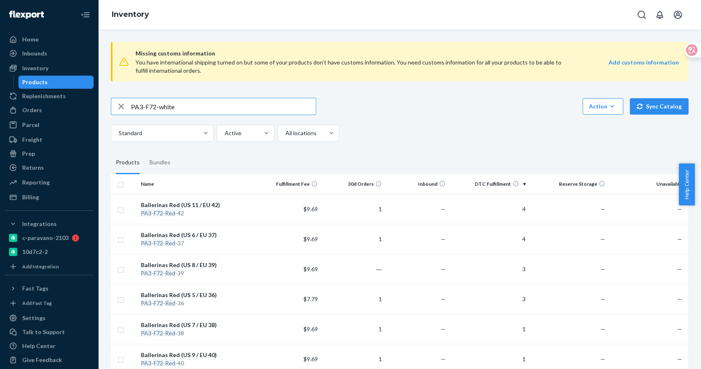
type input "PA3-F72-white"
click at [197, 238] on div "Ballerinas White (US 5 / EU 36)" at bounding box center [197, 235] width 113 height 8
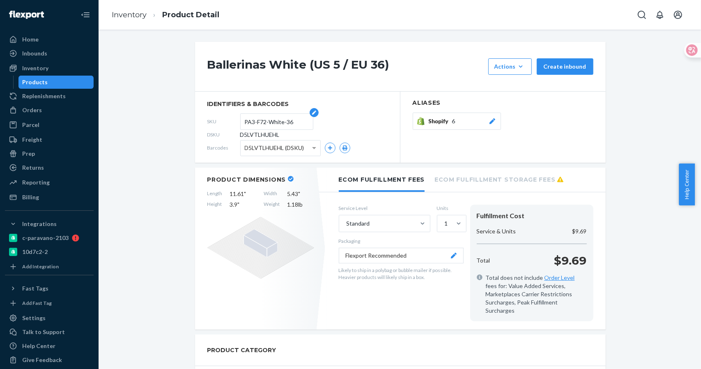
click at [285, 117] on input "PA3-F72-White-36" at bounding box center [277, 122] width 64 height 16
drag, startPoint x: 295, startPoint y: 118, endPoint x: 201, endPoint y: 121, distance: 93.7
click at [201, 121] on section "identifiers & barcodes SKU PA3-F72-White-36 DSKU D5LVTLHUEHL Barcodes D5LVTLHUE…" at bounding box center [297, 127] width 205 height 71
click at [445, 120] on span "Shopify" at bounding box center [440, 121] width 23 height 8
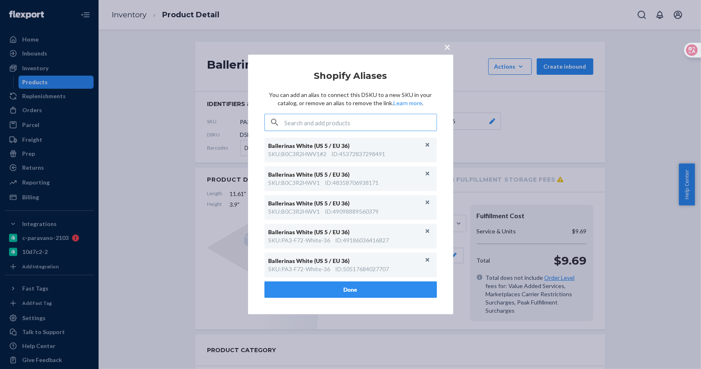
click at [337, 122] on input "text" at bounding box center [361, 122] width 152 height 16
type input "PA3-F72-White-36"
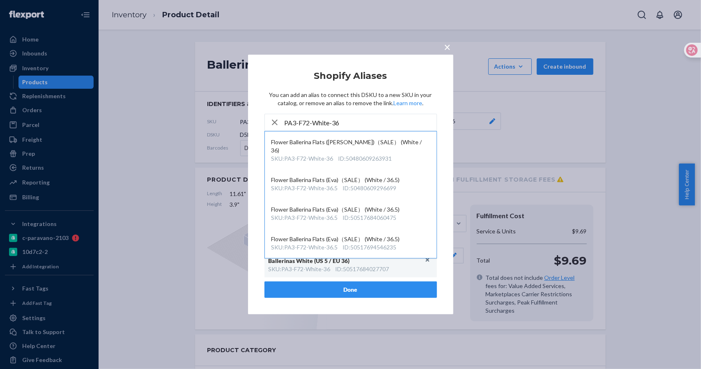
click at [482, 110] on div "× Shopify Aliases You can add an alias to connect this DSKU to a new SKU in you…" at bounding box center [350, 184] width 701 height 369
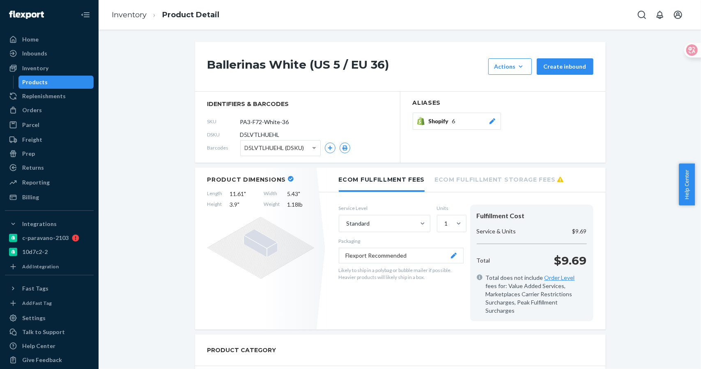
click at [469, 118] on div "Shopify 6" at bounding box center [463, 121] width 68 height 8
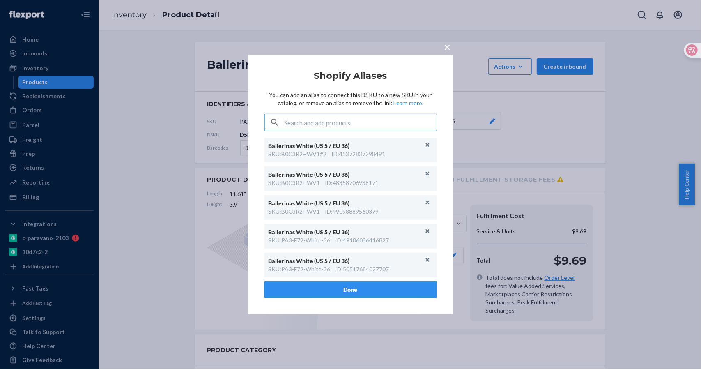
click at [343, 122] on input "text" at bounding box center [361, 122] width 152 height 16
type input "PA3-F72-White-36"
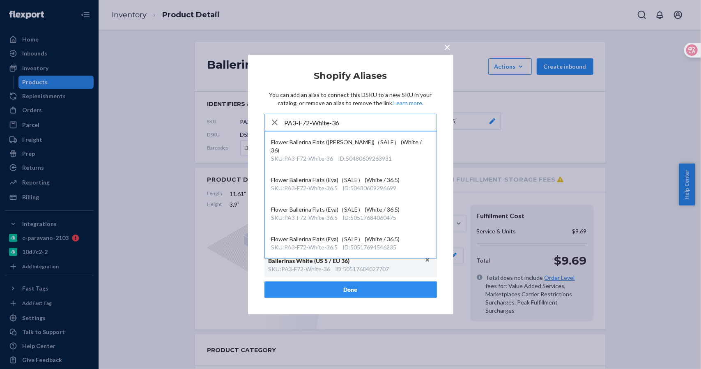
click at [353, 124] on input "PA3-F72-White-36" at bounding box center [361, 122] width 152 height 16
click at [447, 48] on span "×" at bounding box center [448, 47] width 7 height 14
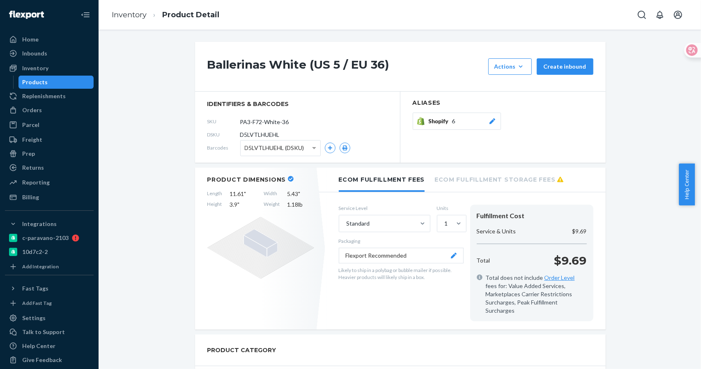
click at [302, 122] on div "SKU PA3-F72-White-36" at bounding box center [297, 121] width 180 height 13
click at [292, 120] on input "PA3-F72-White-36" at bounding box center [277, 122] width 64 height 16
click at [208, 121] on div "SKU PA3-F72-White-36" at bounding box center [297, 121] width 180 height 13
click at [447, 123] on span "Shopify" at bounding box center [440, 121] width 23 height 8
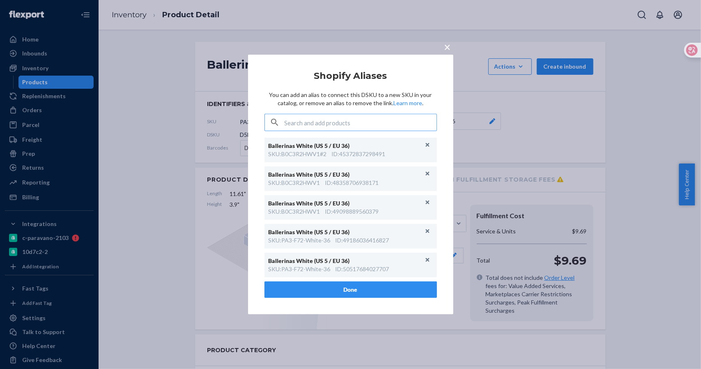
click at [333, 120] on input "text" at bounding box center [361, 122] width 152 height 16
type input "PA3-F72-White-36"
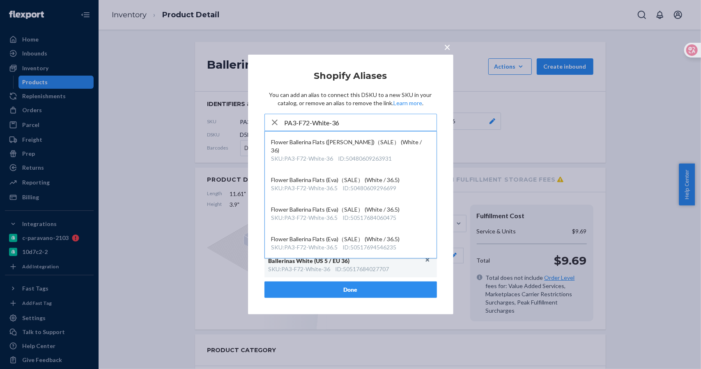
click at [445, 46] on button "×" at bounding box center [448, 45] width 12 height 14
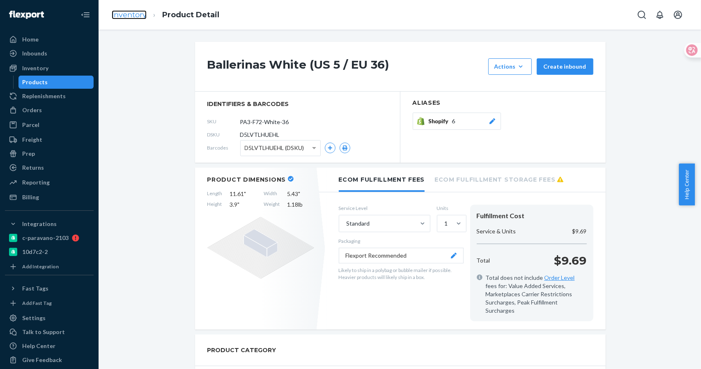
click at [130, 18] on link "Inventory" at bounding box center [129, 14] width 35 height 9
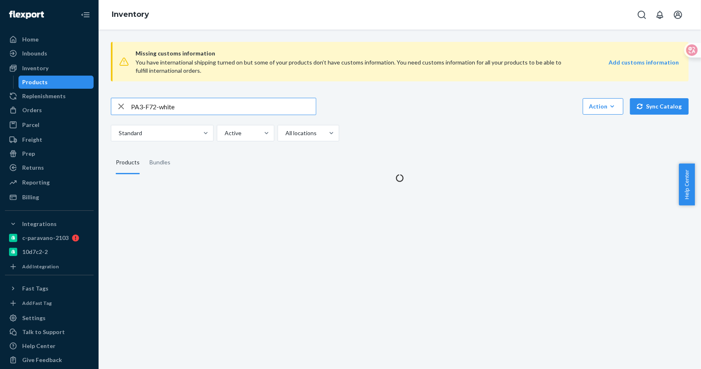
drag, startPoint x: 192, startPoint y: 109, endPoint x: 96, endPoint y: 109, distance: 95.7
click at [96, 109] on div "Home Inbounds Shipping Plans Problems Inventory Products Replenishments Orders …" at bounding box center [350, 184] width 701 height 369
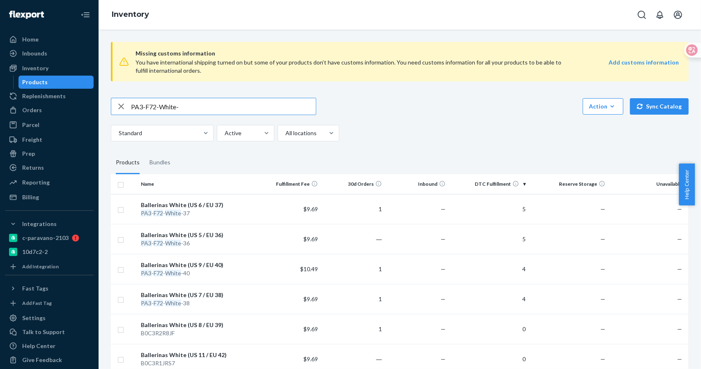
type input "PA3-F72-White-"
click at [191, 236] on div "Ballerinas White (US 5 / EU 36)" at bounding box center [197, 235] width 113 height 8
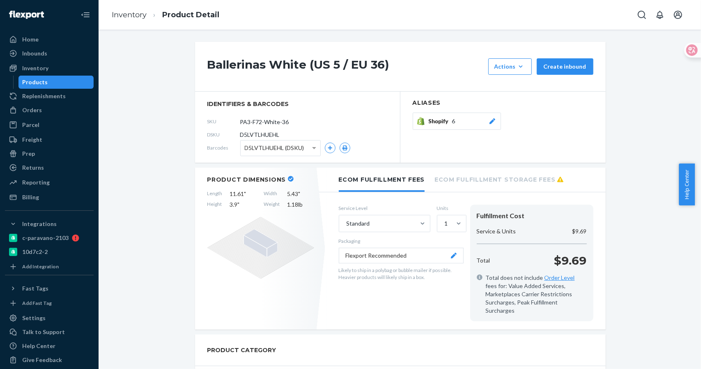
click at [458, 124] on div "Shopify 6" at bounding box center [463, 121] width 68 height 8
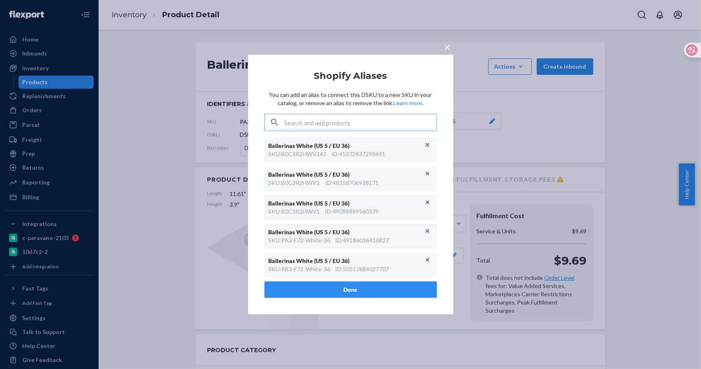
click at [319, 127] on input "text" at bounding box center [361, 122] width 152 height 16
type input "PA3-F72-White-36"
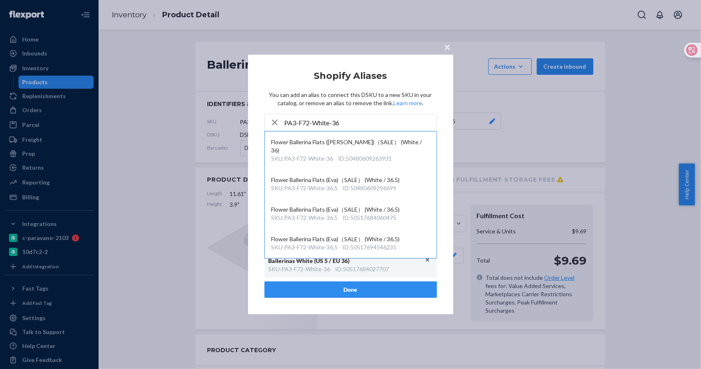
click at [449, 44] on span "×" at bounding box center [448, 47] width 7 height 14
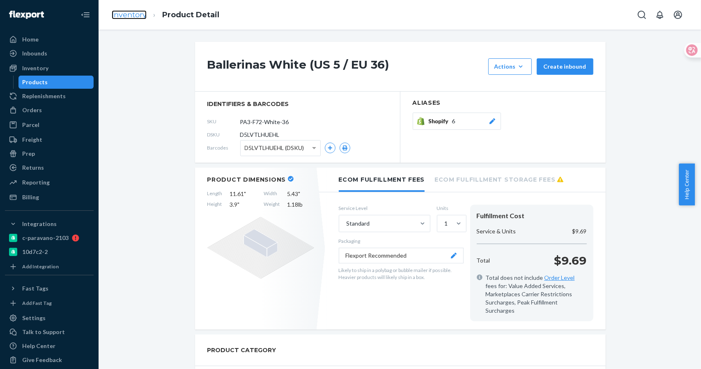
click at [135, 12] on link "Inventory" at bounding box center [129, 14] width 35 height 9
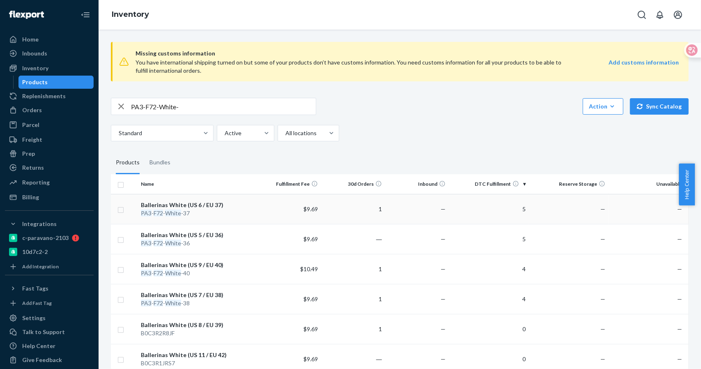
click at [192, 204] on div "Ballerinas White (US 6 / EU 37)" at bounding box center [197, 205] width 113 height 8
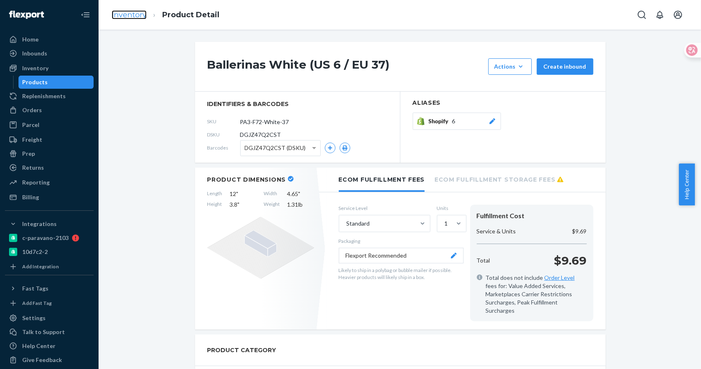
click at [135, 17] on link "Inventory" at bounding box center [129, 14] width 35 height 9
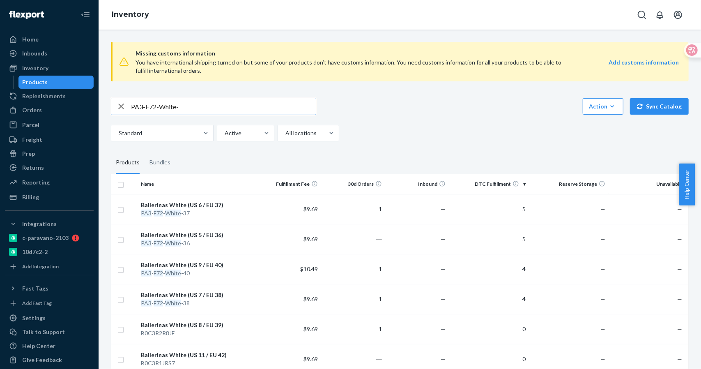
drag, startPoint x: 159, startPoint y: 106, endPoint x: 200, endPoint y: 106, distance: 41.1
click at [200, 106] on input "PA3-F72-White-" at bounding box center [223, 106] width 185 height 16
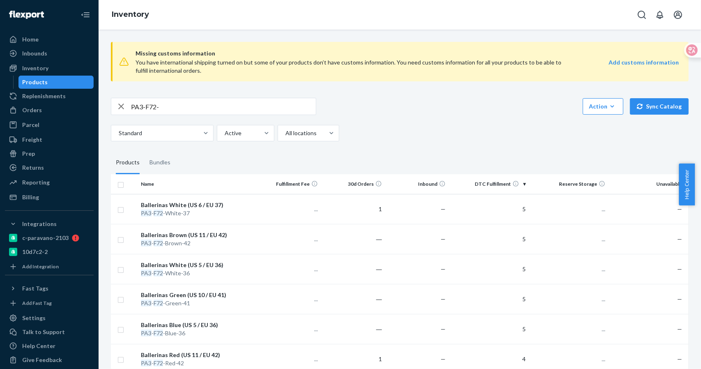
click at [166, 104] on input "PA3-F72-" at bounding box center [223, 106] width 185 height 16
type input "PA3-F72-pink"
copy div "PA3 - F72 - Pink -42"
drag, startPoint x: 196, startPoint y: 213, endPoint x: 141, endPoint y: 211, distance: 55.9
click at [141, 211] on div "PA3 - F72 - Pink -42" at bounding box center [197, 213] width 113 height 8
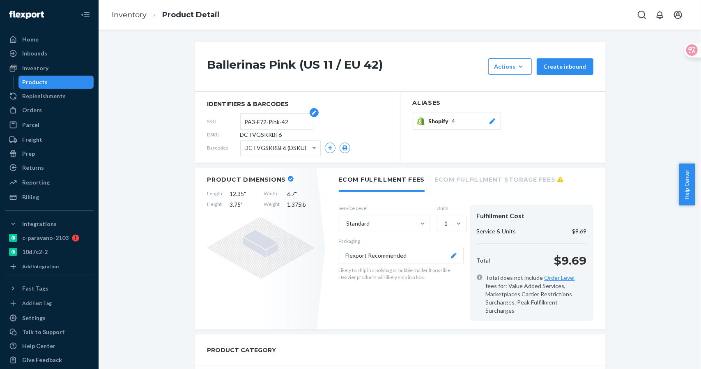
click at [288, 120] on input "PA3-F72-Pink-42" at bounding box center [277, 122] width 64 height 16
drag, startPoint x: 289, startPoint y: 120, endPoint x: 210, endPoint y: 120, distance: 78.9
click at [210, 120] on div "SKU PA3-F72-Pink-42" at bounding box center [297, 121] width 180 height 13
drag, startPoint x: 282, startPoint y: 119, endPoint x: 290, endPoint y: 120, distance: 7.9
click at [283, 119] on input "PA3-F72-Pink-42" at bounding box center [277, 122] width 64 height 16
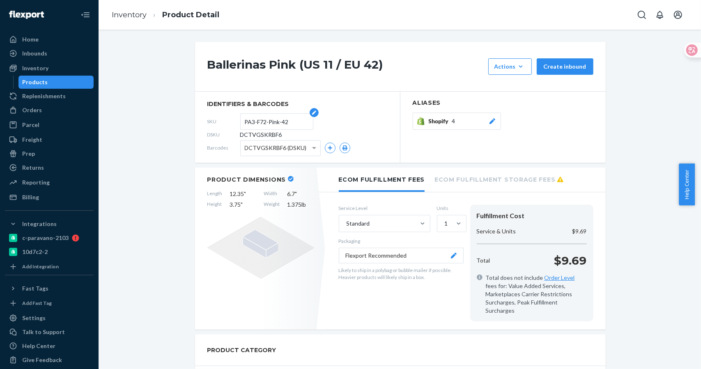
click at [290, 120] on input "PA3-F72-Pink-42" at bounding box center [277, 122] width 64 height 16
type input "PA3-F72-Pink-42-T"
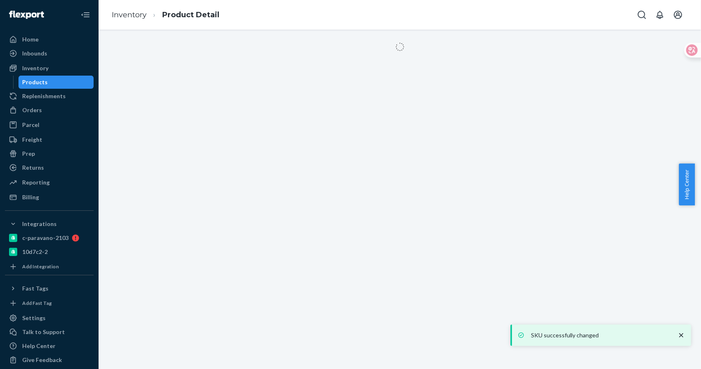
click at [290, 124] on div at bounding box center [400, 199] width 603 height 339
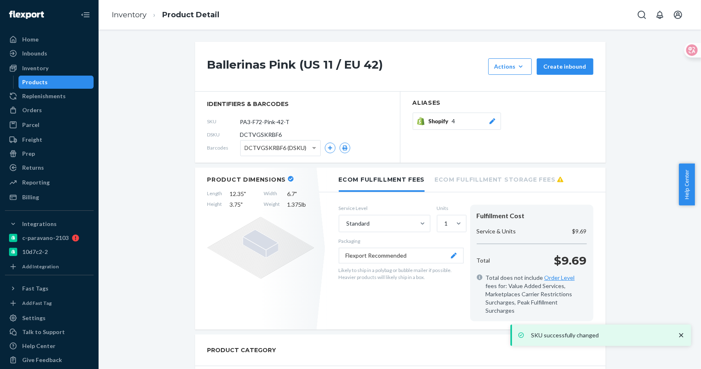
drag, startPoint x: 292, startPoint y: 121, endPoint x: 224, endPoint y: 121, distance: 68.2
click at [224, 121] on div "SKU PA3-F72-Pink-42-T" at bounding box center [297, 121] width 180 height 13
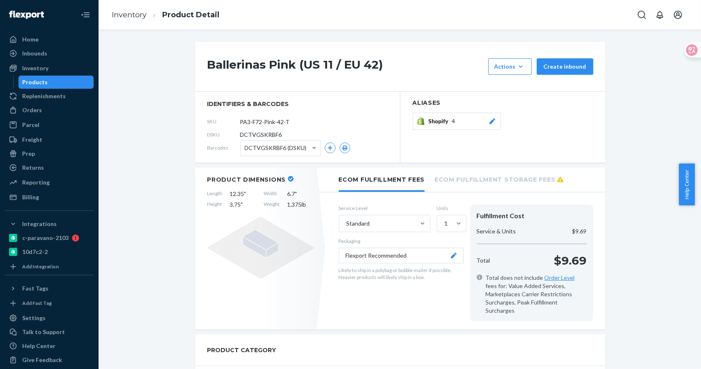
click at [462, 120] on div "Shopify 4" at bounding box center [463, 121] width 68 height 8
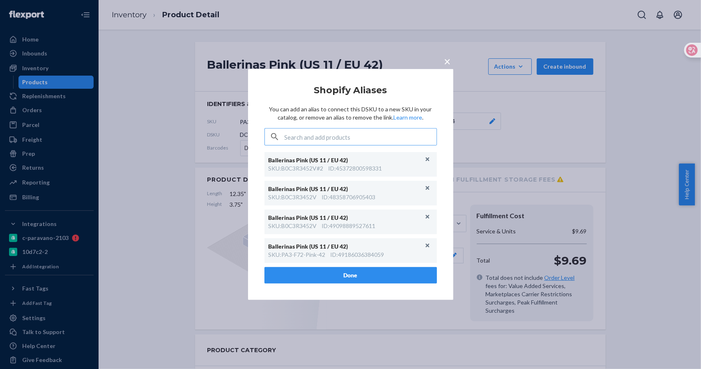
click at [339, 135] on input "text" at bounding box center [361, 137] width 152 height 16
type input "PA3-F72-Pink-42-T"
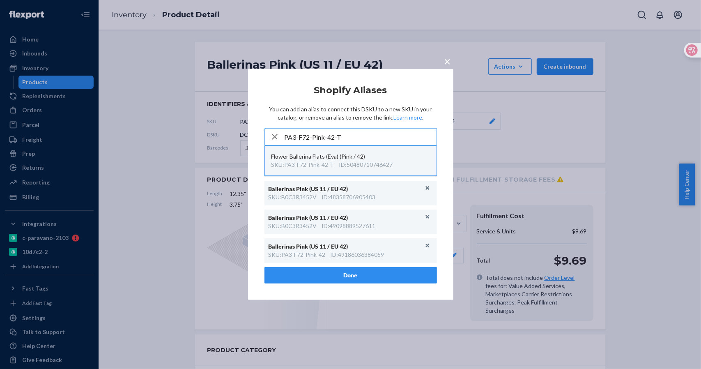
click at [363, 163] on div "ID : 50480710746427" at bounding box center [366, 165] width 54 height 8
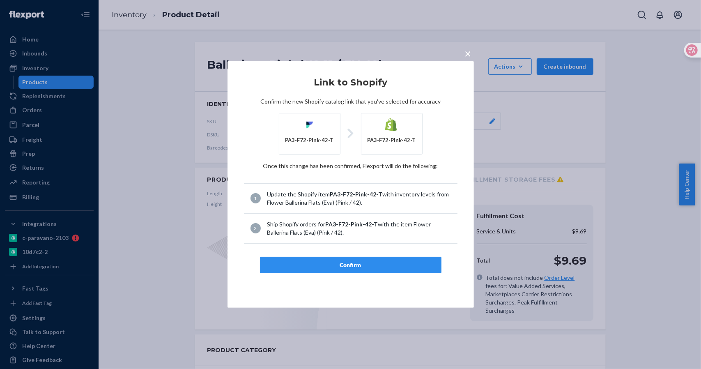
click at [341, 266] on div "Confirm" at bounding box center [351, 265] width 168 height 8
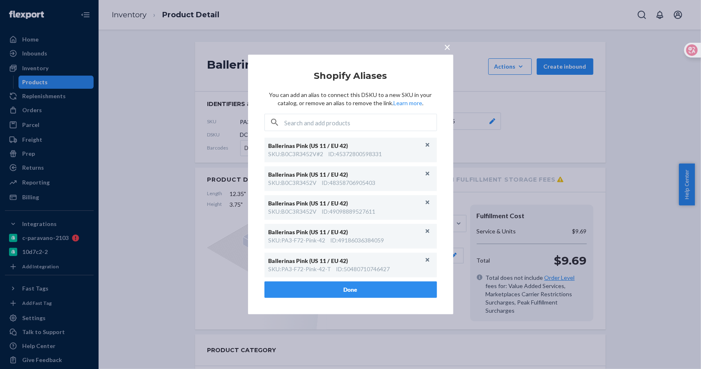
drag, startPoint x: 449, startPoint y: 46, endPoint x: 440, endPoint y: 46, distance: 8.6
click at [449, 46] on span "×" at bounding box center [448, 47] width 7 height 14
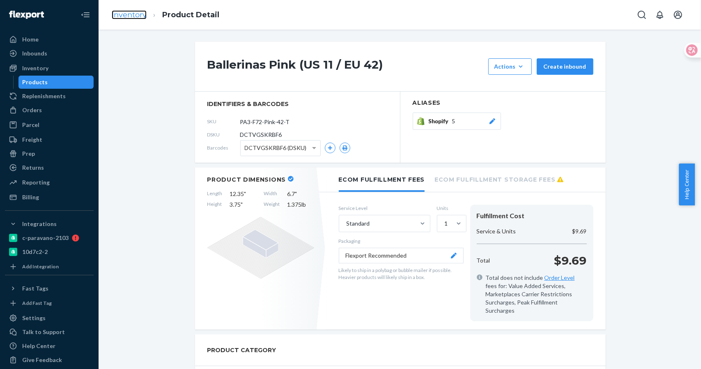
click at [138, 14] on link "Inventory" at bounding box center [129, 14] width 35 height 9
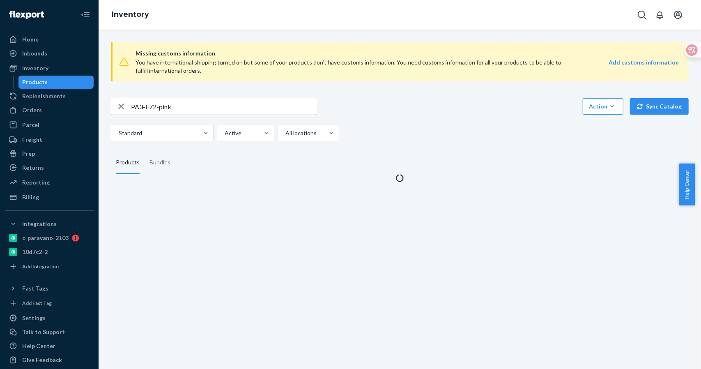
click at [185, 106] on input "PA3-F72-pink" at bounding box center [223, 106] width 185 height 16
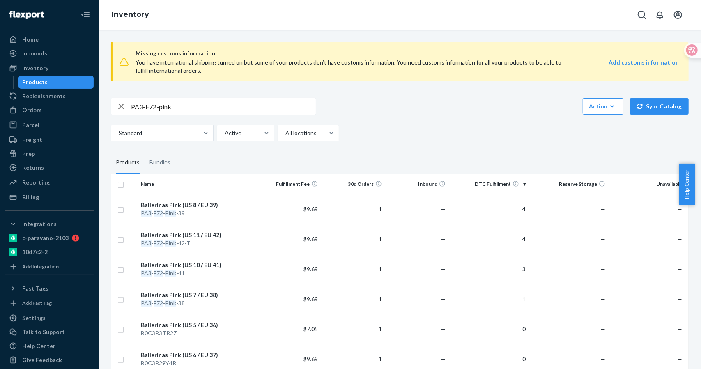
click at [188, 264] on div "Ballerinas Pink (US 10 / EU 41)" at bounding box center [197, 265] width 113 height 8
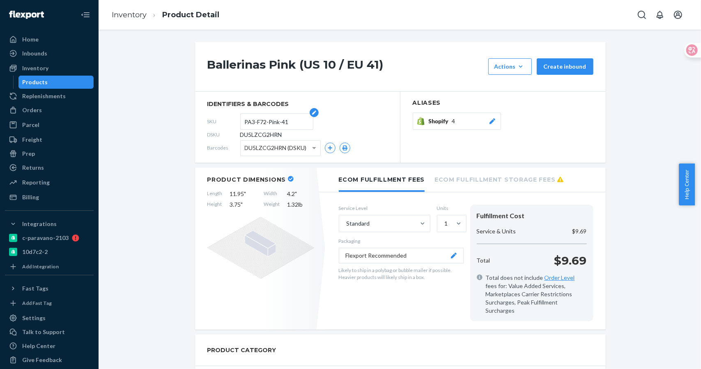
click at [286, 118] on input "PA3-F72-Pink-41" at bounding box center [277, 122] width 64 height 16
drag, startPoint x: 233, startPoint y: 123, endPoint x: 210, endPoint y: 127, distance: 24.3
click at [210, 127] on div "SKU PA3-F72-Pink-41" at bounding box center [297, 121] width 180 height 13
paste input "-T"
type input "PA3-F72-Pink-41-T"
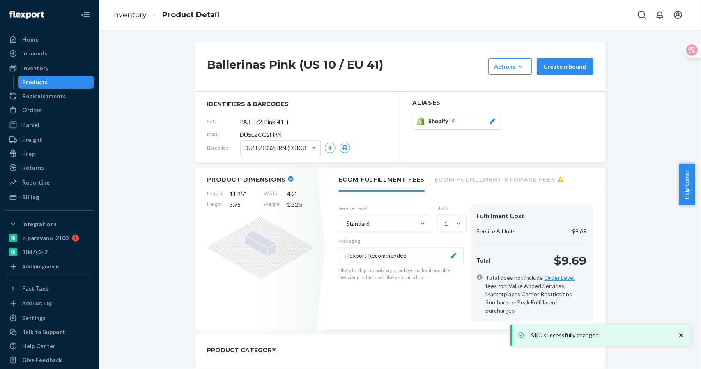
click at [447, 119] on span "Shopify" at bounding box center [440, 121] width 23 height 8
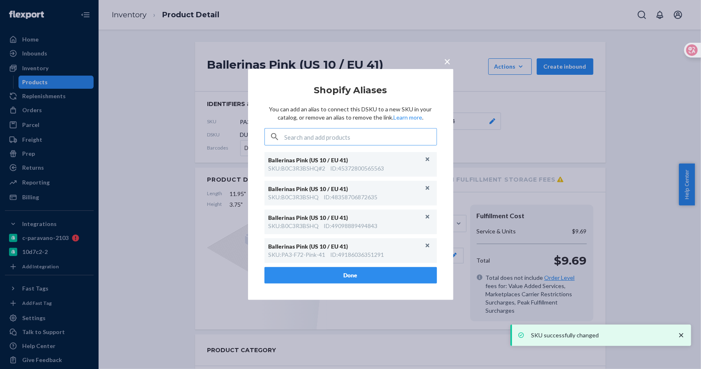
click at [369, 138] on input "text" at bounding box center [361, 137] width 152 height 16
type input "PA3-F72-Pink-41-T"
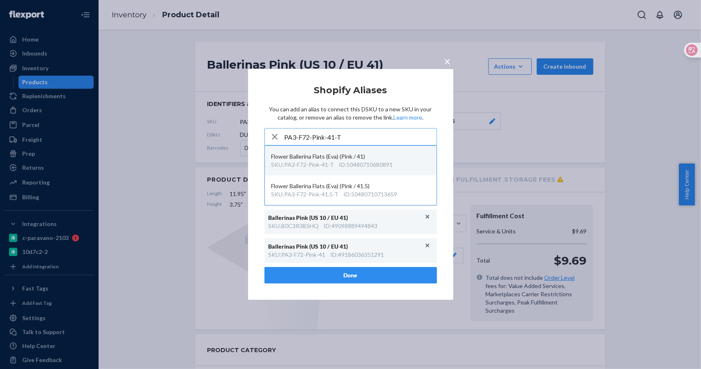
click at [373, 161] on div "ID : 50480710680891" at bounding box center [366, 165] width 54 height 8
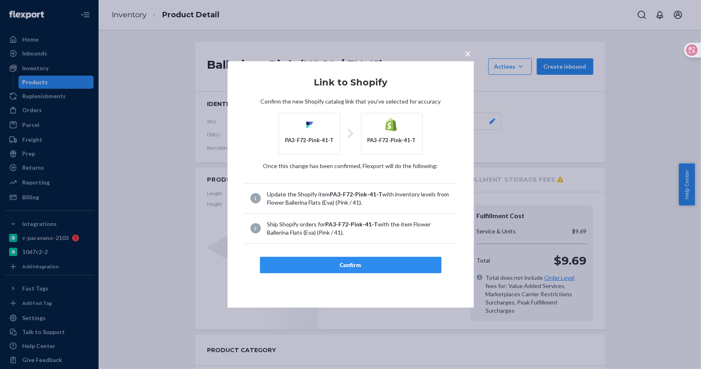
click at [368, 263] on div "Confirm" at bounding box center [351, 265] width 168 height 8
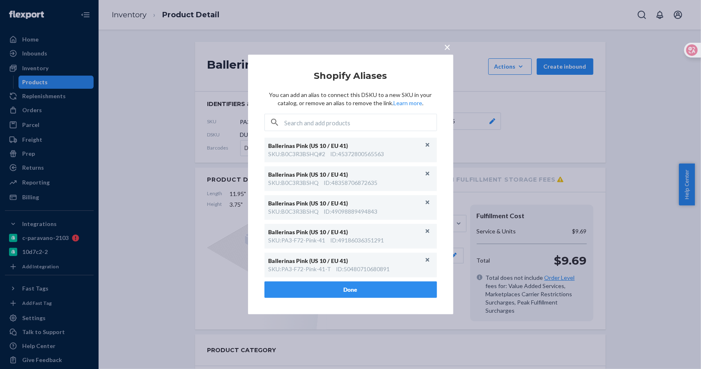
click at [451, 44] on button "×" at bounding box center [448, 45] width 12 height 14
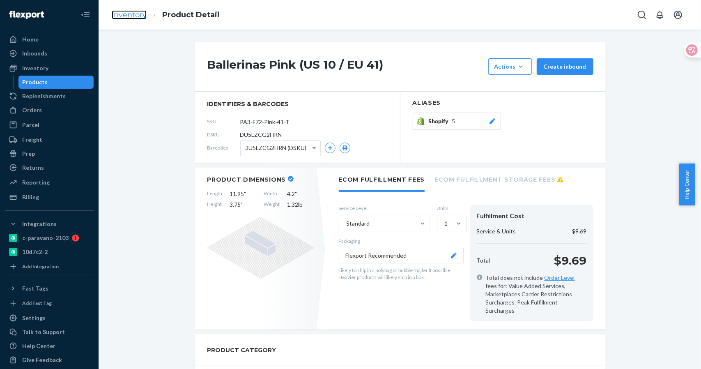
click at [144, 10] on link "Inventory" at bounding box center [129, 14] width 35 height 9
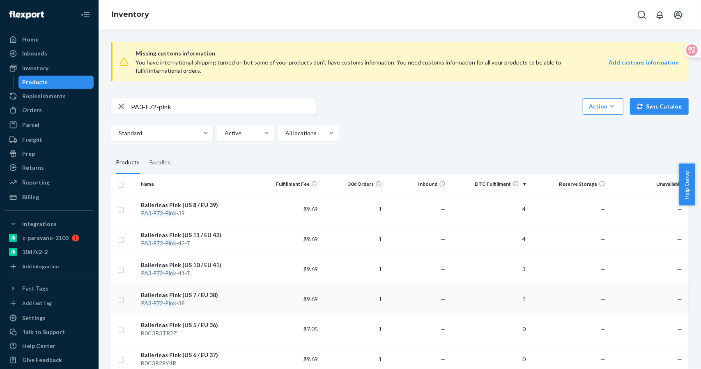
scroll to position [150, 0]
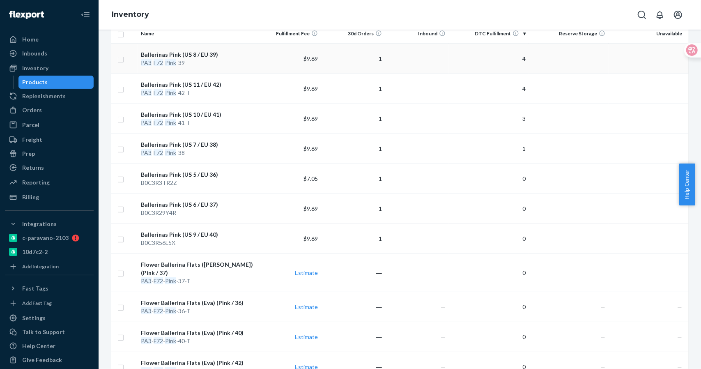
click at [186, 54] on div "Ballerinas Pink (US 8 / EU 39)" at bounding box center [197, 55] width 113 height 8
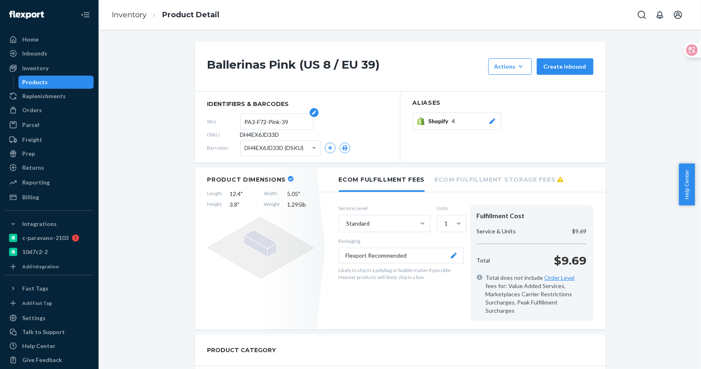
click at [284, 119] on input "PA3-F72-Pink-39" at bounding box center [277, 122] width 64 height 16
click at [290, 120] on input "PA3-F72-Pink-39" at bounding box center [277, 122] width 64 height 16
type input "PA3-F72-Pink-39-T"
drag, startPoint x: 250, startPoint y: 121, endPoint x: 228, endPoint y: 123, distance: 21.4
click at [228, 123] on div "SKU PA3-F72-Pink-39-T" at bounding box center [297, 121] width 180 height 13
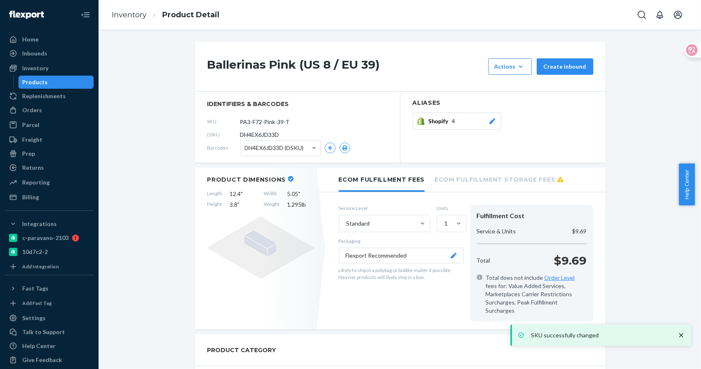
click at [438, 127] on button "Shopify 4" at bounding box center [457, 121] width 88 height 17
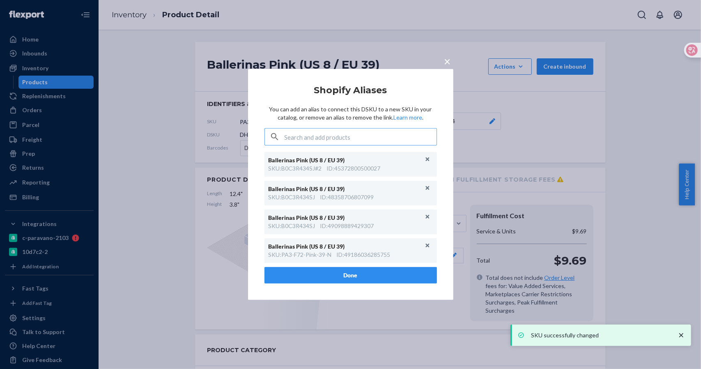
click at [380, 139] on input "text" at bounding box center [361, 137] width 152 height 16
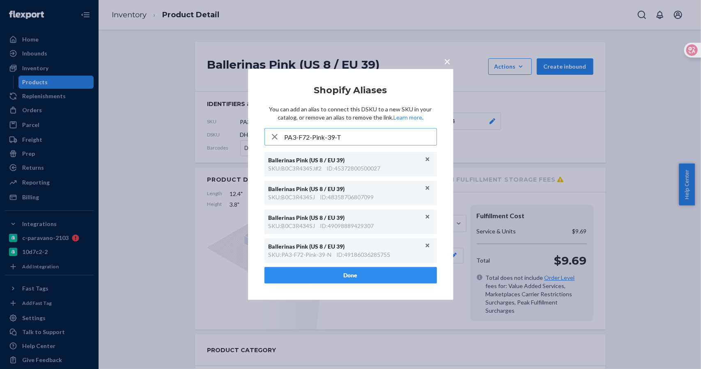
type input "PA3-F72-Pink-39-T"
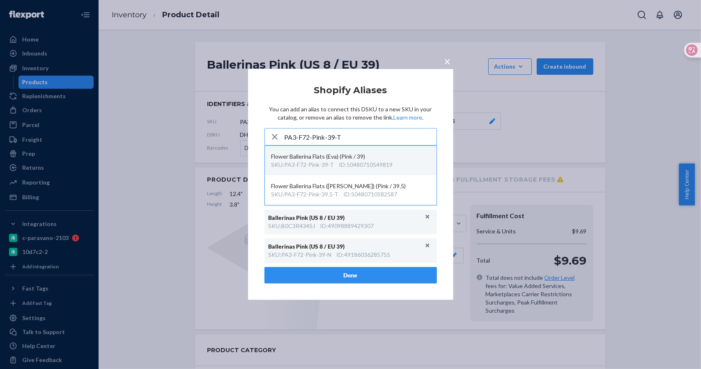
click at [347, 165] on div "ID : 50480710549819" at bounding box center [366, 165] width 54 height 8
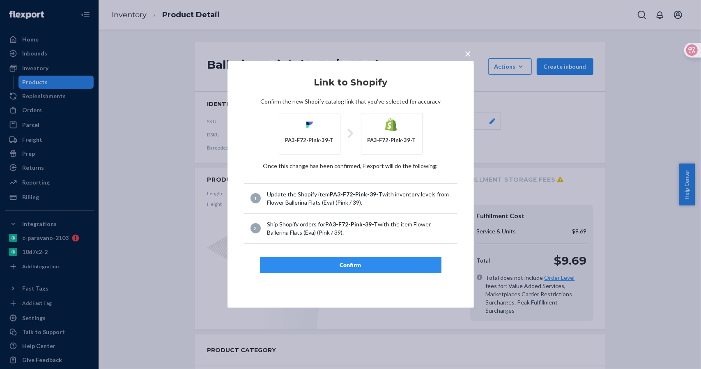
click at [350, 265] on div "Confirm" at bounding box center [351, 265] width 168 height 8
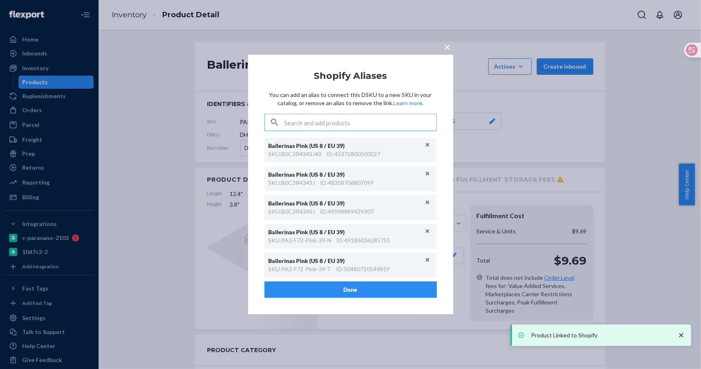
drag, startPoint x: 443, startPoint y: 47, endPoint x: 425, endPoint y: 41, distance: 18.7
click at [443, 47] on button "×" at bounding box center [448, 45] width 12 height 14
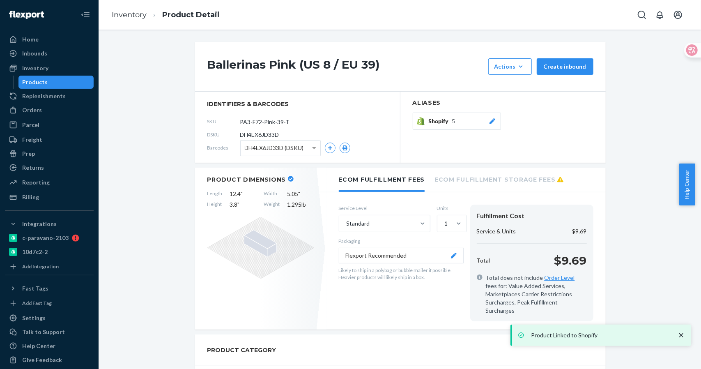
click at [124, 8] on ol "Inventory Product Detail" at bounding box center [165, 15] width 121 height 24
click at [134, 15] on link "Inventory" at bounding box center [129, 14] width 35 height 9
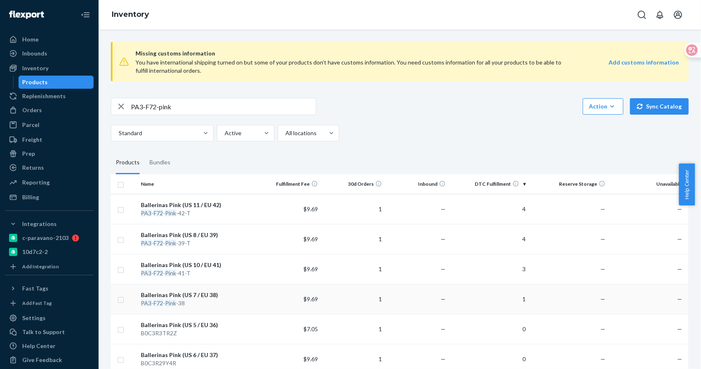
click at [201, 294] on div "Ballerinas Pink (US 7 / EU 38)" at bounding box center [197, 295] width 113 height 8
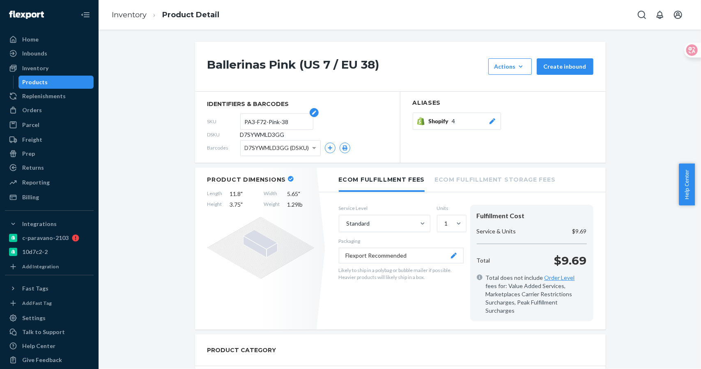
click at [291, 119] on input "PA3-F72-Pink-38" at bounding box center [277, 122] width 64 height 16
drag, startPoint x: 291, startPoint y: 122, endPoint x: 170, endPoint y: 120, distance: 121.6
paste input "-T"
type input "PA3-F72-Pink-38-T"
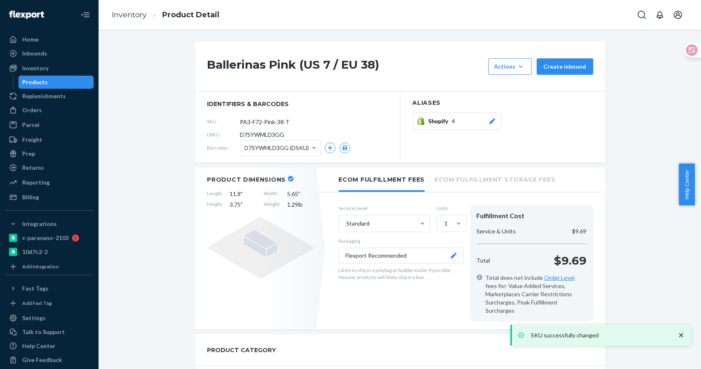
click at [454, 123] on div "Shopify 4" at bounding box center [463, 121] width 68 height 8
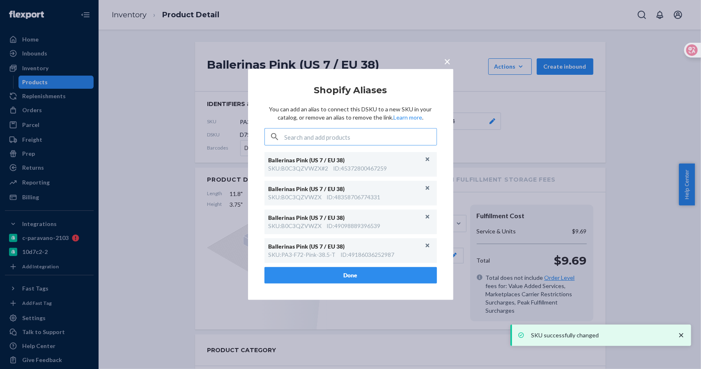
click at [363, 139] on input "text" at bounding box center [361, 137] width 152 height 16
type input "PA3-F72-Pink-38-T"
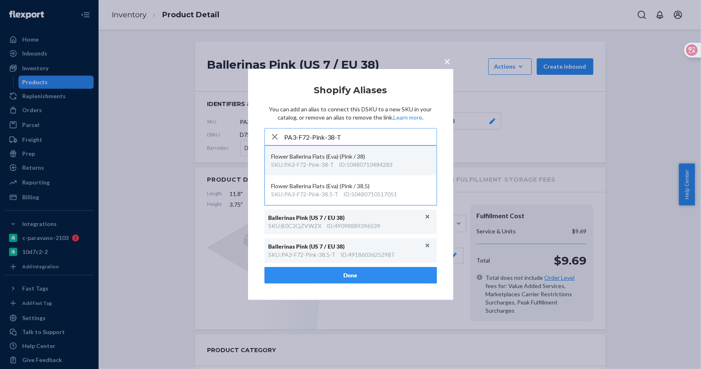
click at [322, 159] on div "Flower Ballerina Flats (Eva) (Pink / 38)" at bounding box center [351, 156] width 159 height 8
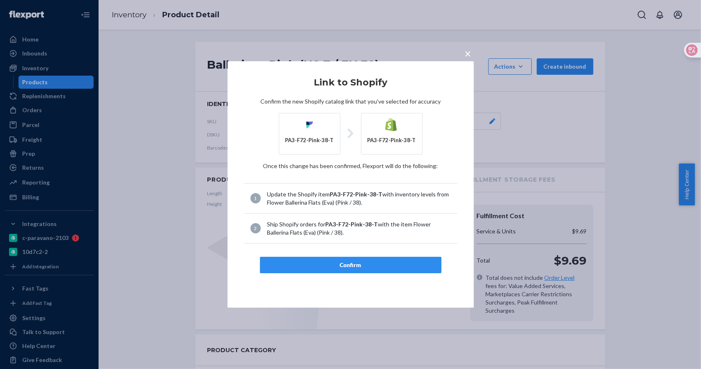
click at [347, 267] on div "Confirm" at bounding box center [351, 265] width 168 height 8
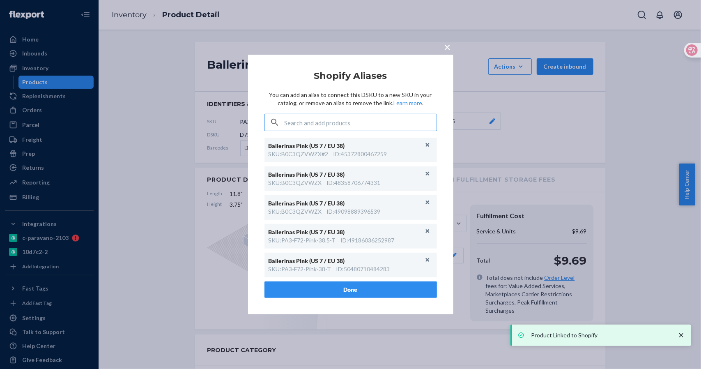
click at [448, 46] on span "×" at bounding box center [448, 47] width 7 height 14
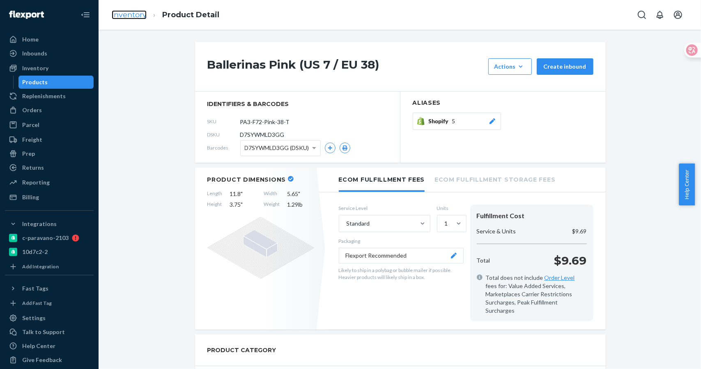
click at [126, 14] on link "Inventory" at bounding box center [129, 14] width 35 height 9
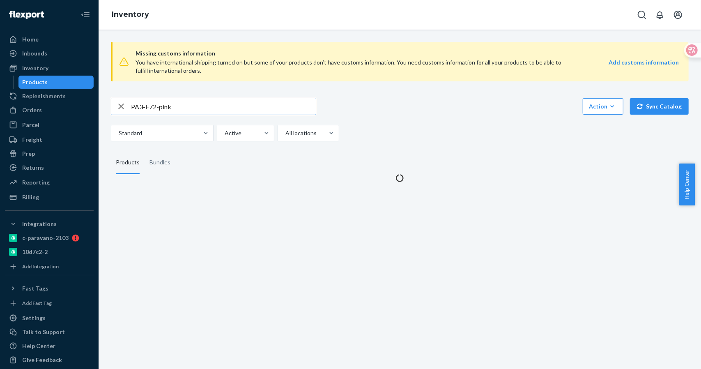
click at [191, 106] on input "PA3-F72-pink" at bounding box center [223, 106] width 185 height 16
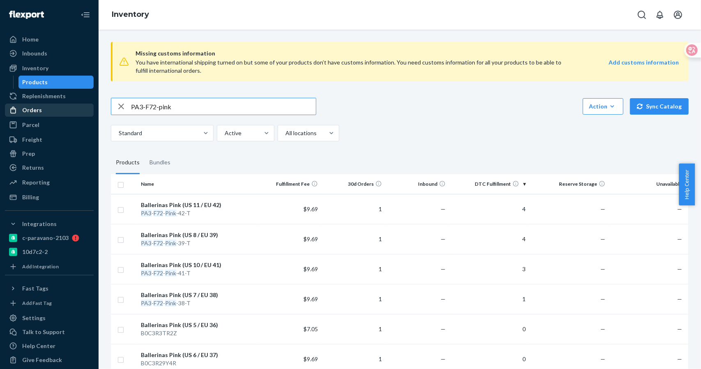
drag, startPoint x: 177, startPoint y: 108, endPoint x: 50, endPoint y: 108, distance: 127.4
click at [50, 108] on div "Home Inbounds Shipping Plans Problems Inventory Products Replenishments Orders …" at bounding box center [350, 184] width 701 height 369
paste input "DG"
type input "PA3-F72-DG"
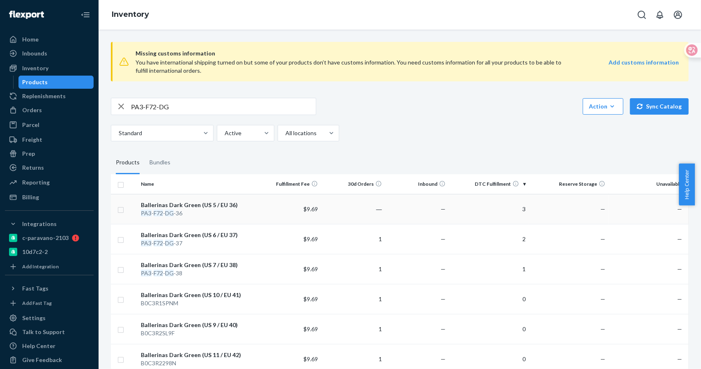
click at [187, 205] on div "Ballerinas Dark Green (US 5 / EU 36)" at bounding box center [197, 205] width 113 height 8
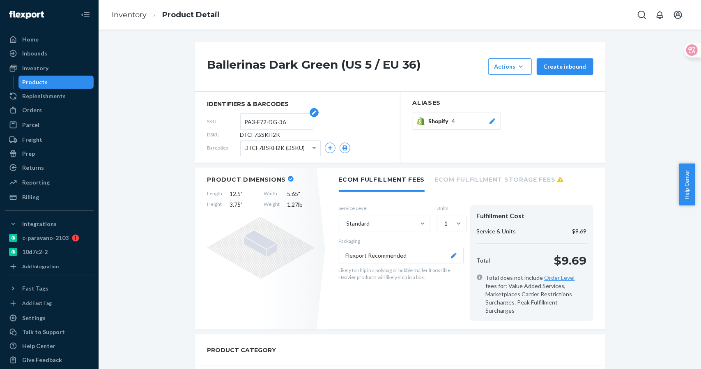
click at [275, 123] on input "PA3-F72-DG-36" at bounding box center [277, 122] width 64 height 16
drag, startPoint x: 291, startPoint y: 123, endPoint x: 233, endPoint y: 125, distance: 58.0
click at [233, 125] on div "SKU PA3-F72-DG-36" at bounding box center [297, 121] width 180 height 13
click at [442, 125] on span "Shopify" at bounding box center [440, 121] width 23 height 8
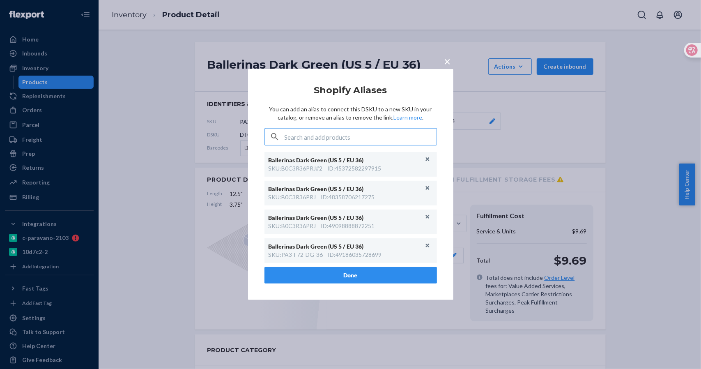
click at [352, 137] on input "text" at bounding box center [361, 137] width 152 height 16
type input "PA3-F72-DG-36"
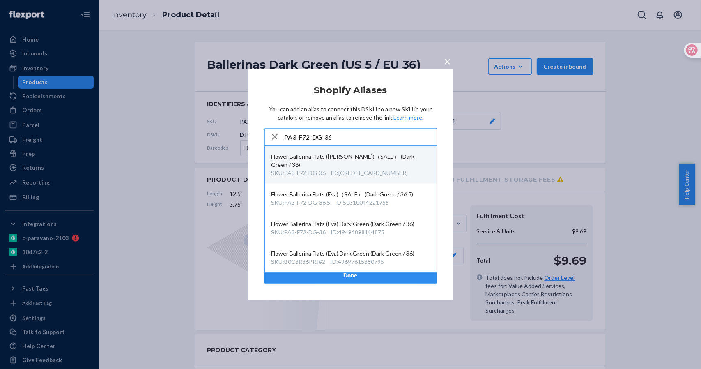
click at [363, 169] on div "ID : [CREDIT_CARD_NUMBER]" at bounding box center [369, 173] width 77 height 8
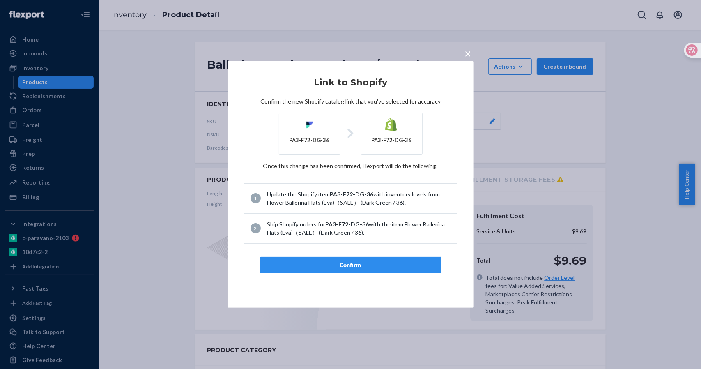
click at [346, 262] on div "Confirm" at bounding box center [351, 265] width 168 height 8
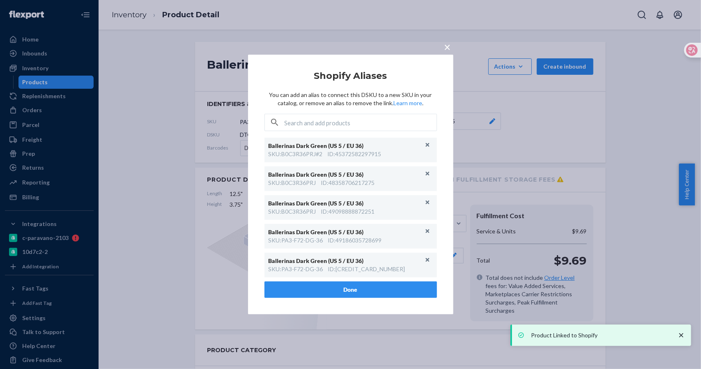
click at [449, 47] on span "×" at bounding box center [448, 47] width 7 height 14
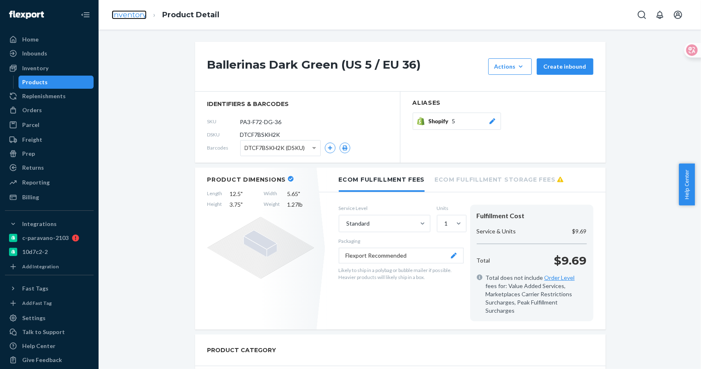
click at [136, 16] on link "Inventory" at bounding box center [129, 14] width 35 height 9
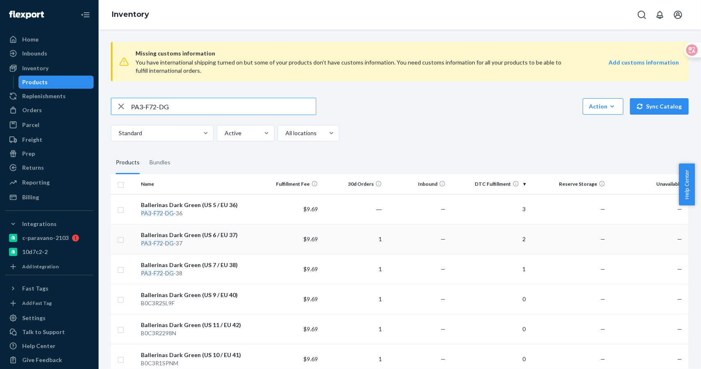
click at [194, 235] on div "Ballerinas Dark Green (US 6 / EU 37)" at bounding box center [197, 235] width 113 height 8
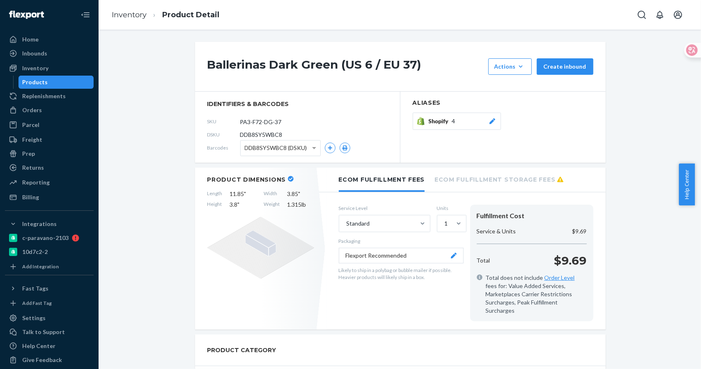
click at [452, 122] on span "4" at bounding box center [453, 121] width 3 height 8
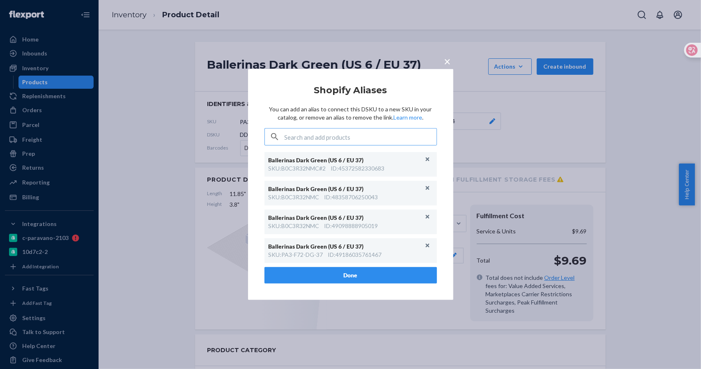
click at [371, 139] on input "text" at bounding box center [361, 137] width 152 height 16
type input "PA3-F72-DG-37"
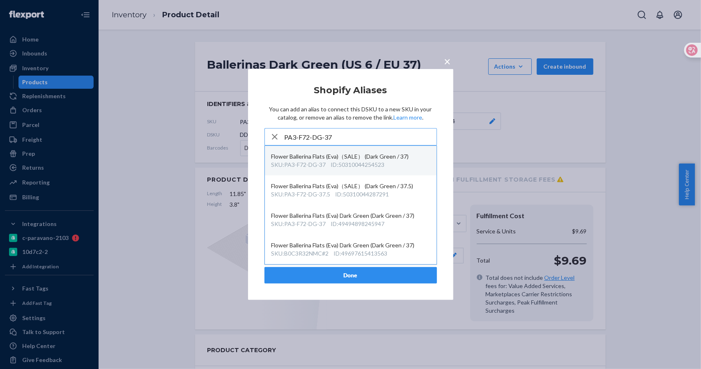
click at [366, 161] on div "ID : 50310044254523" at bounding box center [358, 165] width 54 height 8
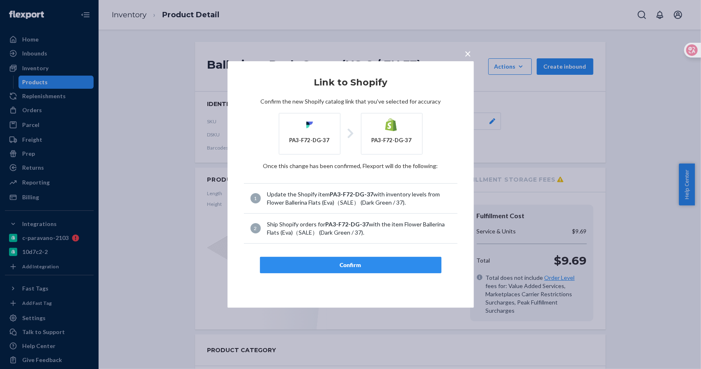
click at [347, 263] on div "Confirm" at bounding box center [351, 265] width 168 height 8
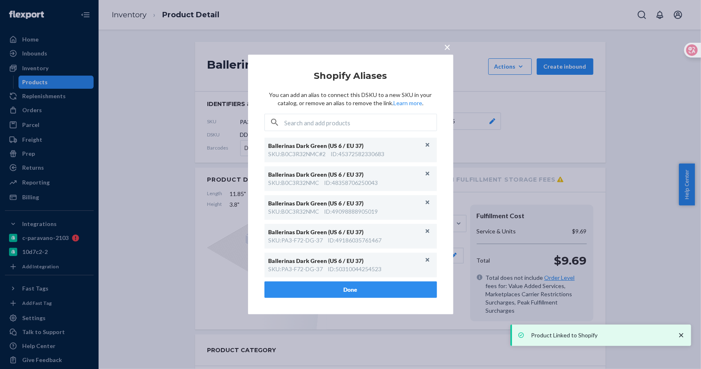
drag, startPoint x: 448, startPoint y: 60, endPoint x: 406, endPoint y: 52, distance: 43.1
click at [448, 60] on div "× Shopify Aliases You can add an alias to connect this DSKU to a new SKU in you…" at bounding box center [350, 185] width 205 height 260
click at [127, 14] on div "× Shopify Aliases You can add an alias to connect this DSKU to a new SKU in you…" at bounding box center [350, 184] width 701 height 369
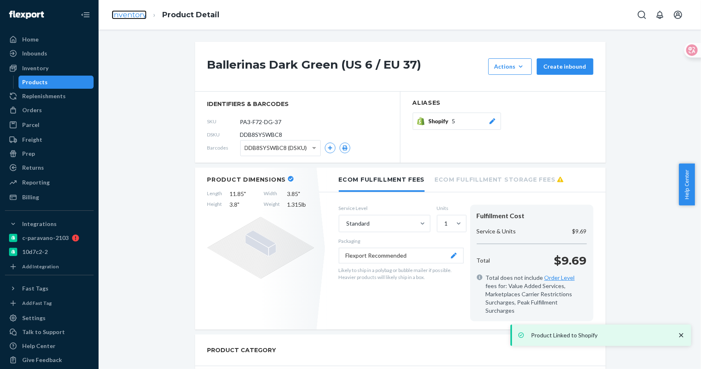
click at [127, 14] on link "Inventory" at bounding box center [129, 14] width 35 height 9
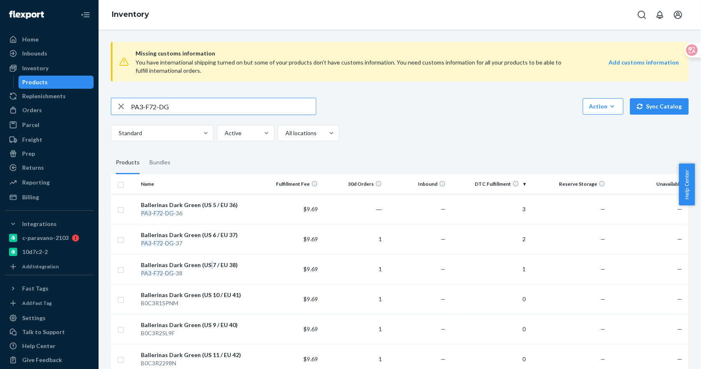
click at [207, 264] on div "Ballerinas Dark Green (US 7 / EU 38)" at bounding box center [197, 265] width 113 height 8
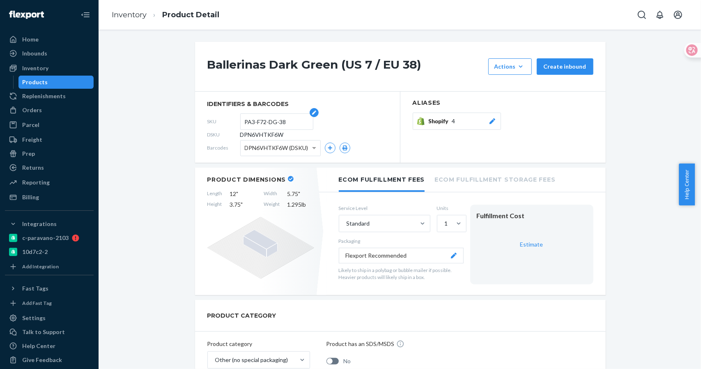
drag, startPoint x: 279, startPoint y: 118, endPoint x: 290, endPoint y: 120, distance: 10.7
click at [279, 118] on input "PA3-F72-DG-38" at bounding box center [277, 122] width 64 height 16
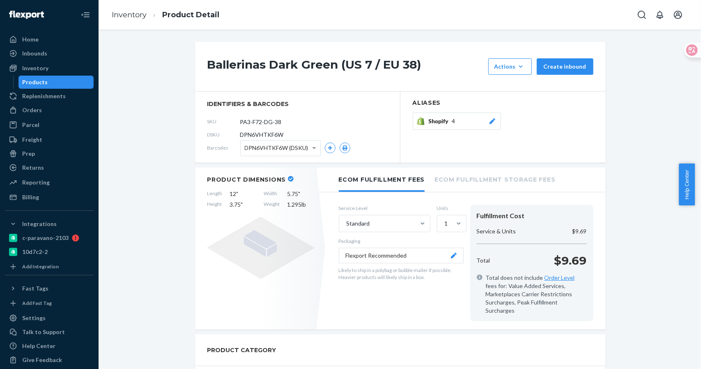
drag, startPoint x: 283, startPoint y: 121, endPoint x: 213, endPoint y: 126, distance: 70.4
click at [213, 126] on div "SKU PA3-F72-DG-38" at bounding box center [297, 121] width 180 height 13
click at [445, 121] on span "Shopify" at bounding box center [440, 121] width 23 height 8
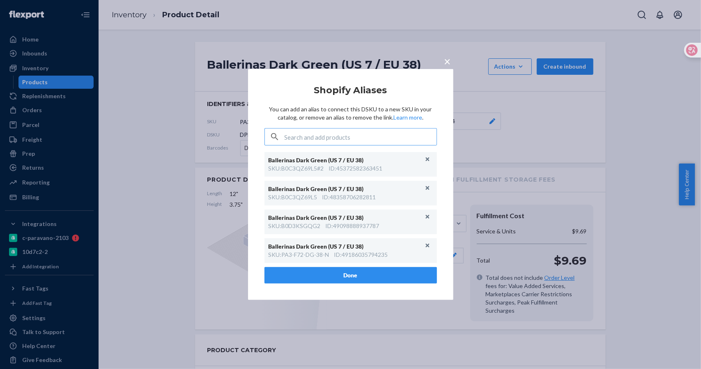
click at [359, 132] on input "text" at bounding box center [361, 137] width 152 height 16
type input "PA3-F72-DG-38"
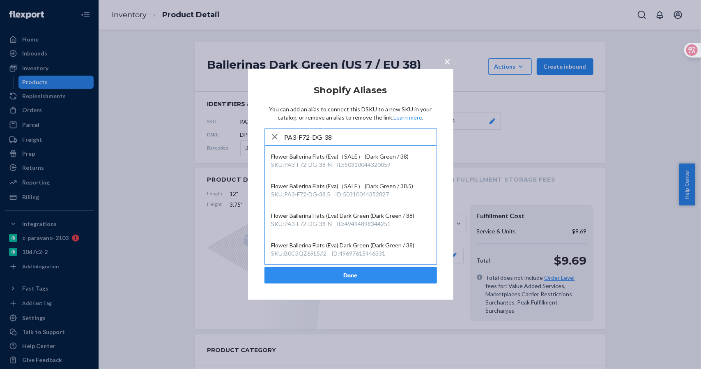
click at [358, 136] on input "PA3-F72-DG-38" at bounding box center [361, 137] width 152 height 16
click at [355, 162] on div "ID : 50310044320059" at bounding box center [364, 165] width 54 height 8
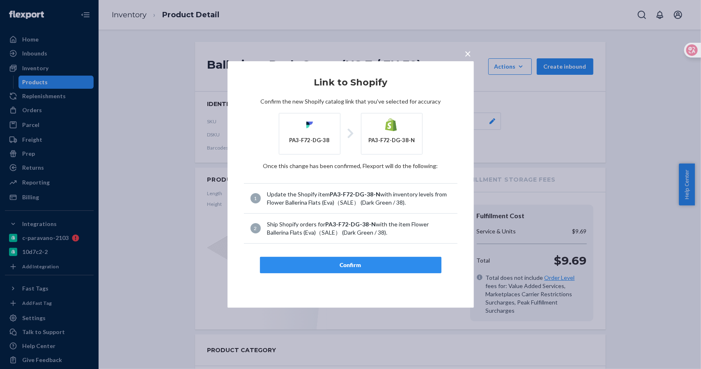
click at [341, 269] on button "Confirm" at bounding box center [351, 265] width 182 height 16
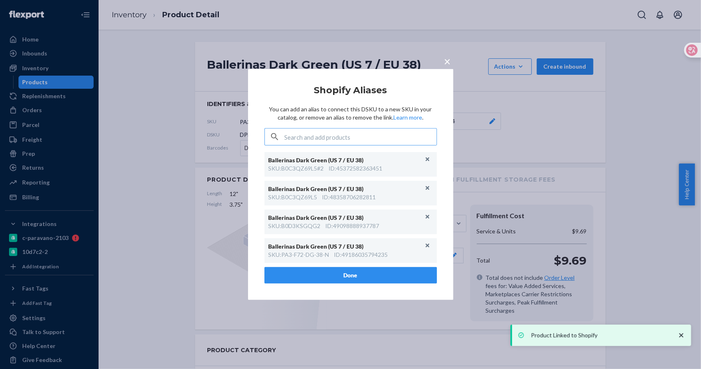
click at [450, 69] on div "× Shopify Aliases You can add an alias to connect this DSKU to a new SKU in you…" at bounding box center [350, 184] width 205 height 231
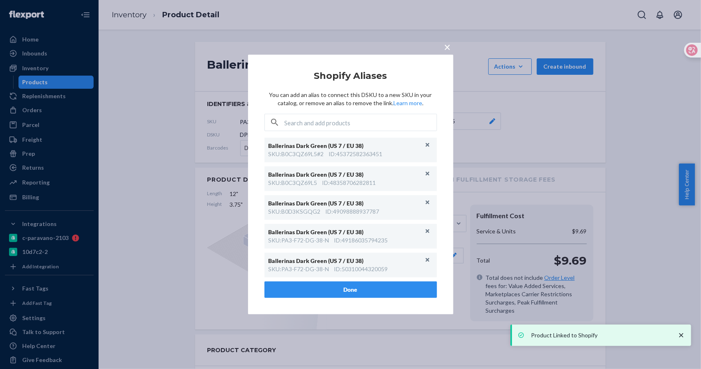
click at [450, 47] on span "×" at bounding box center [448, 47] width 7 height 14
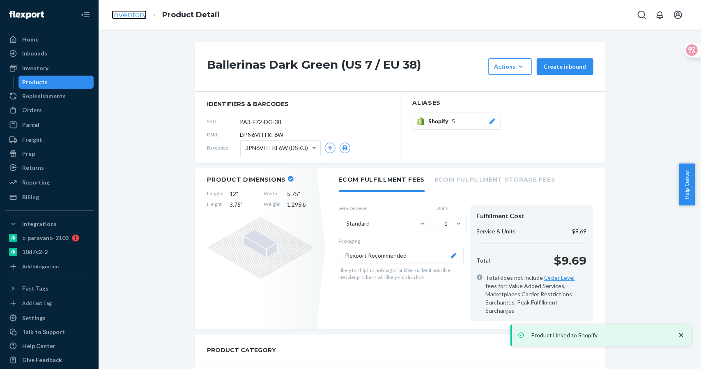
click at [134, 18] on link "Inventory" at bounding box center [129, 14] width 35 height 9
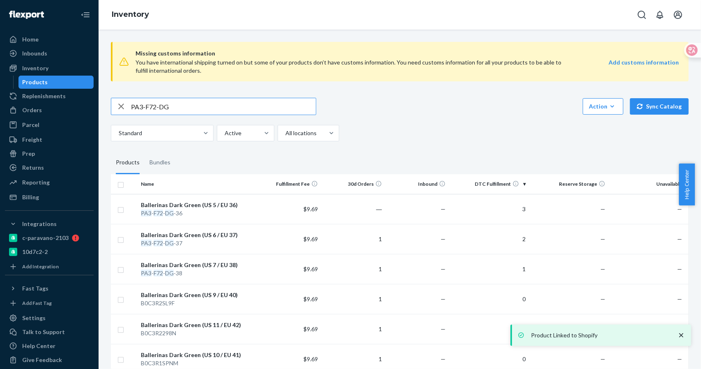
drag, startPoint x: 186, startPoint y: 104, endPoint x: 109, endPoint y: 104, distance: 76.8
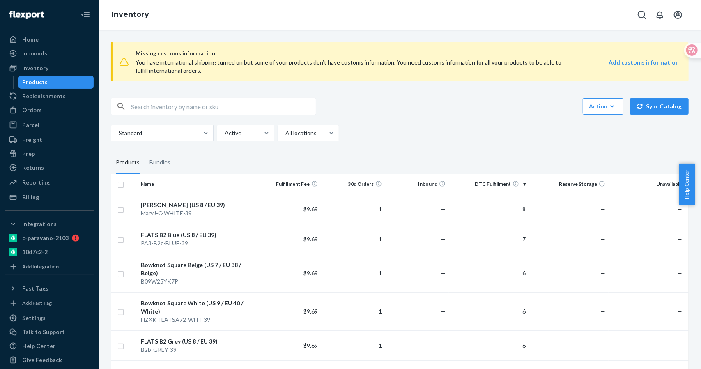
scroll to position [150, 0]
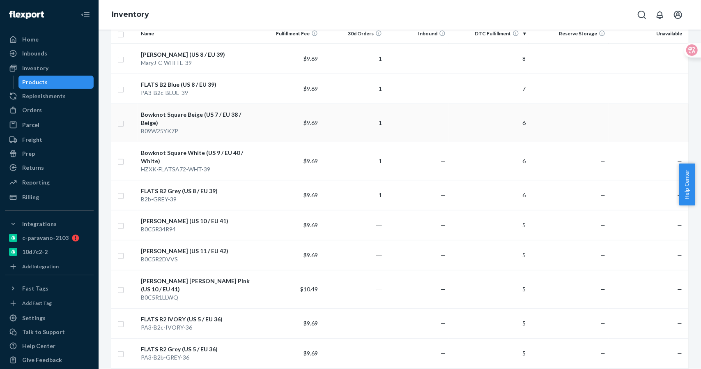
click at [170, 131] on div "B09W25YK7P" at bounding box center [197, 131] width 113 height 8
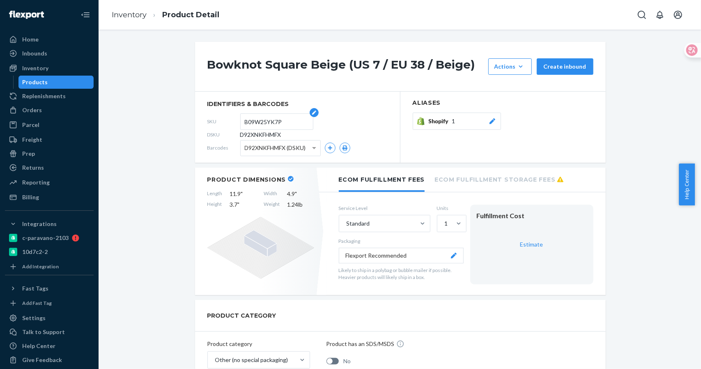
drag, startPoint x: 300, startPoint y: 123, endPoint x: 292, endPoint y: 121, distance: 8.8
click at [300, 123] on input "B09W25YK7P" at bounding box center [277, 122] width 64 height 16
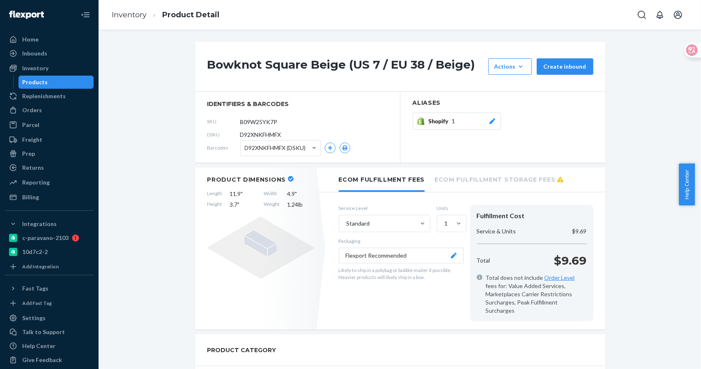
drag, startPoint x: 287, startPoint y: 119, endPoint x: 213, endPoint y: 119, distance: 74.0
click at [213, 119] on div "SKU B09W25YK7P" at bounding box center [297, 121] width 180 height 13
click at [279, 125] on input "B09W25YK7P" at bounding box center [277, 122] width 64 height 16
drag, startPoint x: 289, startPoint y: 119, endPoint x: 200, endPoint y: 120, distance: 89.6
click at [200, 120] on section "identifiers & barcodes SKU B09W25YK7P DSKU D92XNKFHMFX Barcodes D92XNKFHMFX (DS…" at bounding box center [297, 127] width 205 height 71
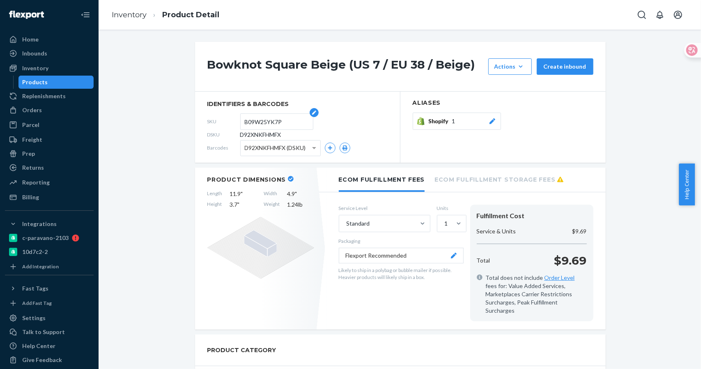
click at [280, 122] on input "B09W25YK7P" at bounding box center [277, 122] width 64 height 16
drag, startPoint x: 288, startPoint y: 120, endPoint x: 219, endPoint y: 120, distance: 68.6
click at [219, 120] on div "SKU B09W25YK7P" at bounding box center [297, 121] width 180 height 13
click at [134, 16] on link "Inventory" at bounding box center [129, 14] width 35 height 9
